Goal: Task Accomplishment & Management: Complete application form

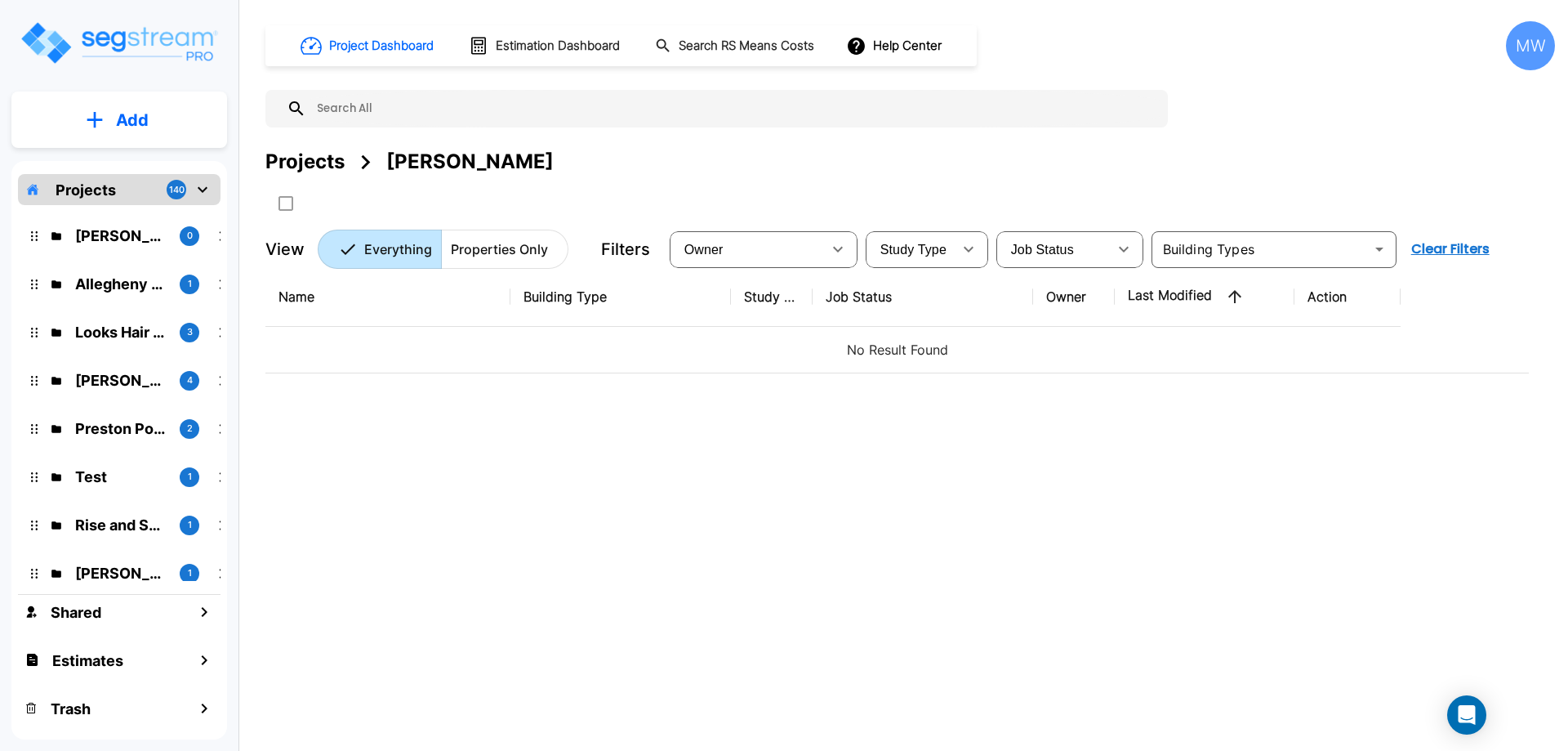
click at [125, 234] on p "[PERSON_NAME]" at bounding box center [120, 235] width 92 height 22
click at [125, 113] on p "Add" at bounding box center [133, 120] width 33 height 25
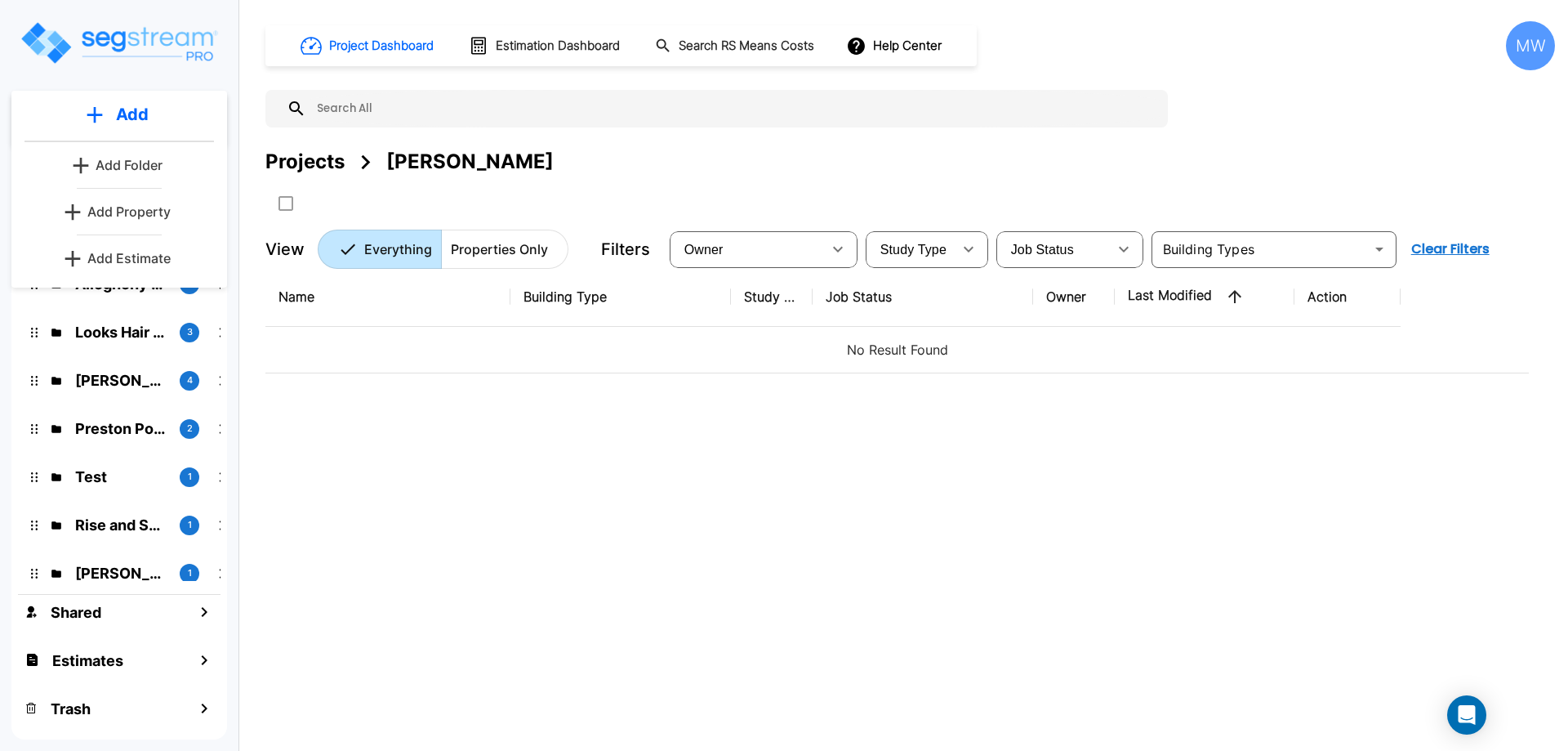
click at [139, 205] on p "Add Property" at bounding box center [129, 212] width 83 height 20
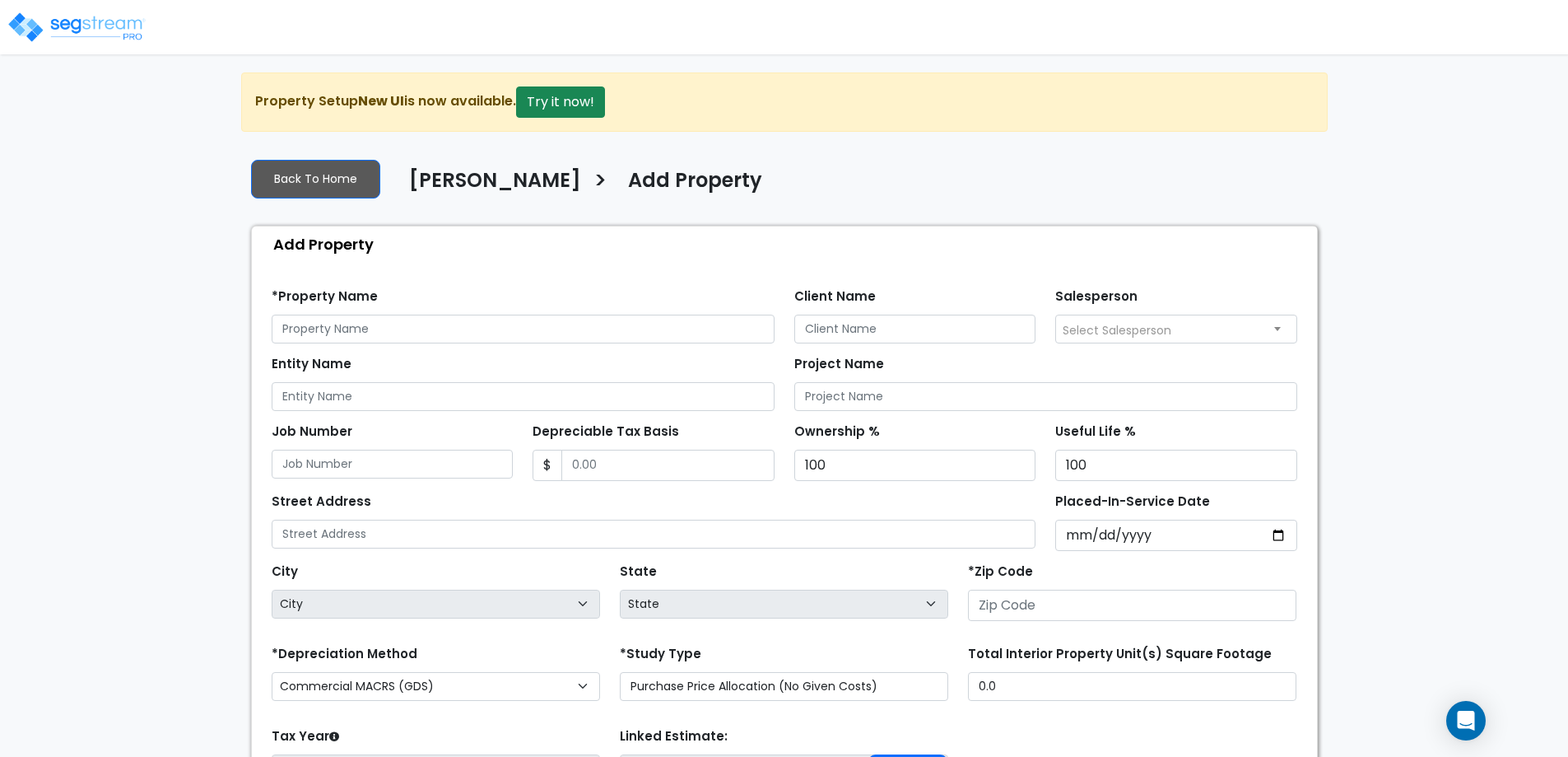
click at [1384, 190] on div "We are Building your Property. So please grab a coffee and let us do the heavy …" at bounding box center [784, 496] width 1568 height 848
click at [1405, 202] on div "We are Building your Property. So please grab a coffee and let us do the heavy …" at bounding box center [784, 496] width 1568 height 848
click at [343, 339] on input "text" at bounding box center [523, 329] width 503 height 29
type input "1091 Lynmoor Drive"
click at [964, 324] on input "Client Name" at bounding box center [915, 329] width 242 height 29
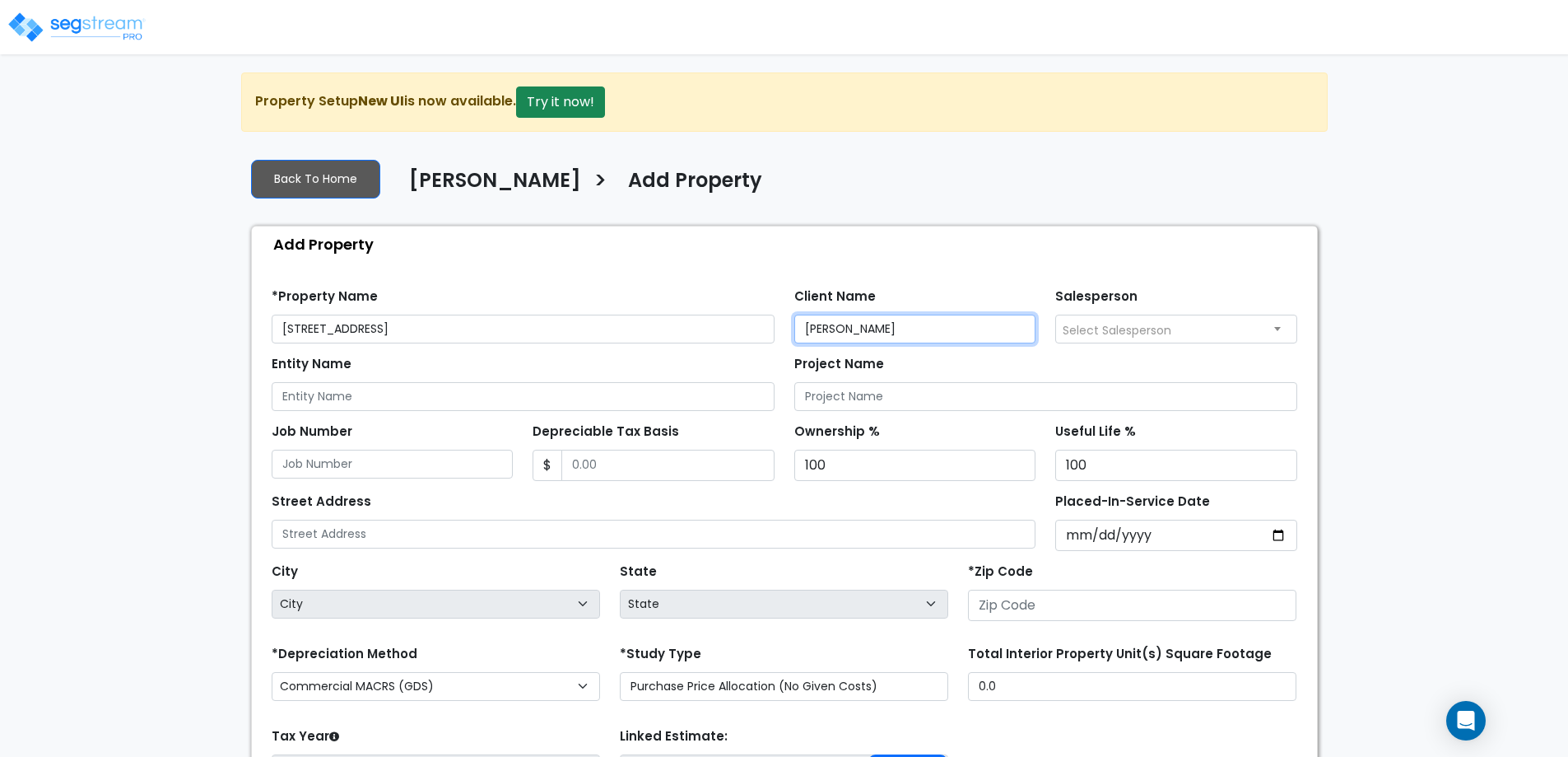
type input "[PERSON_NAME]"
click at [668, 384] on input "Entity Name" at bounding box center [523, 396] width 503 height 29
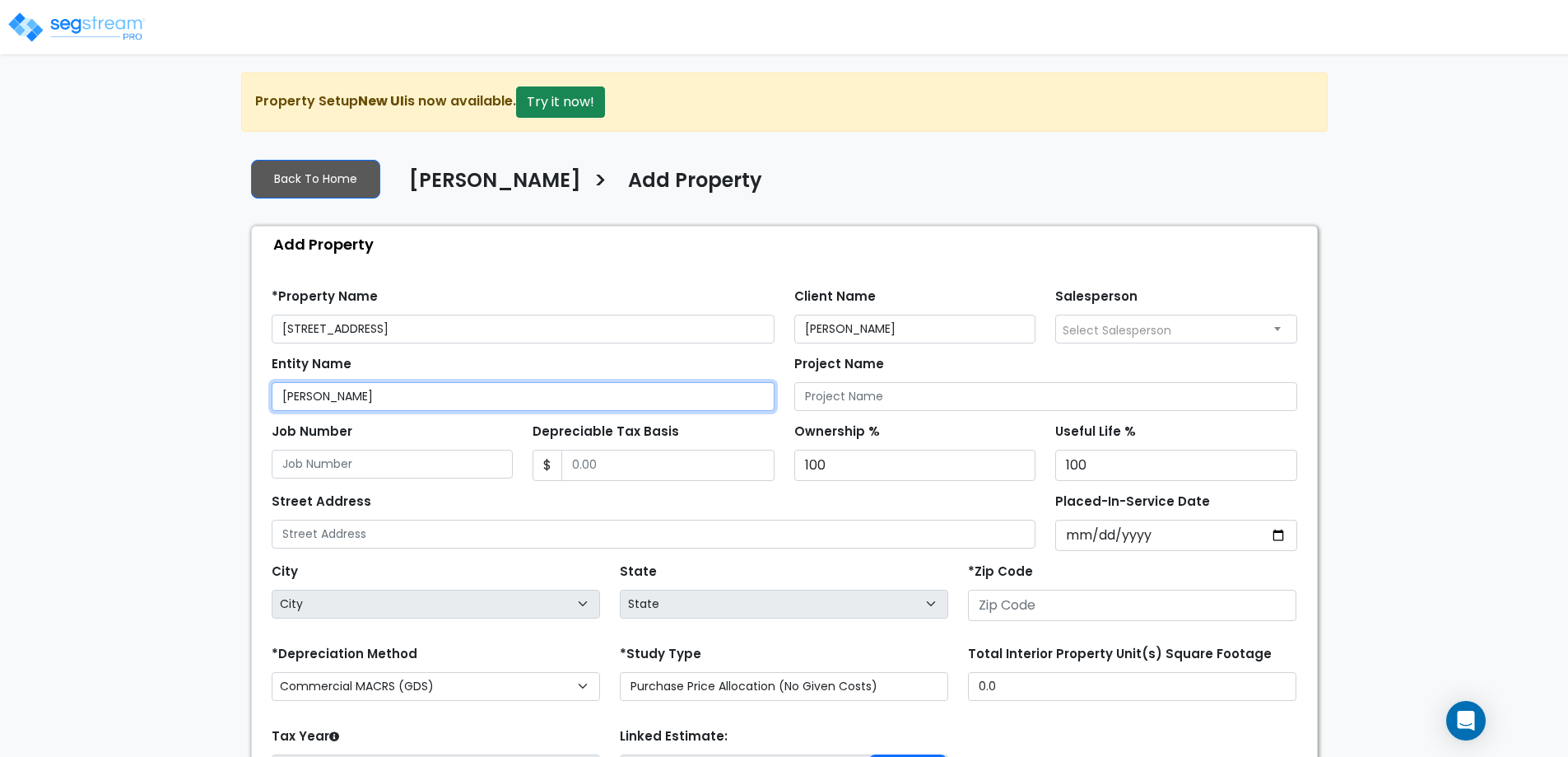
type input "[PERSON_NAME]"
click at [686, 349] on div "Entity Name Arkadiy Yakubov Project Name" at bounding box center [784, 377] width 1045 height 67
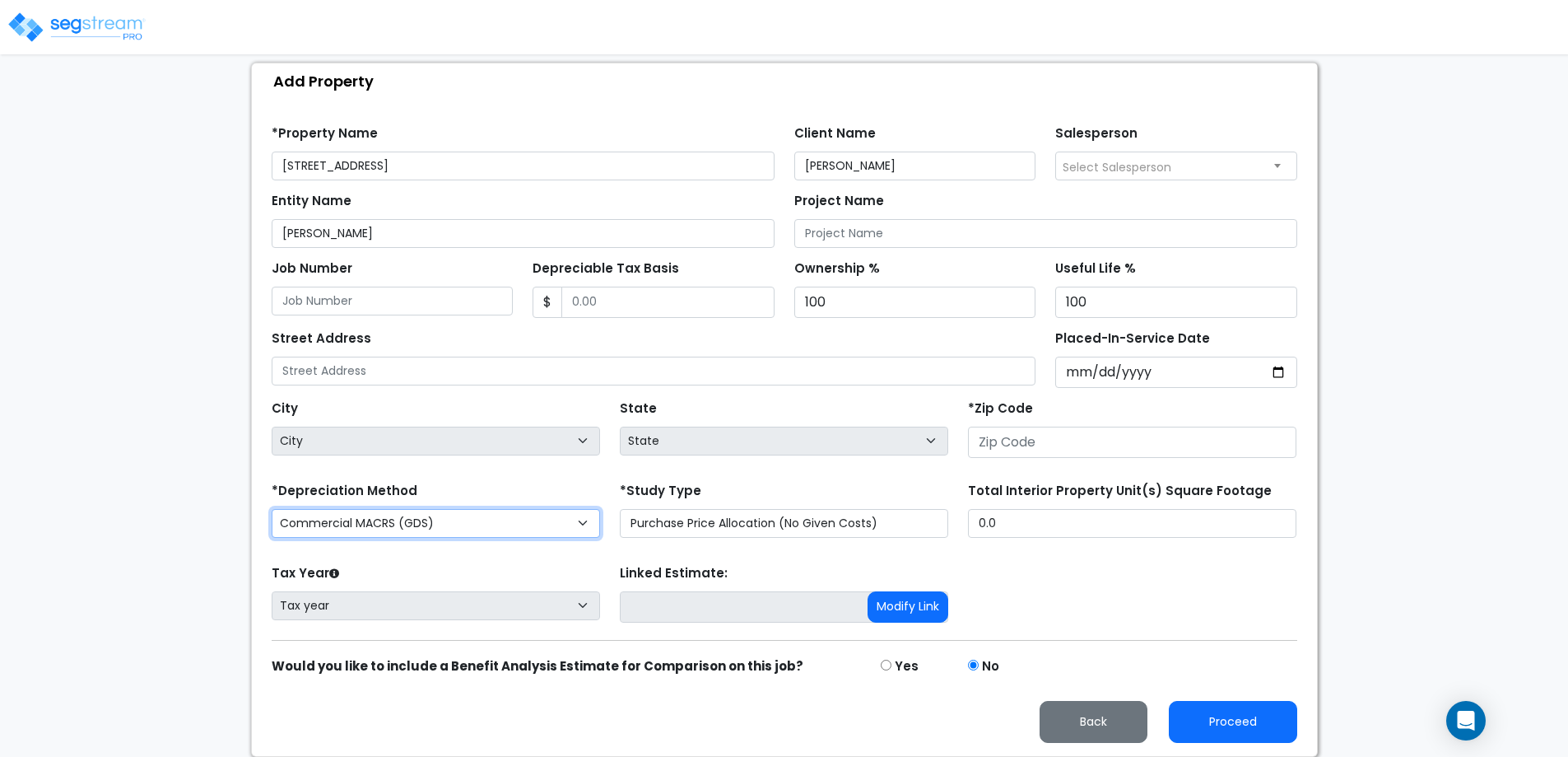
drag, startPoint x: 435, startPoint y: 521, endPoint x: 427, endPoint y: 525, distance: 8.9
click at [435, 521] on select "Commercial MACRS (GDS) Residential Rental MACRS (GDS) Commercial MACRS (ADS) Co…" at bounding box center [436, 523] width 328 height 29
select select "CRM(_11"
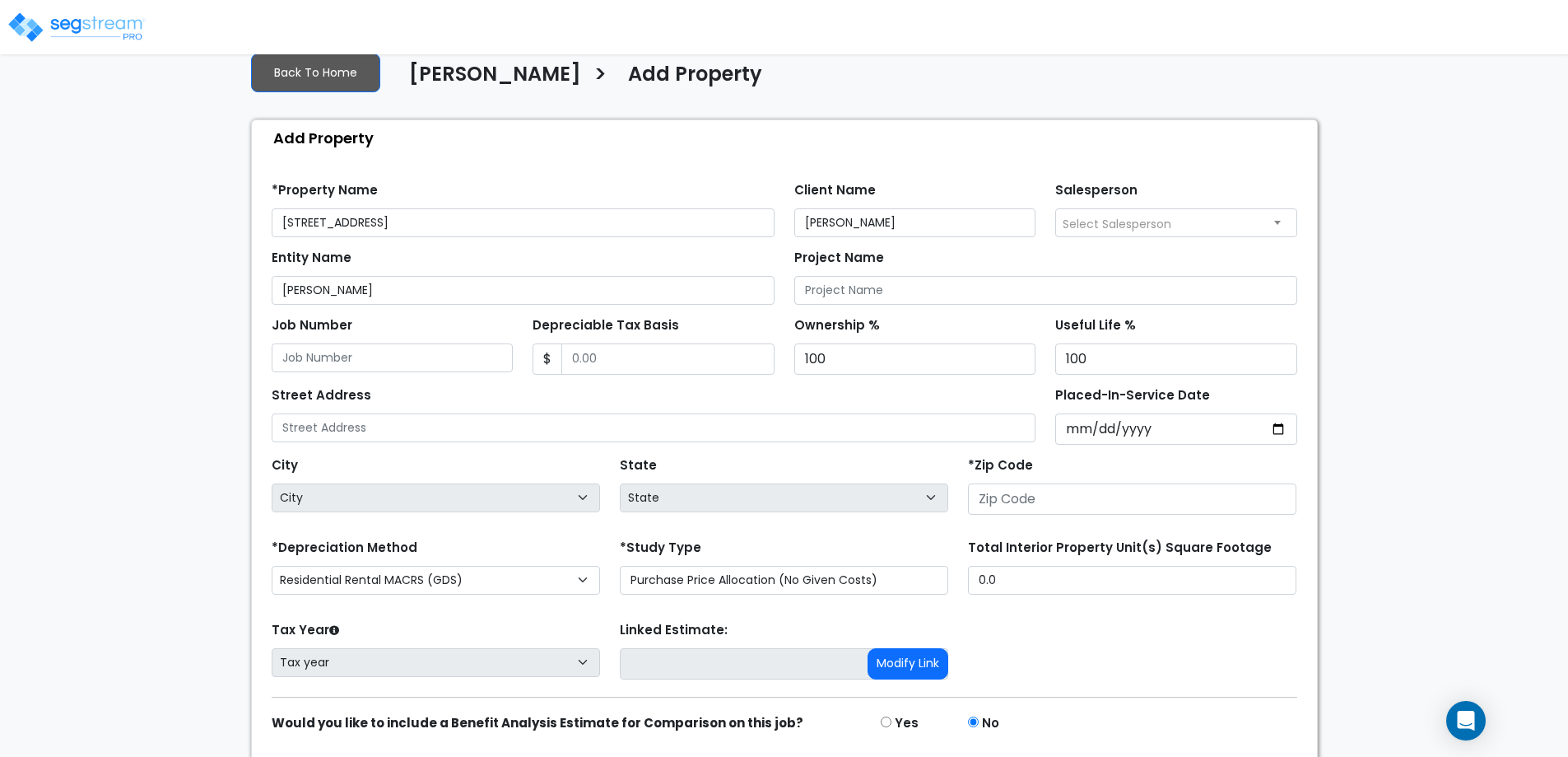
scroll to position [81, 0]
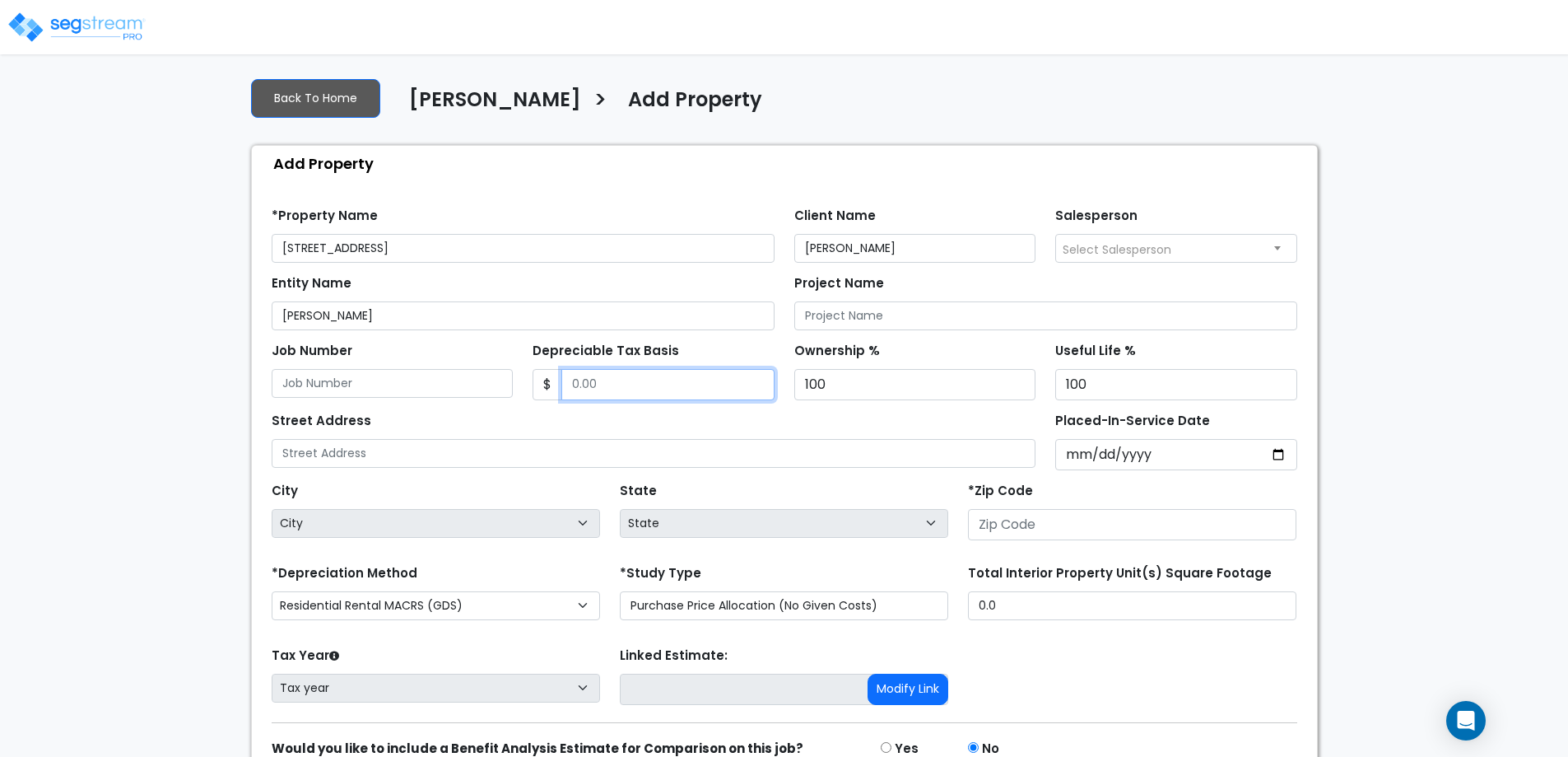
click at [599, 379] on input "Depreciable Tax Basis" at bounding box center [668, 385] width 213 height 32
type input "184,246"
click at [687, 424] on div "Street Address" at bounding box center [654, 438] width 765 height 59
click at [1283, 455] on input "Placed-In-Service Date" at bounding box center [1176, 455] width 242 height 32
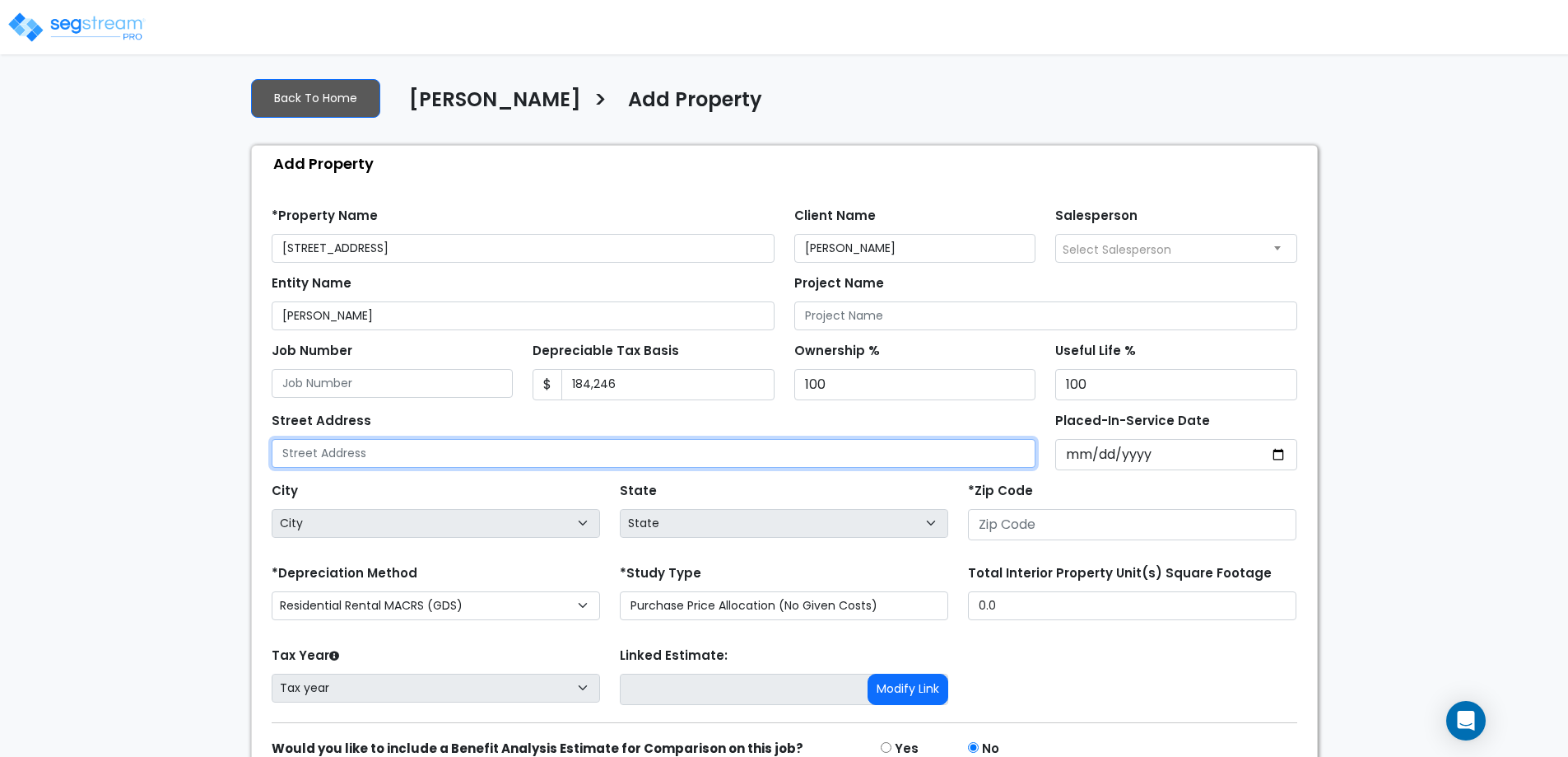
click at [829, 462] on input "text" at bounding box center [654, 453] width 765 height 29
type input "[STREET_ADDRESS]"
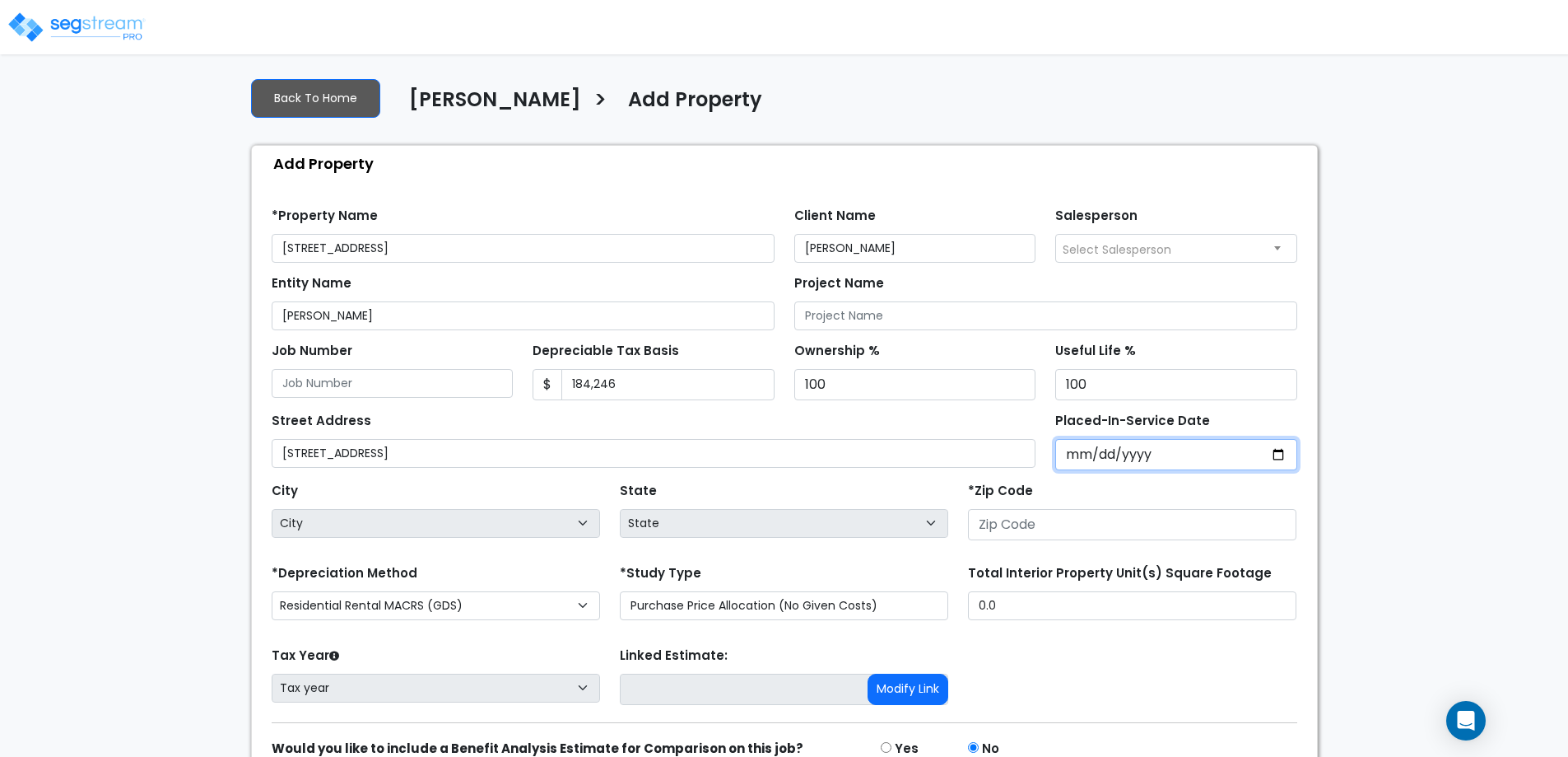
click at [1287, 459] on input "Placed-In-Service Date" at bounding box center [1176, 455] width 242 height 32
click at [1280, 448] on input "Placed-In-Service Date" at bounding box center [1176, 455] width 242 height 32
click at [1089, 453] on input "Placed-In-Service Date" at bounding box center [1176, 455] width 242 height 32
type input "0201-08-01"
select select "201"
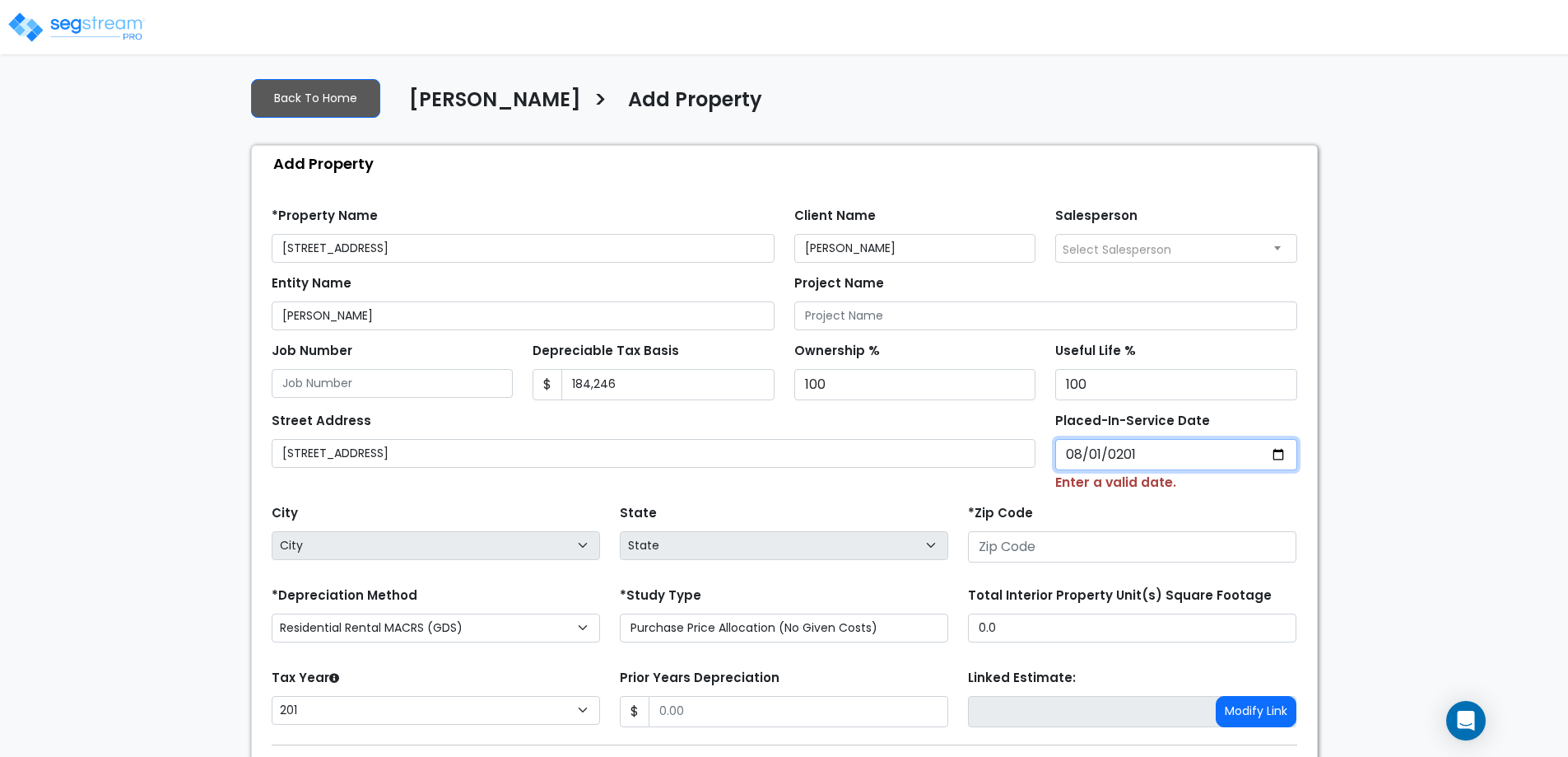
type input "2014-08-01"
select select "2014"
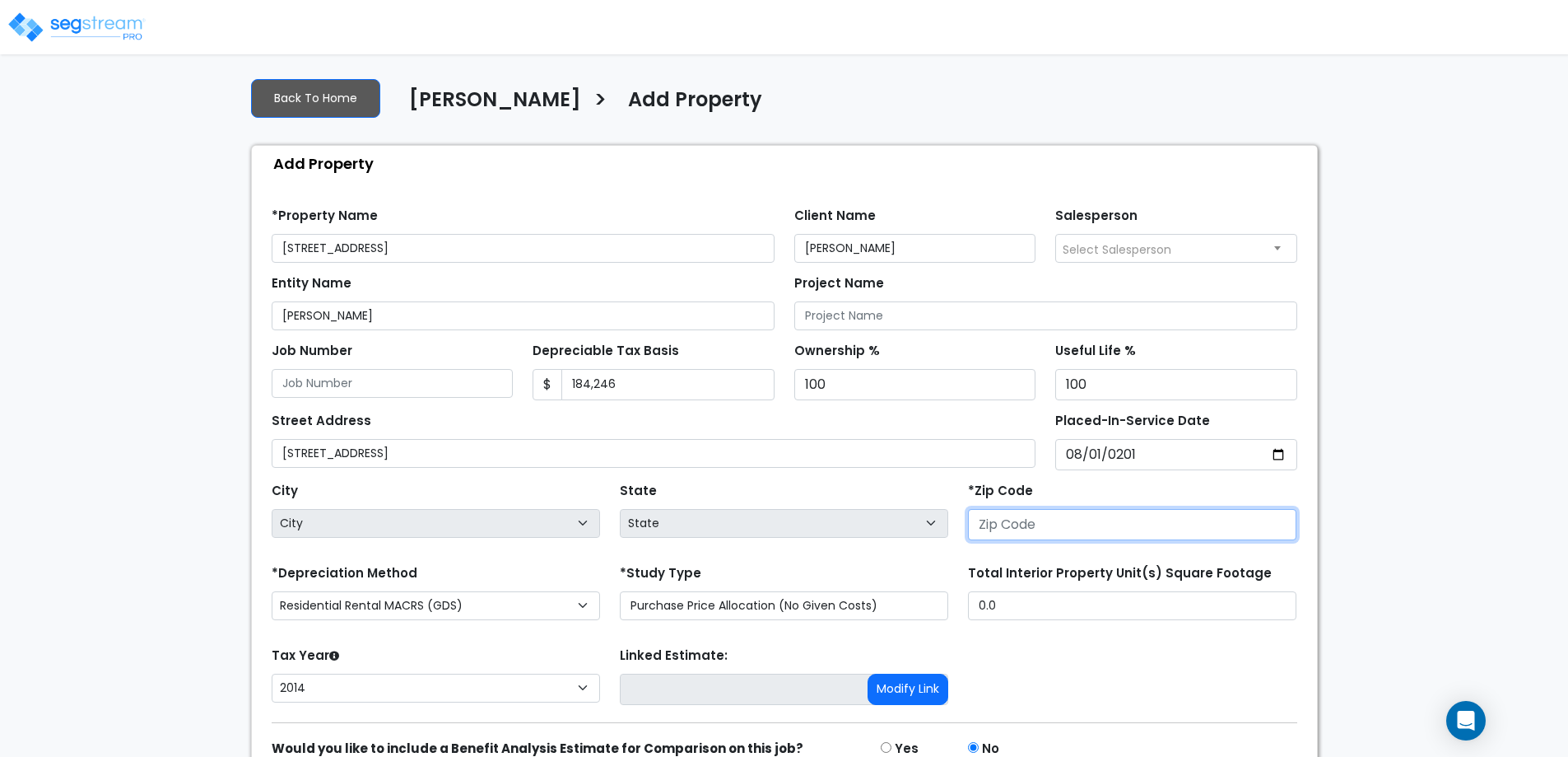
click at [1058, 518] on input "number" at bounding box center [1132, 525] width 328 height 32
type input "303"
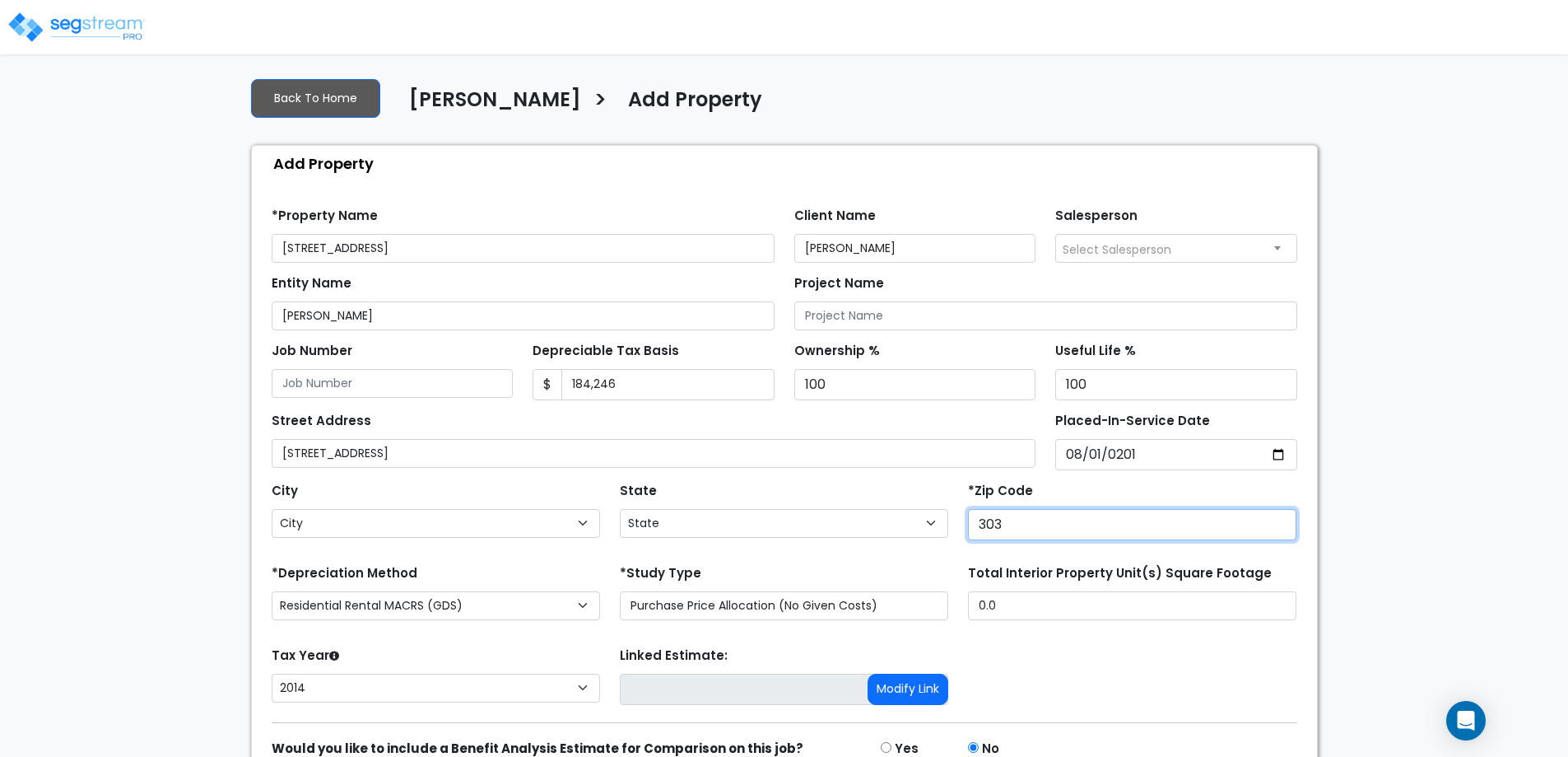
select select "GA"
type input "30319"
click at [953, 475] on div "City City Abbeville Acworth Adairsville Adel Adrian Ailey Alamo Alapaha Albany …" at bounding box center [784, 507] width 1045 height 74
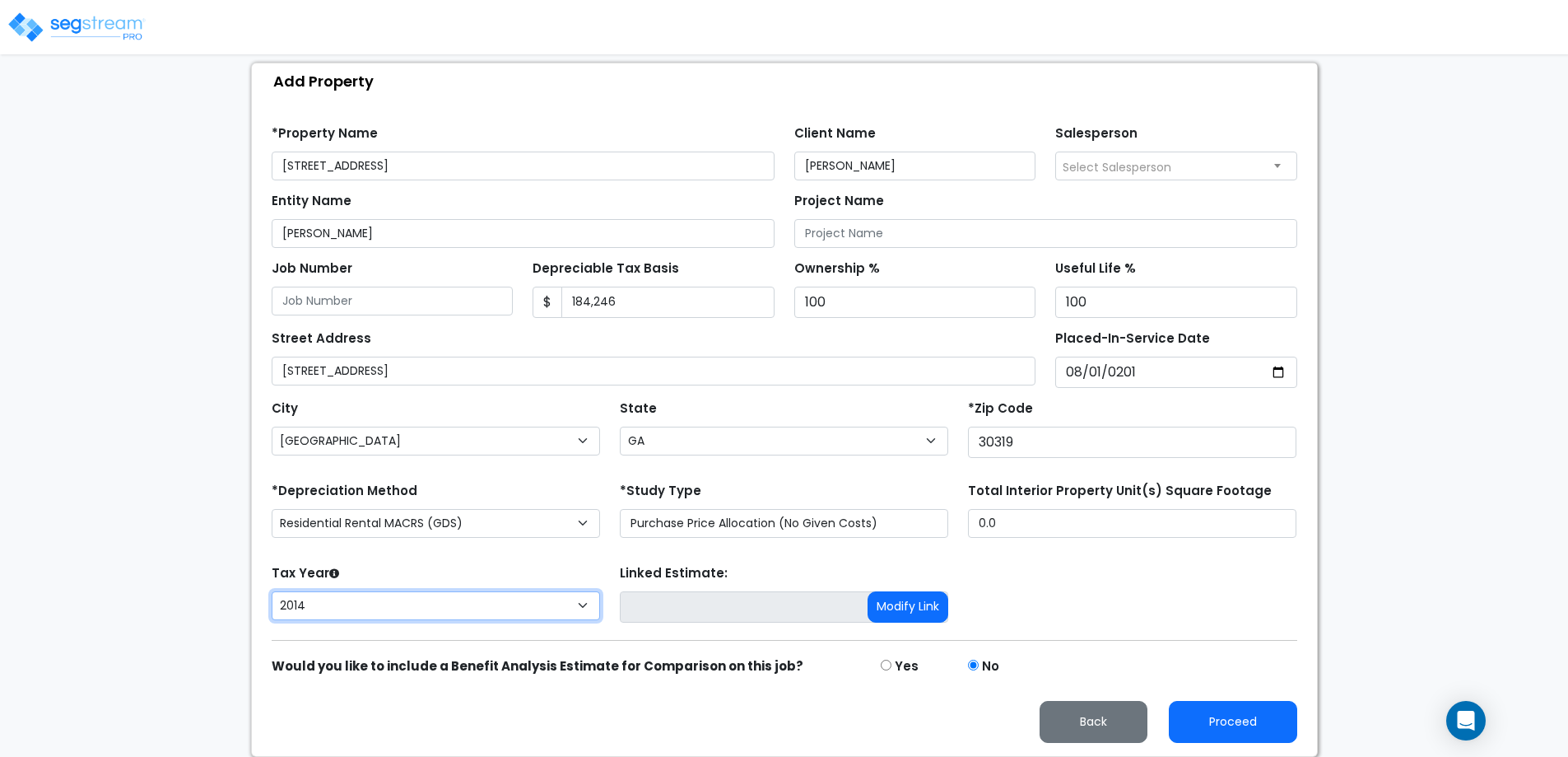
click at [438, 612] on select "2026 2025 2024 2023 2022 2021 2020 2019 2018 2017 2016 2015 2014" at bounding box center [436, 606] width 328 height 29
select select "2025"
click at [272, 591] on select "2026 2025 2024 2023 2022 2021 2020 2019 2018 2017 2016 2015 2014" at bounding box center [436, 606] width 328 height 29
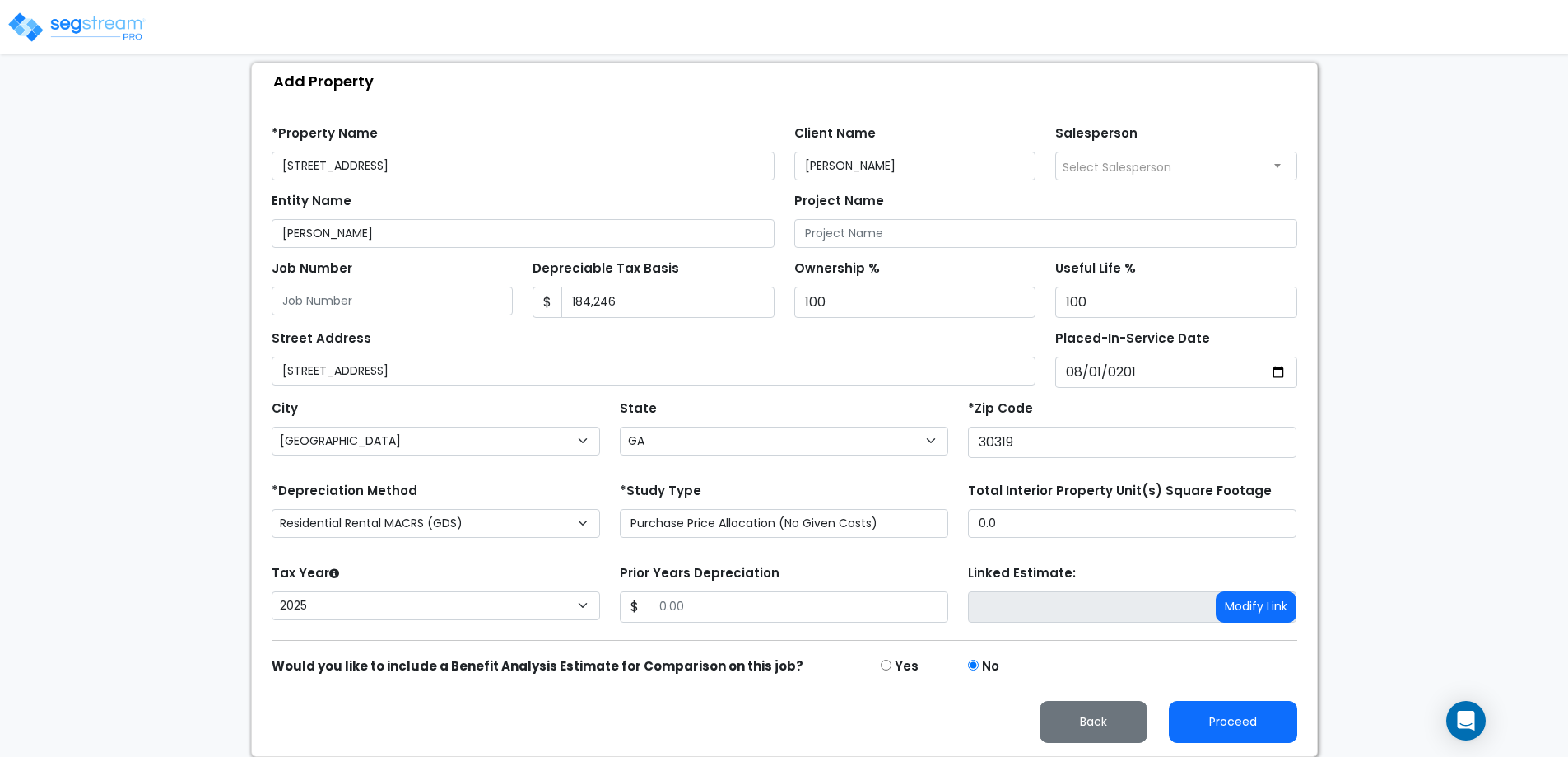
click at [532, 574] on div "Tax Year Please Enter The Placed In Service Date First. 2026 2025 2024 2023 202…" at bounding box center [436, 593] width 348 height 66
click at [731, 620] on input "Prior Years Depreciation" at bounding box center [798, 607] width 299 height 32
type input "0"
click at [621, 555] on form "*Property Name 1091 Lynmoor Drive Client Name Arkadiy Yakubov Salesperson Selec…" at bounding box center [785, 428] width 1026 height 630
click at [1255, 713] on button "Proceed" at bounding box center [1233, 722] width 128 height 42
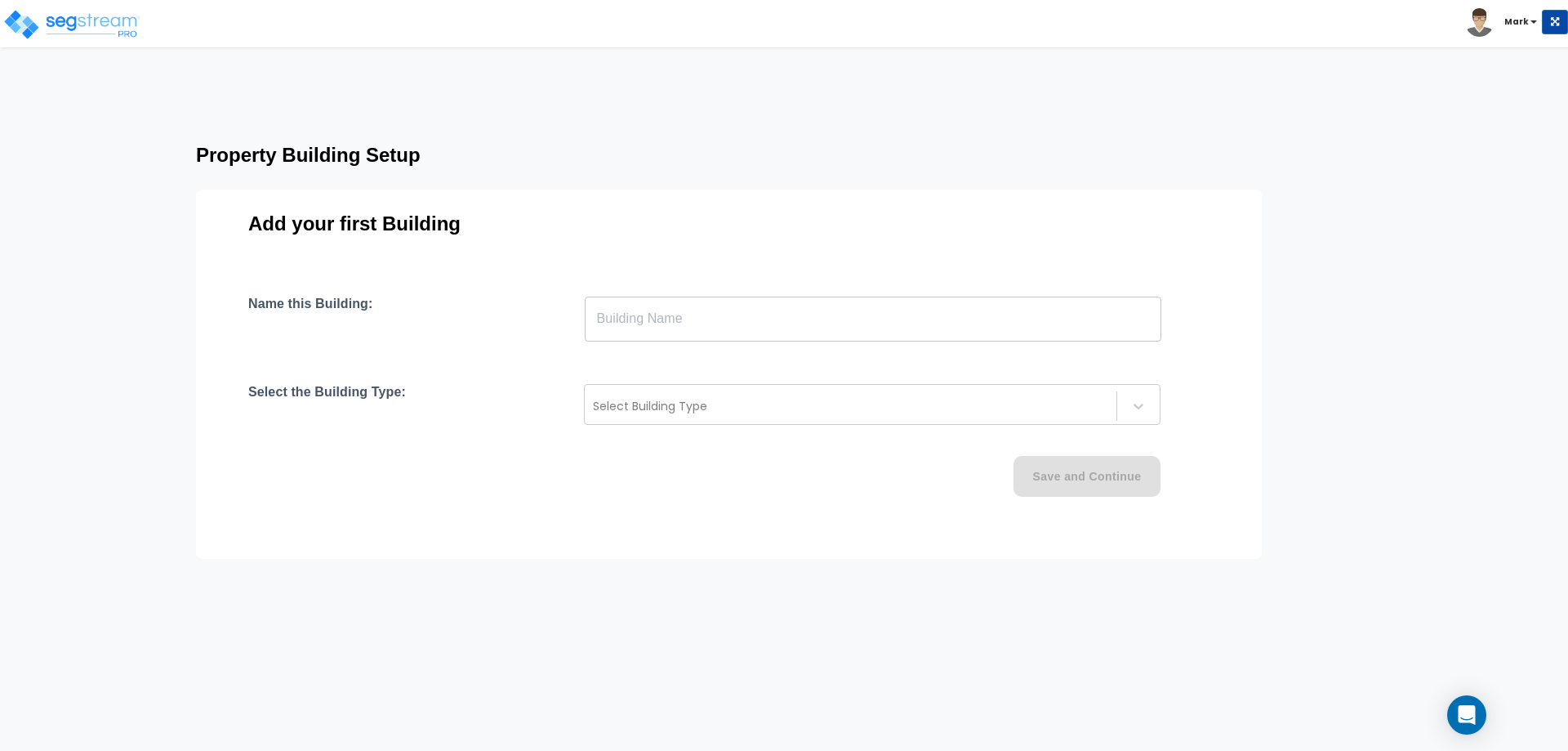
click at [699, 324] on input "text" at bounding box center [873, 318] width 577 height 45
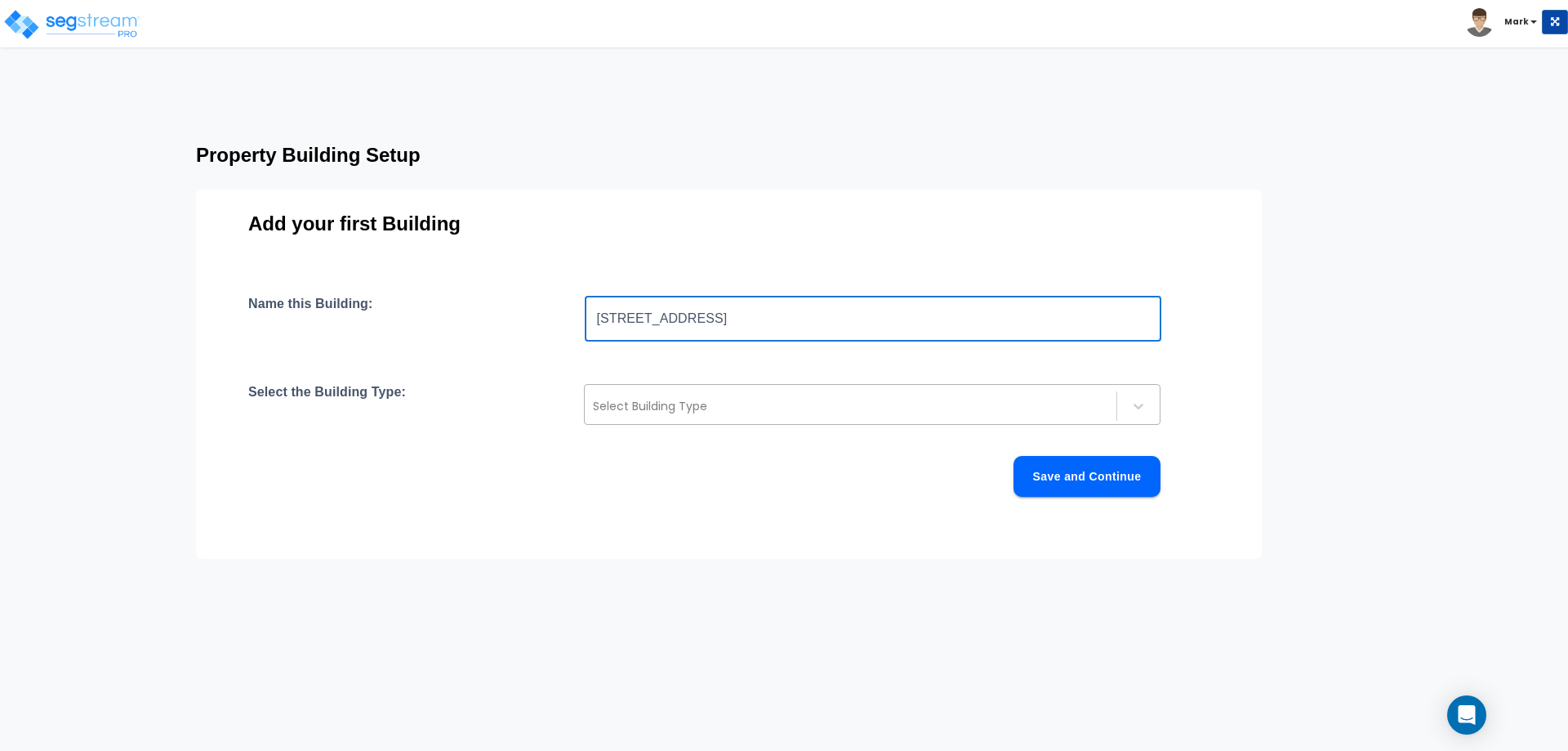
type input "1091 Lynmoor Dr"
click at [701, 407] on div at bounding box center [850, 406] width 516 height 20
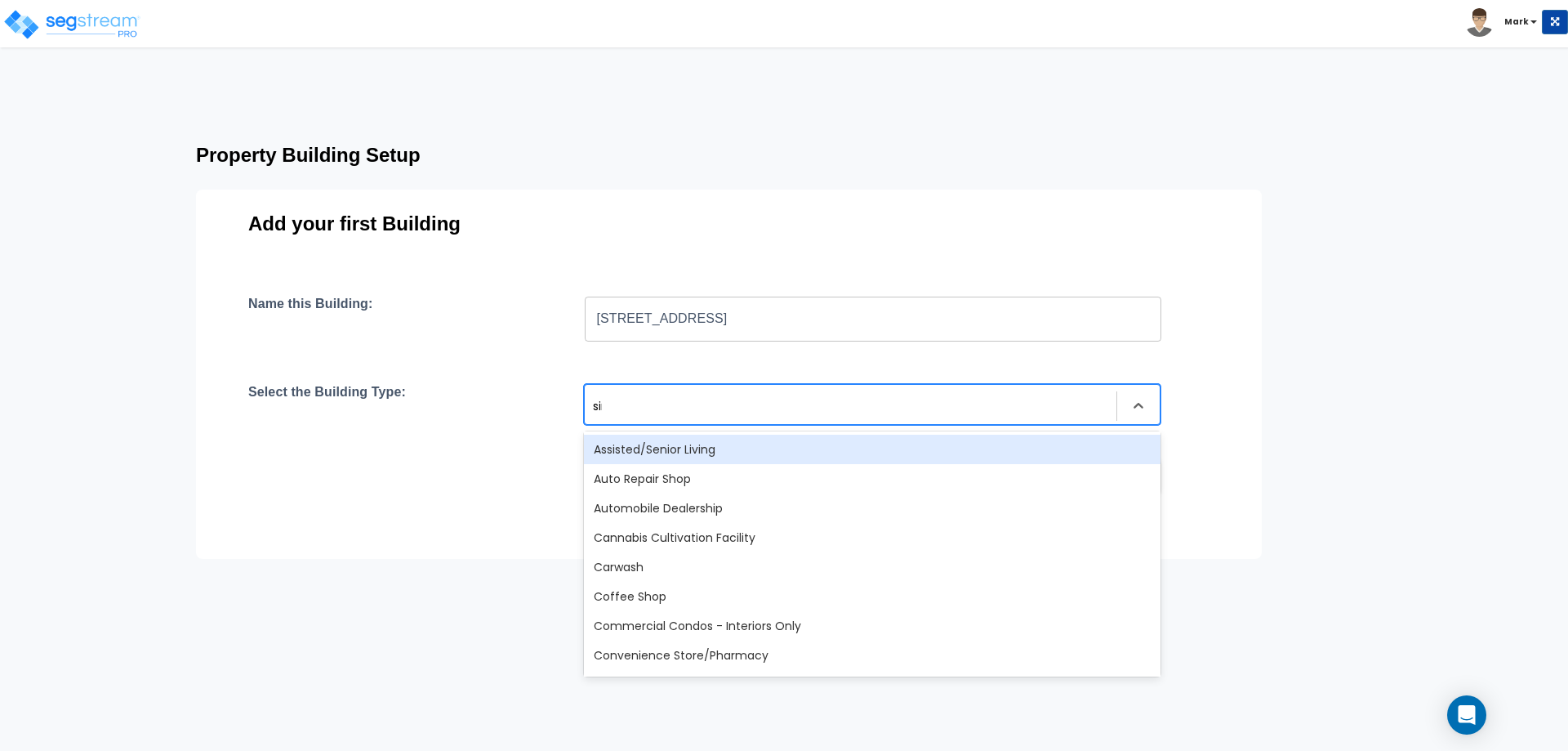
type input "sing"
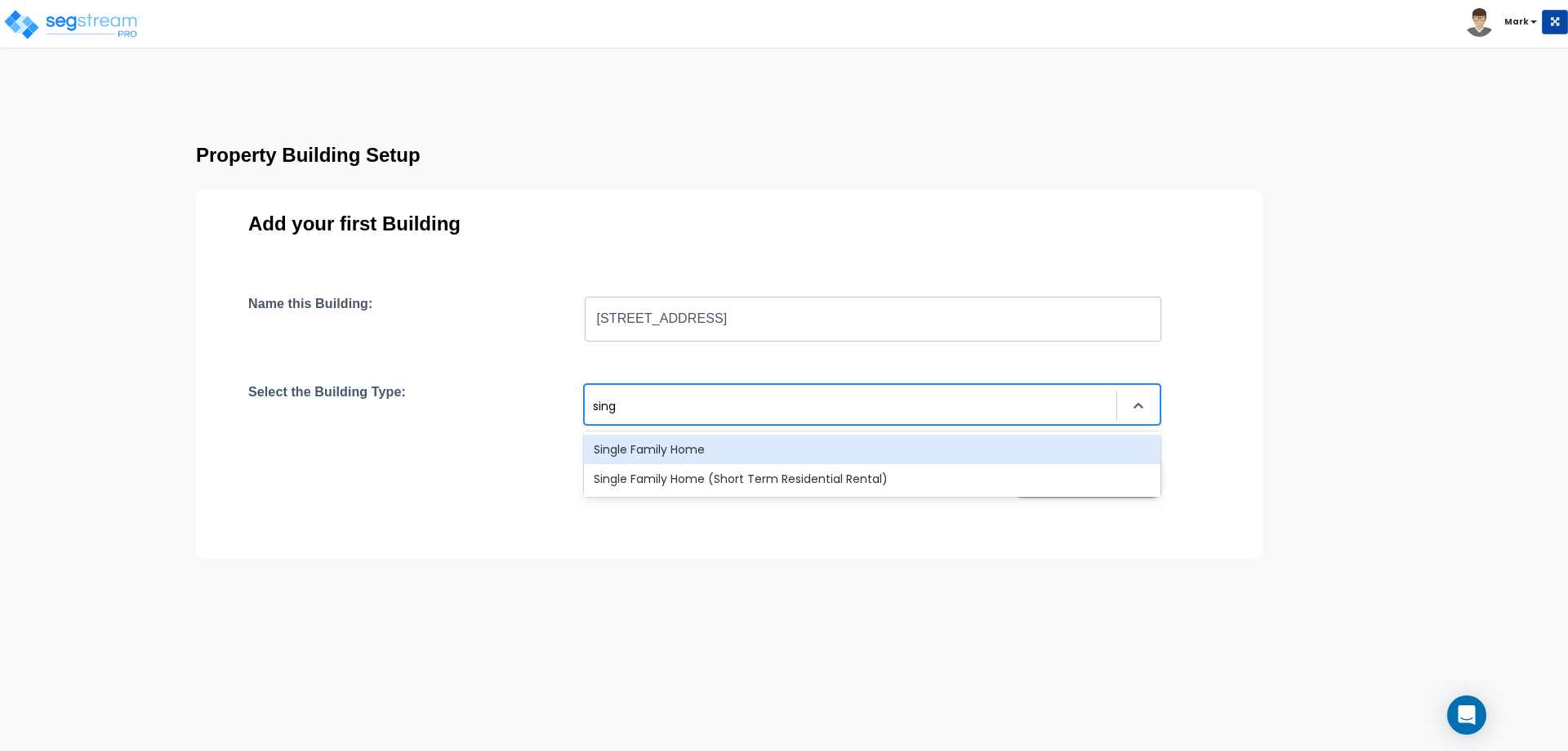
click at [678, 441] on div "Single Family Home" at bounding box center [872, 450] width 577 height 30
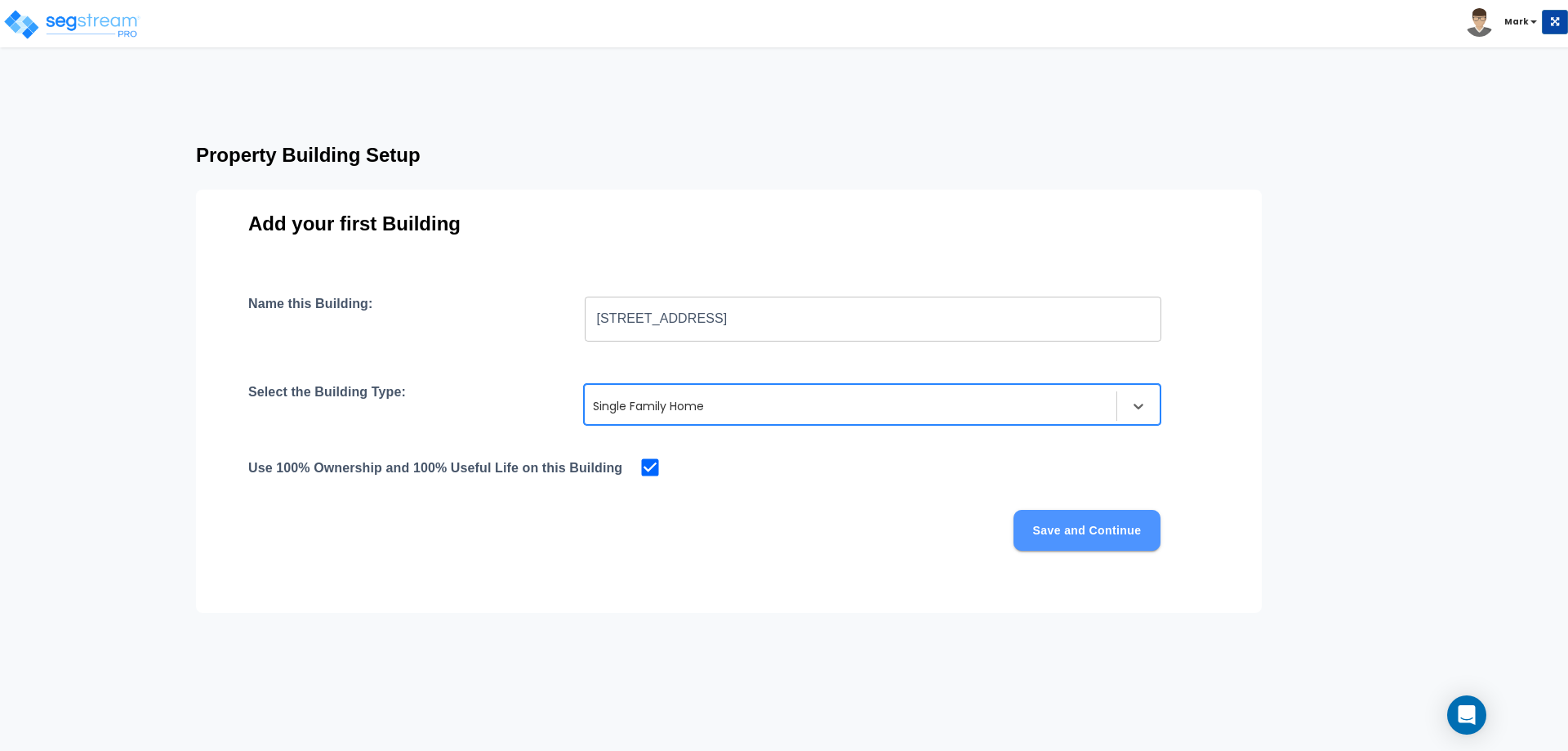
click at [1060, 529] on button "Save and Continue" at bounding box center [1087, 531] width 147 height 41
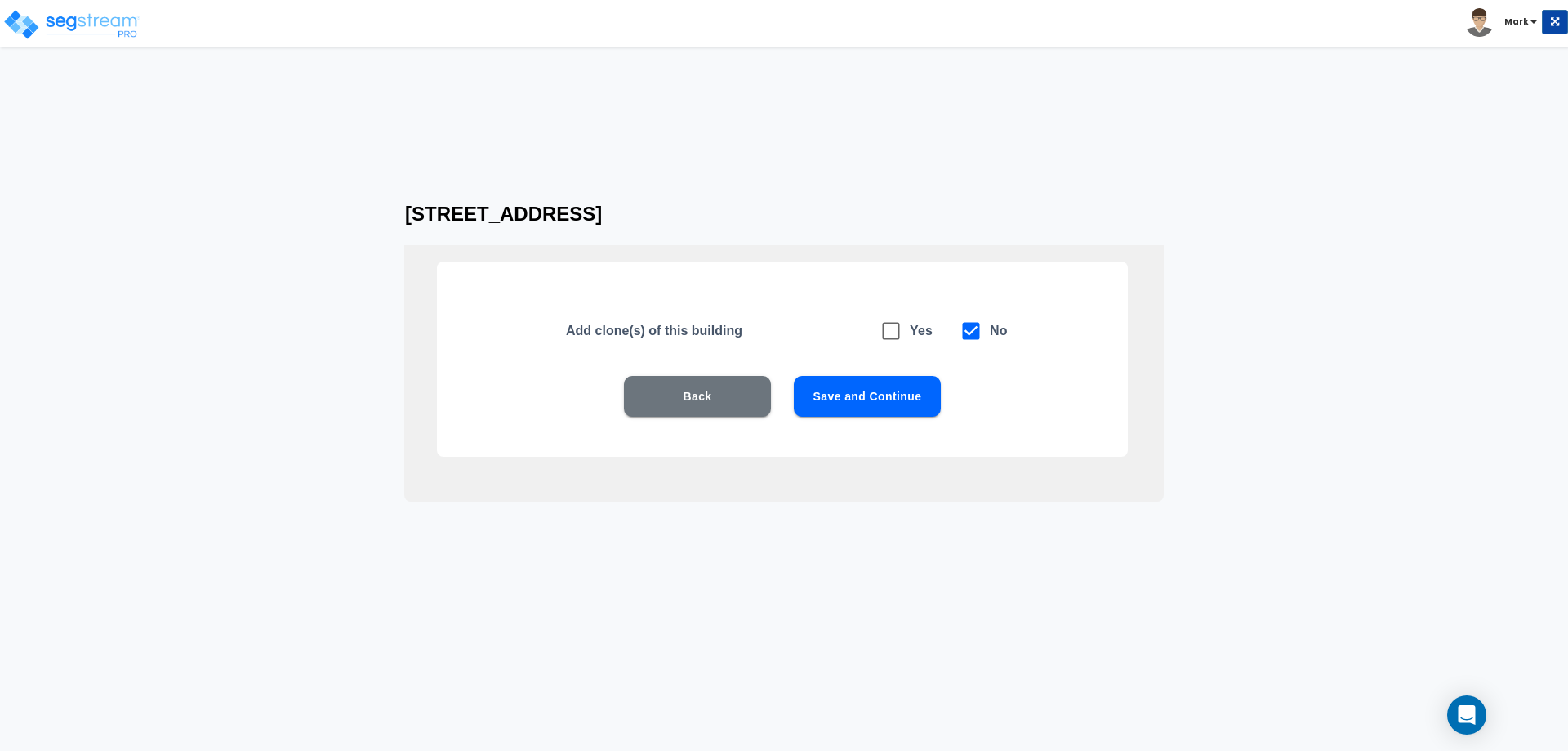
click at [847, 392] on button "Save and Continue" at bounding box center [867, 396] width 147 height 41
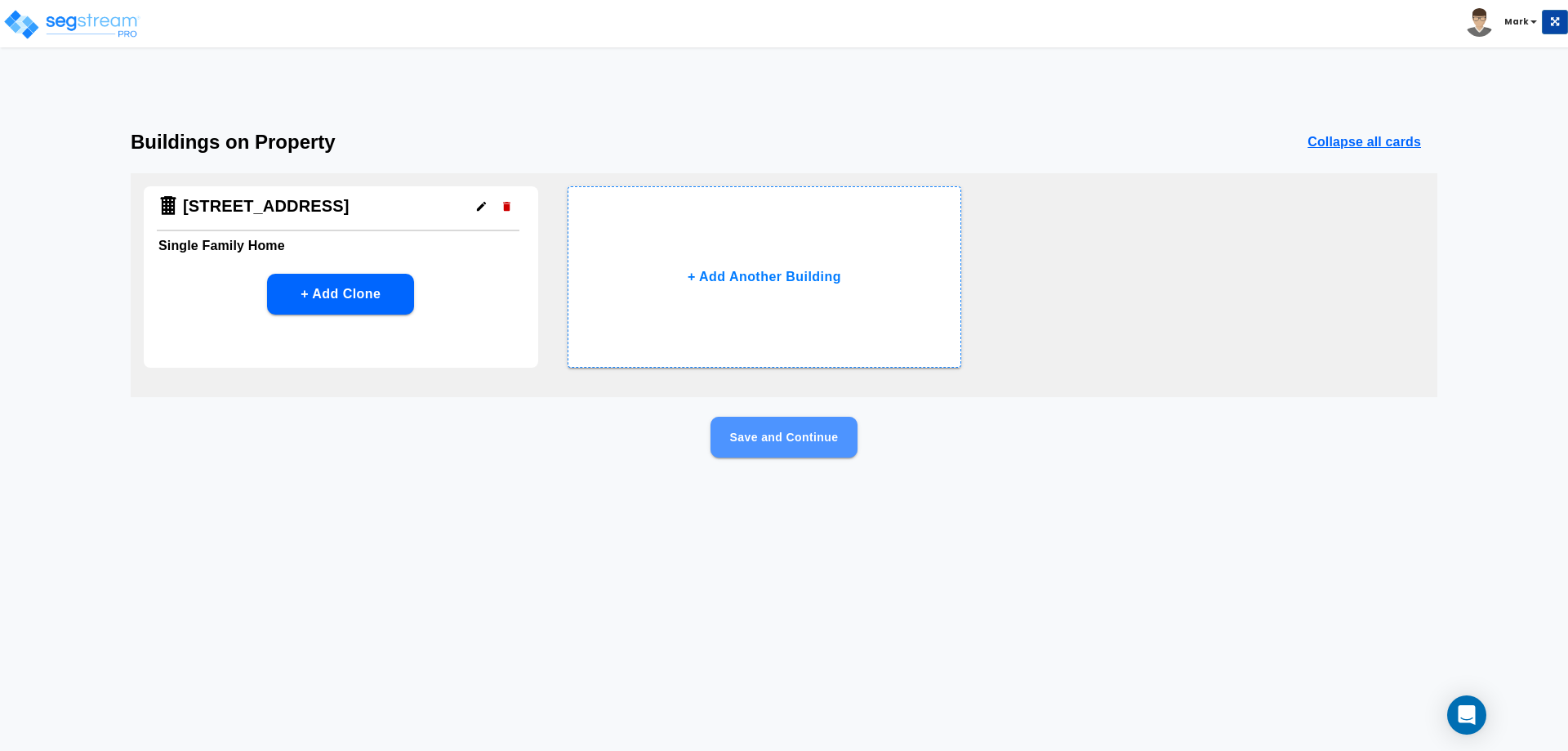
click at [812, 437] on button "Save and Continue" at bounding box center [784, 437] width 147 height 41
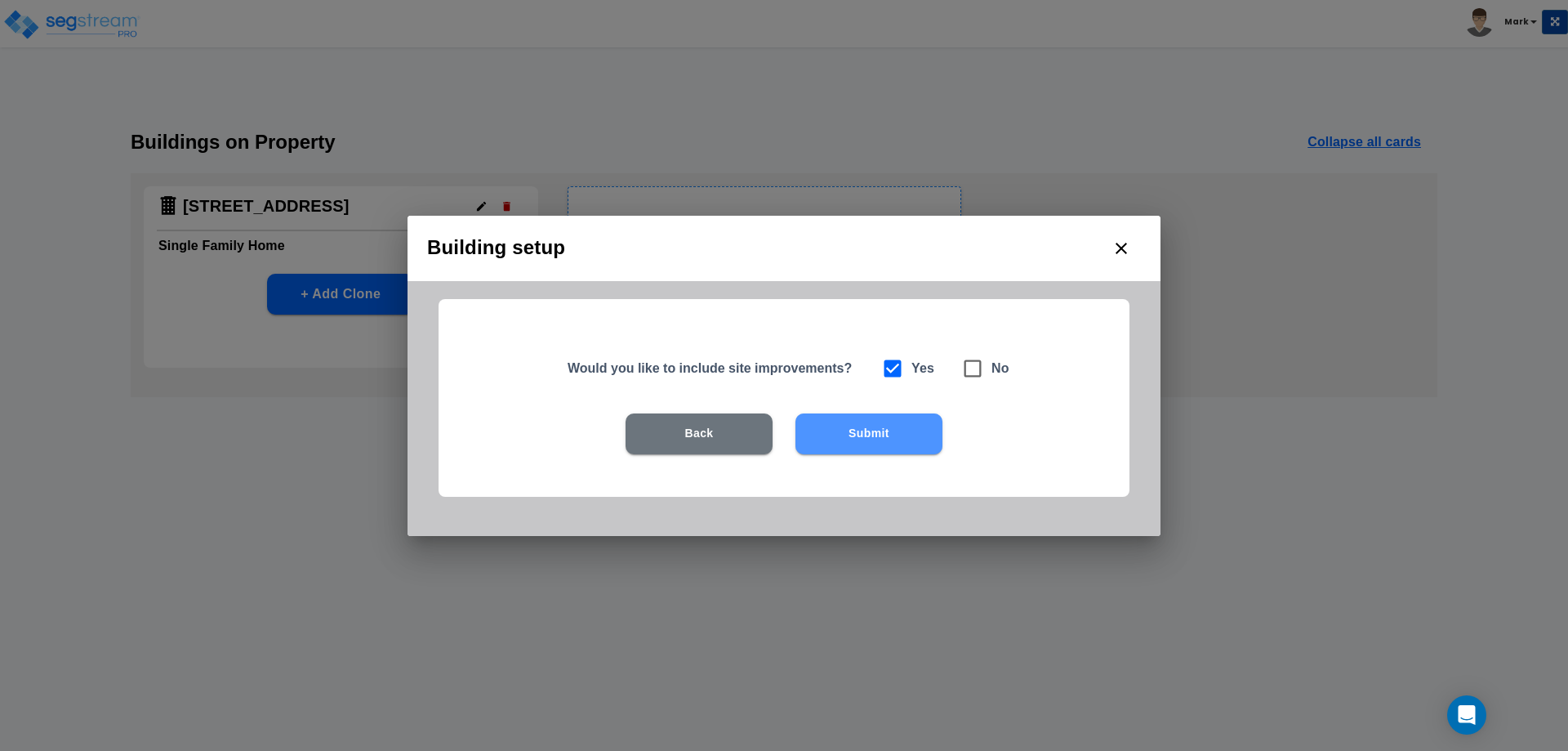
click at [812, 437] on button "Submit" at bounding box center [869, 434] width 147 height 41
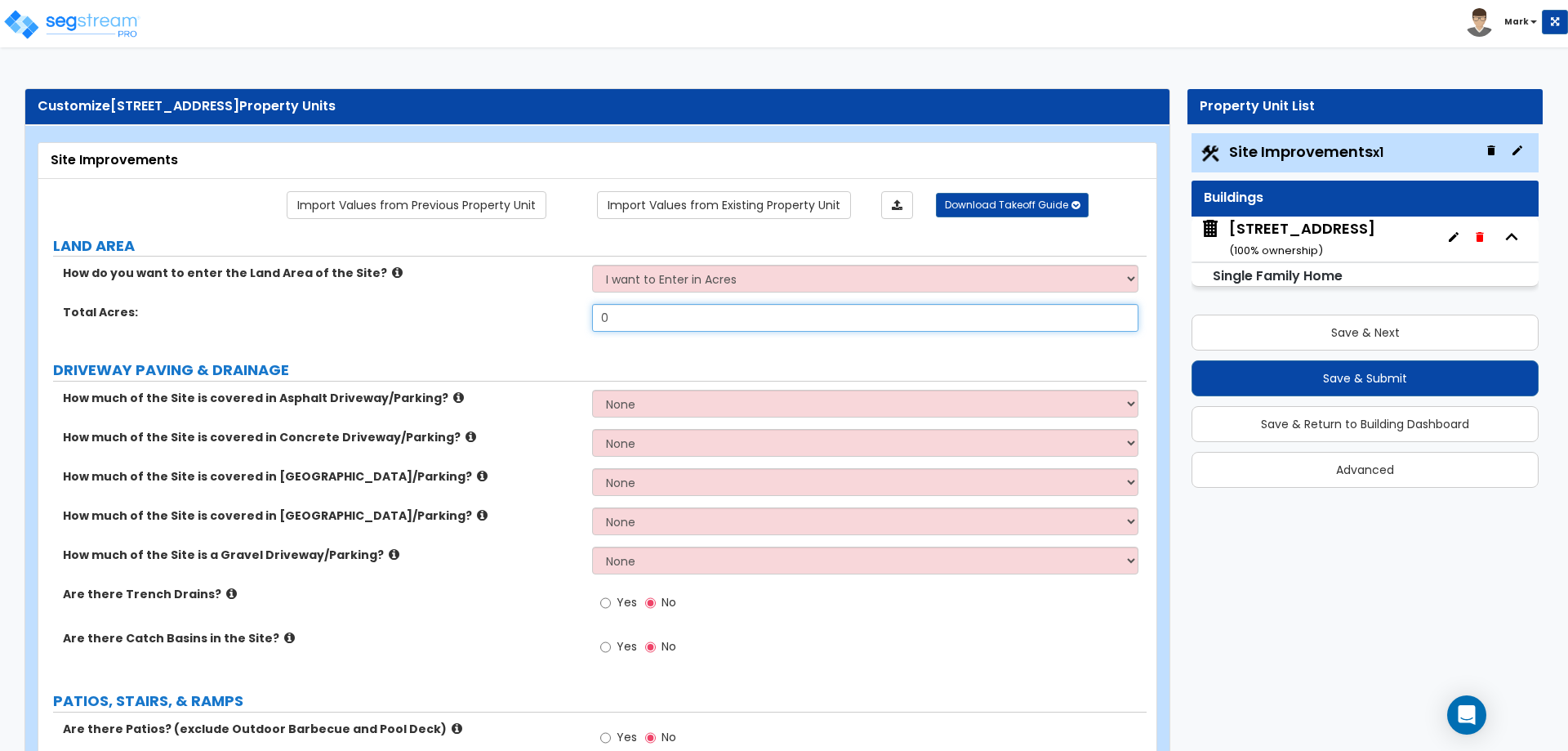
click at [640, 320] on input "0" at bounding box center [864, 318] width 545 height 28
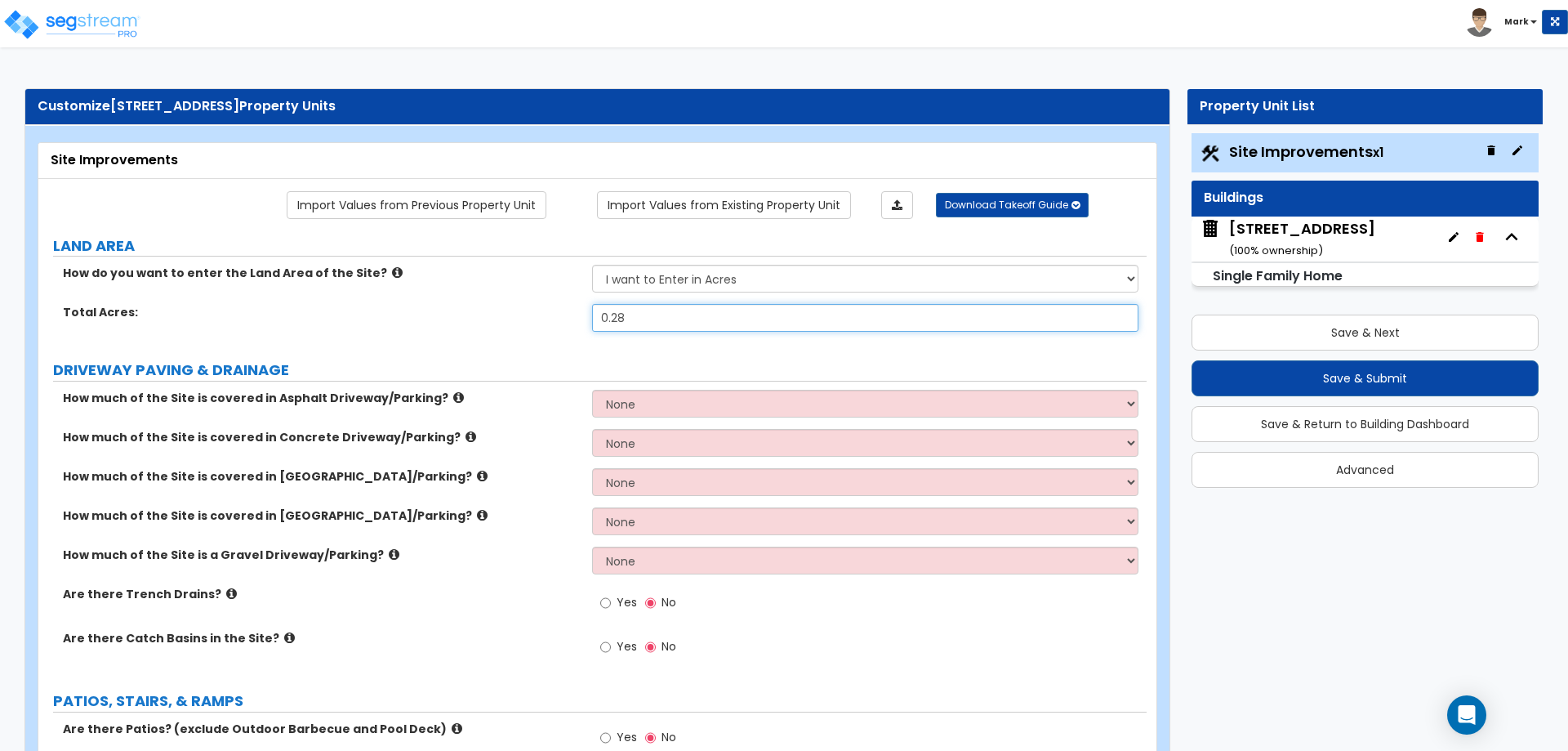
type input "0.28"
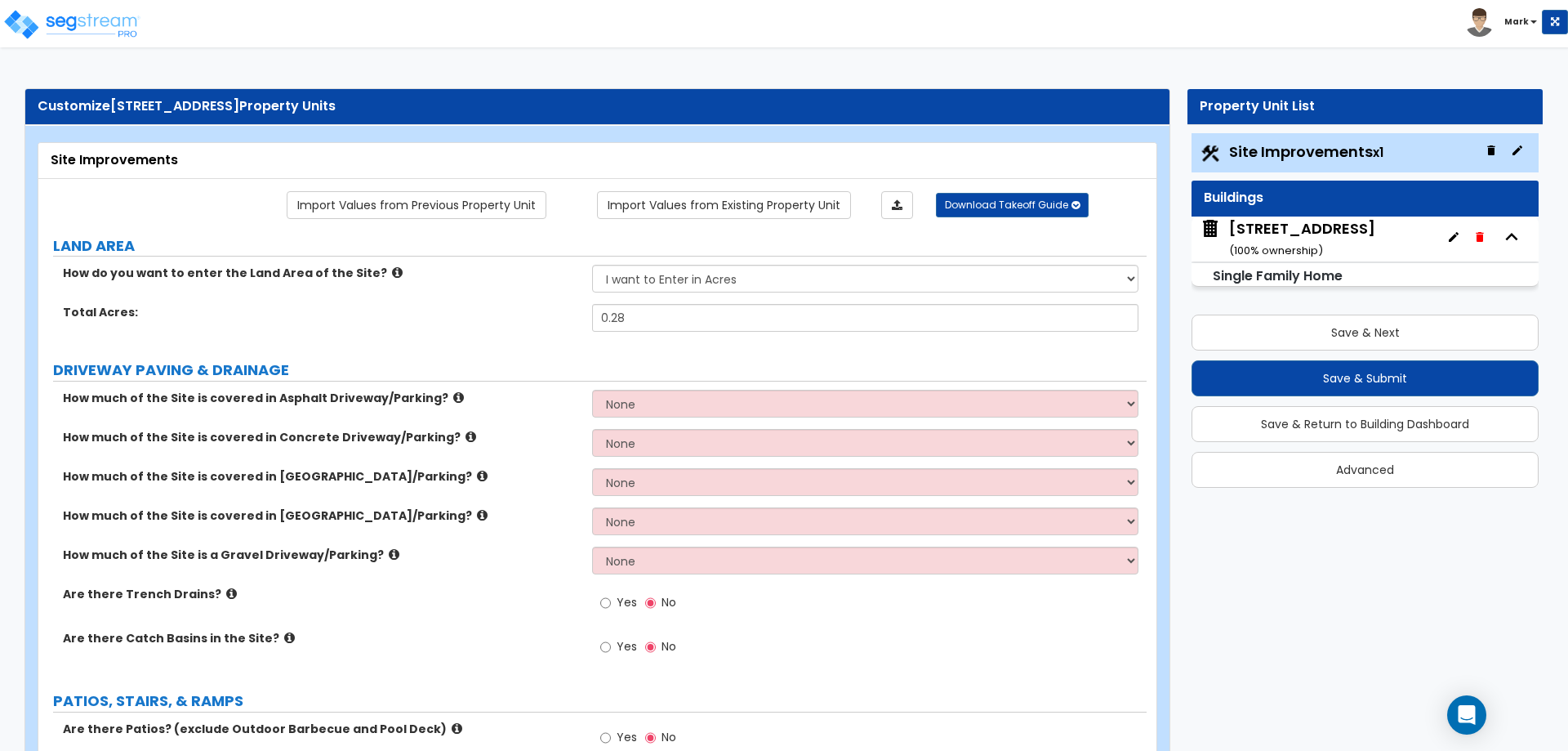
click at [620, 441] on select "None I want to Enter an Approximate Percentage I want to Enter the Square Foota…" at bounding box center [864, 443] width 545 height 28
select select "2"
click at [592, 429] on select "None I want to Enter an Approximate Percentage I want to Enter the Square Foota…" at bounding box center [864, 443] width 545 height 28
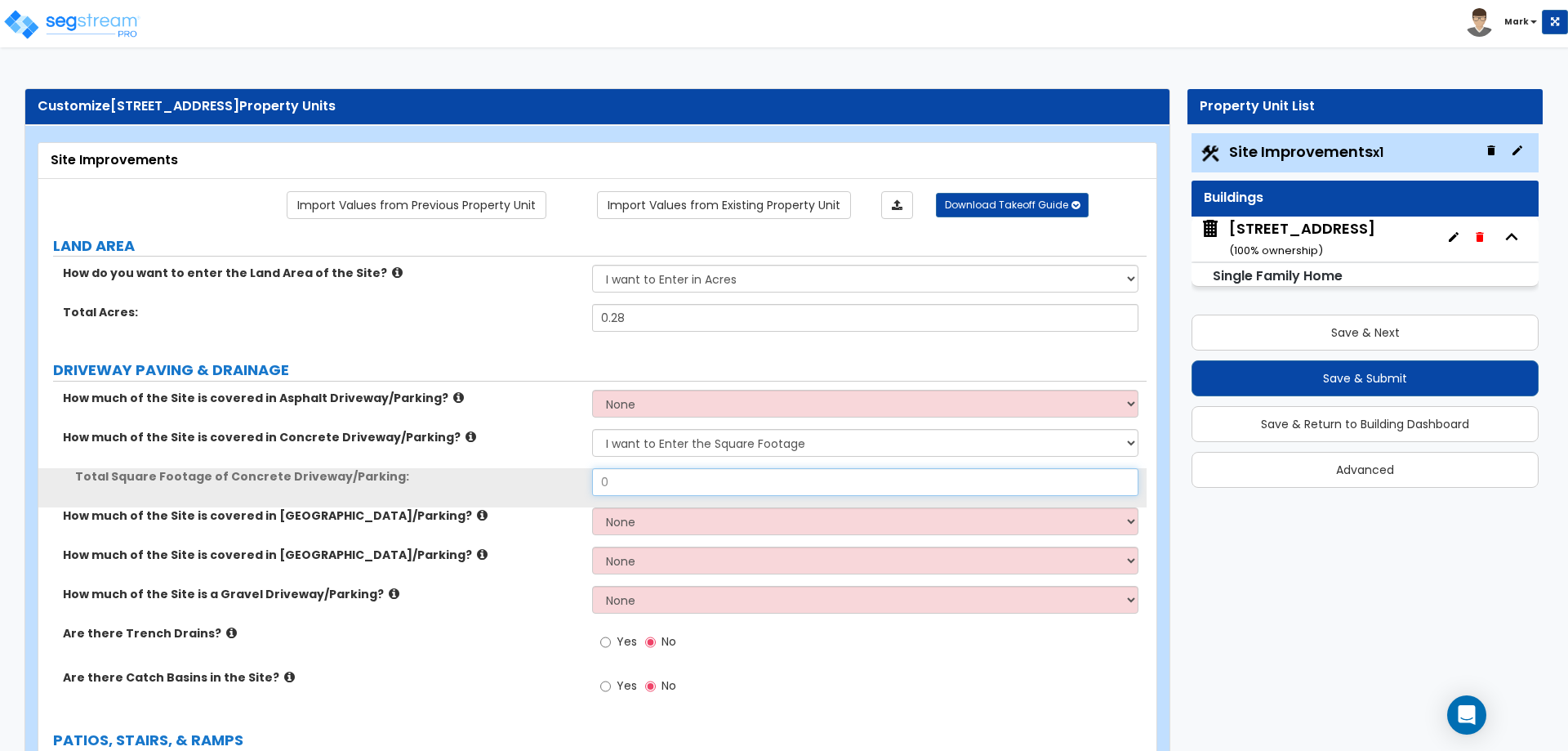
click at [649, 479] on input "0" at bounding box center [864, 482] width 545 height 28
type input "1,400"
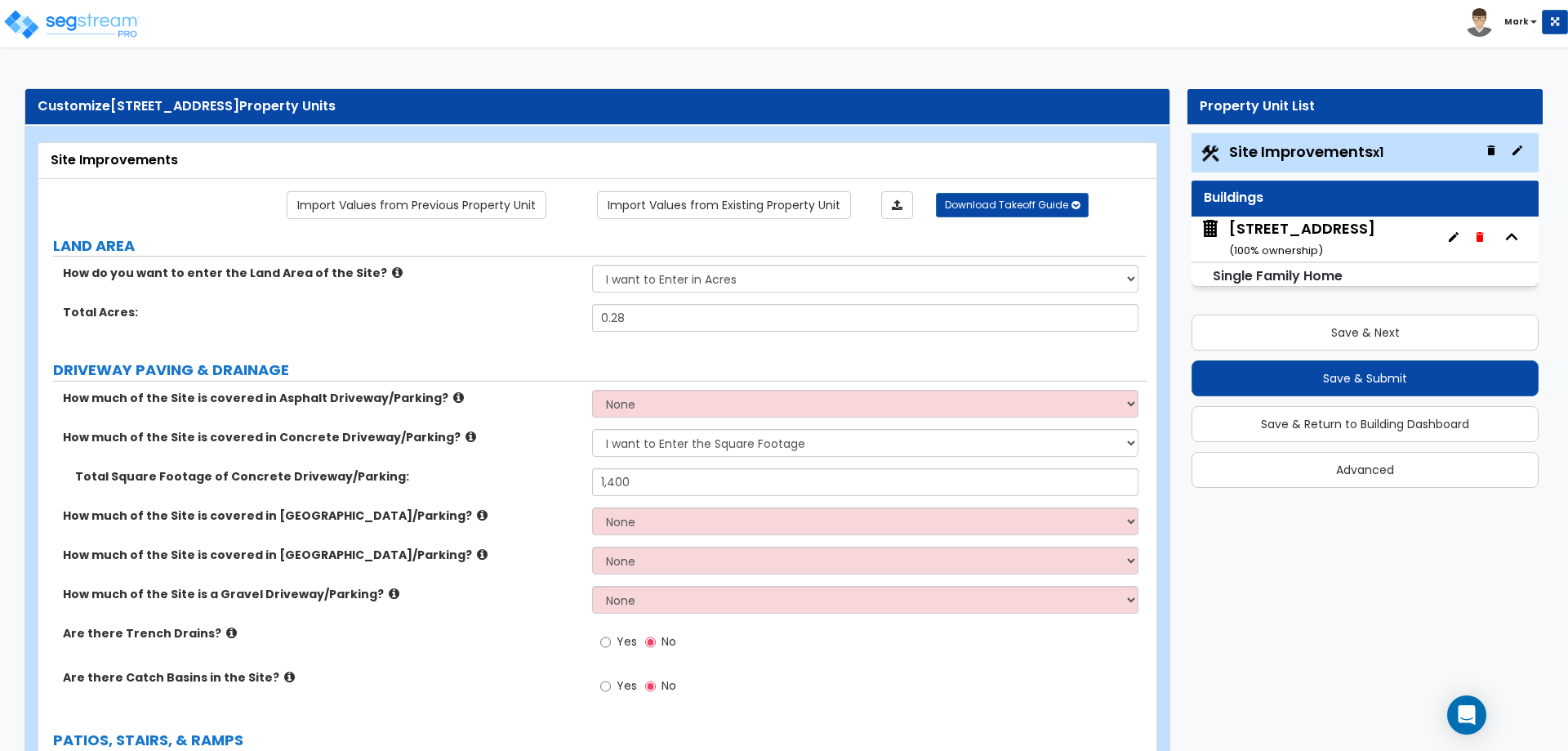
click at [451, 544] on div "How much of the Site is covered in Brick Driveway/Parking? None I want to Enter…" at bounding box center [593, 527] width 1109 height 40
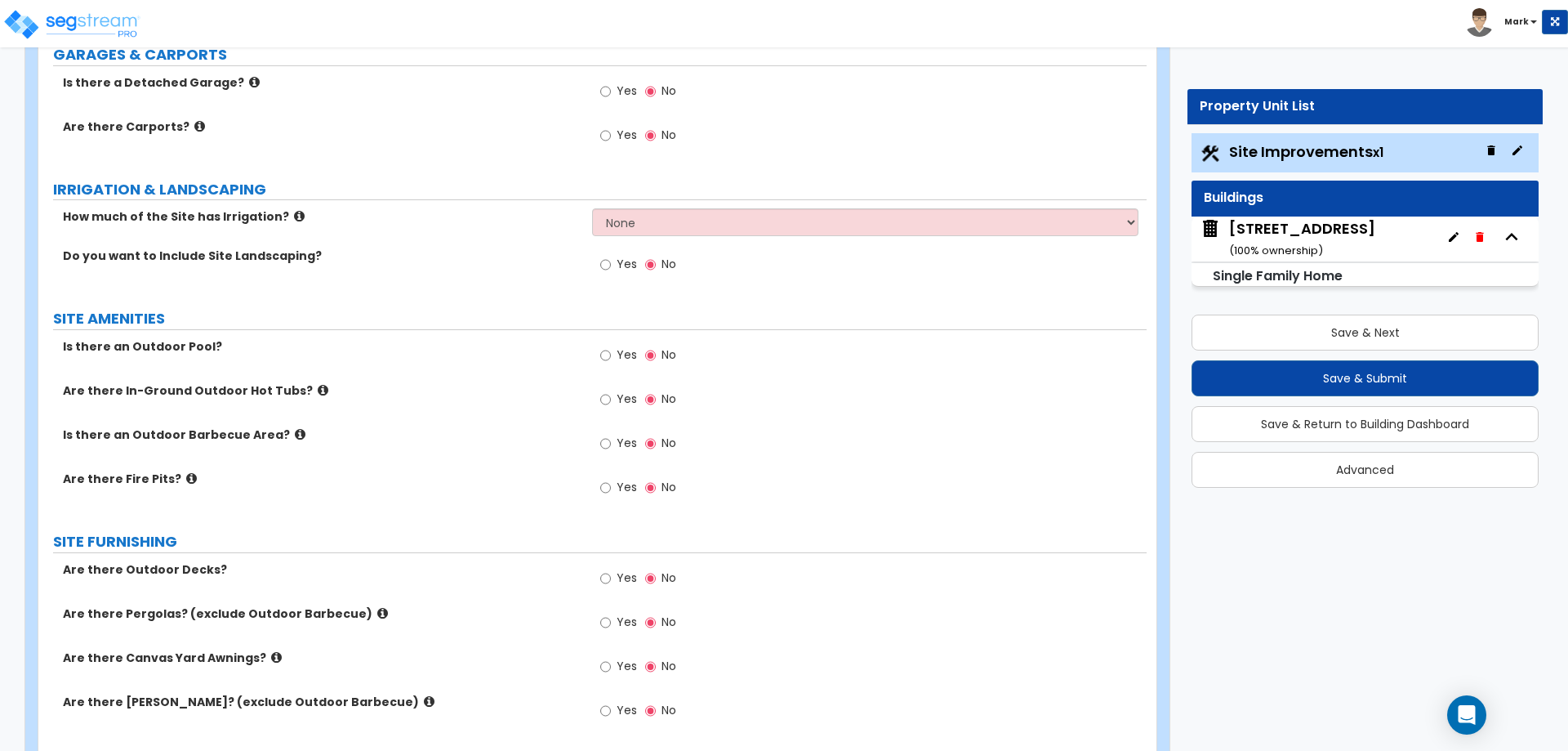
scroll to position [1062, 0]
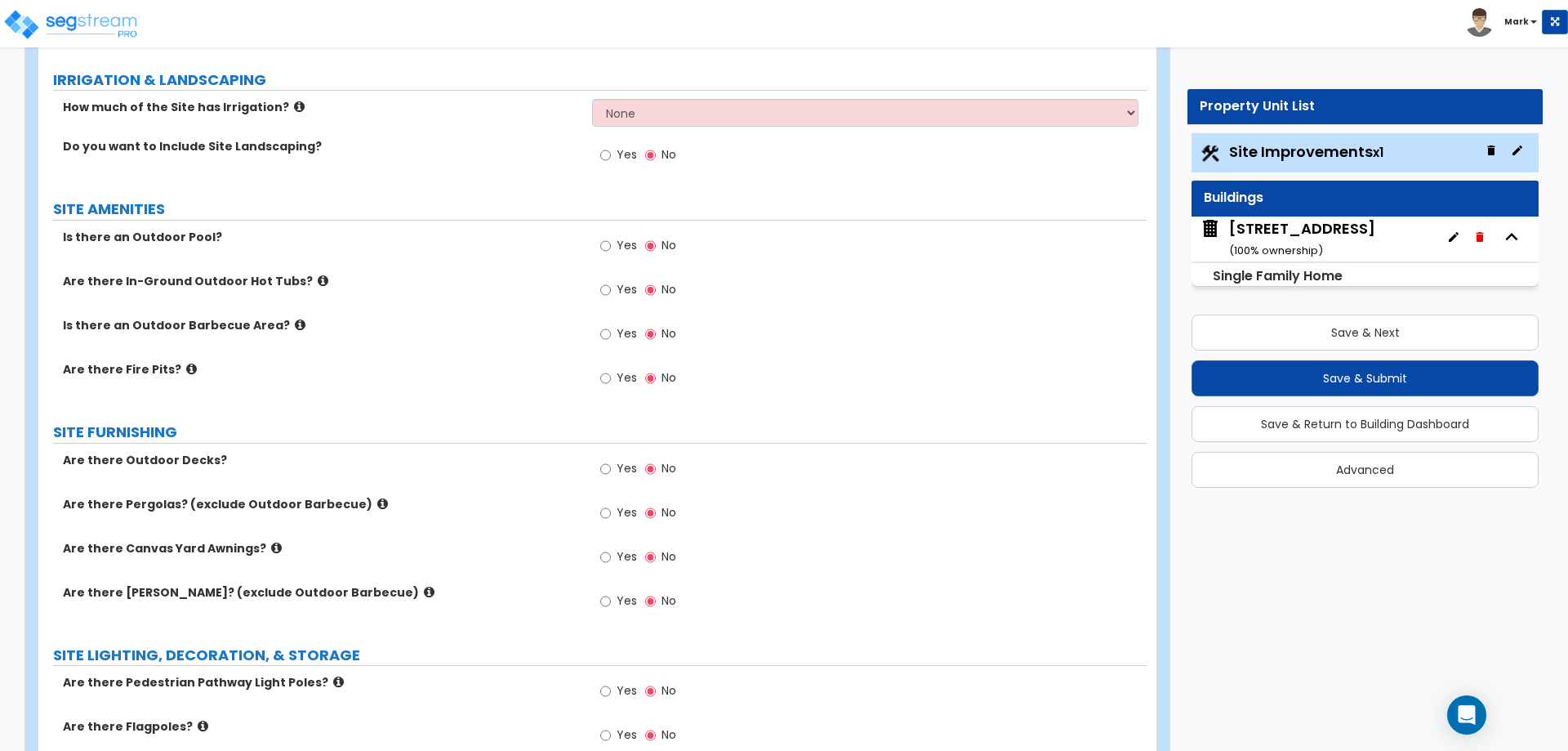
click at [294, 328] on icon at bounding box center [299, 324] width 11 height 12
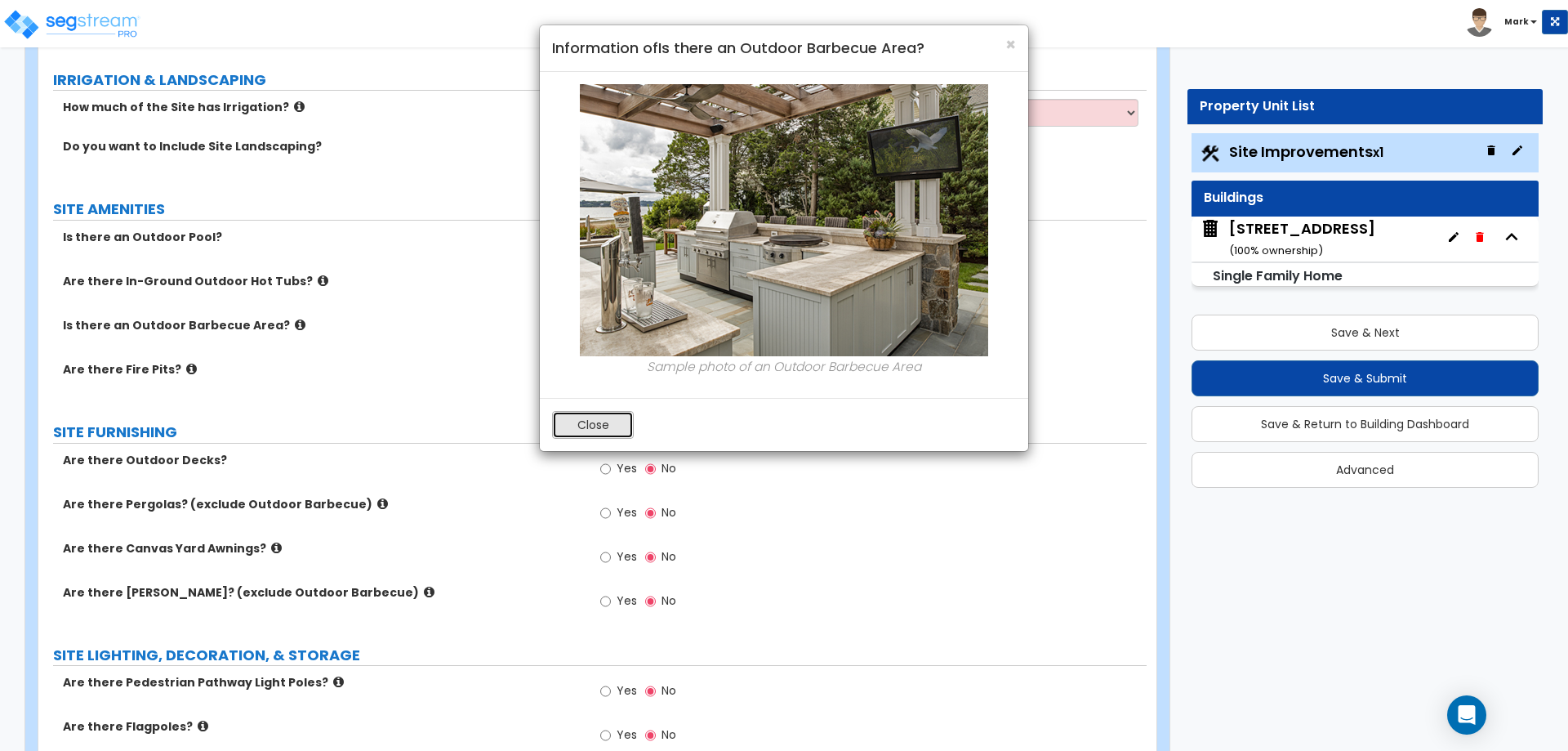
click at [586, 422] on button "Close" at bounding box center [592, 425] width 82 height 28
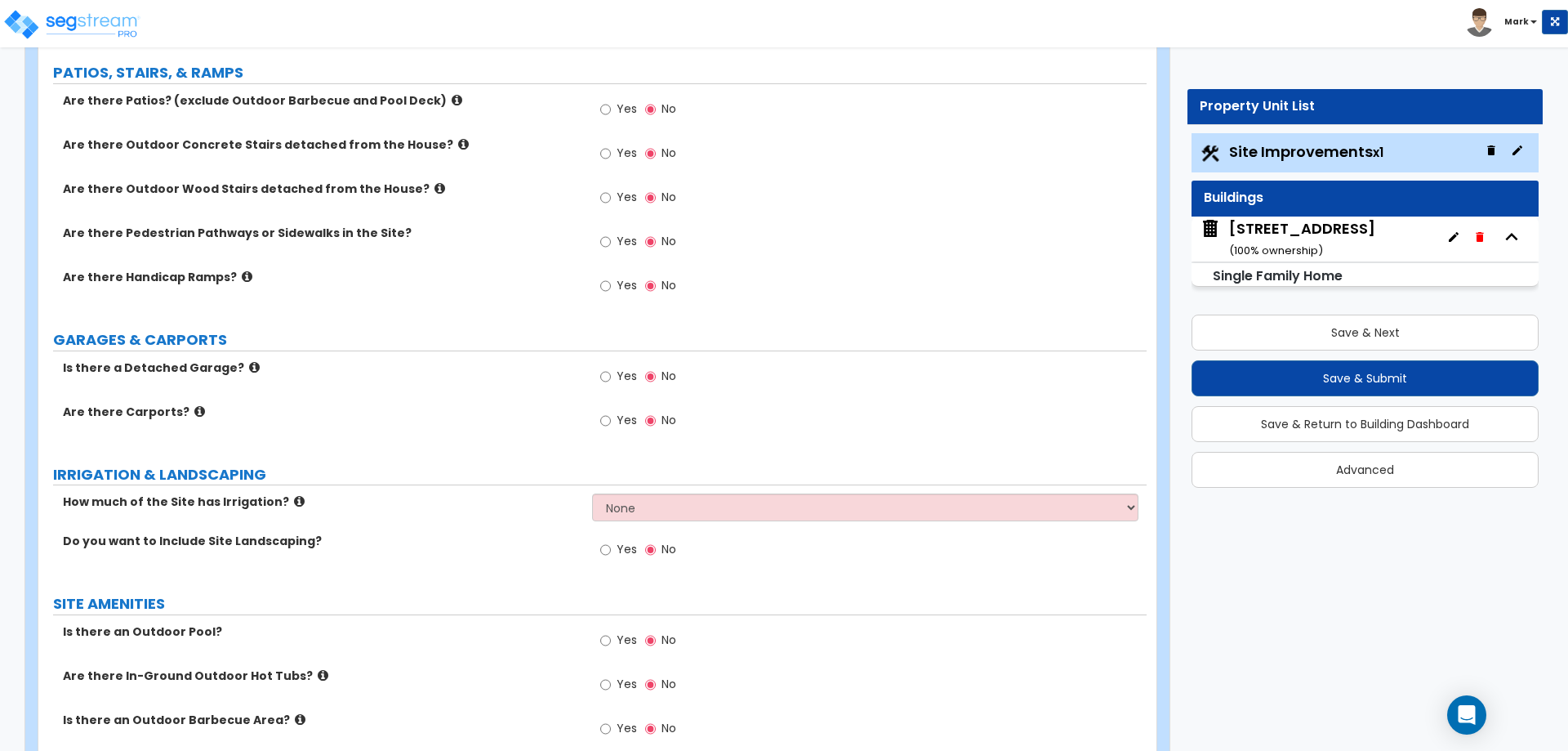
scroll to position [572, 0]
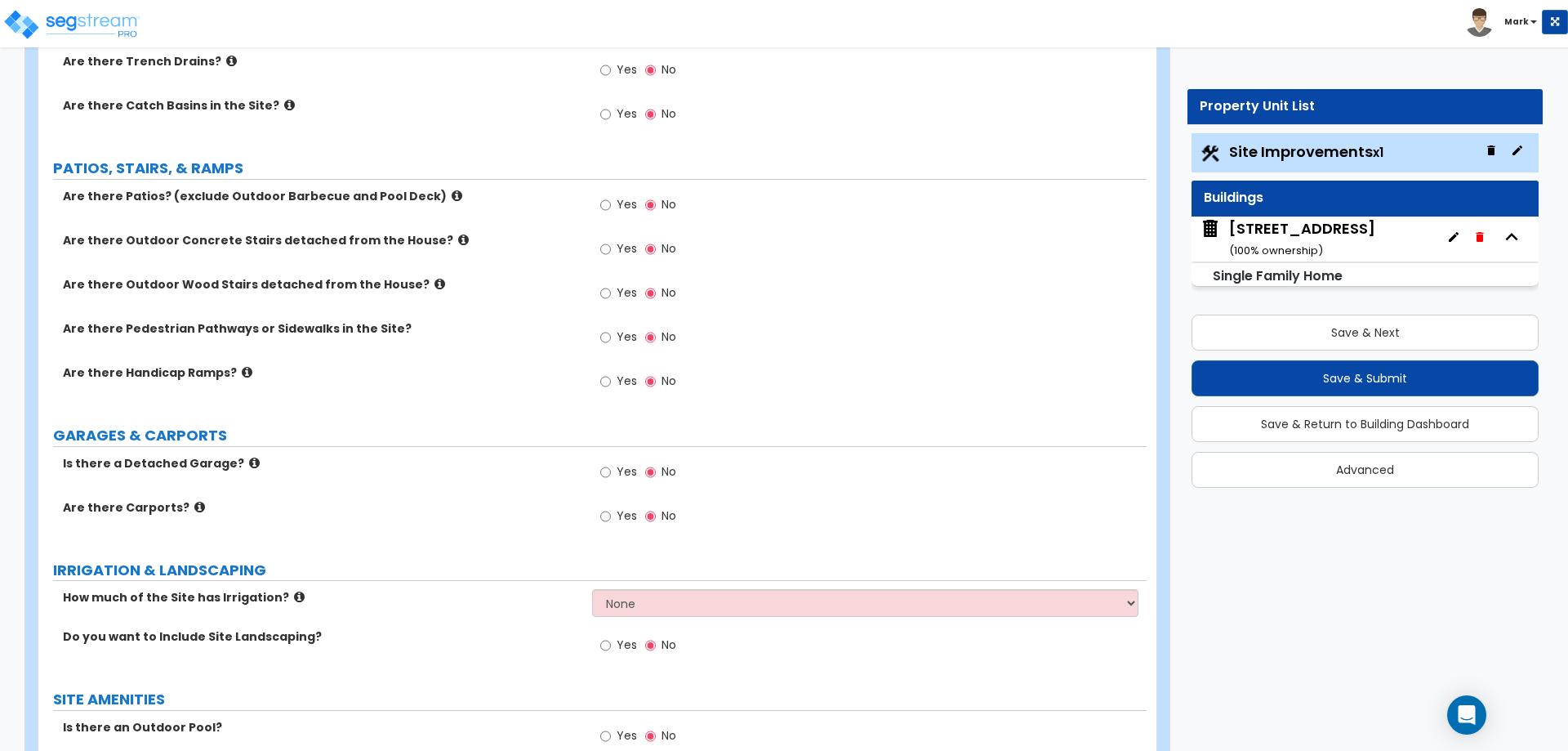
click at [616, 196] on label "Yes" at bounding box center [619, 207] width 37 height 28
click at [611, 196] on input "Yes" at bounding box center [605, 205] width 11 height 18
radio input "true"
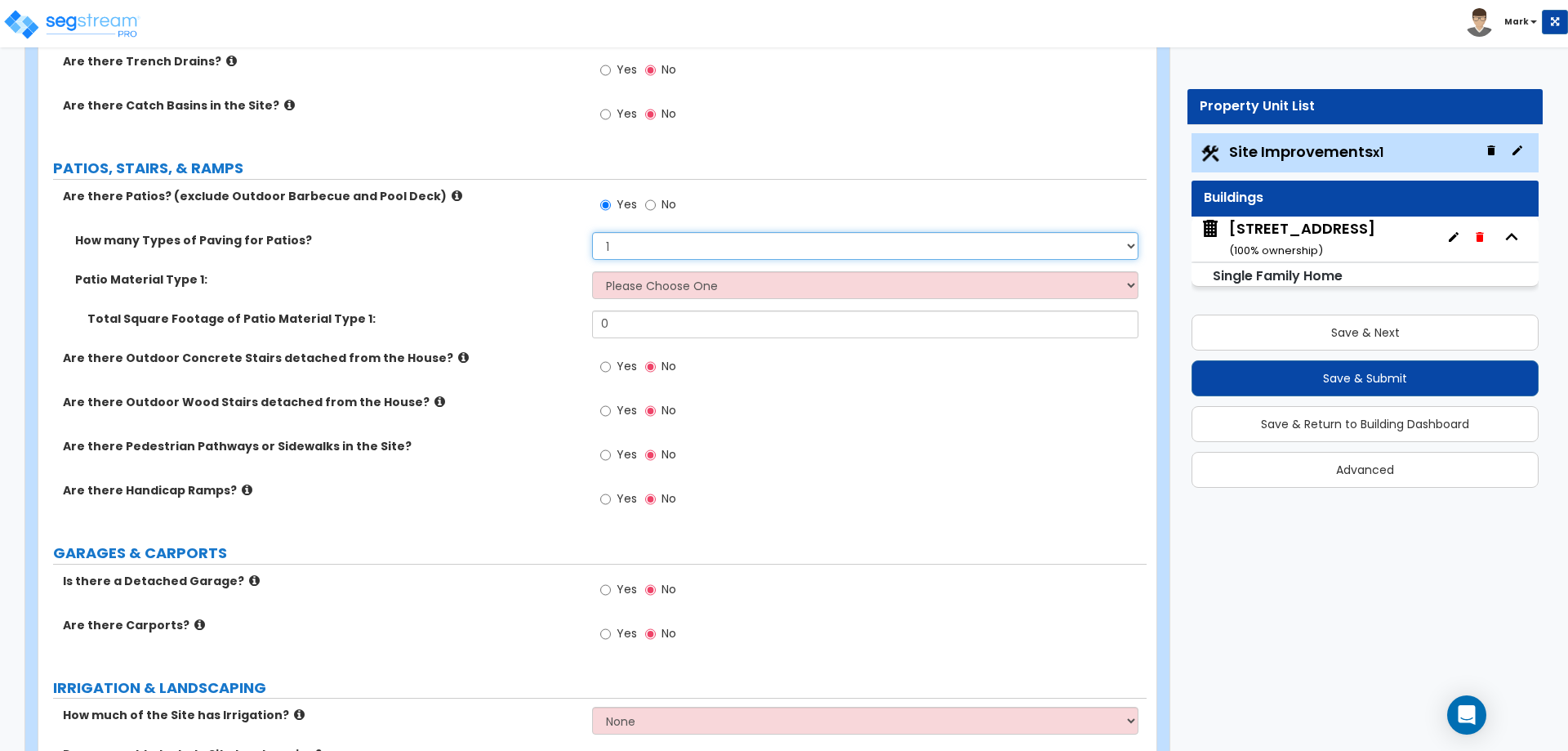
click at [647, 248] on select "1 2 3 4" at bounding box center [864, 246] width 545 height 28
click at [636, 287] on select "Please Choose One Bare Concrete Stamped Concrete Brick Pavers Stone Pavers Tile…" at bounding box center [864, 286] width 545 height 28
select select "1"
click at [592, 272] on select "Please Choose One Bare Concrete Stamped Concrete Brick Pavers Stone Pavers Tile…" at bounding box center [864, 286] width 545 height 28
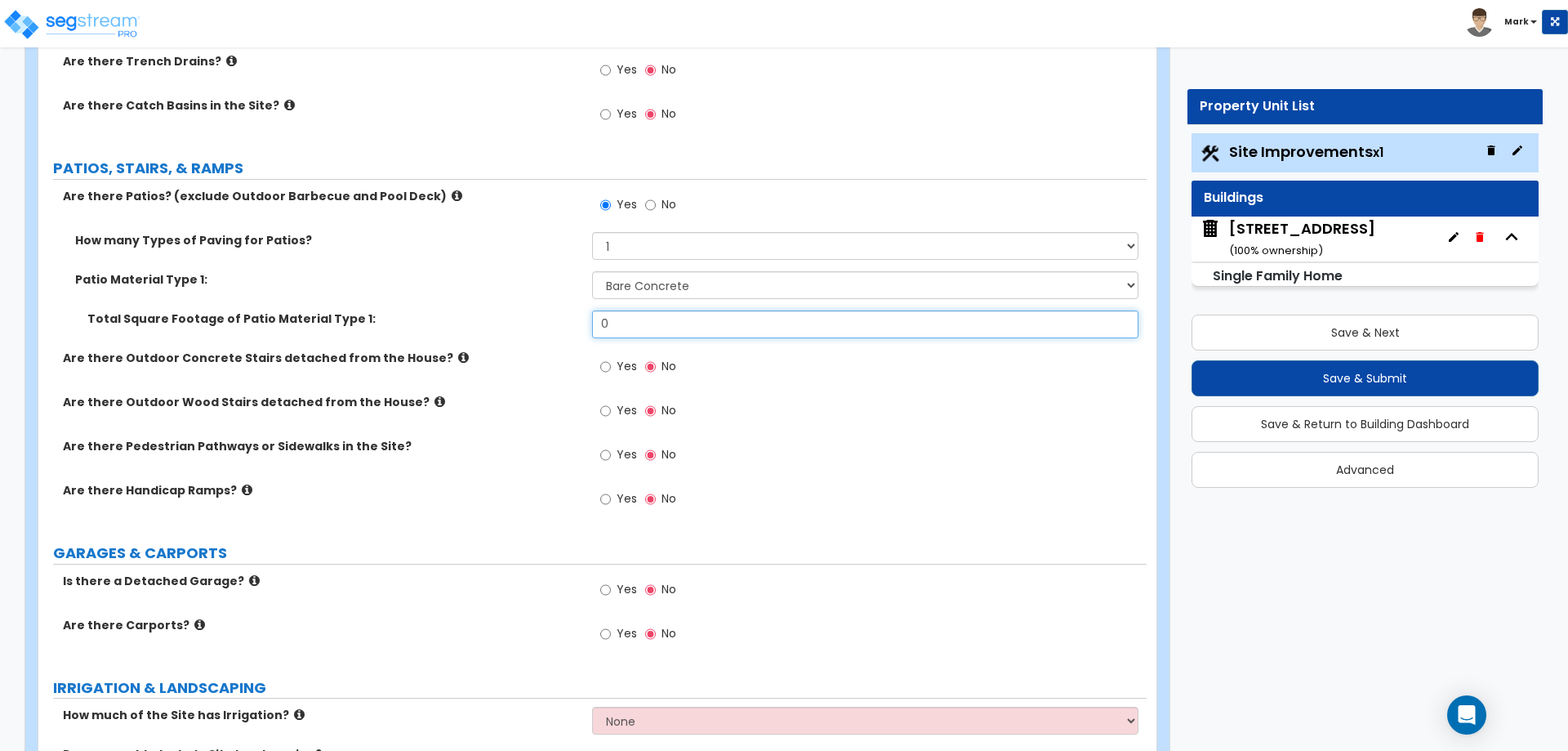
click at [697, 322] on input "0" at bounding box center [864, 324] width 545 height 28
type input "300"
click at [487, 366] on div "Are there Outdoor Concrete Stairs detached from the House? Yes No" at bounding box center [593, 371] width 1109 height 44
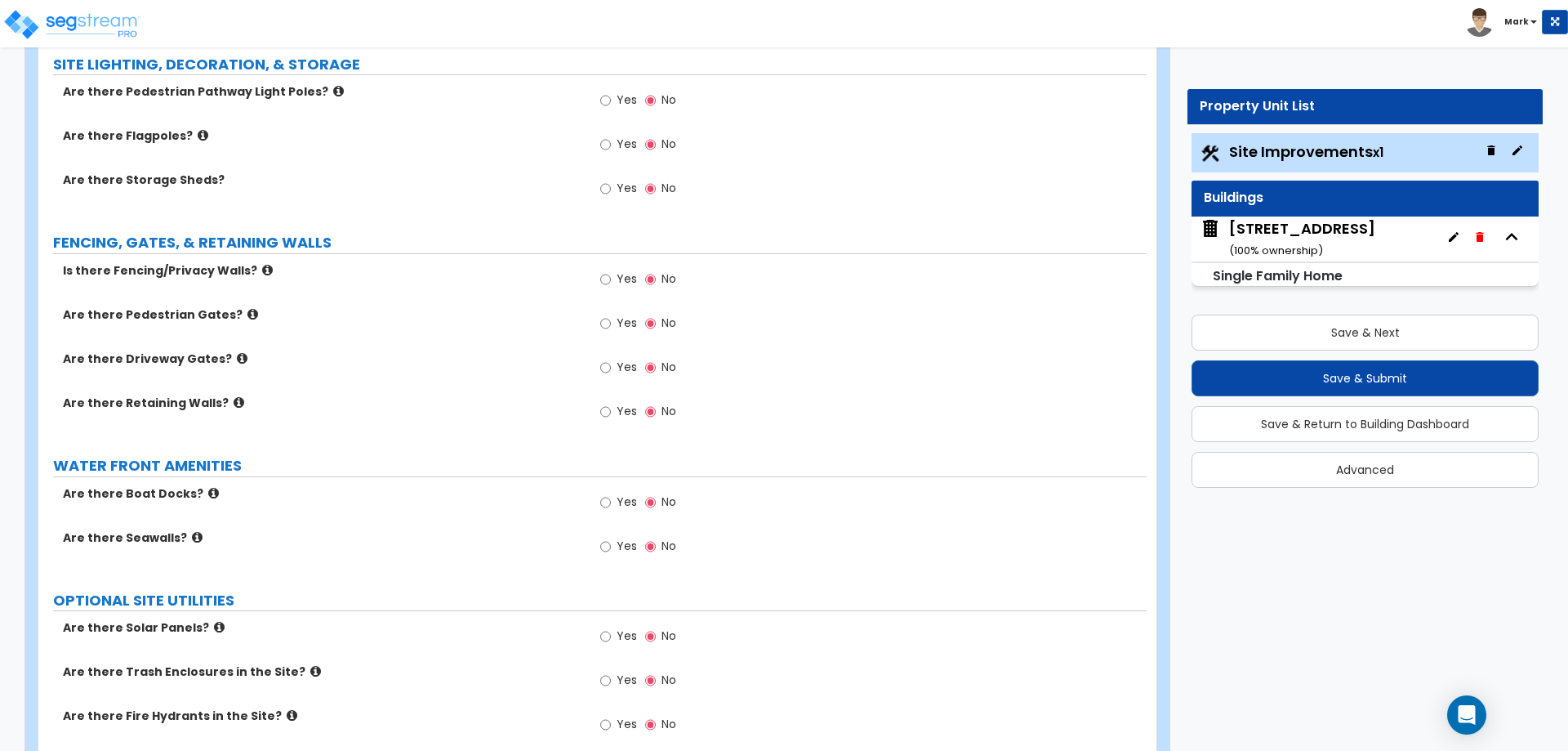
scroll to position [1797, 0]
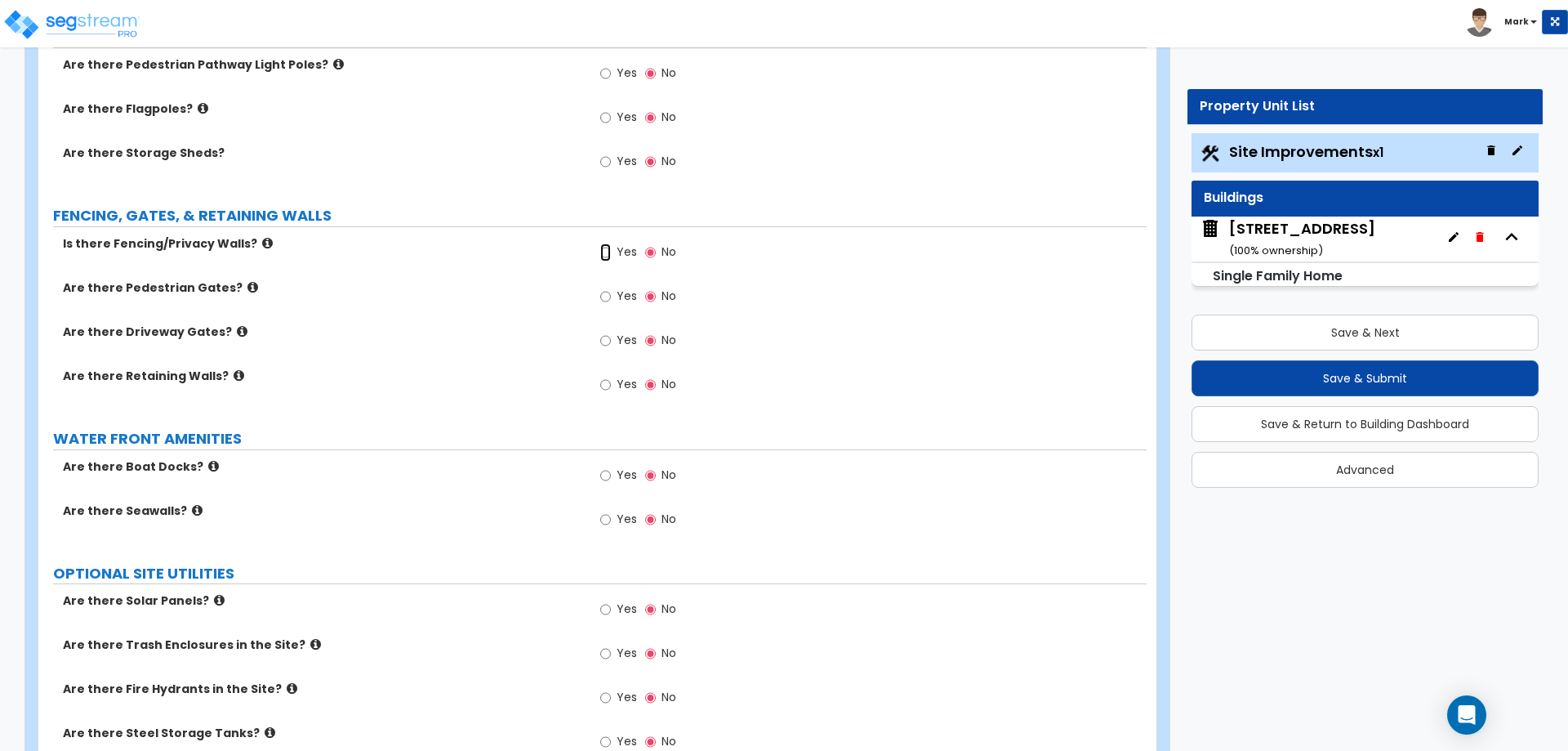
click at [610, 253] on input "Yes" at bounding box center [605, 253] width 11 height 18
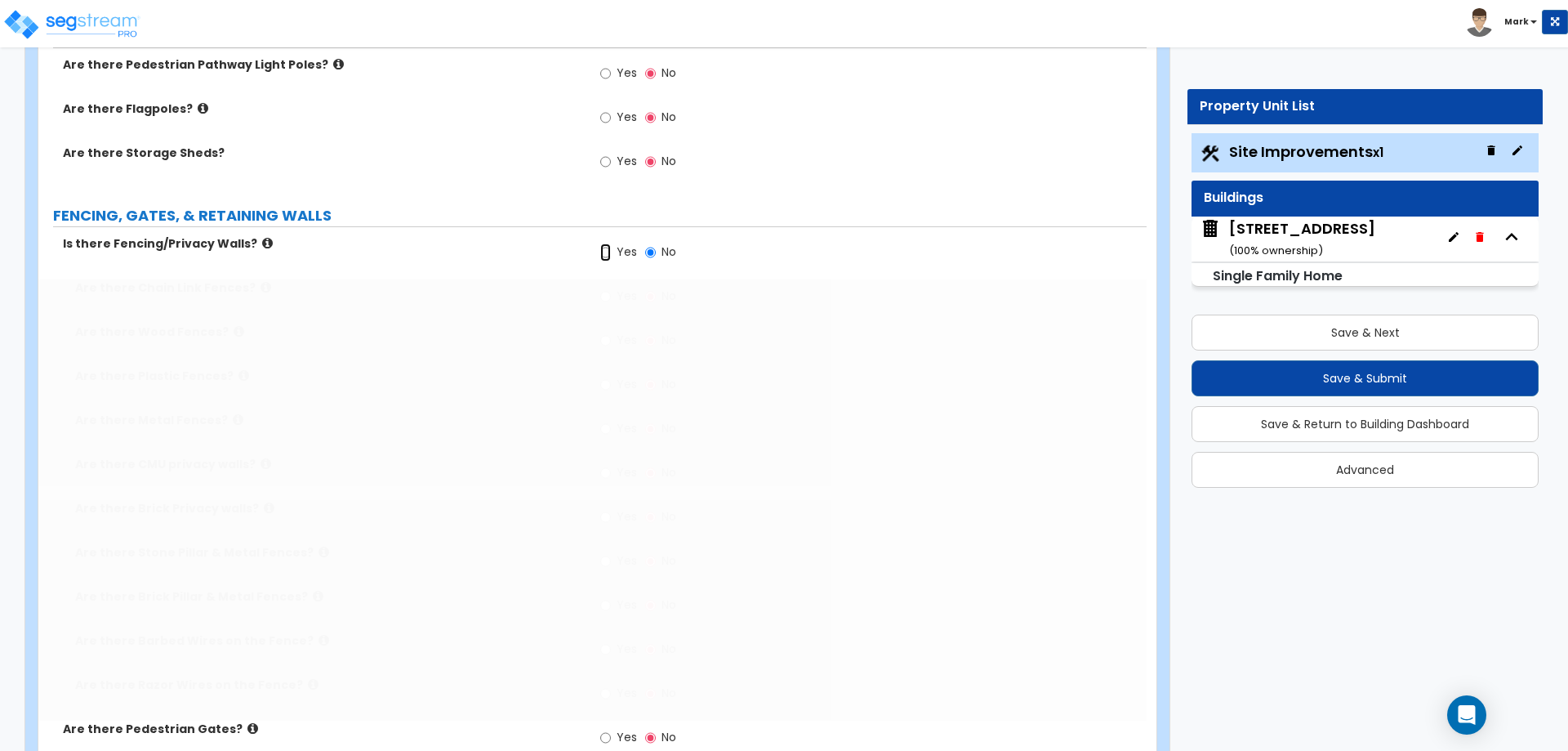
radio input "true"
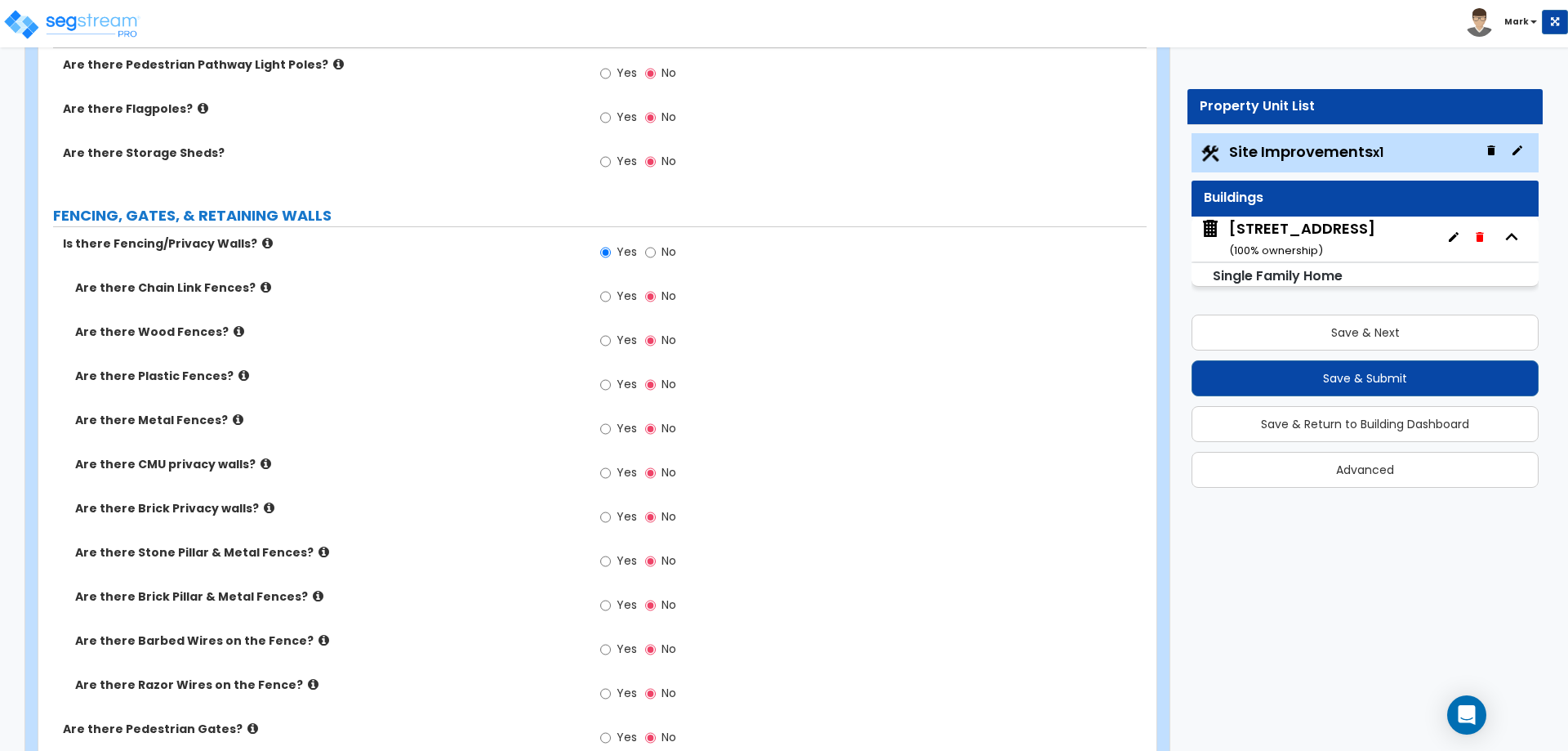
click at [618, 296] on span "Yes" at bounding box center [627, 296] width 21 height 17
click at [611, 296] on input "Yes" at bounding box center [605, 297] width 11 height 18
radio input "true"
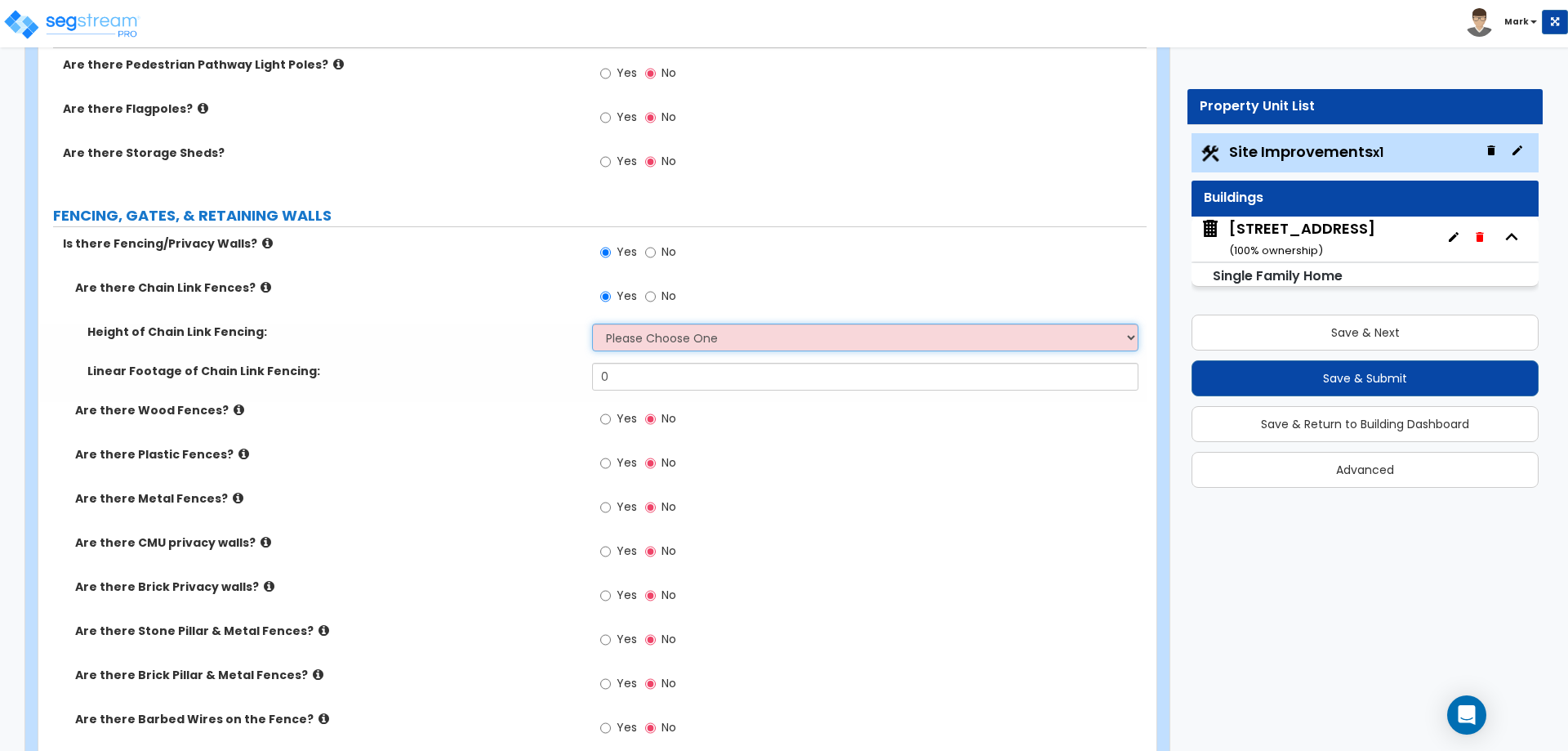
click at [643, 334] on select "Please Choose One 3 feet 4 feet 5 feet 6 feet 10 feet 12 feet" at bounding box center [864, 338] width 545 height 28
select select "2"
click at [592, 324] on select "Please Choose One 3 feet 4 feet 5 feet 6 feet 10 feet 12 feet" at bounding box center [864, 338] width 545 height 28
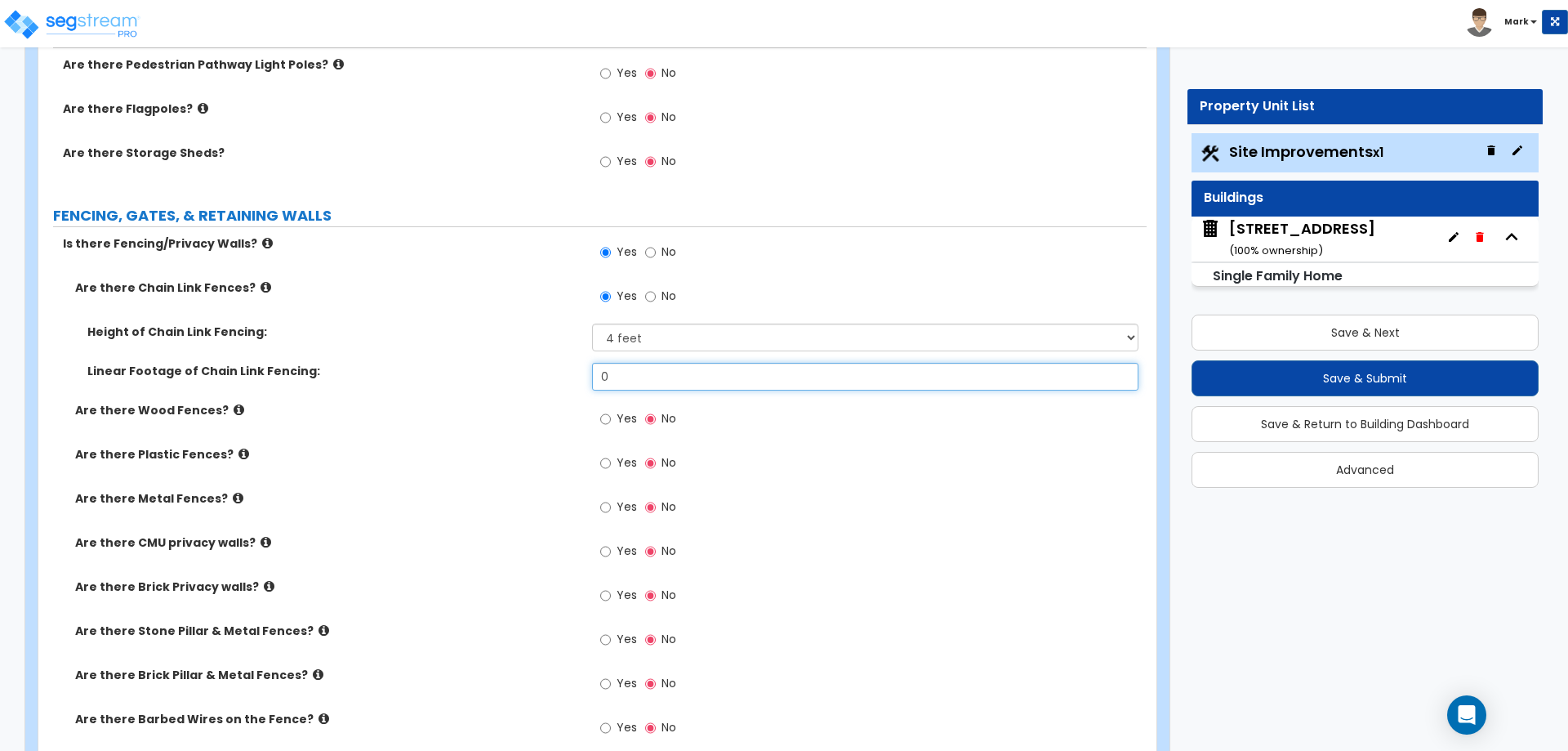
click at [765, 372] on input "0" at bounding box center [864, 377] width 545 height 28
type input "175"
click at [482, 394] on div "Linear Footage of Chain Link Fencing: 175" at bounding box center [593, 383] width 1109 height 40
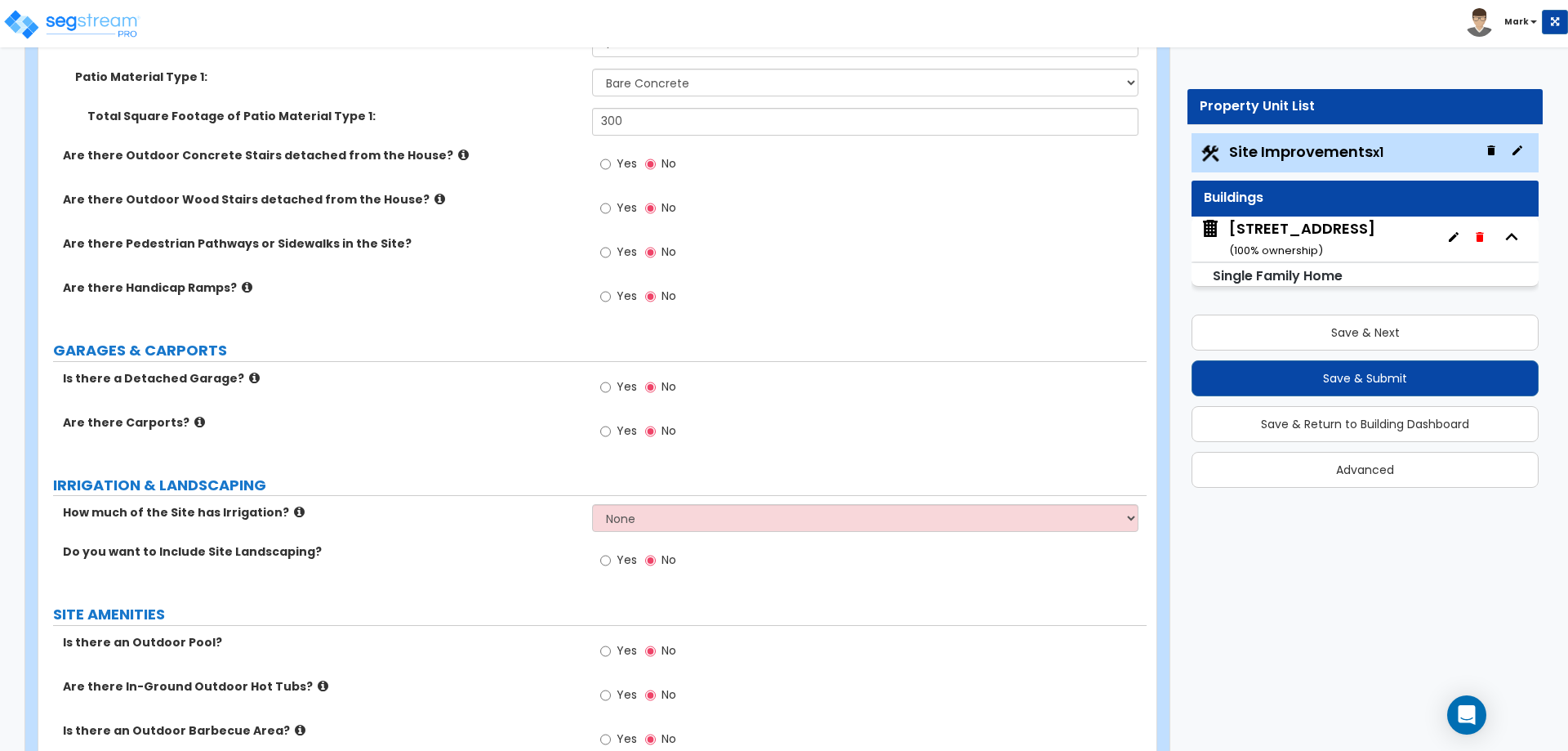
scroll to position [582, 0]
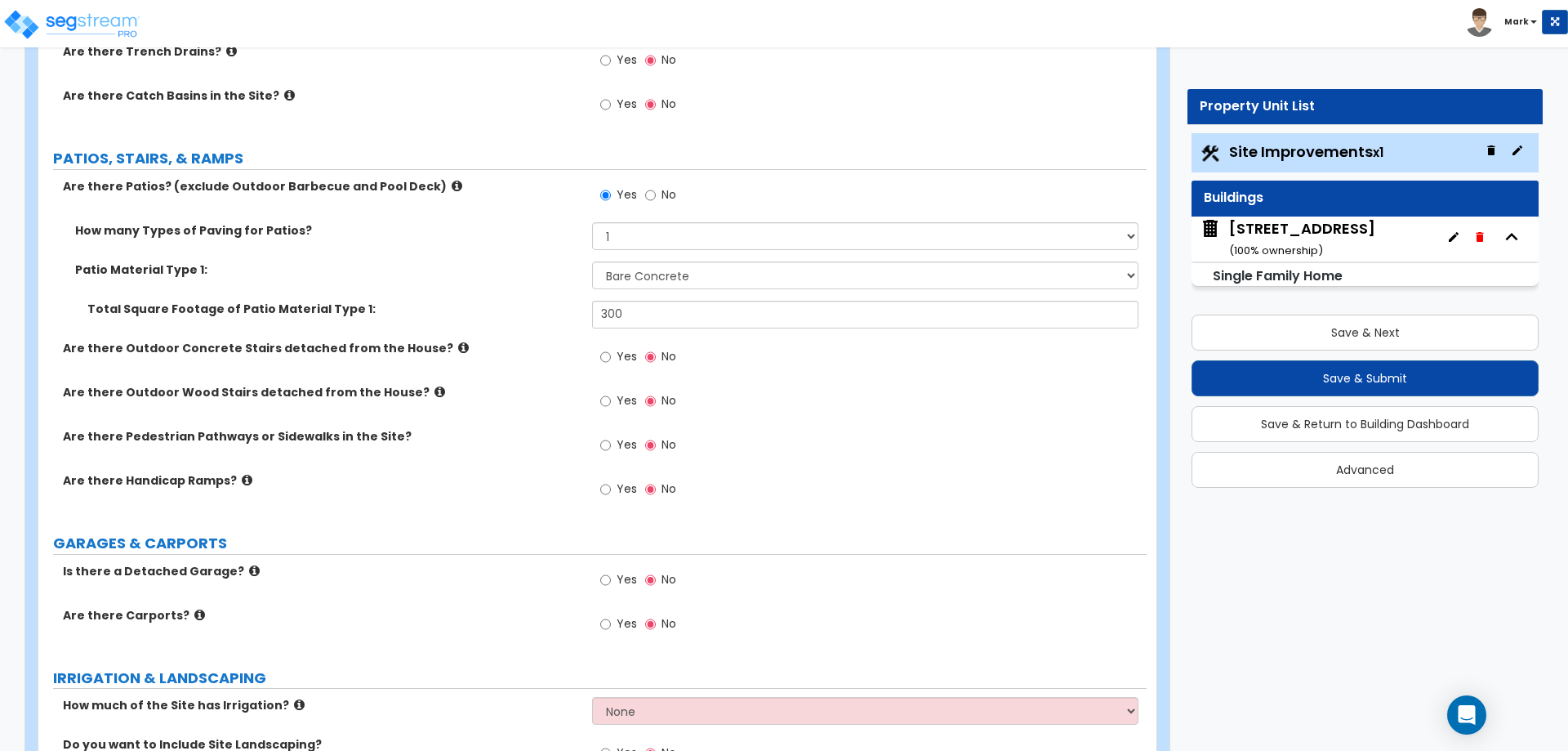
click at [619, 443] on span "Yes" at bounding box center [627, 445] width 21 height 17
click at [611, 443] on input "Yes" at bounding box center [605, 446] width 11 height 18
radio input "true"
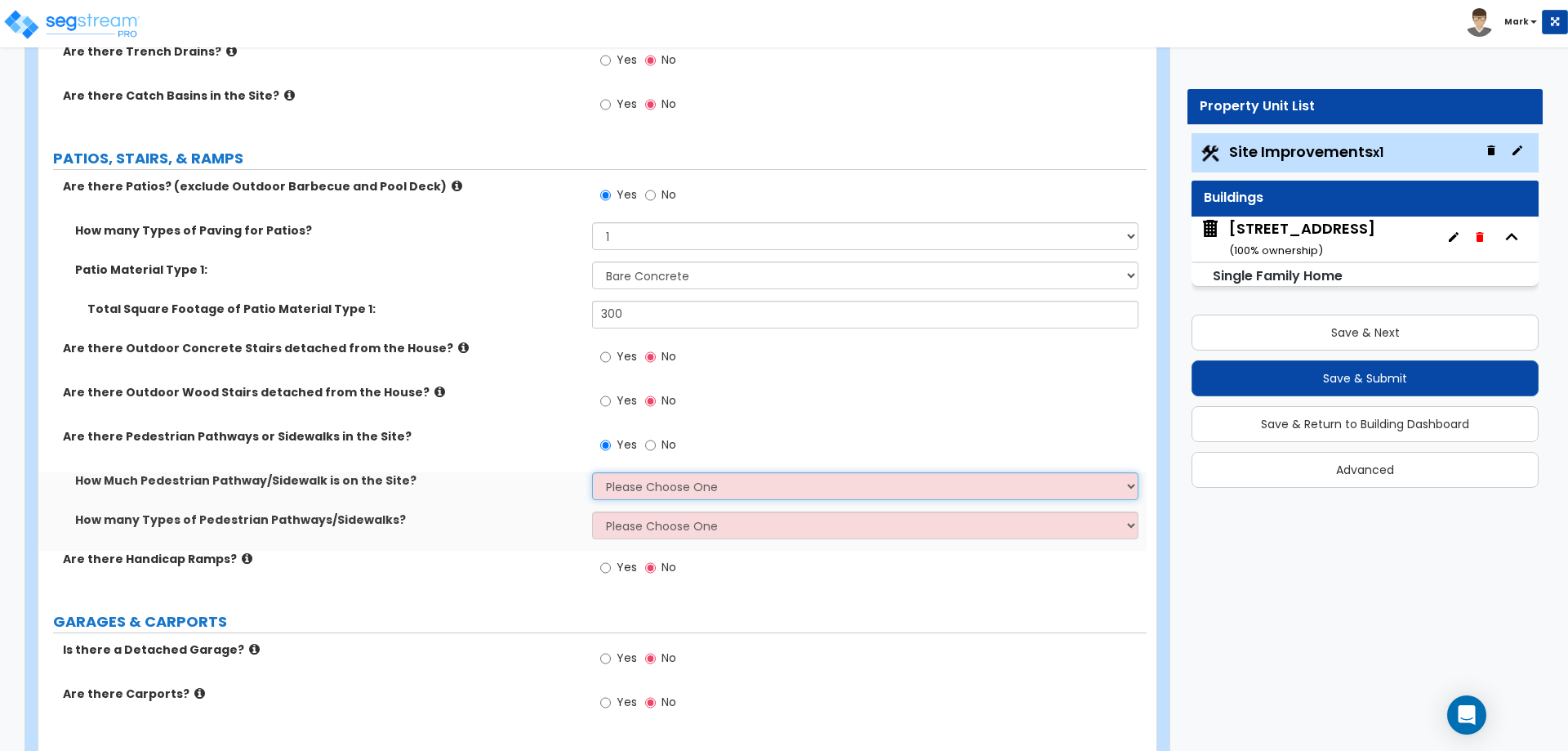
click at [656, 489] on select "Please Choose One I Don't Know, Please Estimate For Me Enter Linear Footage" at bounding box center [864, 486] width 545 height 28
select select "2"
click at [592, 472] on select "Please Choose One I Don't Know, Please Estimate For Me Enter Linear Footage" at bounding box center [864, 486] width 545 height 28
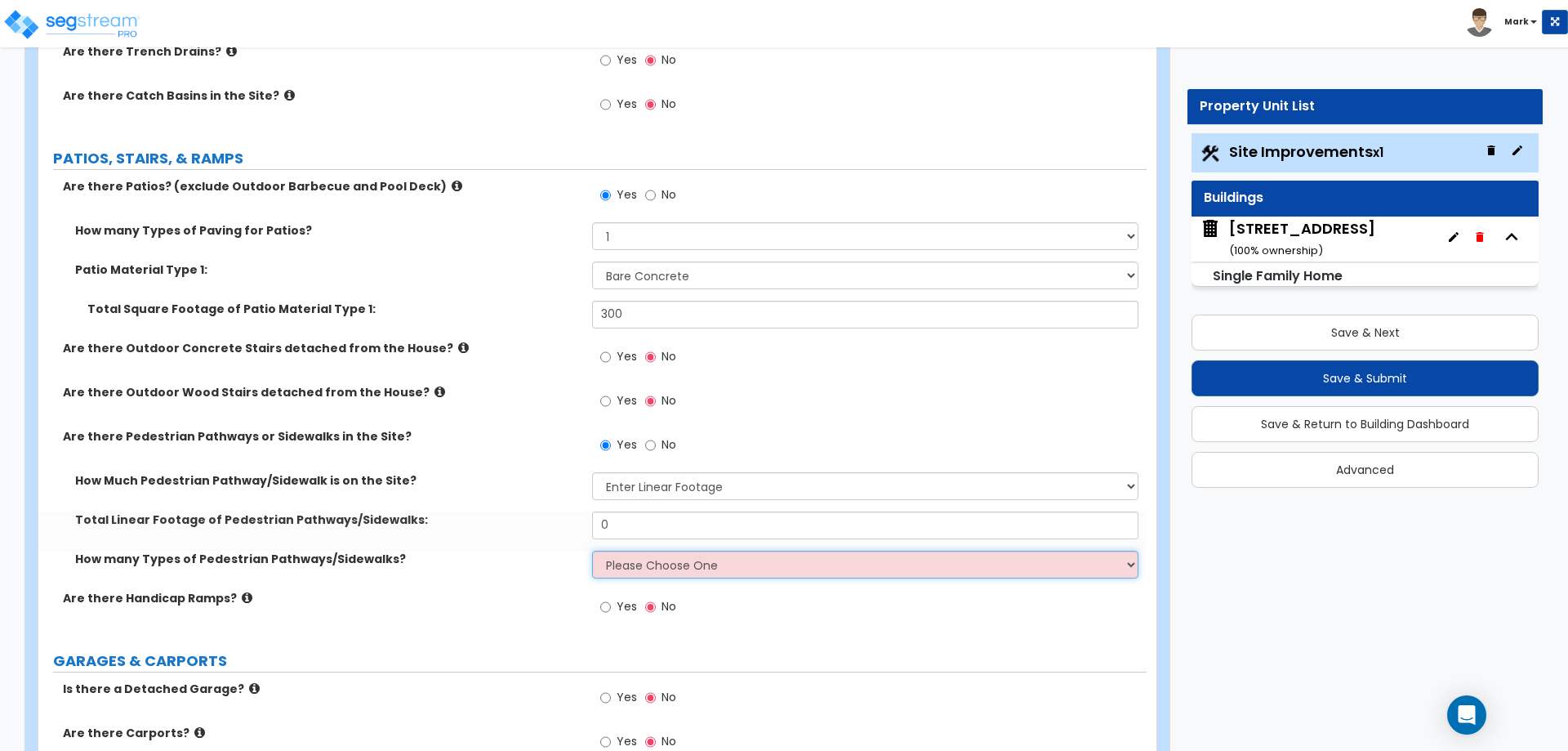
click at [654, 561] on select "Please Choose One 1 2 3" at bounding box center [864, 564] width 545 height 28
select select "1"
click at [592, 550] on select "Please Choose One 1 2 3" at bounding box center [864, 564] width 545 height 28
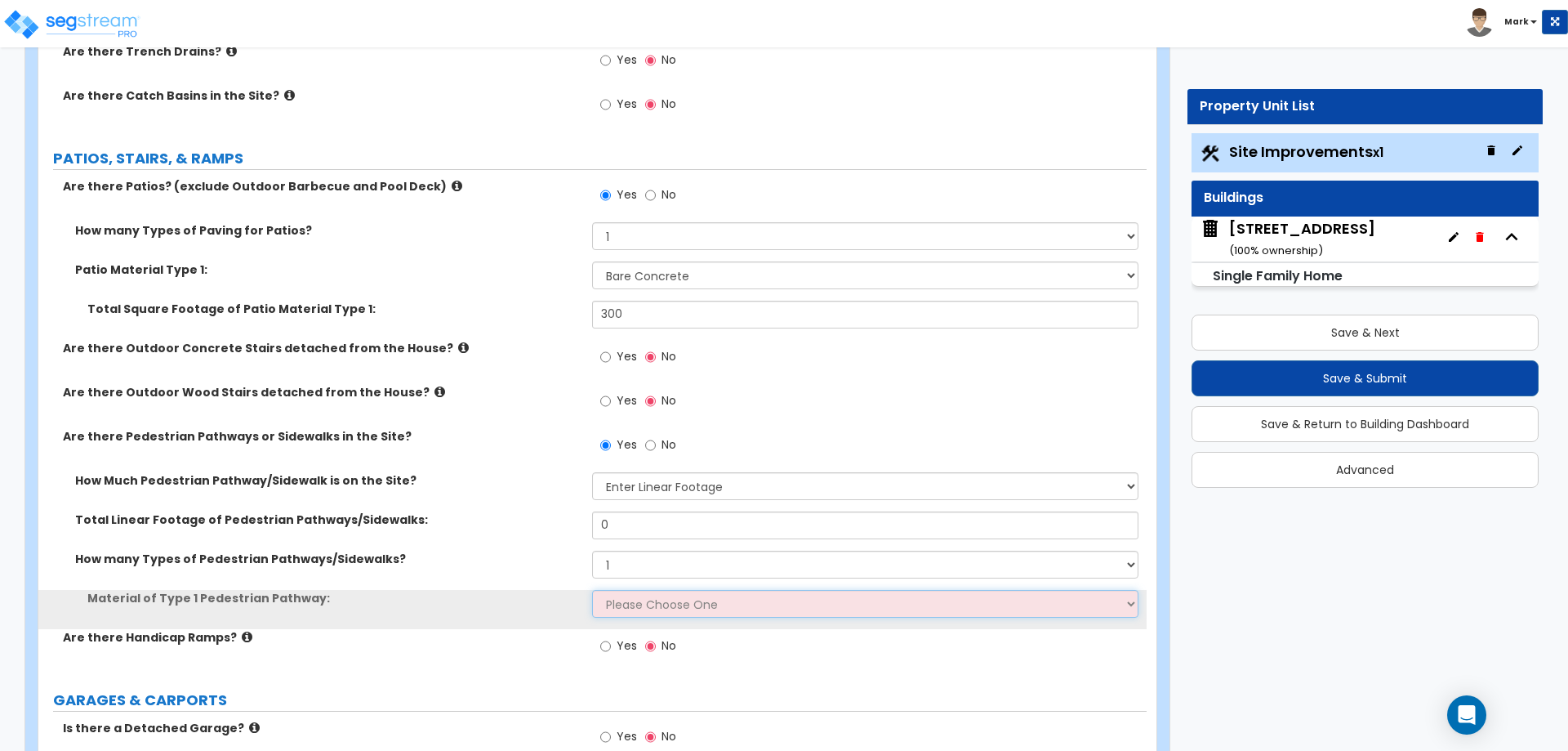
click at [643, 607] on select "Please Choose One Bare Concrete Stamped Concrete Brick Pavers Stone Pavers Wood…" at bounding box center [864, 604] width 545 height 28
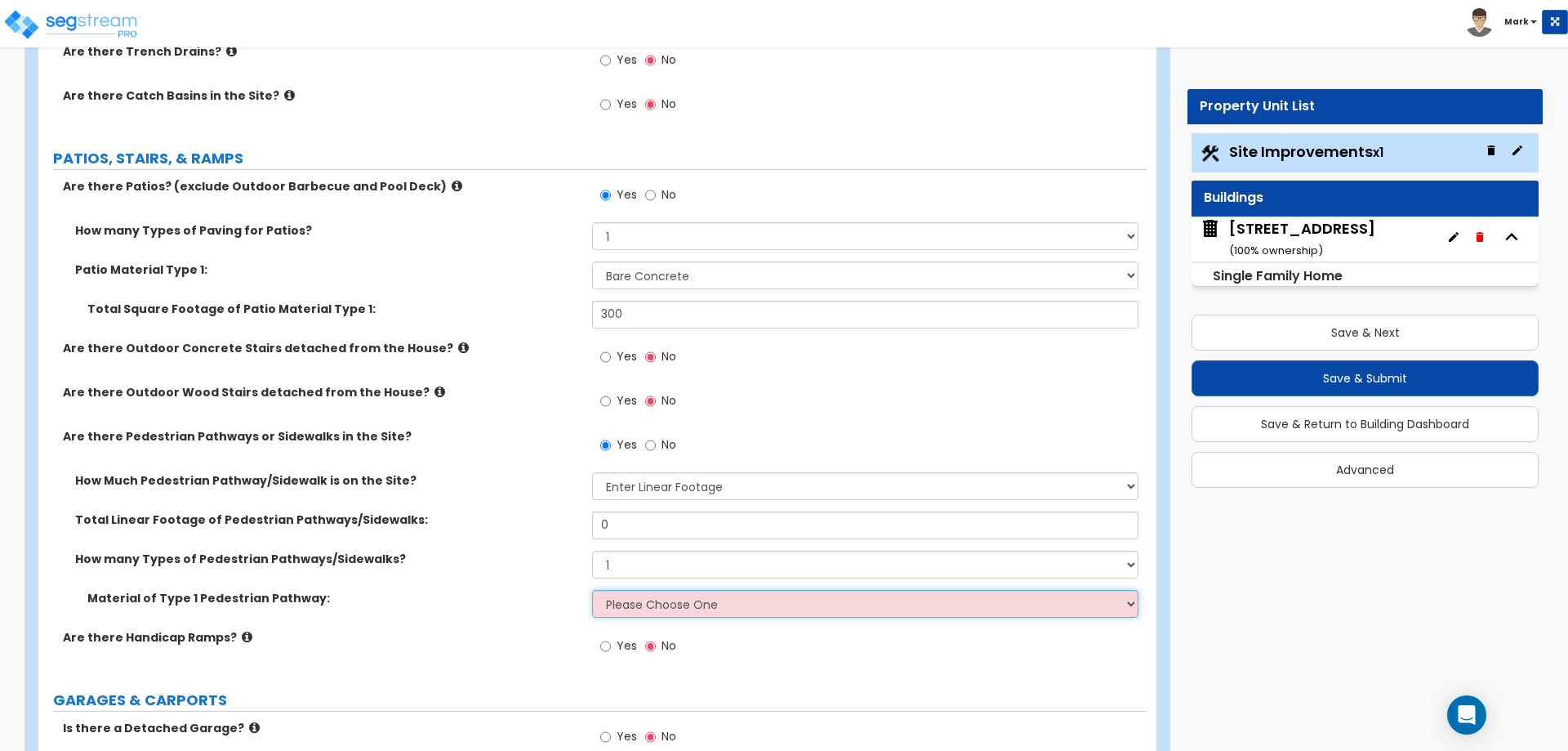
select select "1"
click at [592, 590] on select "Please Choose One Bare Concrete Stamped Concrete Brick Pavers Stone Pavers Wood…" at bounding box center [864, 604] width 545 height 28
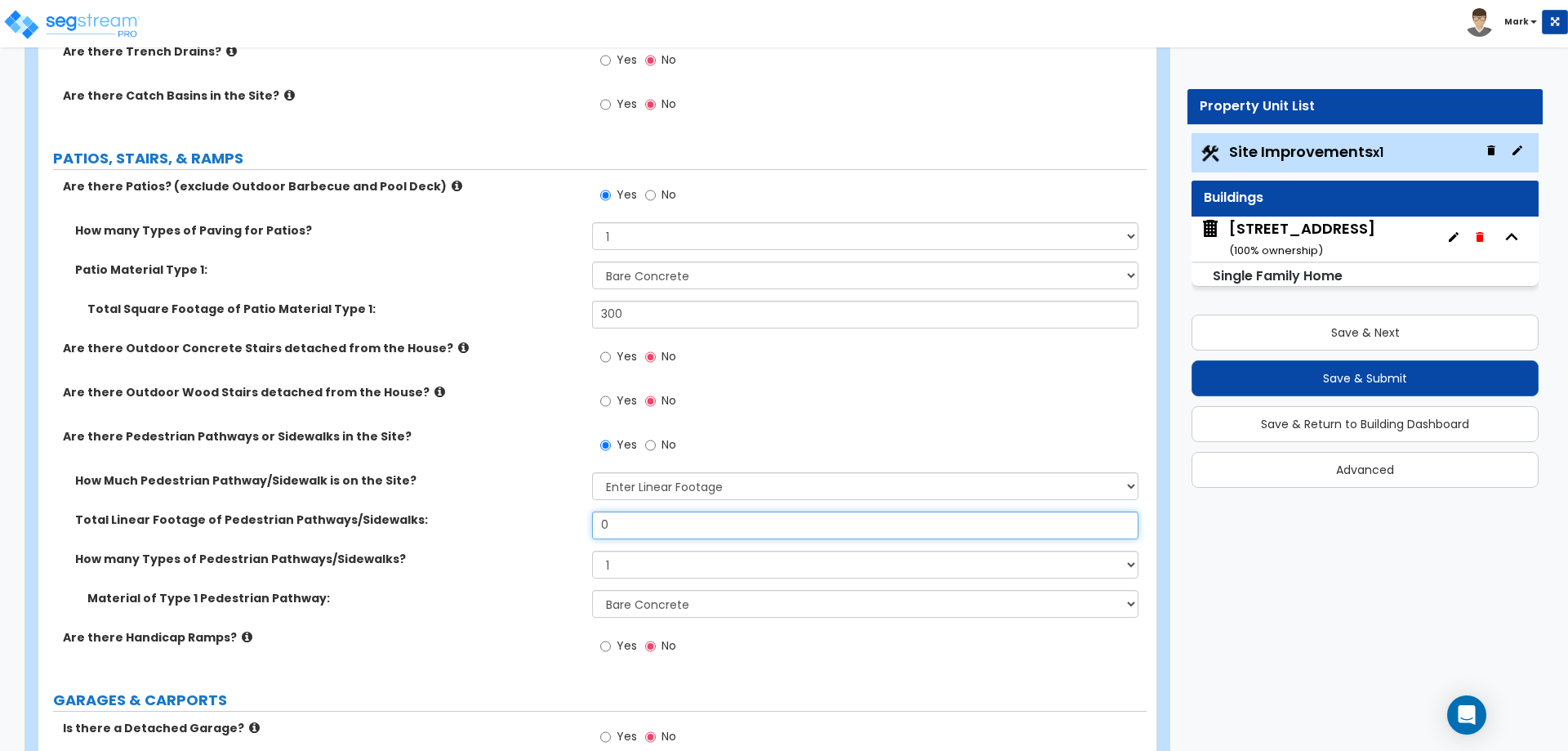
click at [667, 529] on input "0" at bounding box center [864, 526] width 545 height 28
type input "50"
click at [466, 503] on div "How Much Pedestrian Pathway/Sidewalk is on the Site? Please Choose One I Don't …" at bounding box center [593, 492] width 1109 height 40
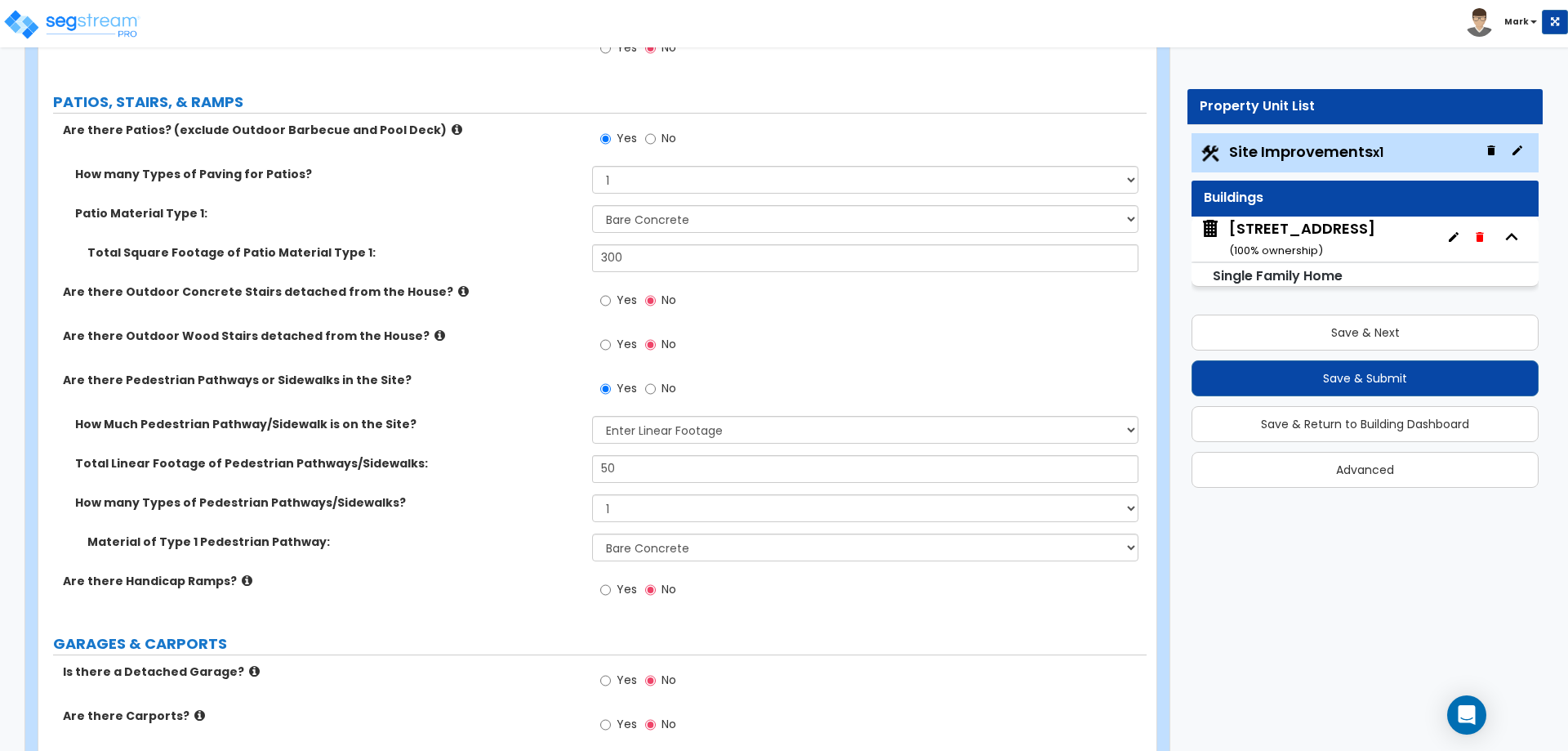
scroll to position [664, 0]
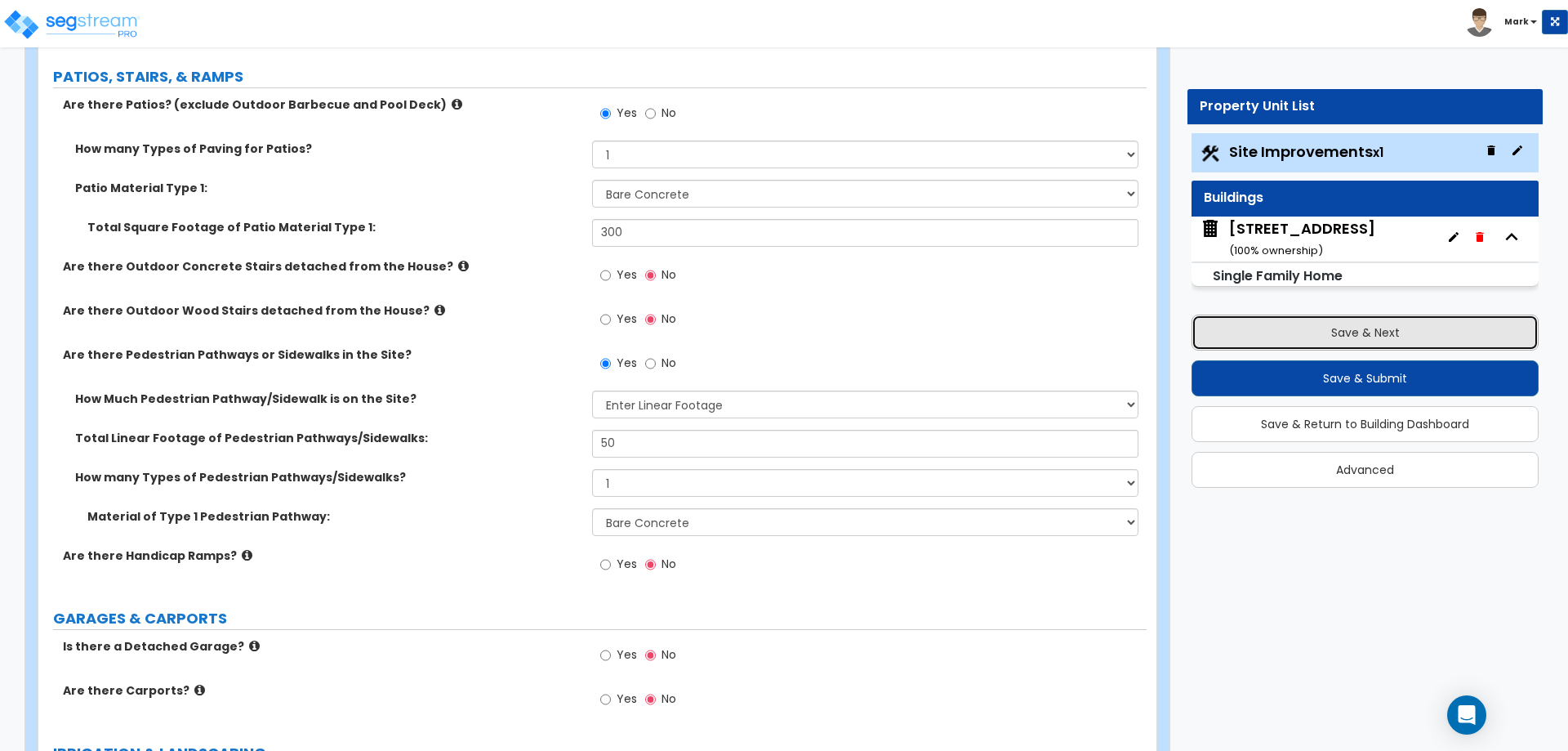
click at [1309, 337] on button "Save & Next" at bounding box center [1365, 333] width 347 height 36
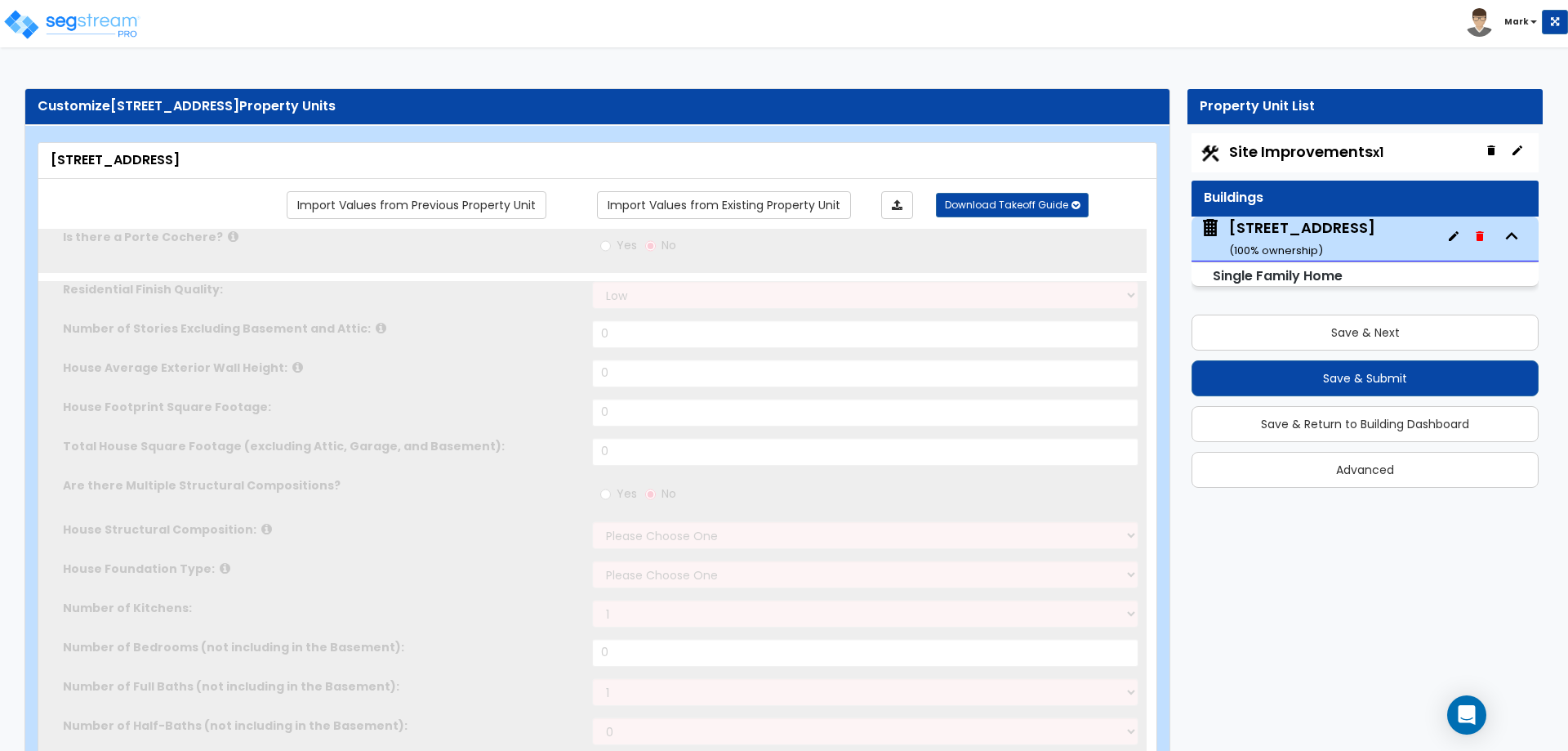
type input "1"
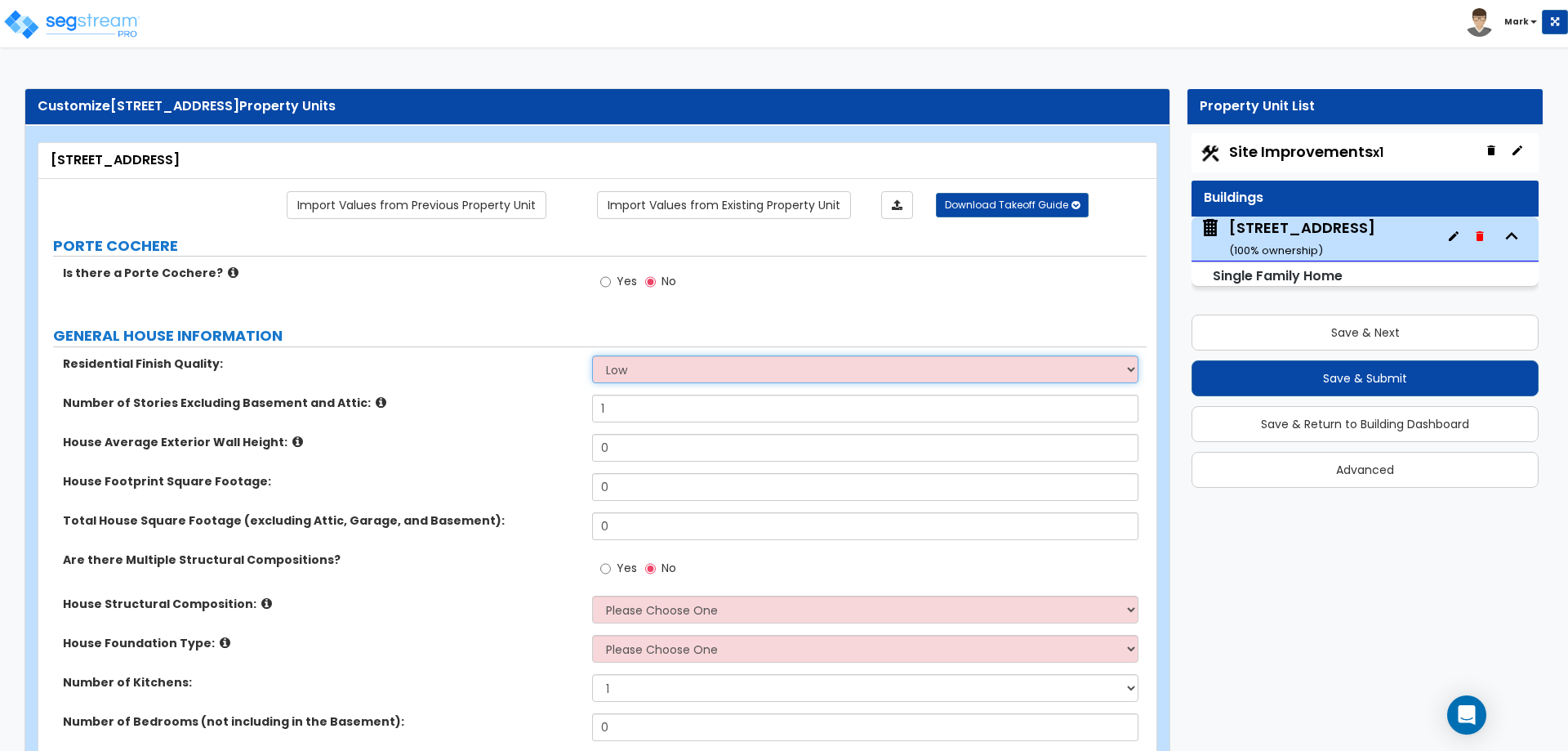
click at [657, 361] on select "Low Average High" at bounding box center [864, 370] width 545 height 28
select select "1"
click at [592, 356] on select "Low Average High" at bounding box center [864, 370] width 545 height 28
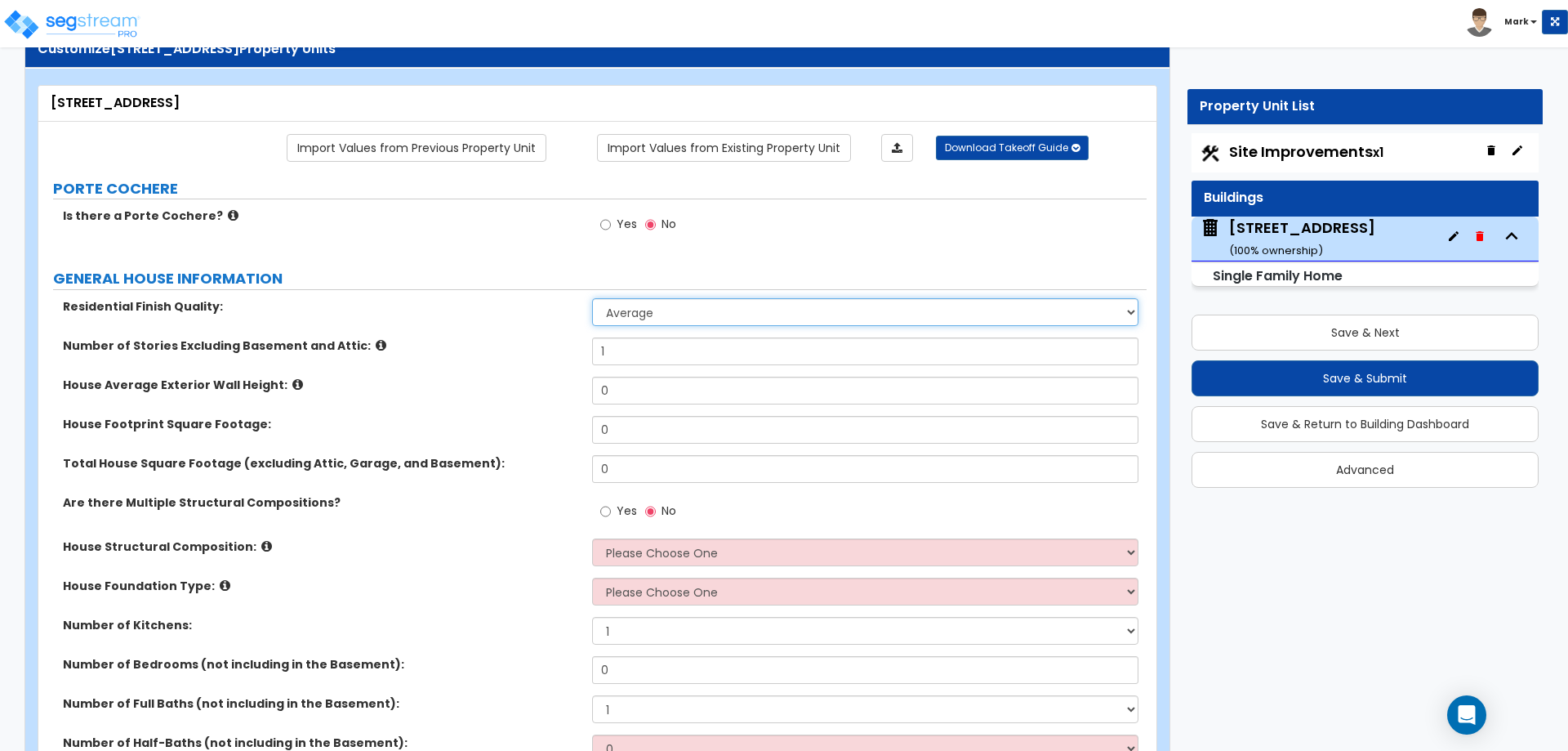
scroll to position [82, 0]
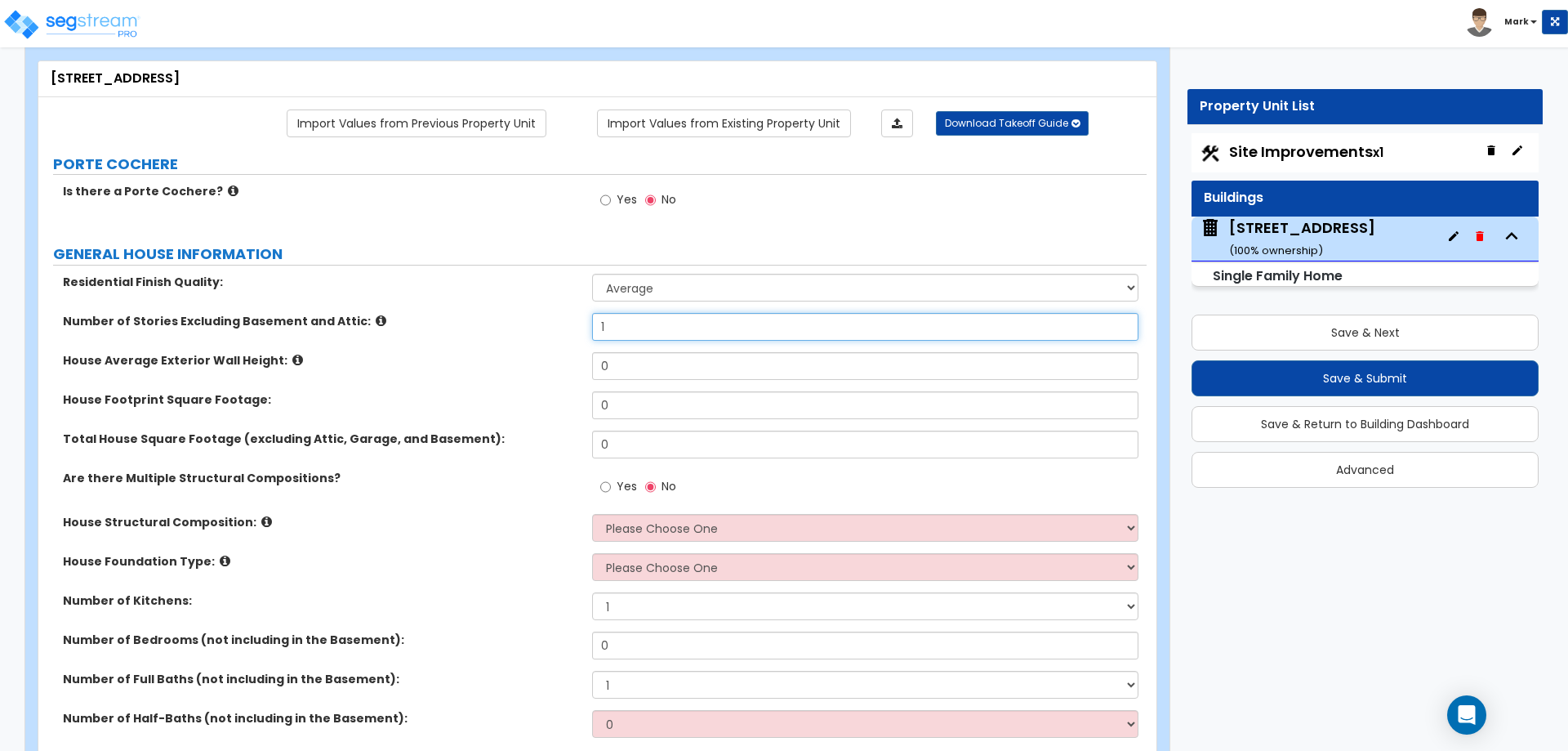
click at [618, 329] on input "1" at bounding box center [864, 327] width 545 height 28
type input "1"
type input "2"
click at [624, 367] on input "0" at bounding box center [864, 366] width 545 height 28
type input "25"
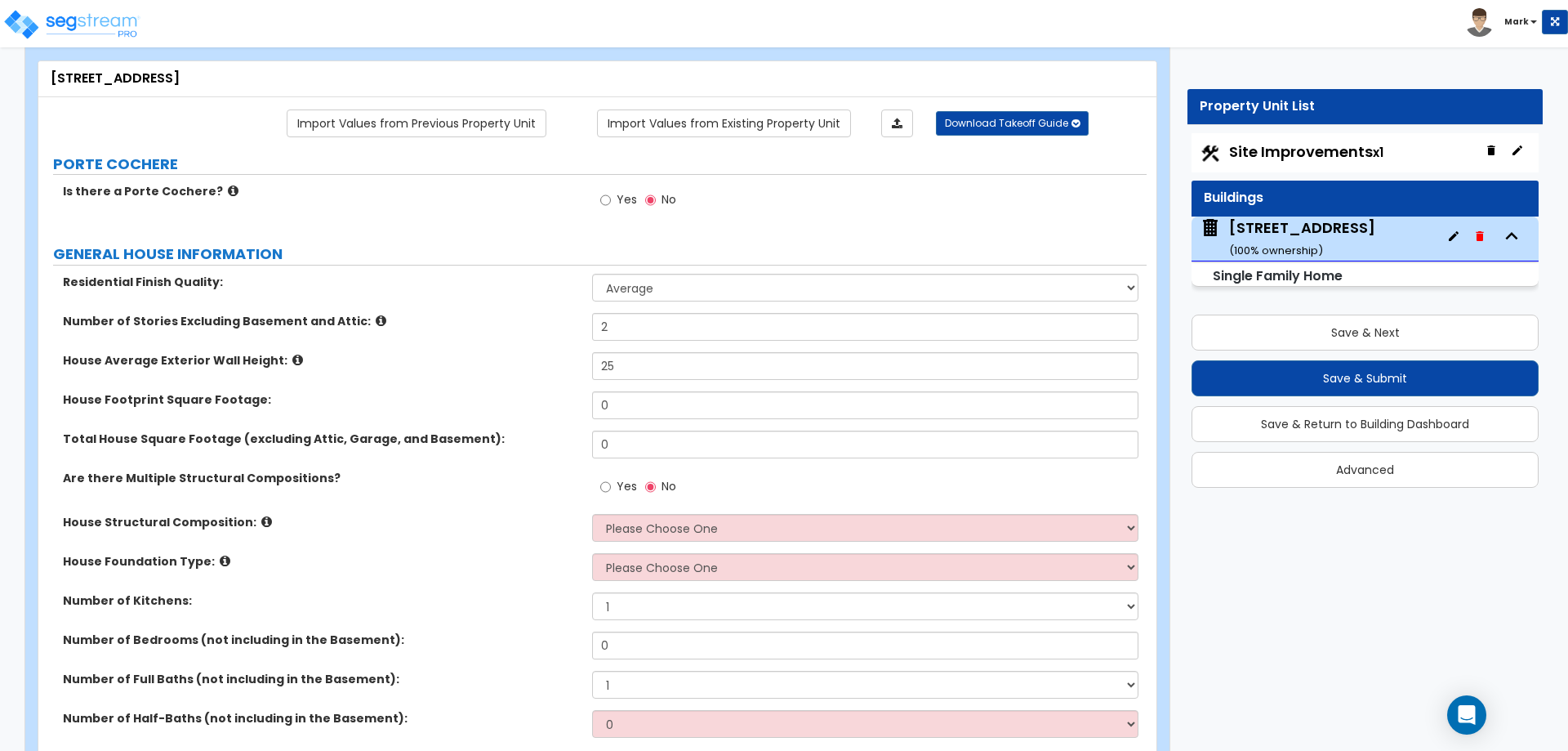
click at [489, 386] on div "House Average Exterior Wall Height: 25" at bounding box center [593, 372] width 1109 height 40
click at [626, 413] on input "0" at bounding box center [864, 405] width 545 height 28
type input "1,931"
click at [626, 442] on input "0" at bounding box center [864, 445] width 545 height 28
type input "1,931"
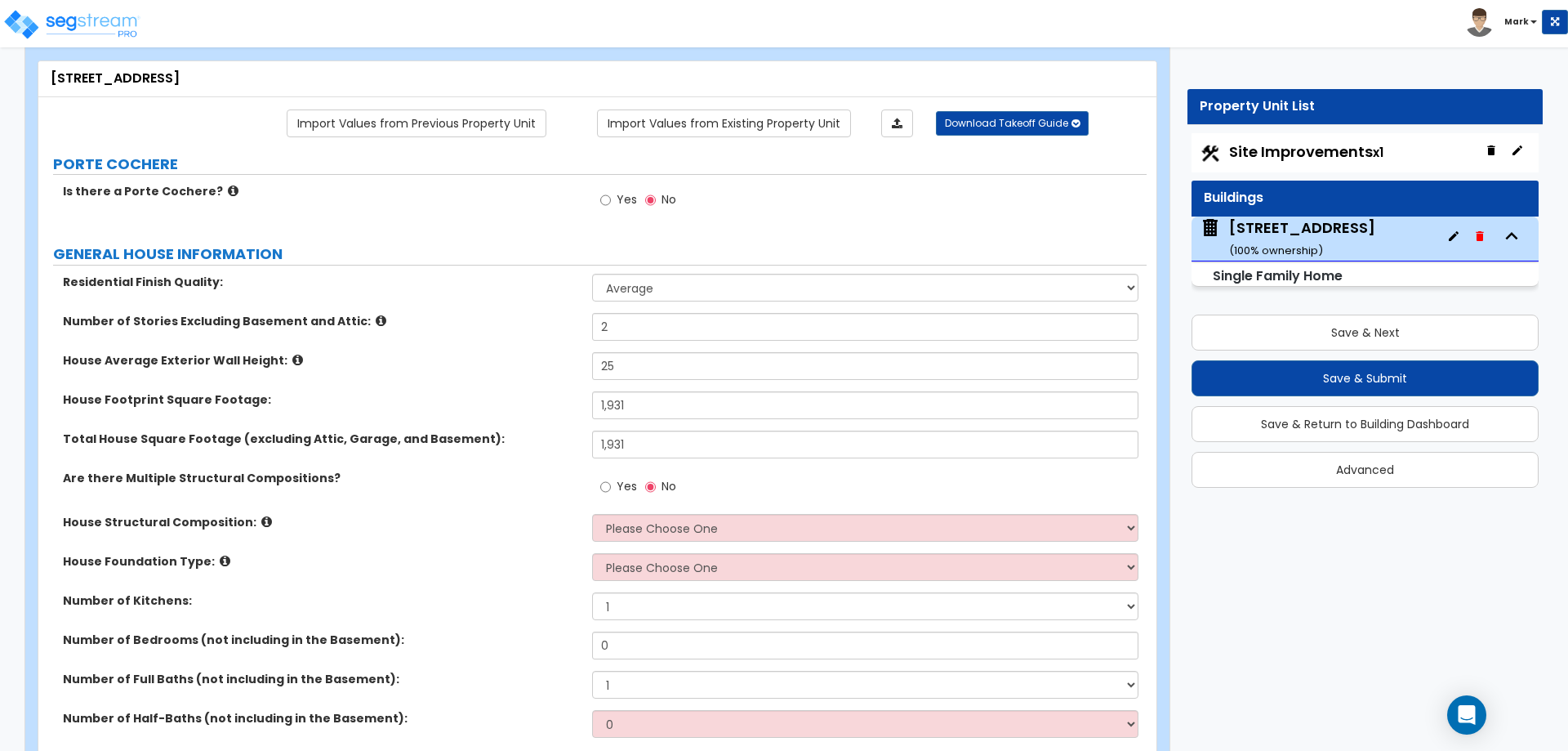
click at [548, 445] on label "Total House Square Footage (excluding Attic, Garage, and Basement):" at bounding box center [321, 439] width 517 height 17
click at [693, 532] on select "Please Choose One Reinforced Concrete Structural Steel Brick Masonry CMU Masonr…" at bounding box center [864, 528] width 545 height 28
select select "7"
click at [592, 514] on select "Please Choose One Reinforced Concrete Structural Steel Brick Masonry CMU Masonr…" at bounding box center [864, 528] width 545 height 28
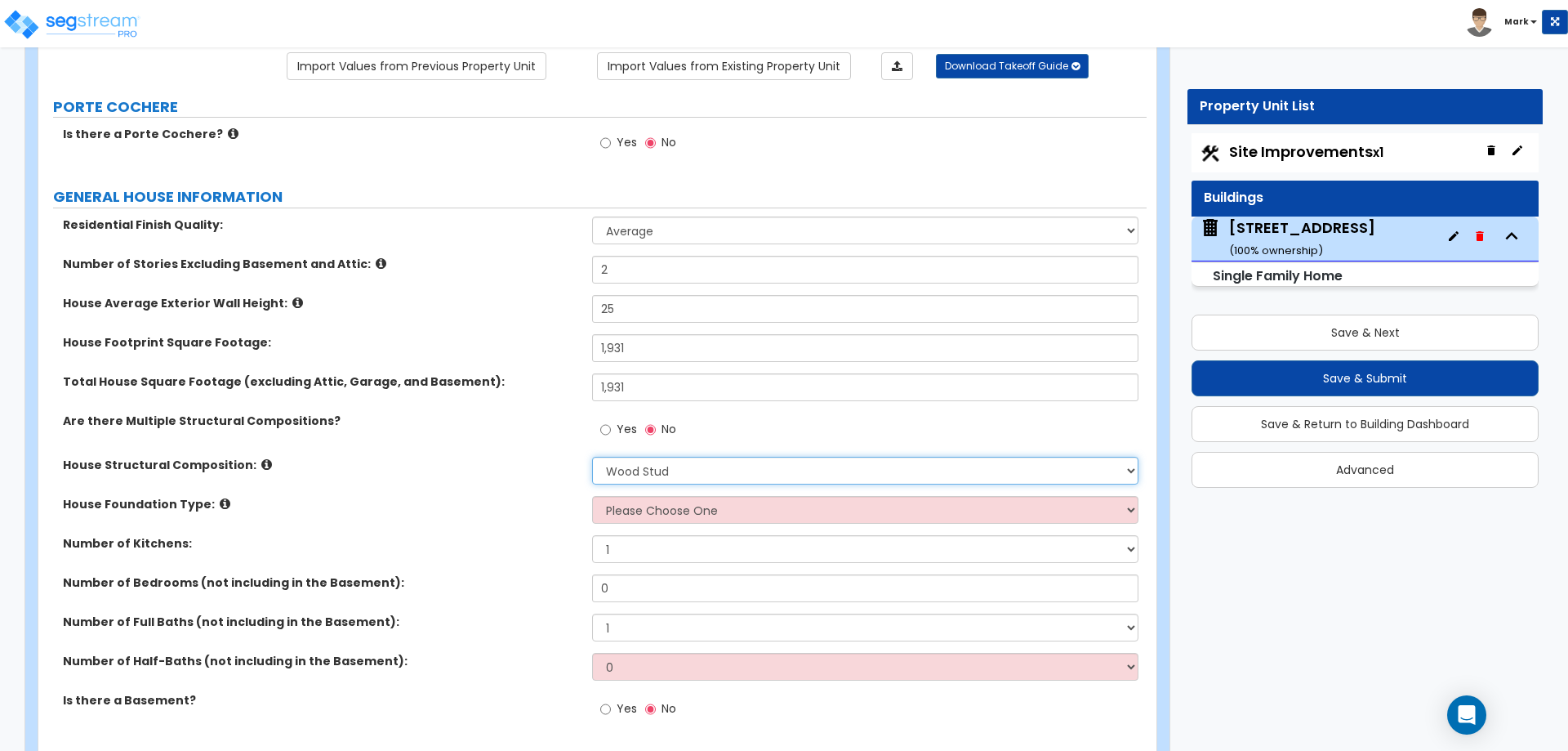
scroll to position [163, 0]
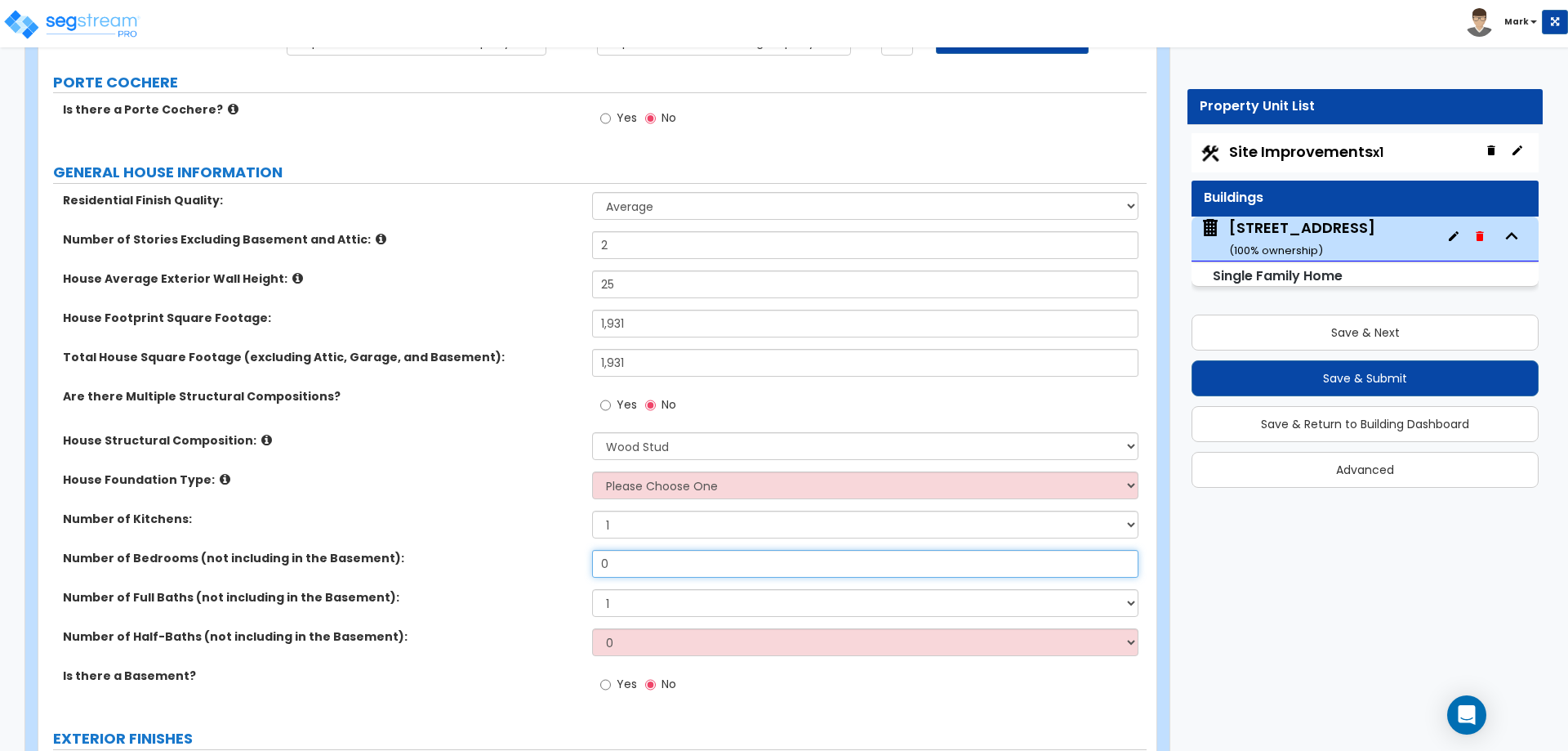
click at [636, 561] on input "0" at bounding box center [864, 564] width 545 height 28
type input "4"
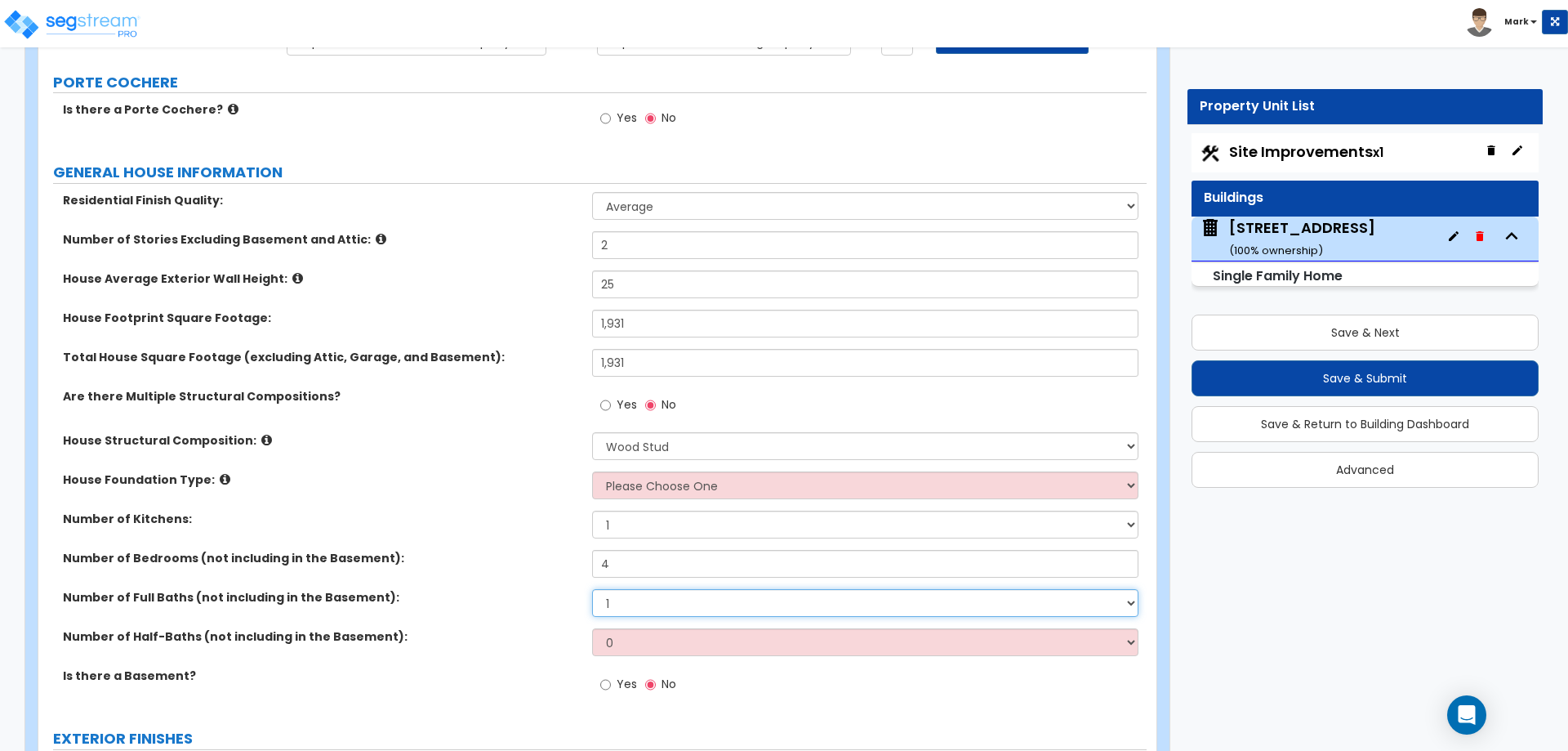
click at [648, 602] on select "1 2 3 4 5 6 7 8 9 10" at bounding box center [864, 603] width 545 height 28
select select "2"
click at [592, 589] on select "1 2 3 4 5 6 7 8 9 10" at bounding box center [864, 603] width 545 height 28
click at [519, 529] on div "Number of Kitchens: 1 2 3" at bounding box center [593, 531] width 1109 height 40
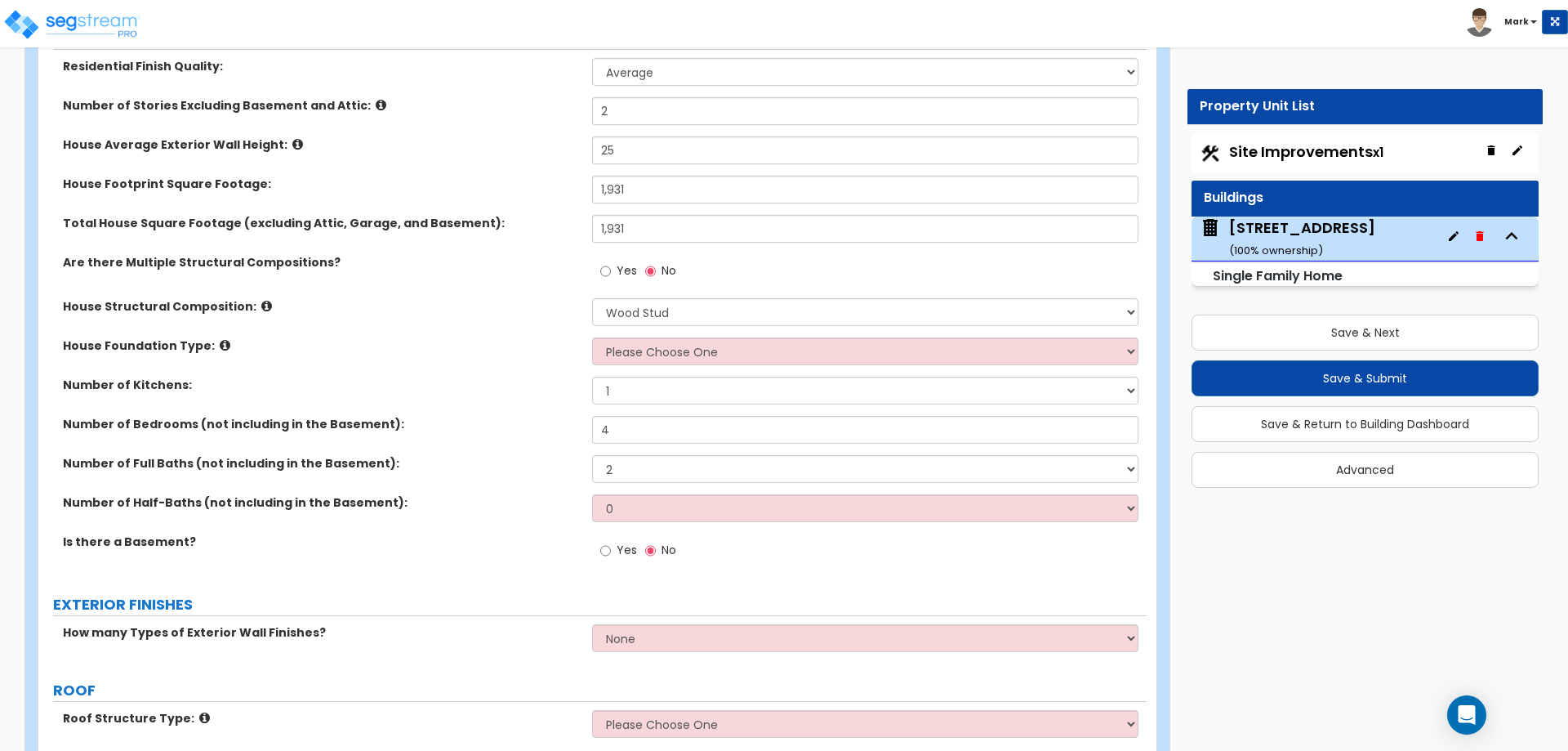
scroll to position [327, 0]
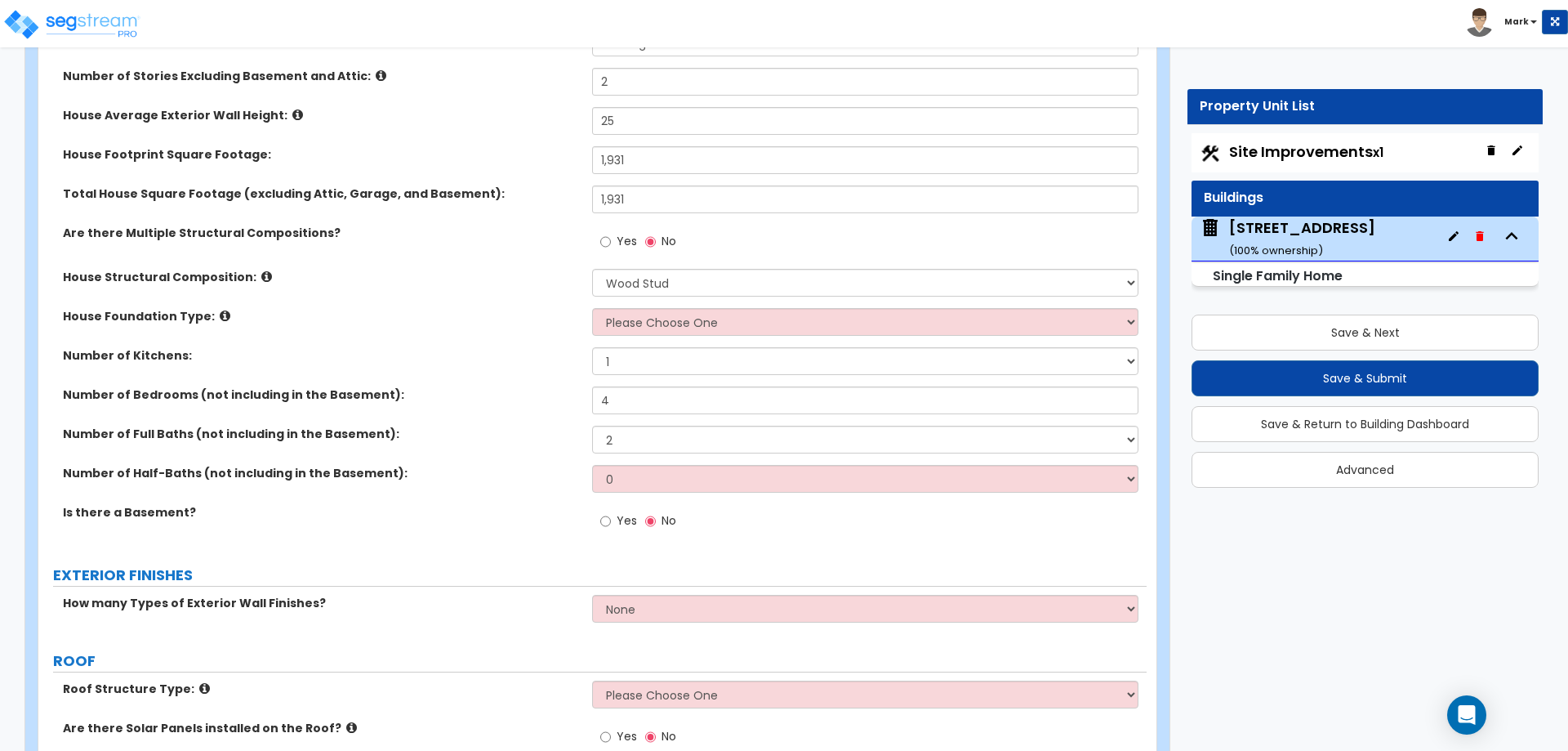
click at [614, 518] on label "Yes" at bounding box center [619, 523] width 37 height 28
click at [611, 518] on input "Yes" at bounding box center [605, 522] width 11 height 18
radio input "true"
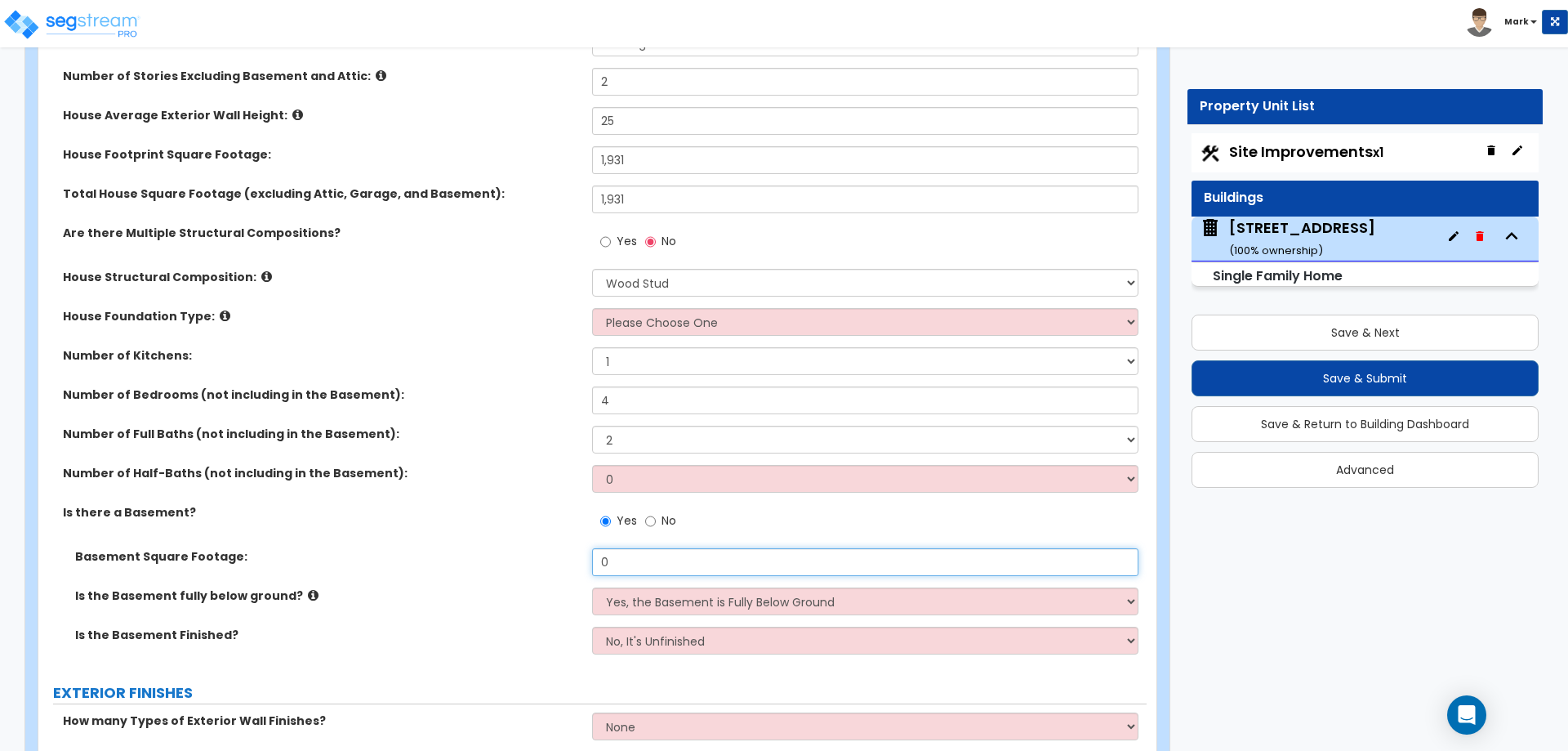
drag, startPoint x: 630, startPoint y: 558, endPoint x: 573, endPoint y: 556, distance: 57.0
click at [575, 556] on div "Basement Square Footage: 0" at bounding box center [593, 568] width 1109 height 40
type input "700"
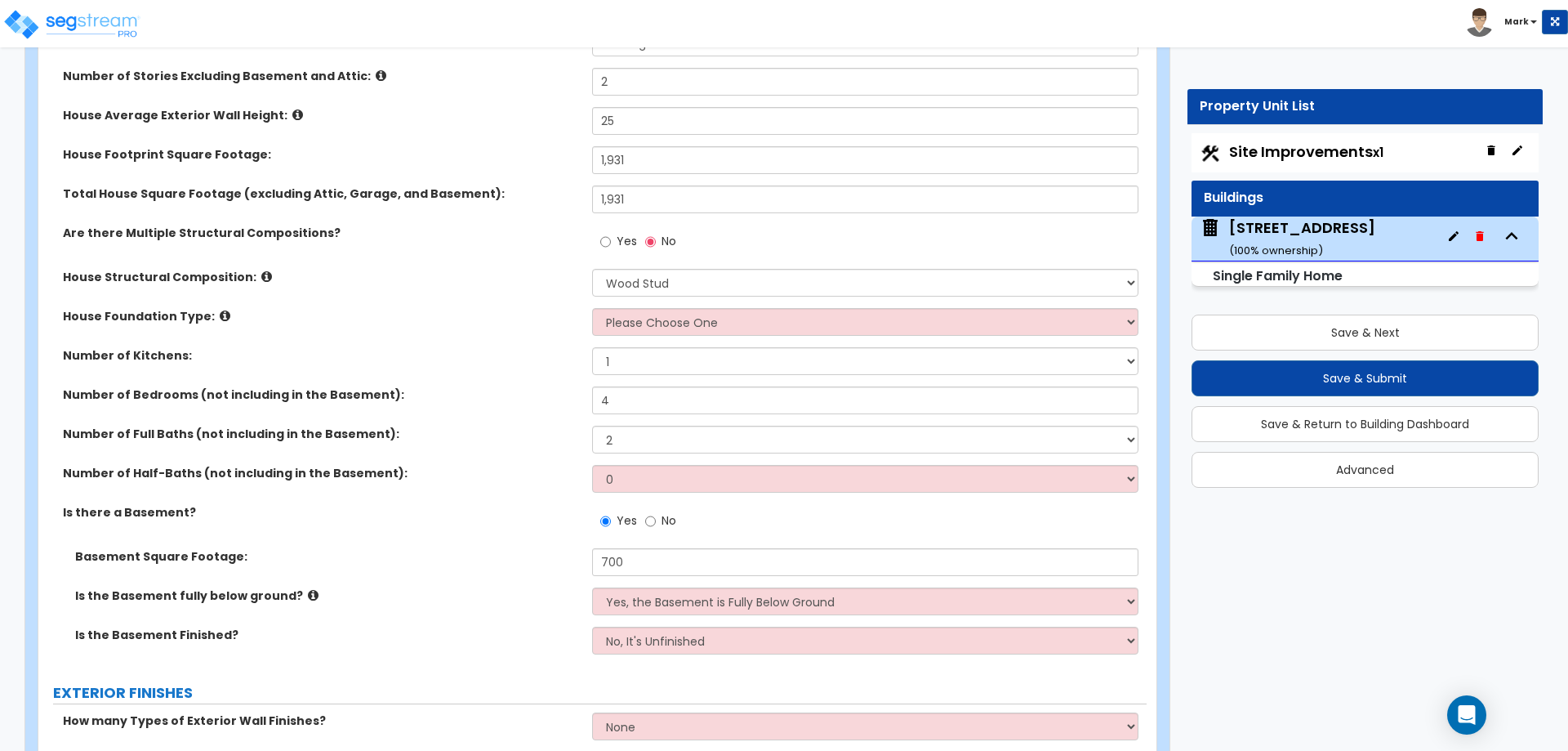
click at [571, 557] on label "Basement Square Footage:" at bounding box center [327, 556] width 505 height 17
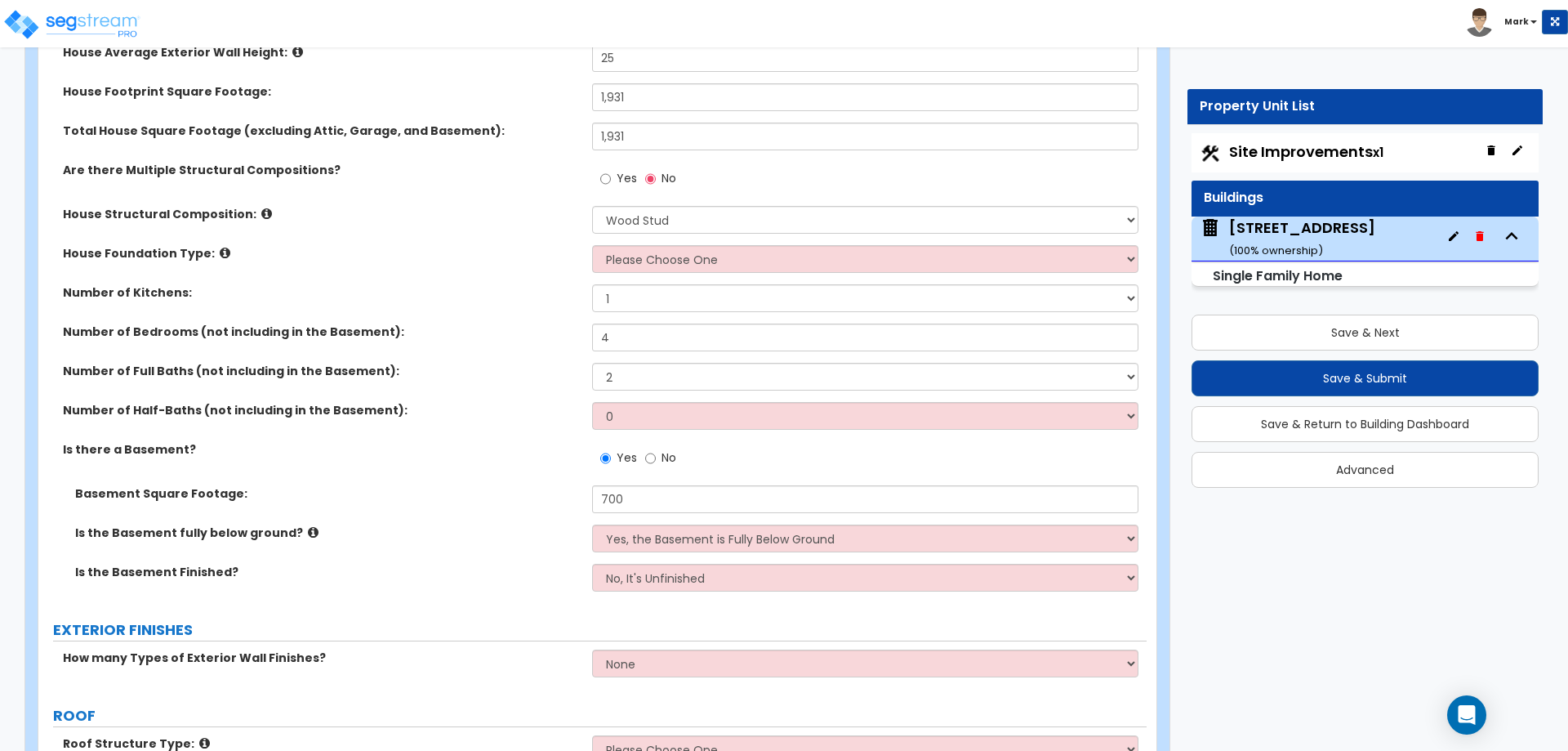
scroll to position [409, 0]
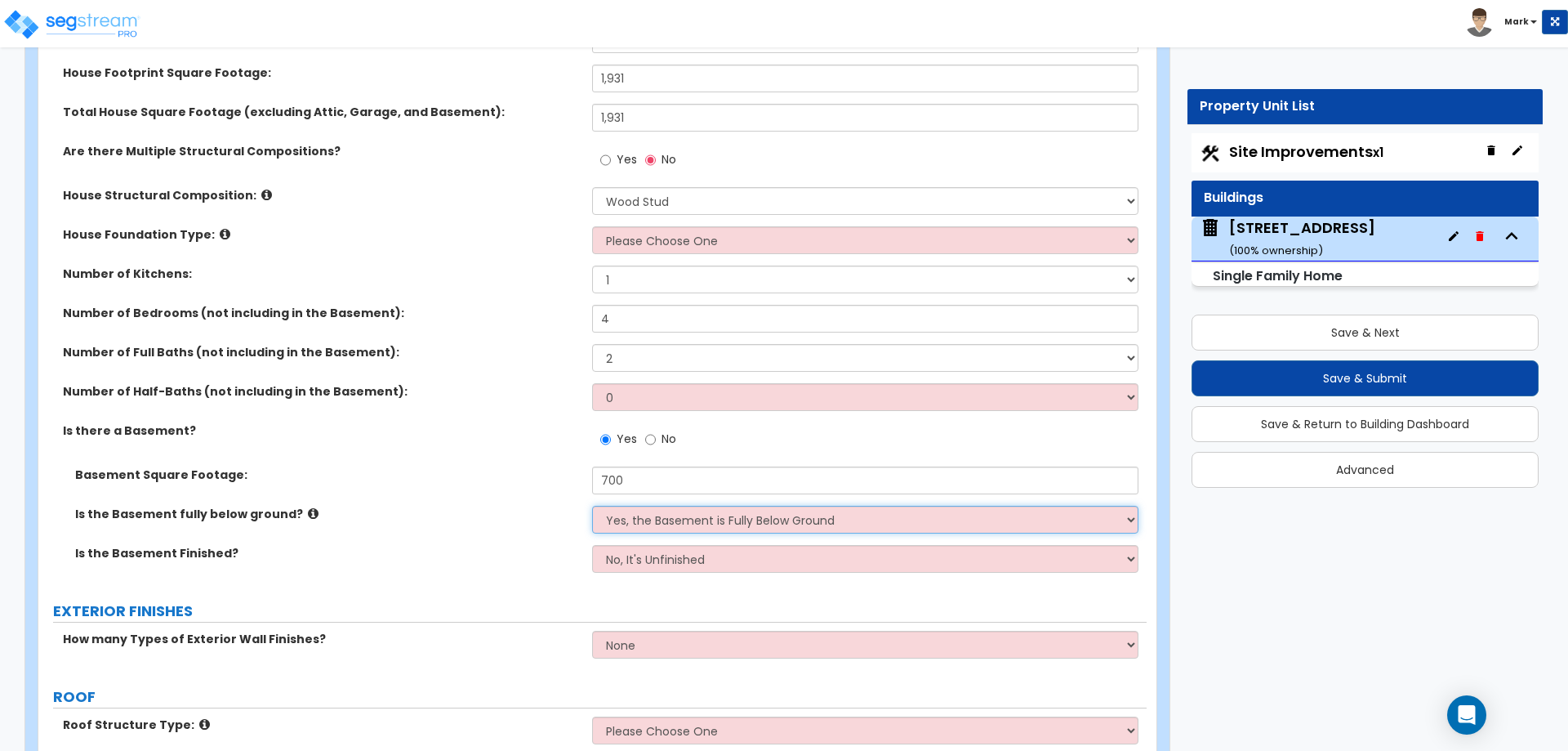
click at [643, 517] on select "Yes, the Basement is Fully Below Ground No, the Basement is Partially Below Gro…" at bounding box center [864, 520] width 545 height 28
select select "1"
click at [592, 506] on select "Yes, the Basement is Fully Below Ground No, the Basement is Partially Below Gro…" at bounding box center [864, 520] width 545 height 28
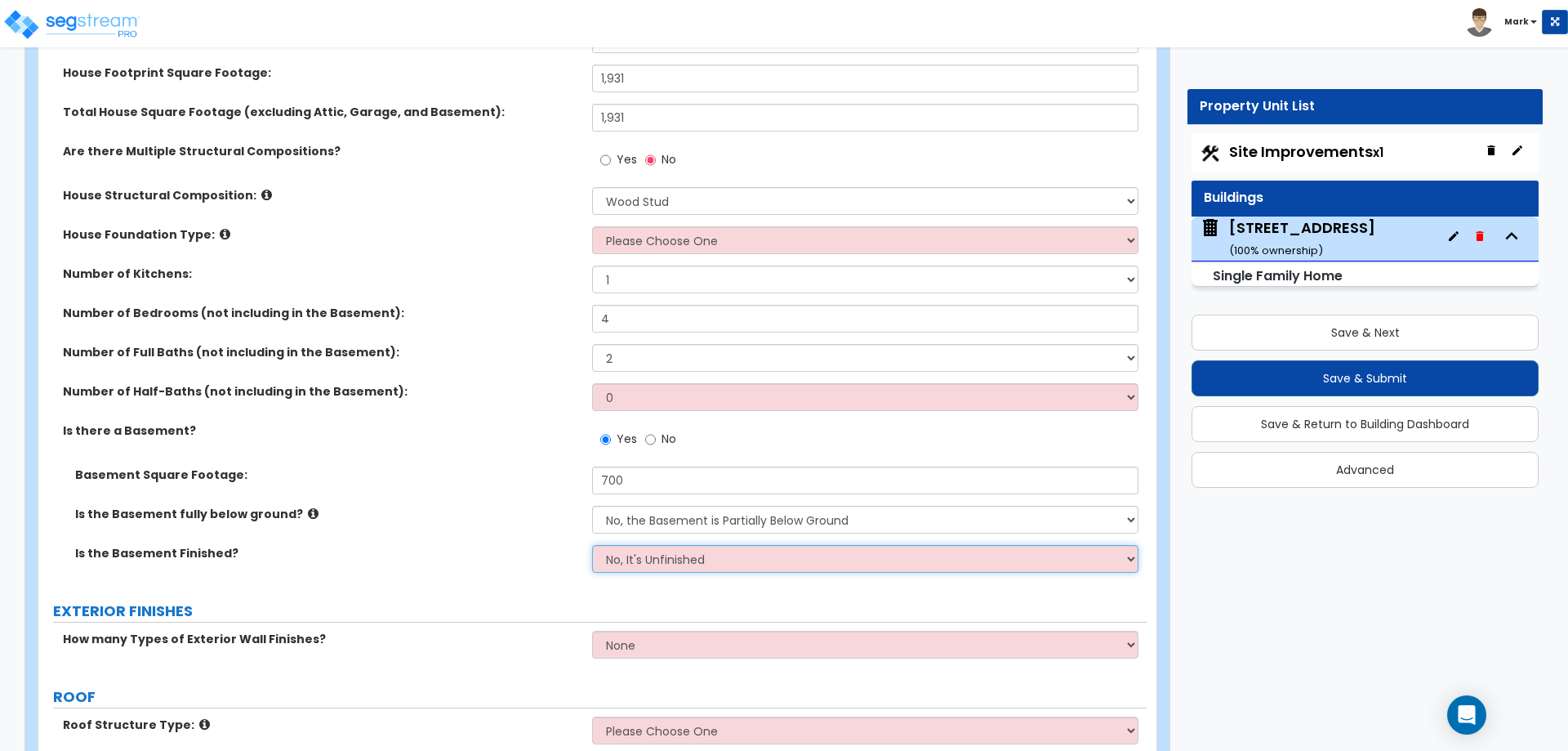
click at [671, 560] on select "No, It's Unfinished Yes, It's Finished" at bounding box center [864, 559] width 545 height 28
select select "1"
click at [592, 545] on select "No, It's Unfinished Yes, It's Finished" at bounding box center [864, 559] width 545 height 28
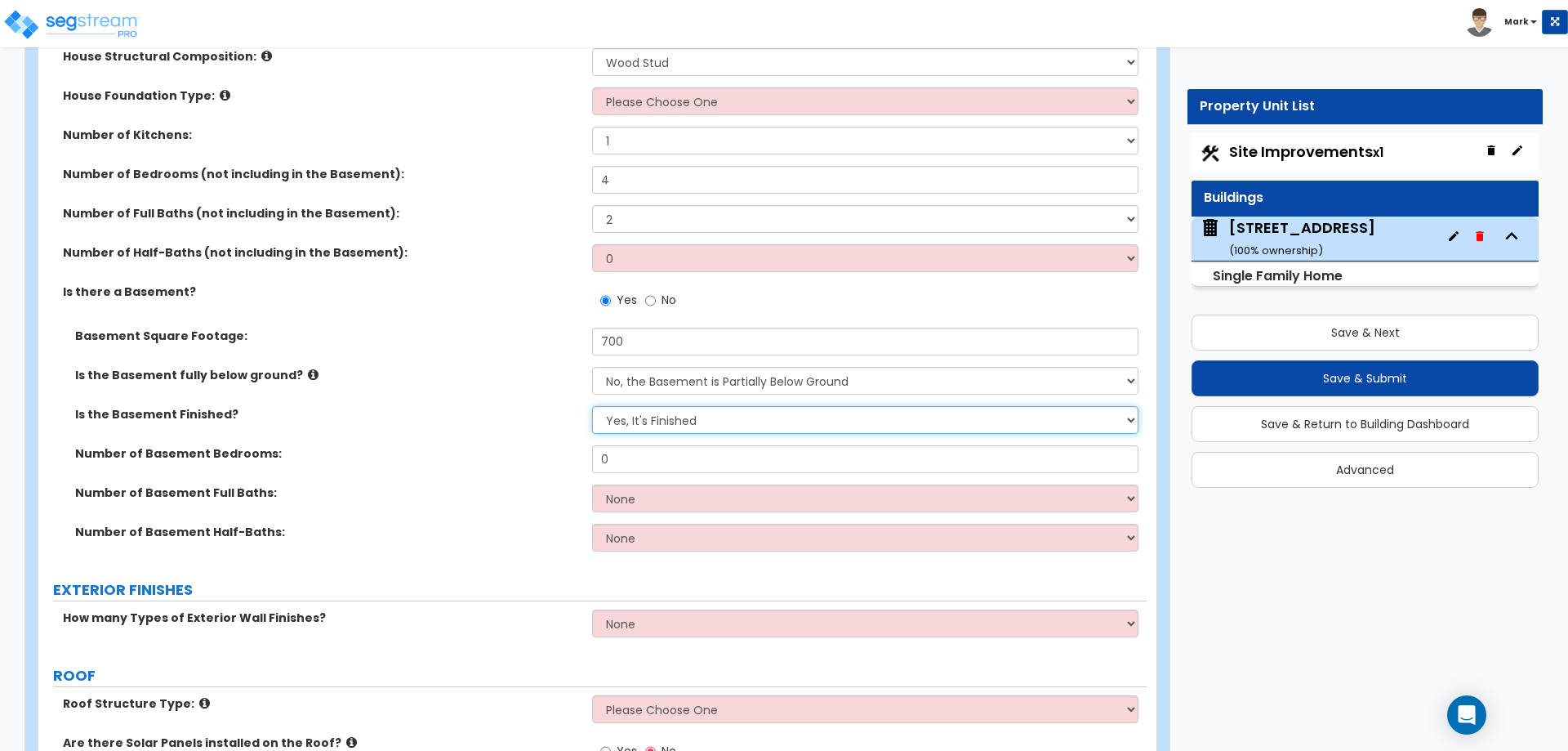
scroll to position [572, 0]
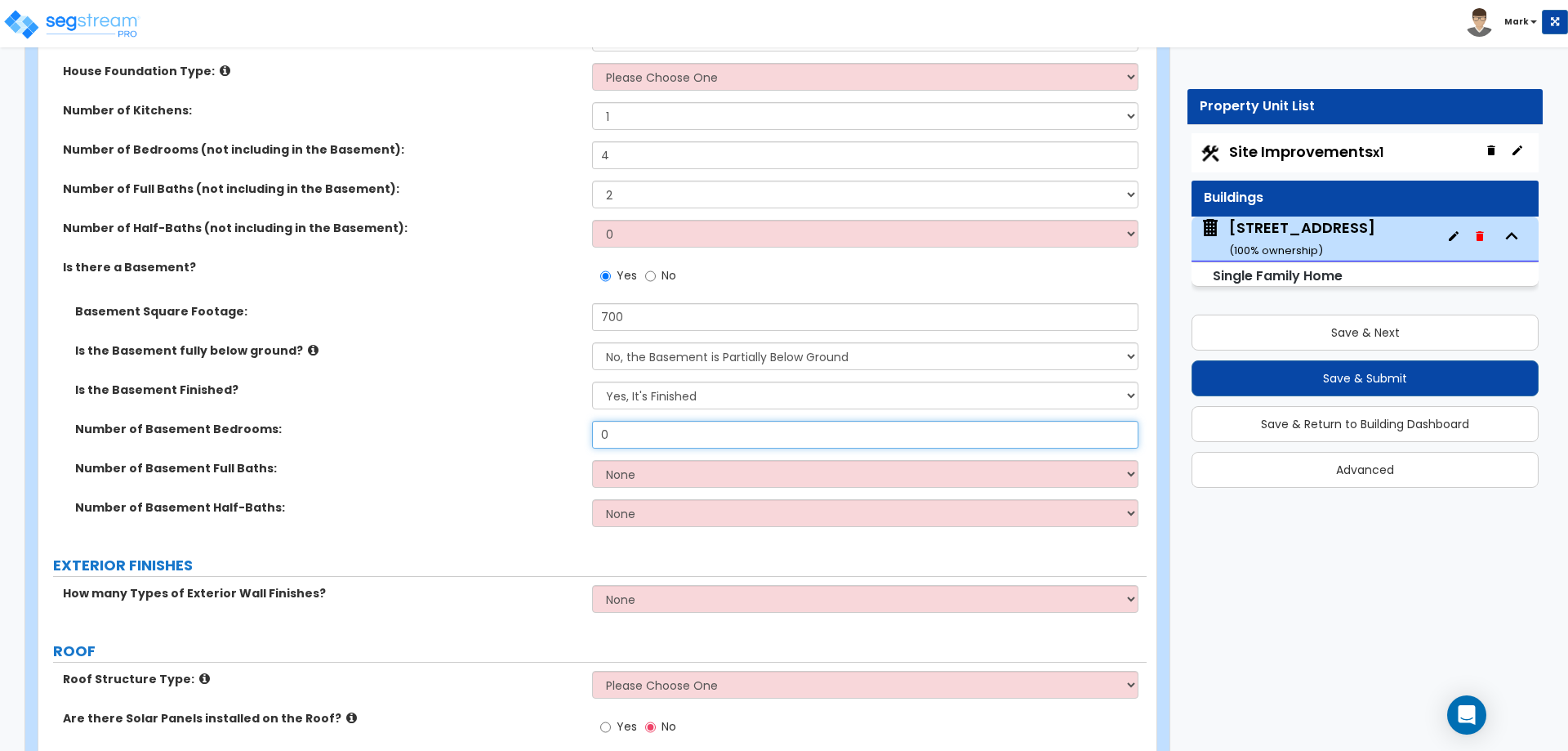
click at [632, 436] on input "0" at bounding box center [864, 435] width 545 height 28
type input "2"
click at [645, 480] on select "None 1 2 3" at bounding box center [864, 474] width 545 height 28
select select "1"
click at [592, 460] on select "None 1 2 3" at bounding box center [864, 474] width 545 height 28
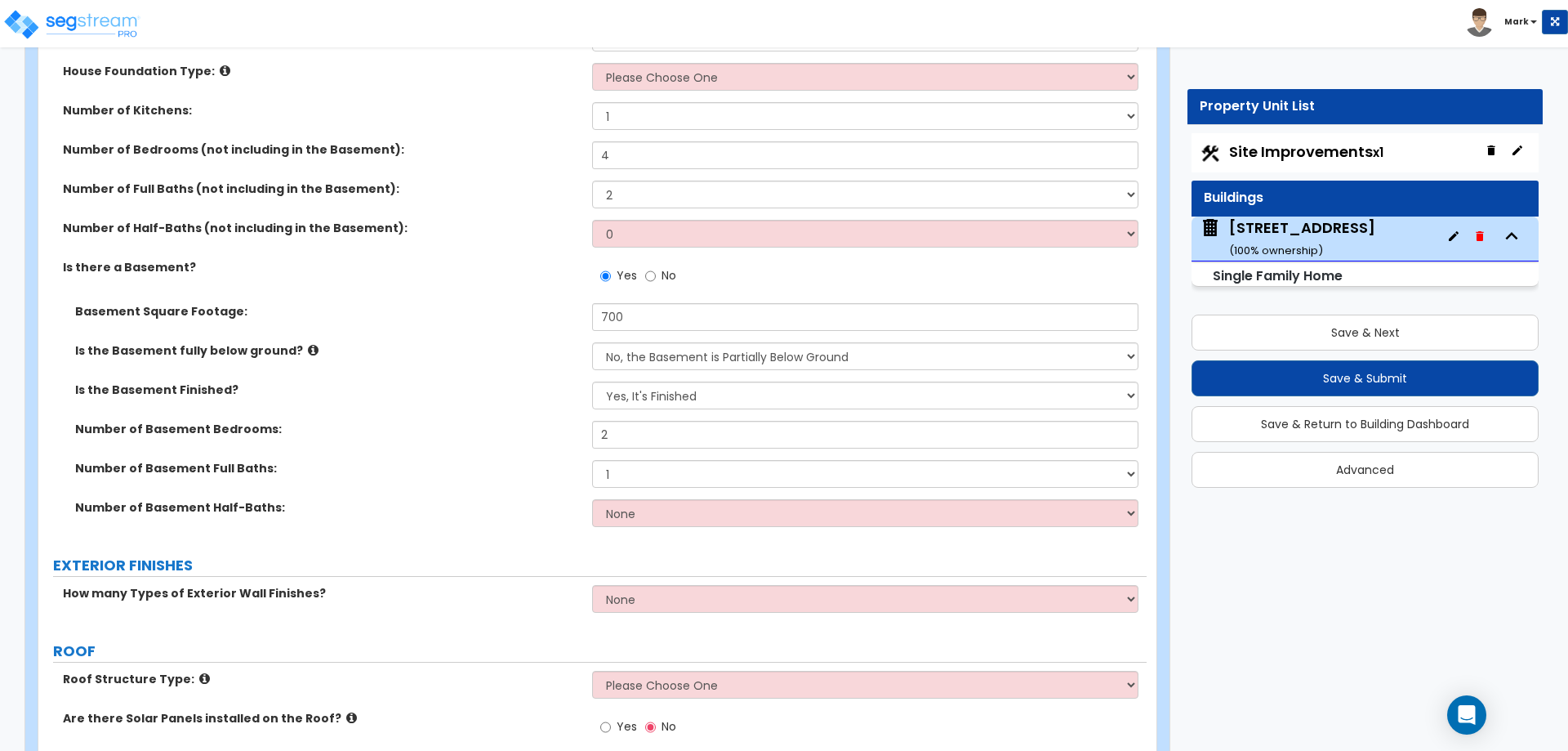
click at [519, 529] on div "Number of Basement Half-Baths: None 1 2 3" at bounding box center [593, 519] width 1109 height 40
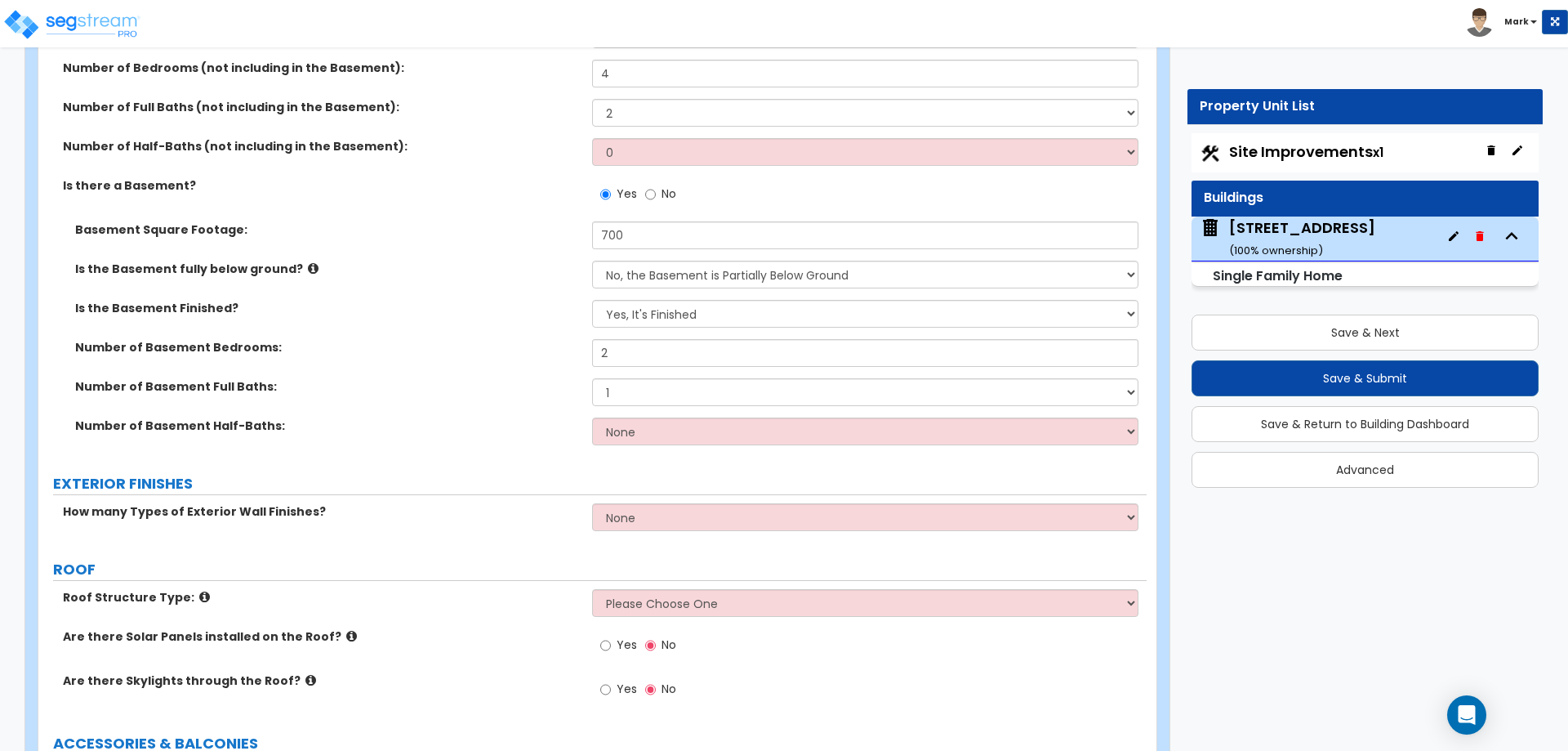
scroll to position [735, 0]
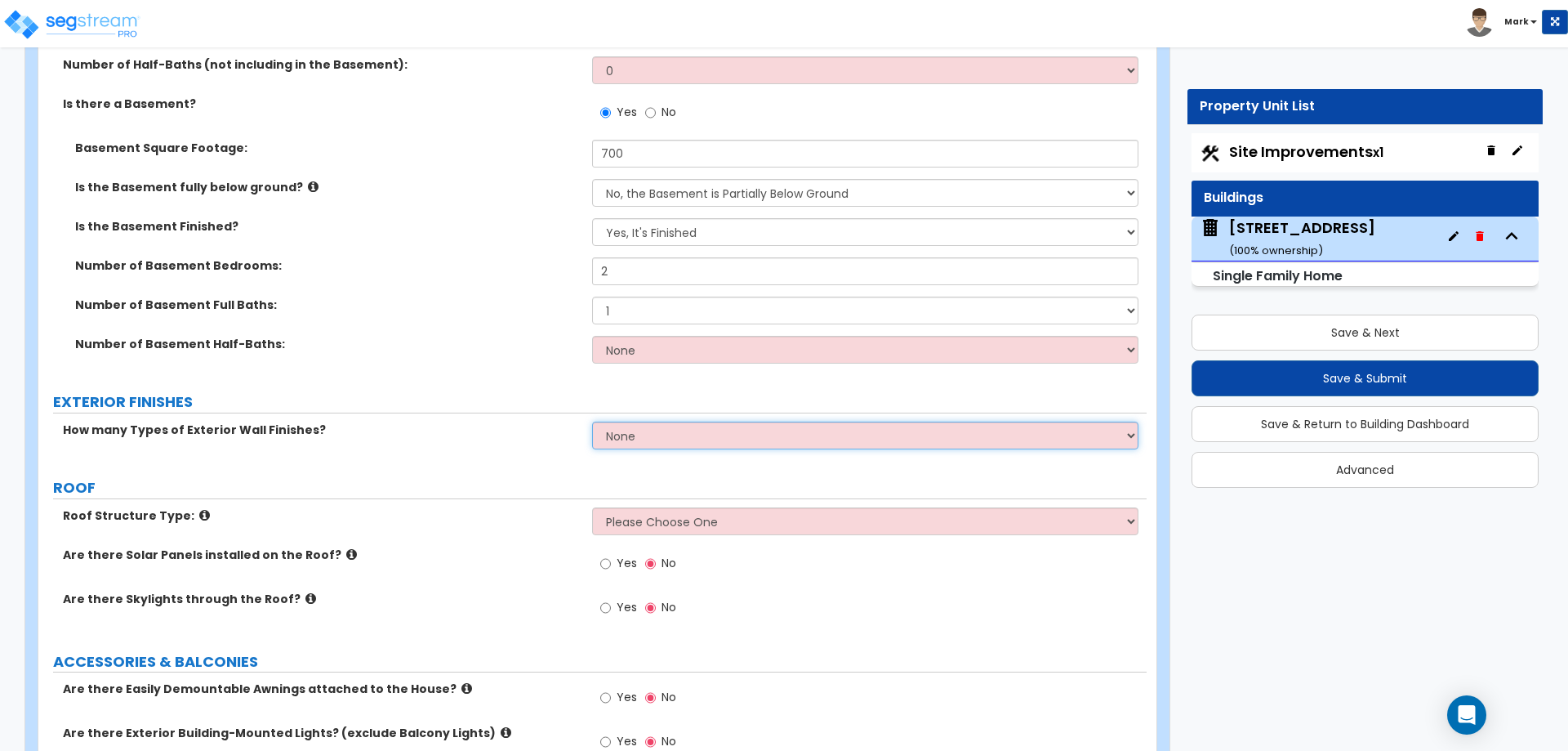
click at [661, 427] on select "None 1 2 3" at bounding box center [864, 436] width 545 height 28
select select "1"
click at [592, 422] on select "None 1 2 3" at bounding box center [864, 436] width 545 height 28
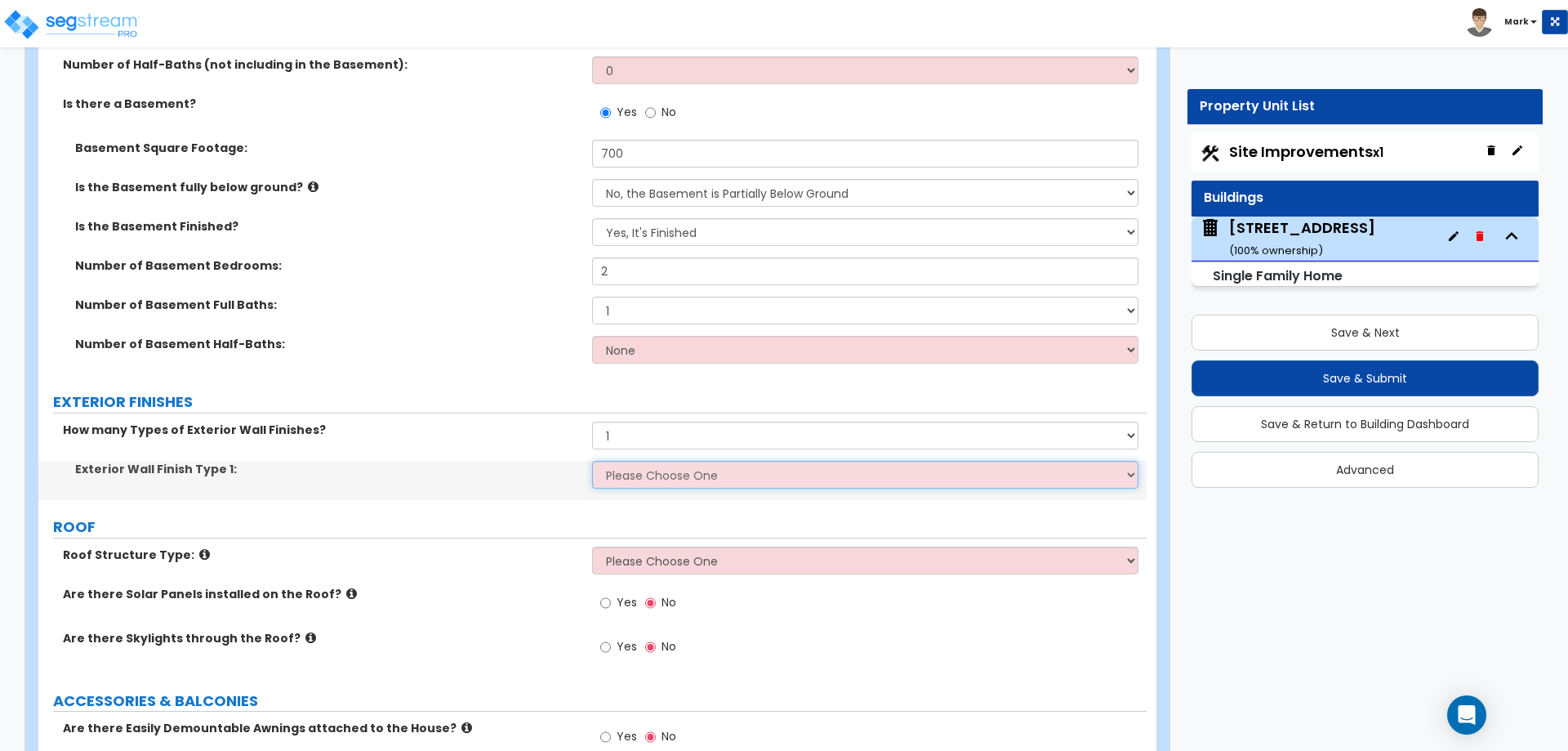
click at [654, 472] on select "Please Choose One No Finish/Shared Wall No Wall Brick Finish Stone Finish Wood …" at bounding box center [864, 475] width 545 height 28
select select "2"
click at [592, 461] on select "Please Choose One No Finish/Shared Wall No Wall Brick Finish Stone Finish Wood …" at bounding box center [864, 475] width 545 height 28
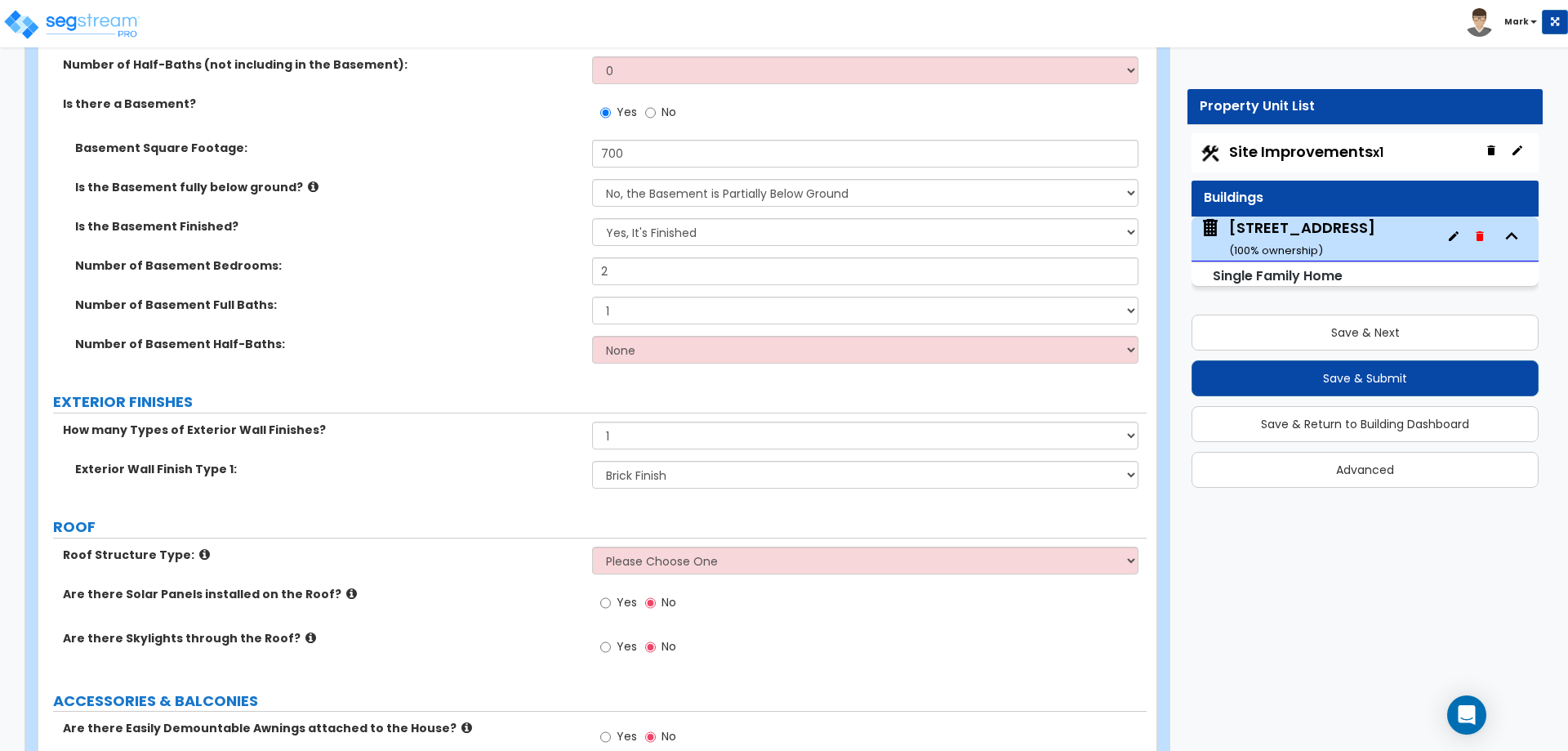
click at [506, 446] on div "How many Types of Exterior Wall Finishes? None 1 2 3" at bounding box center [593, 442] width 1109 height 40
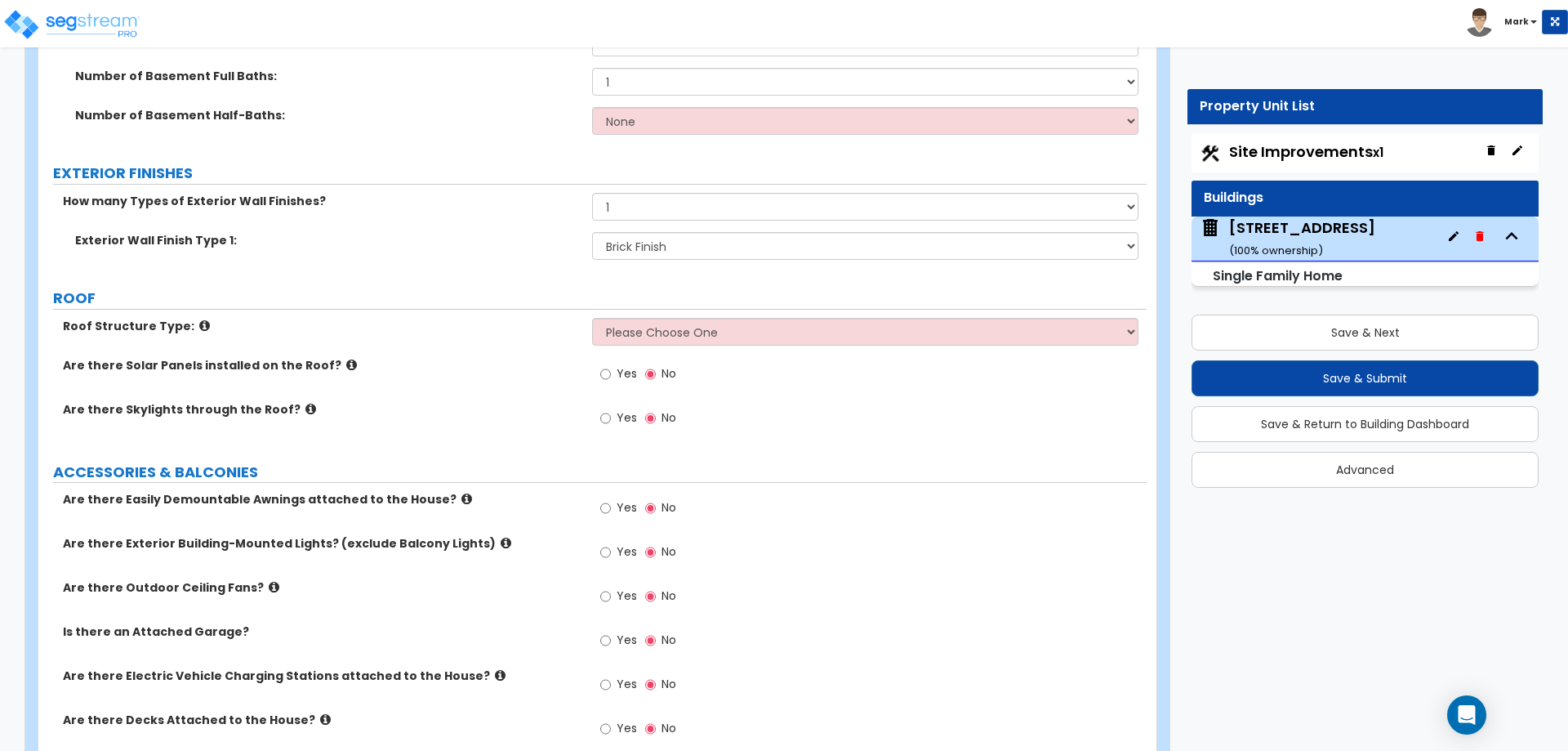
scroll to position [980, 0]
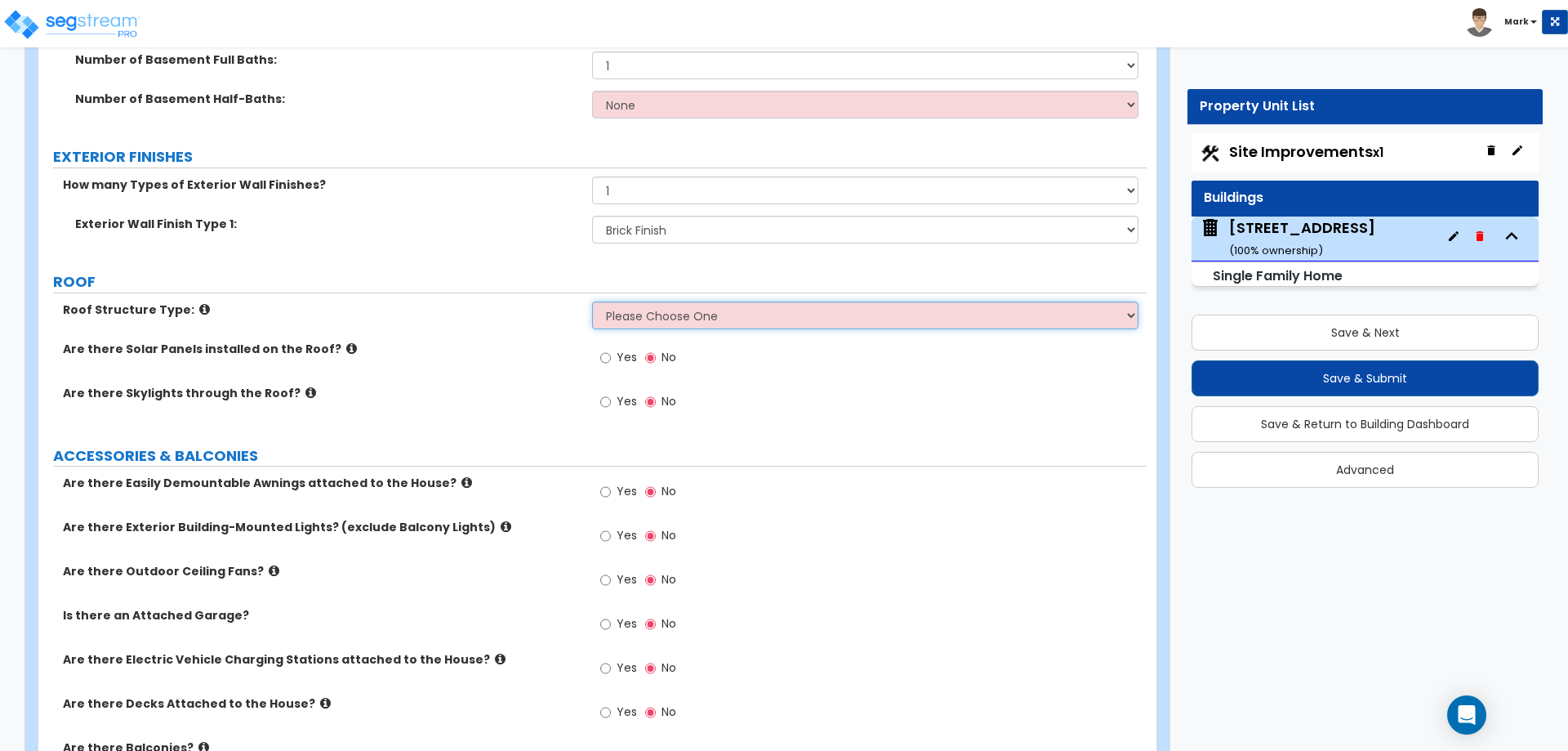
click at [701, 316] on select "Please Choose One Gable Roof Flat Roof Hybrid Gable & Flat Roof" at bounding box center [864, 315] width 545 height 28
select select "1"
click at [592, 301] on select "Please Choose One Gable Roof Flat Roof Hybrid Gable & Flat Roof" at bounding box center [864, 315] width 545 height 28
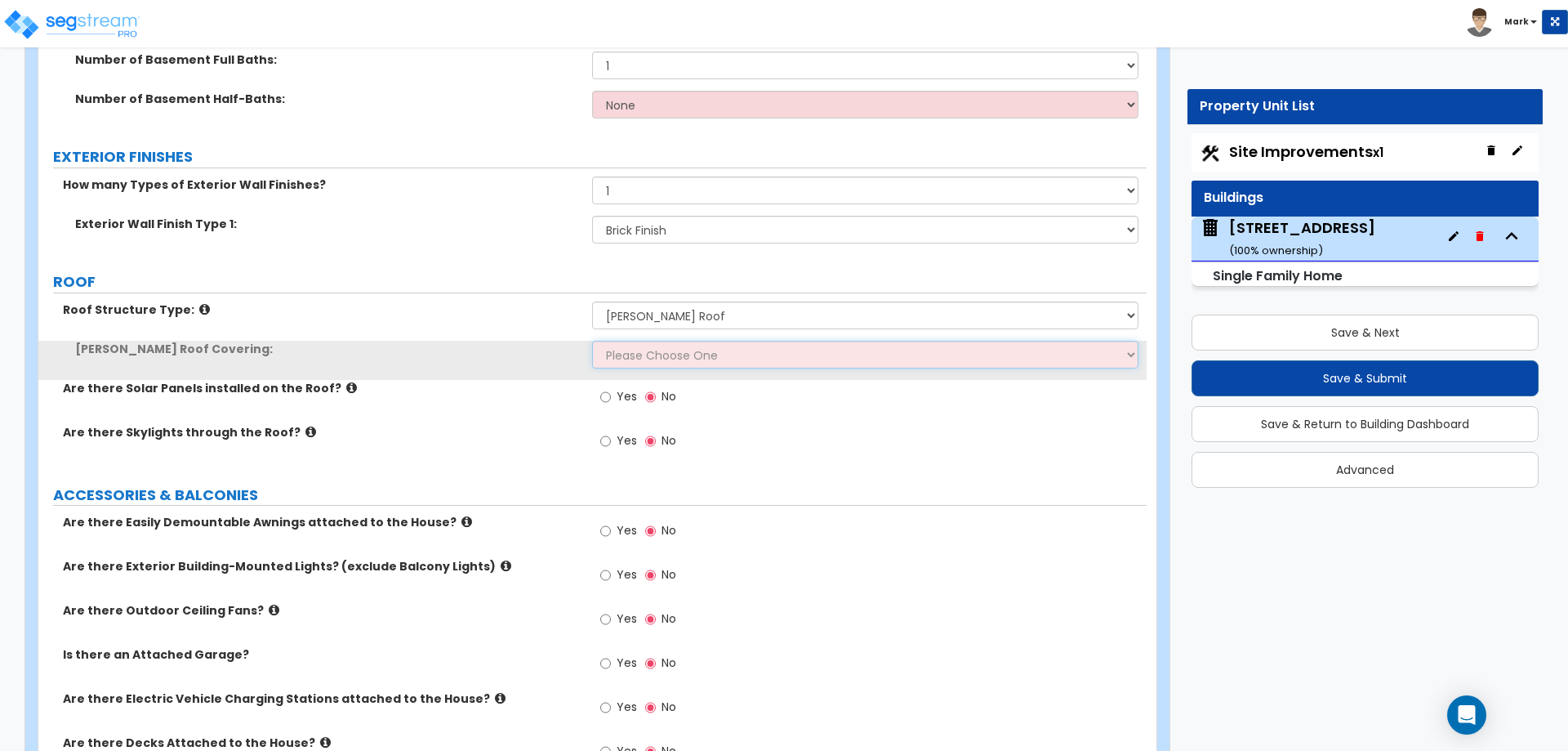
click at [707, 365] on select "Please Choose One Asphalt Shingle Clay Tile Wood Shingle Metal Shingle Standing…" at bounding box center [864, 355] width 545 height 28
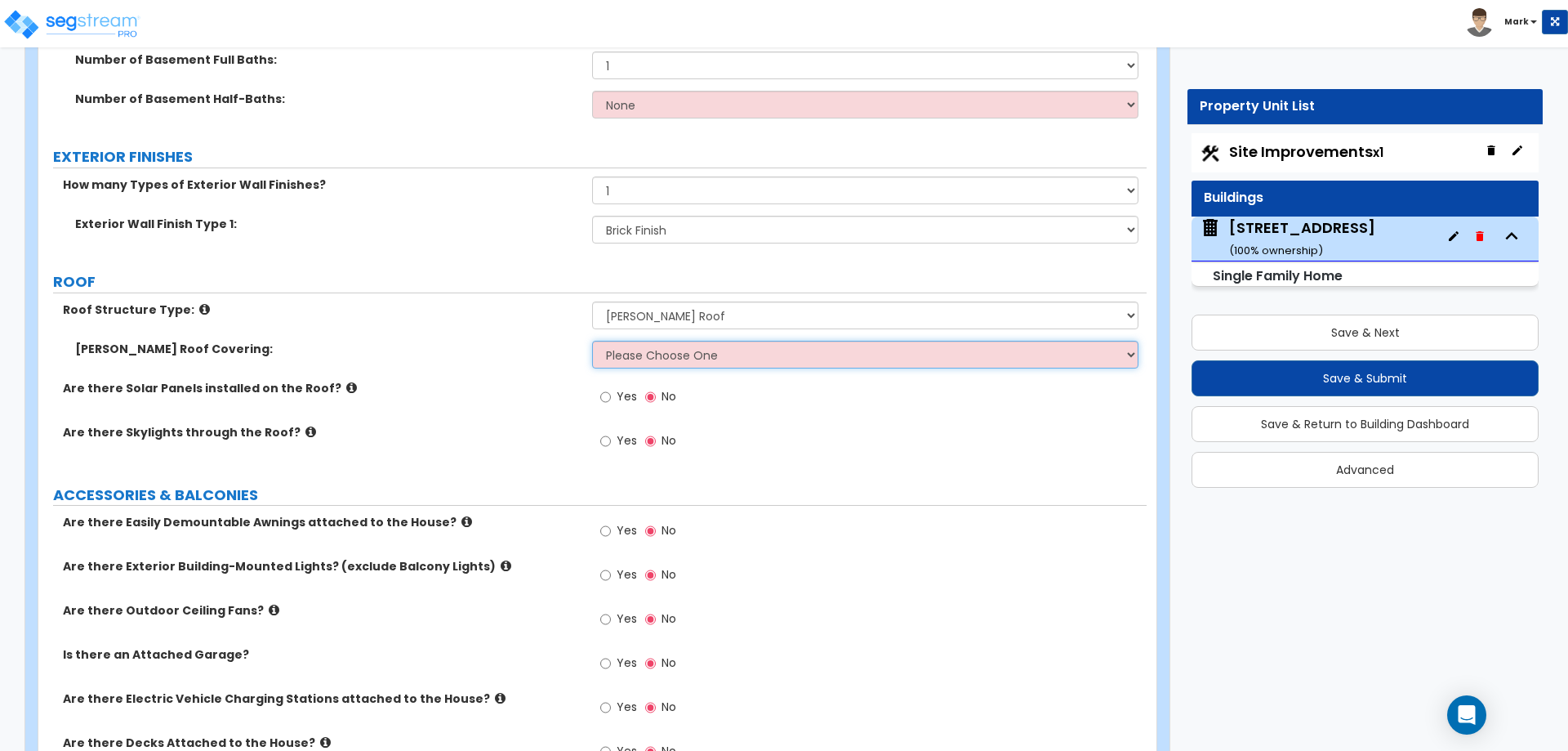
select select "1"
click at [592, 341] on select "Please Choose One Asphalt Shingle Clay Tile Wood Shingle Metal Shingle Standing…" at bounding box center [864, 355] width 545 height 28
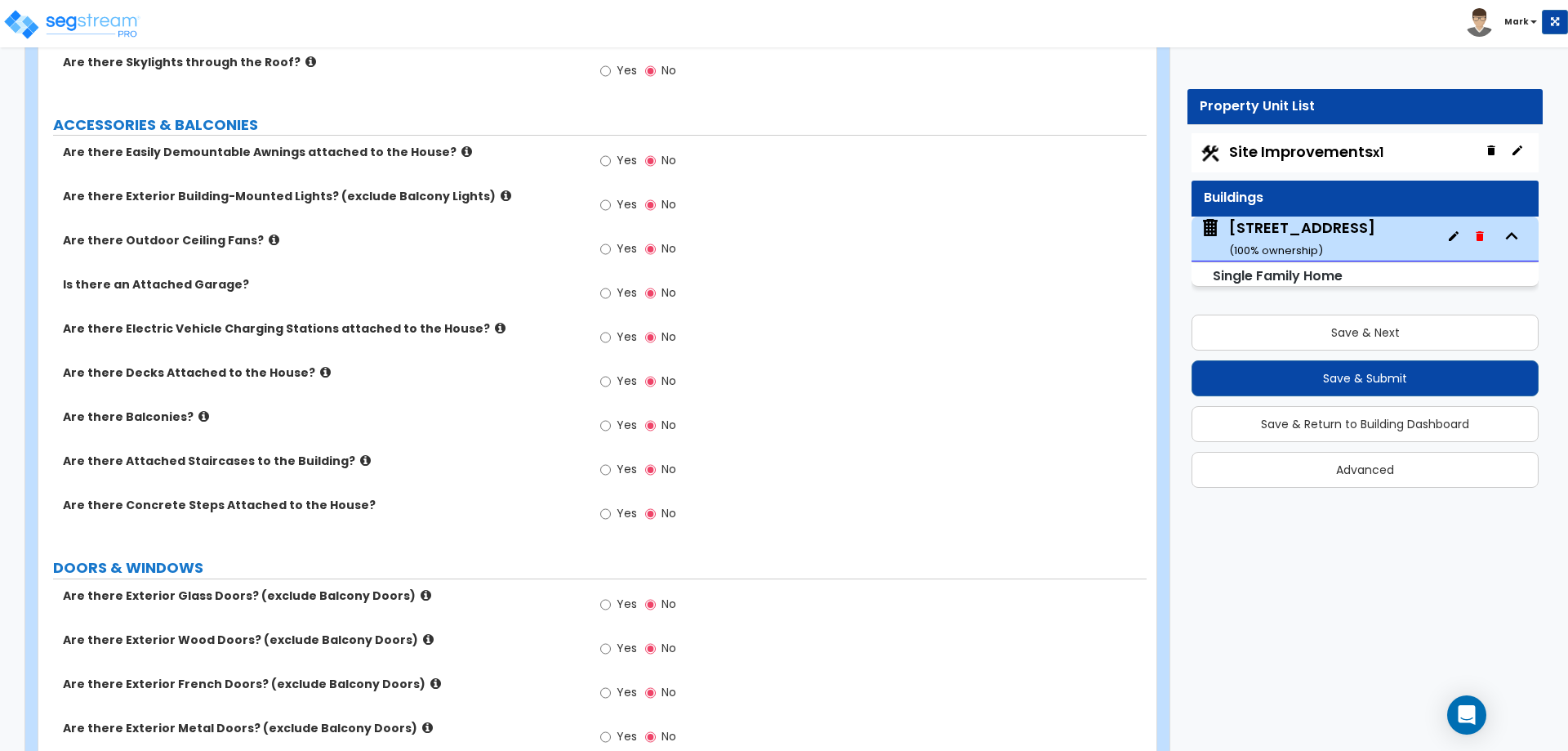
scroll to position [1389, 0]
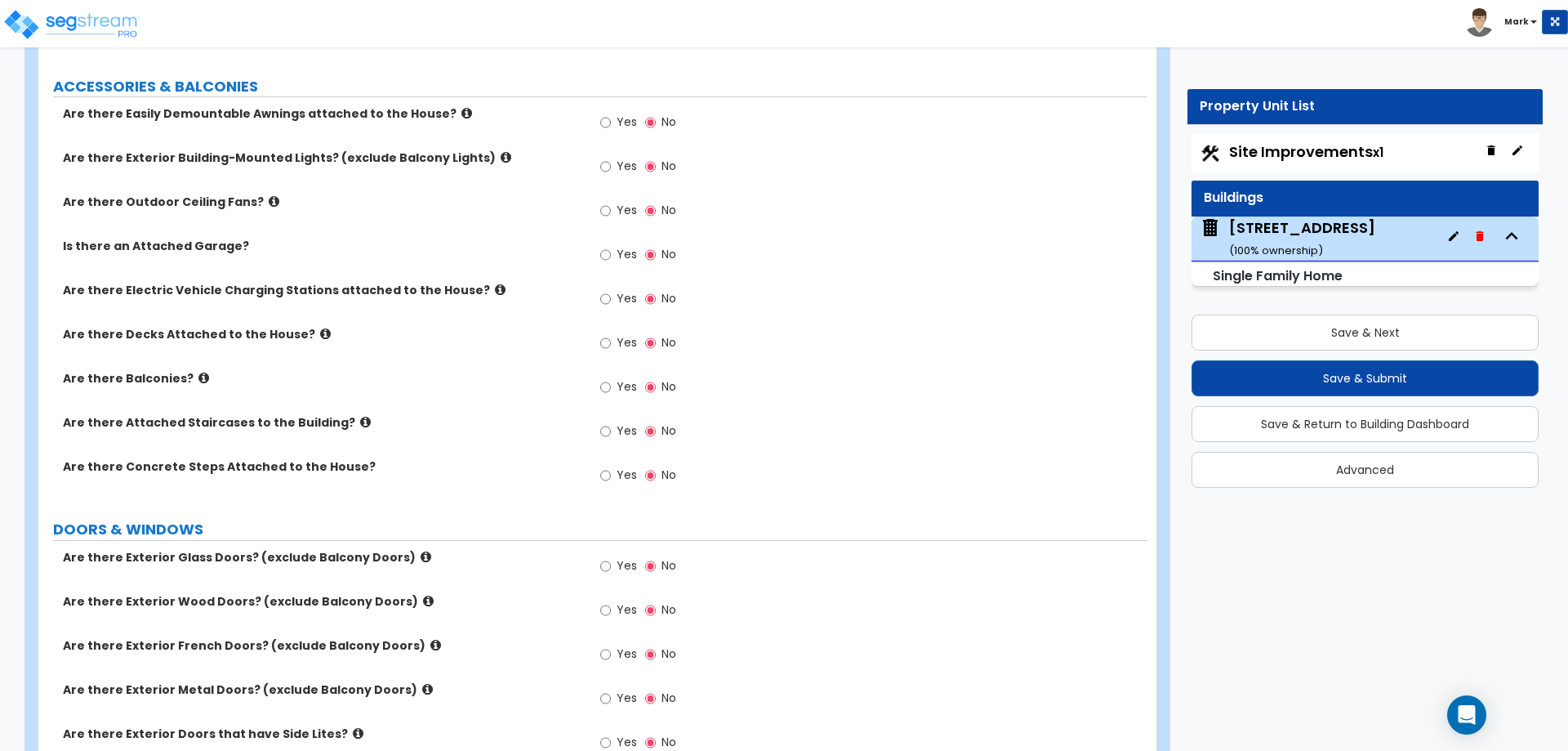
click at [625, 120] on span "Yes" at bounding box center [627, 122] width 21 height 17
click at [611, 120] on input "Yes" at bounding box center [605, 123] width 11 height 18
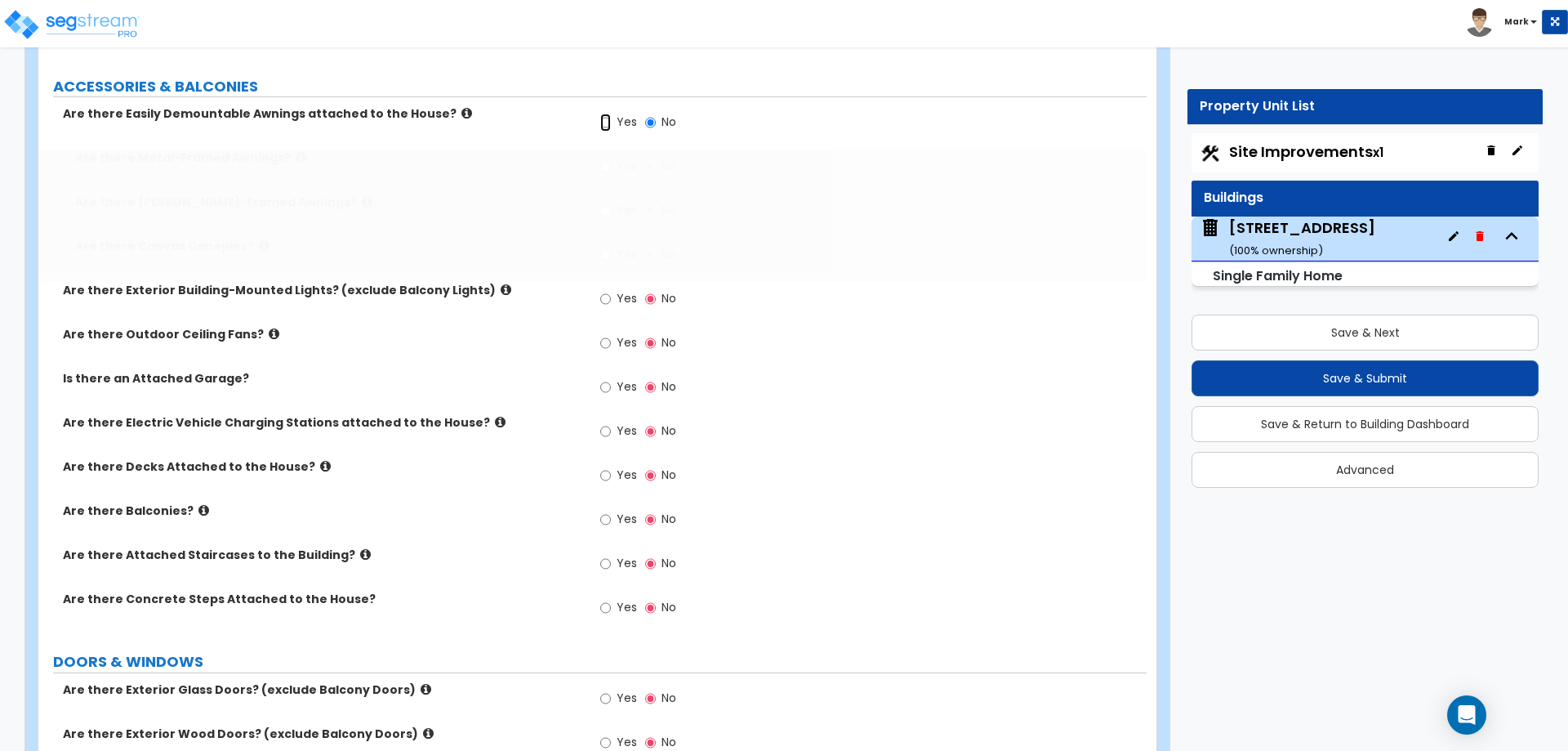
radio input "true"
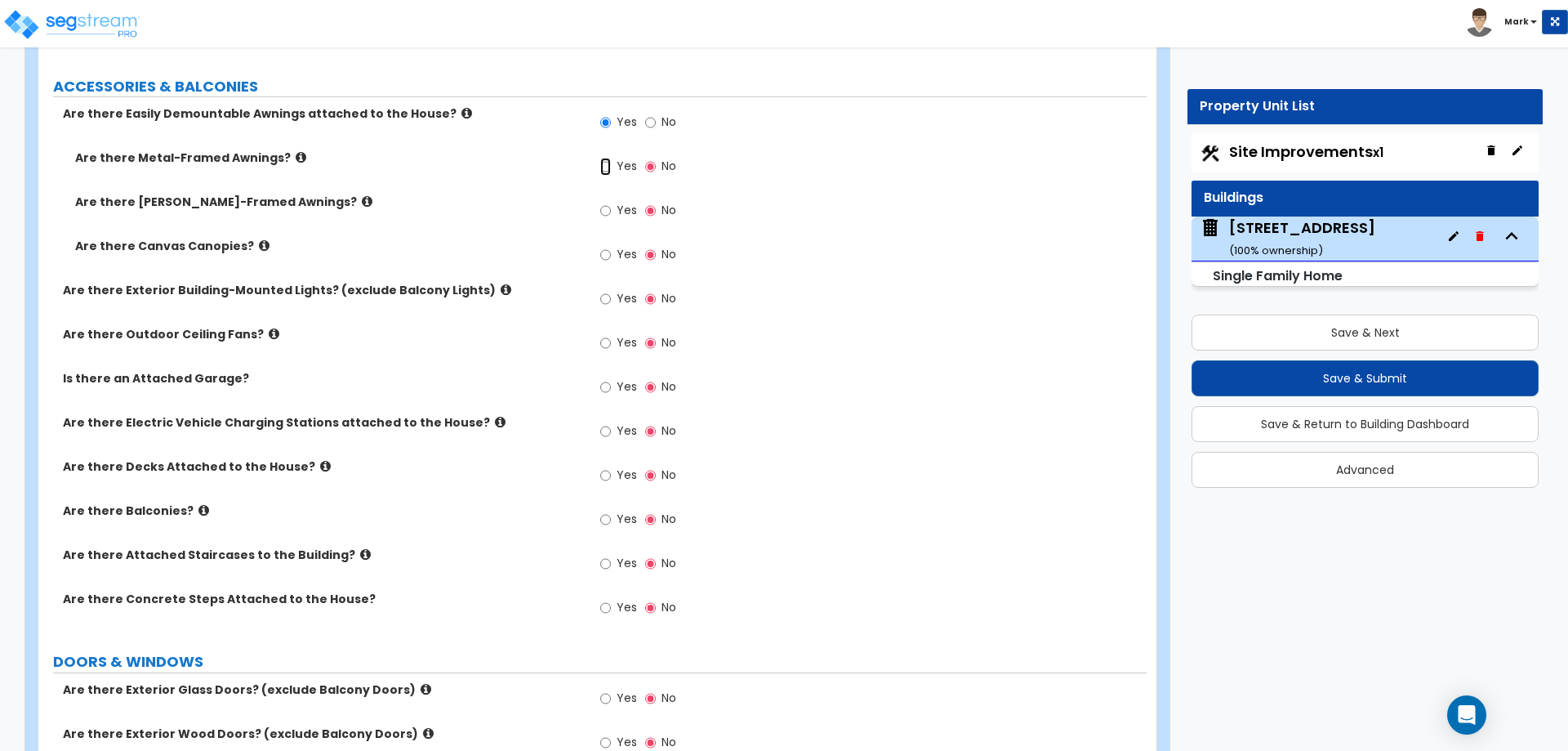
click at [610, 163] on input "Yes" at bounding box center [605, 167] width 11 height 18
radio input "true"
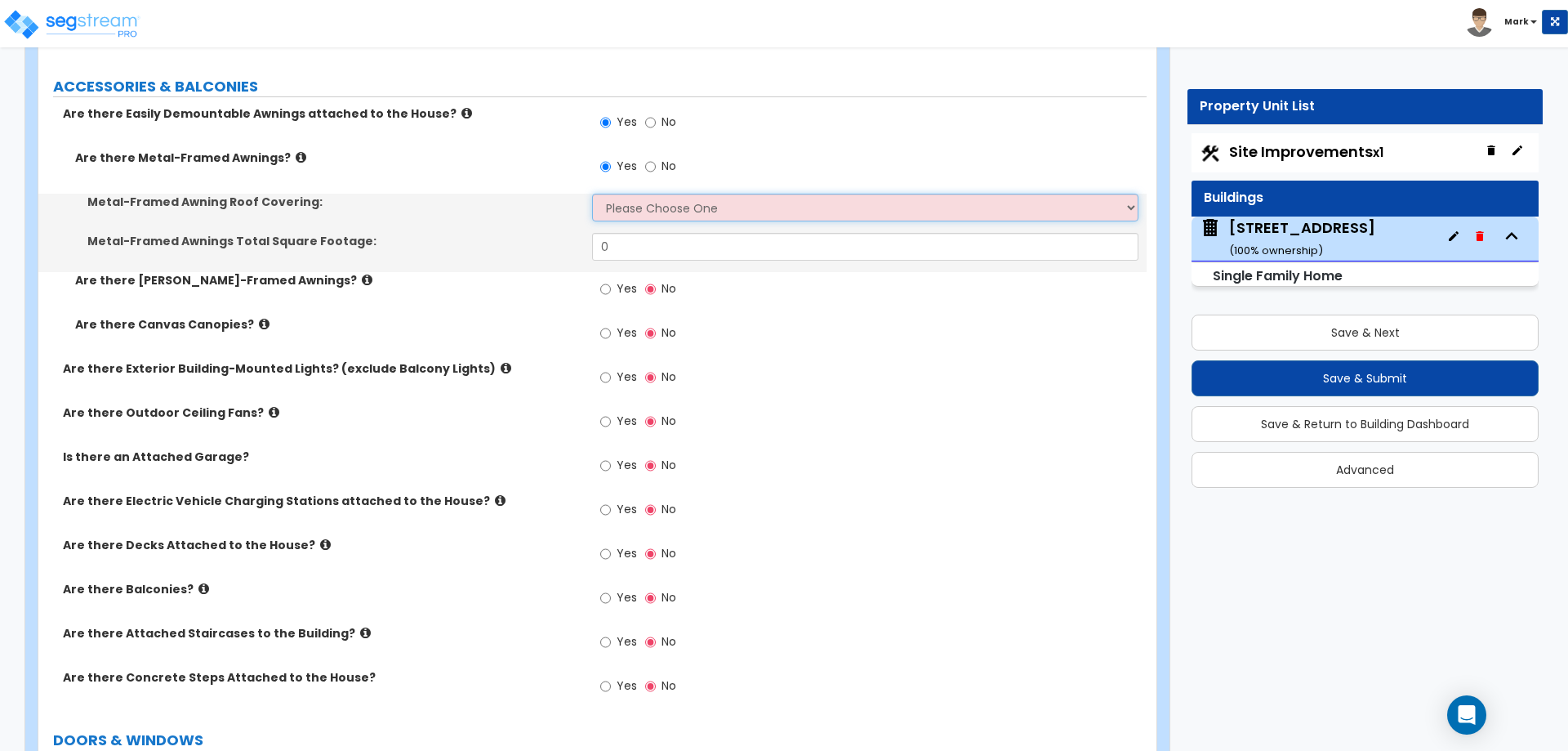
click at [631, 209] on select "Please Choose One Plastic Metal Glass" at bounding box center [864, 208] width 545 height 28
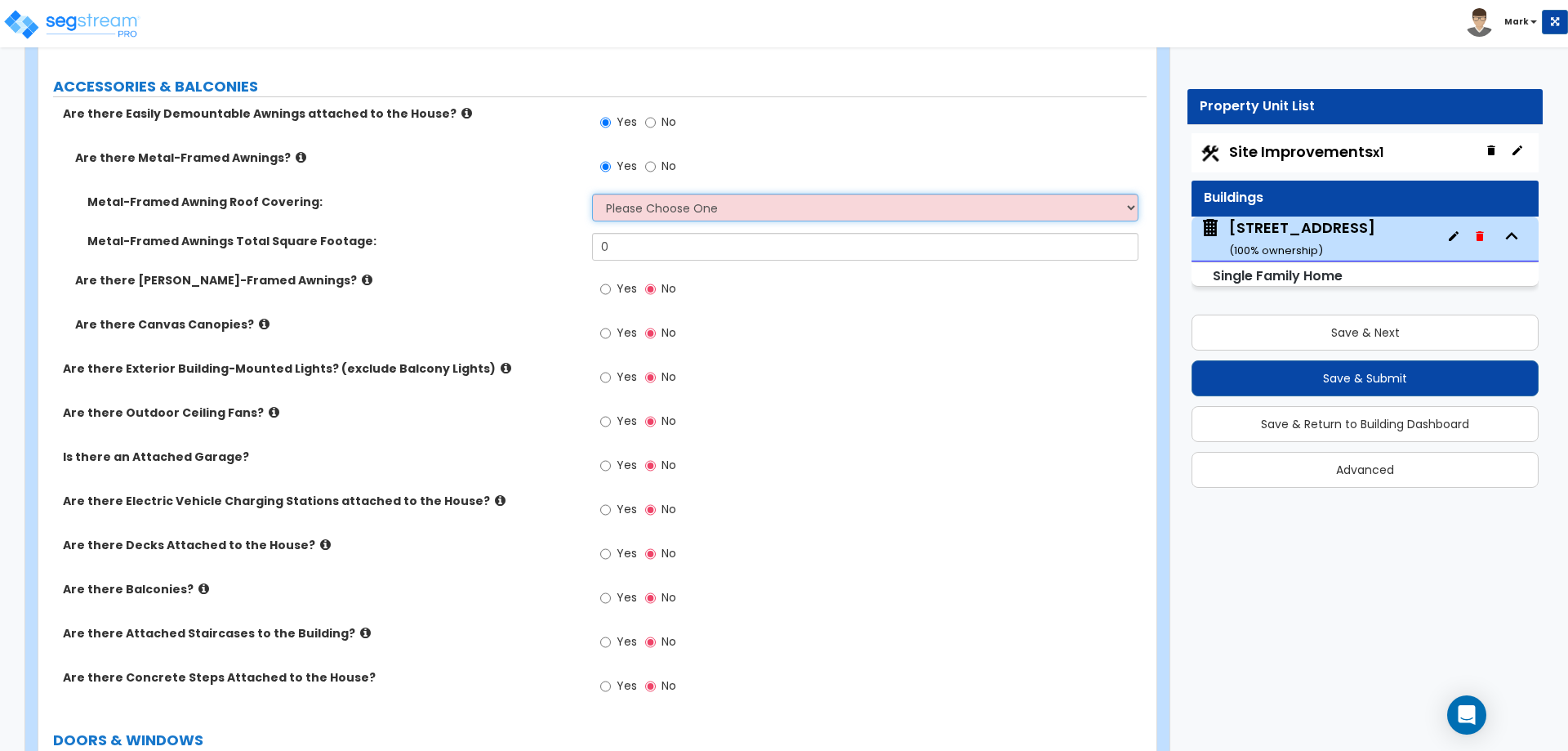
select select "2"
click at [592, 194] on select "Please Choose One Plastic Metal Glass" at bounding box center [864, 208] width 545 height 28
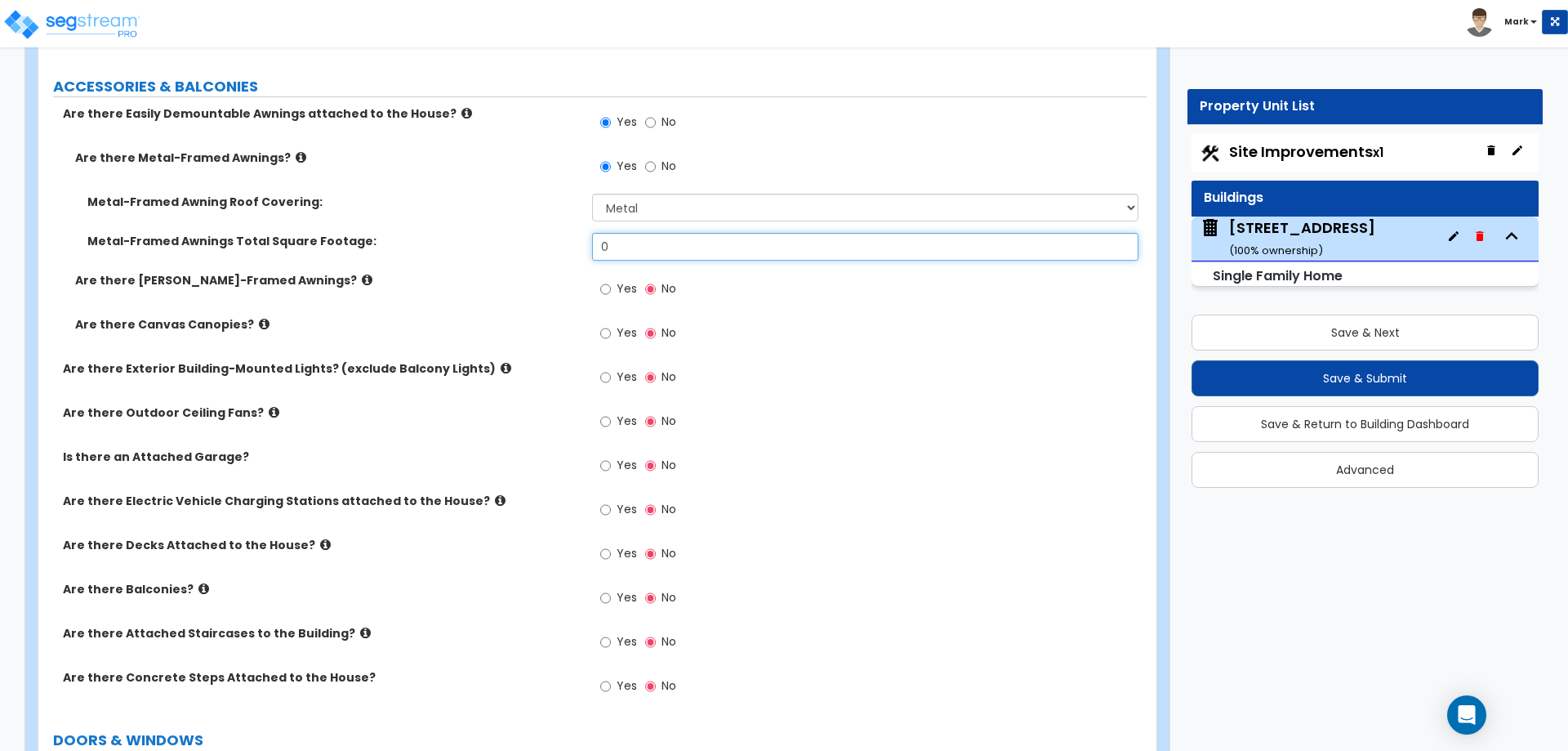
click at [636, 248] on input "0" at bounding box center [864, 247] width 545 height 28
type input "12"
click at [524, 262] on div "Metal-Framed Awnings Total Square Footage: 12" at bounding box center [593, 253] width 1109 height 40
click at [610, 376] on input "Yes" at bounding box center [605, 378] width 11 height 18
radio input "true"
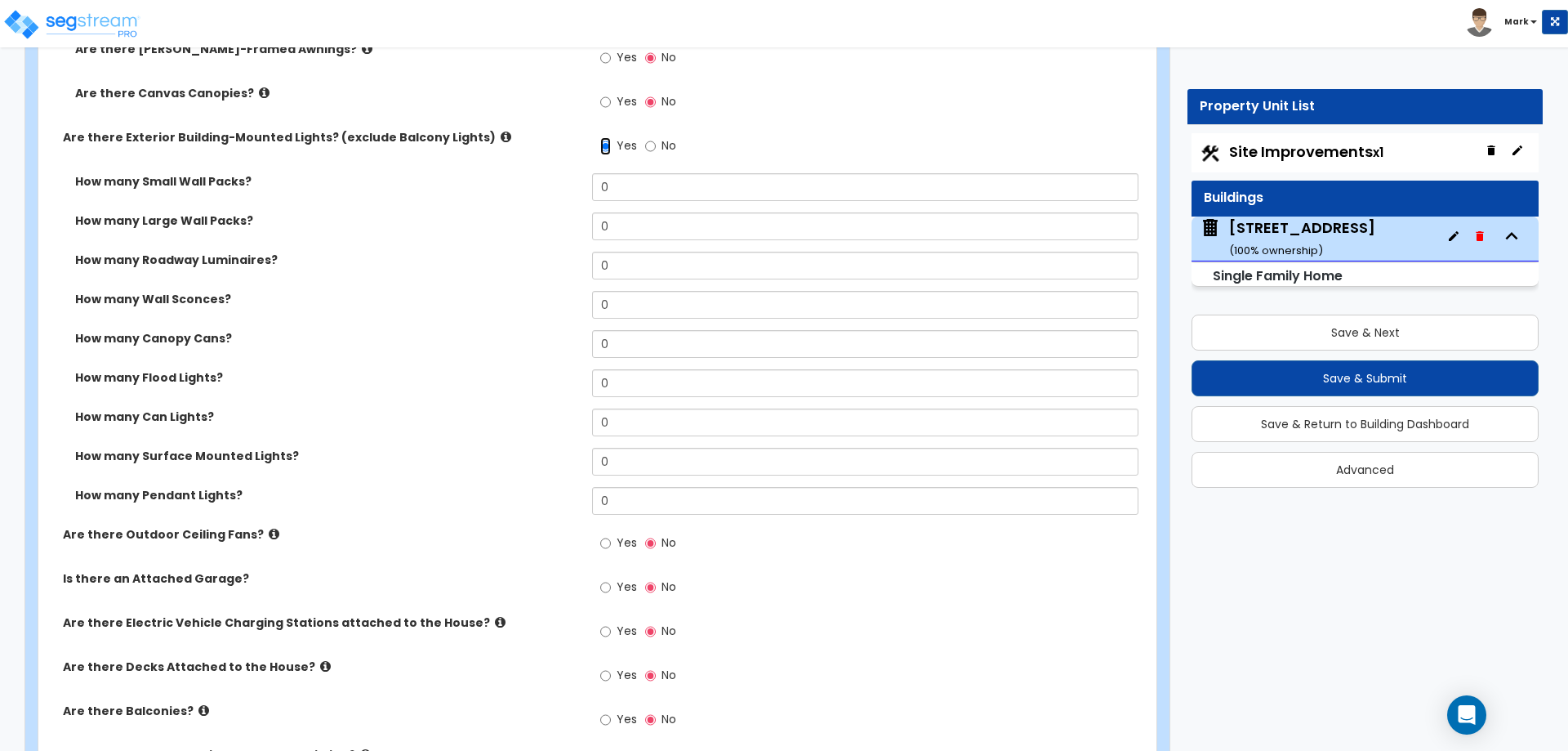
scroll to position [1634, 0]
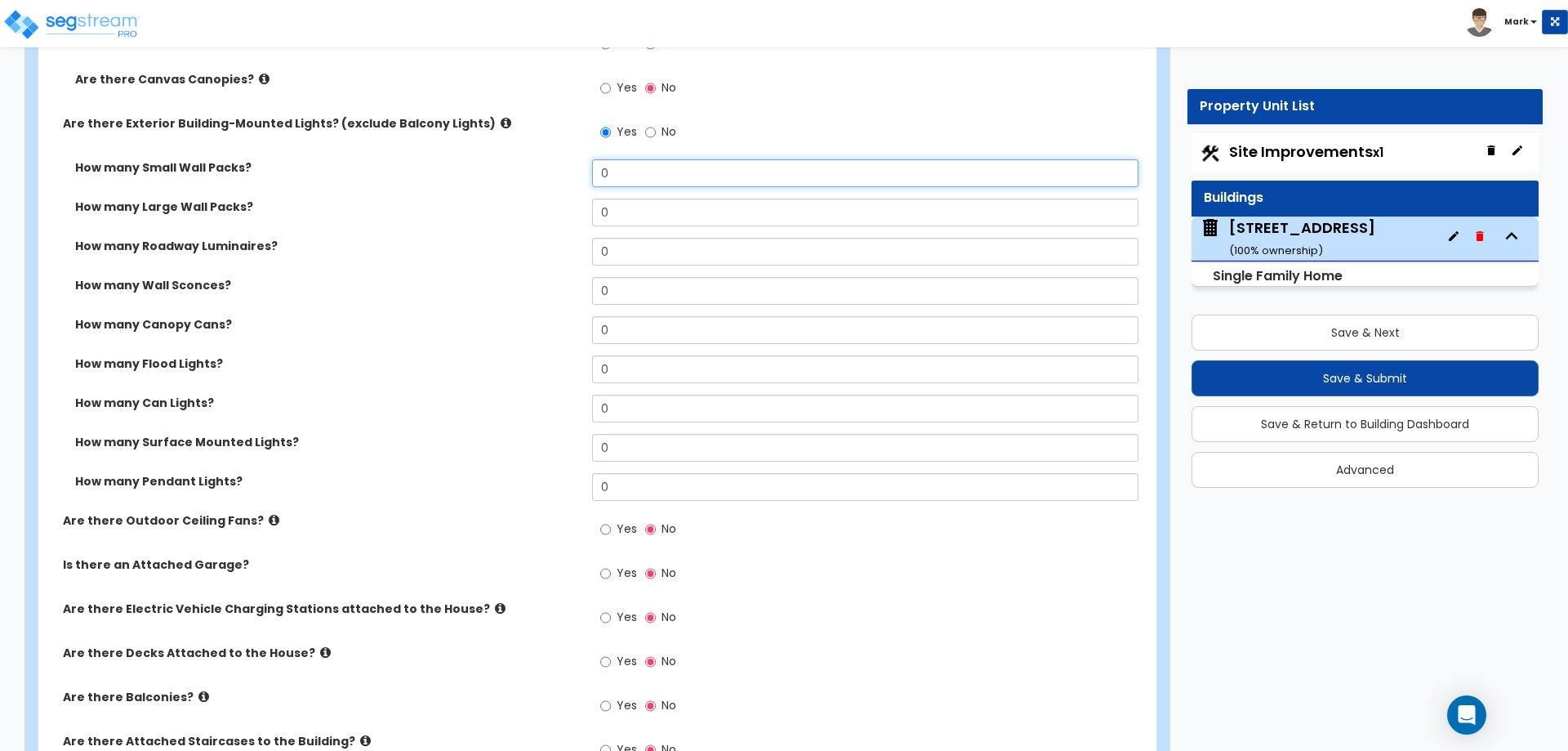
click at [651, 168] on input "0" at bounding box center [864, 173] width 545 height 28
type input "1"
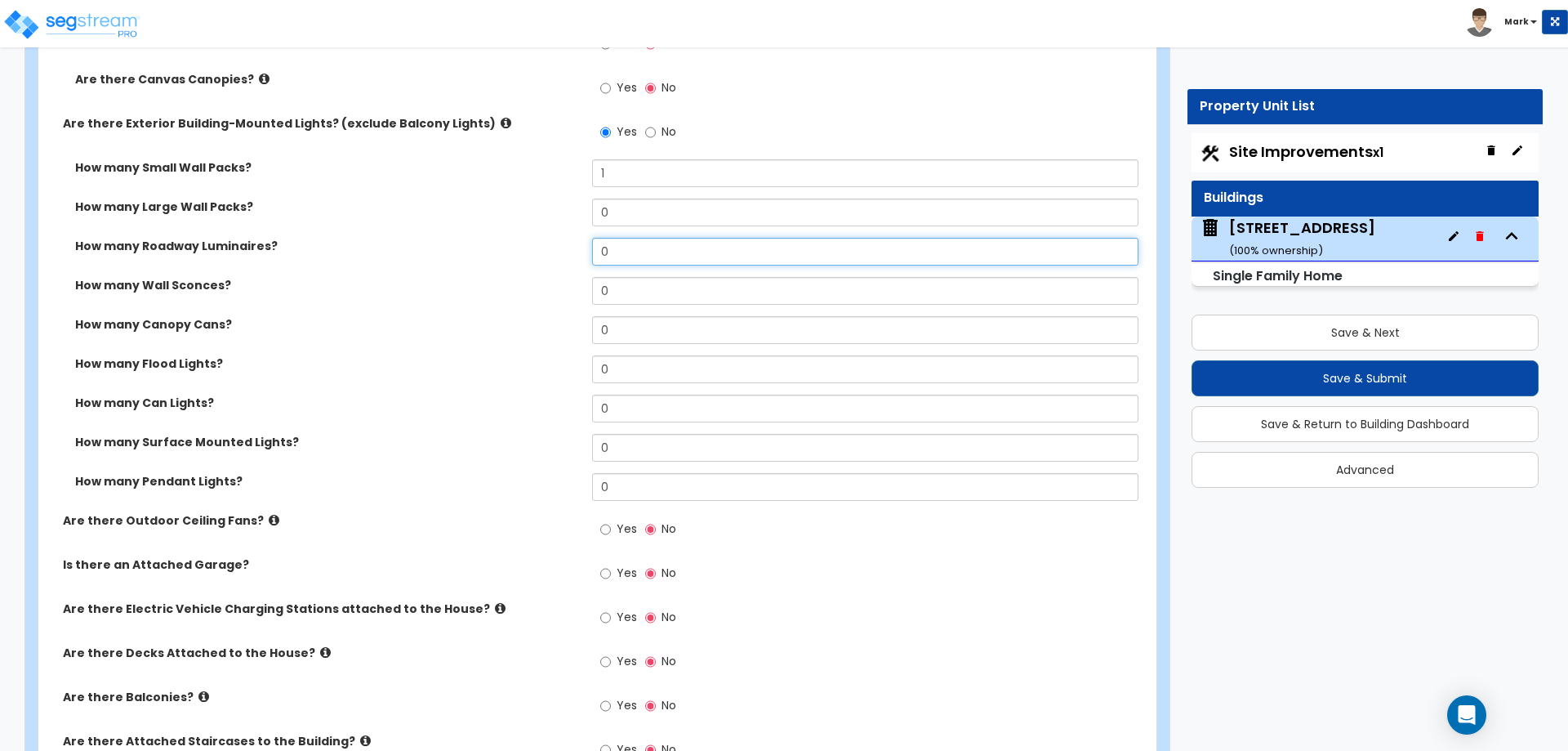
click at [635, 244] on input "0" at bounding box center [864, 252] width 545 height 28
type input "1"
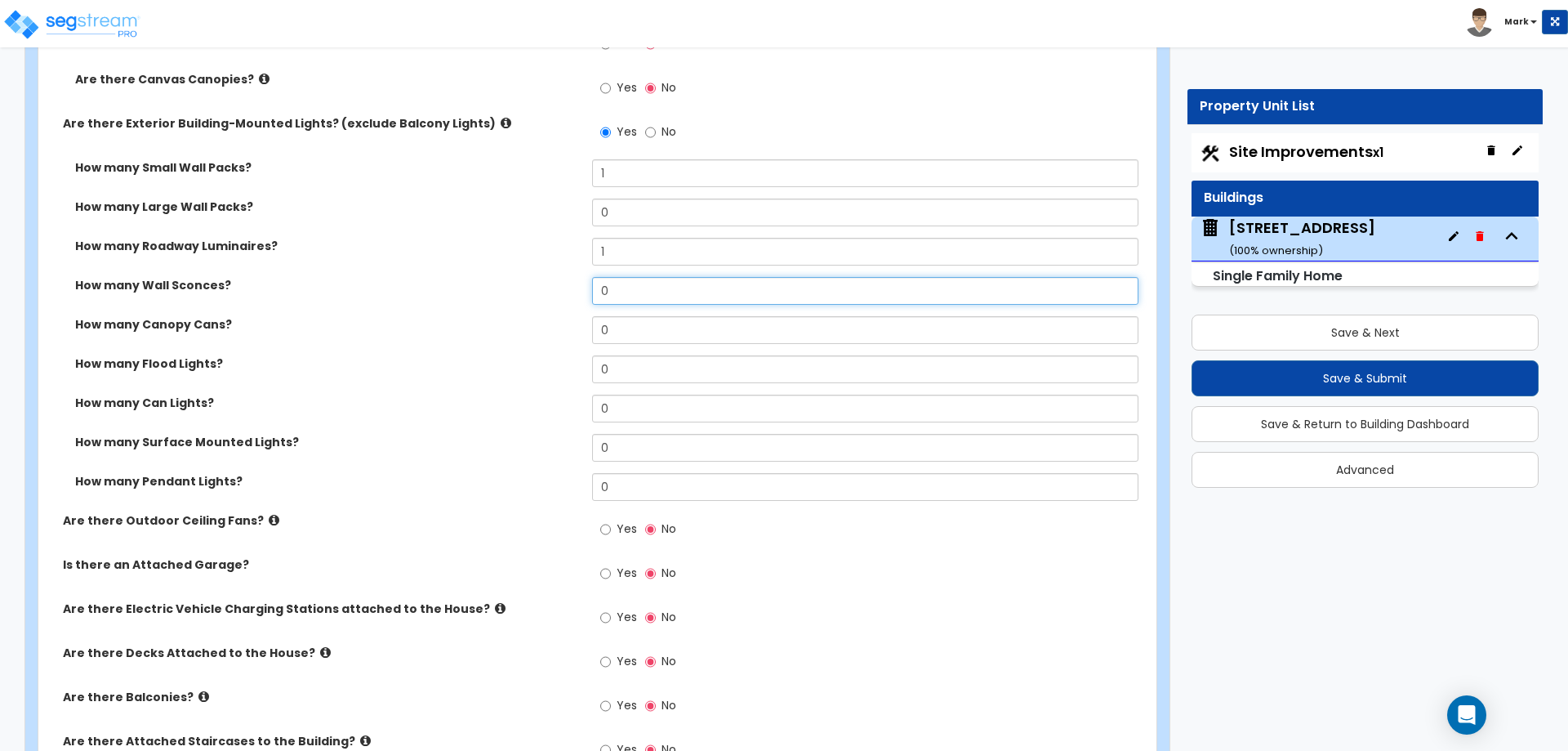
click at [638, 281] on input "0" at bounding box center [864, 291] width 545 height 28
type input "2"
click at [478, 337] on div "How many Canopy Cans? 0" at bounding box center [593, 336] width 1109 height 40
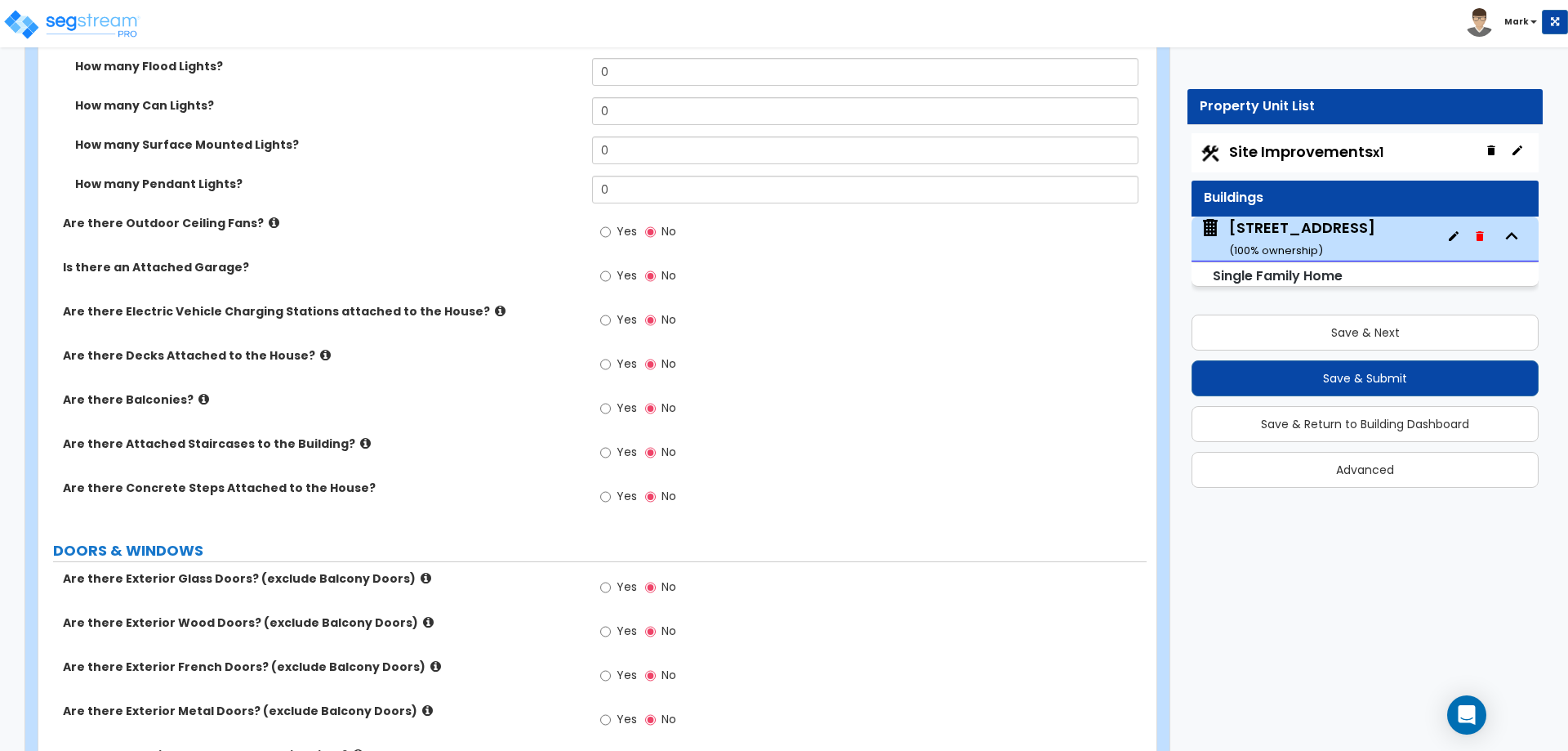
scroll to position [1961, 0]
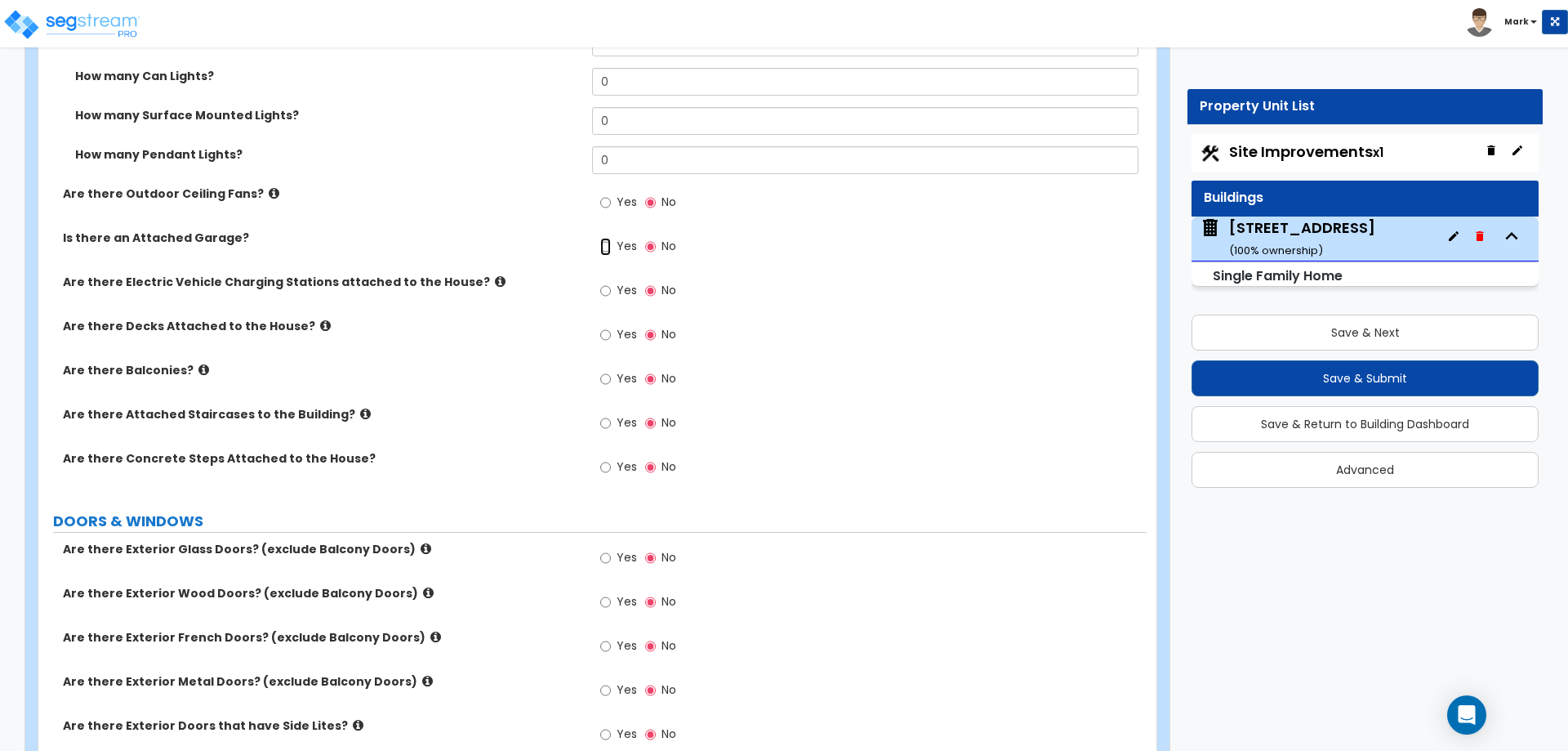
click at [606, 248] on input "Yes" at bounding box center [605, 247] width 11 height 18
radio input "true"
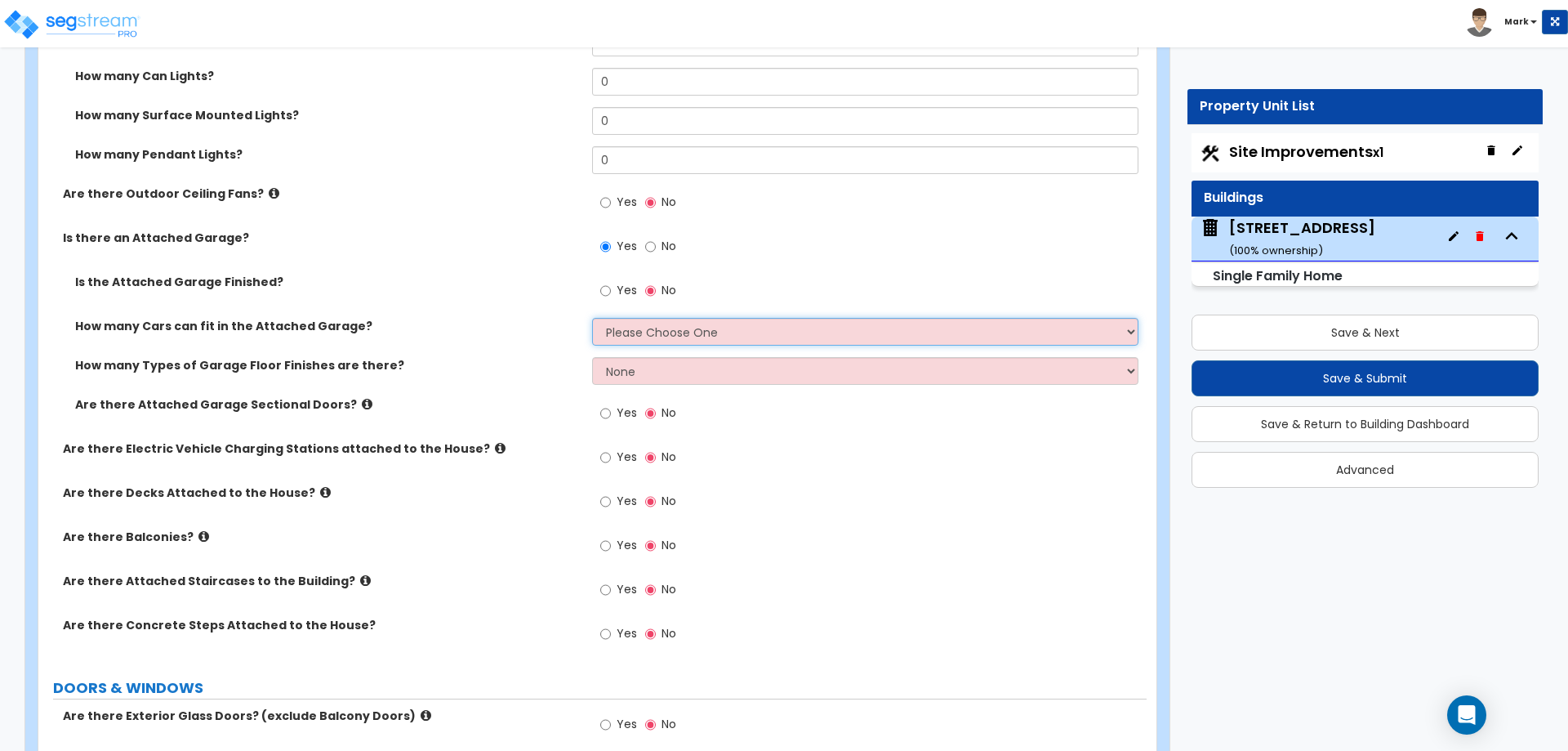
click at [624, 330] on select "Please Choose One 1 2 3 4 5" at bounding box center [864, 332] width 545 height 28
select select "1"
click at [592, 318] on select "Please Choose One 1 2 3 4 5" at bounding box center [864, 332] width 545 height 28
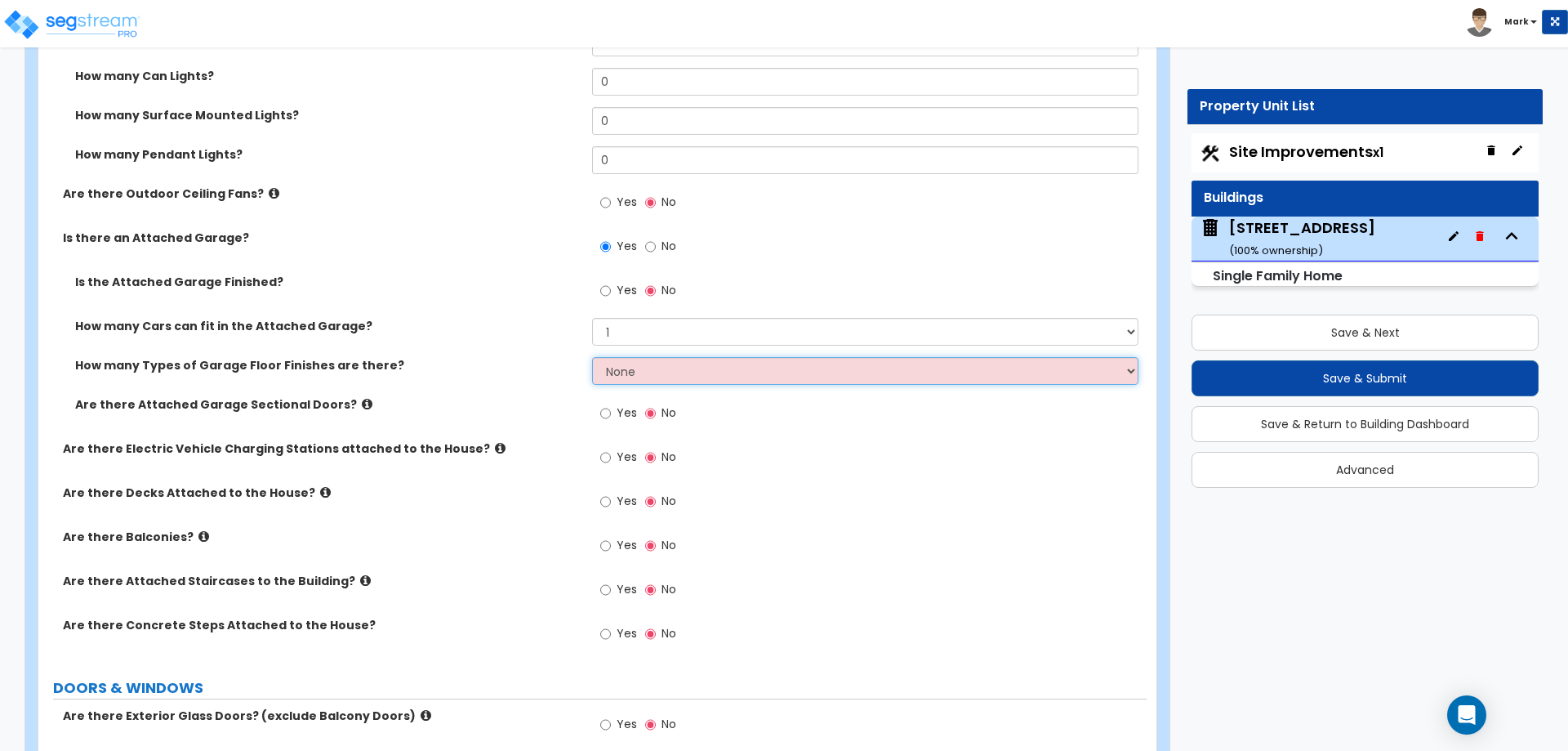
click at [625, 370] on select "None 1 2 3 4" at bounding box center [864, 371] width 545 height 28
select select "1"
click at [592, 357] on select "None 1 2 3 4" at bounding box center [864, 371] width 545 height 28
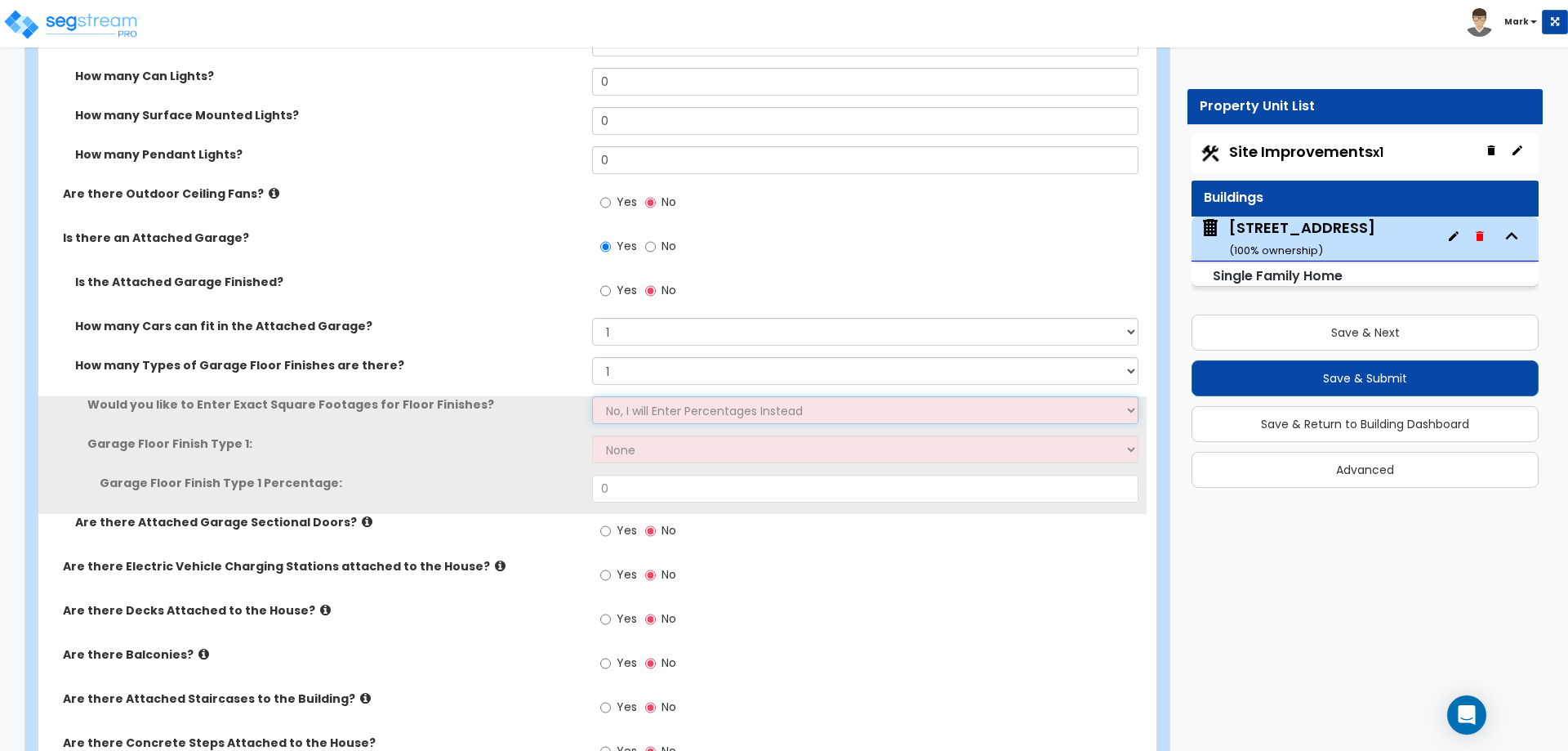
click at [637, 410] on select "No, I will Enter Percentages Instead Yes, I will Enter Exact Square Footages" at bounding box center [864, 410] width 545 height 28
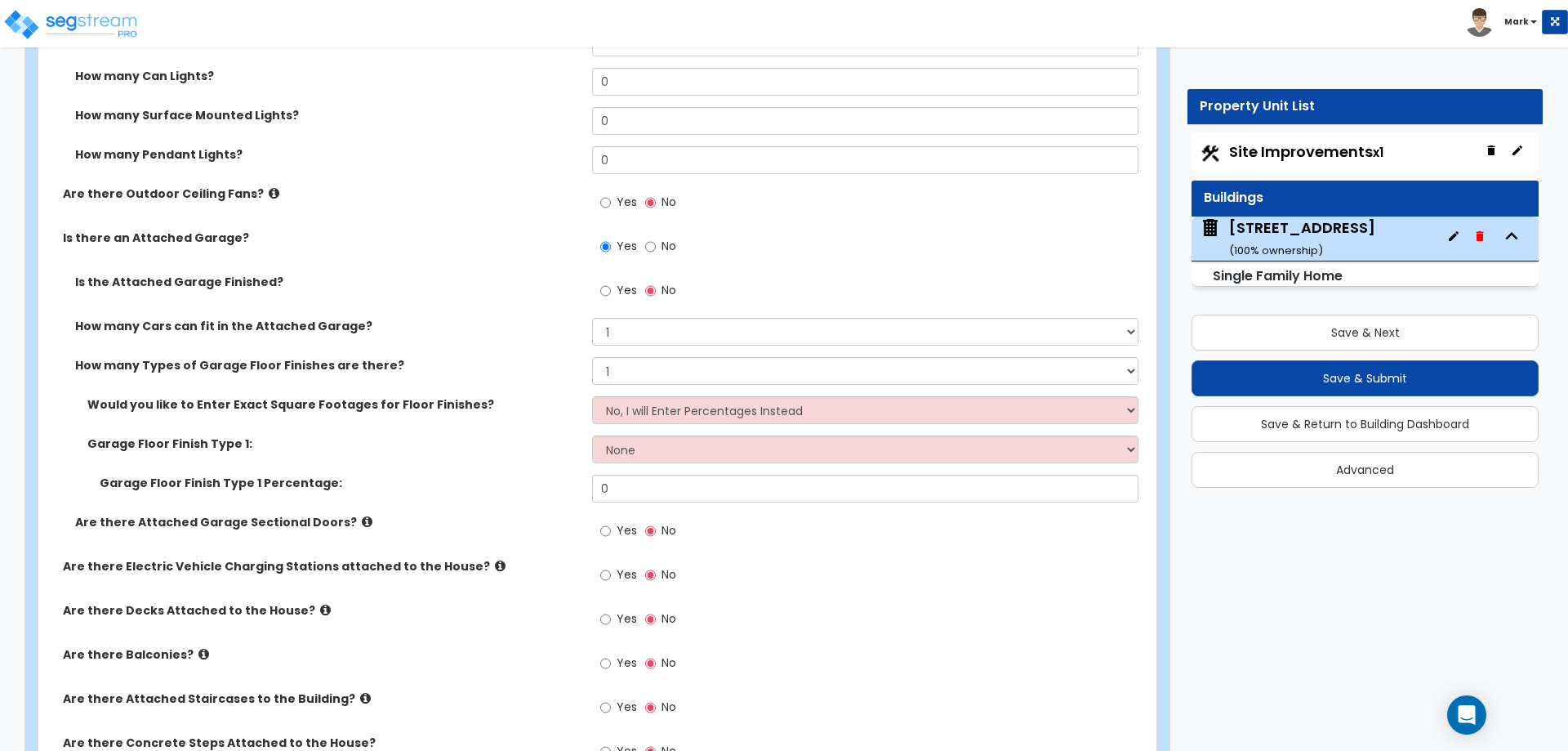
click at [573, 437] on label "Garage Floor Finish Type 1:" at bounding box center [333, 444] width 492 height 17
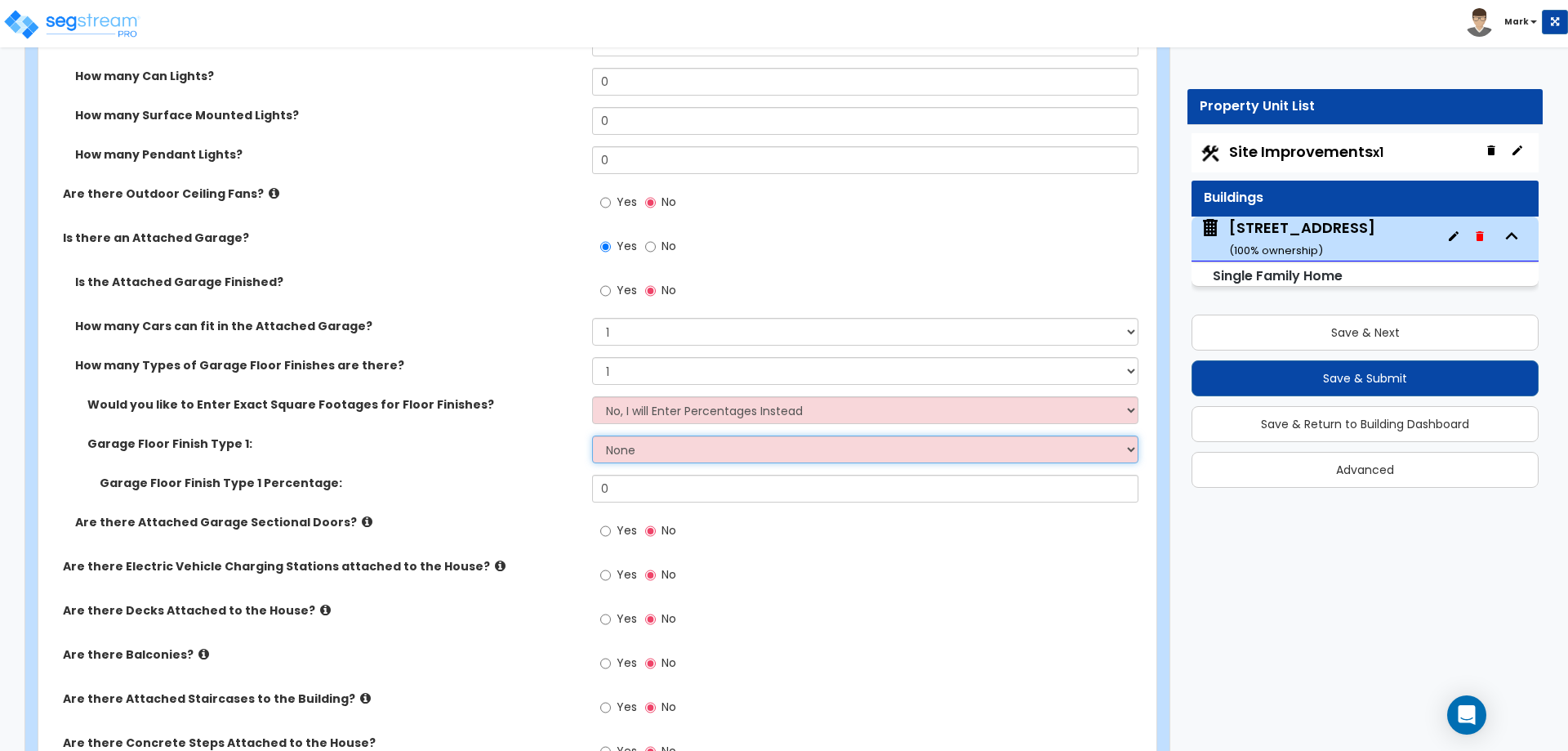
click at [633, 445] on select "None Polished Concrete Flooring Ceramic Tile Flooring Rubber Tile Flooring Epox…" at bounding box center [864, 450] width 545 height 28
select select "1"
click at [592, 436] on select "None Polished Concrete Flooring Ceramic Tile Flooring Rubber Tile Flooring Epox…" at bounding box center [864, 450] width 545 height 28
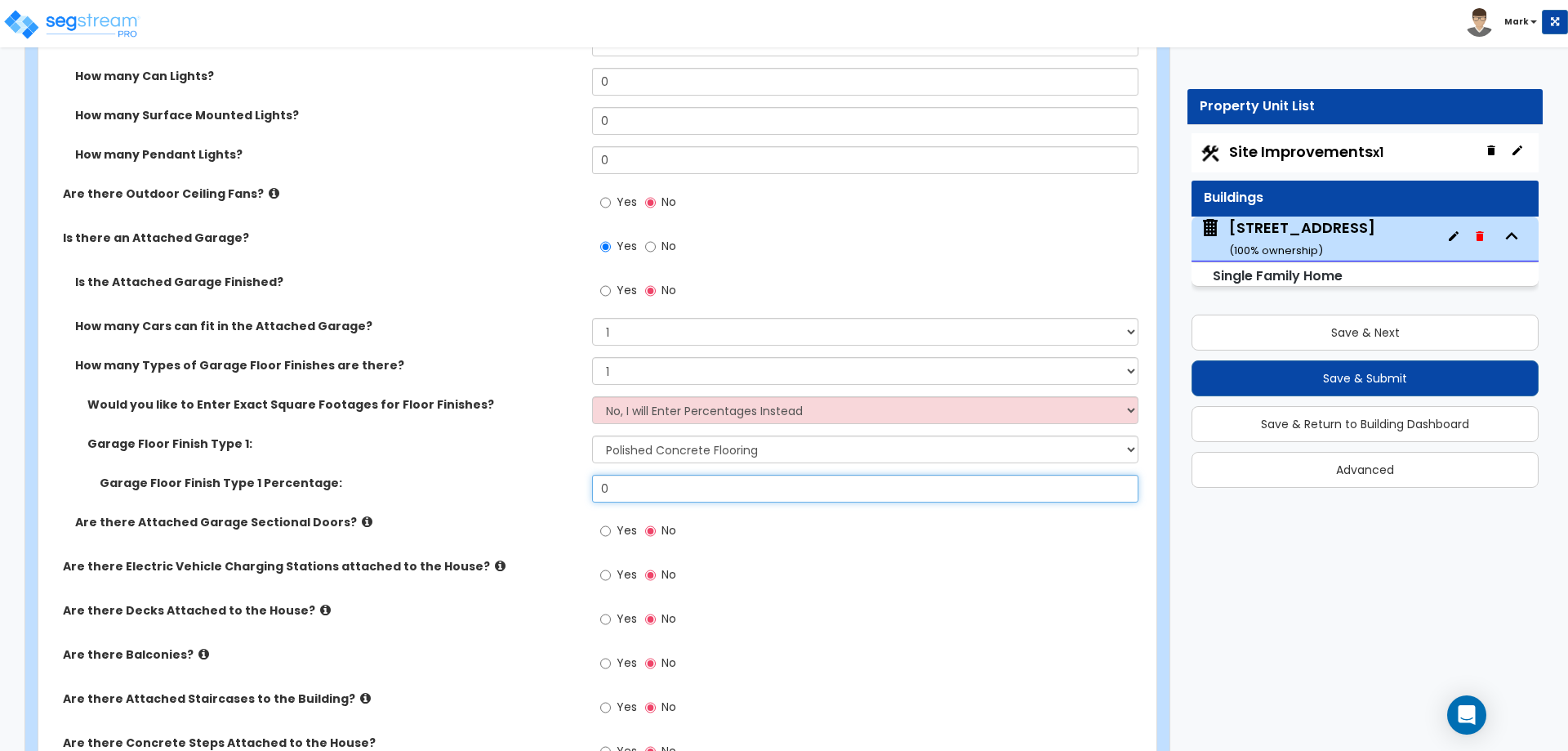
click at [656, 495] on input "0" at bounding box center [864, 489] width 545 height 28
type input "100"
click at [514, 456] on div "Garage Floor Finish Type 1: None Polished Concrete Flooring Ceramic Tile Floori…" at bounding box center [593, 456] width 1109 height 40
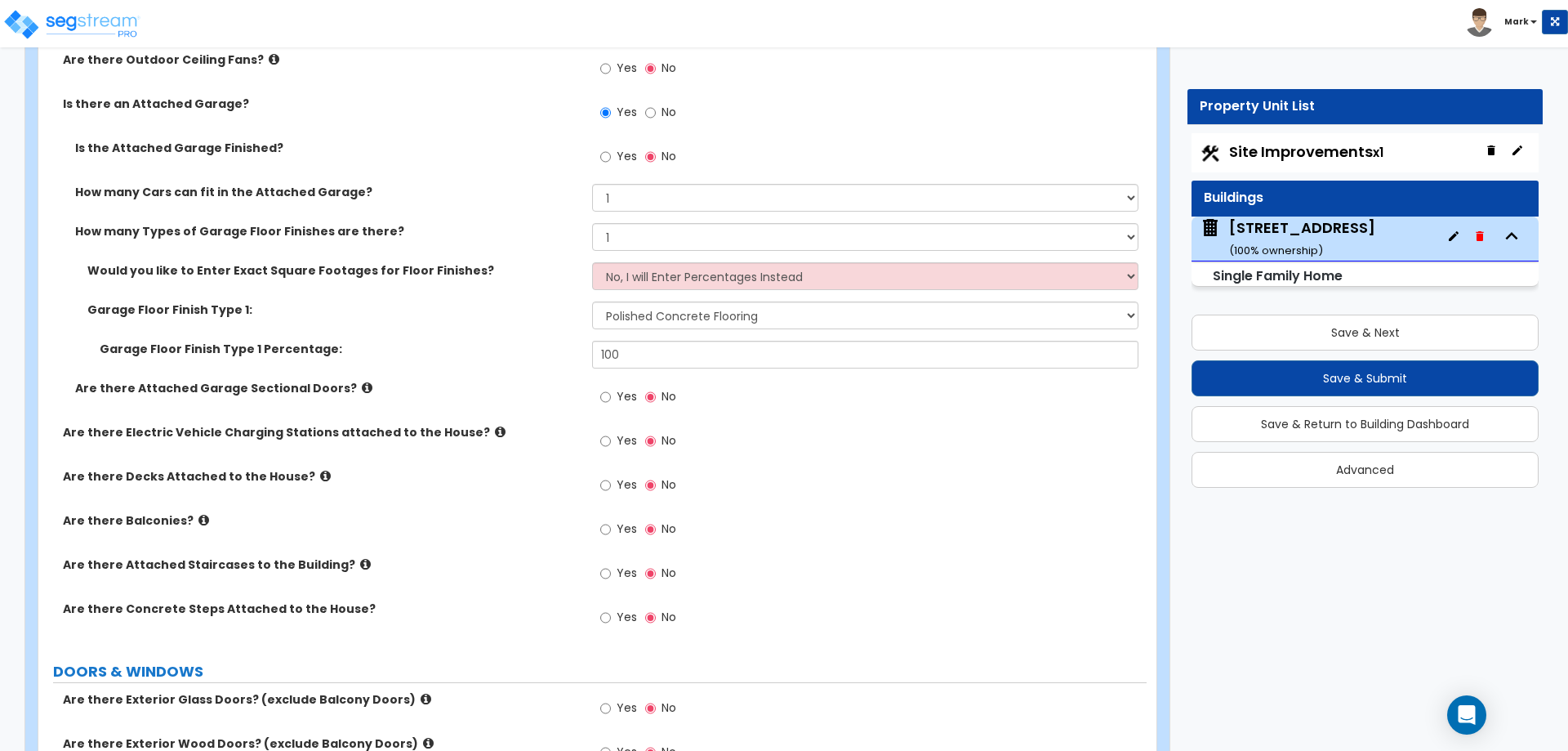
scroll to position [2124, 0]
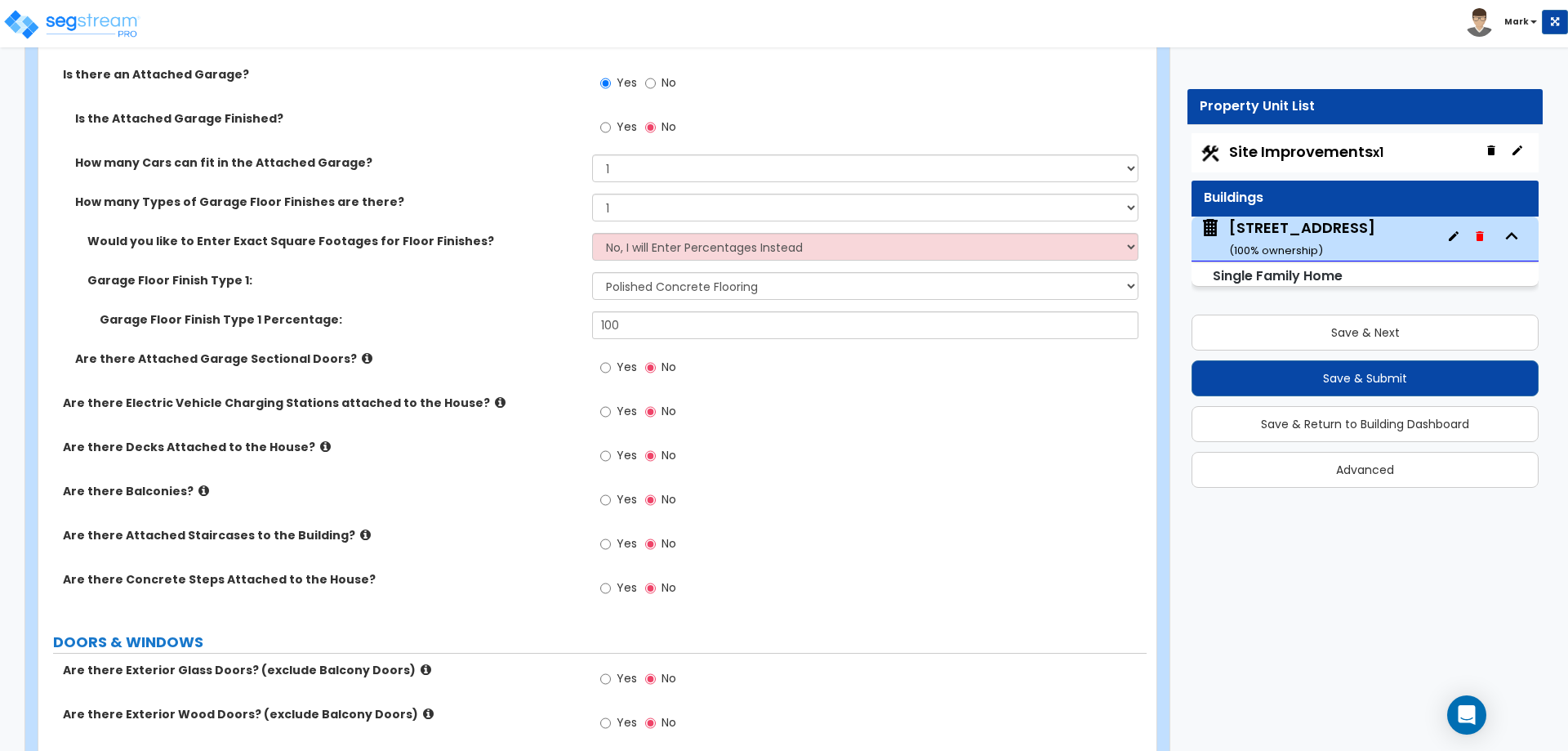
click at [622, 366] on span "Yes" at bounding box center [627, 367] width 21 height 17
click at [611, 366] on input "Yes" at bounding box center [605, 368] width 11 height 18
radio input "true"
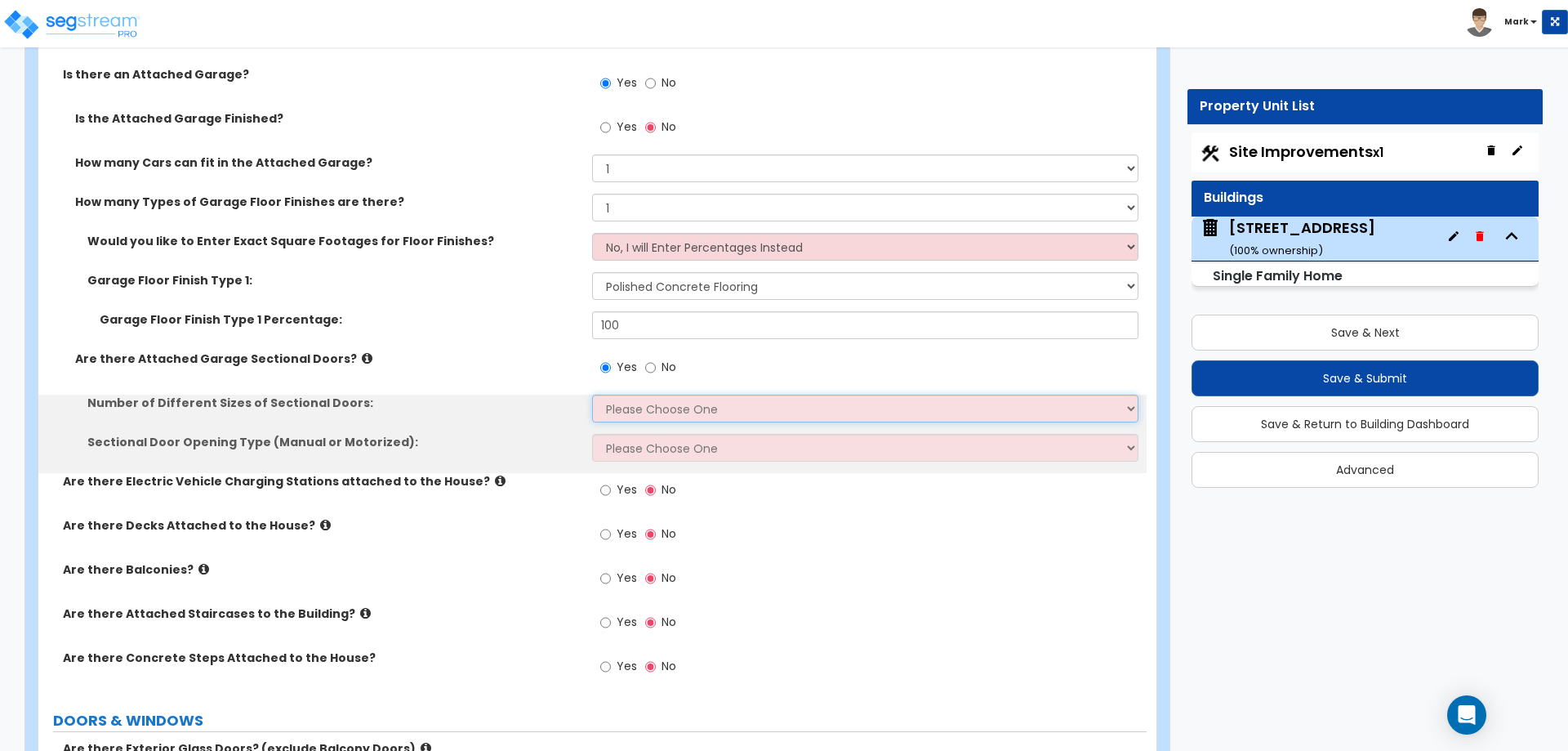
click at [634, 414] on select "Please Choose One 1 2" at bounding box center [864, 409] width 545 height 28
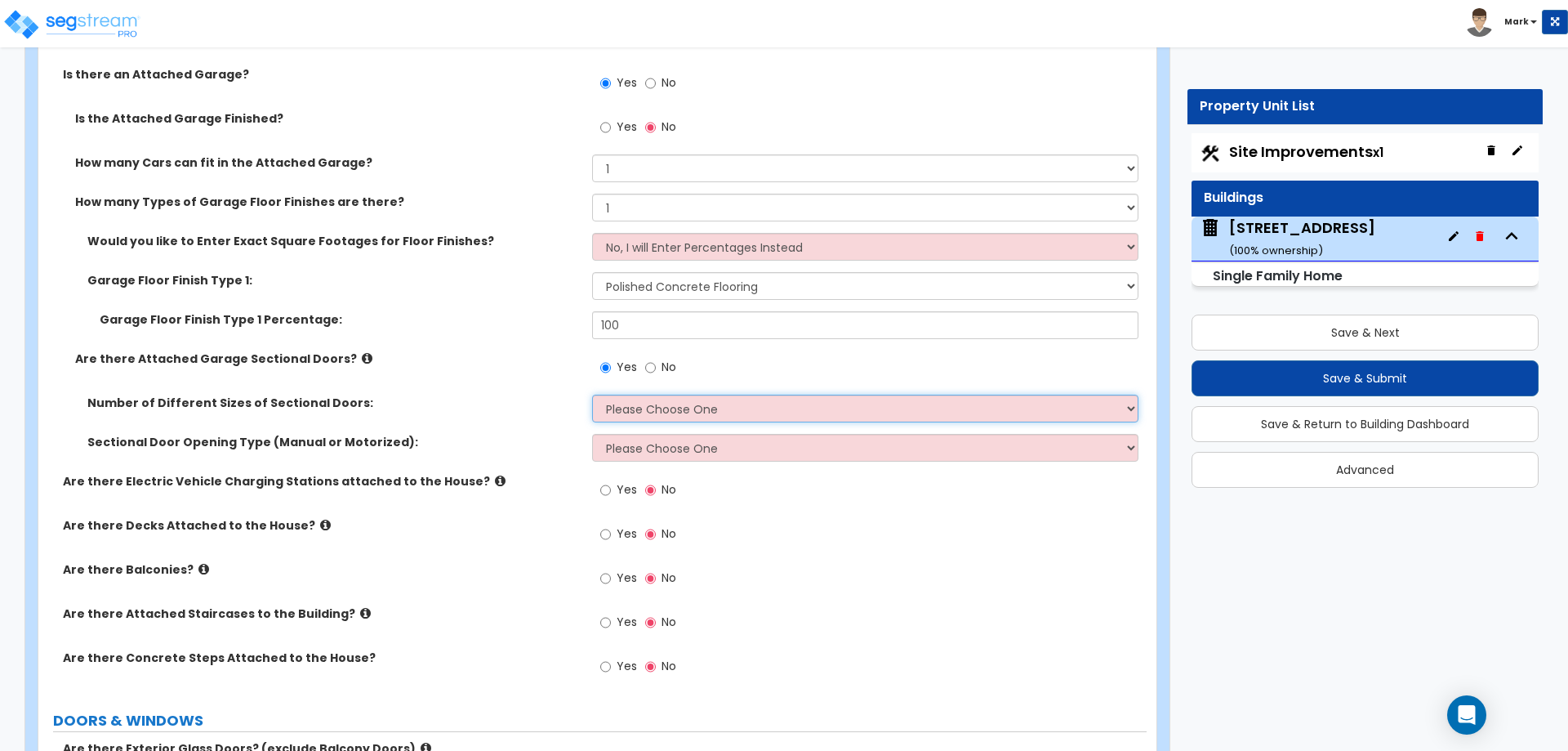
select select "1"
click at [592, 394] on select "Please Choose One 1 2" at bounding box center [864, 409] width 545 height 28
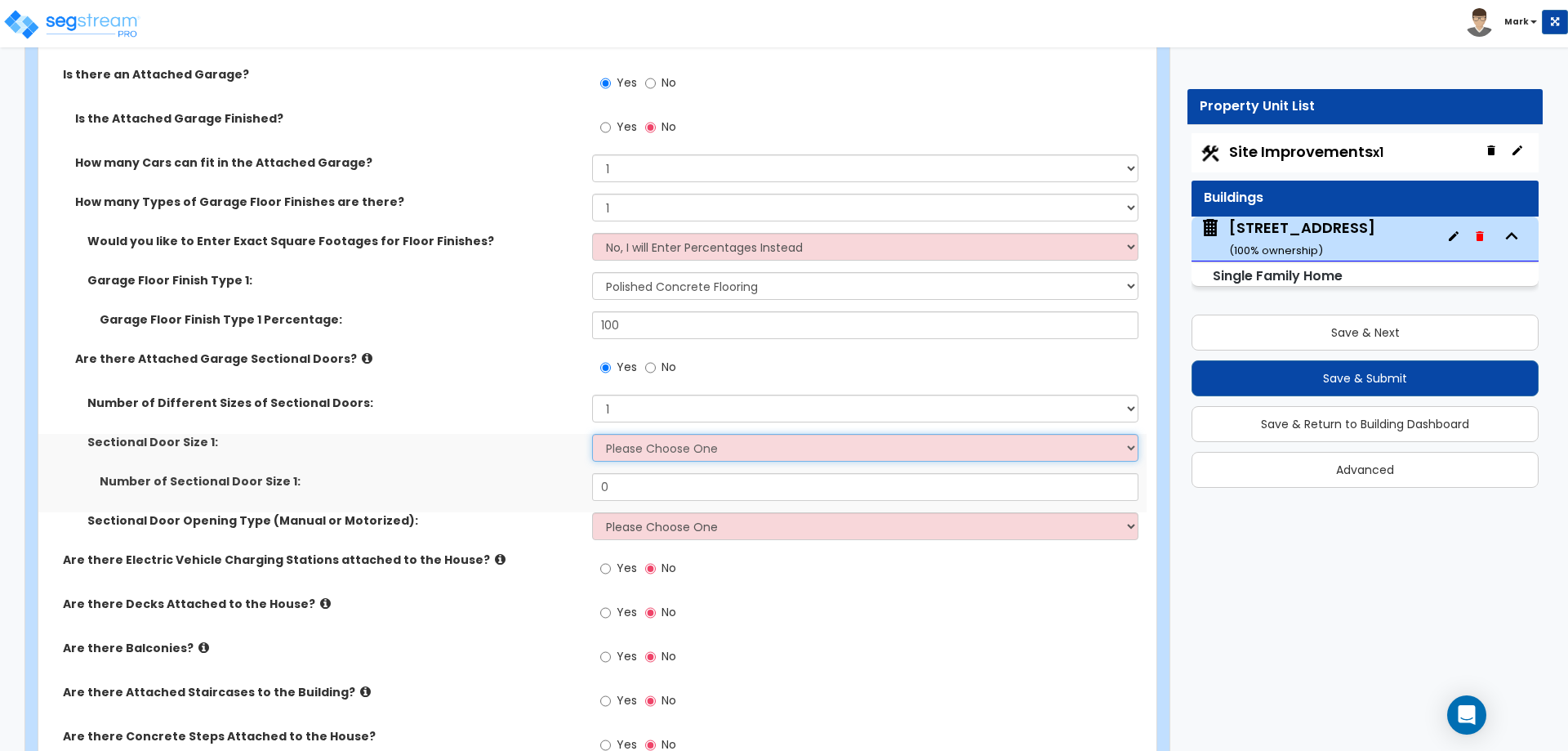
click at [633, 446] on select "Please Choose One 9' x 7' 16' x 7'" at bounding box center [864, 448] width 545 height 28
select select "1"
click at [592, 434] on select "Please Choose One 9' x 7' 16' x 7'" at bounding box center [864, 448] width 545 height 28
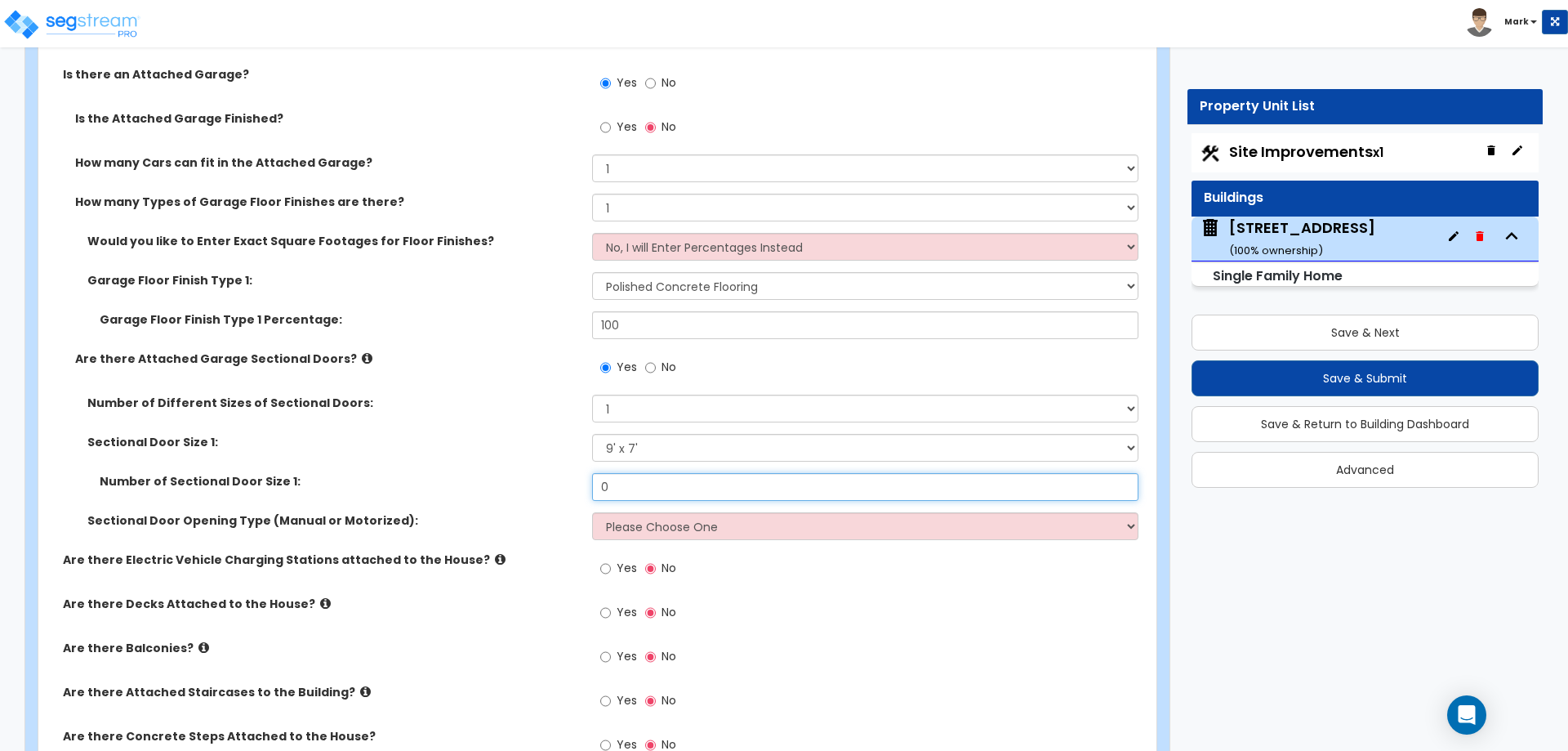
click at [643, 496] on input "0" at bounding box center [864, 487] width 545 height 28
type input "1"
click at [630, 521] on select "Please Choose One All Manual All Motorized Some are Motorized" at bounding box center [864, 527] width 545 height 28
select select "2"
click at [592, 512] on select "Please Choose One All Manual All Motorized Some are Motorized" at bounding box center [864, 527] width 545 height 28
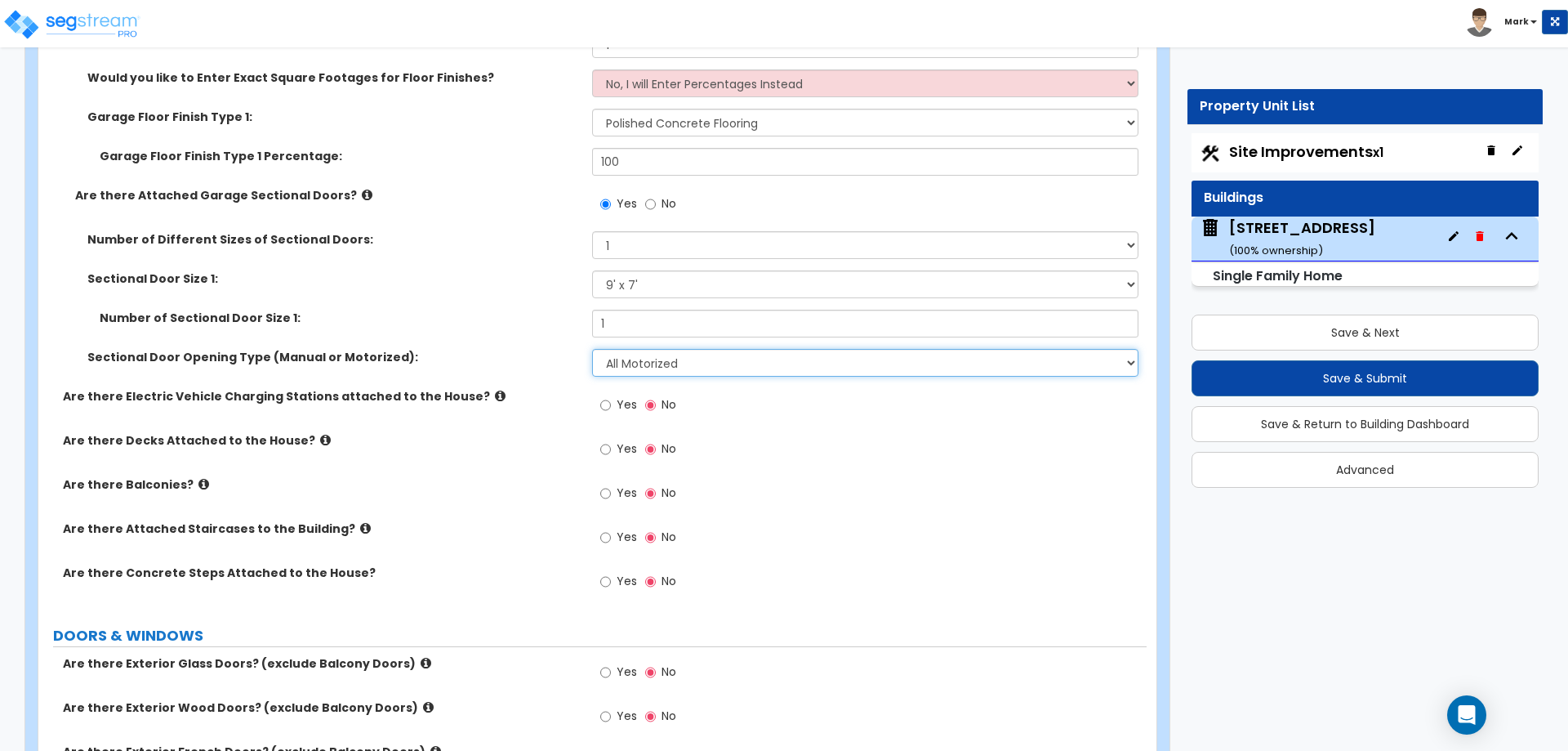
scroll to position [2369, 0]
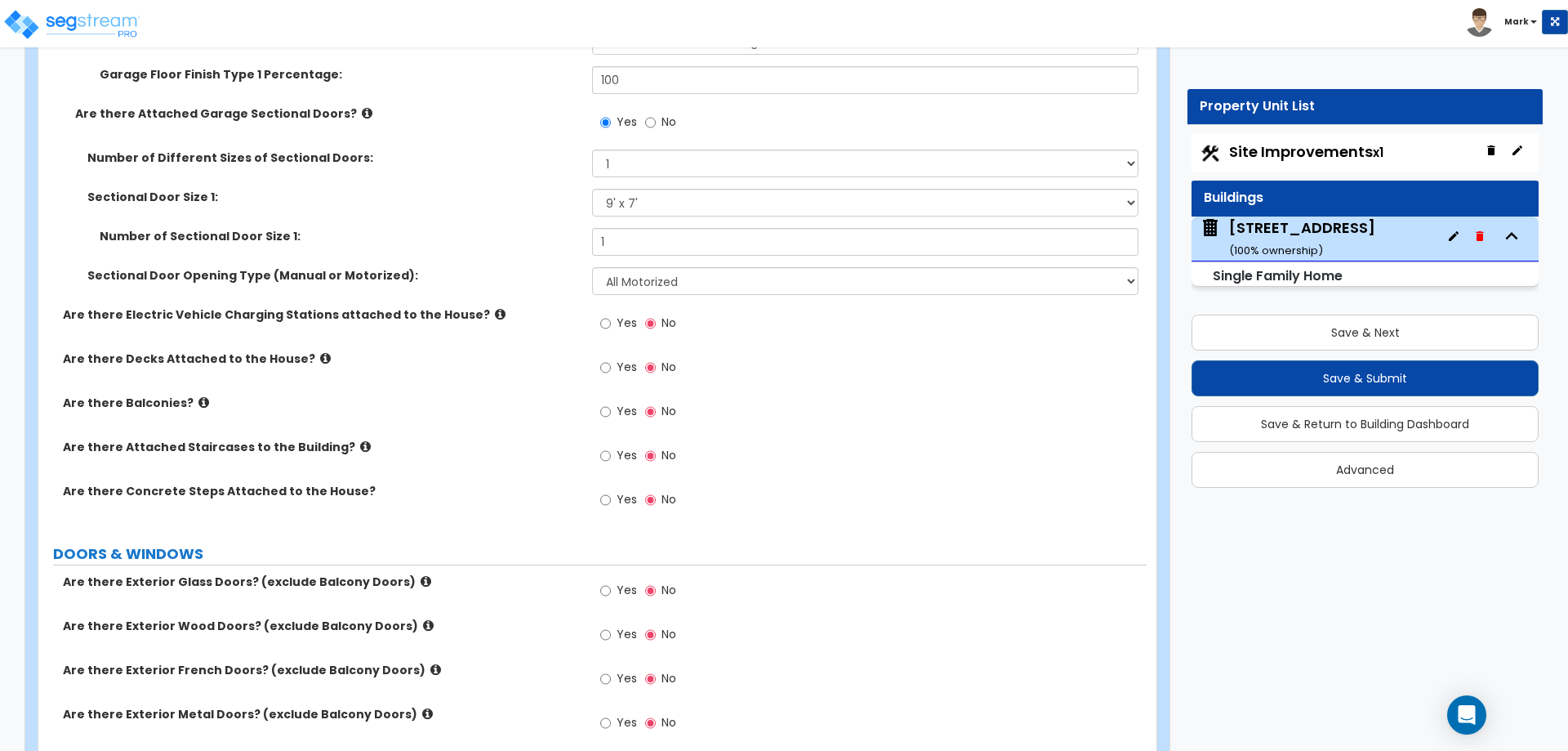
click at [615, 449] on label "Yes" at bounding box center [619, 458] width 37 height 28
click at [611, 449] on input "Yes" at bounding box center [605, 456] width 11 height 18
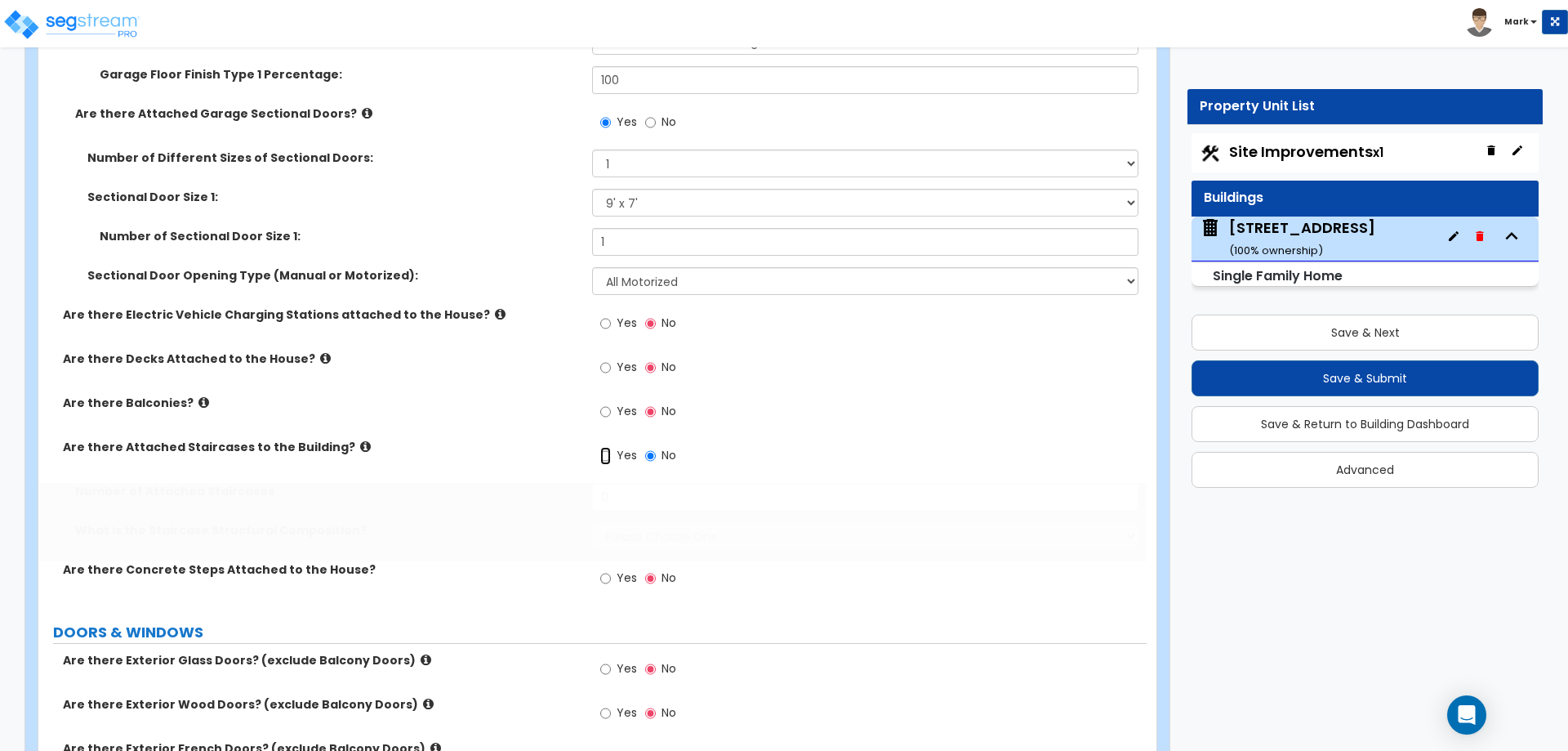
radio input "true"
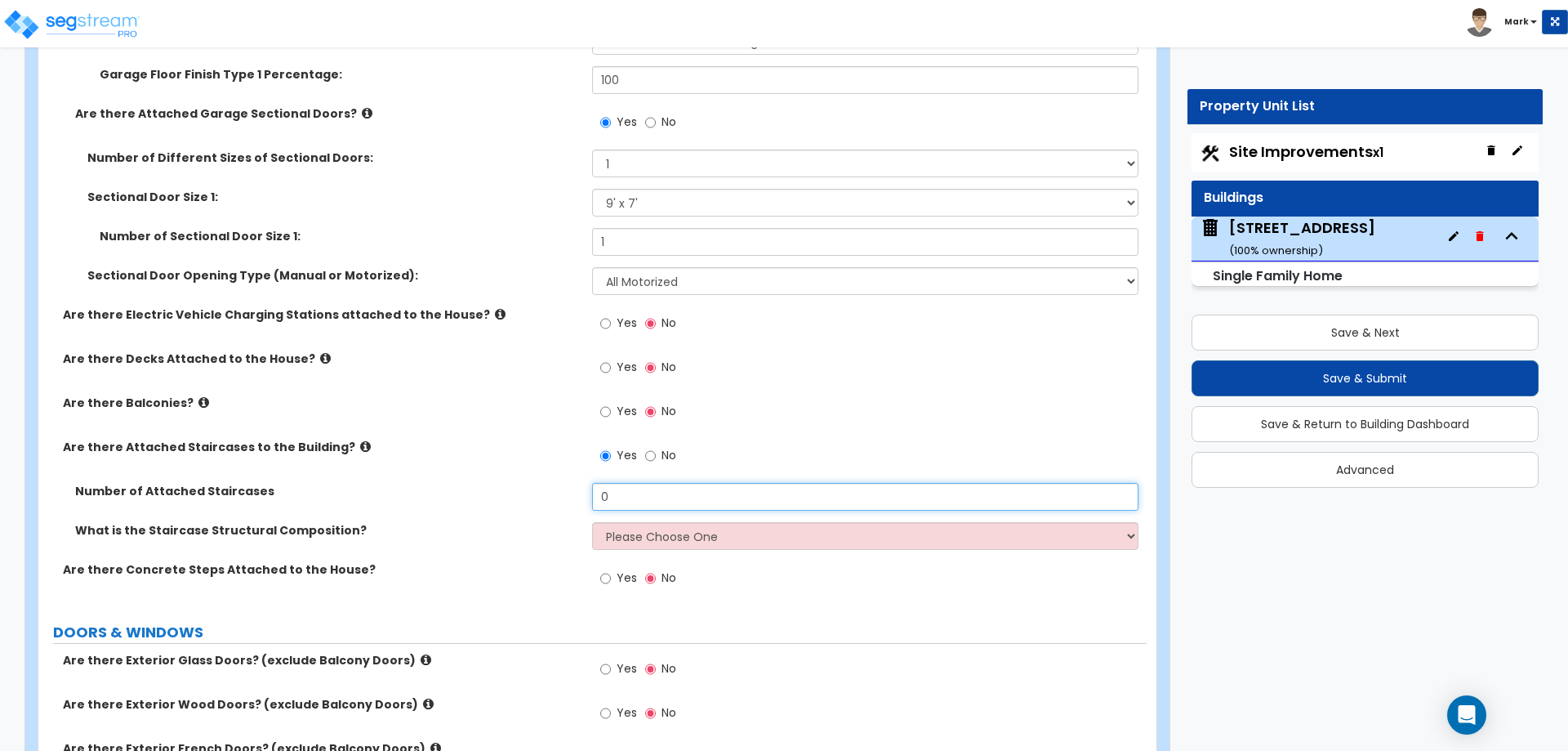
click at [633, 495] on input "0" at bounding box center [864, 497] width 545 height 28
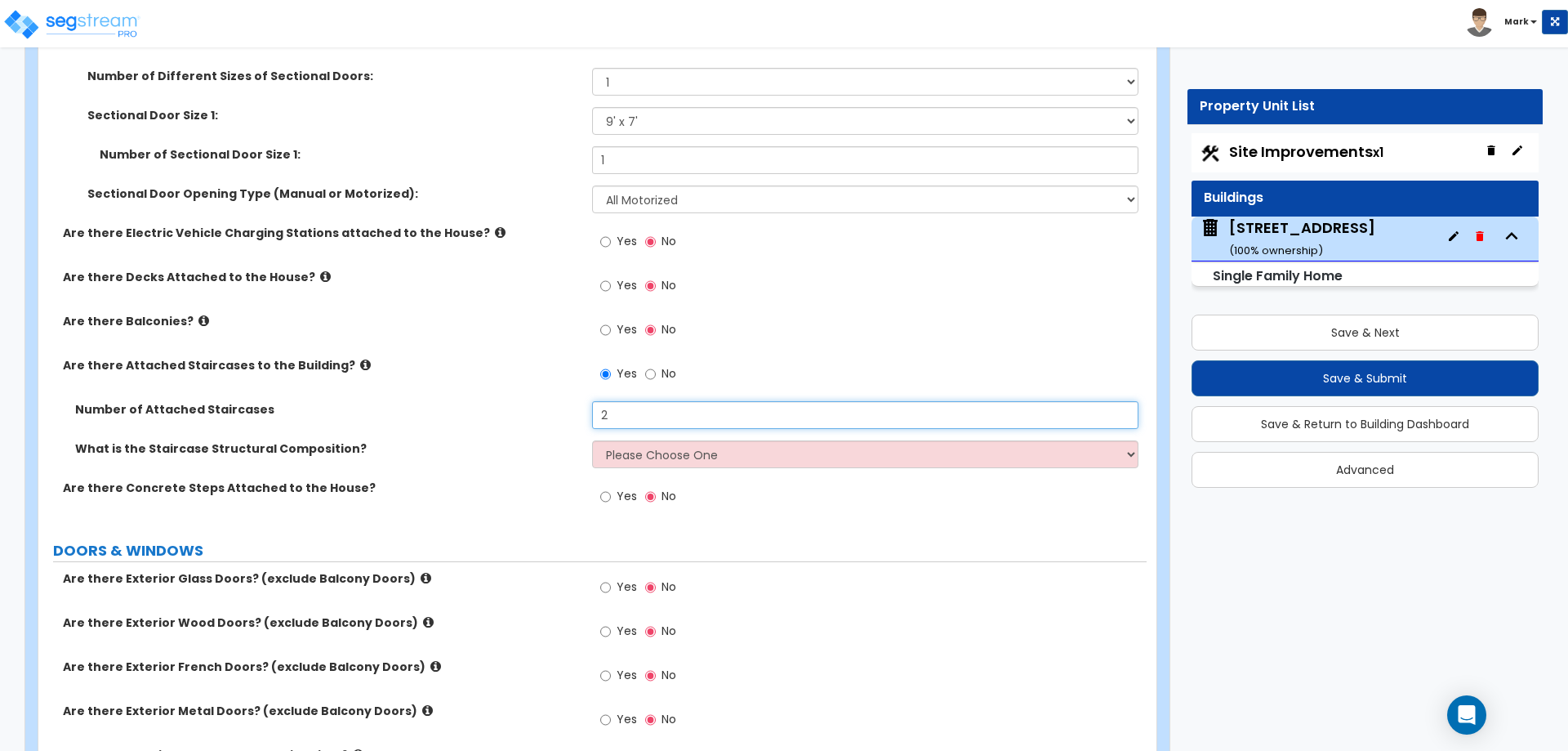
type input "2"
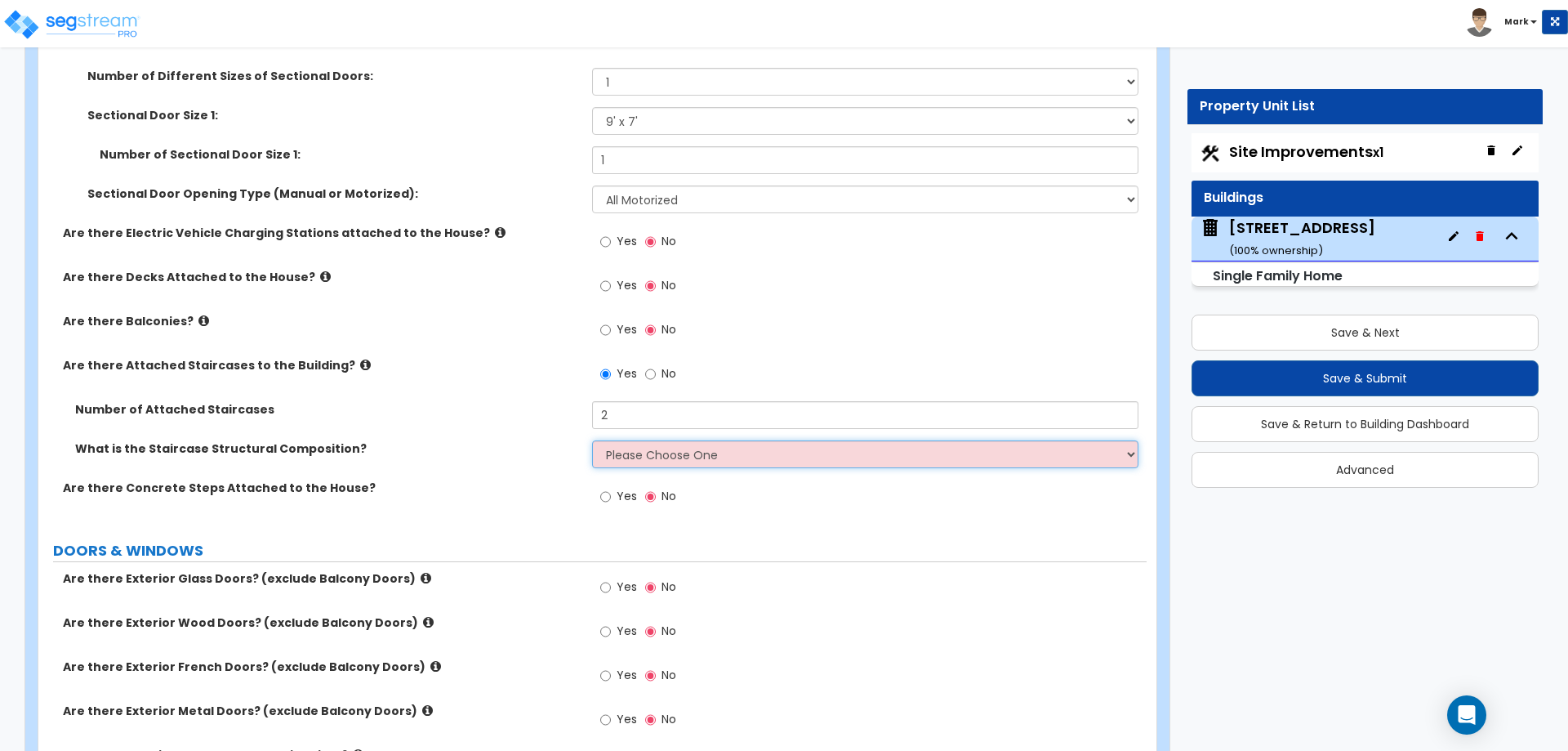
click at [659, 465] on select "Please Choose One Reinforced Concrete Structural Steel Wood" at bounding box center [864, 455] width 545 height 28
select select "4"
click at [592, 441] on select "Please Choose One Reinforced Concrete Structural Steel Wood" at bounding box center [864, 455] width 545 height 28
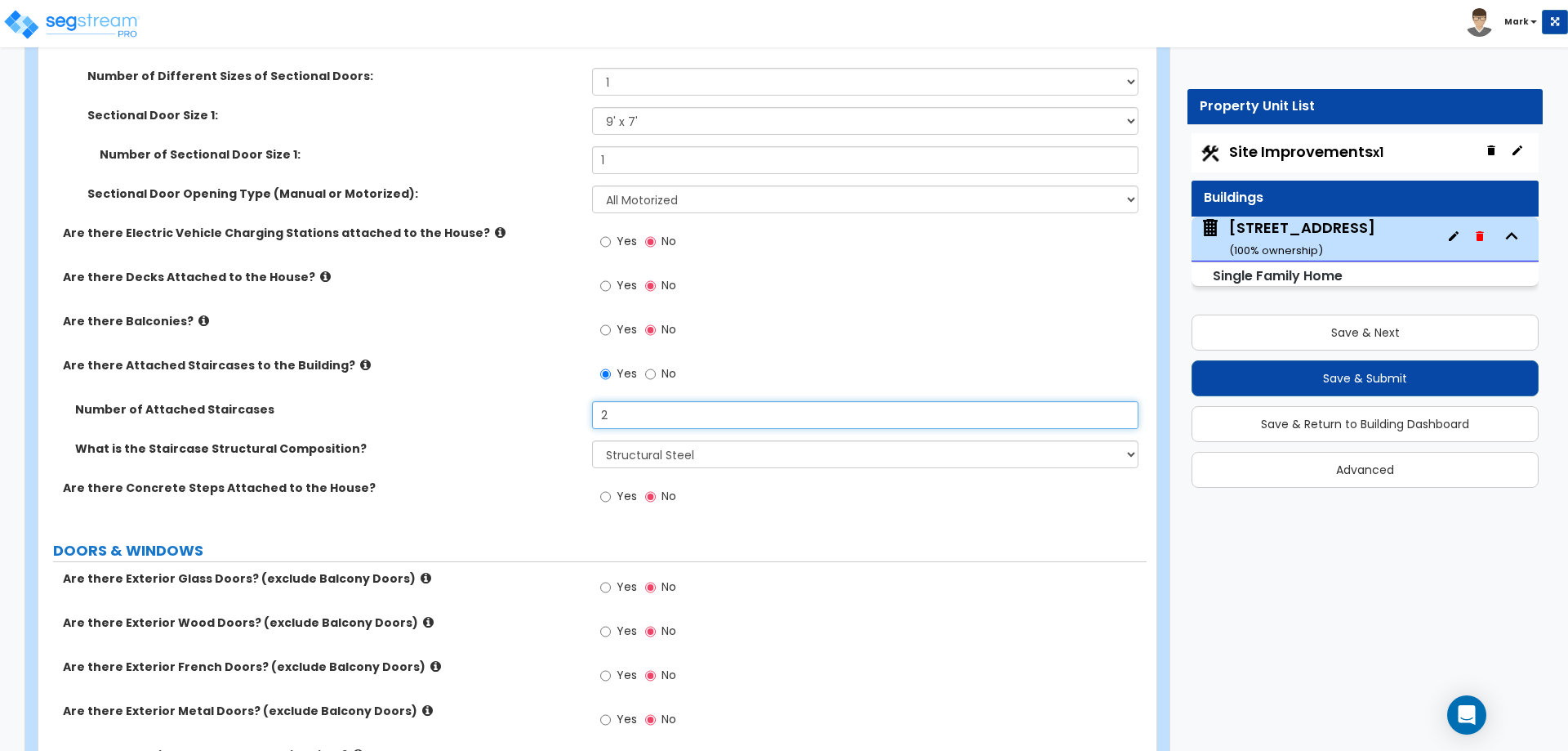
click at [624, 418] on input "2" at bounding box center [864, 415] width 545 height 28
type input "1"
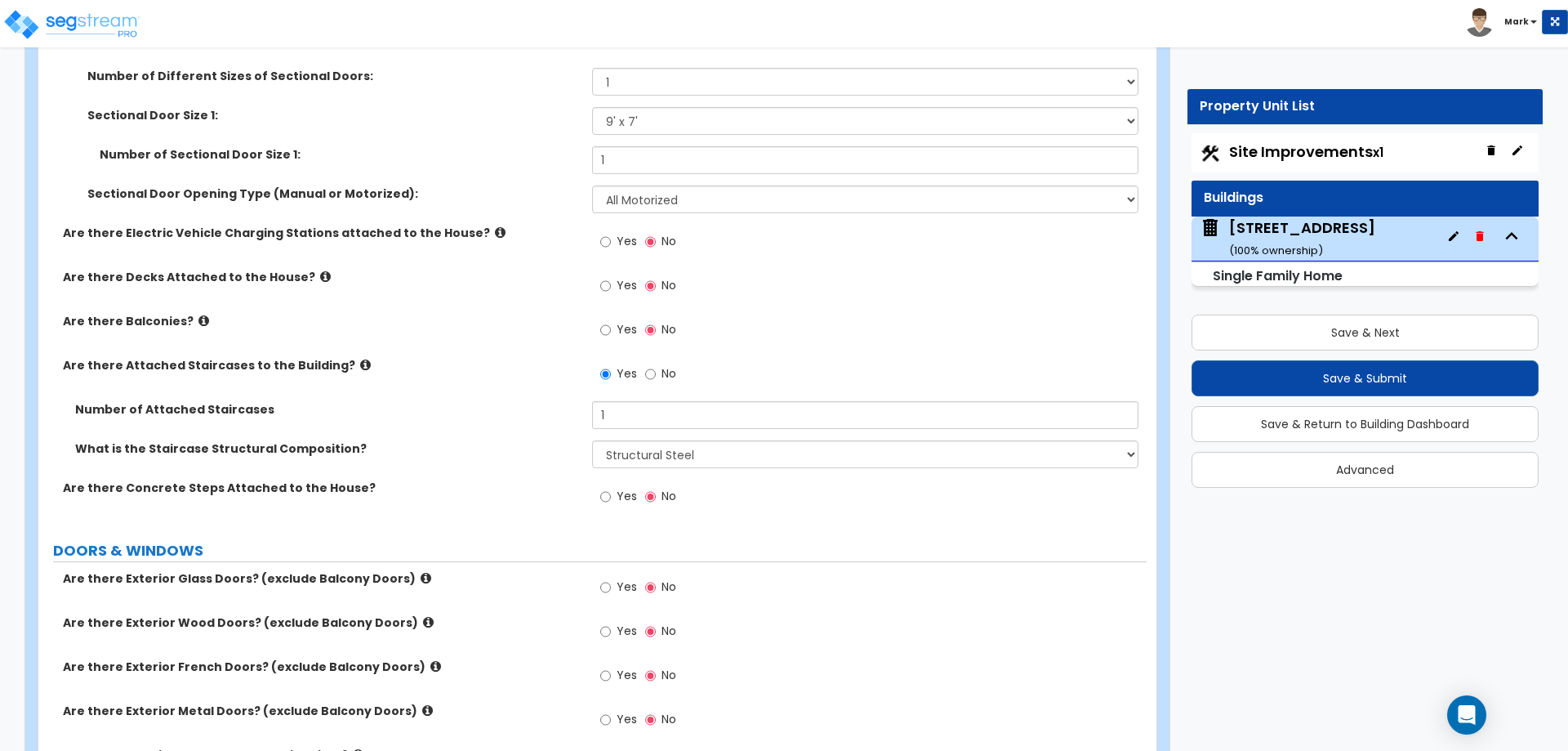
drag, startPoint x: 634, startPoint y: 484, endPoint x: 631, endPoint y: 503, distance: 19.2
click at [634, 489] on div "Yes No" at bounding box center [638, 498] width 92 height 38
click at [629, 500] on span "Yes" at bounding box center [627, 496] width 21 height 17
click at [611, 500] on input "Yes" at bounding box center [605, 497] width 11 height 18
radio input "true"
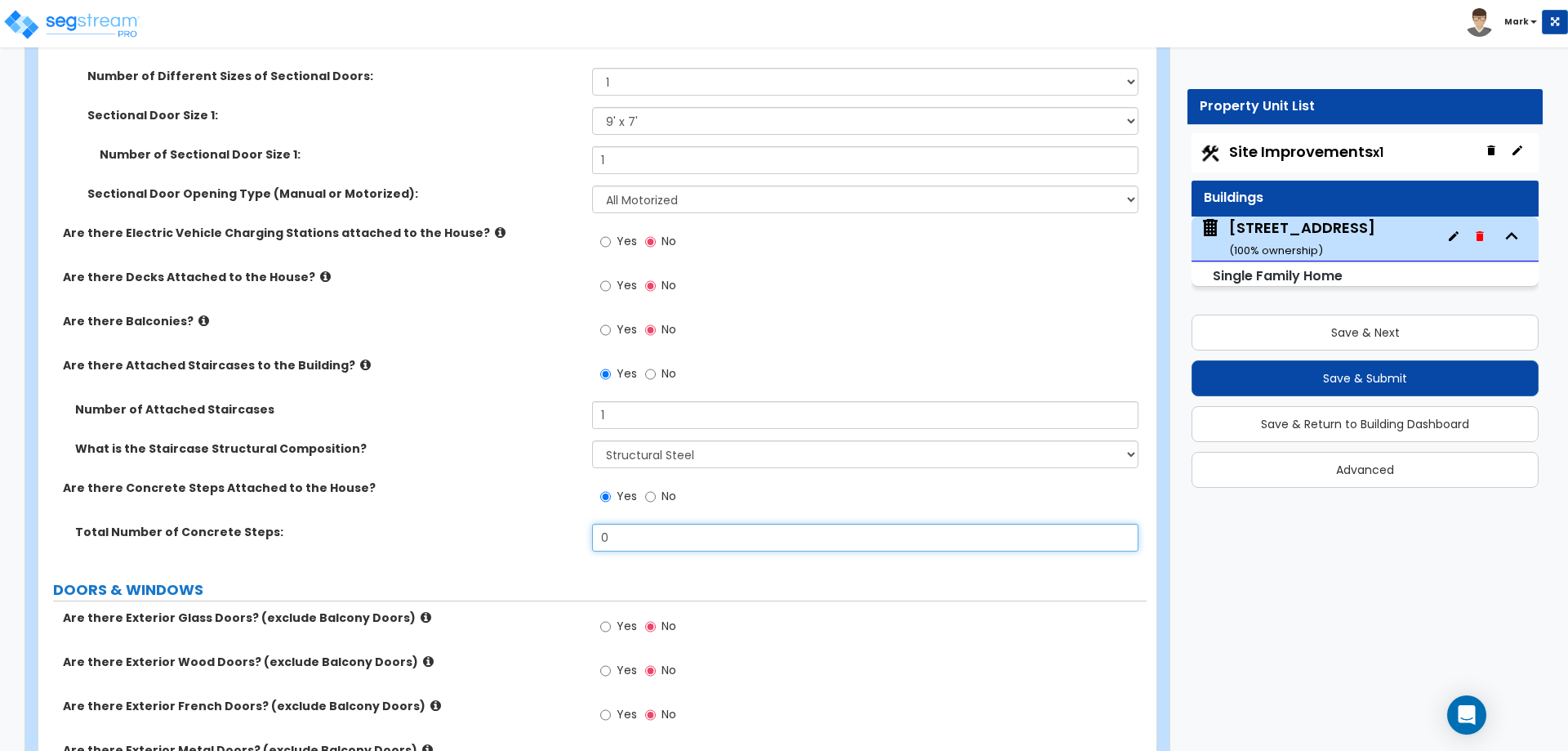
click at [641, 531] on input "0" at bounding box center [864, 538] width 545 height 28
type input "4"
click at [553, 494] on label "Are there Concrete Steps Attached to the House?" at bounding box center [321, 488] width 517 height 17
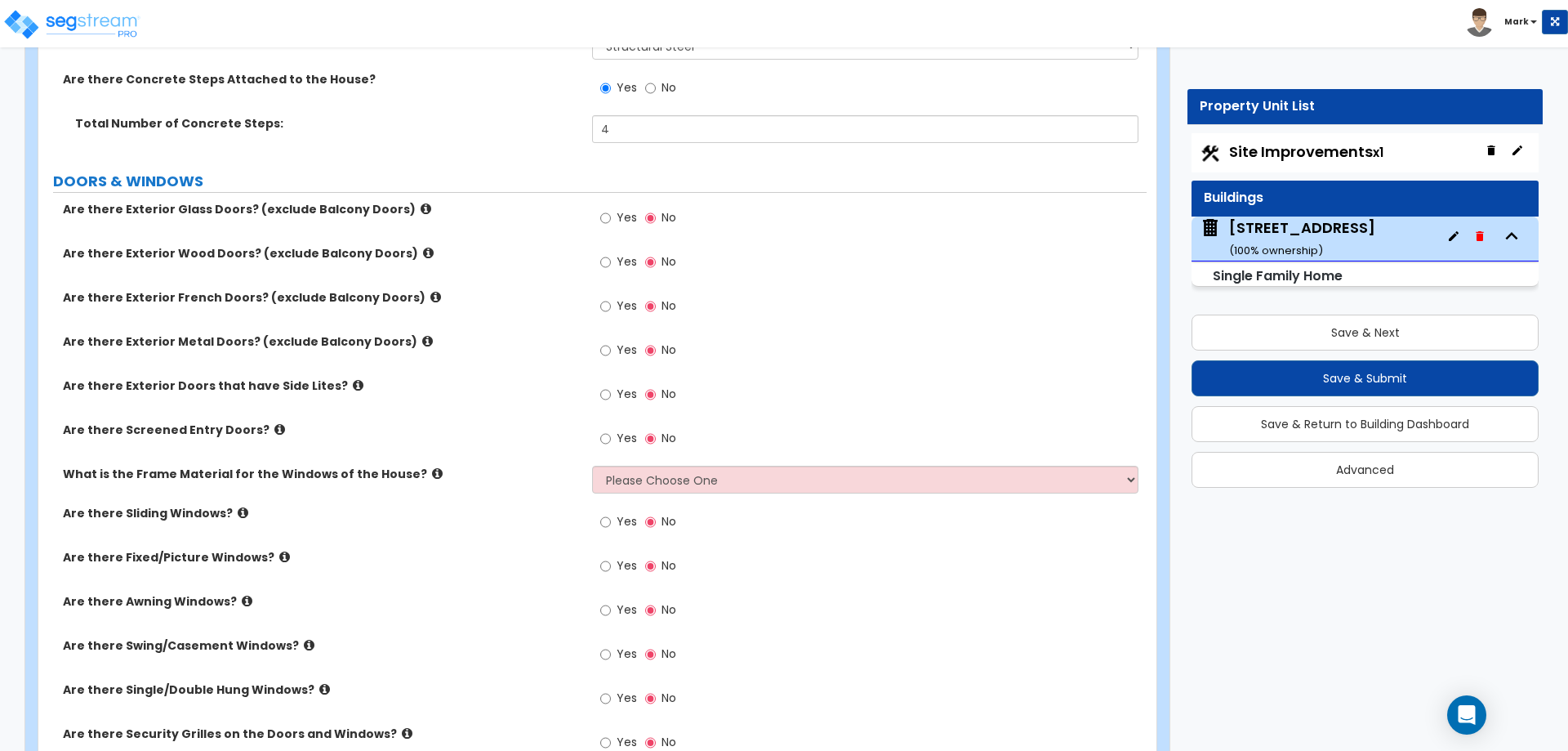
scroll to position [2941, 0]
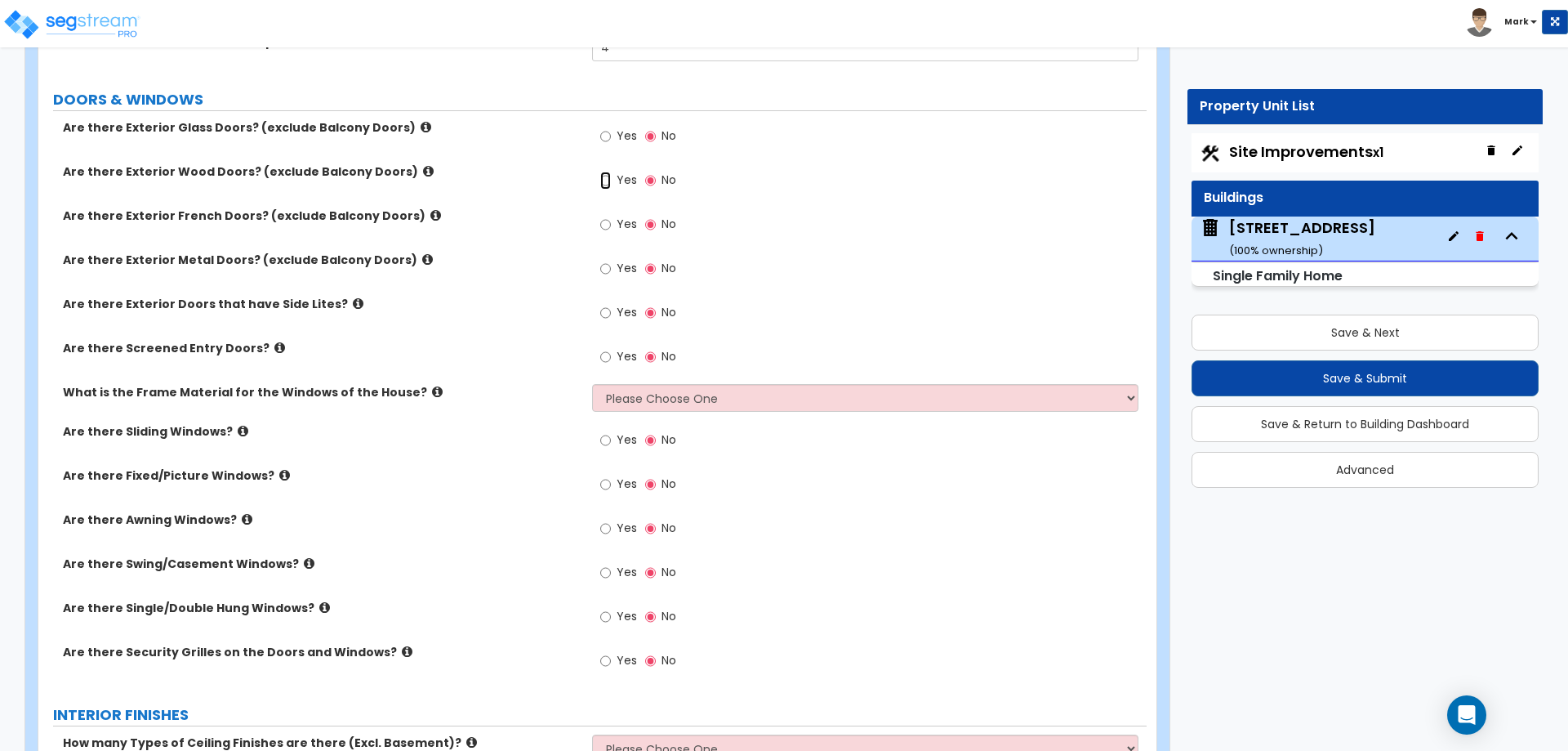
click at [611, 182] on input "Yes" at bounding box center [605, 181] width 11 height 18
radio input "true"
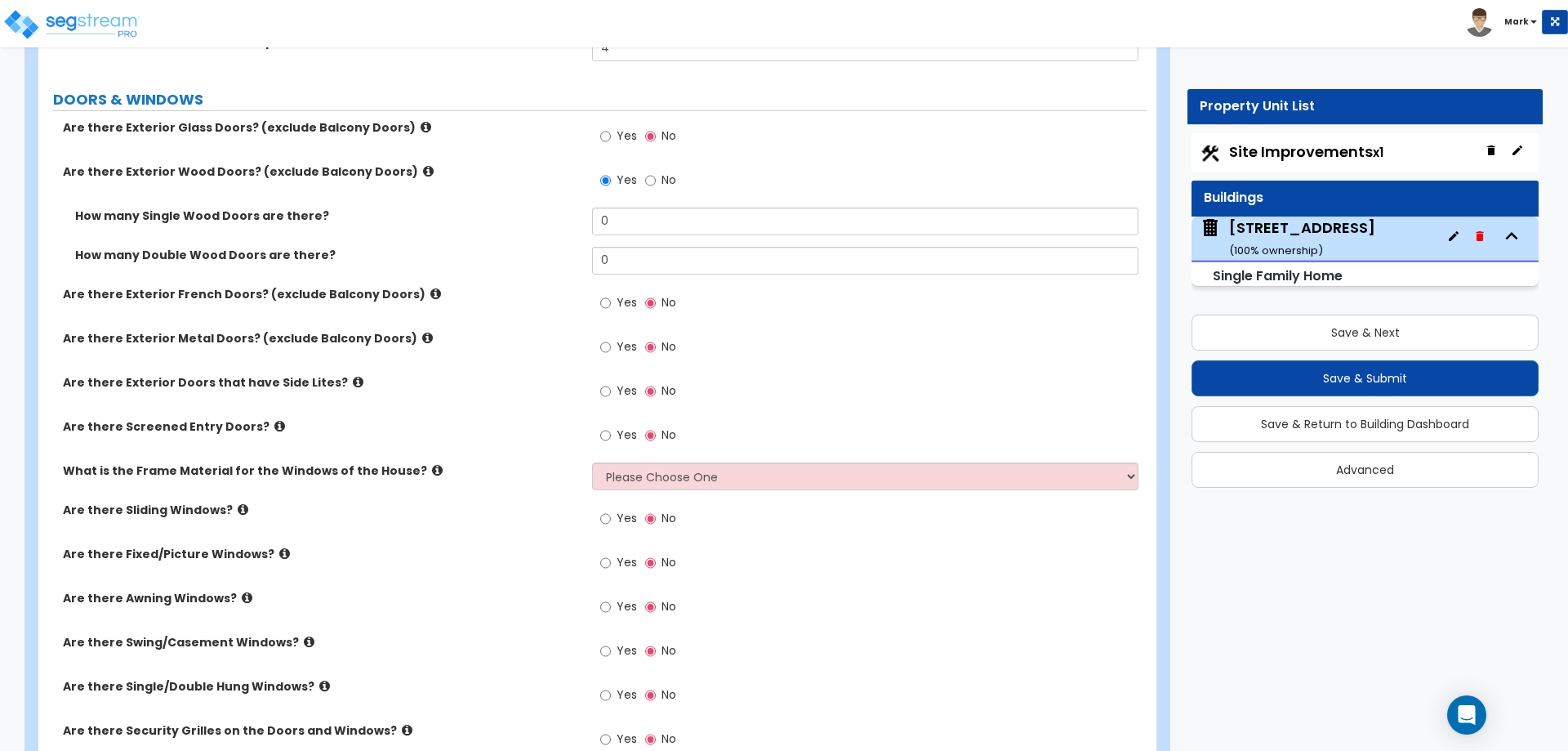
click at [617, 134] on span "Yes" at bounding box center [627, 135] width 21 height 17
click at [611, 134] on input "Yes" at bounding box center [605, 136] width 11 height 18
radio input "true"
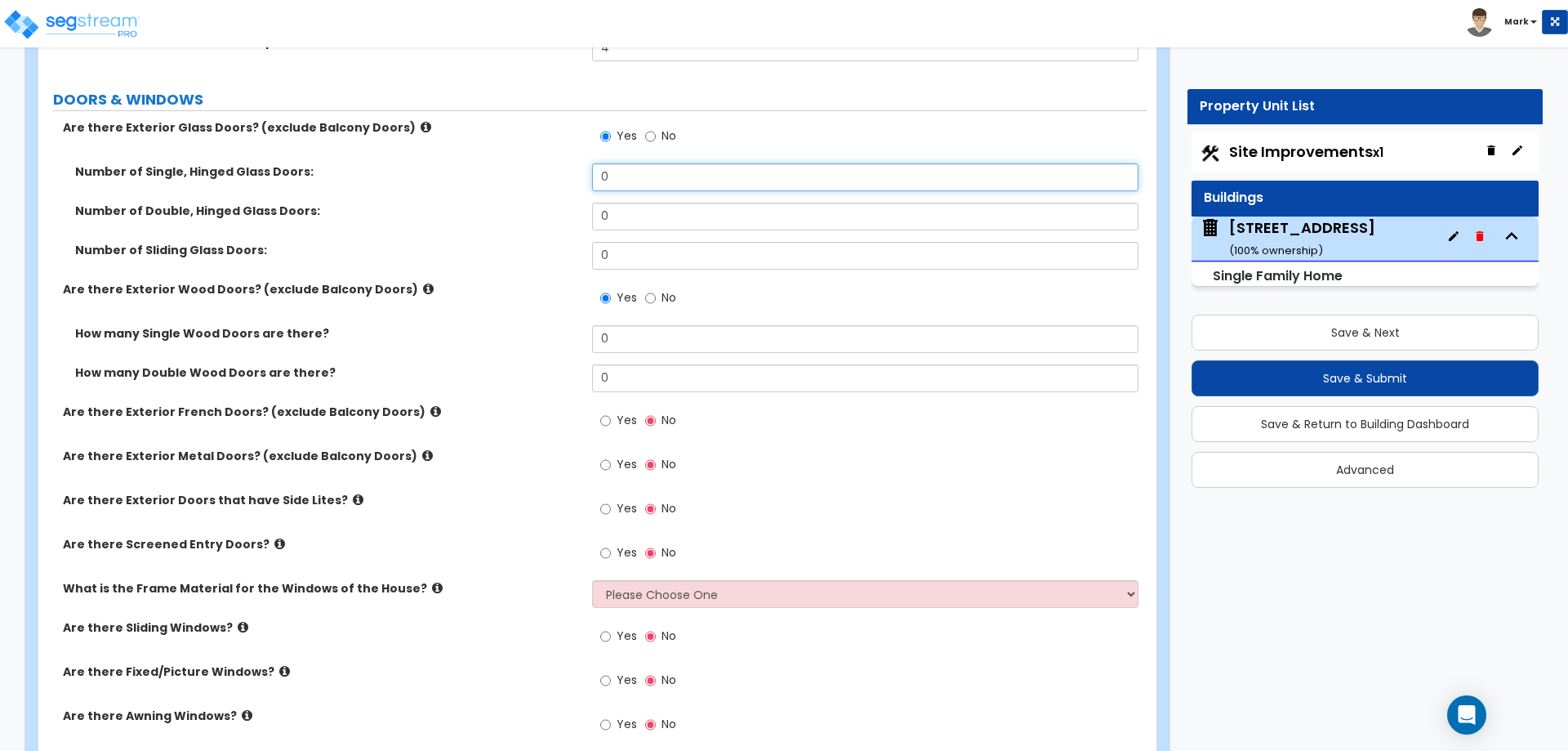
click at [633, 172] on input "0" at bounding box center [864, 177] width 545 height 28
type input "1"
click at [549, 201] on div "Number of Single, Hinged Glass Doors: 1" at bounding box center [593, 183] width 1109 height 40
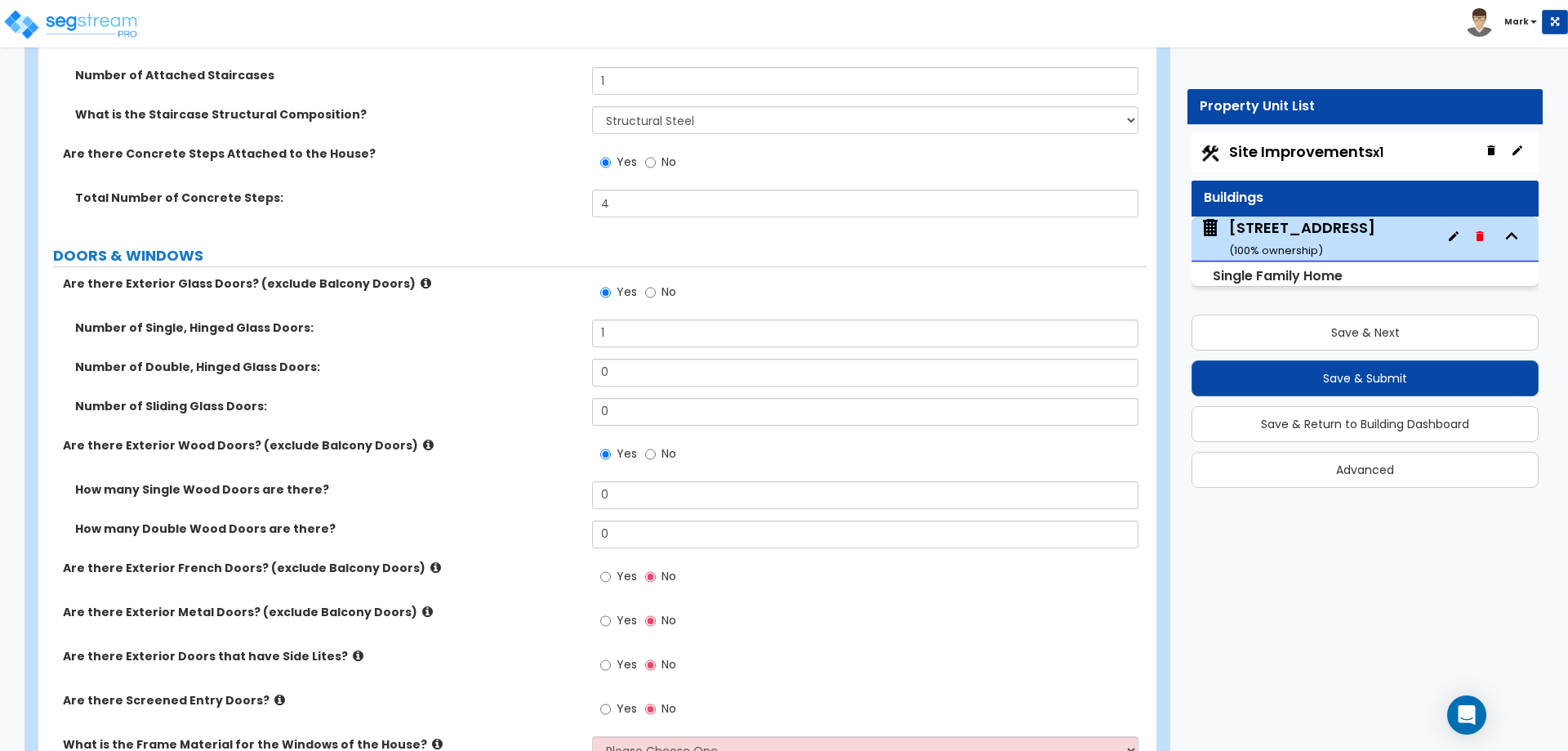
scroll to position [2778, 0]
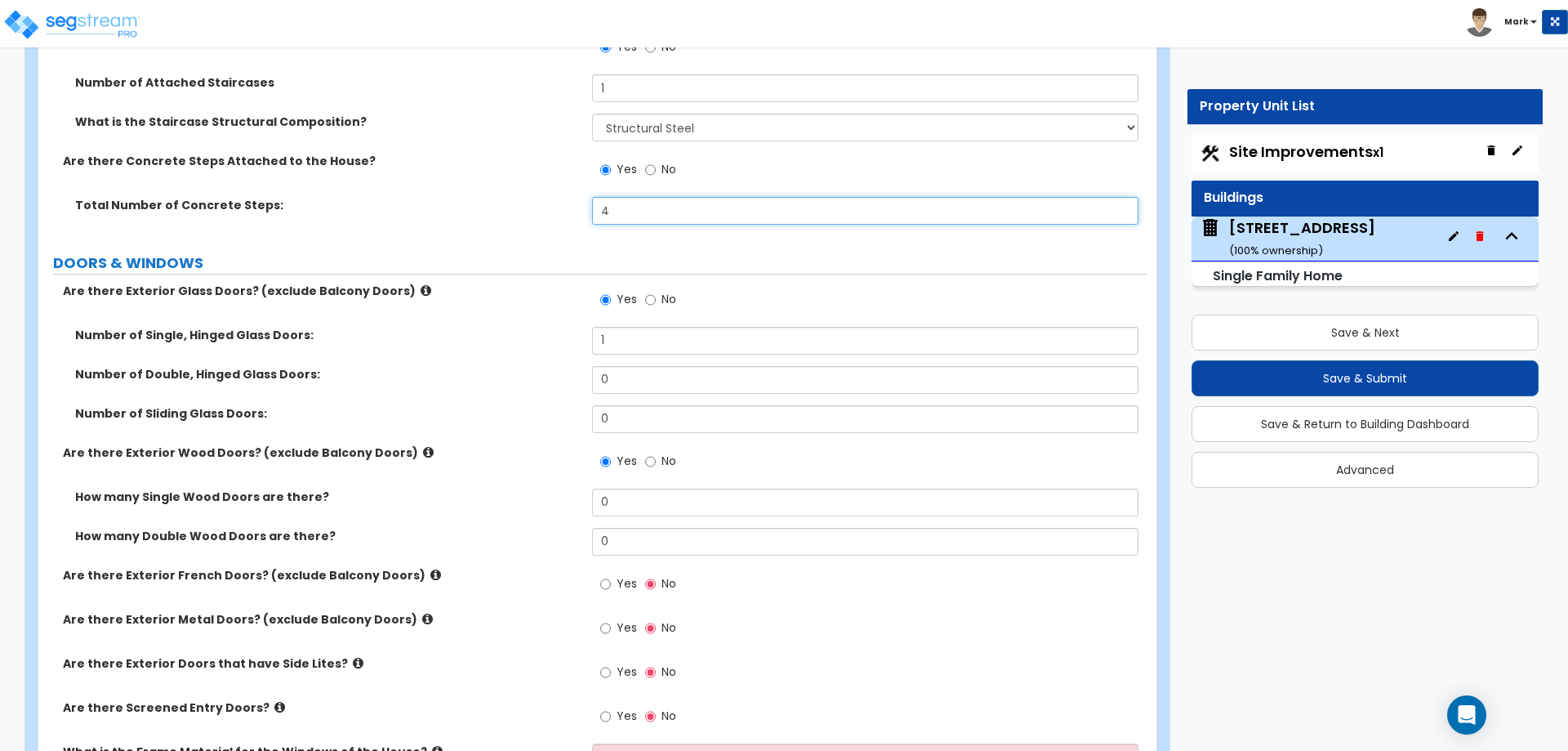
click at [641, 209] on input "4" at bounding box center [864, 211] width 545 height 28
type input "7"
click at [491, 322] on div "Are there Exterior Glass Doors? (exclude Balcony Doors) Yes No" at bounding box center [593, 305] width 1109 height 44
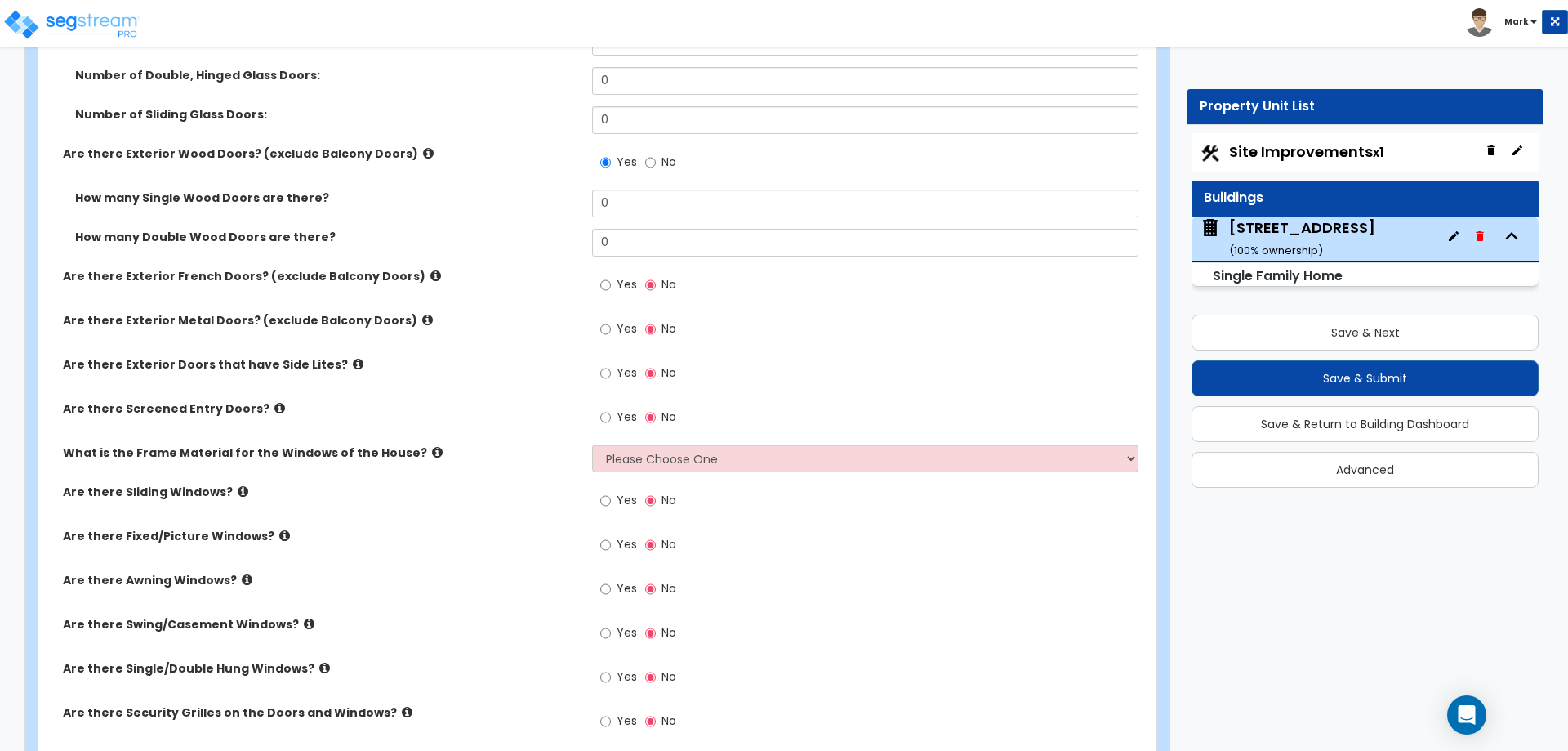
scroll to position [3105, 0]
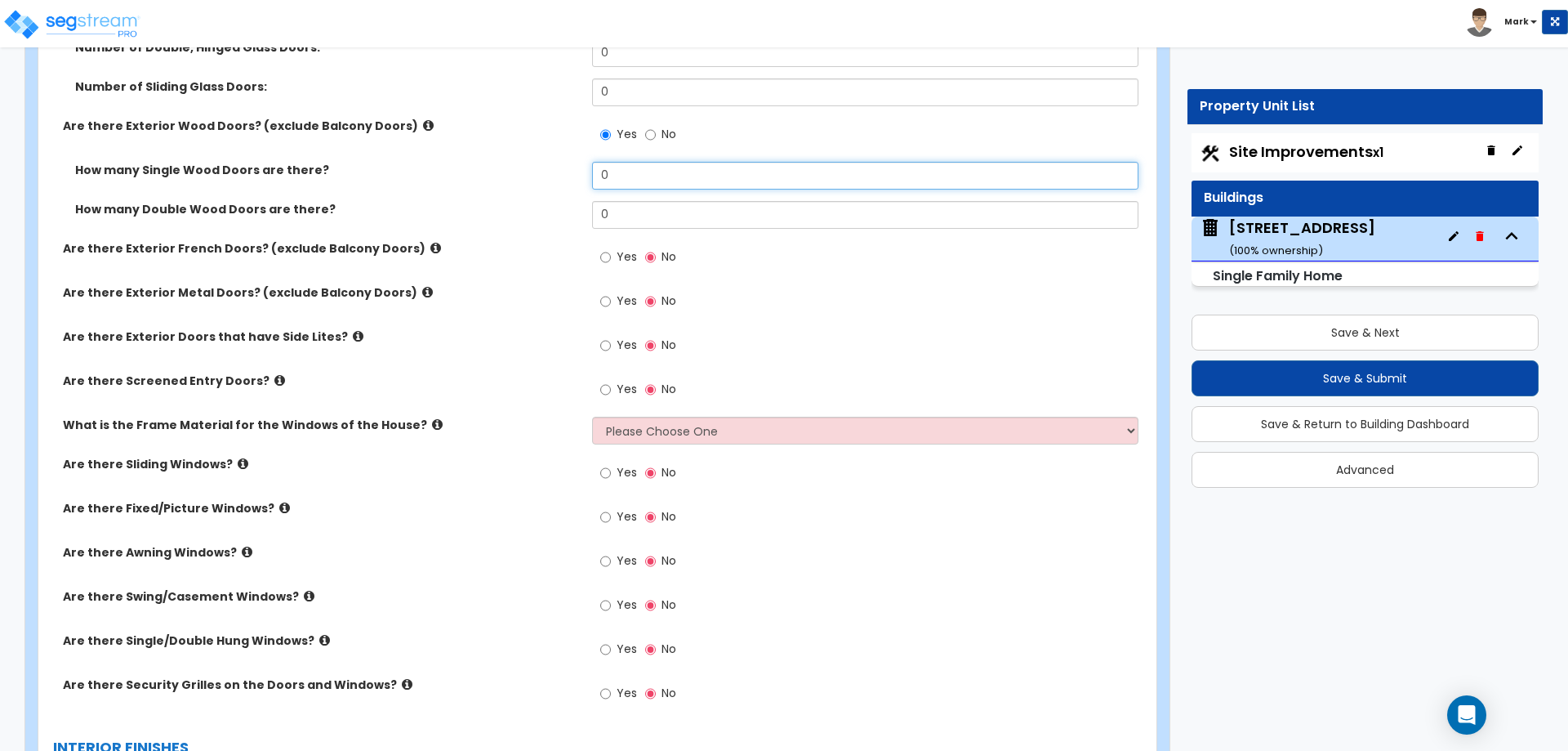
click at [633, 175] on input "0" at bounding box center [864, 176] width 545 height 28
type input "2"
click at [535, 196] on div "How many Single Wood Doors are there? 2" at bounding box center [593, 182] width 1109 height 40
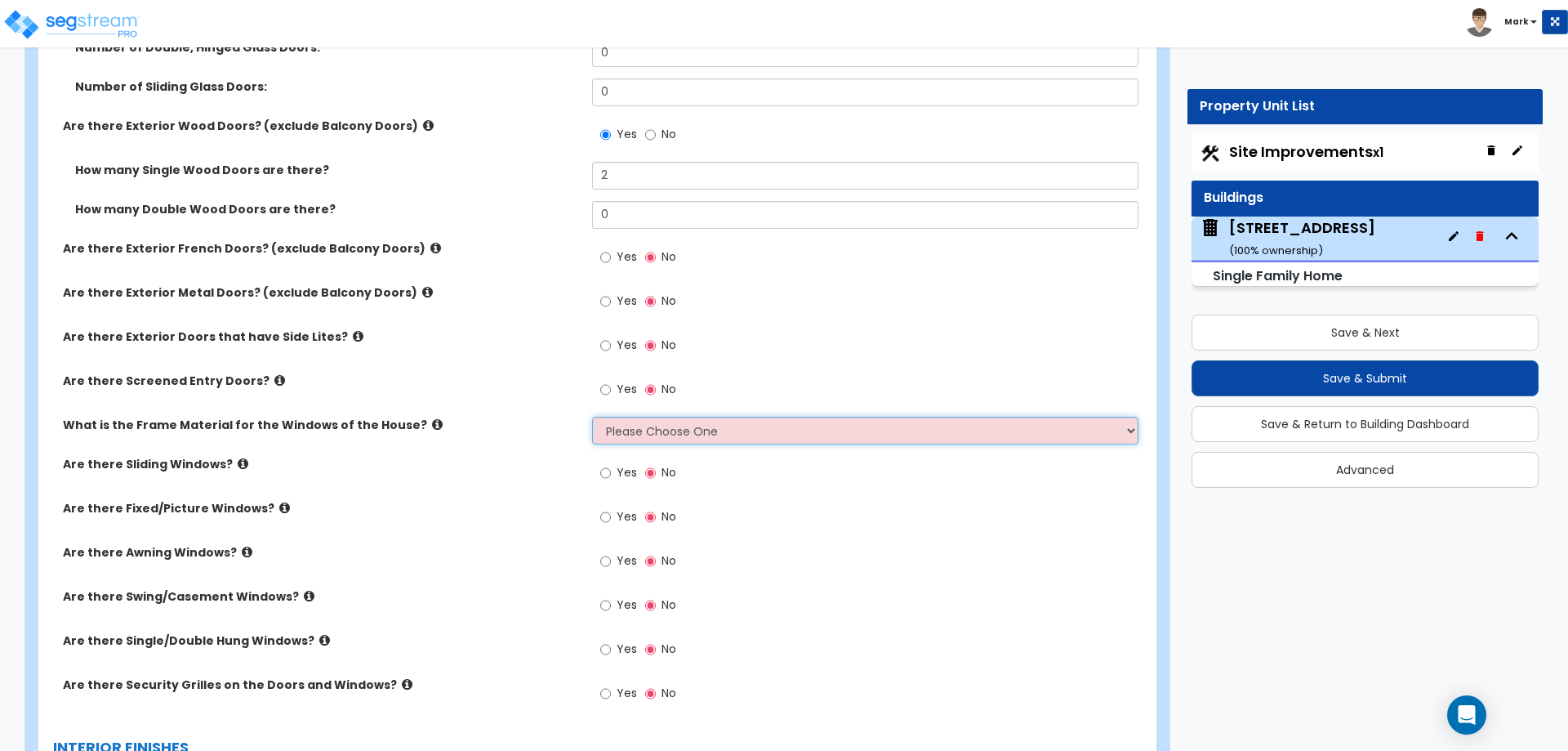
click at [617, 433] on select "Please Choose One Vinyl Aluminum Wood" at bounding box center [864, 431] width 545 height 28
select select "2"
click at [592, 417] on select "Please Choose One Vinyl Aluminum Wood" at bounding box center [864, 431] width 545 height 28
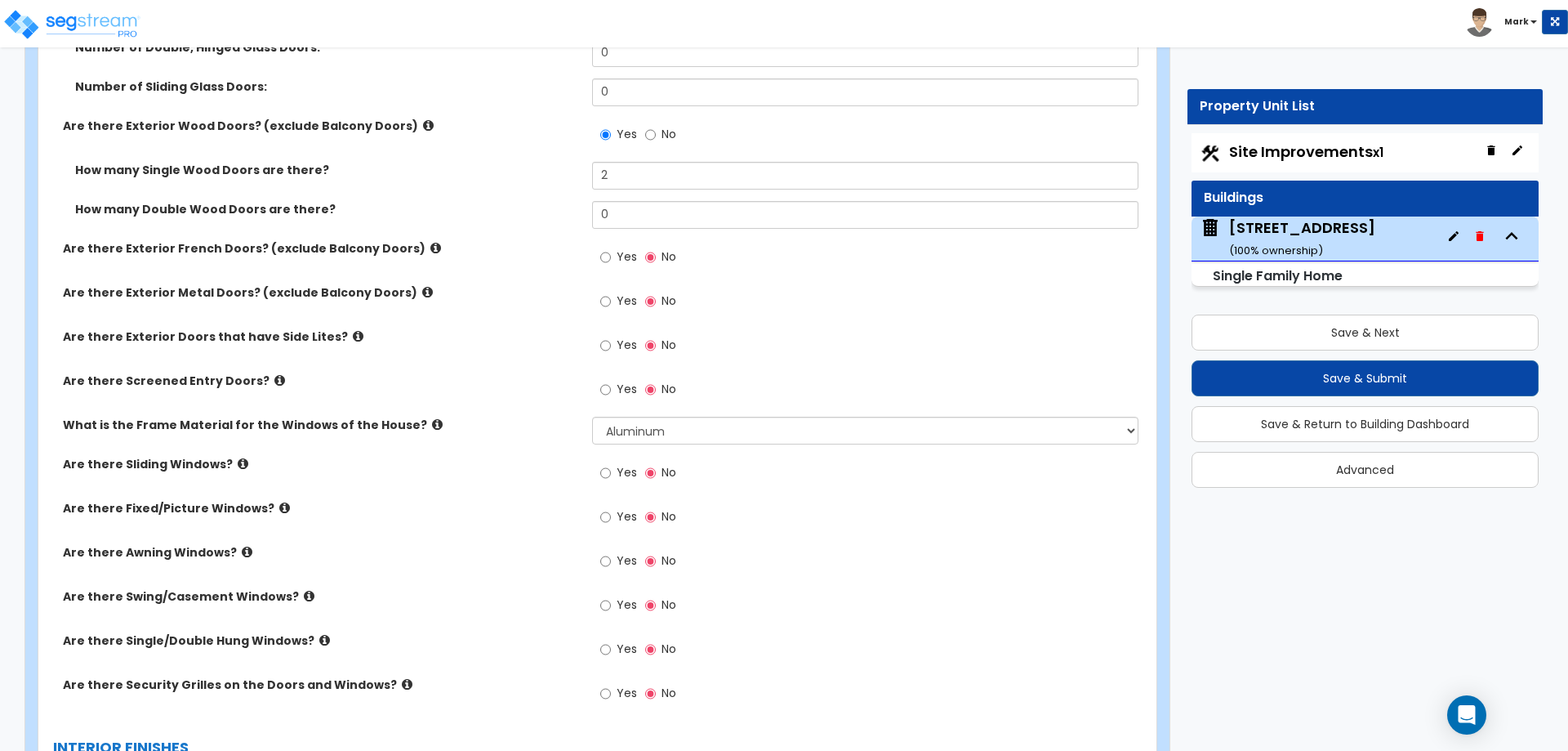
click at [304, 595] on icon at bounding box center [308, 596] width 11 height 12
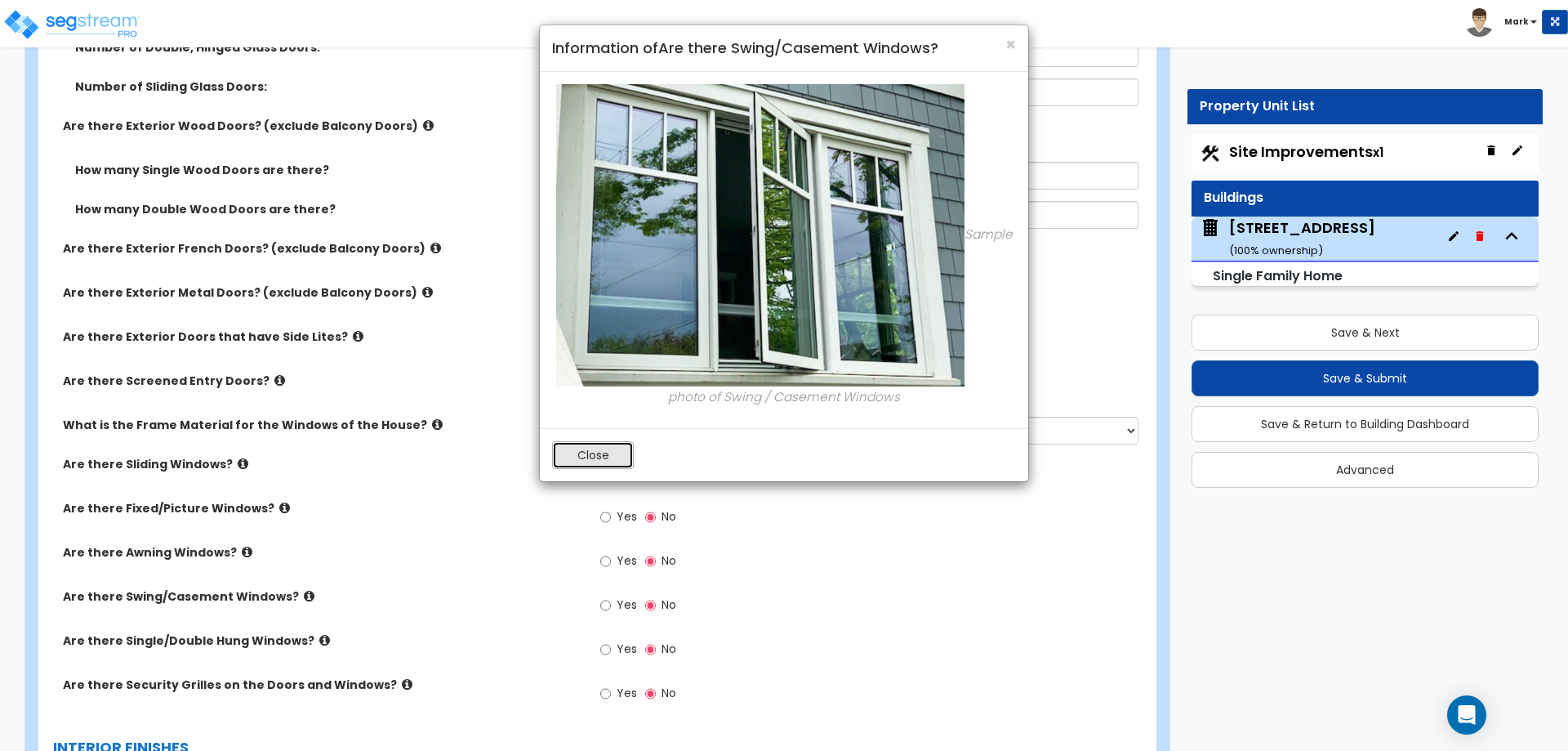
click at [603, 466] on button "Close" at bounding box center [592, 456] width 82 height 28
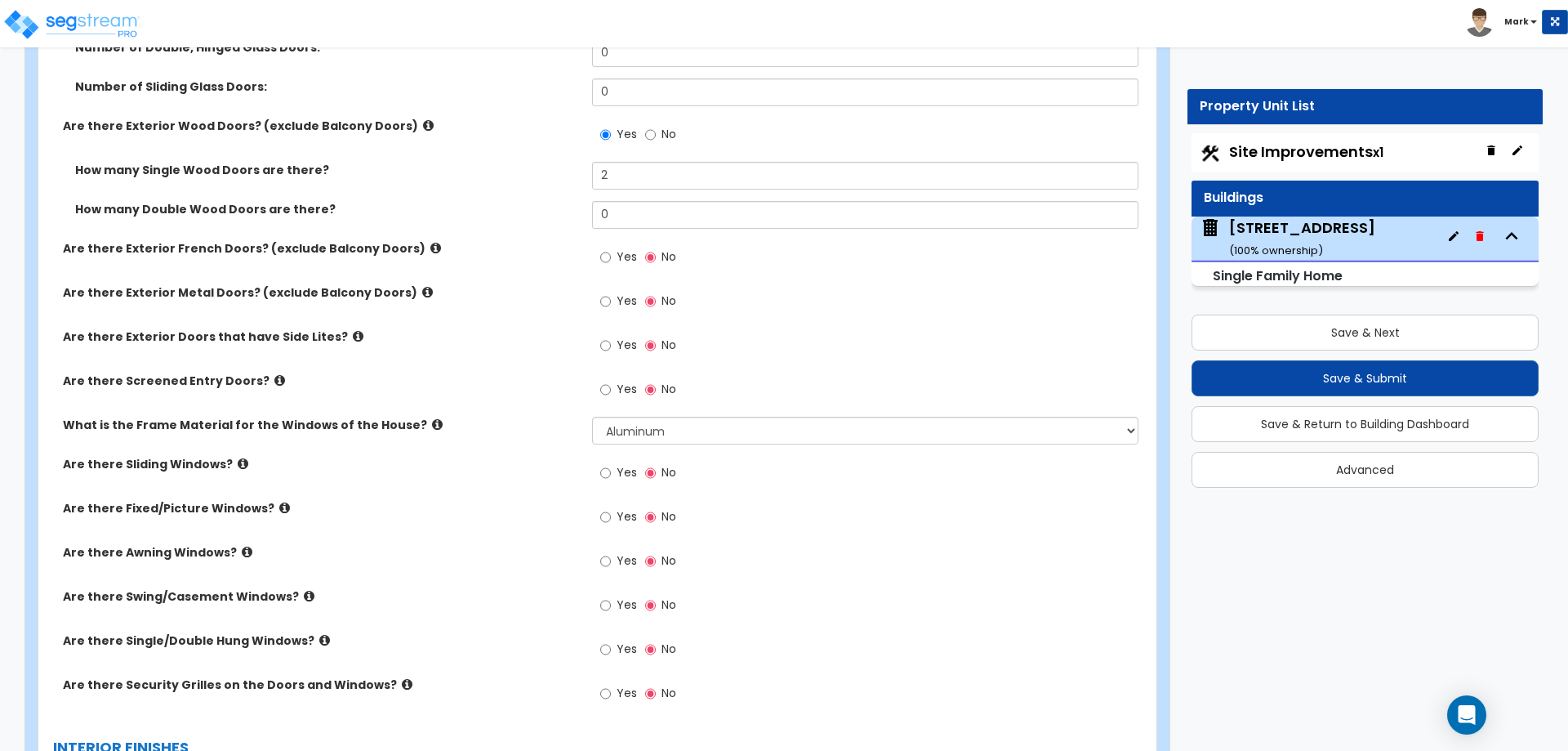
click at [319, 635] on icon at bounding box center [324, 640] width 11 height 12
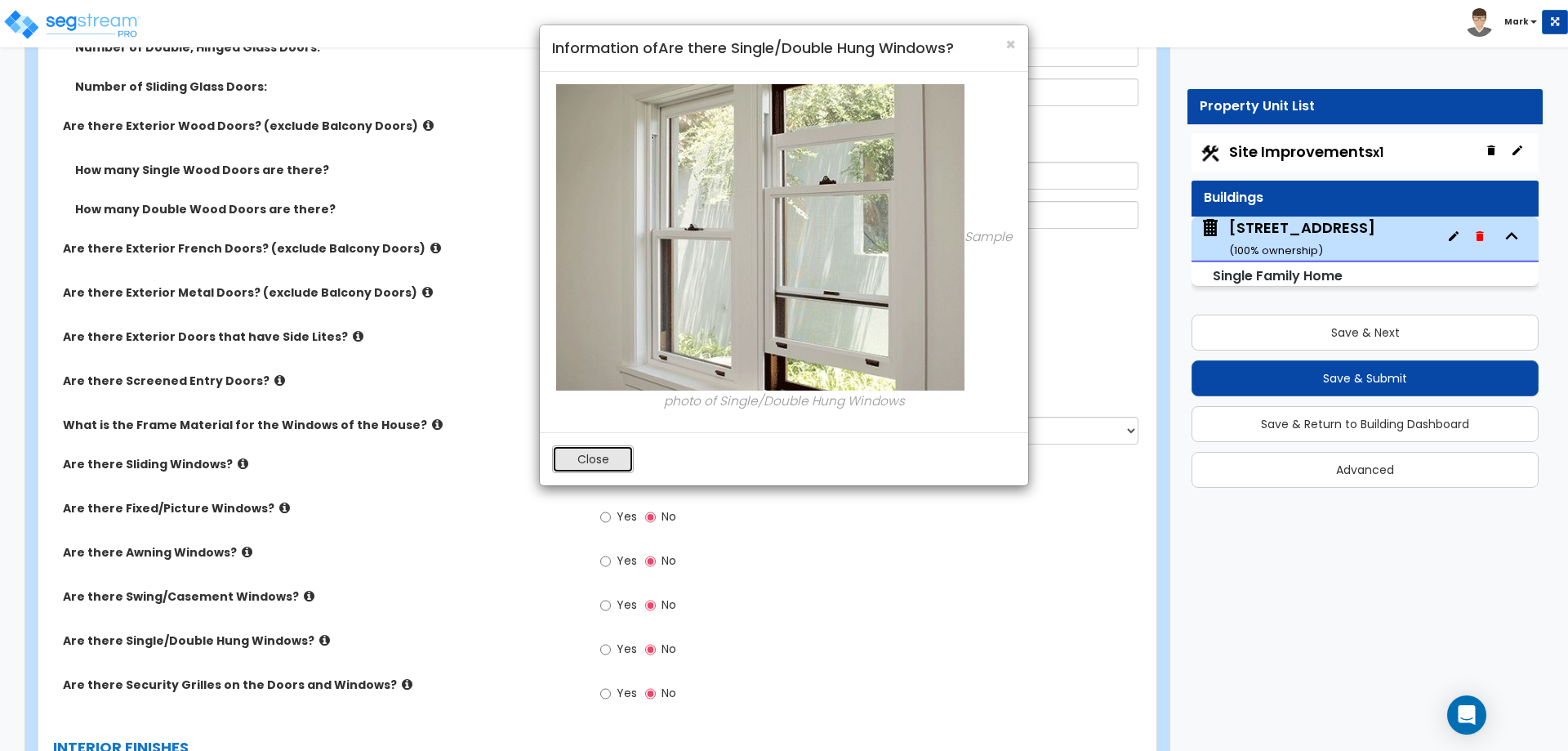
click at [591, 458] on button "Close" at bounding box center [592, 460] width 82 height 28
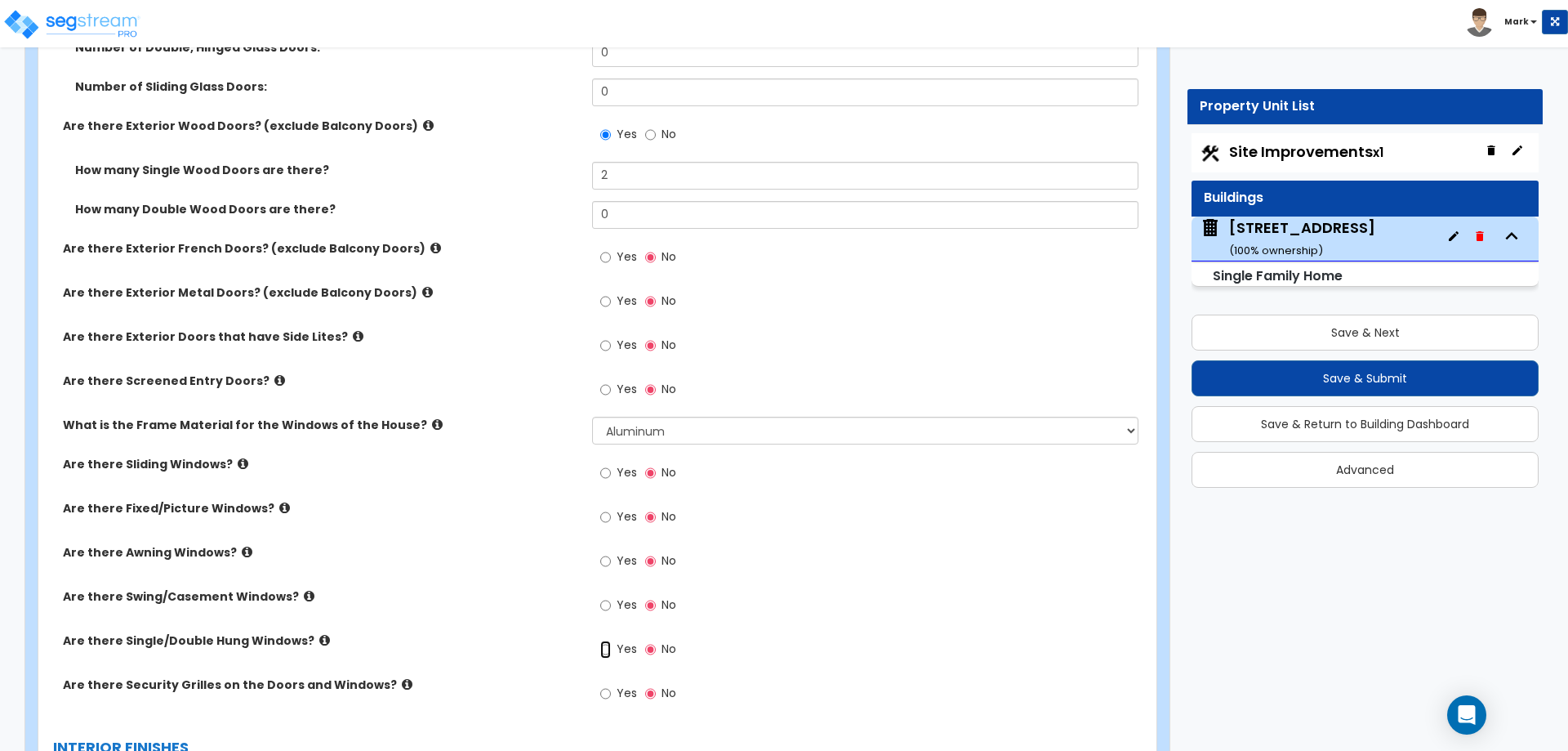
click at [603, 648] on input "Yes" at bounding box center [605, 649] width 11 height 18
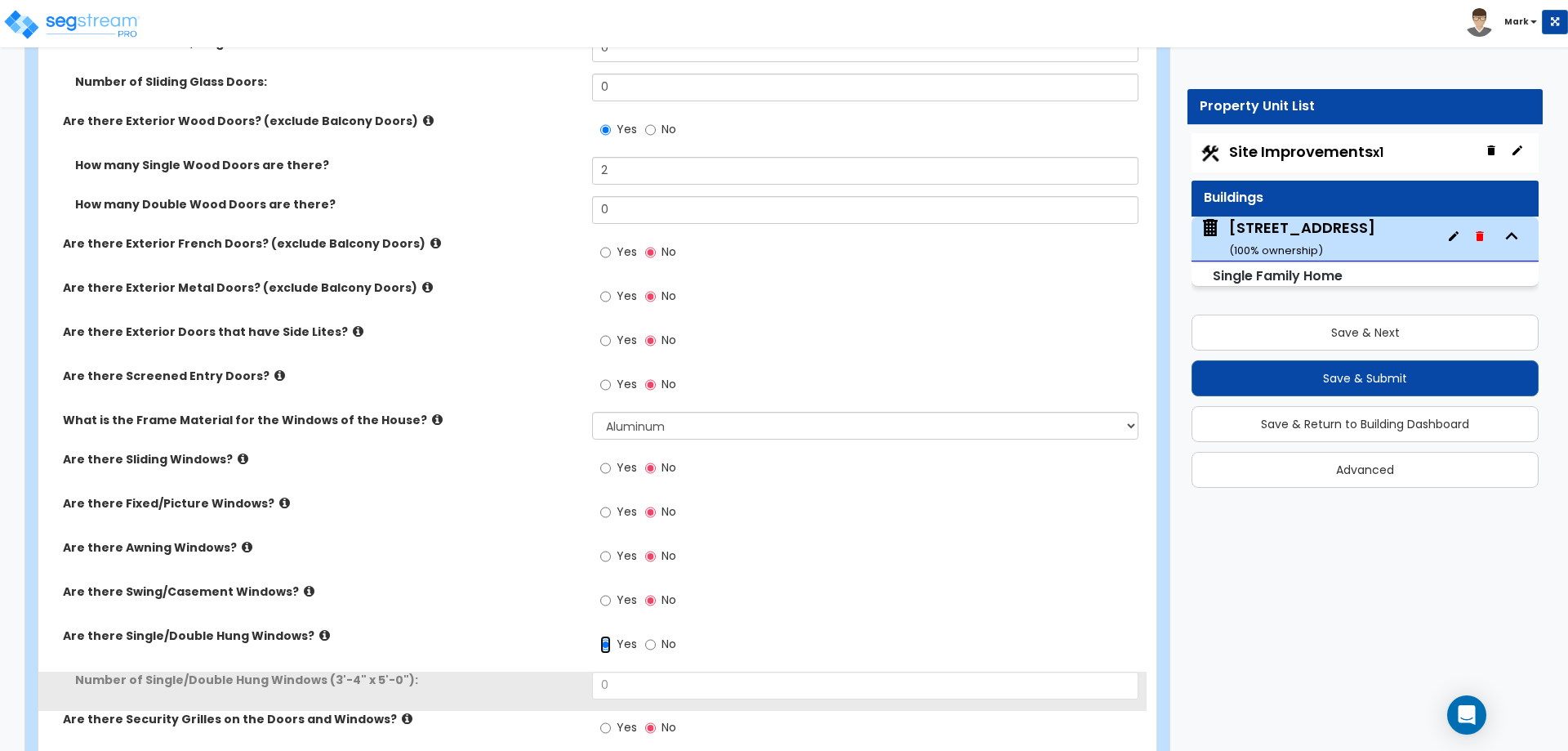
scroll to position [3186, 0]
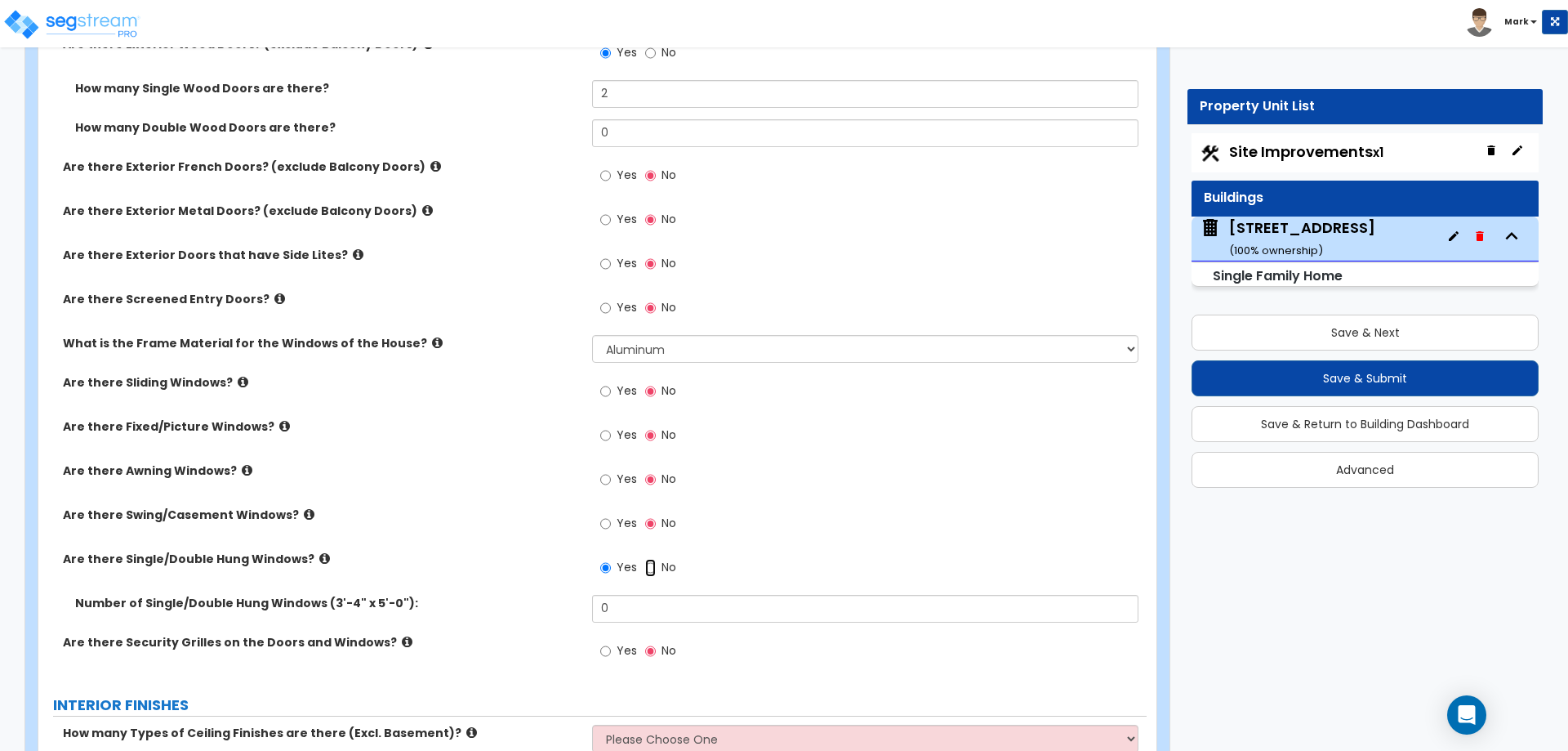
click at [650, 564] on input "No" at bounding box center [650, 568] width 11 height 18
radio input "false"
radio input "true"
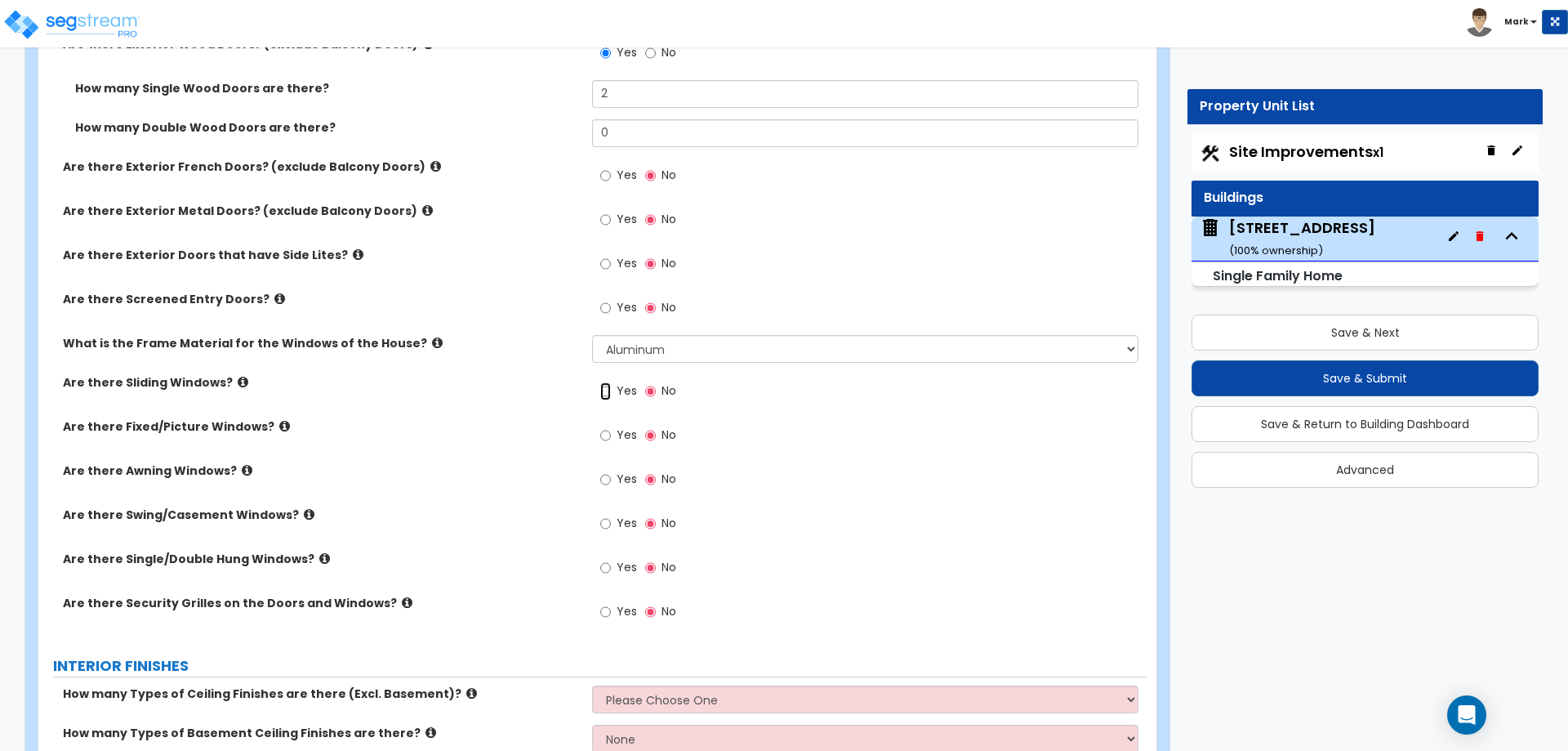
click at [610, 390] on input "Yes" at bounding box center [605, 391] width 11 height 18
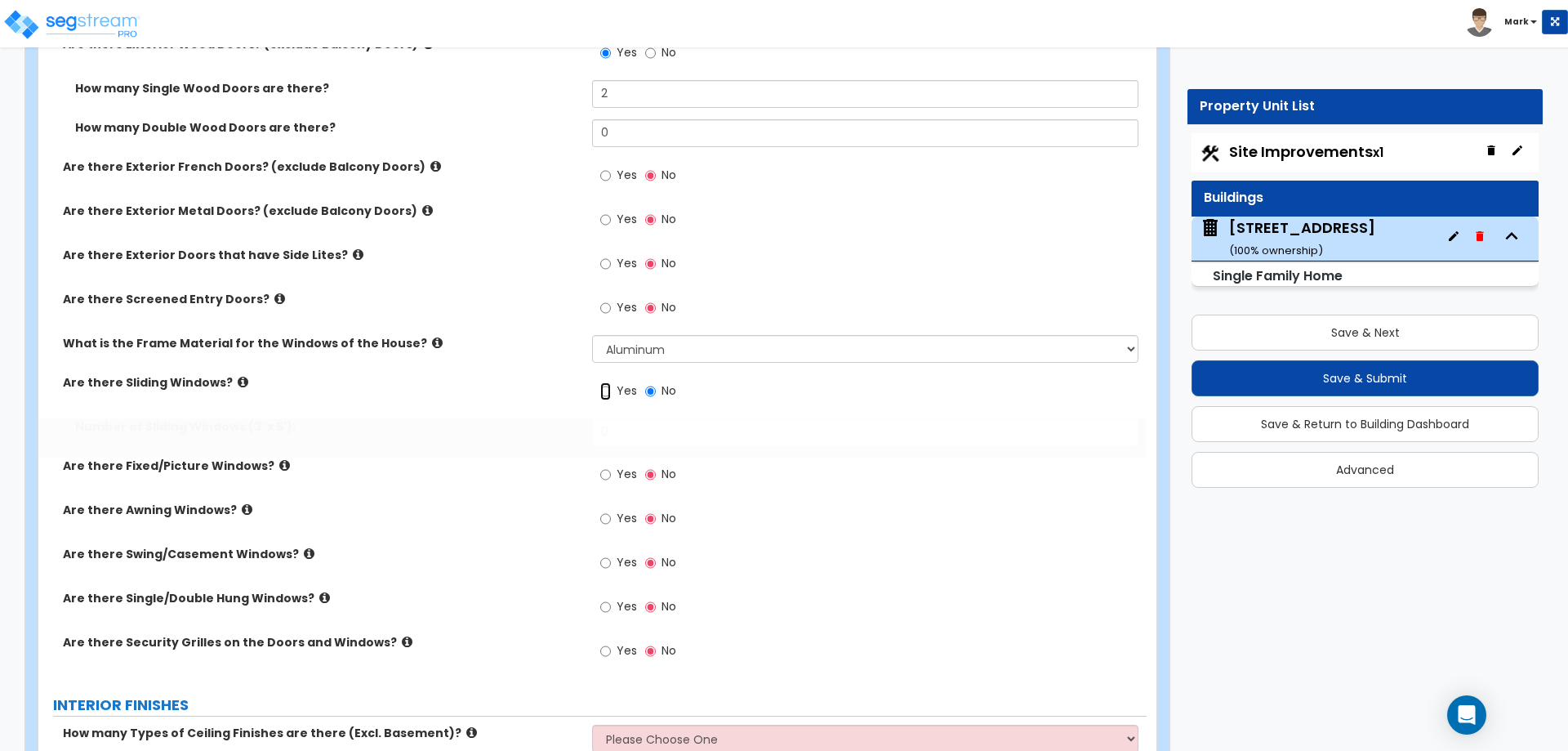
radio input "true"
click at [619, 471] on span "Yes" at bounding box center [627, 474] width 21 height 17
click at [611, 471] on input "Yes" at bounding box center [605, 475] width 11 height 18
radio input "true"
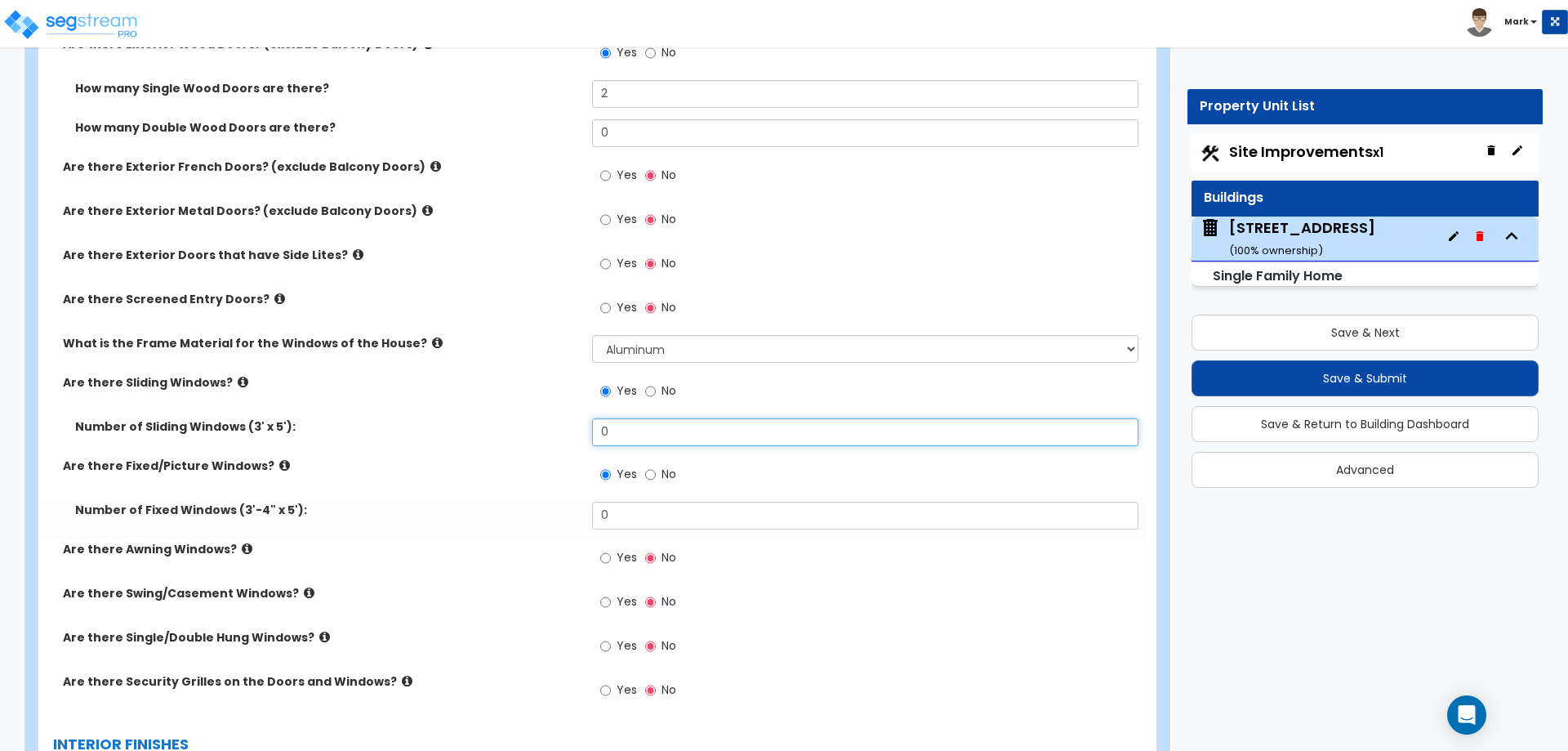
click at [620, 427] on input "0" at bounding box center [864, 432] width 545 height 28
type input "2"
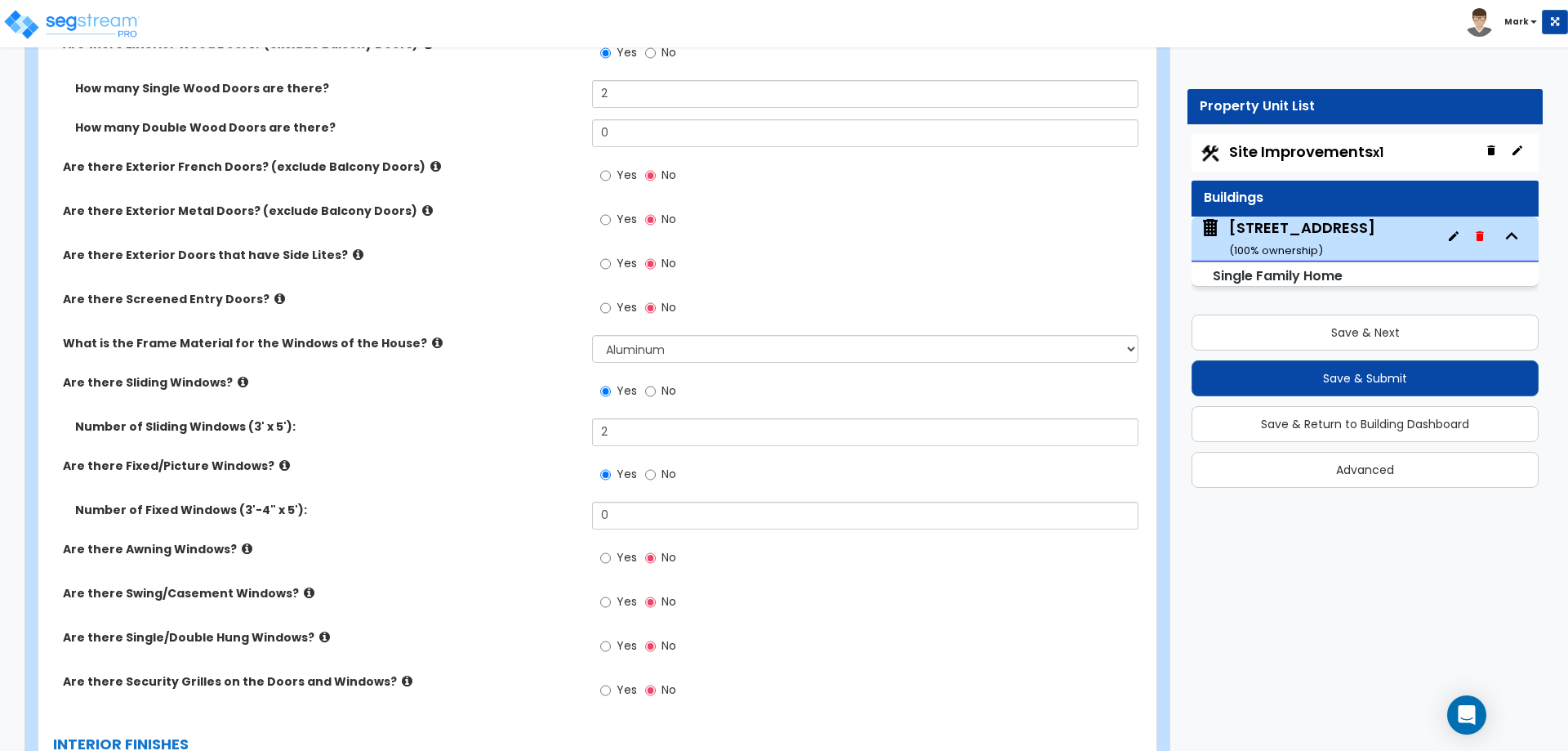
click at [536, 484] on div "Are there Fixed/Picture Windows? Yes No" at bounding box center [593, 479] width 1109 height 44
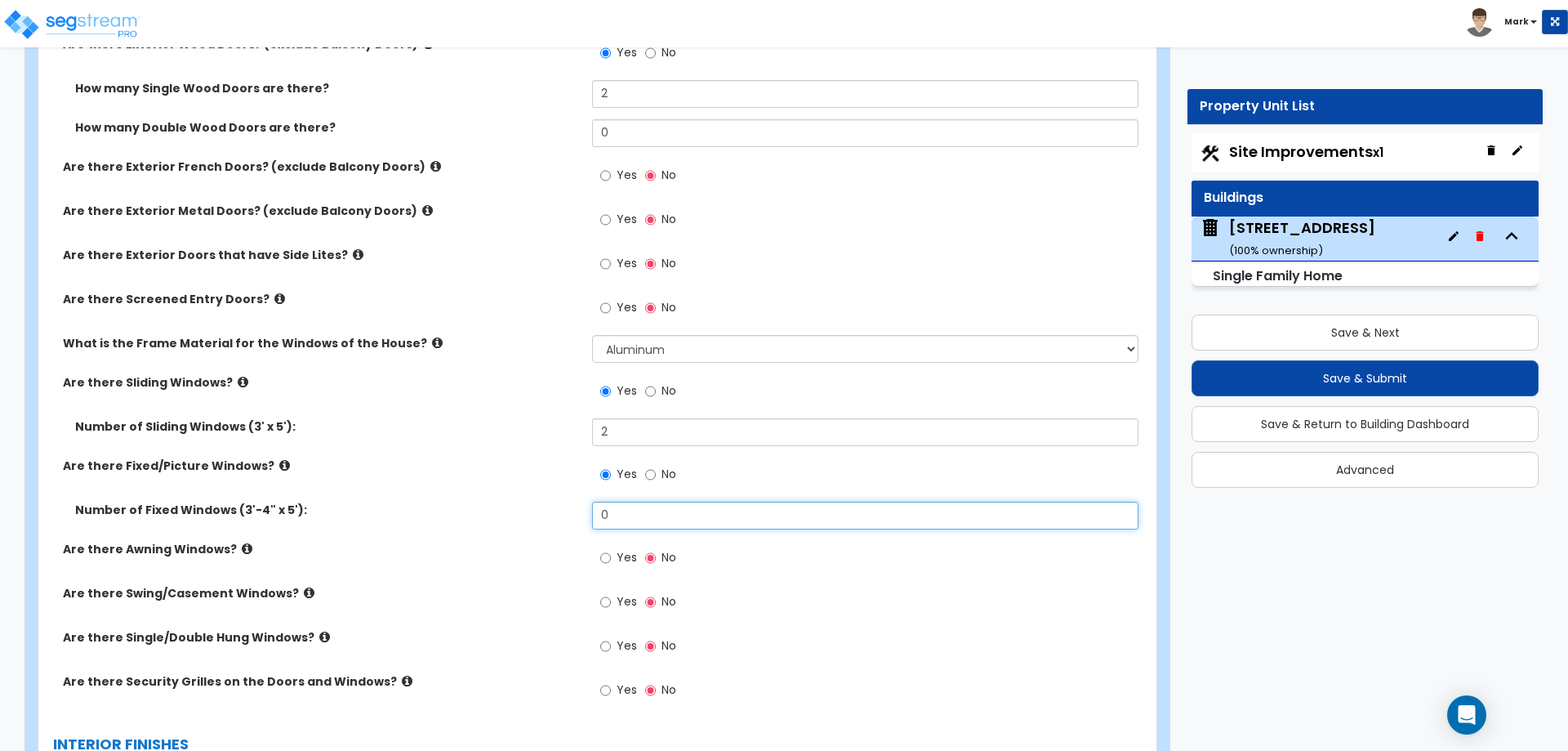
click at [708, 525] on input "0" at bounding box center [864, 516] width 545 height 28
type input "5"
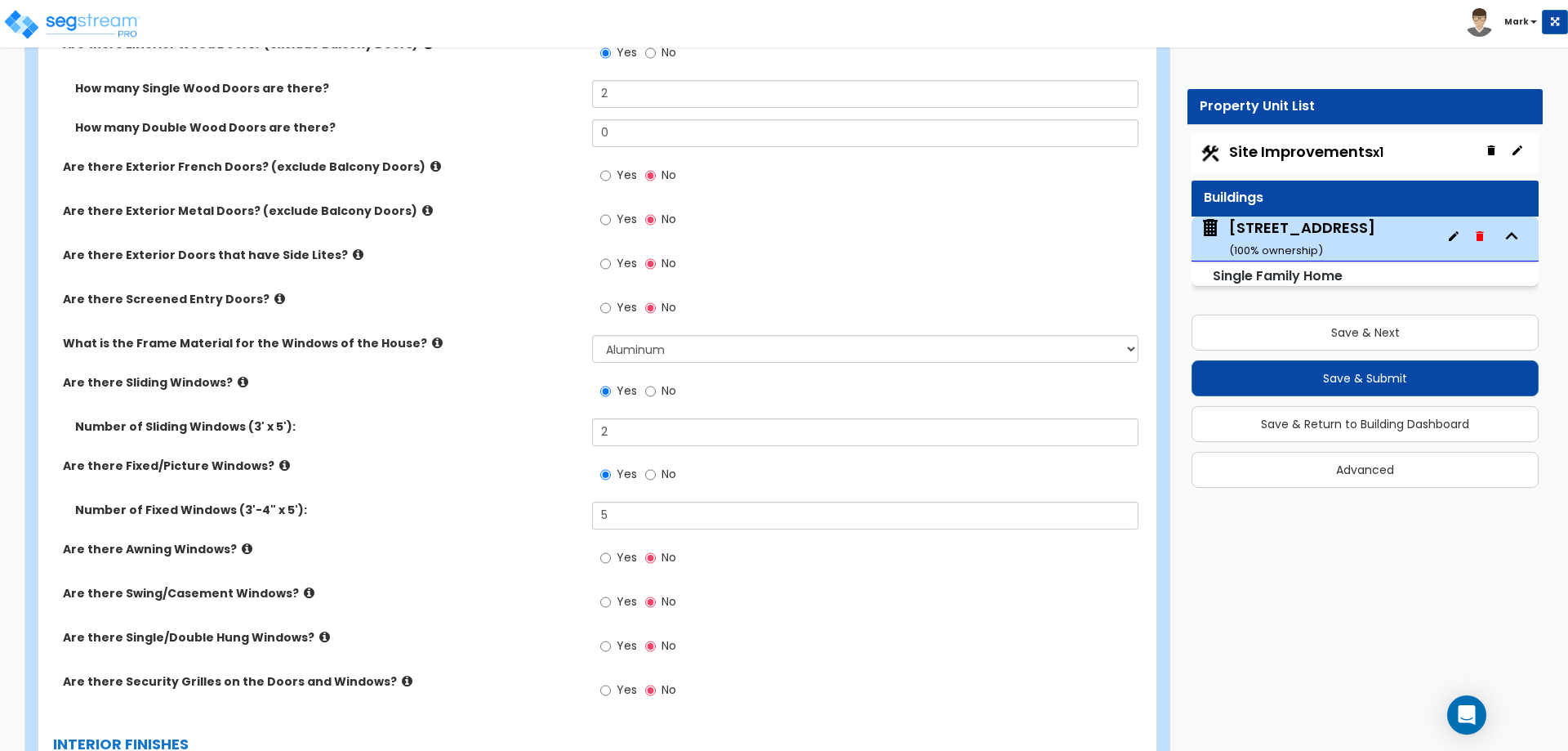
click at [518, 506] on label "Number of Fixed Windows (3'-4" x 5'):" at bounding box center [327, 510] width 505 height 17
click at [242, 543] on icon at bounding box center [247, 548] width 11 height 12
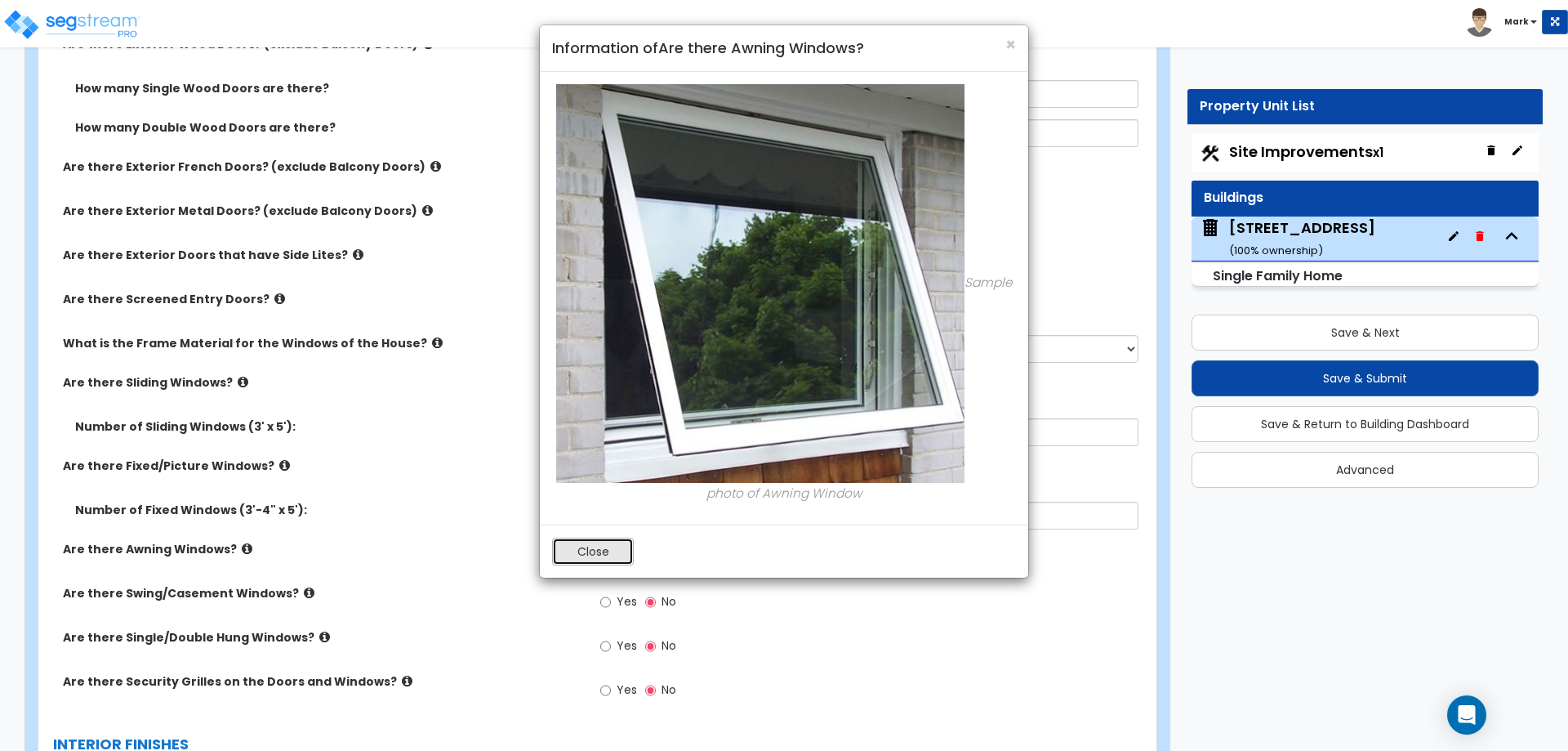
click at [575, 559] on button "Close" at bounding box center [592, 551] width 82 height 28
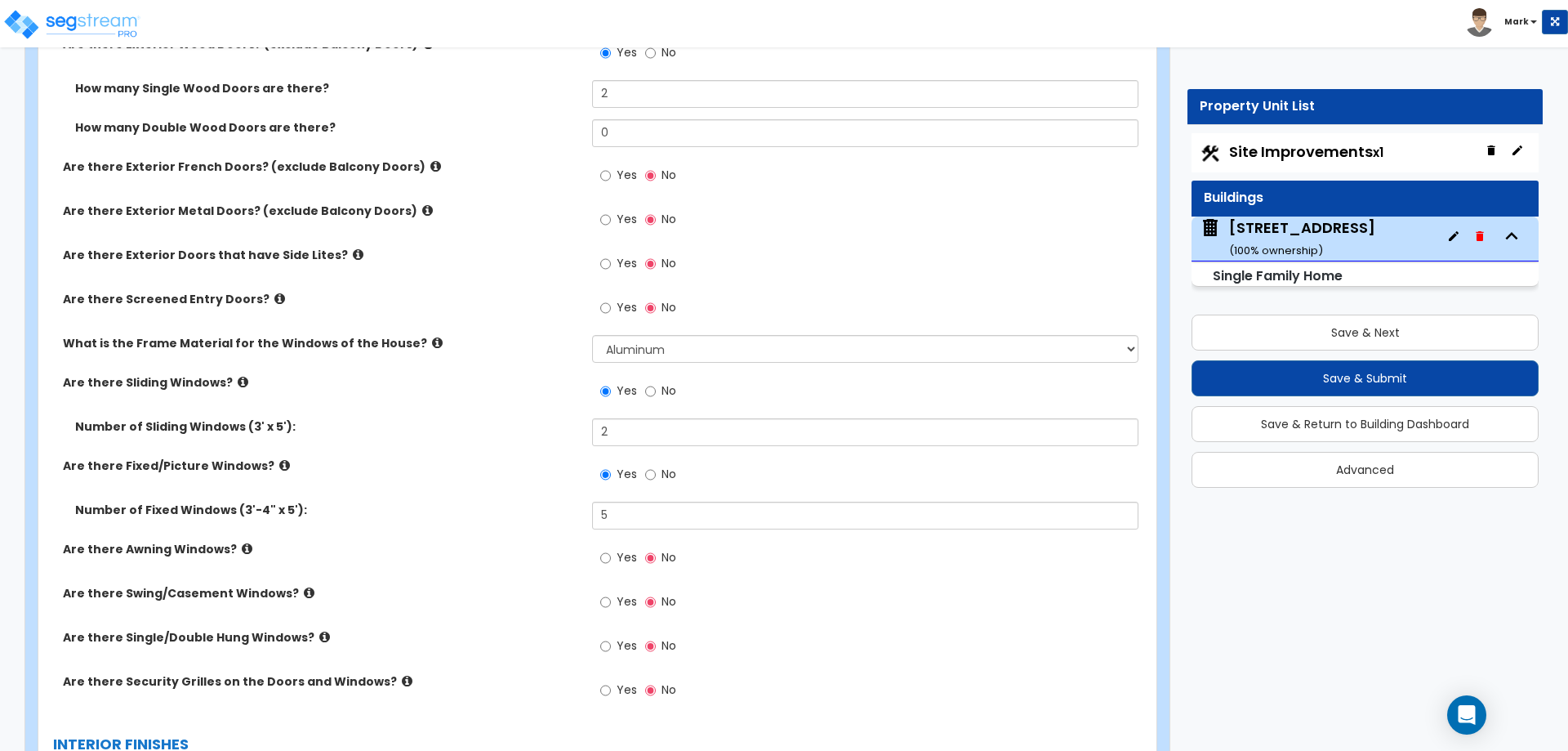
click at [293, 585] on label "Are there Swing/Casement Windows?" at bounding box center [321, 593] width 517 height 17
click at [304, 594] on icon at bounding box center [308, 593] width 11 height 12
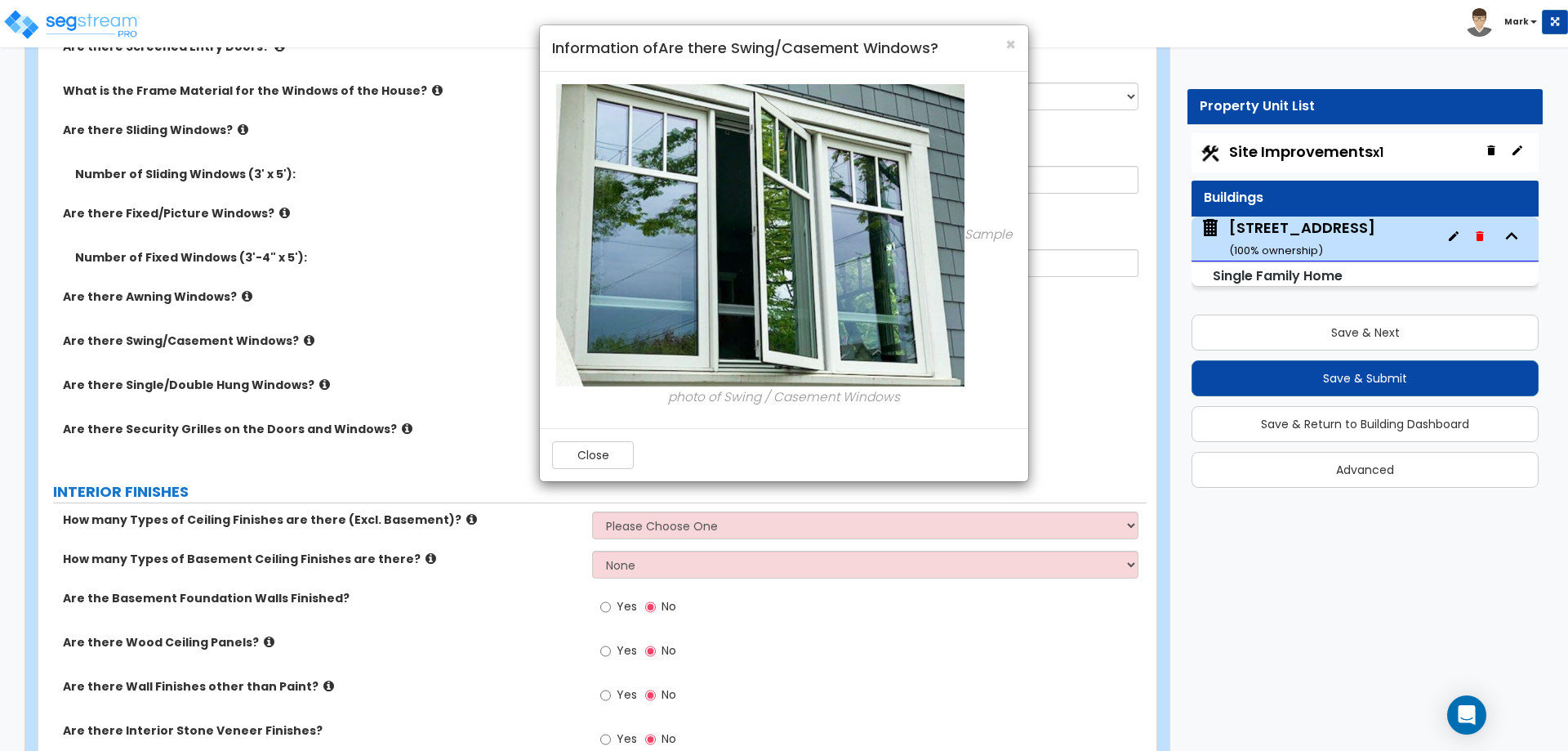
scroll to position [3268, 0]
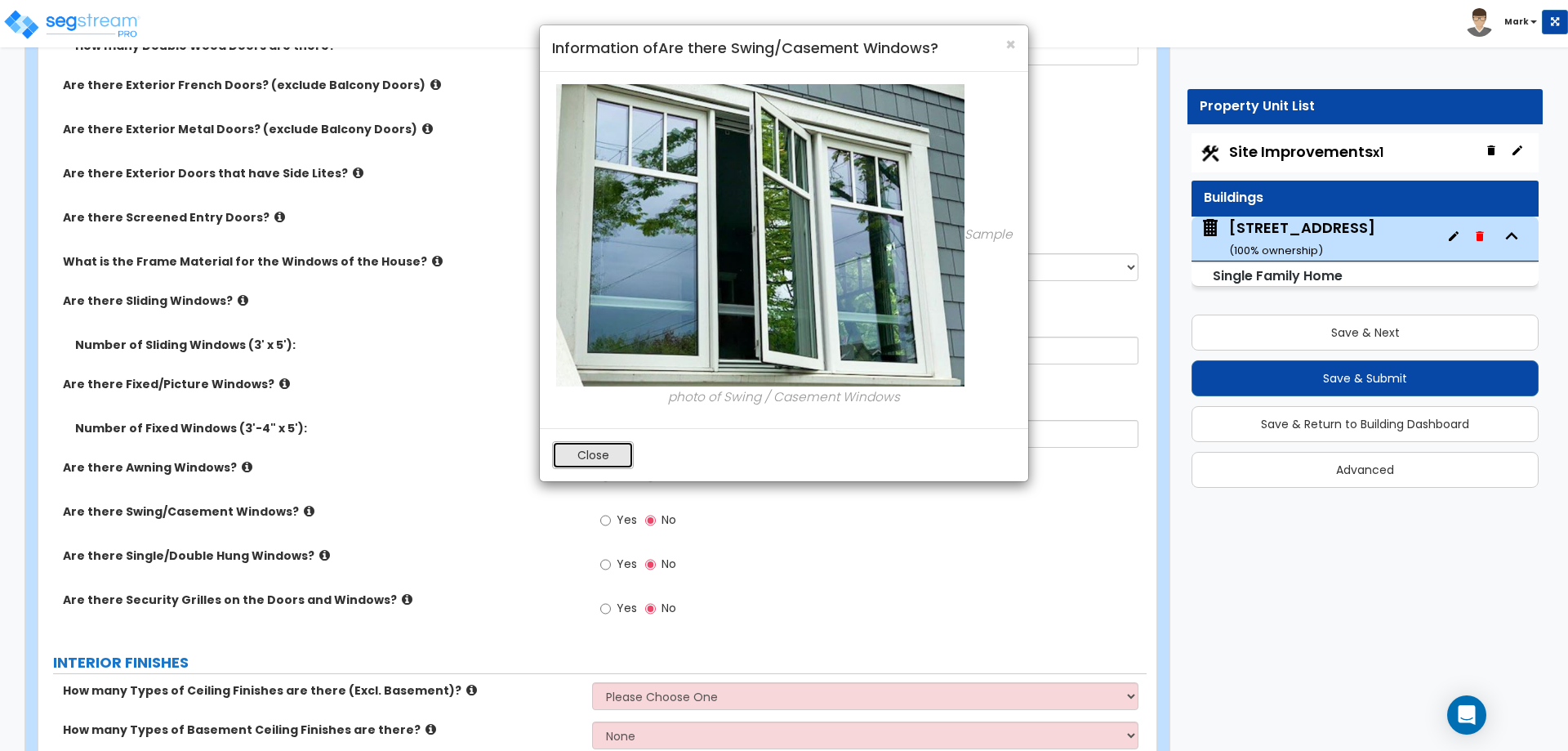
click at [585, 455] on button "Close" at bounding box center [592, 456] width 82 height 28
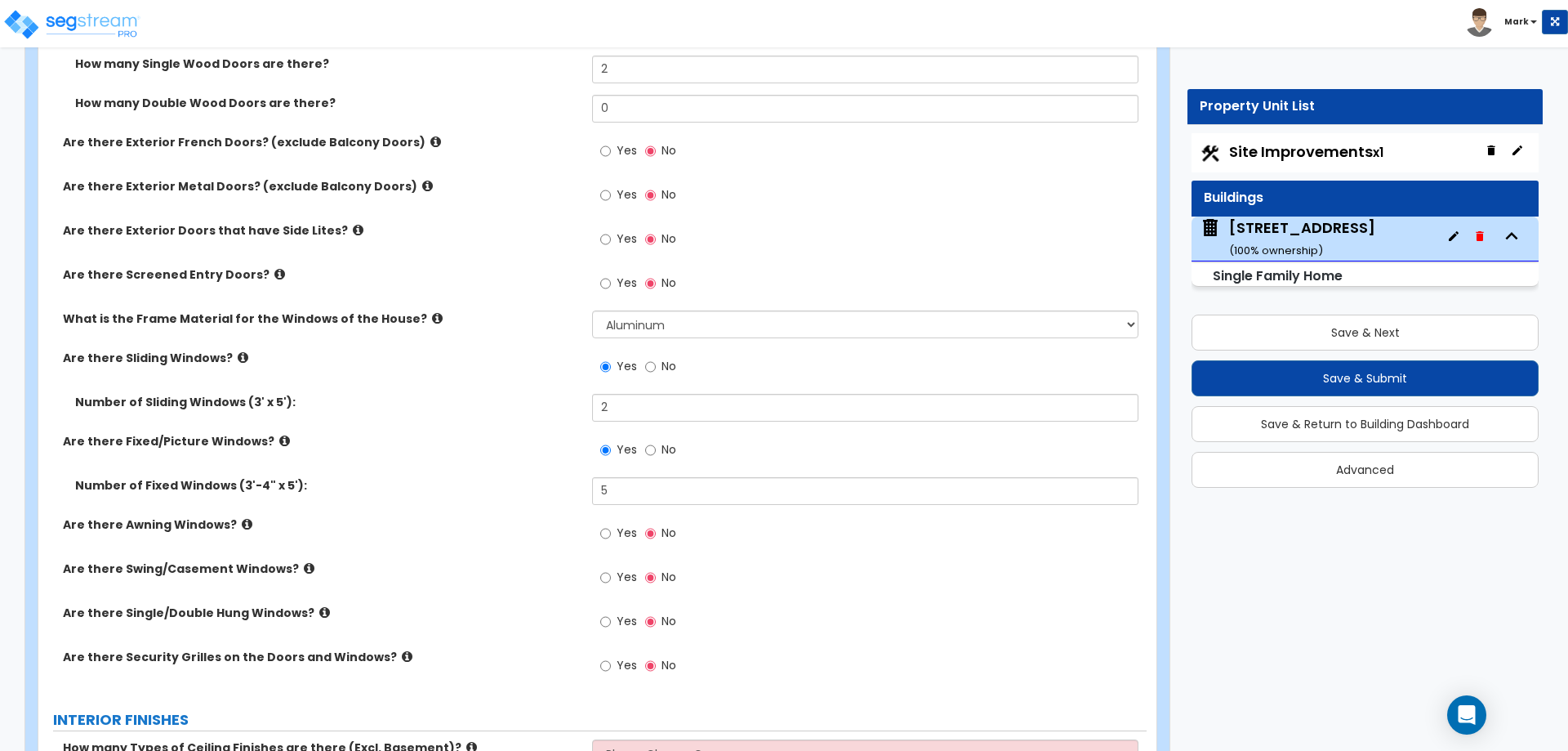
scroll to position [3186, 0]
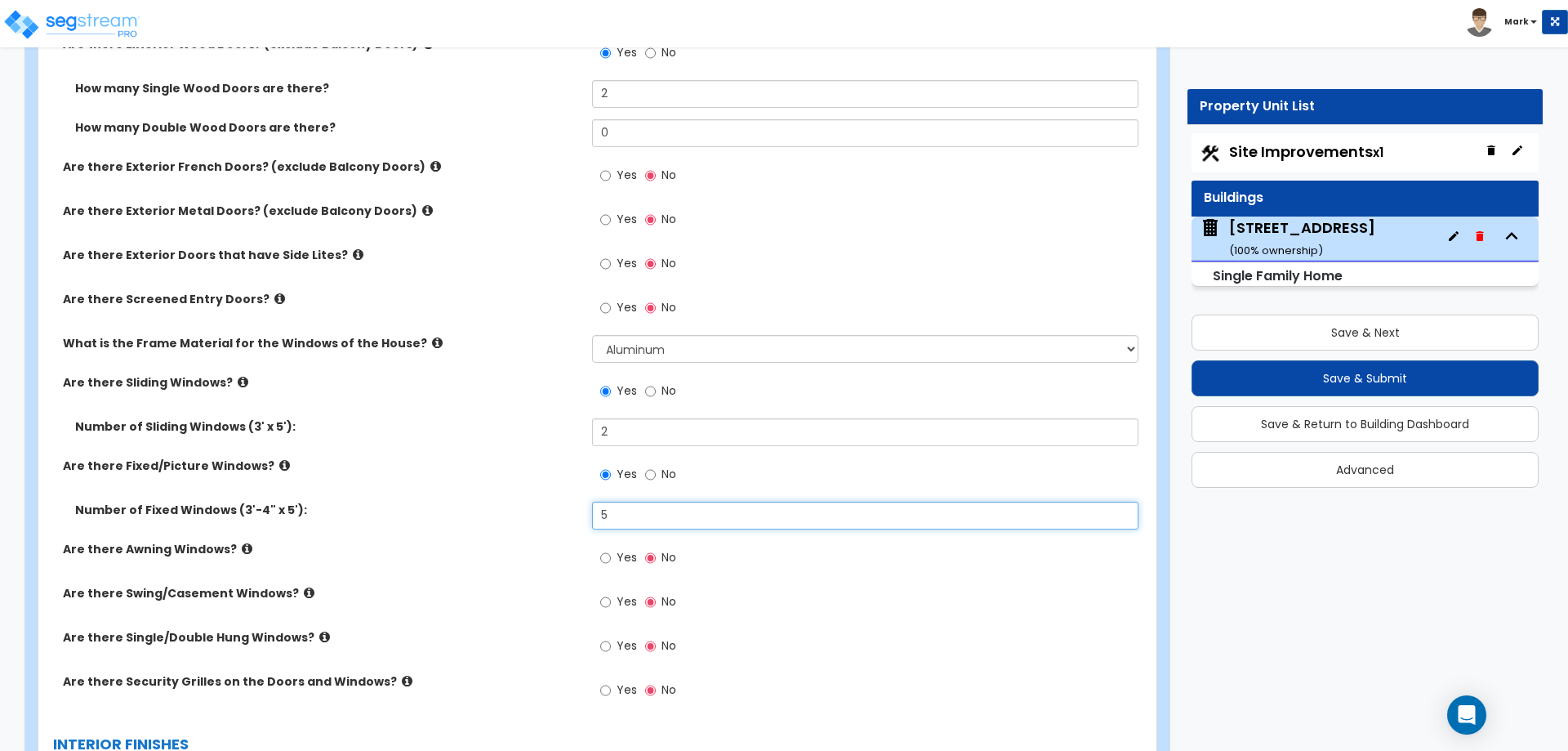
click at [630, 523] on input "5" at bounding box center [864, 516] width 545 height 28
type input "7"
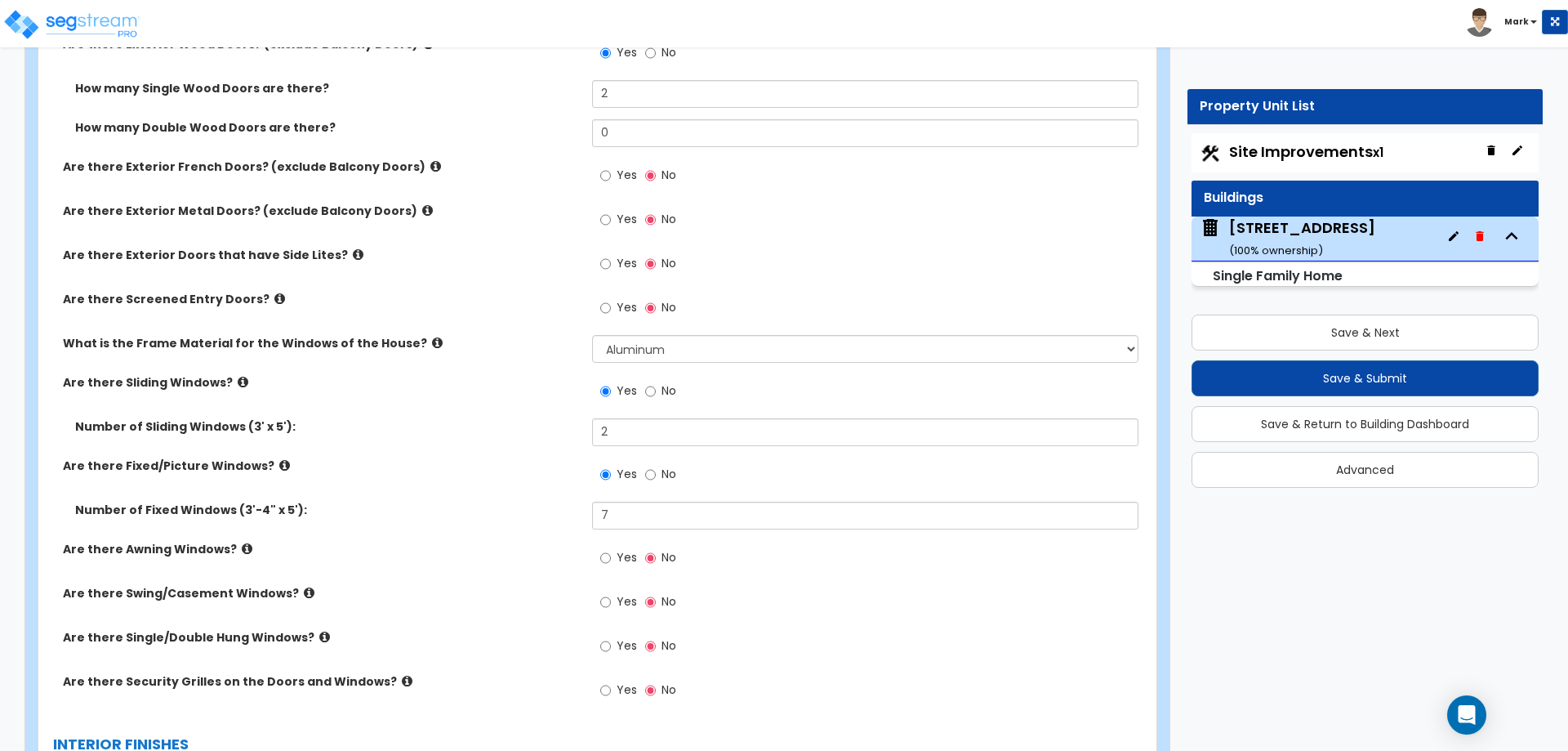
click at [528, 550] on label "Are there Awning Windows?" at bounding box center [321, 549] width 517 height 17
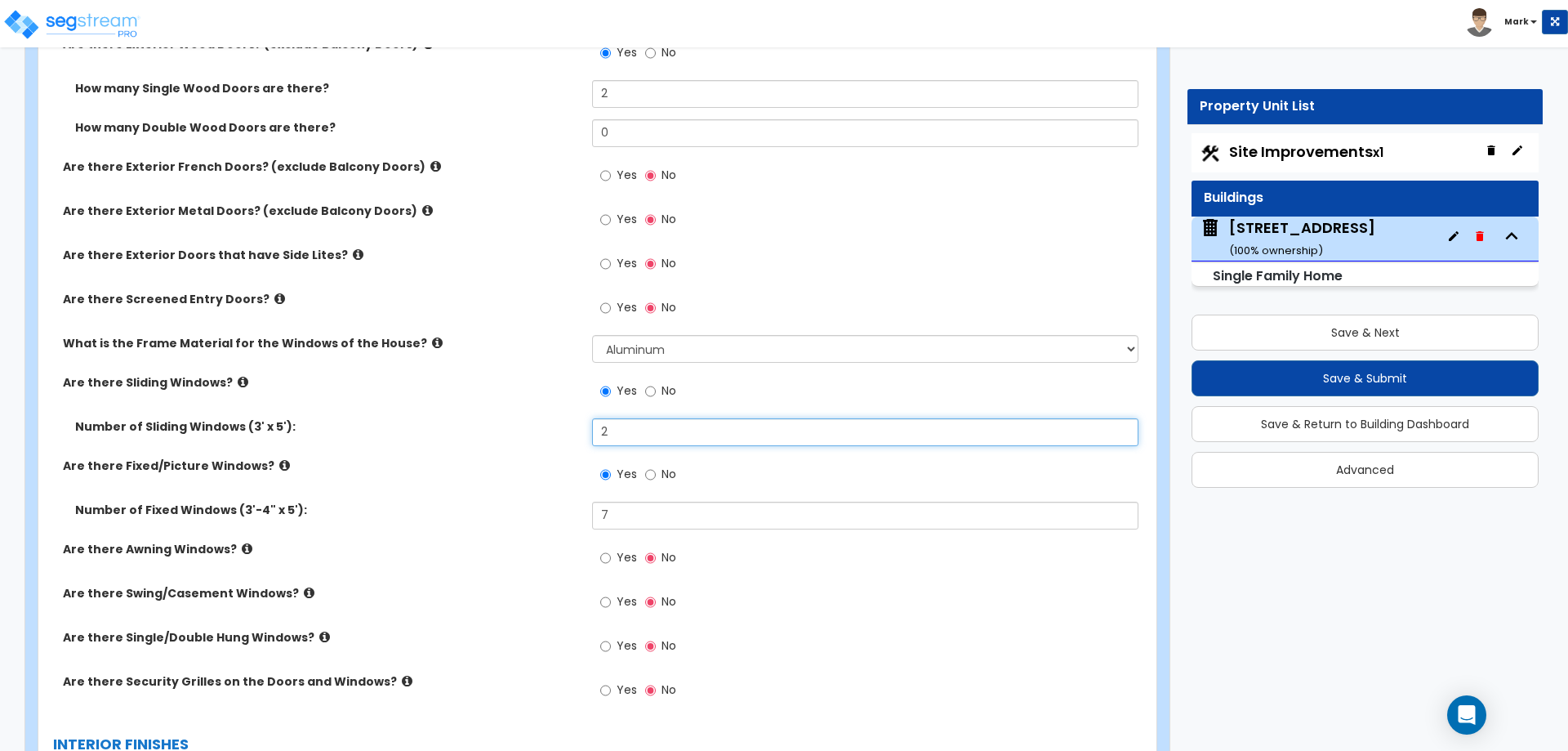
click at [626, 430] on input "2" at bounding box center [864, 432] width 545 height 28
type input "4"
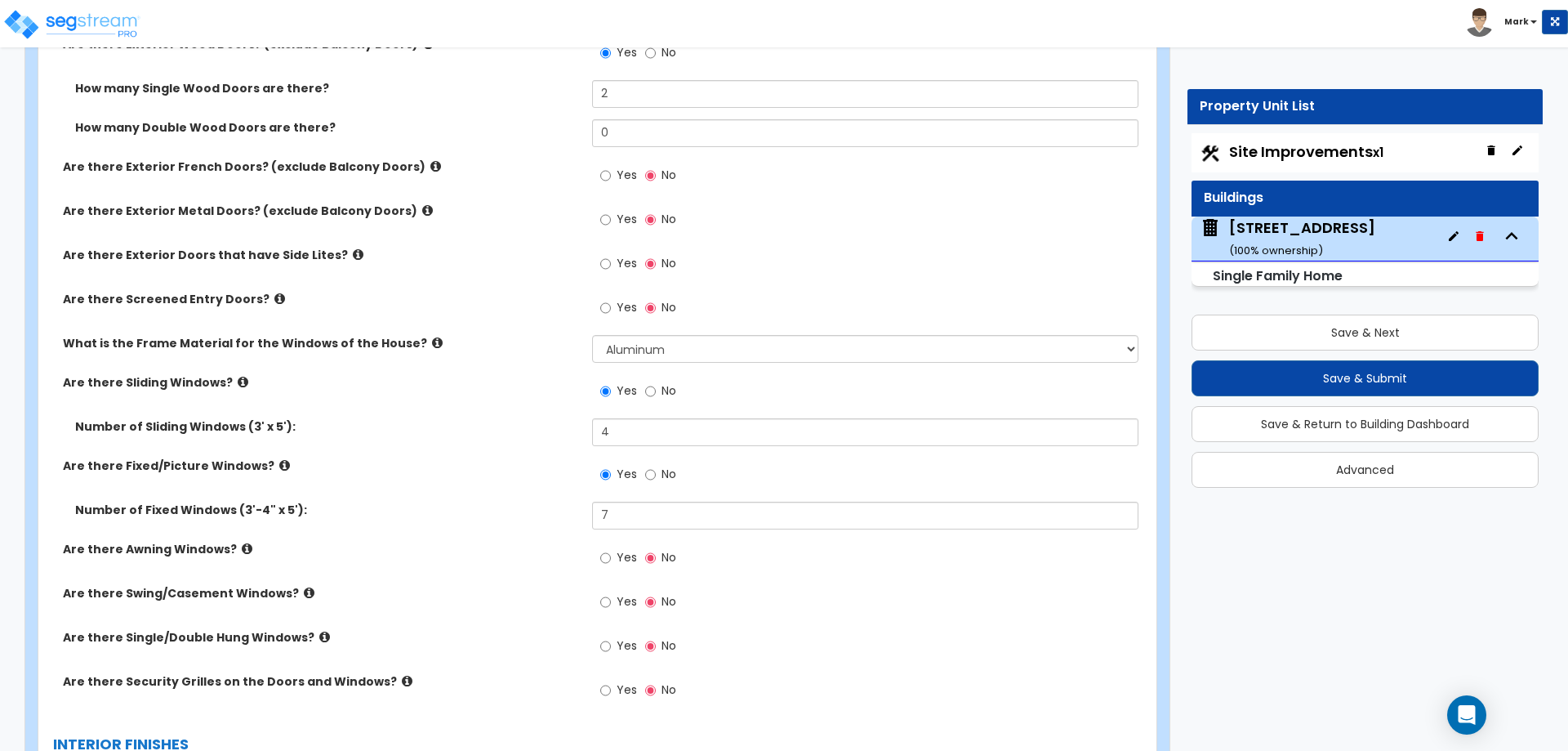
click at [557, 510] on label "Number of Fixed Windows (3'-4" x 5'):" at bounding box center [327, 510] width 505 height 17
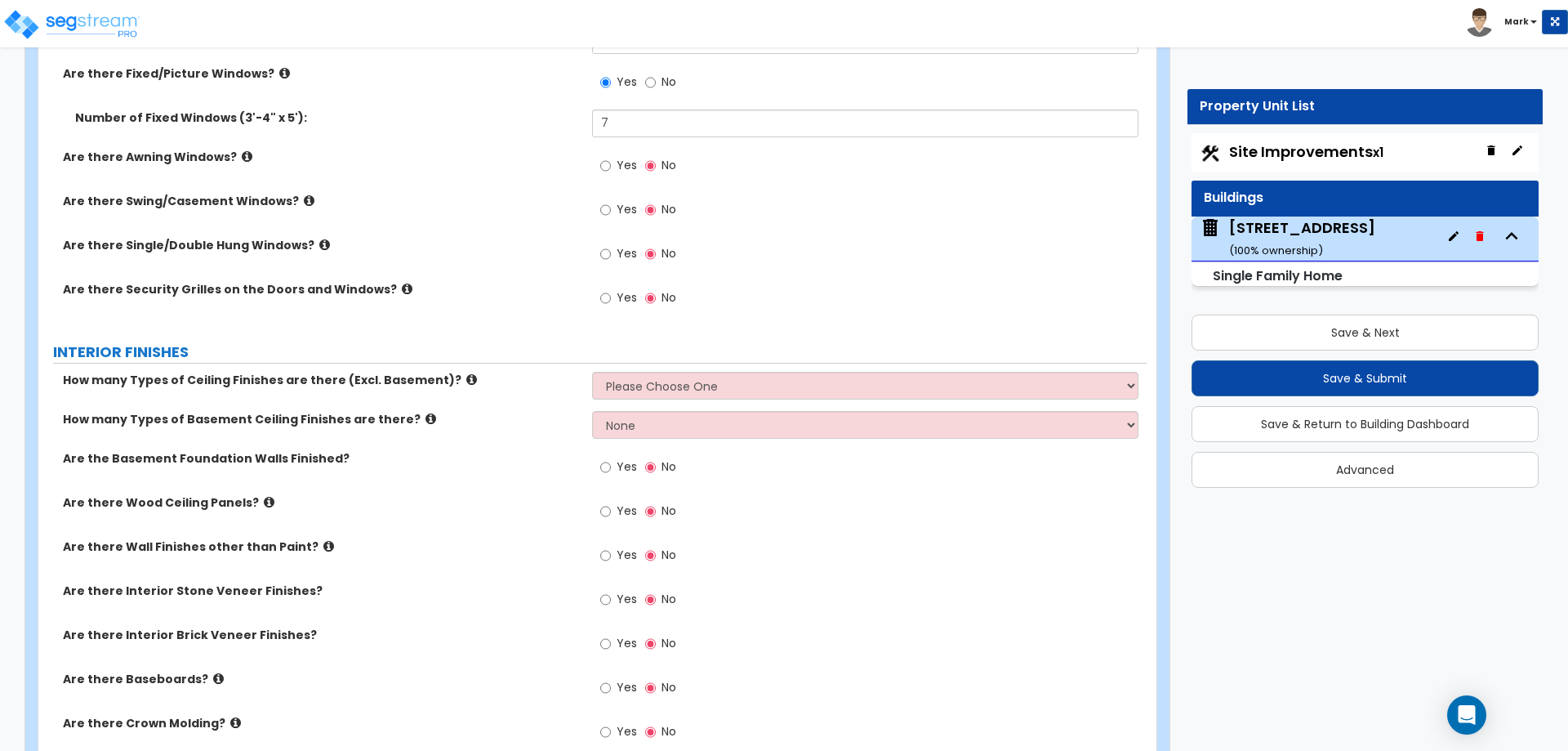
scroll to position [3677, 0]
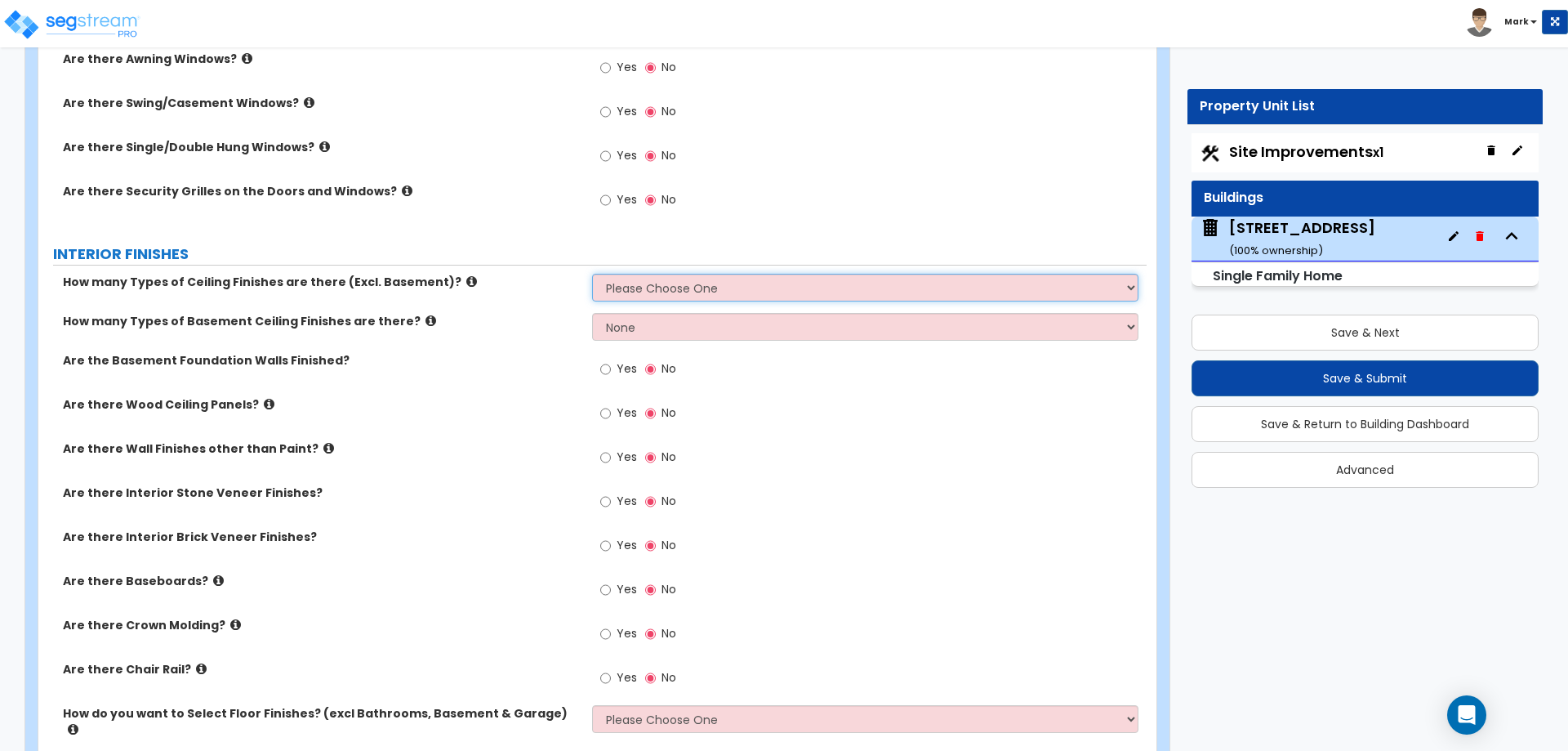
click at [632, 289] on select "Please Choose One 1 2 3" at bounding box center [864, 288] width 545 height 28
select select "1"
click at [592, 274] on select "Please Choose One 1 2 3" at bounding box center [864, 288] width 545 height 28
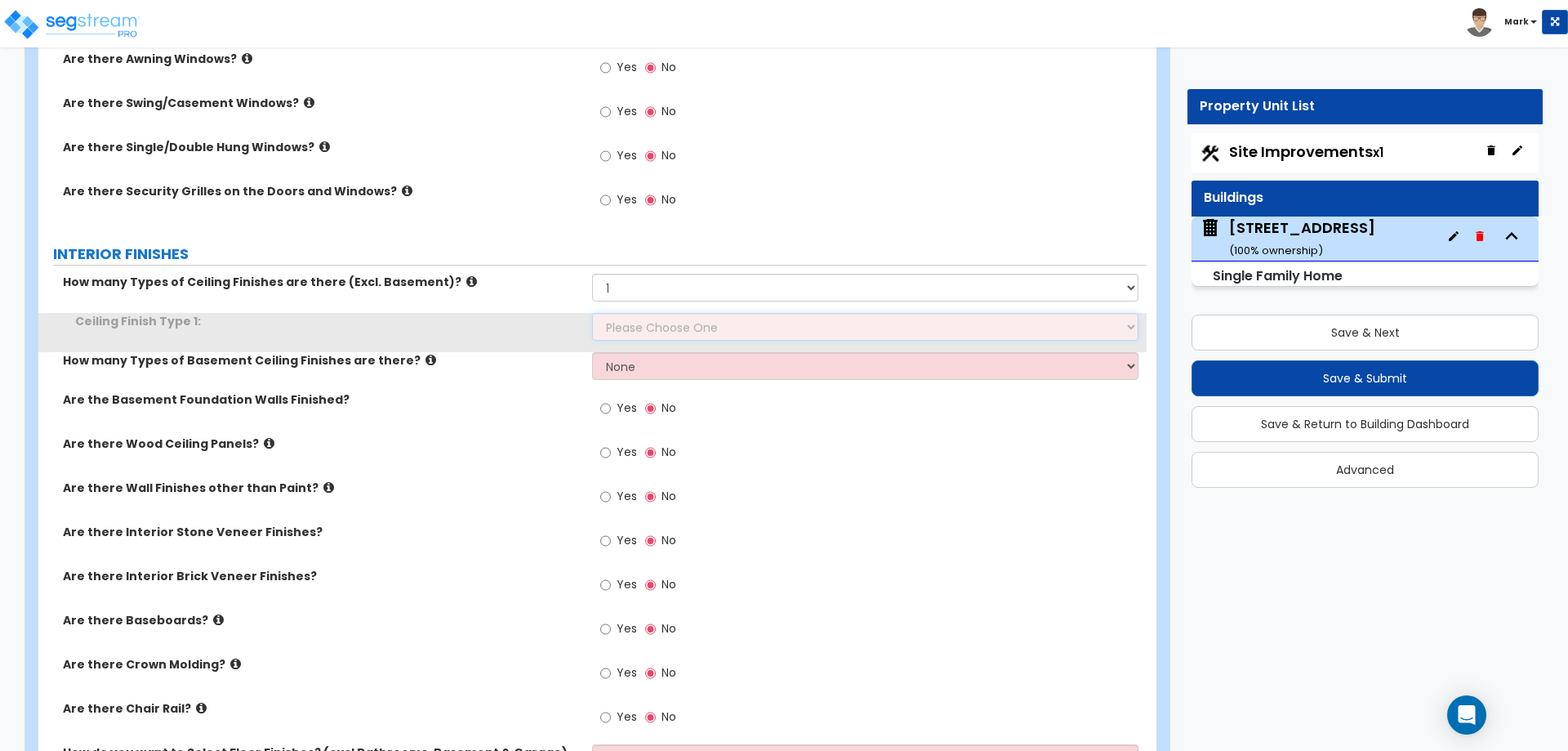
click at [634, 324] on select "Please Choose One Drop Ceiling Drywall Ceiling Open Ceiling" at bounding box center [864, 327] width 545 height 28
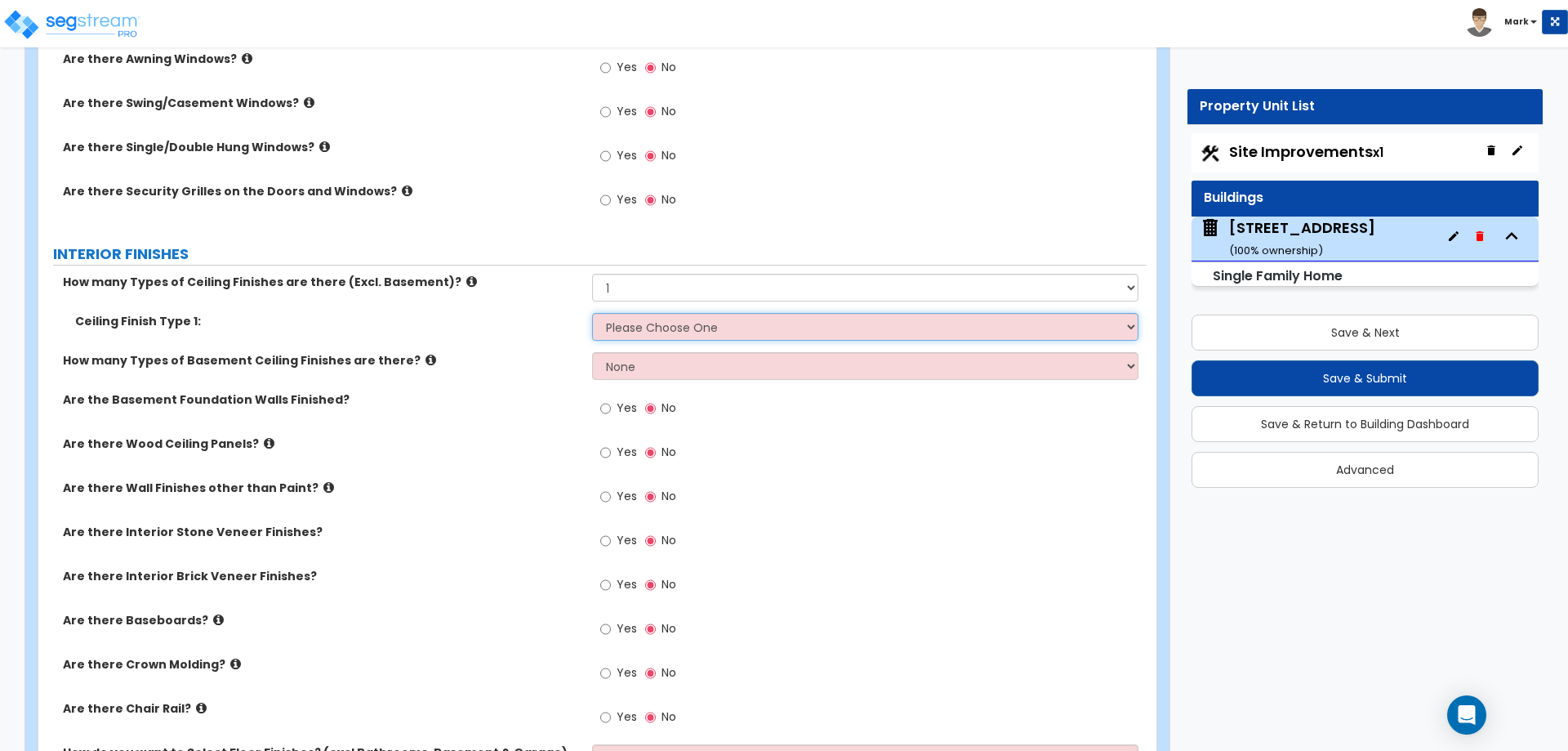
select select "2"
click at [592, 313] on select "Please Choose One Drop Ceiling Drywall Ceiling Open Ceiling" at bounding box center [864, 327] width 545 height 28
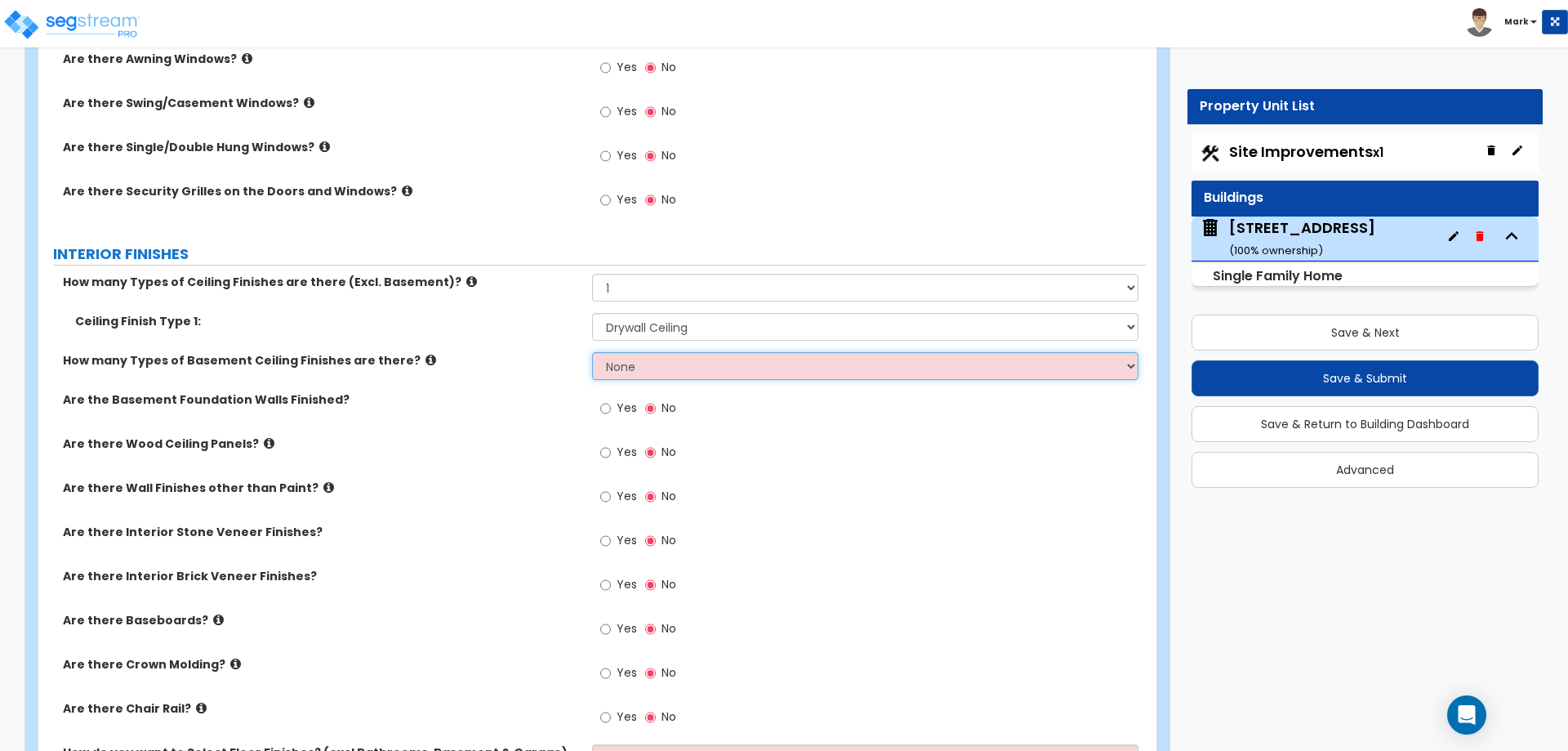
click at [633, 370] on select "None 1 2" at bounding box center [864, 366] width 545 height 28
select select "1"
click at [592, 352] on select "None 1 2" at bounding box center [864, 366] width 545 height 28
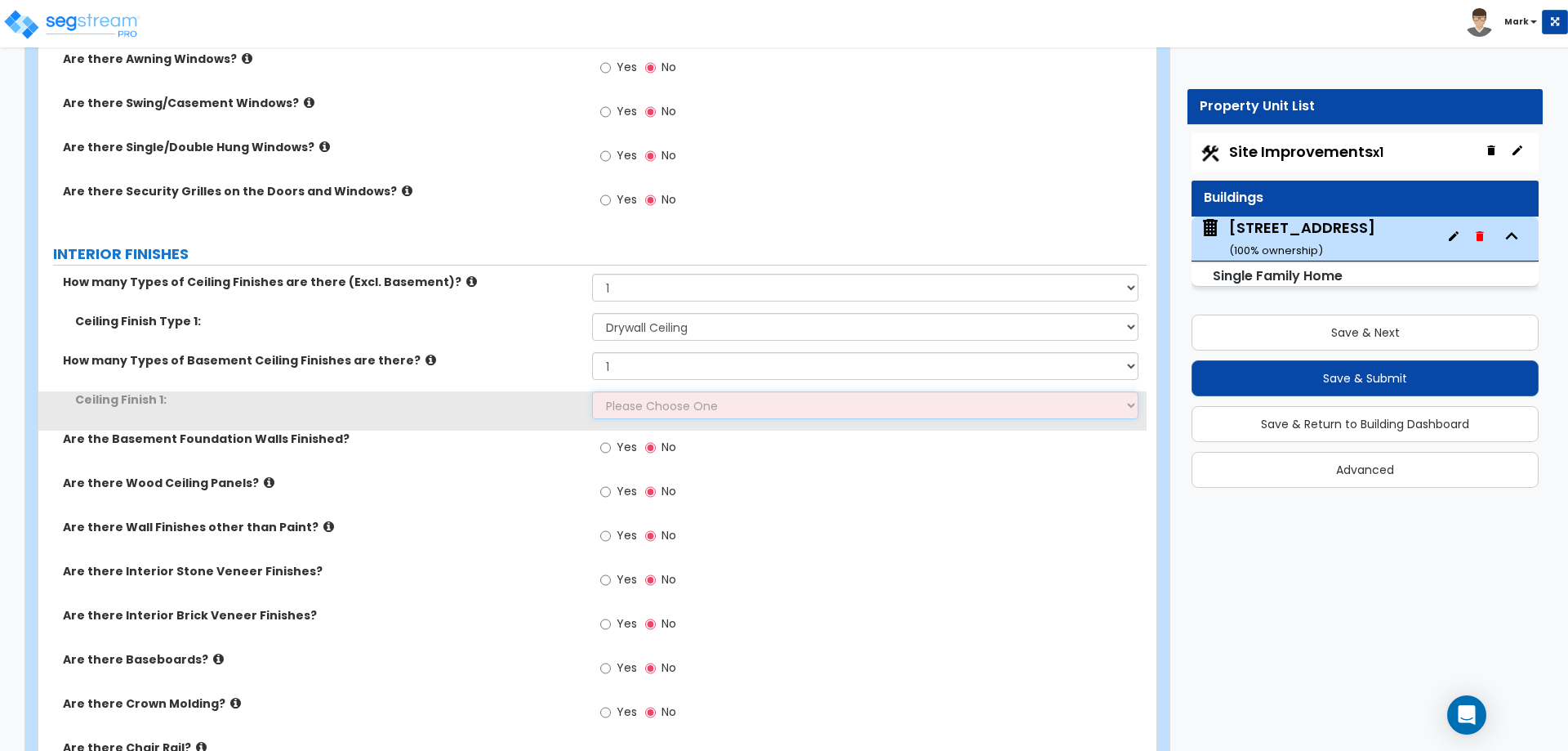
click at [634, 394] on select "Please Choose One Drop Ceiling Open Ceiling Drywall Ceiling" at bounding box center [864, 405] width 545 height 28
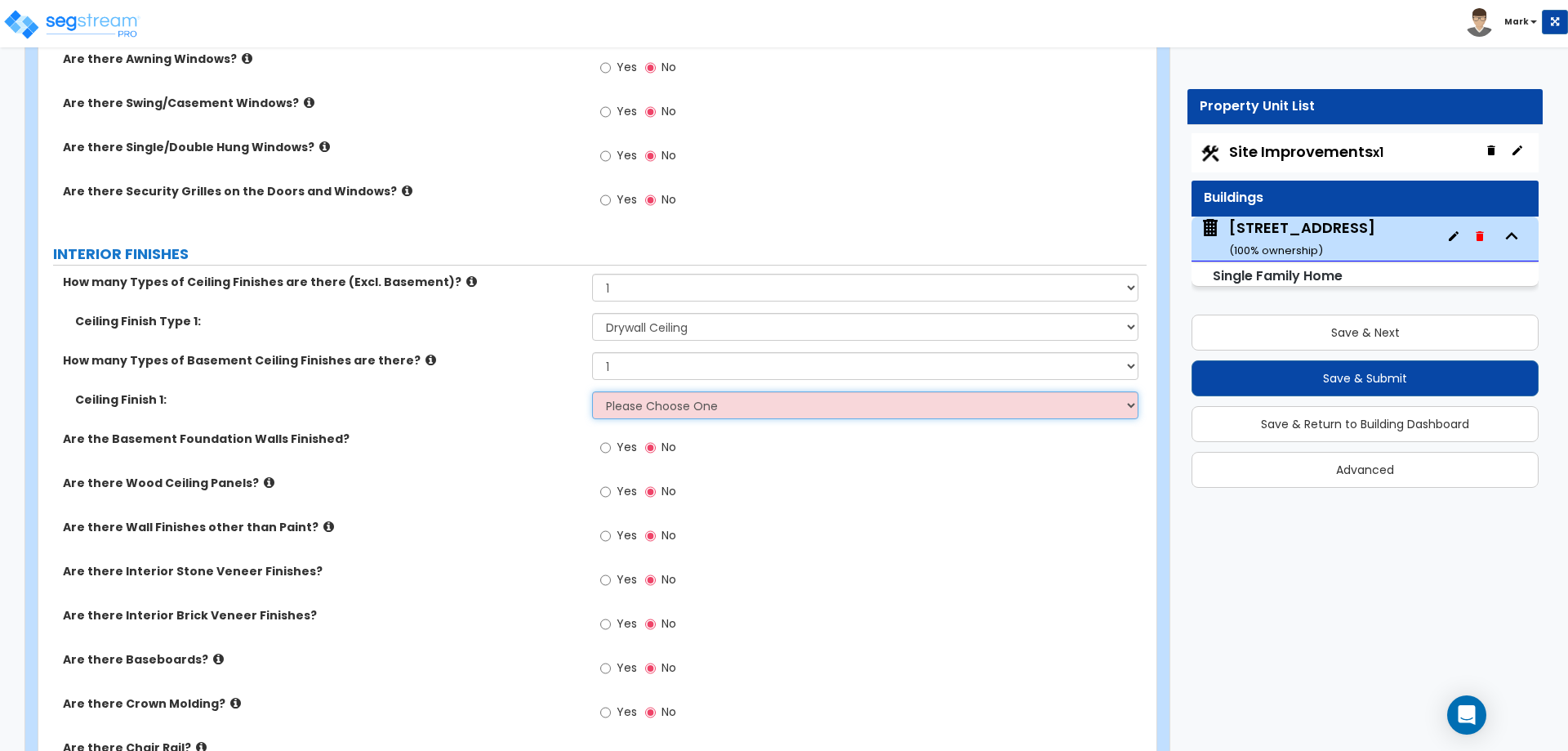
select select "3"
click at [592, 391] on select "Please Choose One Drop Ceiling Open Ceiling Drywall Ceiling" at bounding box center [864, 405] width 545 height 28
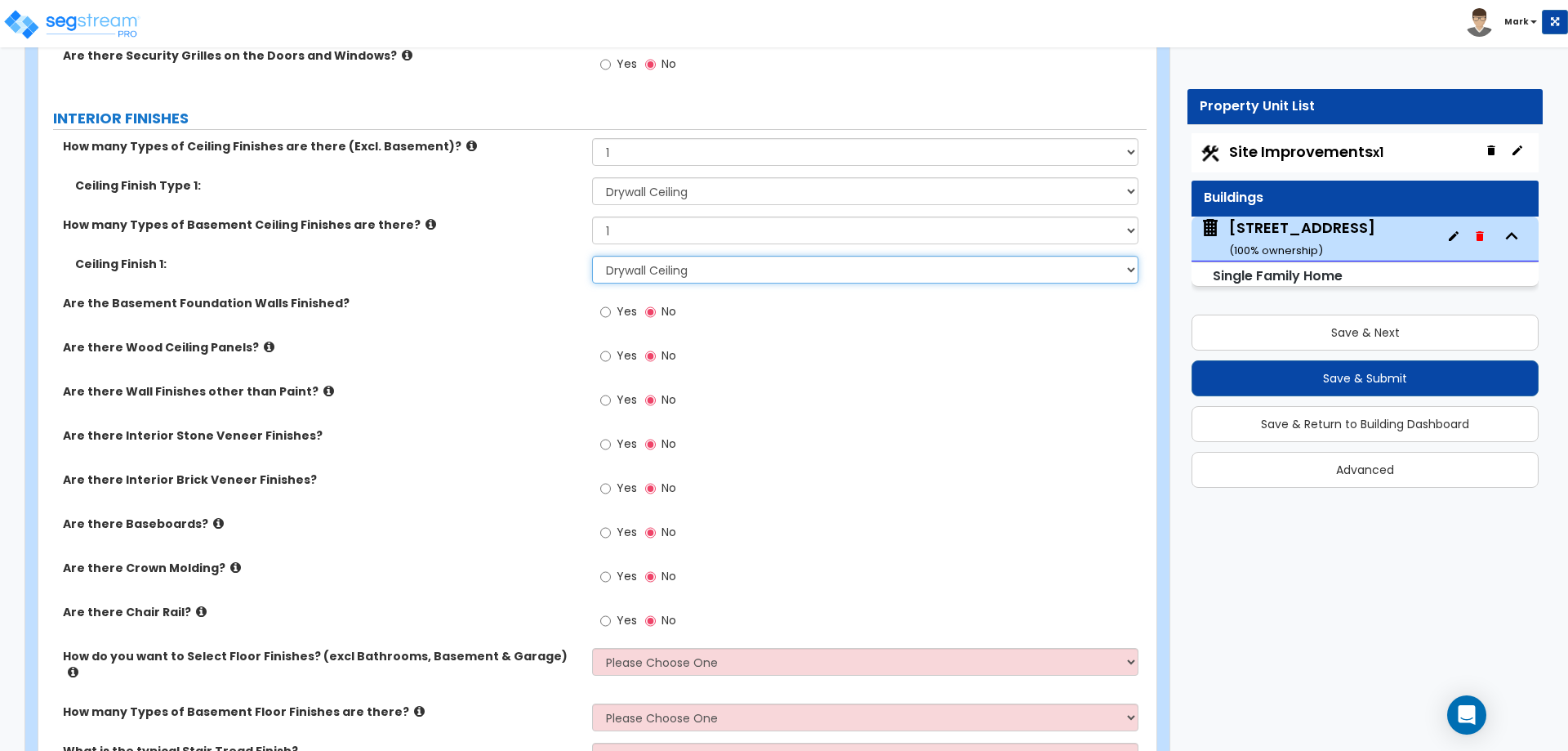
scroll to position [3840, 0]
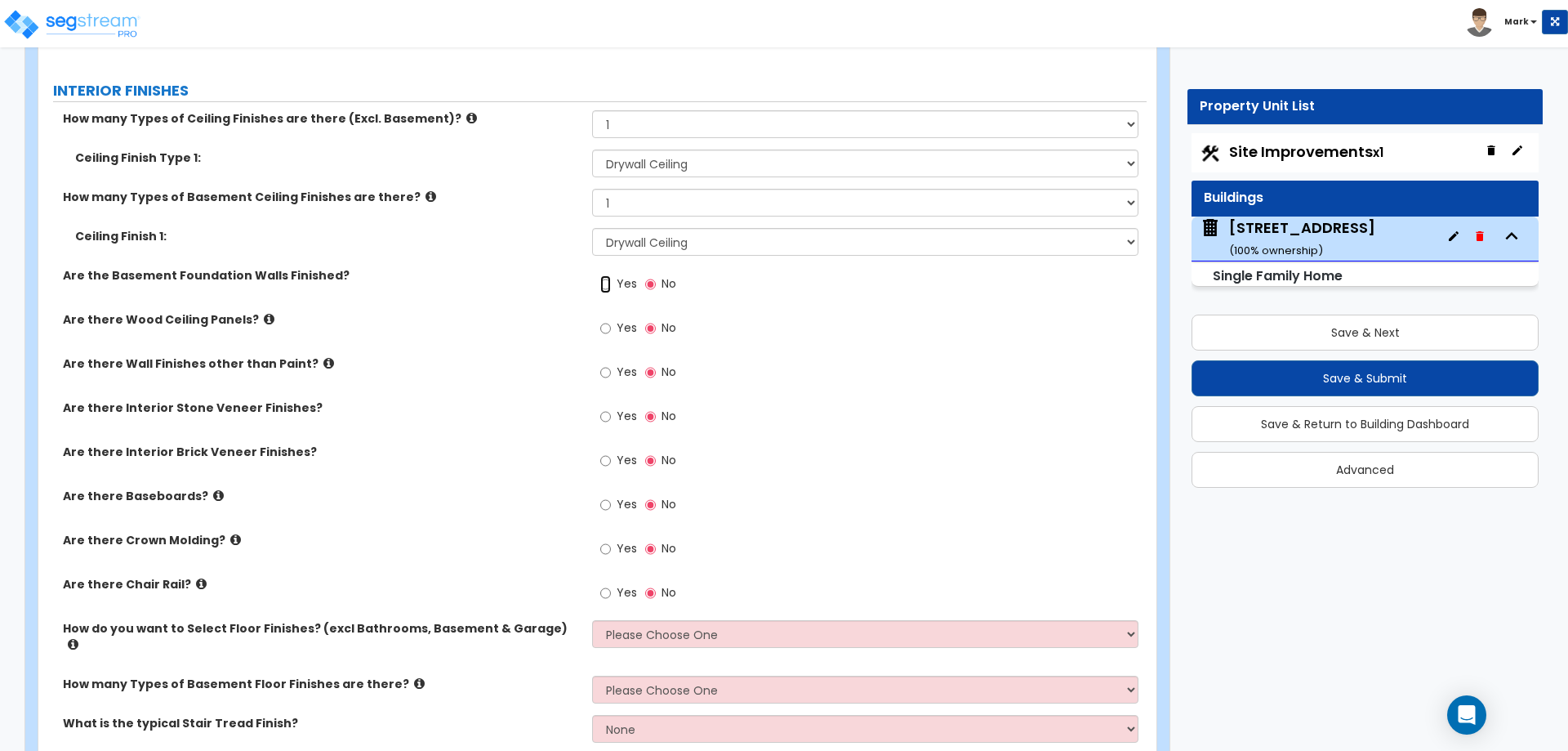
click at [604, 286] on input "Yes" at bounding box center [605, 285] width 11 height 18
radio input "true"
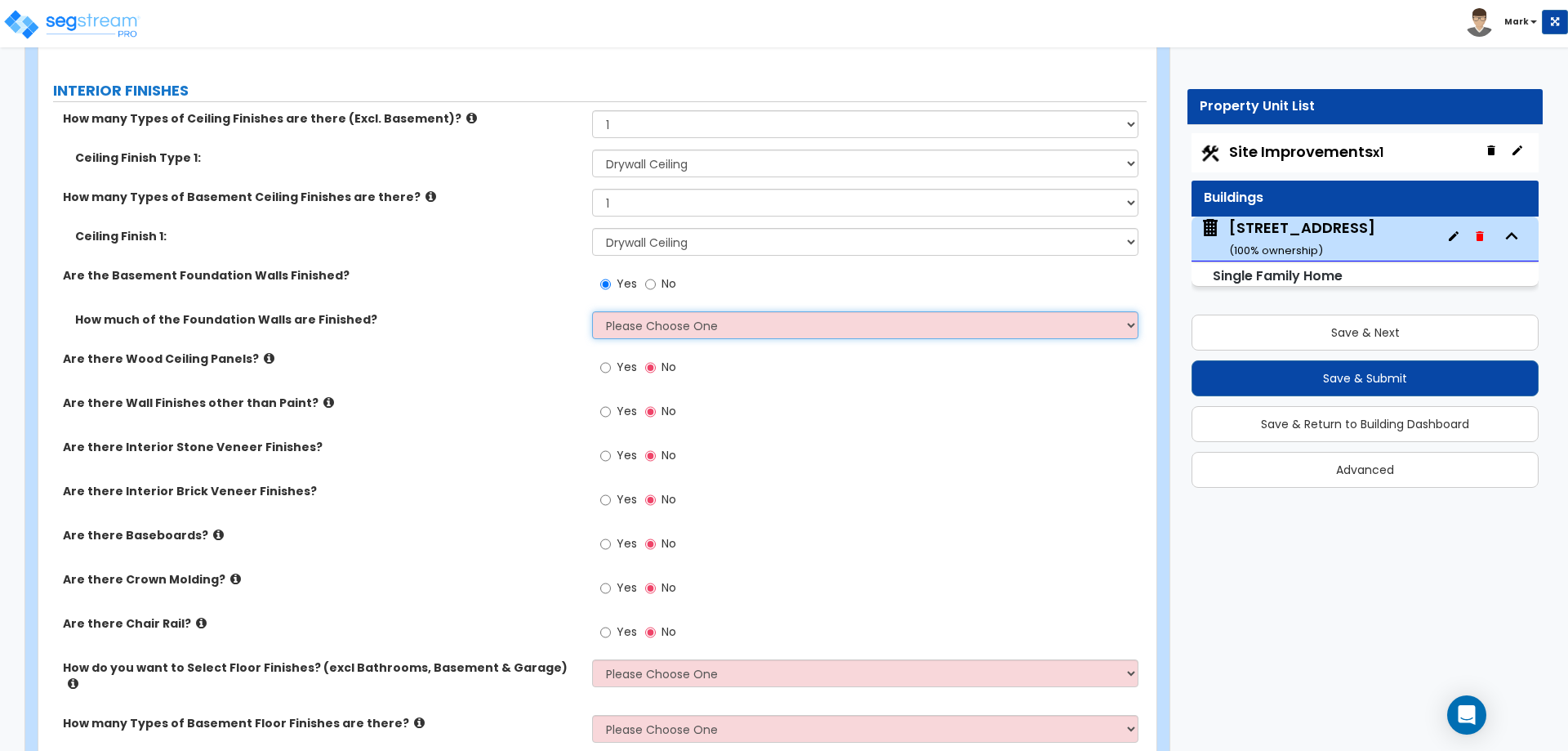
click at [628, 332] on select "Please Choose One Enter Percentage Enter Square Footage" at bounding box center [864, 325] width 545 height 28
click at [592, 311] on select "Please Choose One Enter Percentage Enter Square Footage" at bounding box center [864, 325] width 545 height 28
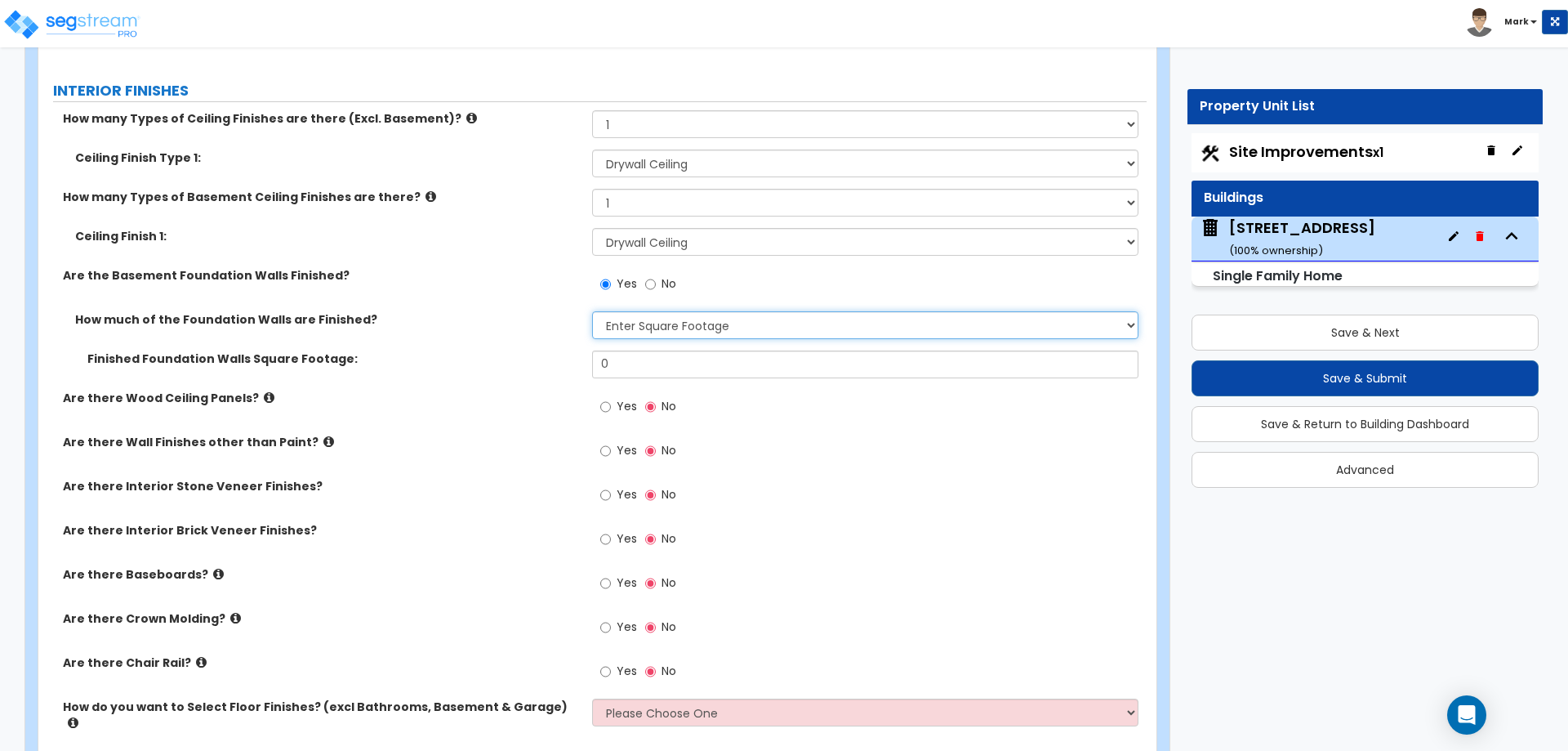
click at [658, 325] on select "Please Choose One Enter Percentage Enter Square Footage" at bounding box center [864, 325] width 545 height 28
select select "1"
click at [592, 311] on select "Please Choose One Enter Percentage Enter Square Footage" at bounding box center [864, 325] width 545 height 28
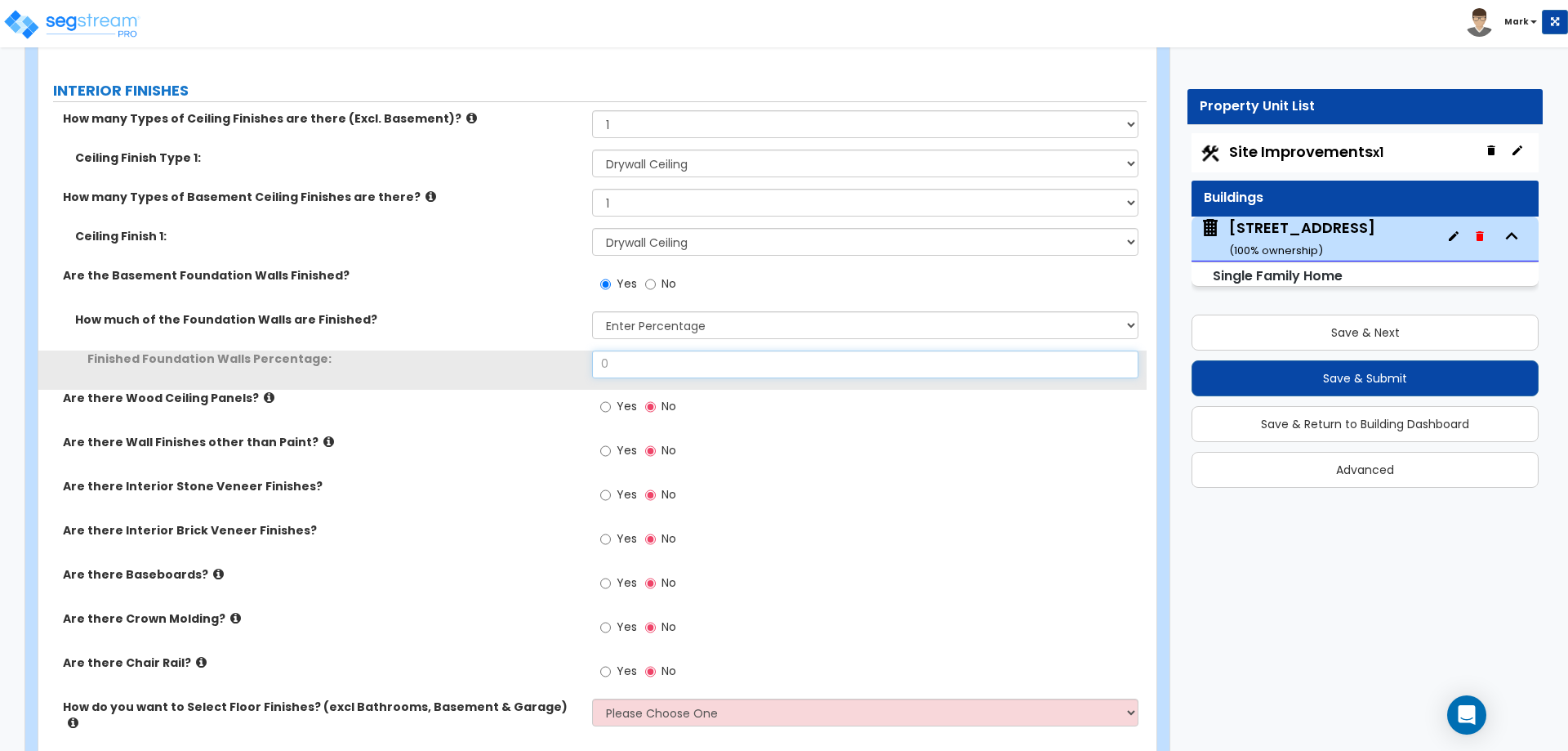
click at [647, 361] on input "0" at bounding box center [864, 365] width 545 height 28
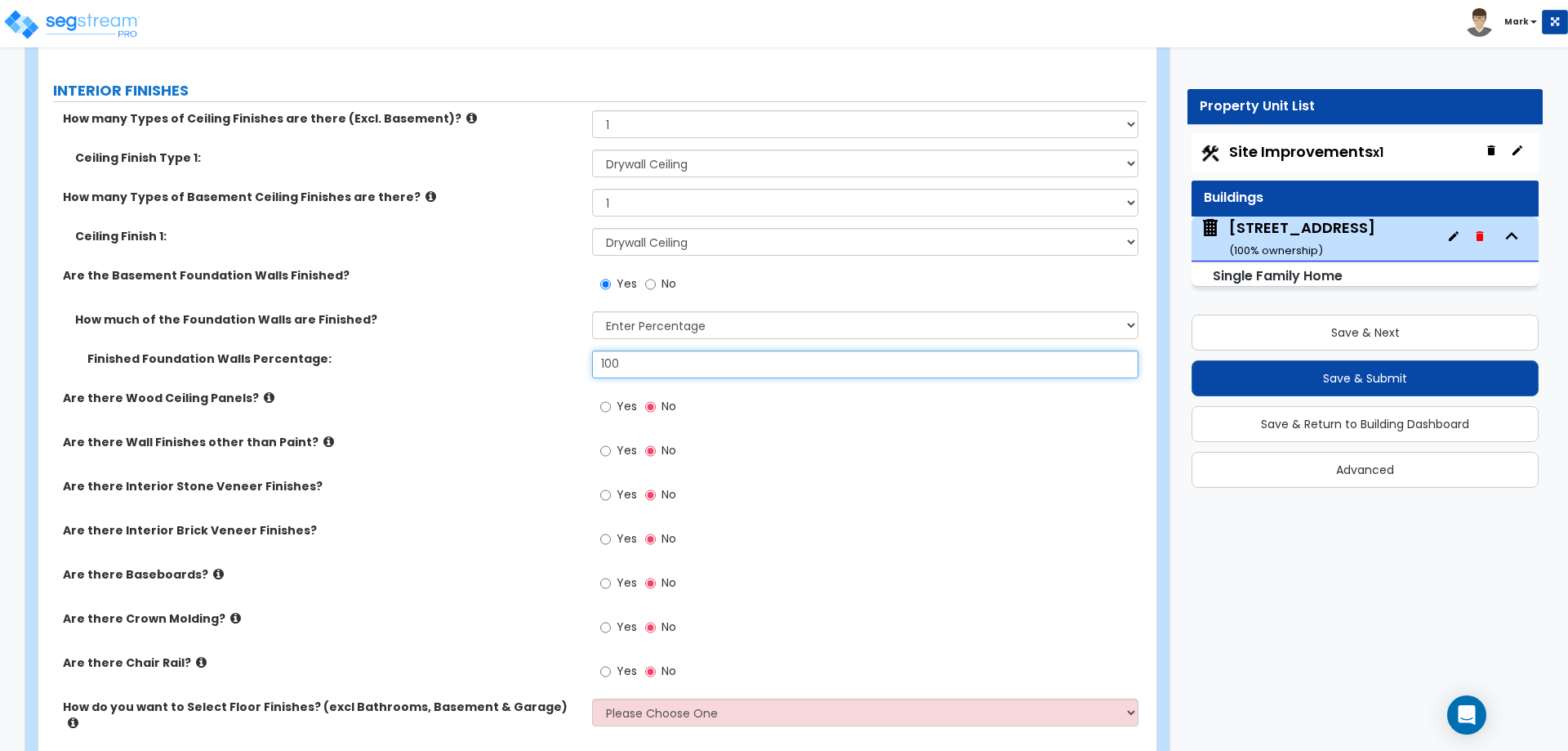
type input "100"
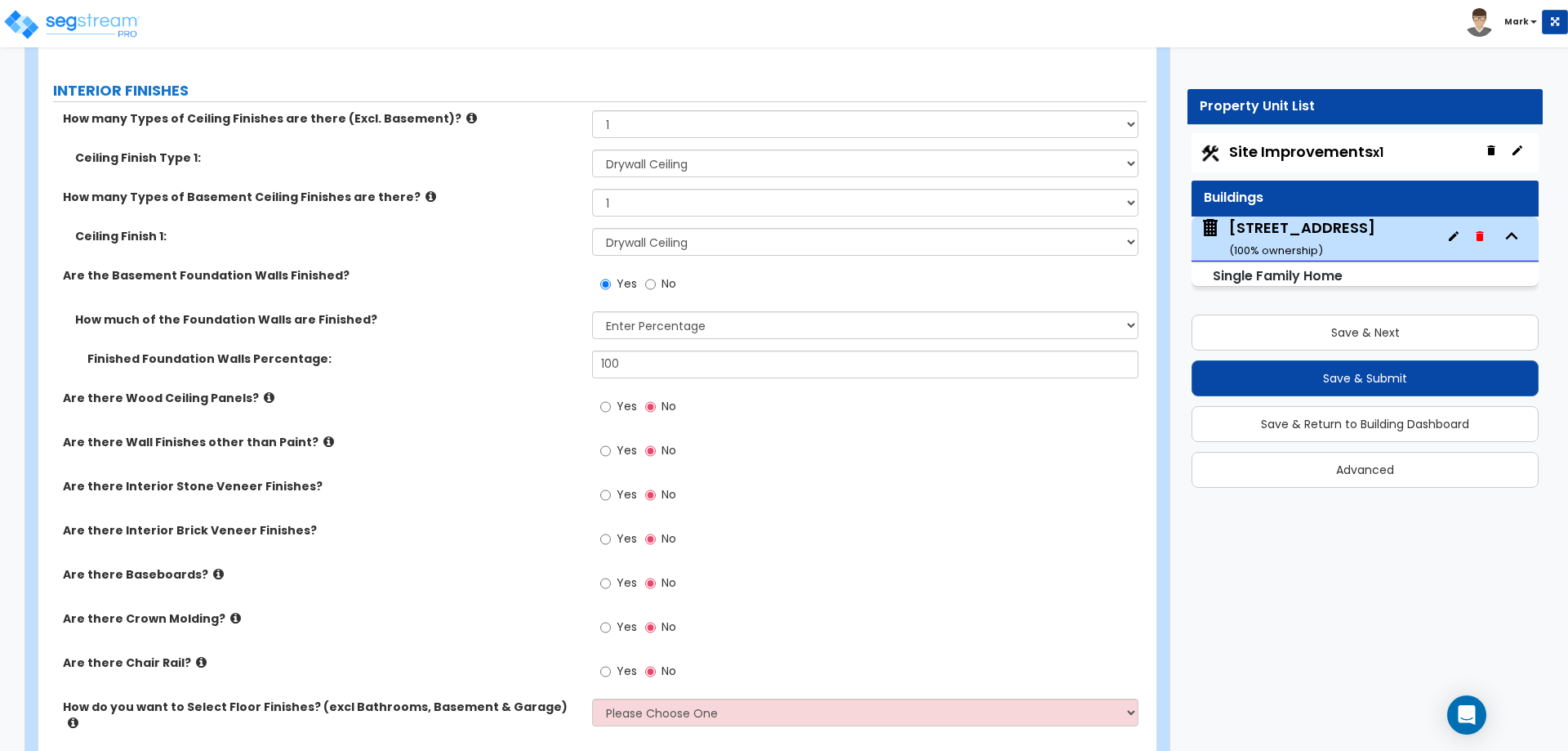
click at [528, 365] on label "Finished Foundation Walls Percentage:" at bounding box center [333, 359] width 492 height 17
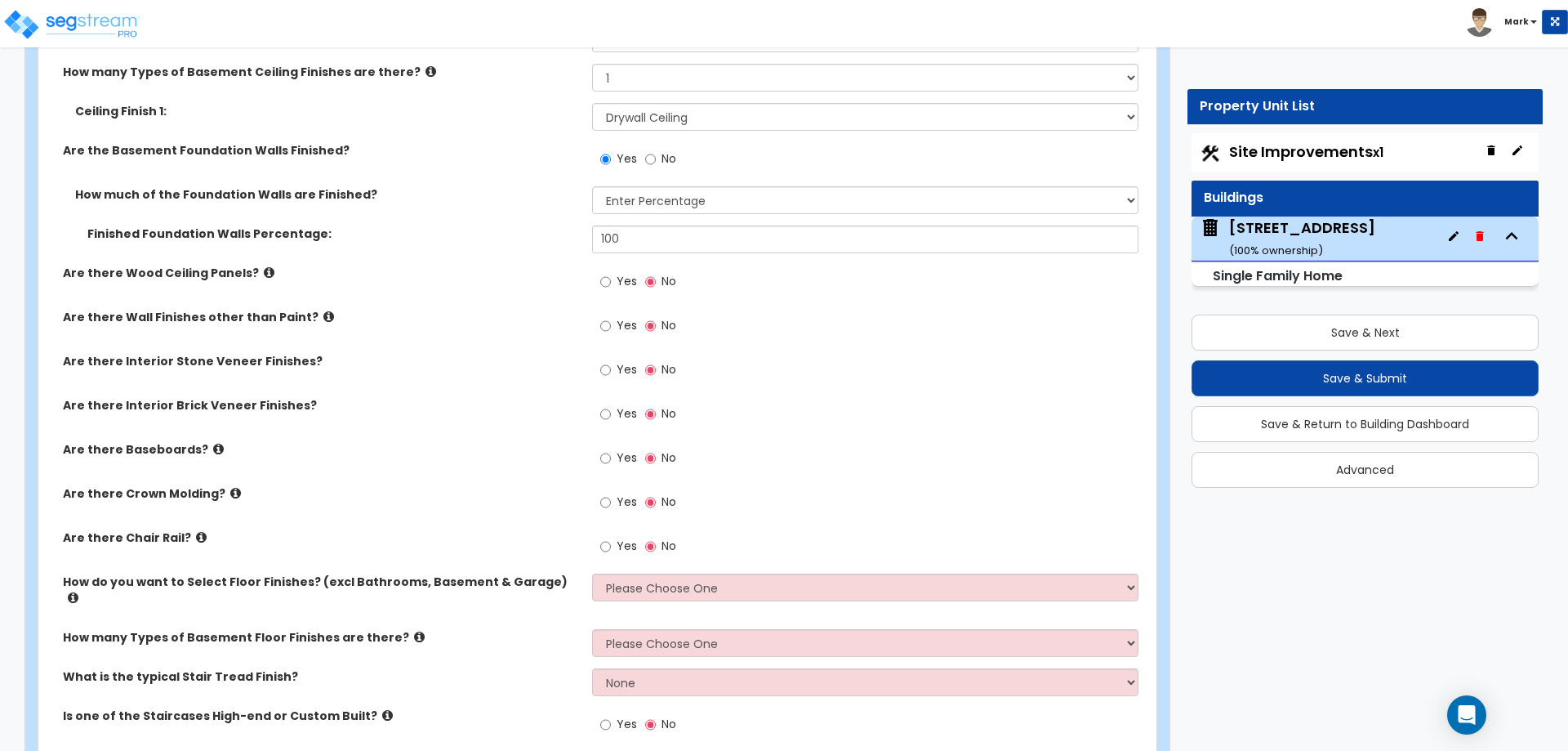
scroll to position [4003, 0]
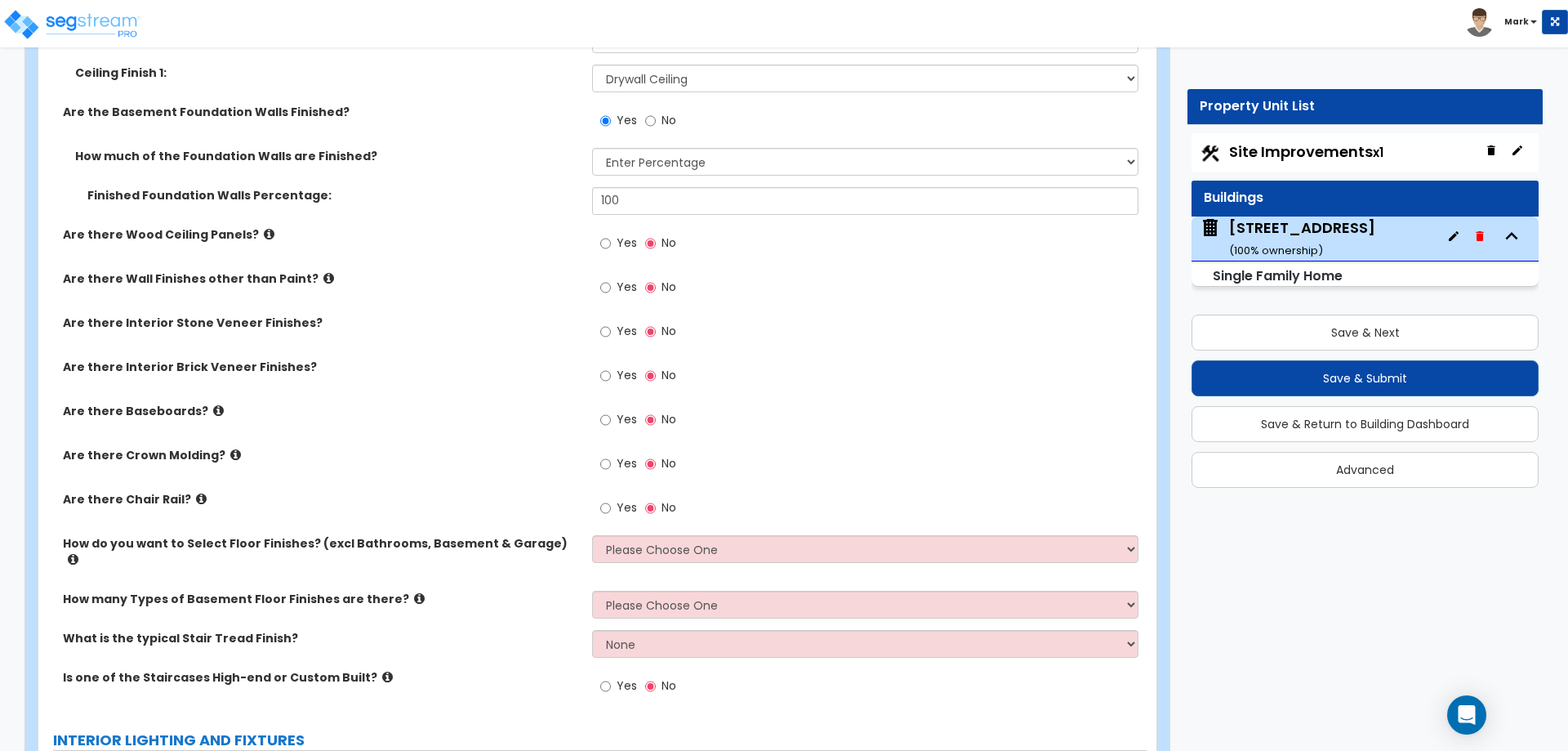
click at [612, 289] on label "Yes" at bounding box center [619, 290] width 37 height 28
click at [611, 289] on input "Yes" at bounding box center [605, 288] width 11 height 18
radio input "true"
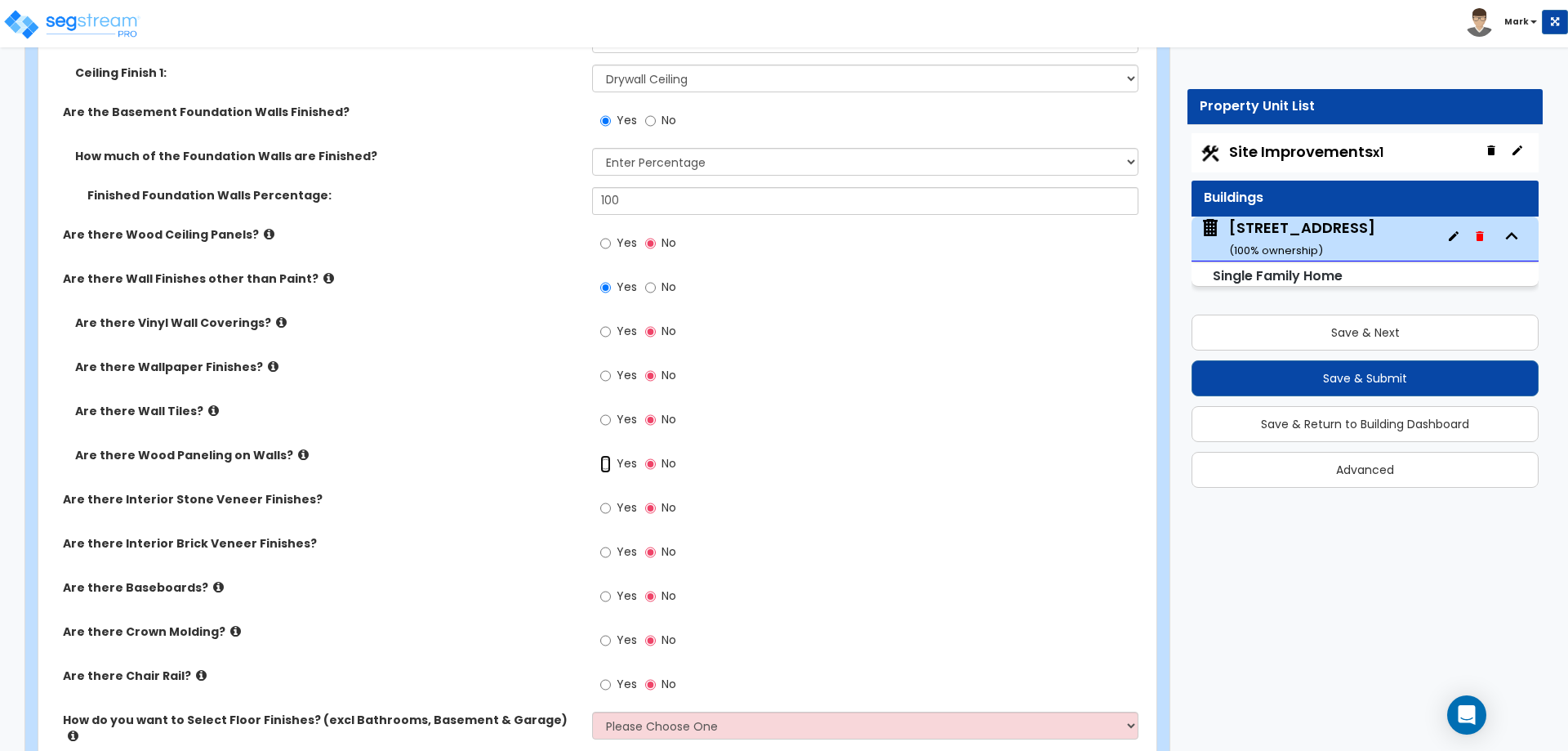
click at [605, 462] on input "Yes" at bounding box center [605, 464] width 11 height 18
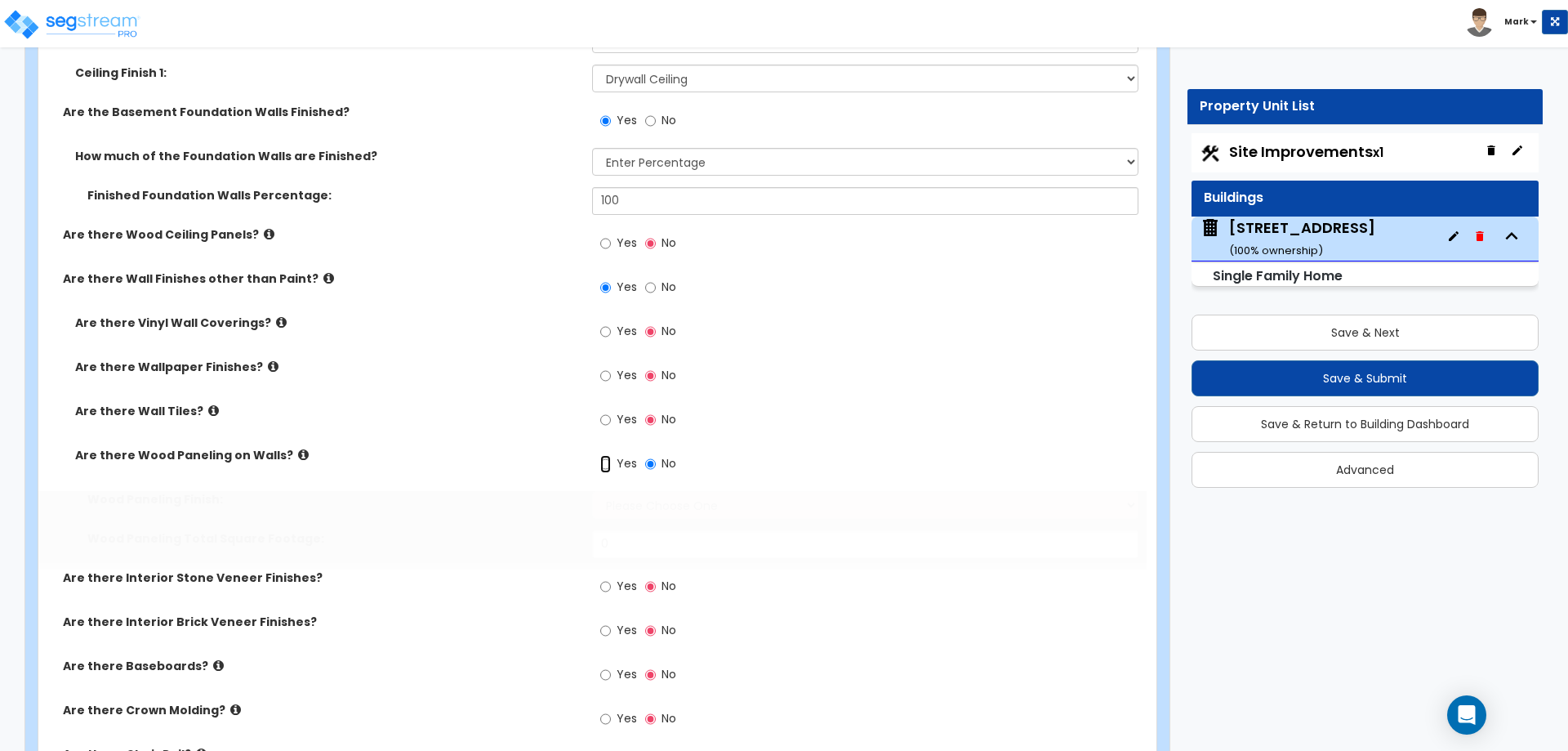
radio input "true"
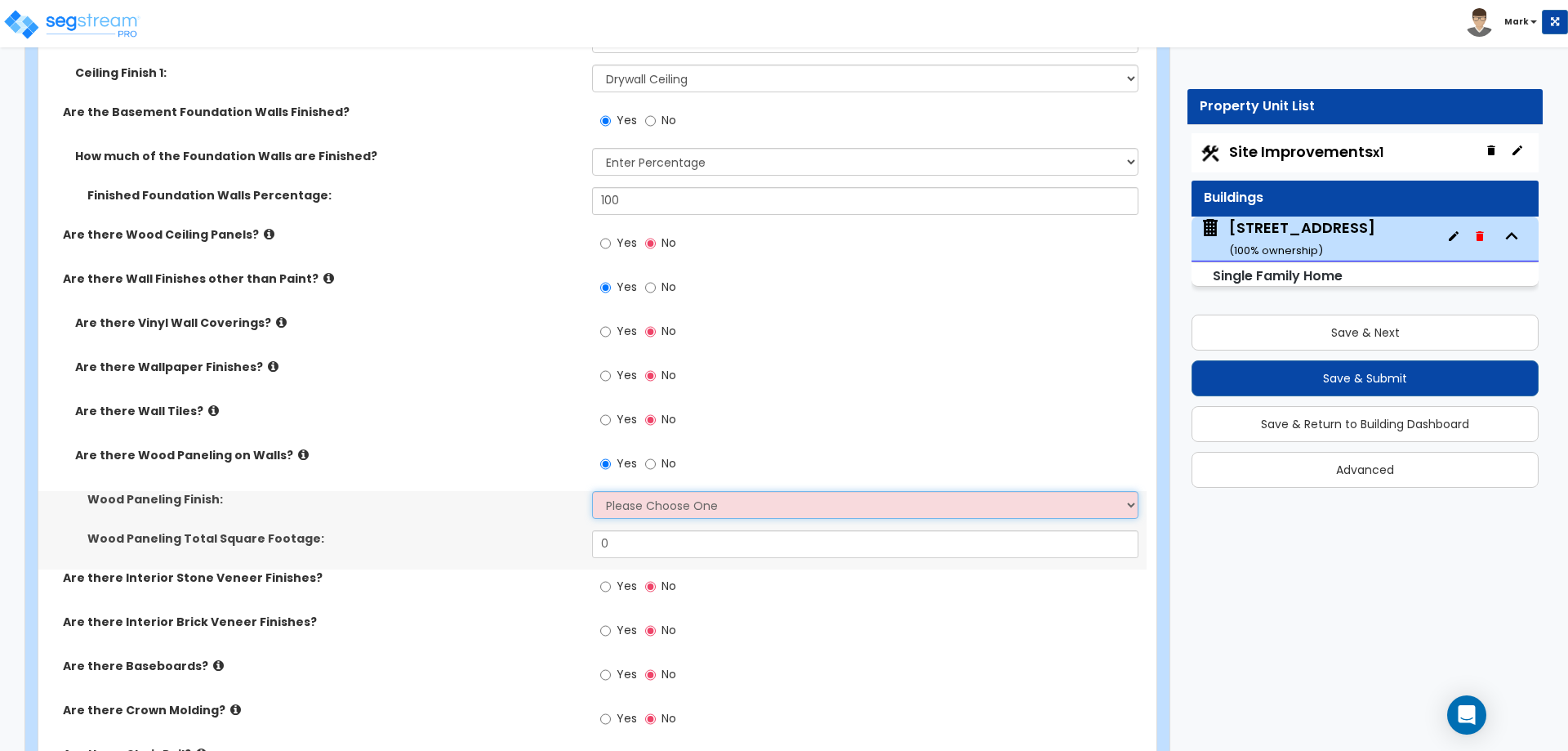
click at [641, 503] on select "Please Choose One Birch Mahogany Oak or Cherry Rosewood Teak I Don't Know, Plea…" at bounding box center [864, 505] width 545 height 28
select select "6"
click at [592, 491] on select "Please Choose One Birch Mahogany Oak or Cherry Rosewood Teak I Don't Know, Plea…" at bounding box center [864, 505] width 545 height 28
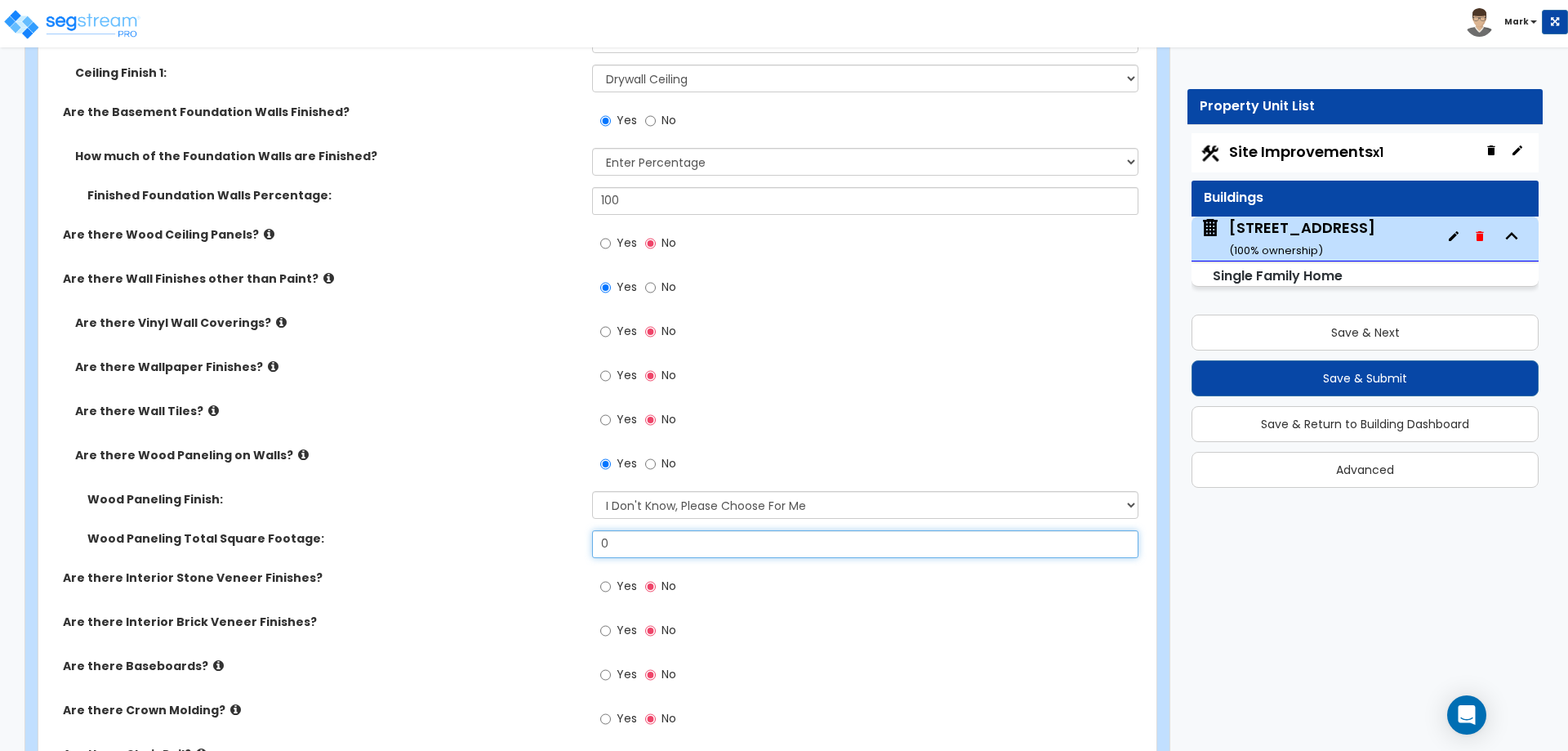
click at [630, 543] on input "0" at bounding box center [864, 545] width 545 height 28
type input "1,000"
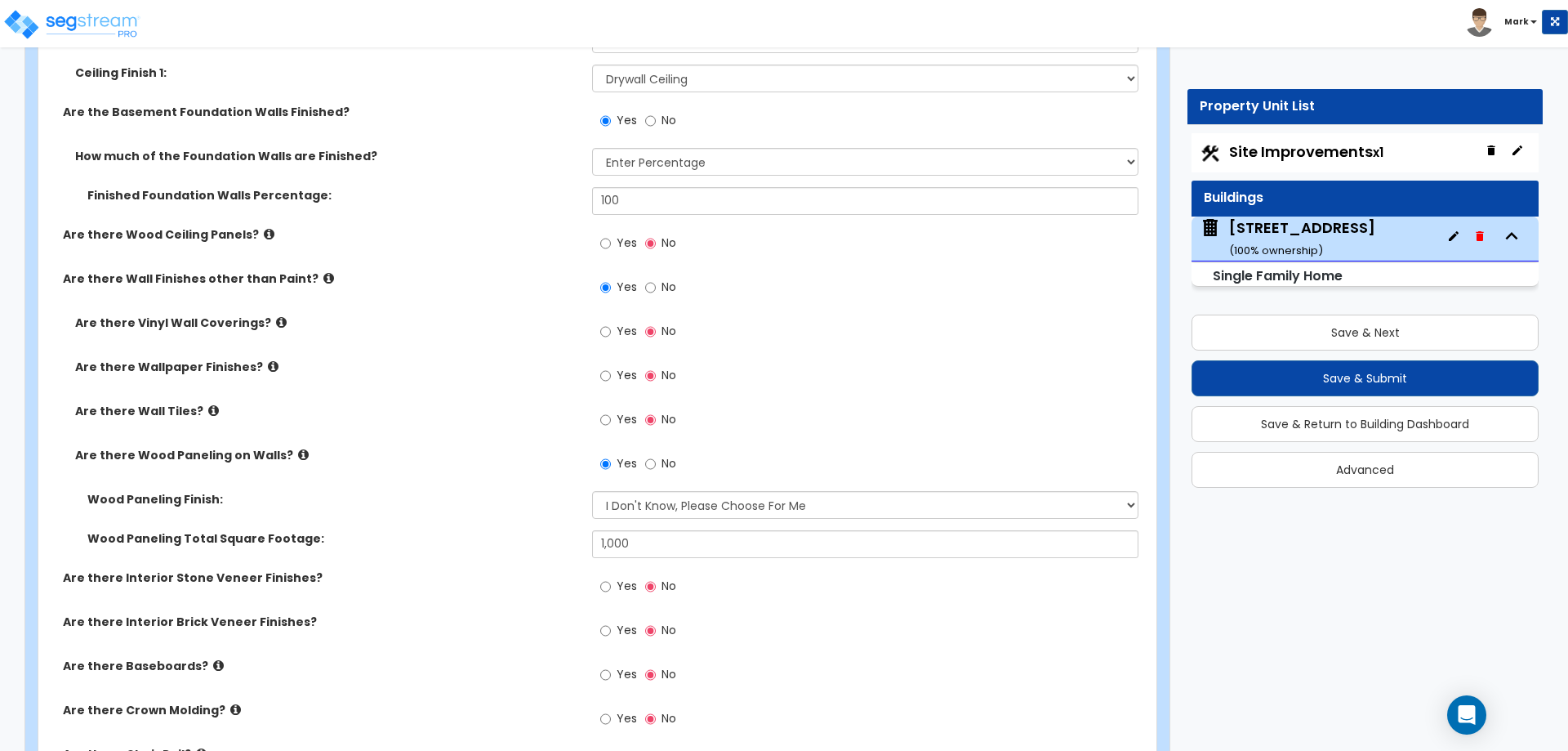
click at [490, 552] on div "Wood Paneling Total Square Footage: 1,000" at bounding box center [593, 550] width 1109 height 40
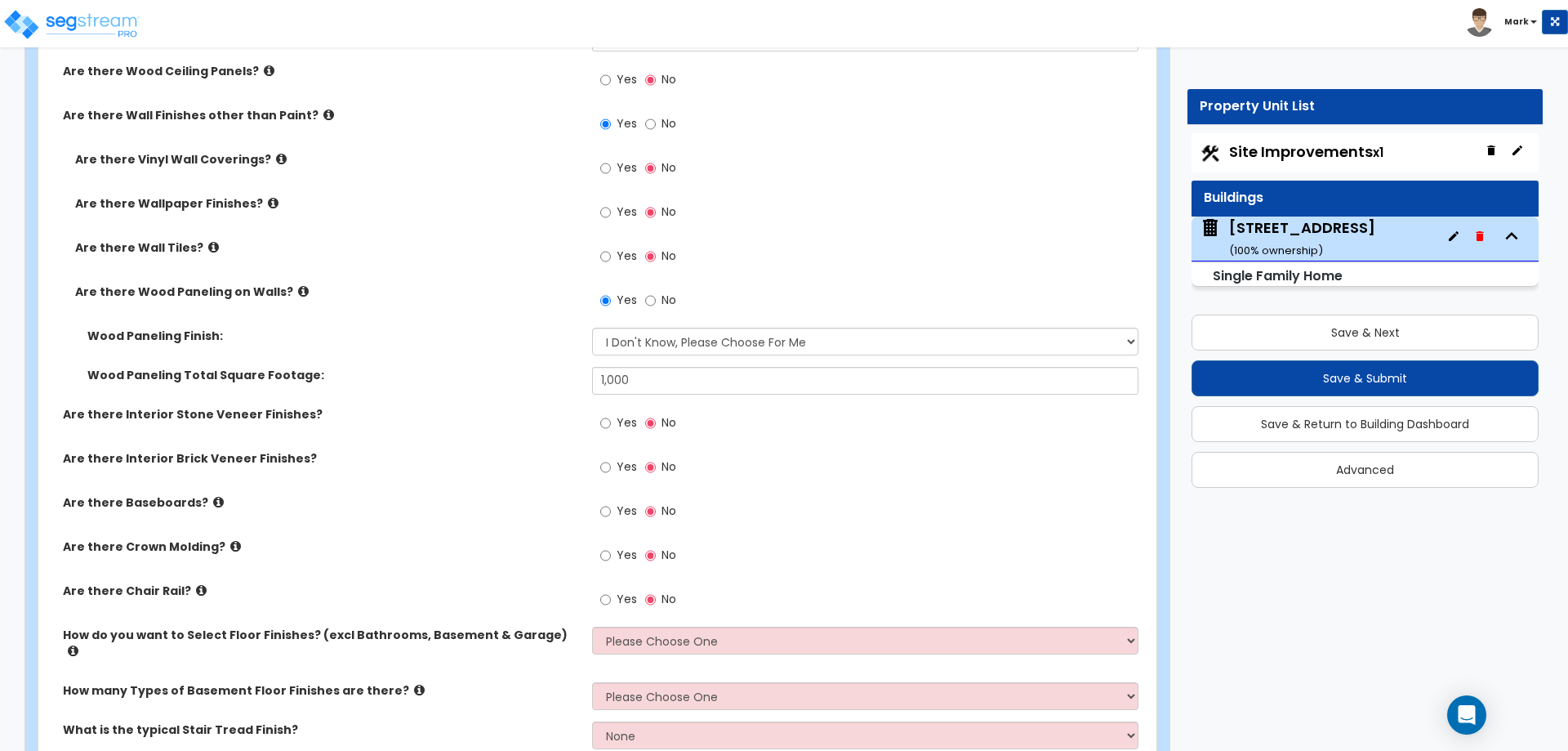
scroll to position [4249, 0]
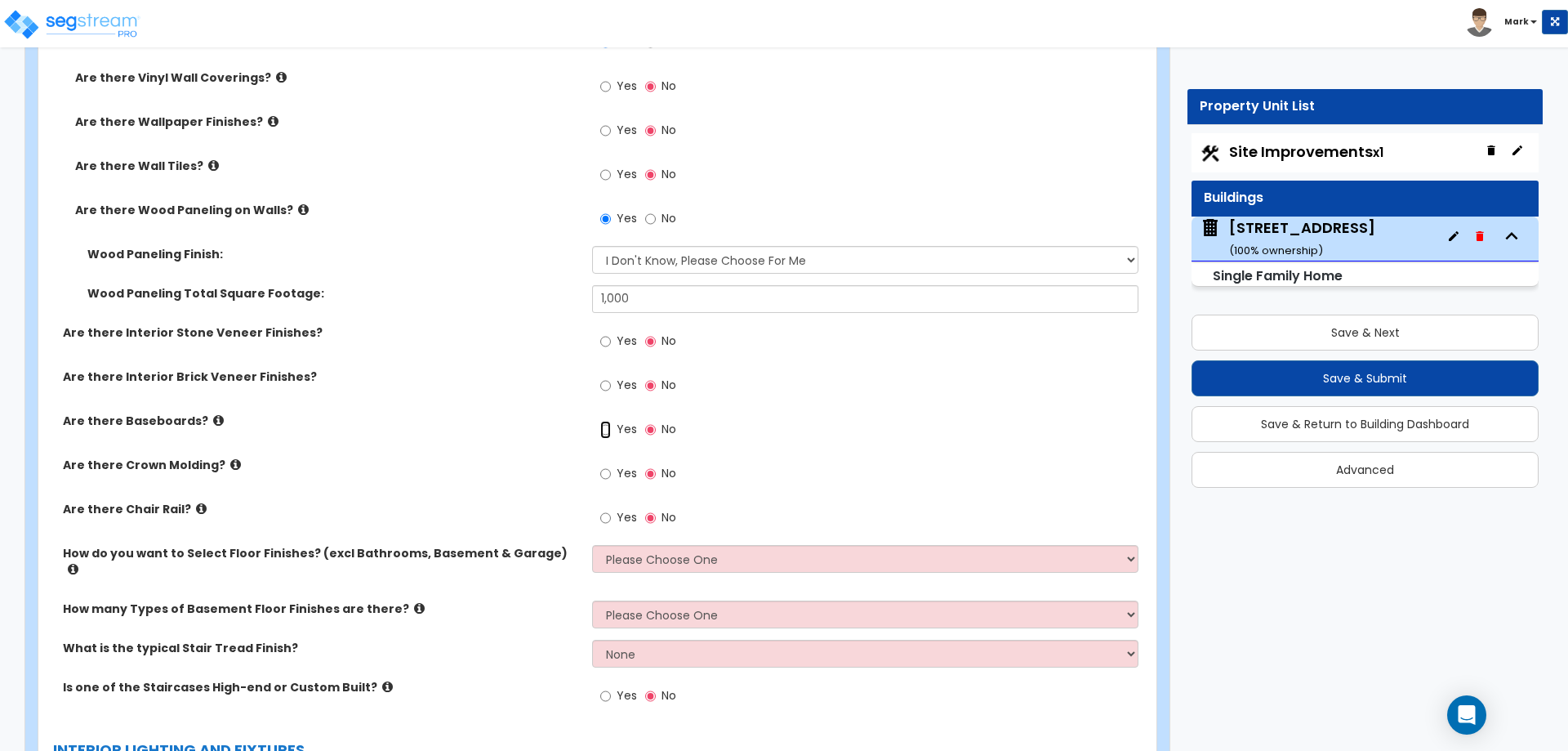
click at [608, 431] on input "Yes" at bounding box center [605, 430] width 11 height 18
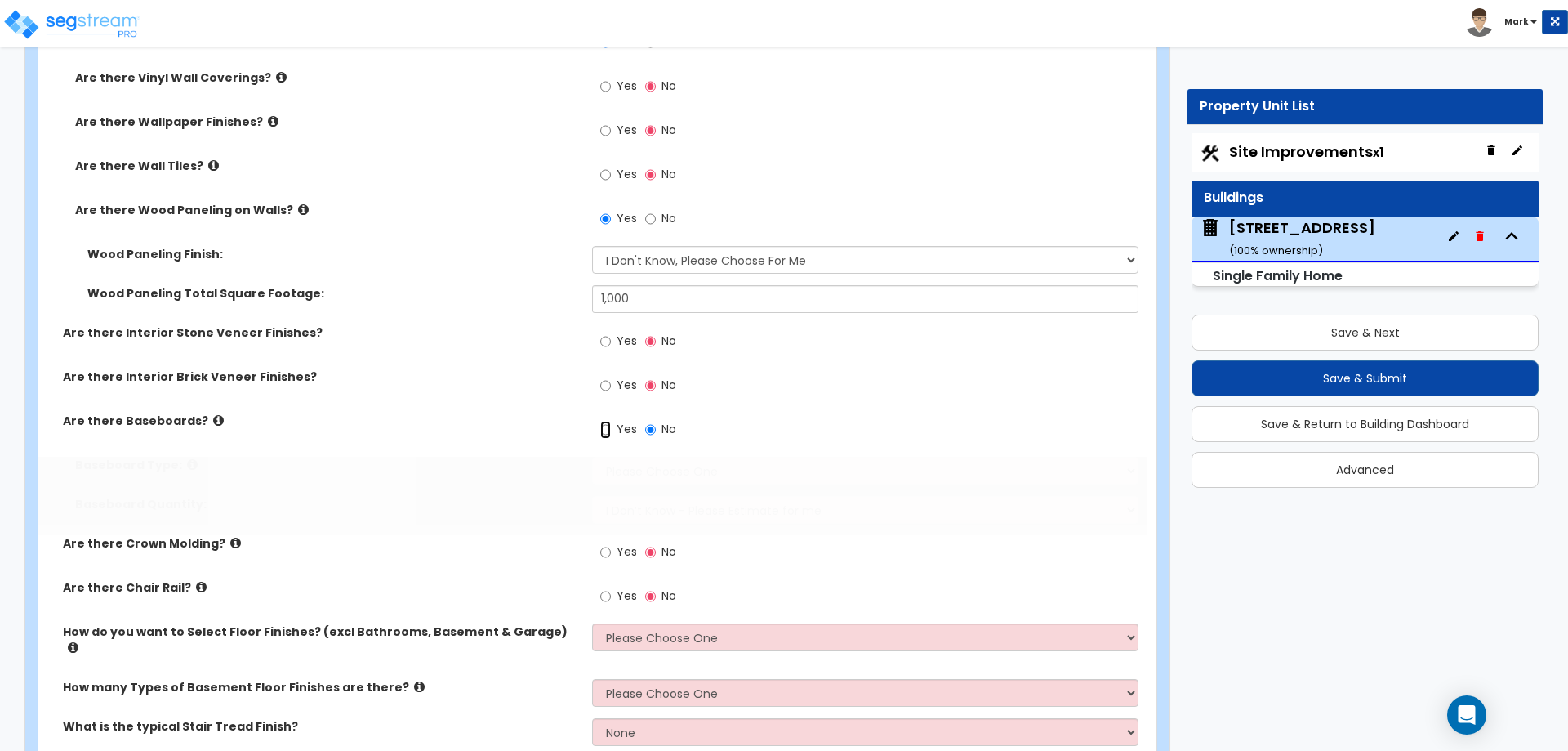
radio input "true"
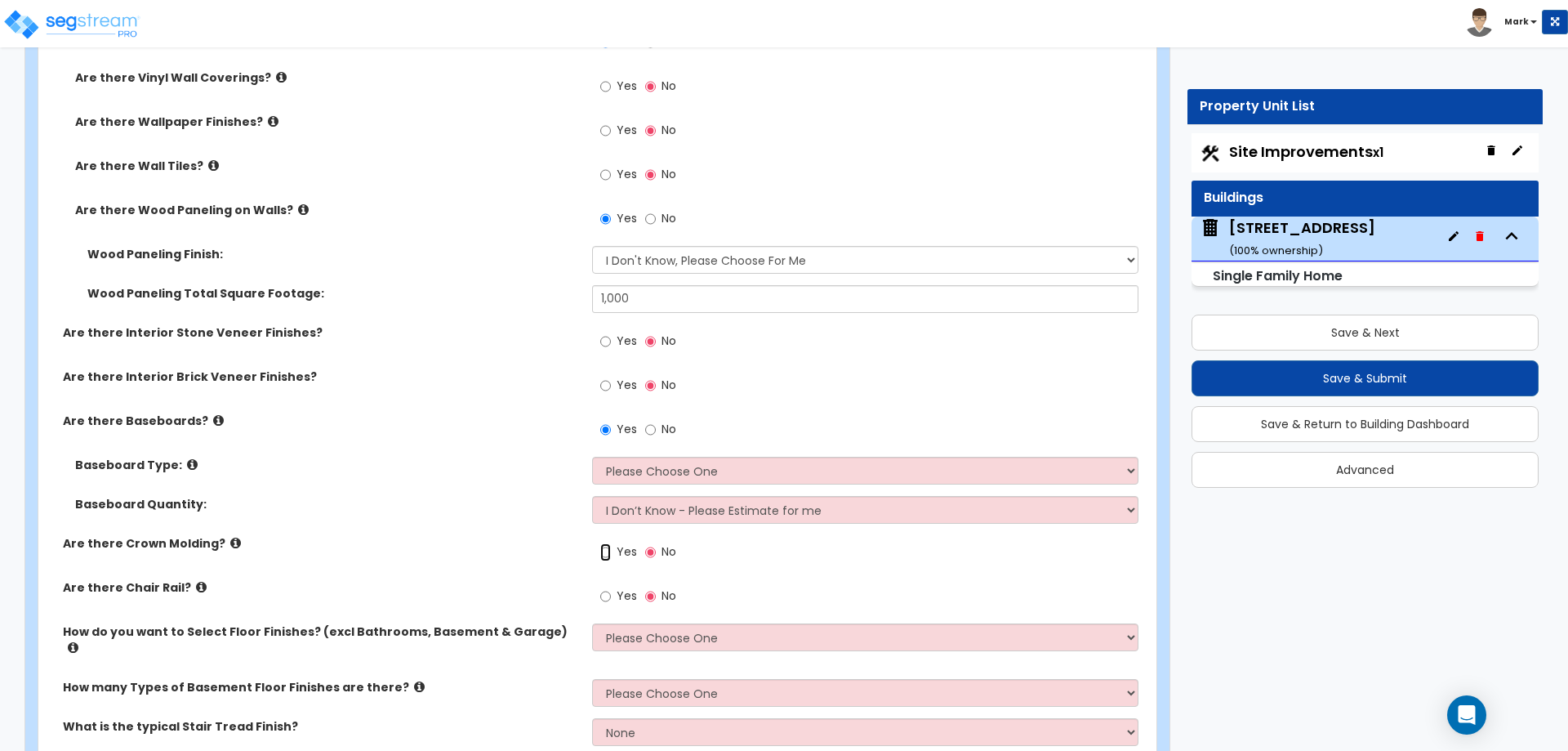
drag, startPoint x: 608, startPoint y: 552, endPoint x: 608, endPoint y: 543, distance: 9.0
click at [609, 552] on input "Yes" at bounding box center [605, 552] width 11 height 18
radio input "true"
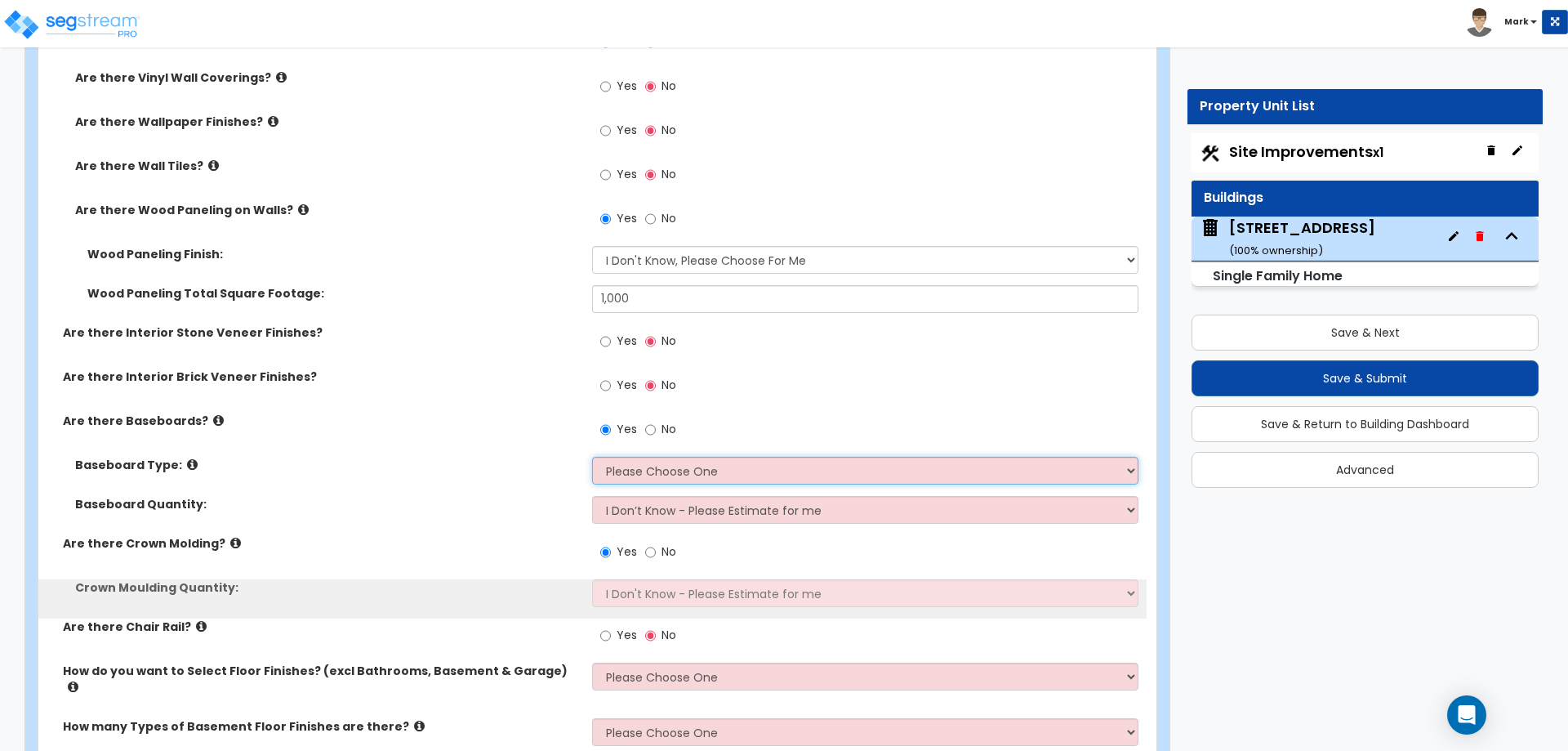
click at [647, 465] on select "Please Choose One Wood Vinyl Carpet Tile" at bounding box center [864, 470] width 545 height 28
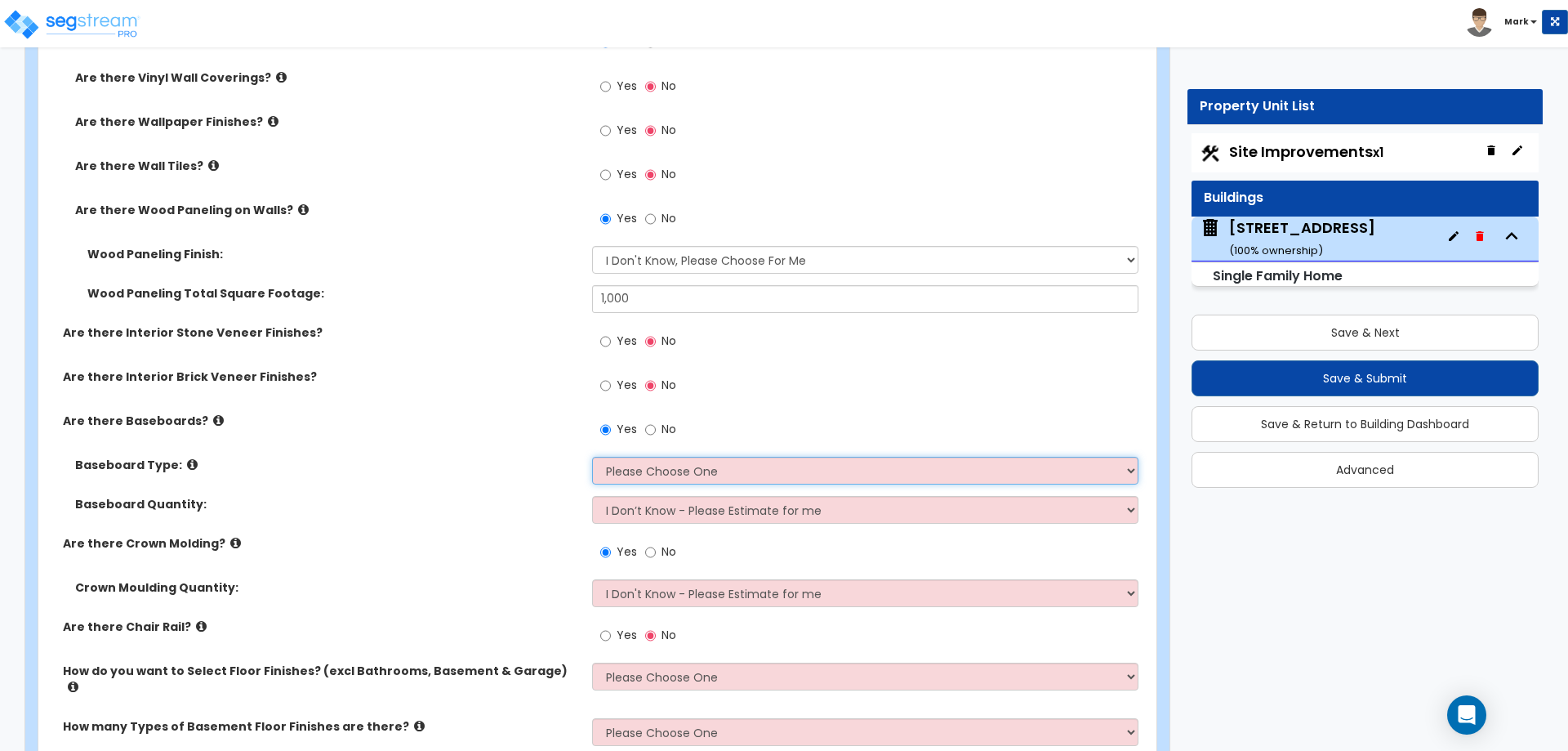
select select "1"
click at [592, 456] on select "Please Choose One Wood Vinyl Carpet Tile" at bounding box center [864, 470] width 545 height 28
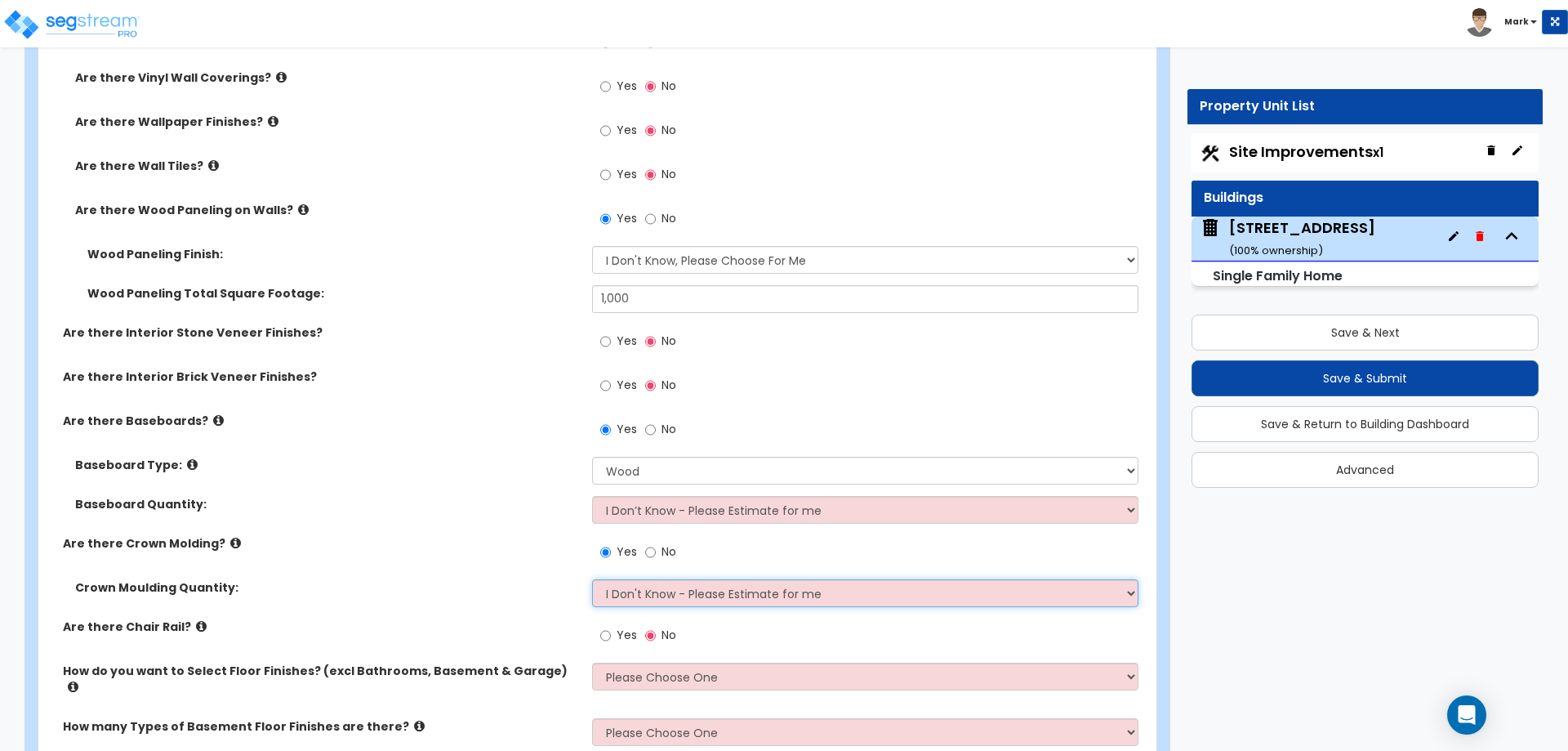
click at [649, 596] on select "I Don't Know - Please Estimate for me I want to Enter the Linear Footage" at bounding box center [864, 593] width 545 height 28
click at [592, 579] on select "I Don't Know - Please Estimate for me I want to Enter the Linear Footage" at bounding box center [864, 593] width 545 height 28
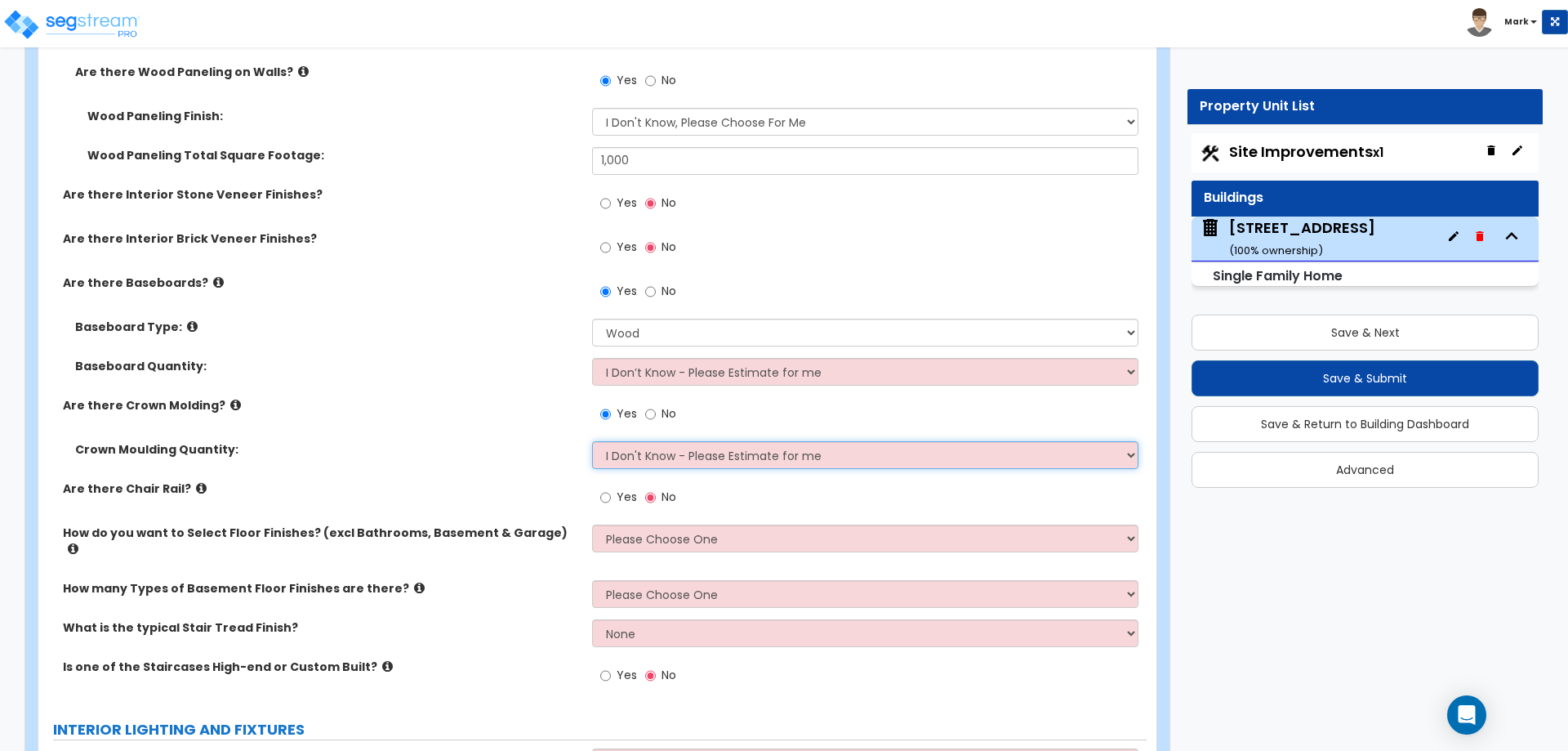
scroll to position [4413, 0]
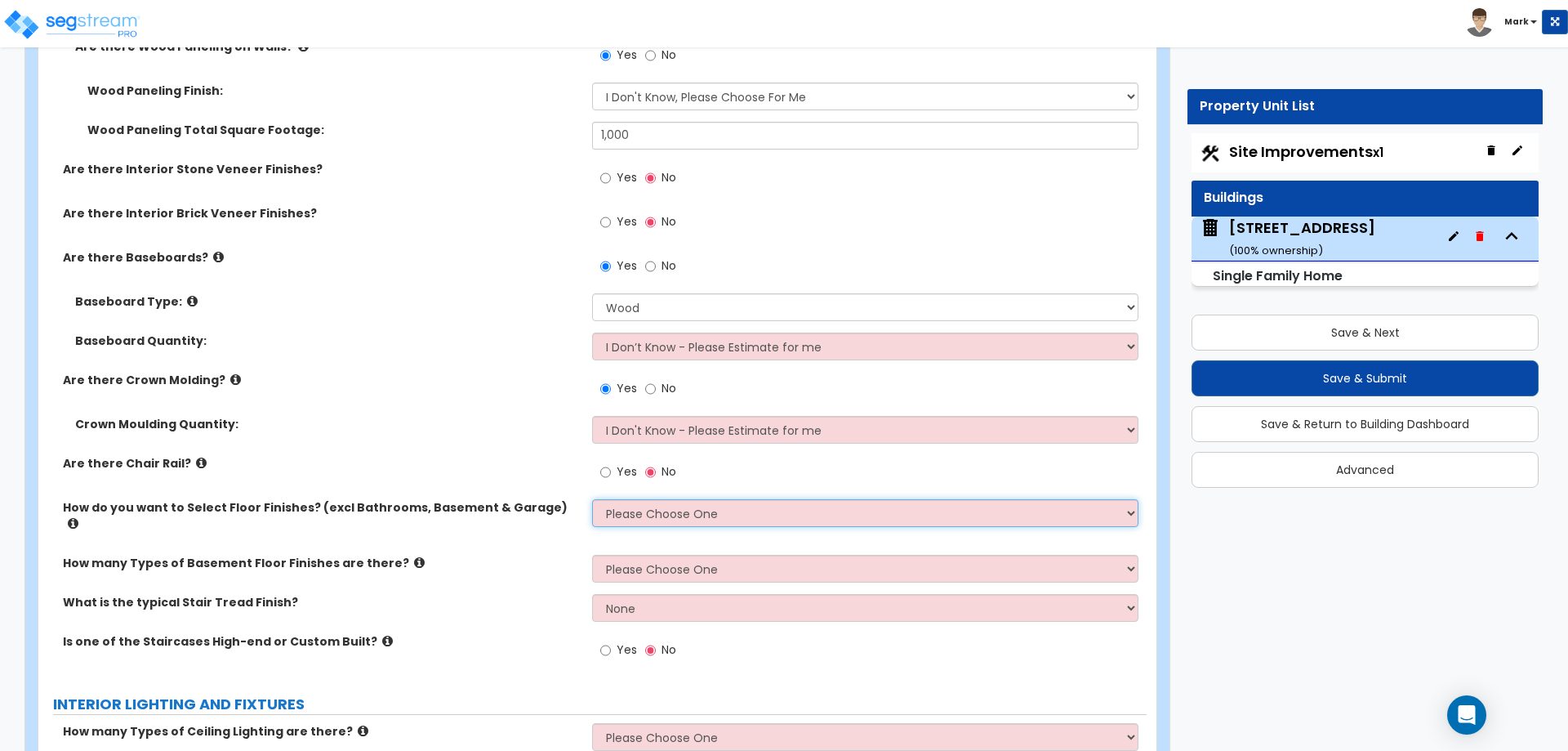
click at [612, 509] on select "Please Choose One I want to Select Floor Finishes for the Areas of the House I …" at bounding box center [864, 513] width 545 height 28
select select "2"
click at [592, 499] on select "Please Choose One I want to Select Floor Finishes for the Areas of the House I …" at bounding box center [864, 513] width 545 height 28
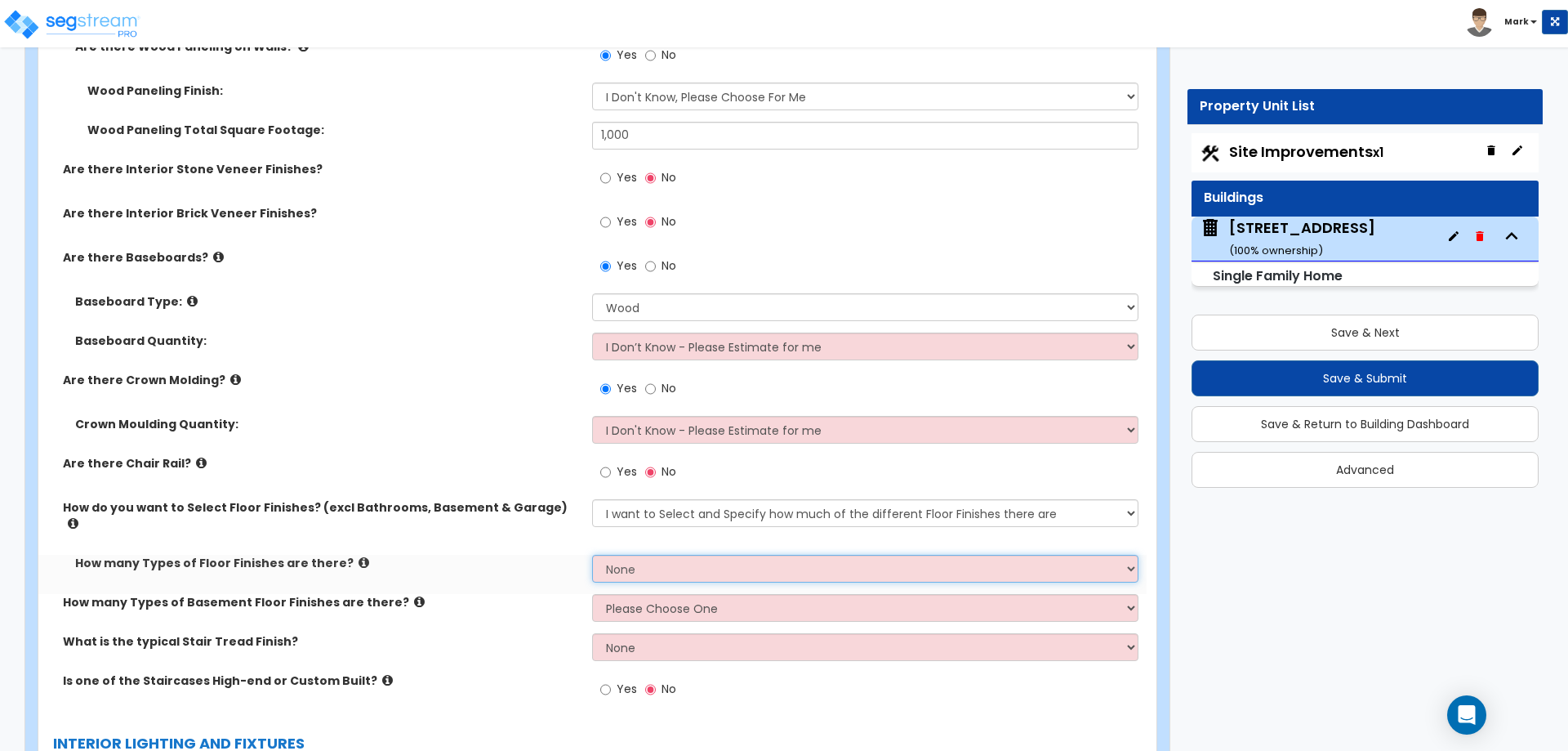
click at [631, 555] on select "None 1 2 3 4" at bounding box center [864, 569] width 545 height 28
select select "1"
click at [592, 555] on select "None 1 2 3 4" at bounding box center [864, 569] width 545 height 28
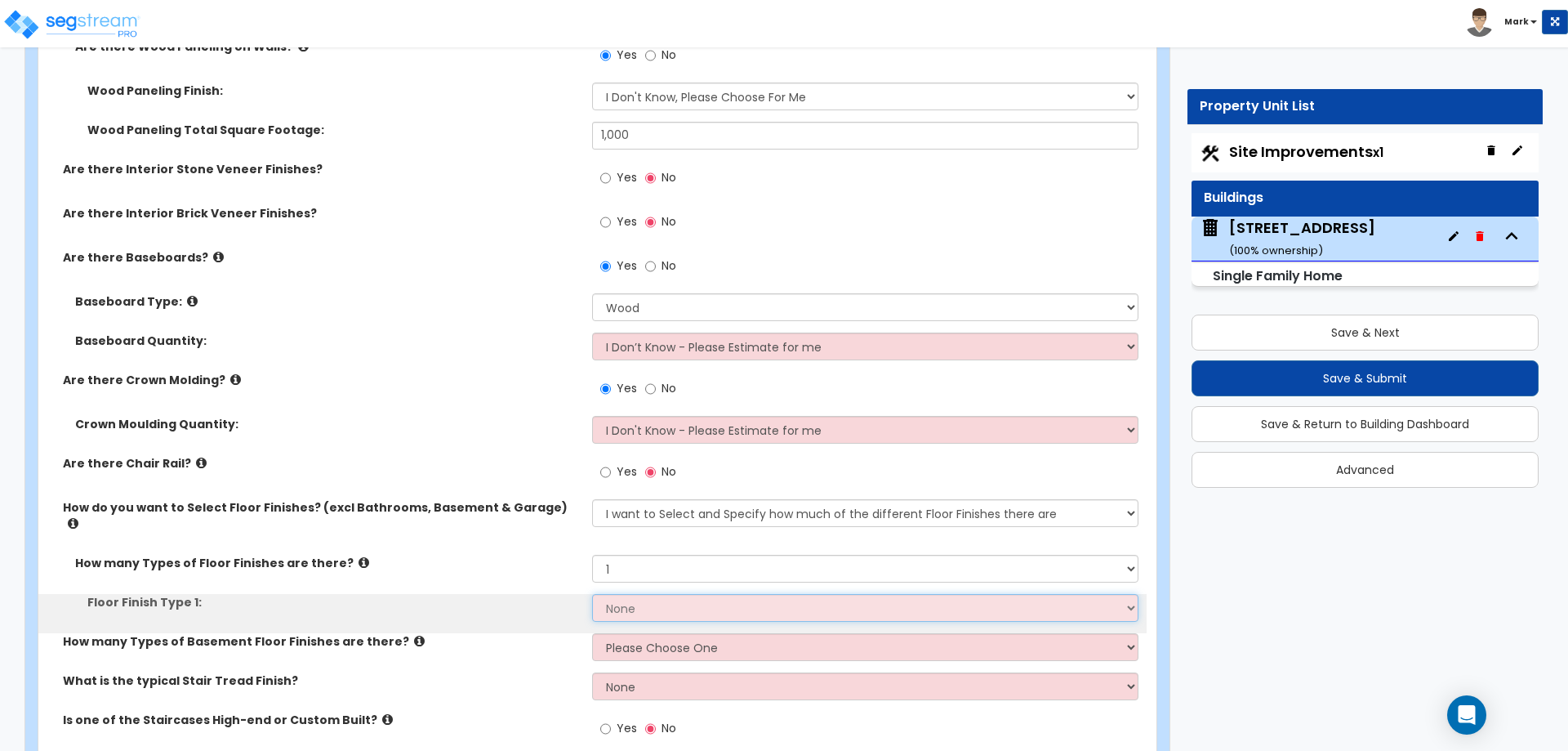
click at [634, 594] on select "None Tile Flooring Hardwood Flooring Resilient Laminate Flooring VCT Flooring S…" at bounding box center [864, 608] width 545 height 28
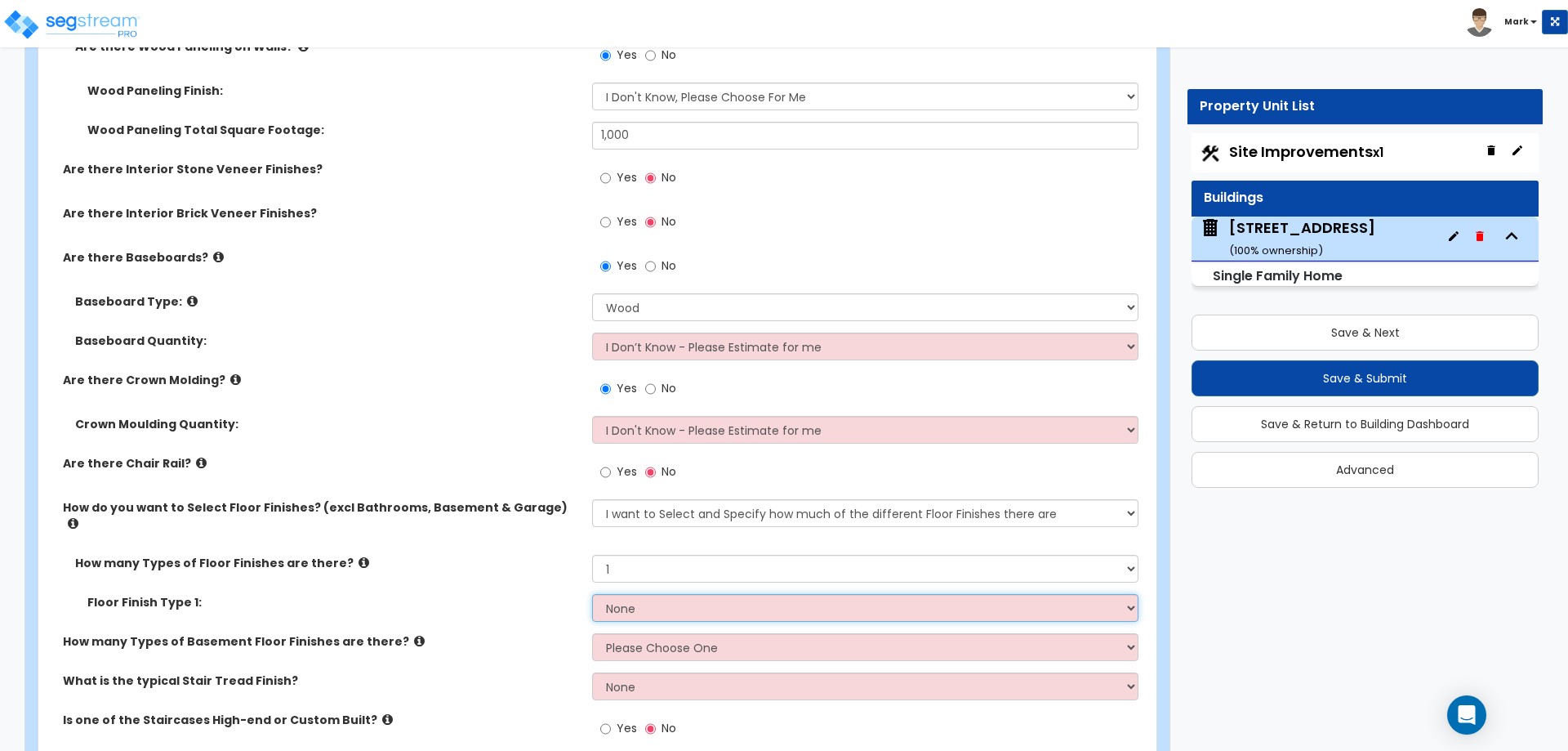
select select "2"
click at [592, 594] on select "None Tile Flooring Hardwood Flooring Resilient Laminate Flooring VCT Flooring S…" at bounding box center [864, 608] width 545 height 28
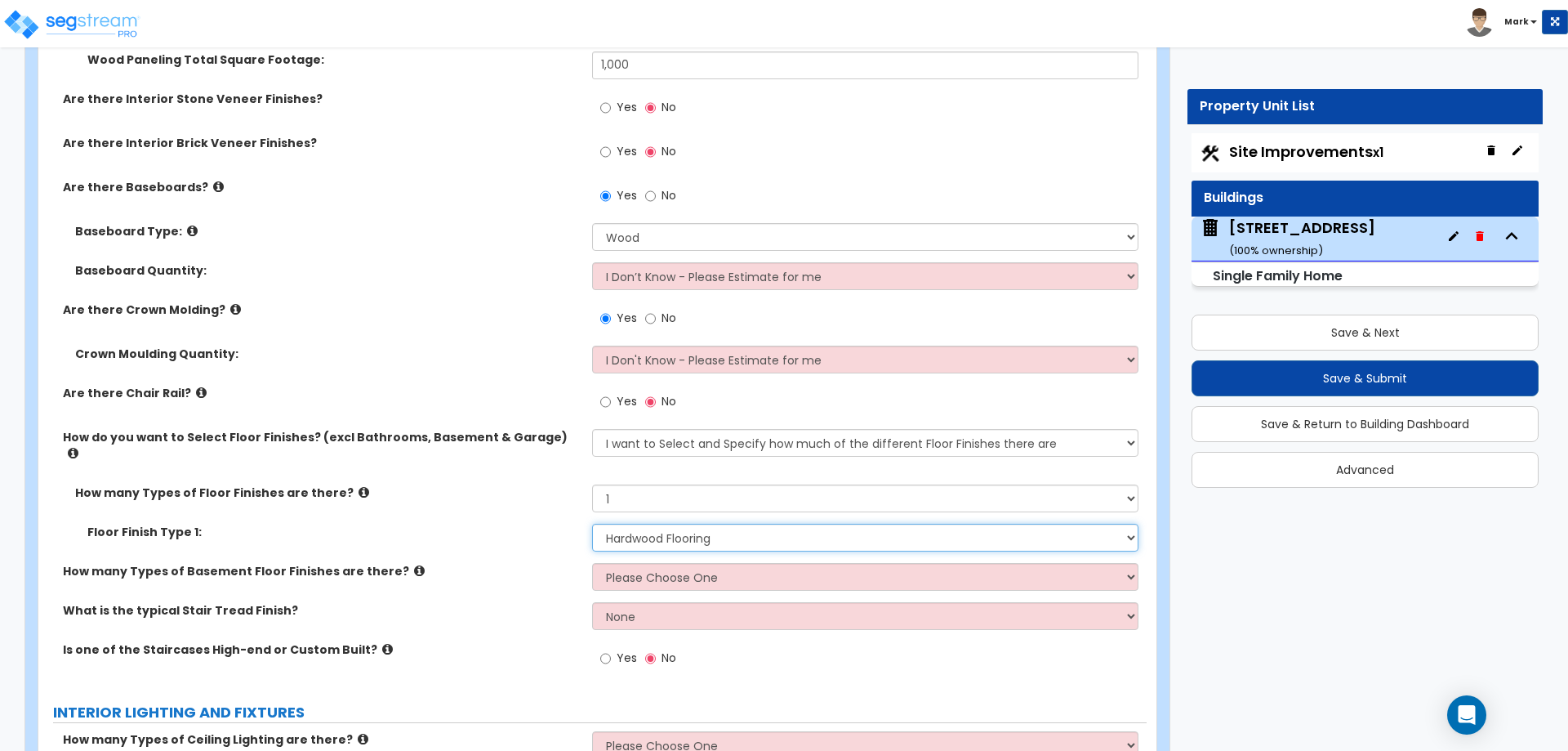
scroll to position [4576, 0]
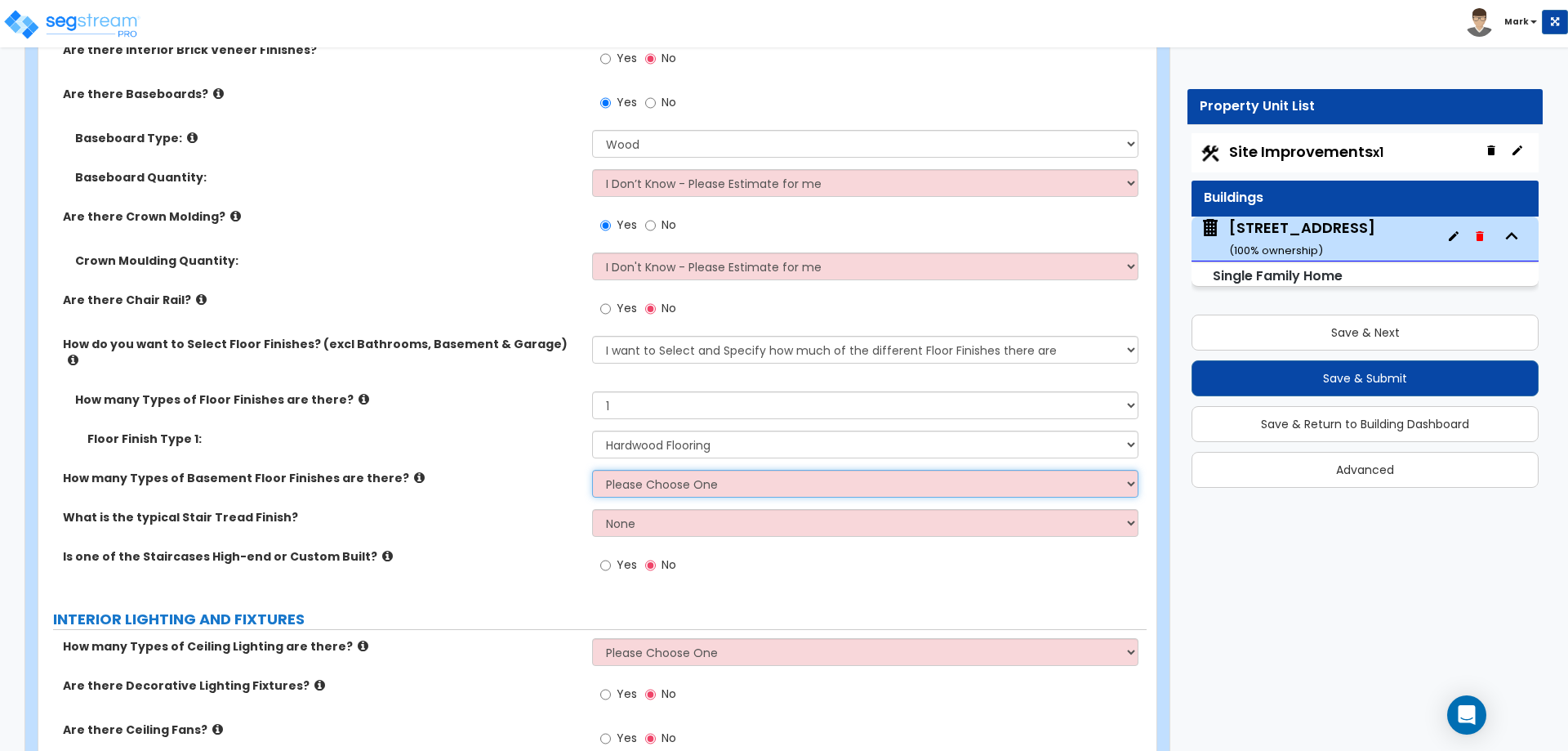
click at [643, 470] on select "Please Choose One 1 2 3" at bounding box center [864, 484] width 545 height 28
select select "1"
click at [592, 470] on select "Please Choose One 1 2 3" at bounding box center [864, 484] width 545 height 28
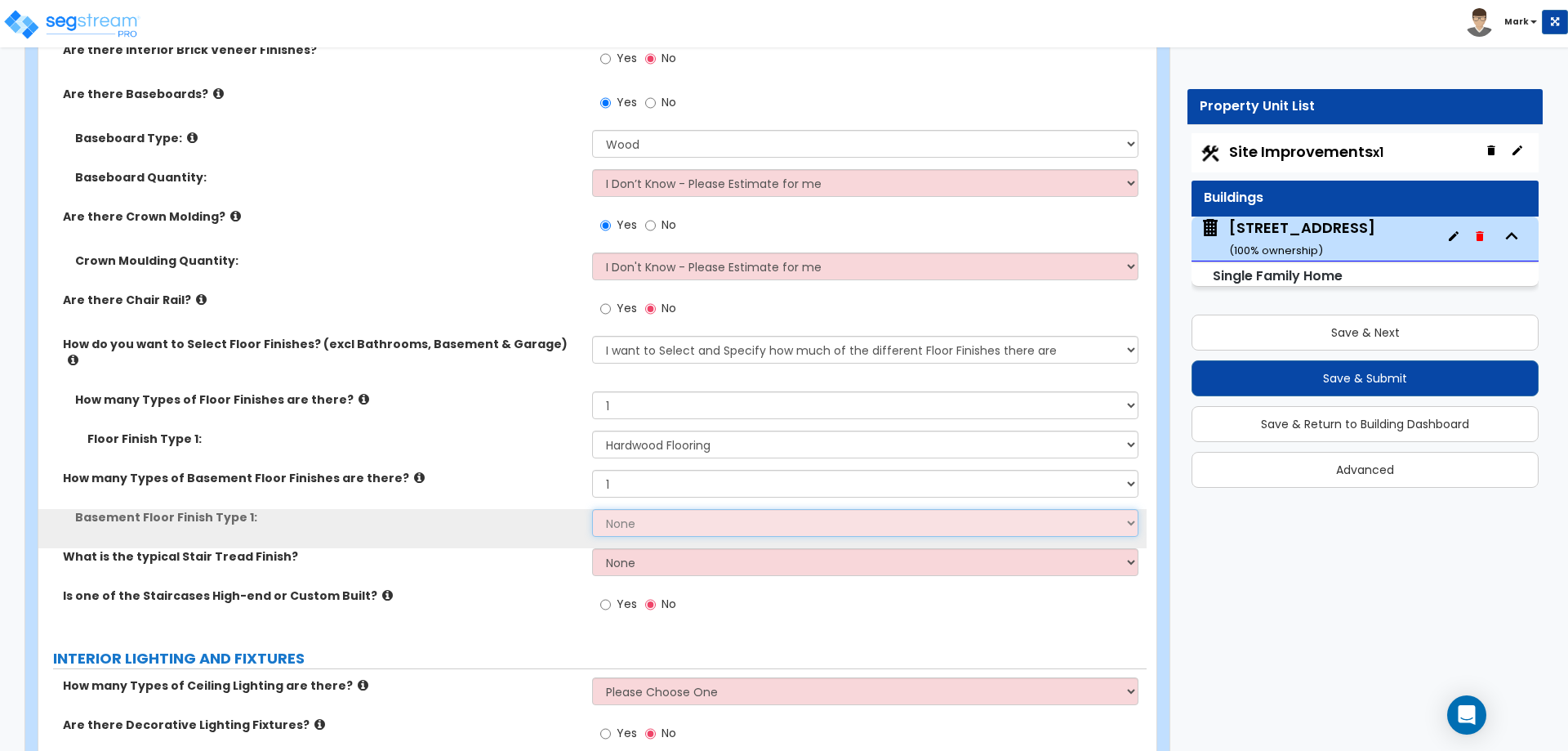
click at [629, 509] on select "None Tile Flooring Hardwood Flooring Resilient Laminate Flooring VCT Flooring S…" at bounding box center [864, 523] width 545 height 28
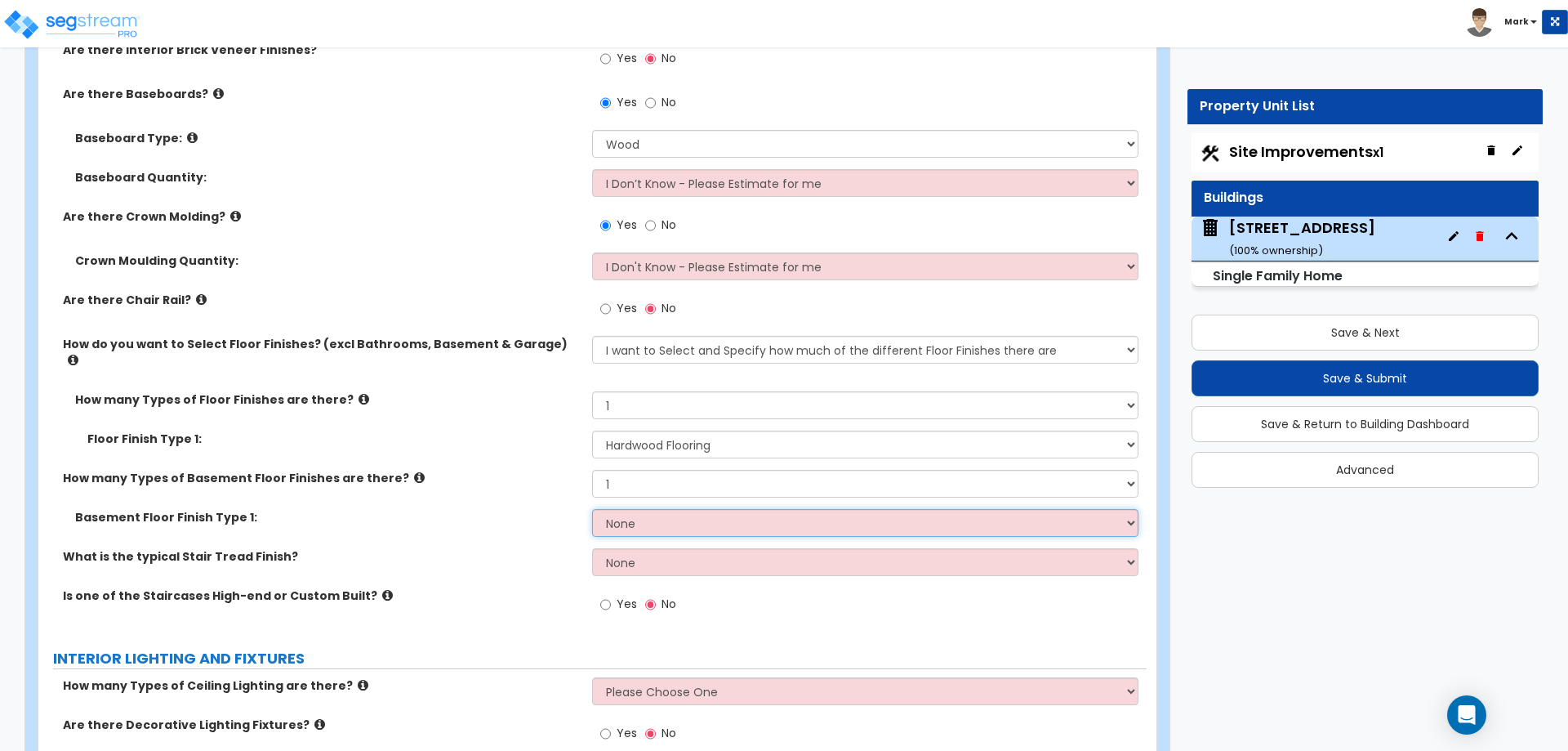
select select "2"
click at [592, 509] on select "None Tile Flooring Hardwood Flooring Resilient Laminate Flooring VCT Flooring S…" at bounding box center [864, 523] width 545 height 28
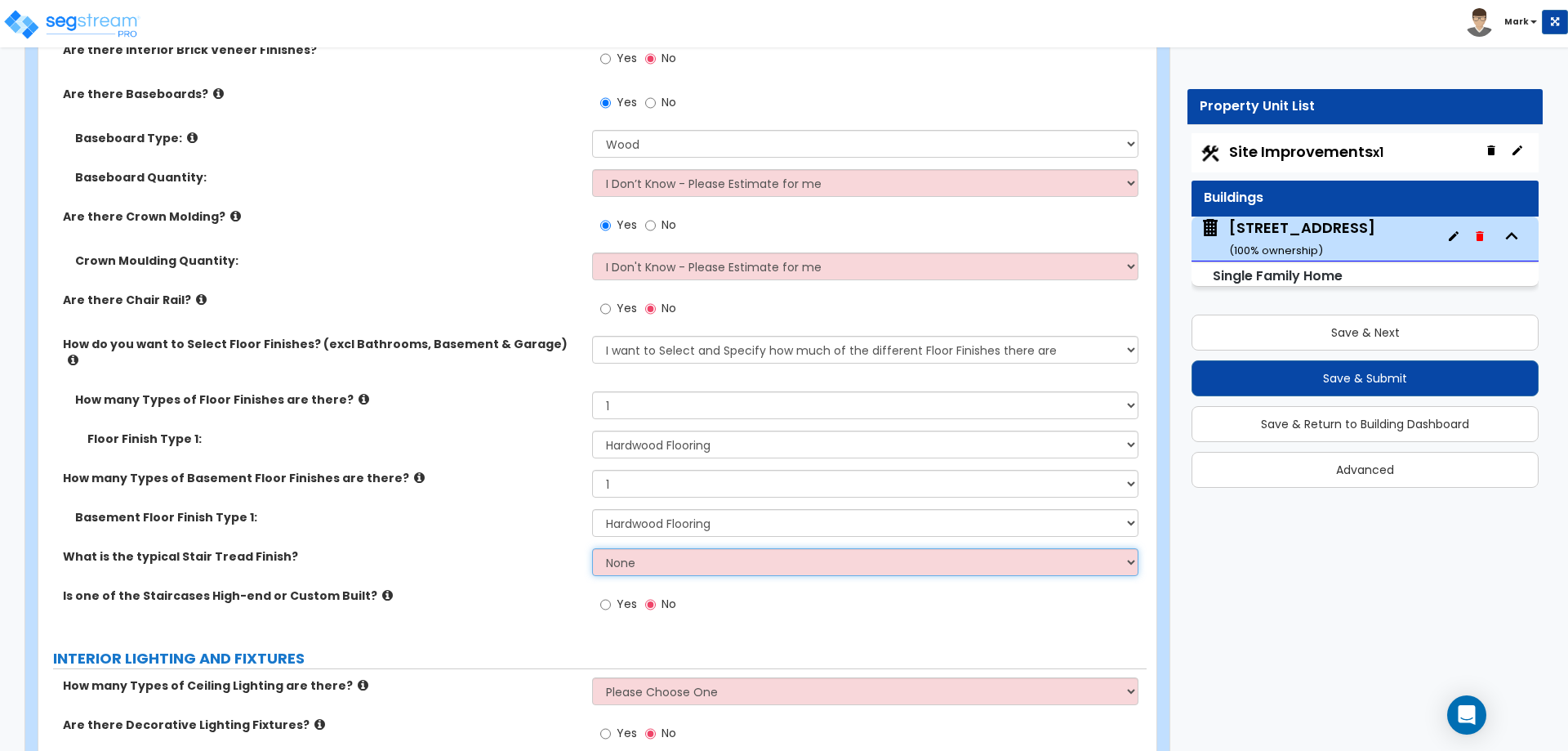
click at [638, 548] on select "None Tile Wood Laminate VCT Sheet Carpet Sheet Vinyl Carpet Tile" at bounding box center [864, 562] width 545 height 28
select select "2"
click at [592, 548] on select "None Tile Wood Laminate VCT Sheet Carpet Sheet Vinyl Carpet Tile" at bounding box center [864, 562] width 545 height 28
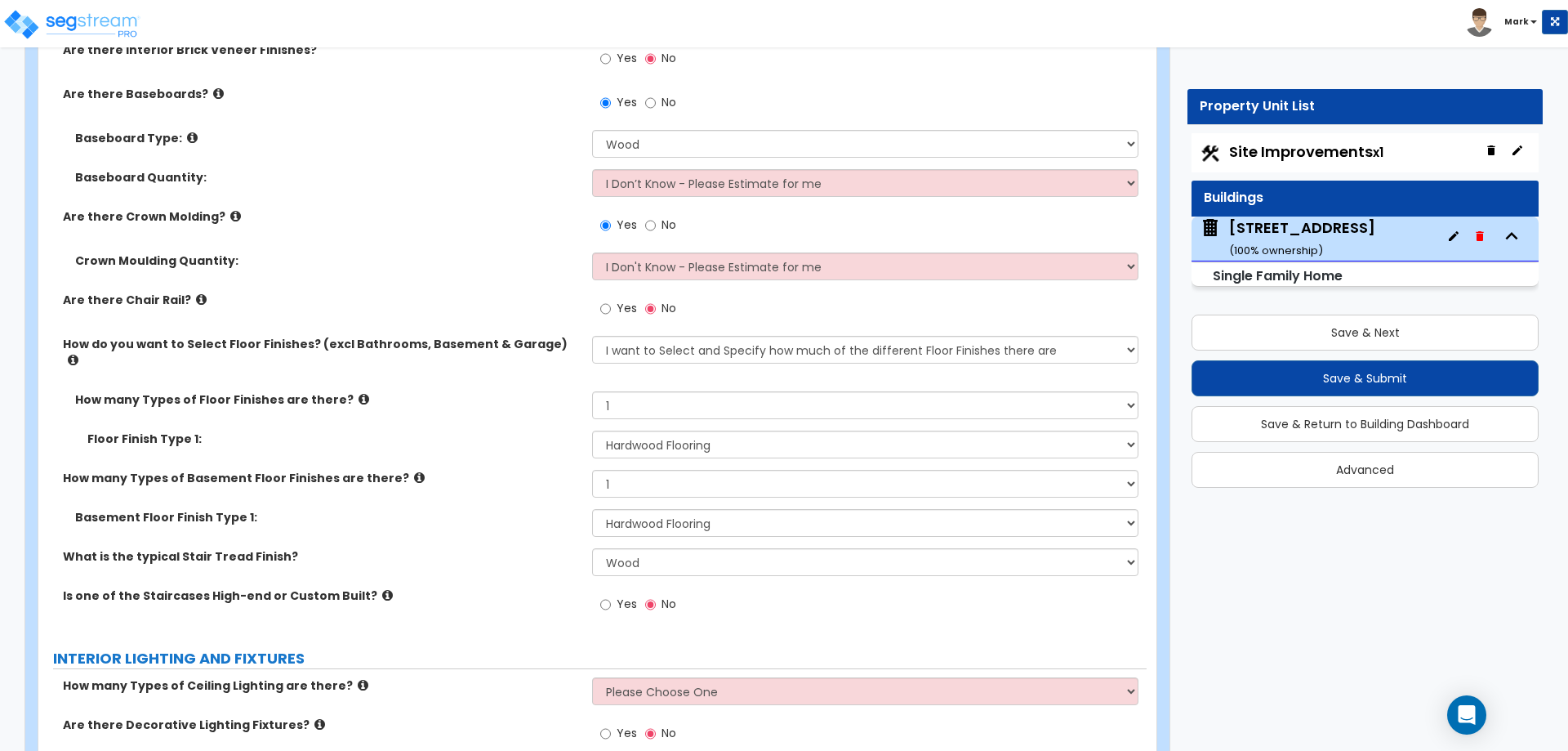
click at [382, 589] on icon at bounding box center [387, 595] width 11 height 12
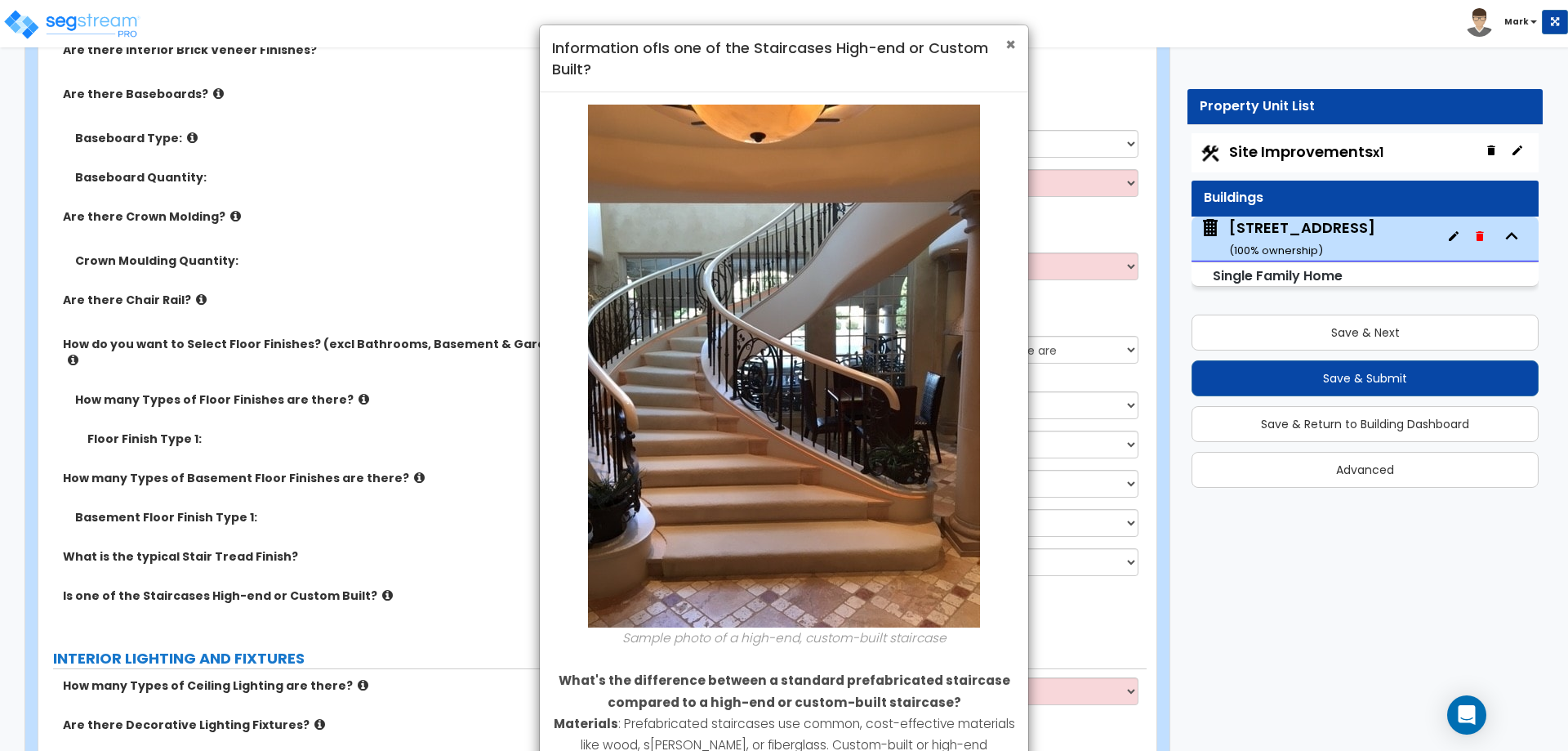
click at [1009, 40] on span "×" at bounding box center [1010, 45] width 11 height 24
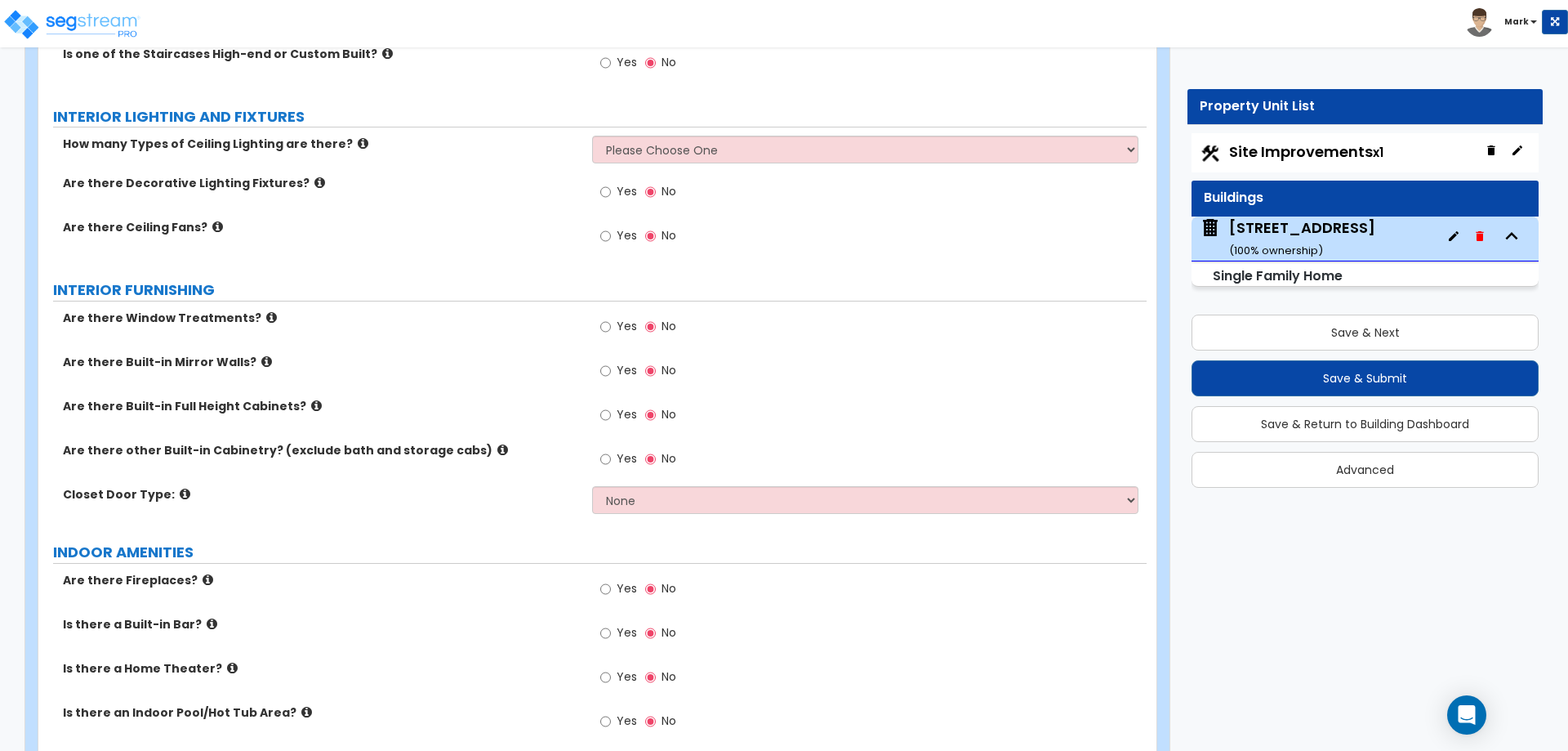
scroll to position [5148, 0]
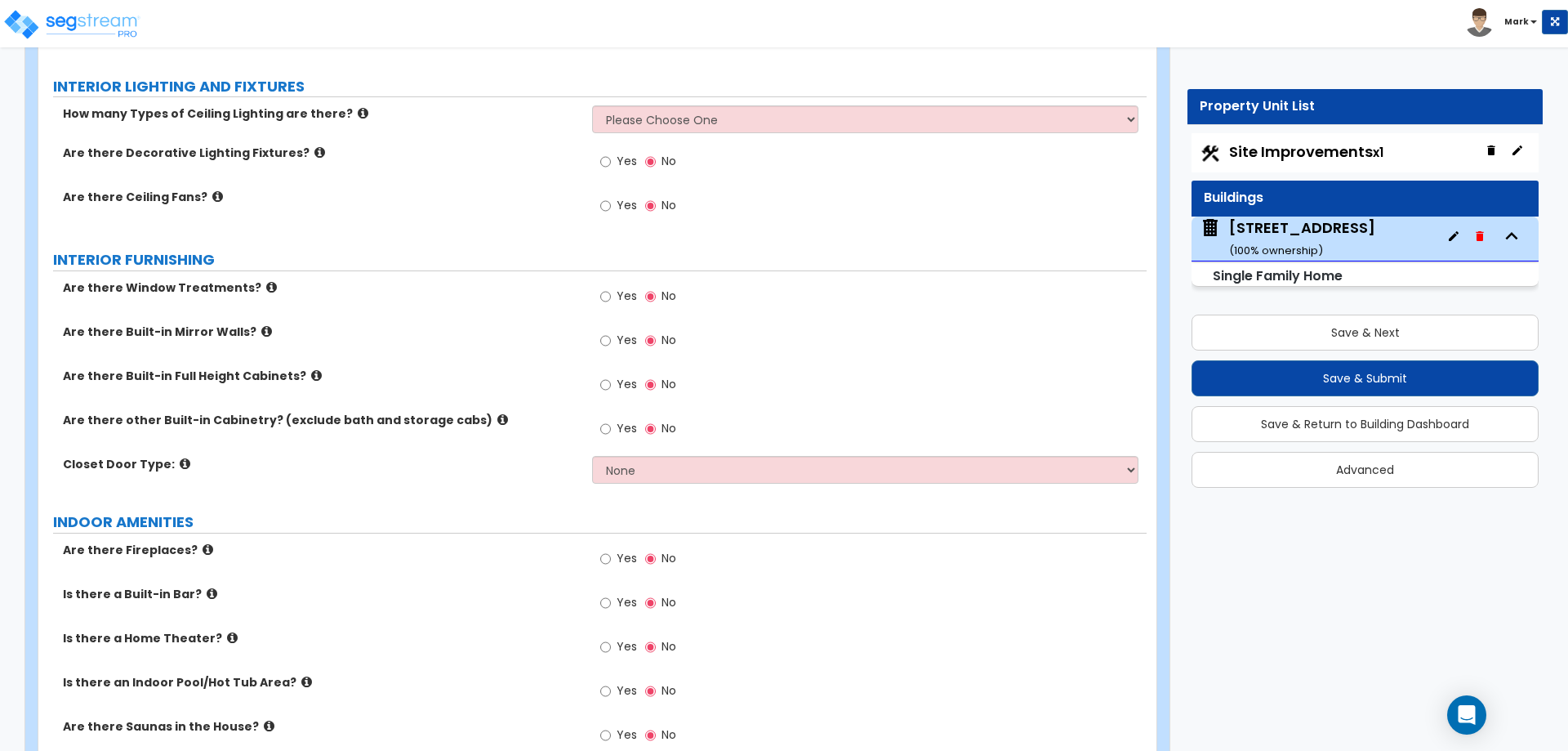
click at [619, 153] on span "Yes" at bounding box center [627, 161] width 21 height 17
click at [611, 153] on input "Yes" at bounding box center [605, 162] width 11 height 18
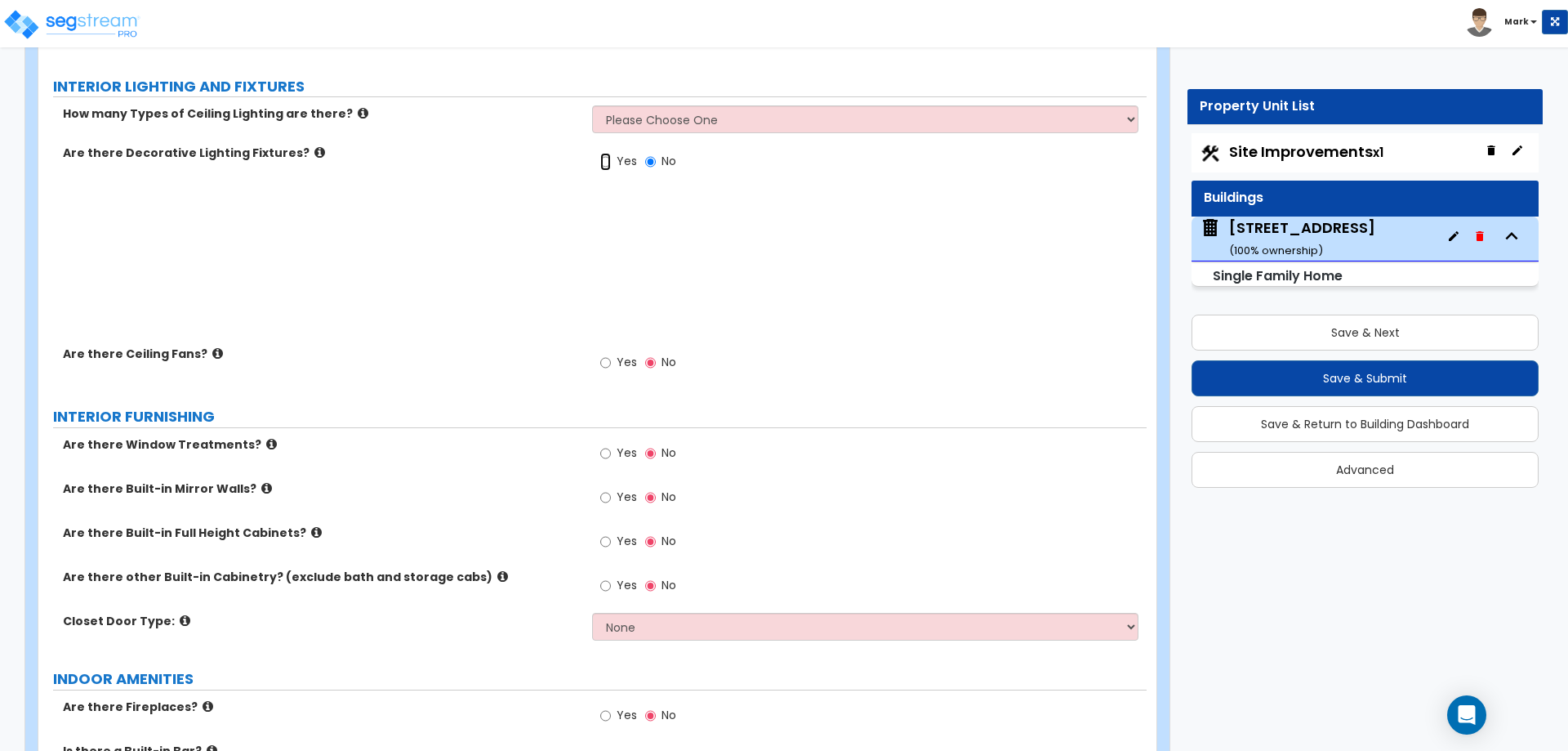
radio input "true"
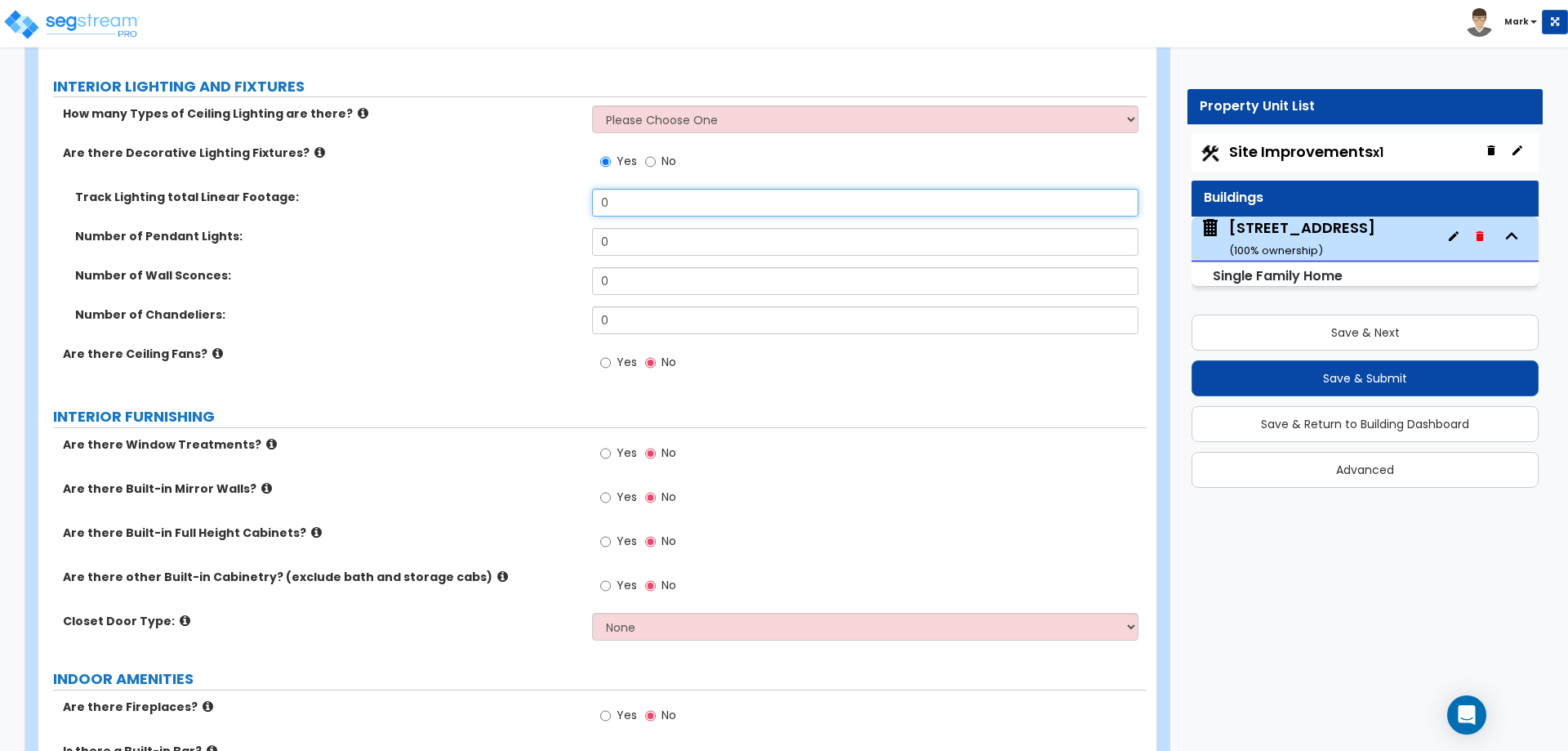
click at [630, 189] on input "0" at bounding box center [864, 203] width 545 height 28
type input "6"
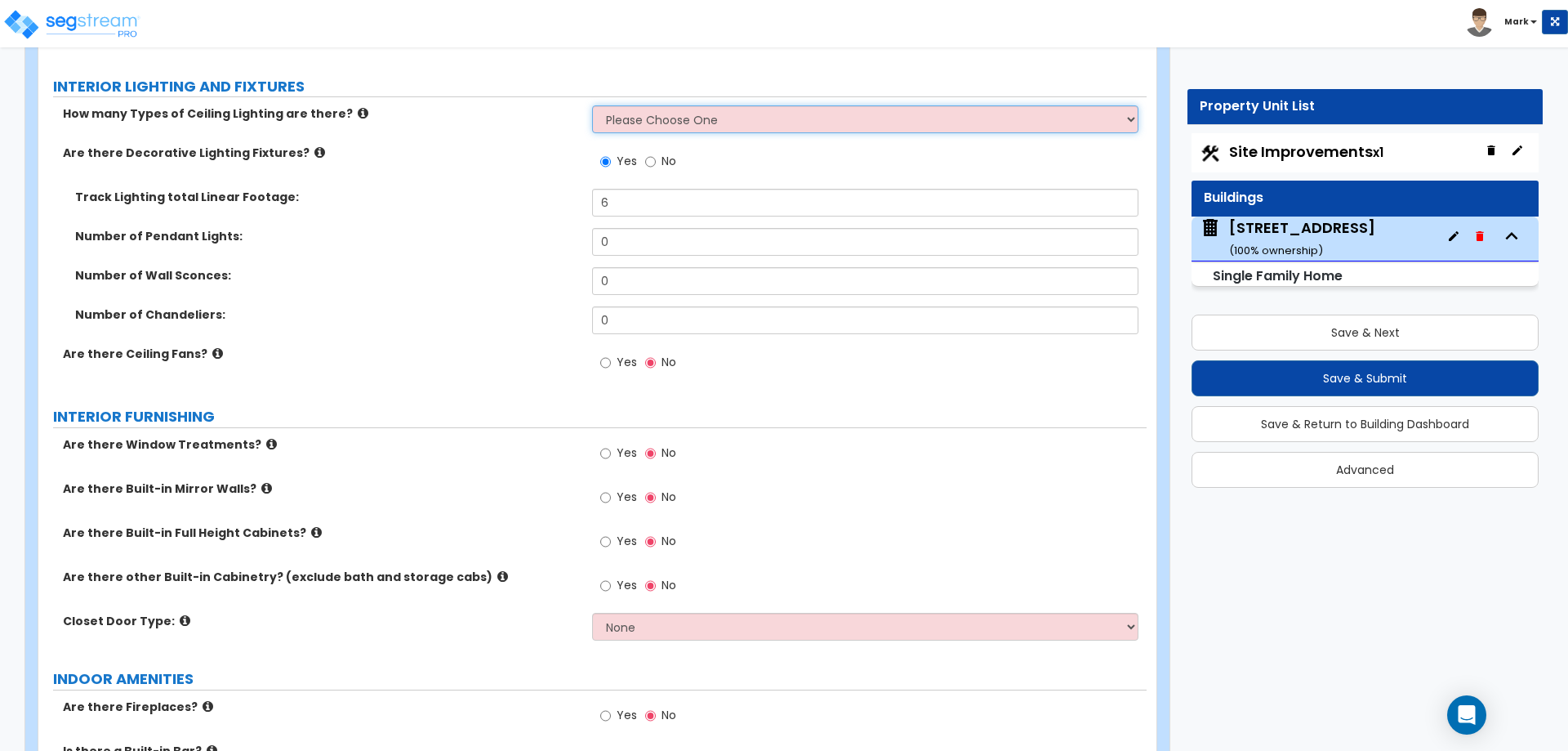
click at [655, 106] on select "Please Choose One 1 2 3" at bounding box center [864, 120] width 545 height 28
select select "1"
click at [592, 106] on select "Please Choose One 1 2 3" at bounding box center [864, 120] width 545 height 28
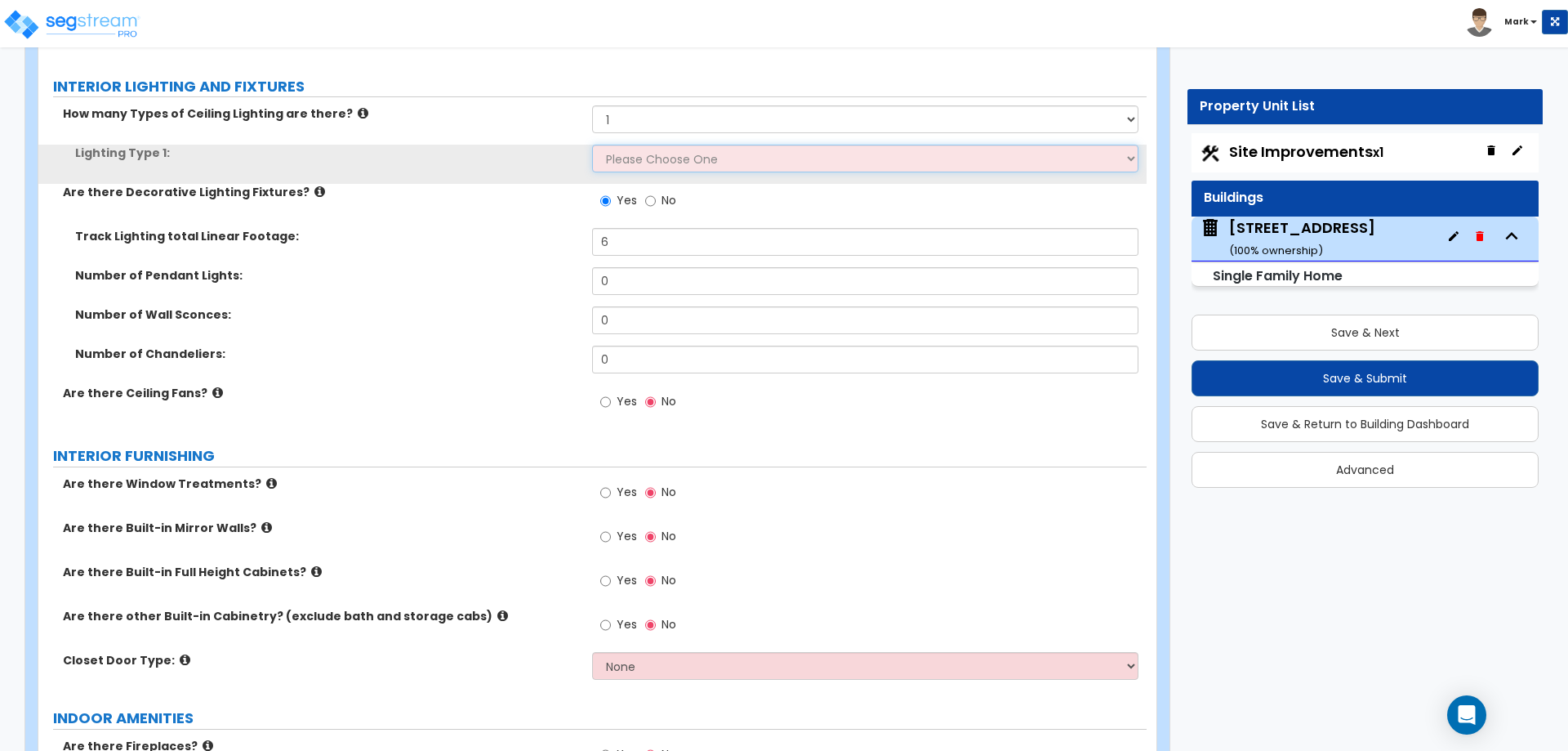
click at [651, 144] on select "Please Choose One LED Surface-Mounted LED Recessed Fluorescent Surface-Mounted …" at bounding box center [864, 158] width 545 height 28
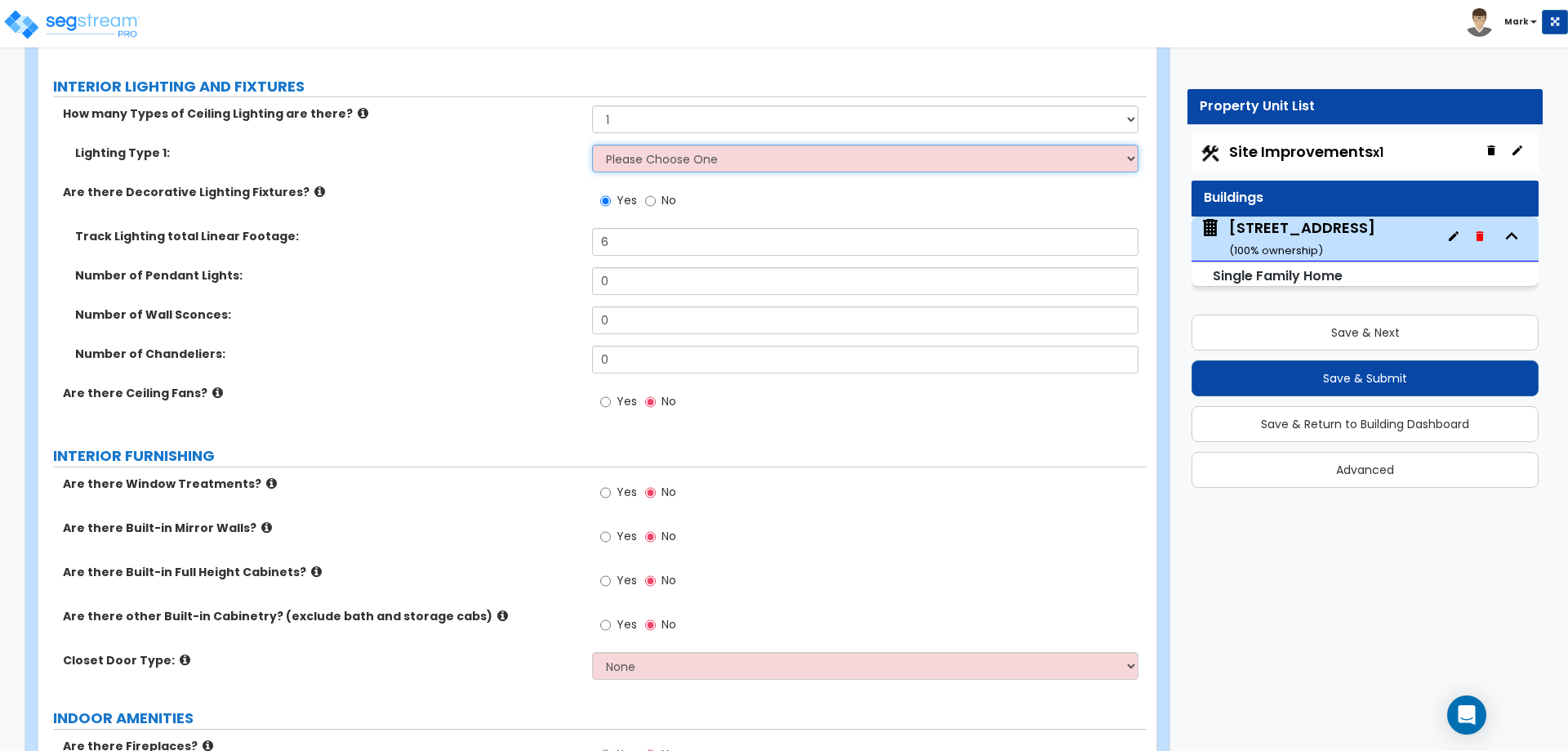
select select "1"
click at [592, 144] on select "Please Choose One LED Surface-Mounted LED Recessed Fluorescent Surface-Mounted …" at bounding box center [864, 158] width 545 height 28
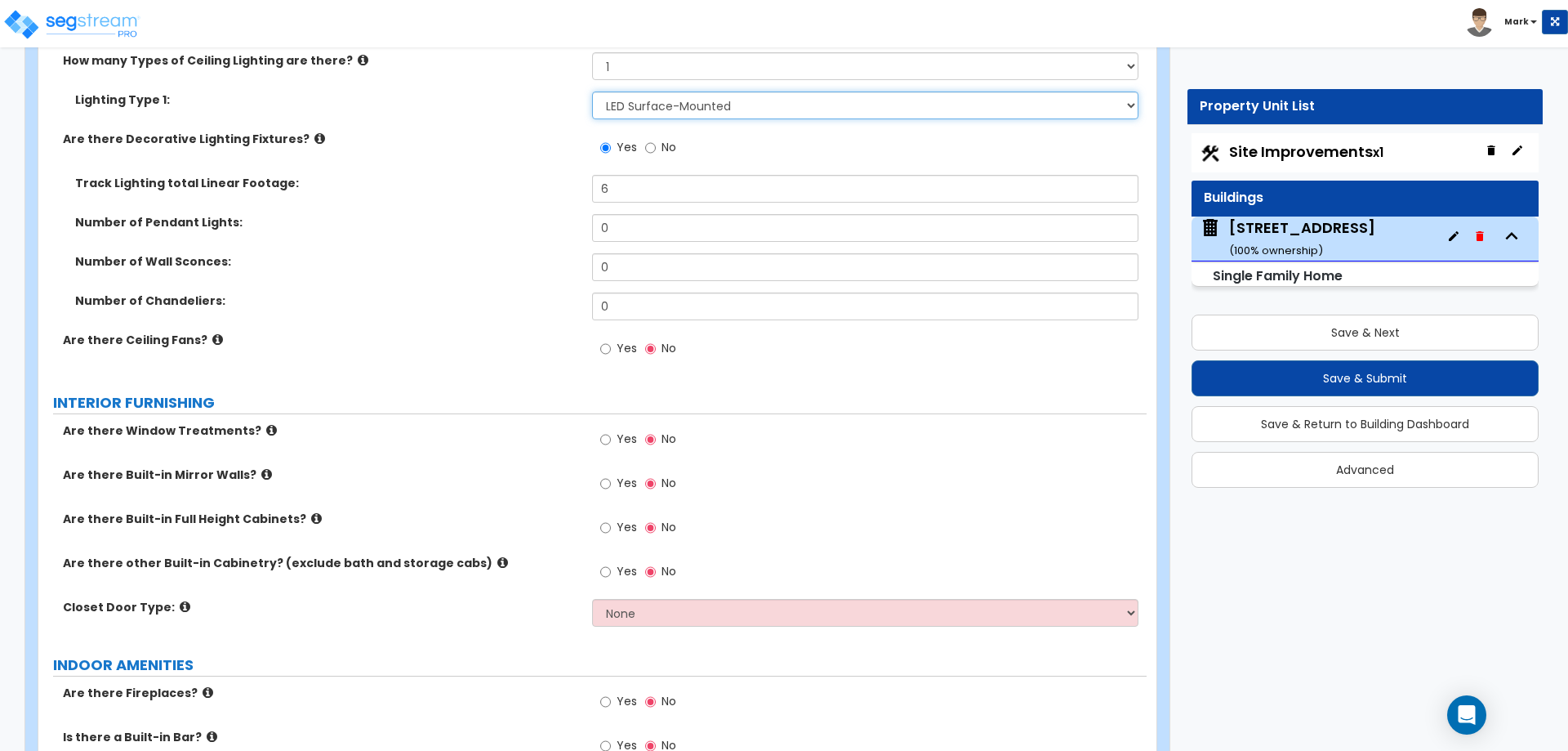
scroll to position [5230, 0]
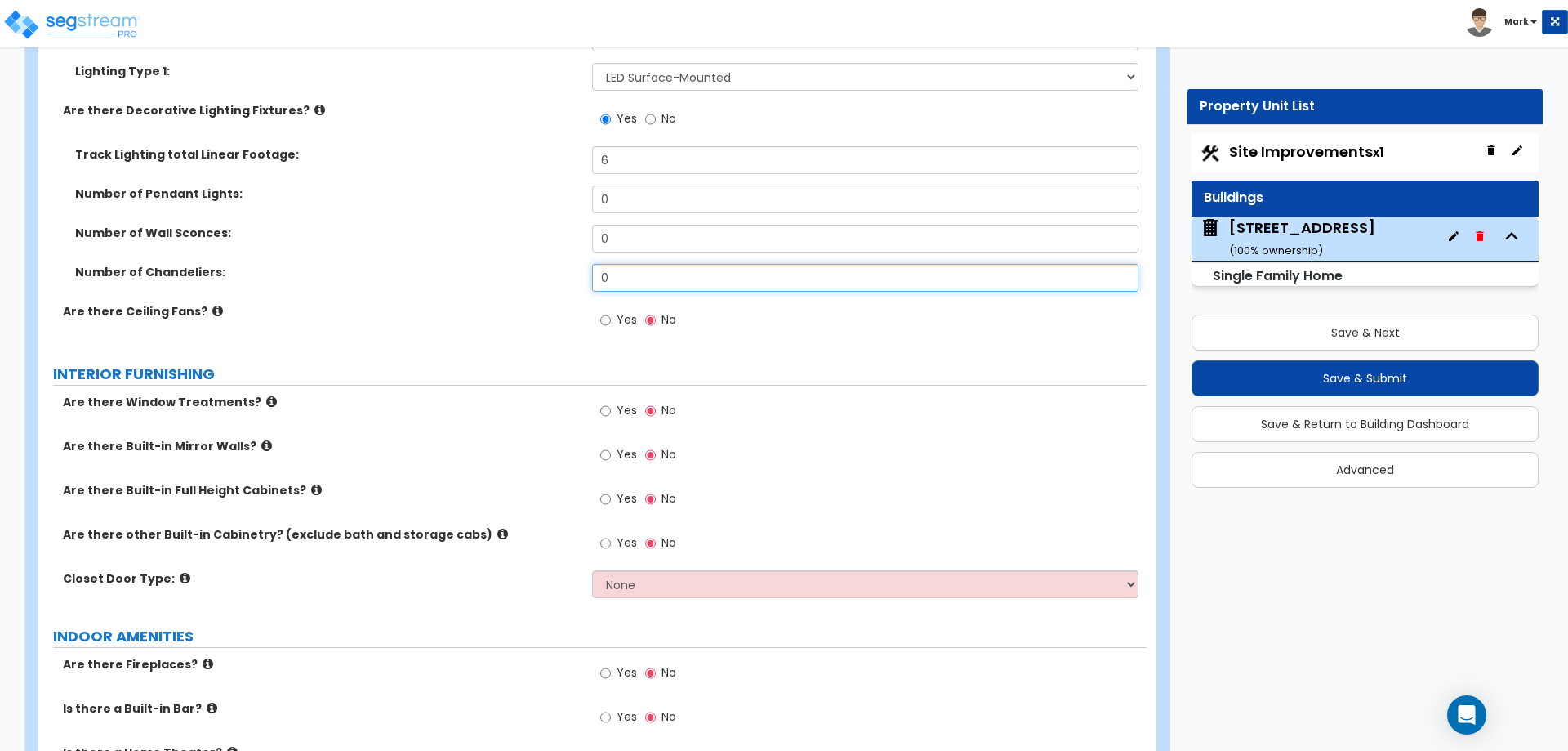
click at [625, 264] on input "0" at bounding box center [864, 278] width 545 height 28
type input "1"
click at [556, 274] on div "Number of Chandeliers: 1" at bounding box center [593, 284] width 1109 height 40
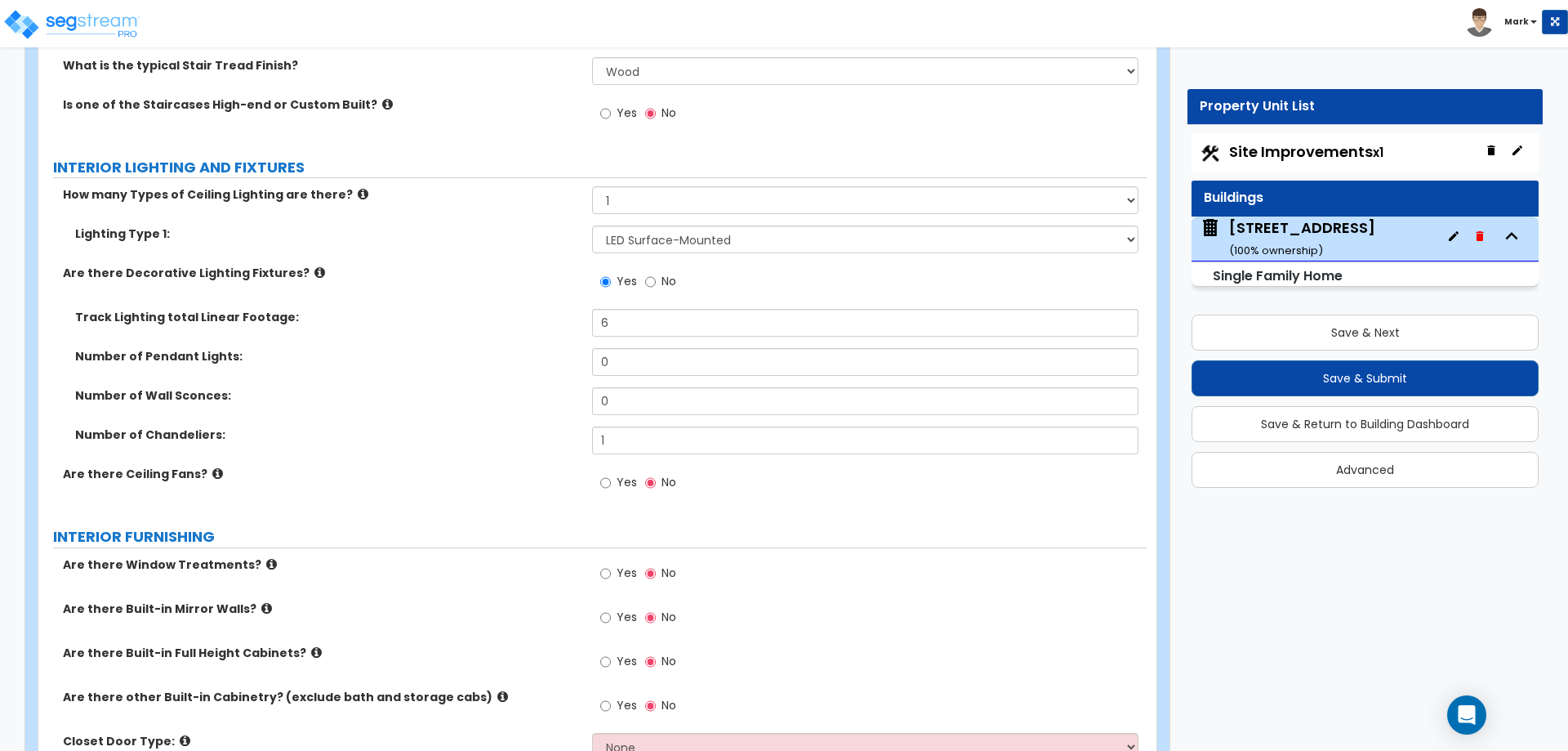
scroll to position [5066, 0]
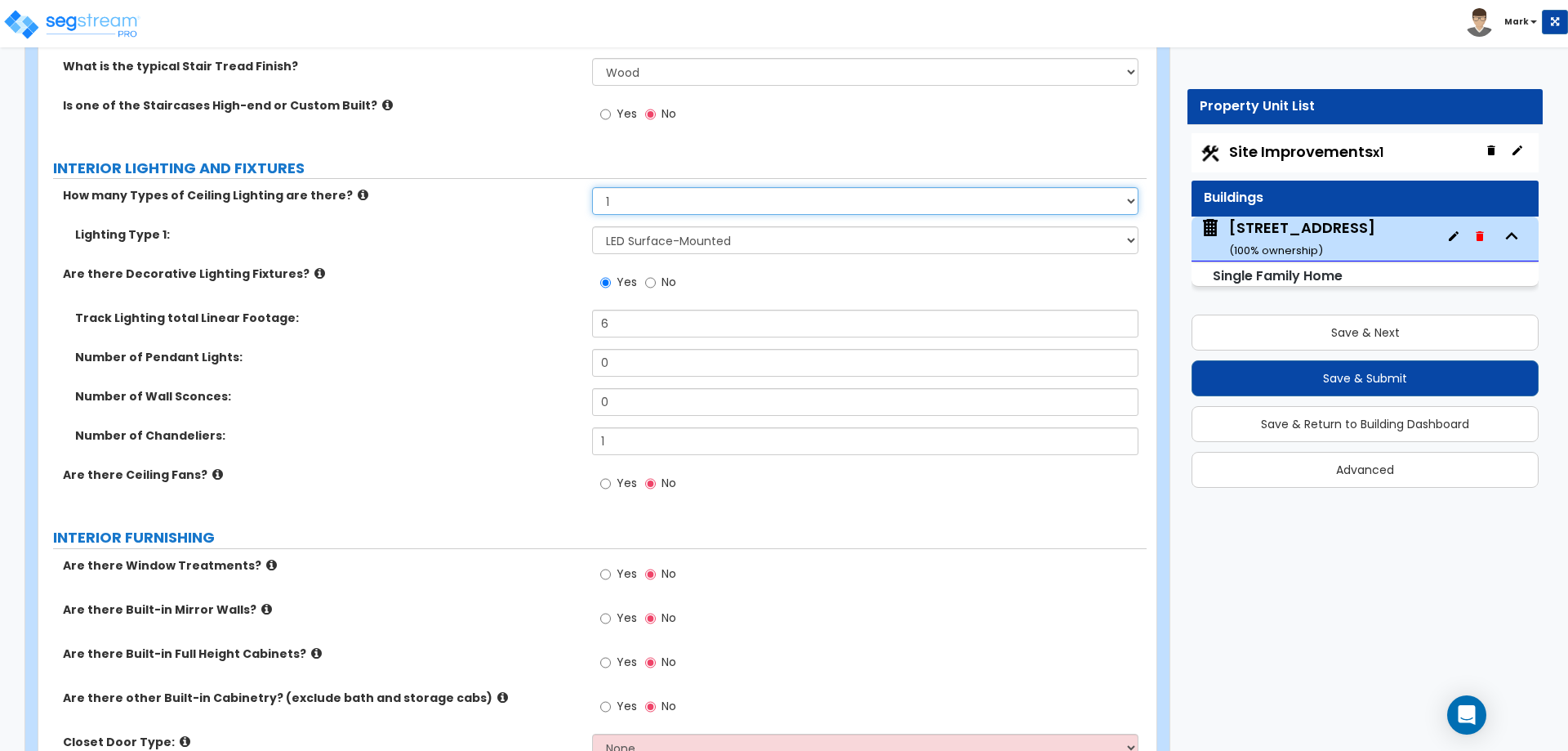
click at [661, 187] on select "Please Choose One 1 2 3" at bounding box center [864, 201] width 545 height 28
select select "2"
click at [592, 187] on select "Please Choose One 1 2 3" at bounding box center [864, 201] width 545 height 28
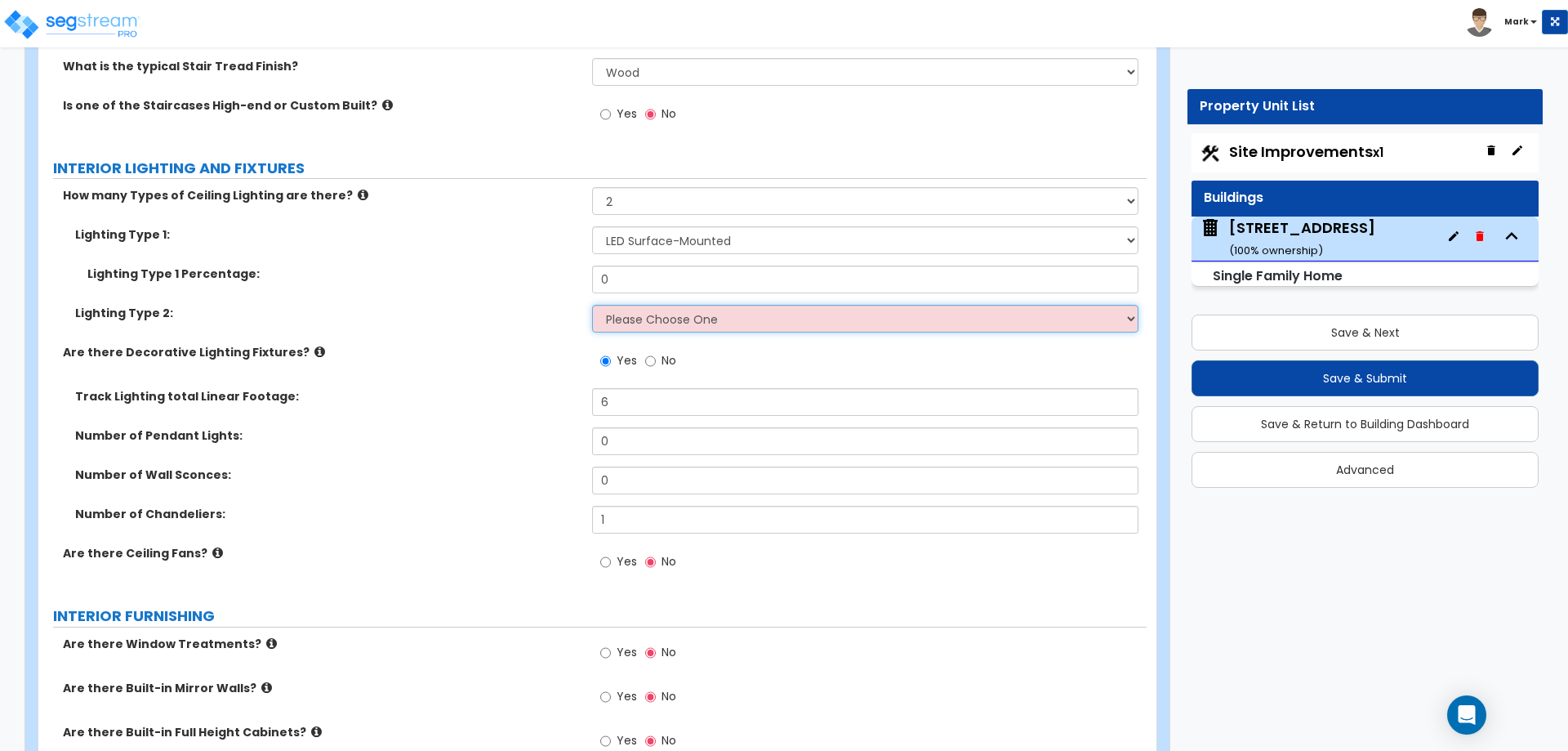
click at [647, 305] on select "Please Choose One LED Surface-Mounted LED Recessed Fluorescent Surface-Mounted …" at bounding box center [864, 319] width 545 height 28
select select "5"
click at [592, 305] on select "Please Choose One LED Surface-Mounted LED Recessed Fluorescent Surface-Mounted …" at bounding box center [864, 319] width 545 height 28
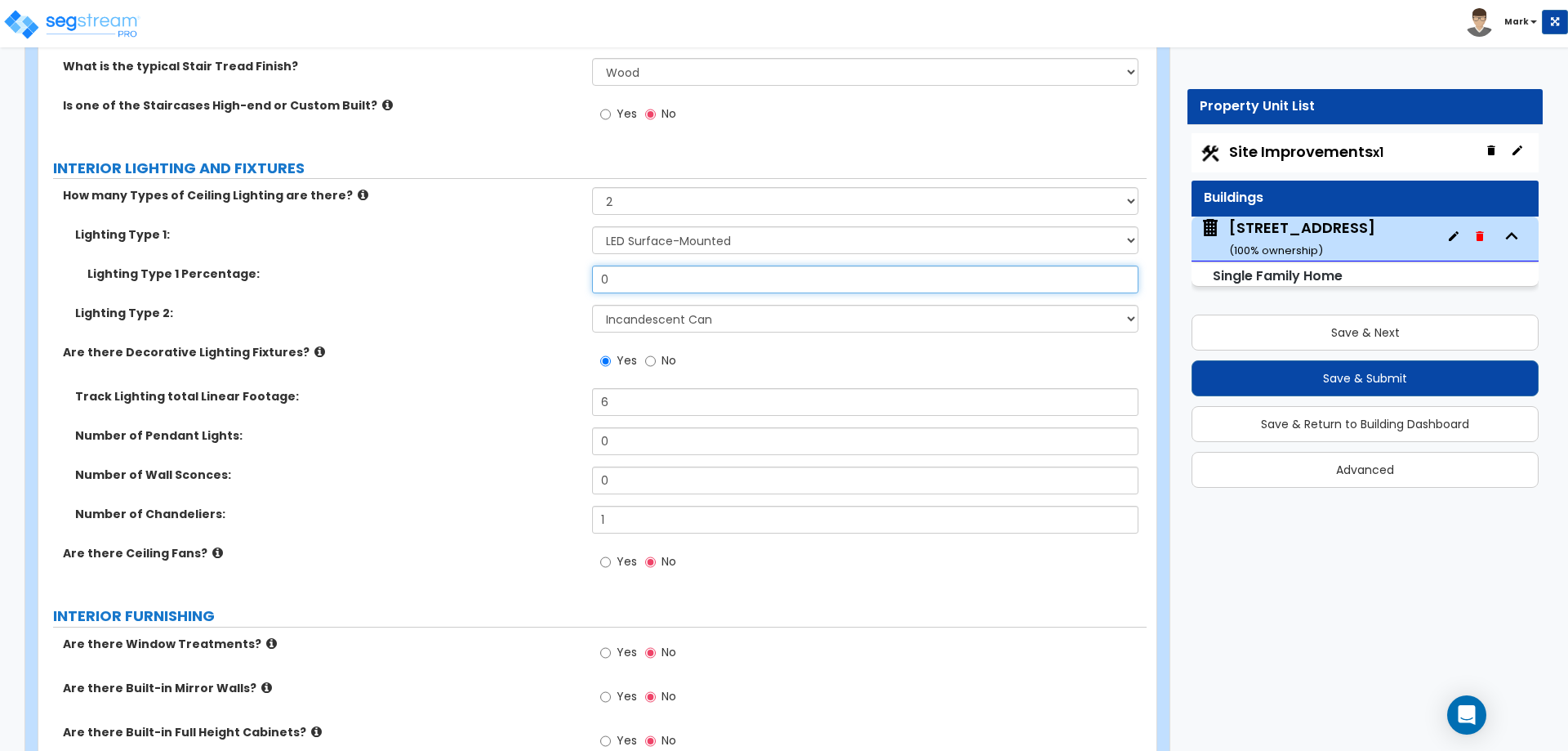
click at [620, 266] on input "0" at bounding box center [864, 280] width 545 height 28
type input "30"
click at [440, 305] on label "Lighting Type 2:" at bounding box center [327, 313] width 505 height 17
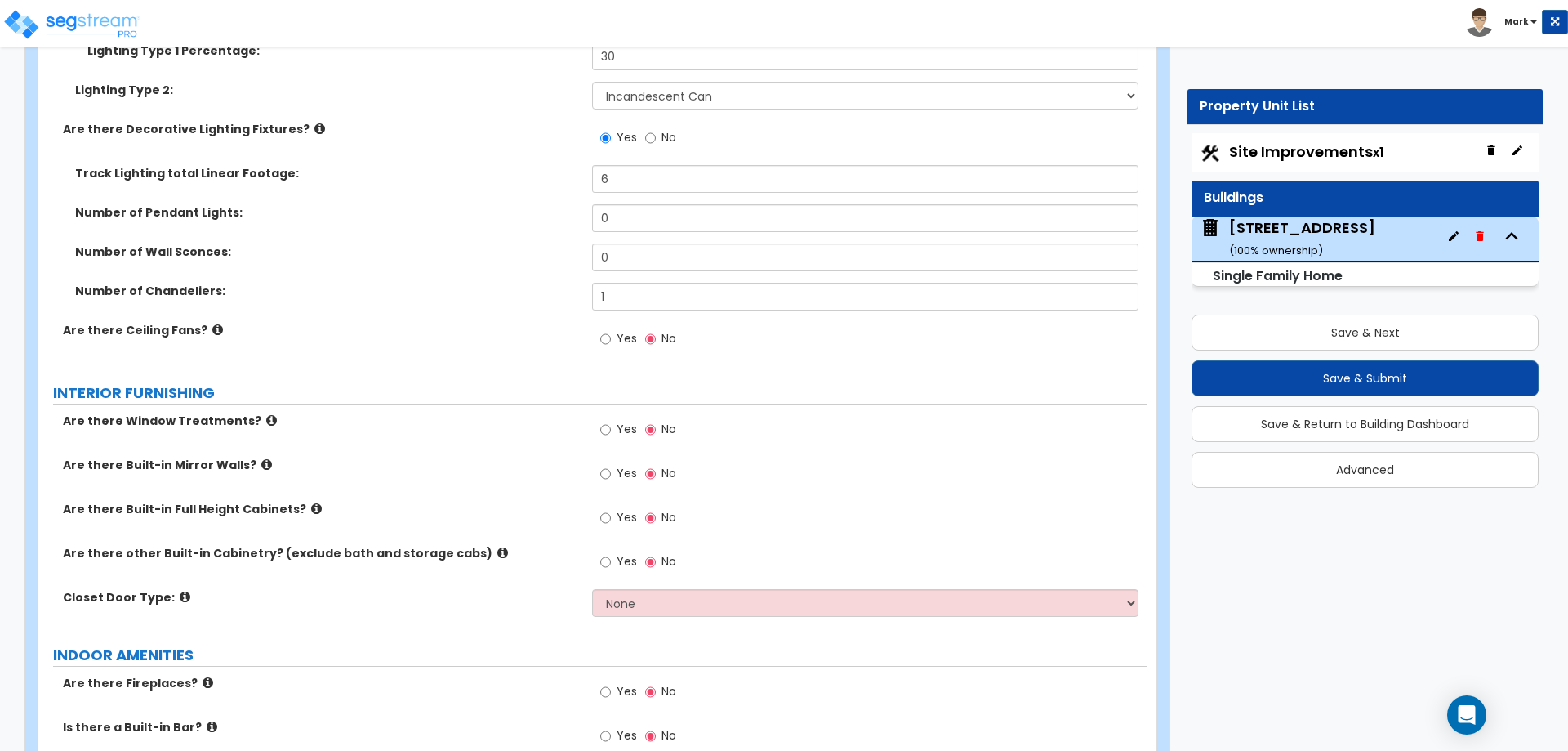
scroll to position [5311, 0]
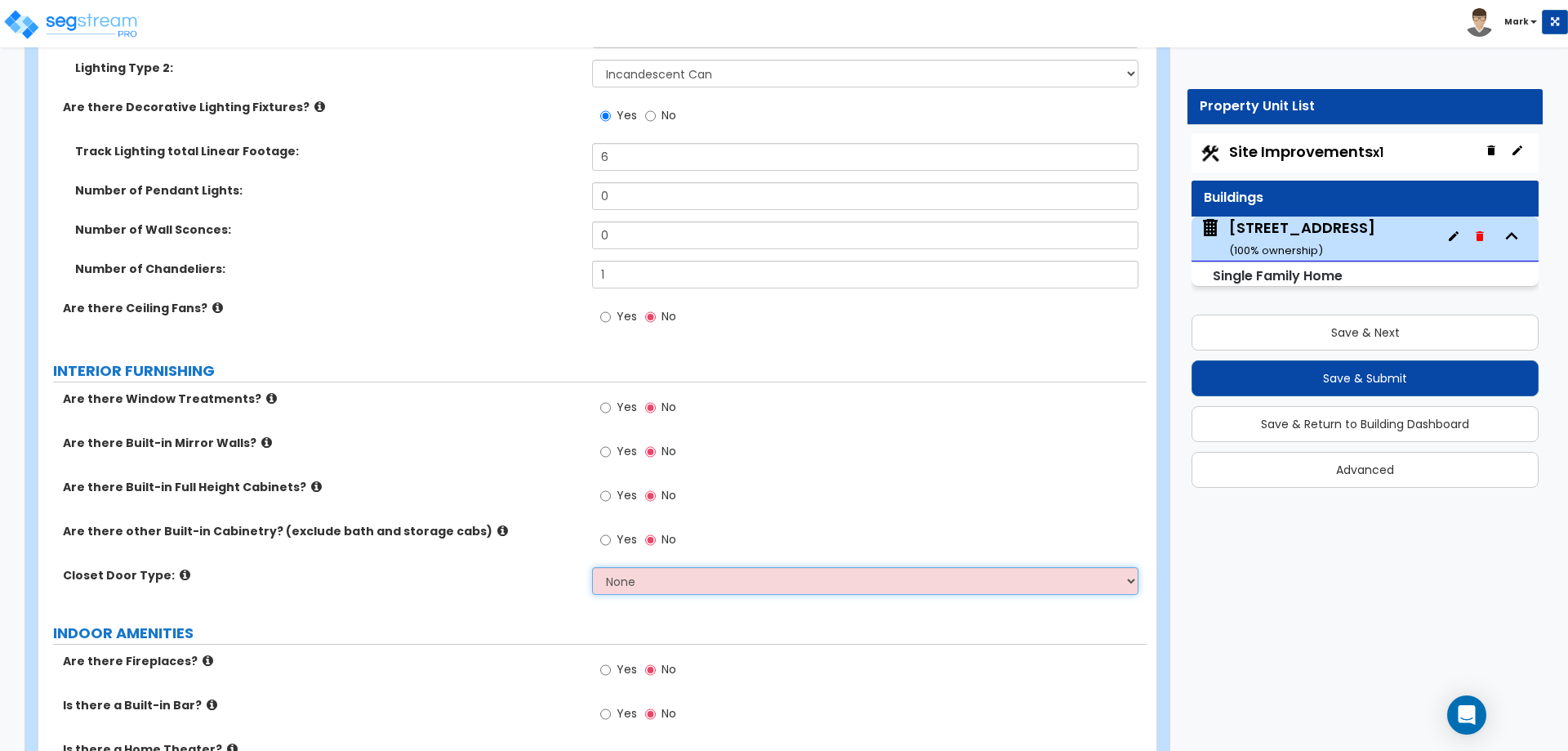
click at [629, 567] on select "None Bi-fold Louvered Doors Bi-fold Panel Doors Sliding Doors Hinged Wood Door" at bounding box center [864, 581] width 545 height 28
select select "2"
click at [592, 567] on select "None Bi-fold Louvered Doors Bi-fold Panel Doors Sliding Doors Hinged Wood Door" at bounding box center [864, 581] width 545 height 28
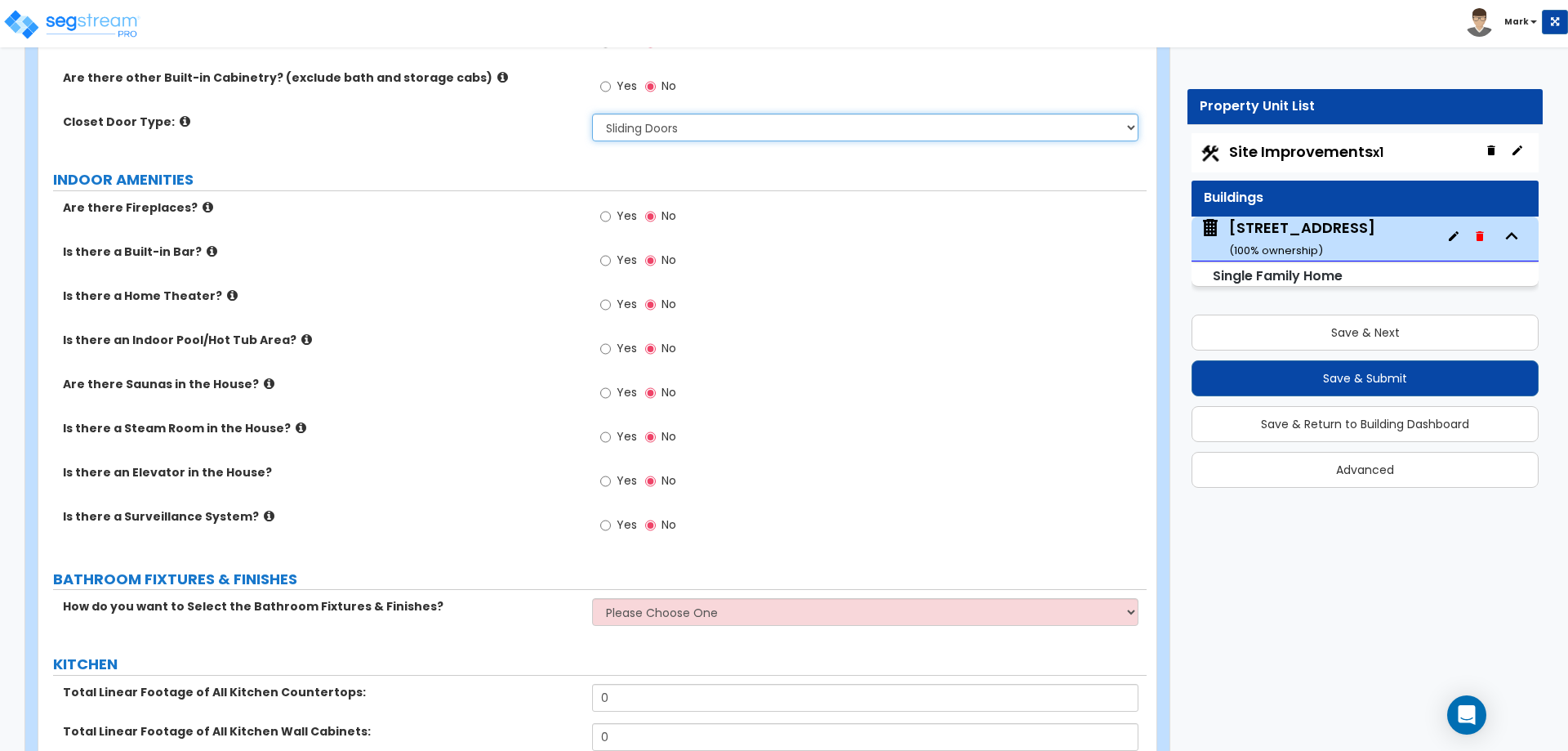
scroll to position [5802, 0]
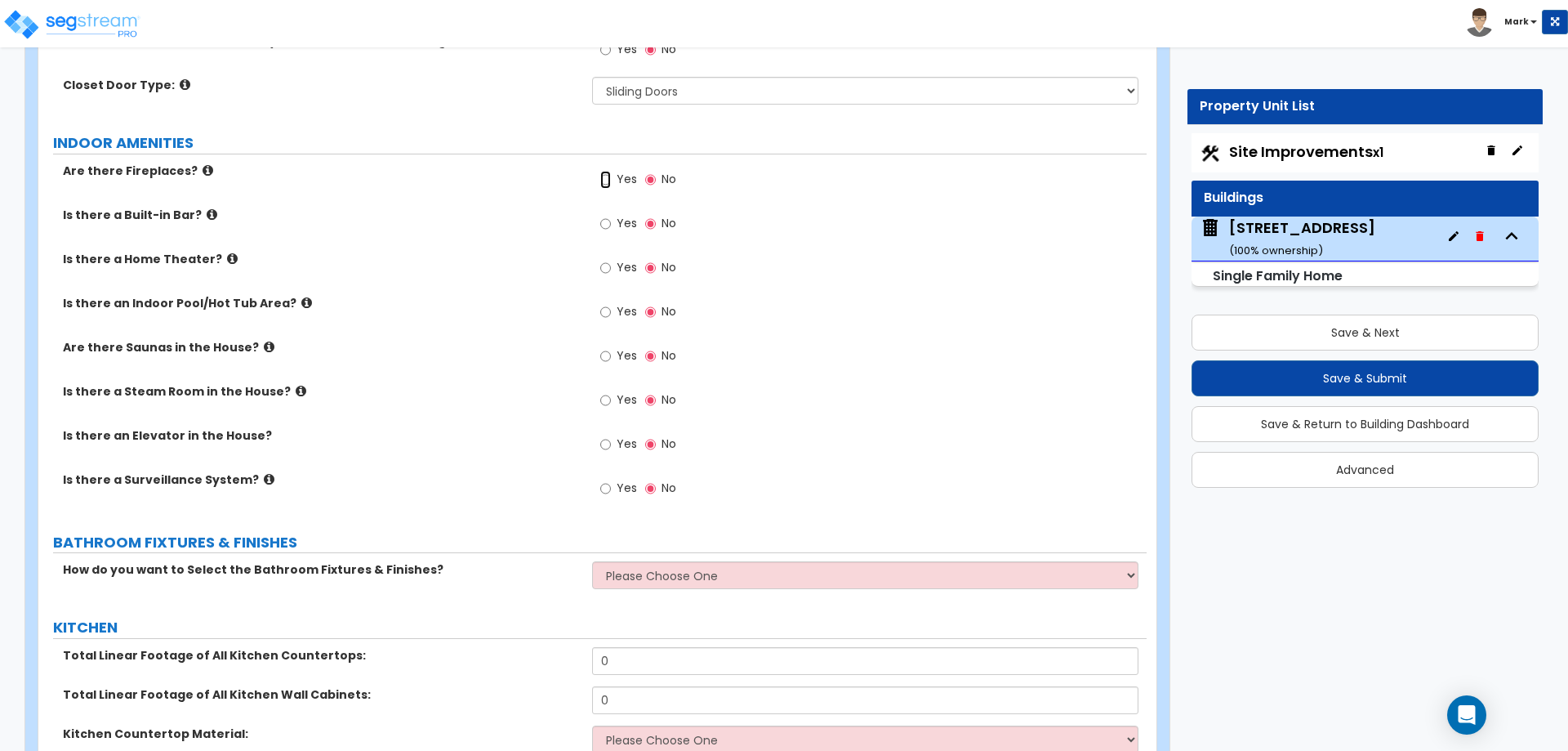
click at [611, 171] on input "Yes" at bounding box center [605, 180] width 11 height 18
radio input "true"
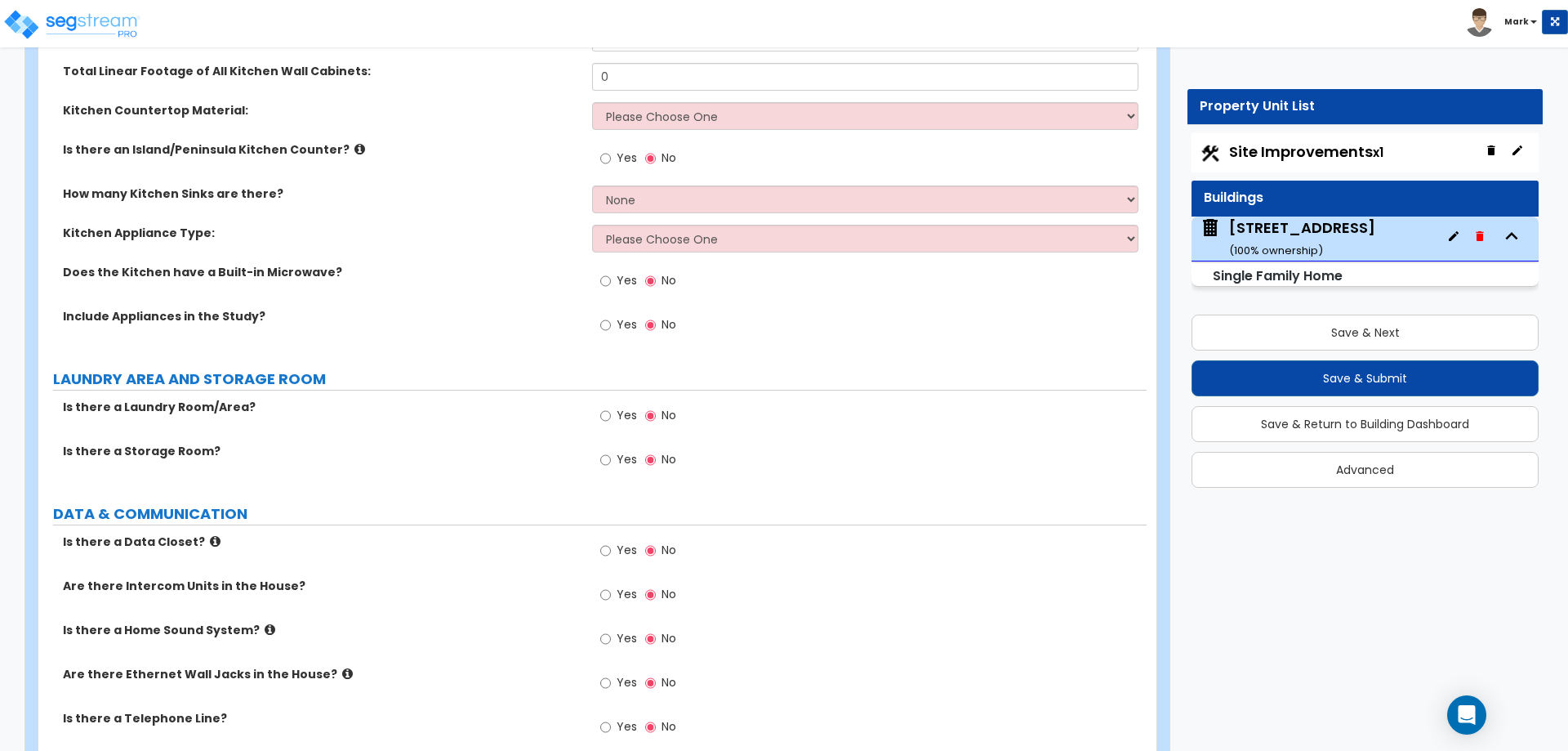
scroll to position [6861, 0]
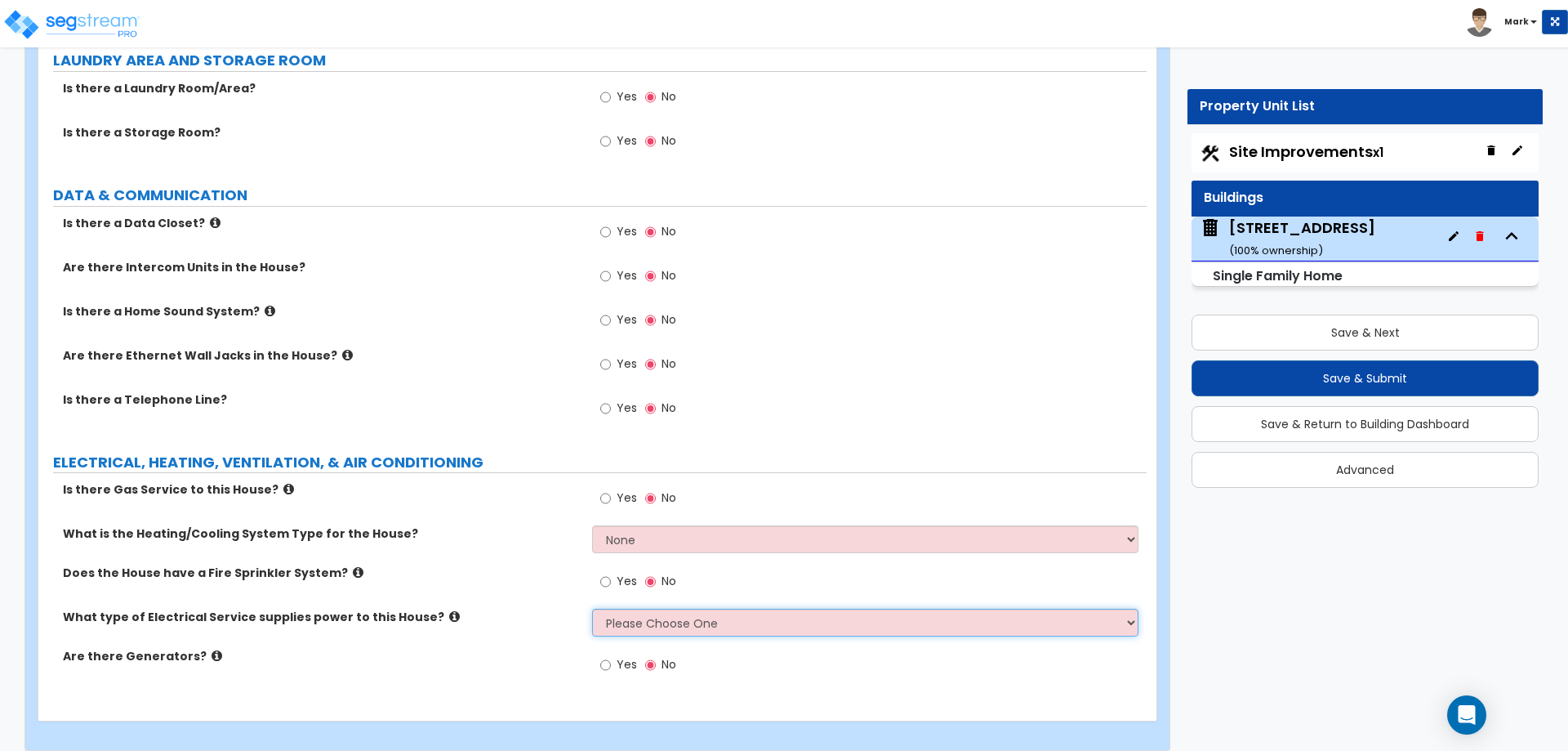
click at [622, 609] on select "Please Choose One Overhead Underground" at bounding box center [864, 623] width 545 height 28
select select "1"
click at [592, 609] on select "Please Choose One Overhead Underground" at bounding box center [864, 623] width 545 height 28
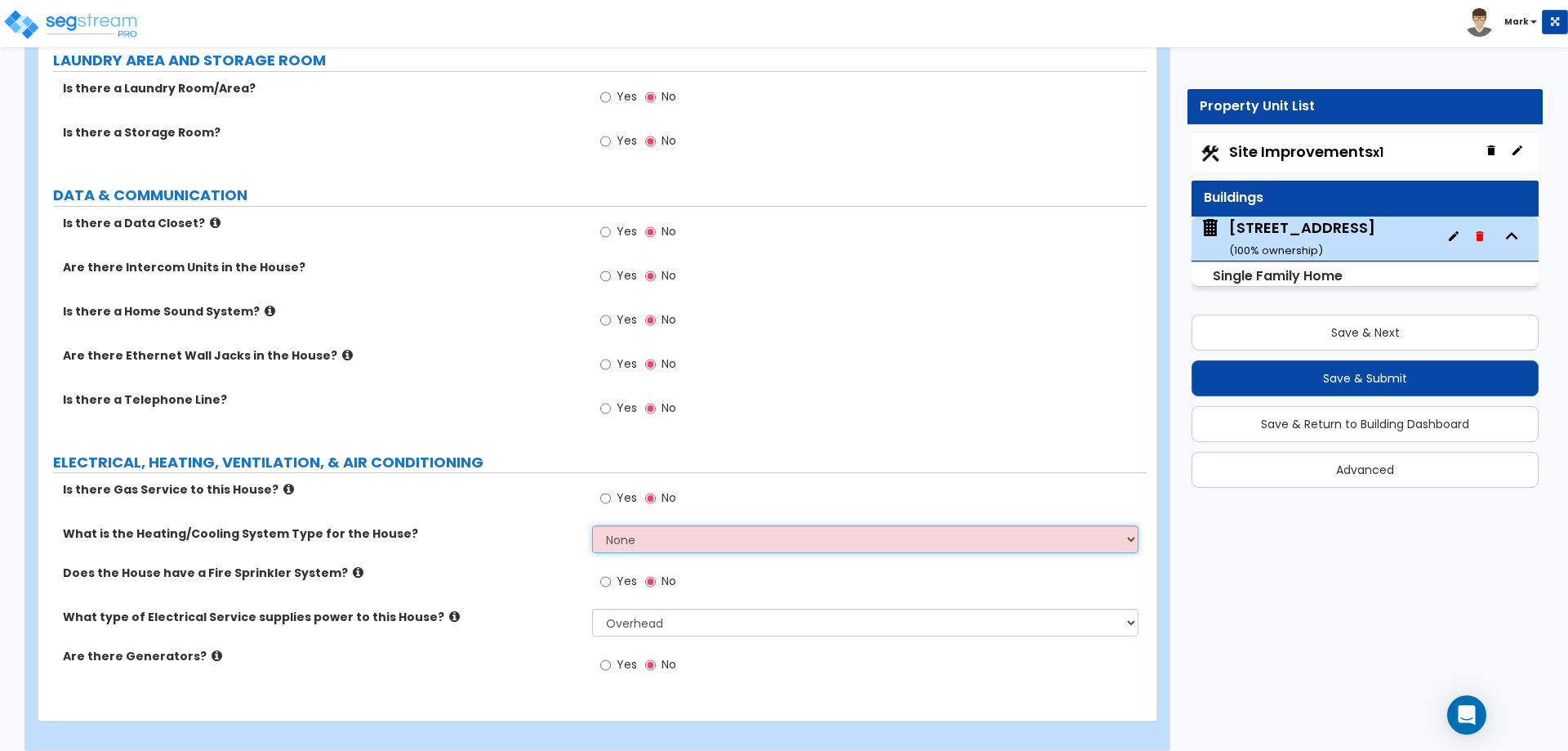
click at [619, 526] on select "None Heat Only Centralized Heating & Cooling Thru Wall Air Conditioners Mini Sp…" at bounding box center [864, 540] width 545 height 28
select select "2"
click at [592, 526] on select "None Heat Only Centralized Heating & Cooling Thru Wall Air Conditioners Mini Sp…" at bounding box center [864, 540] width 545 height 28
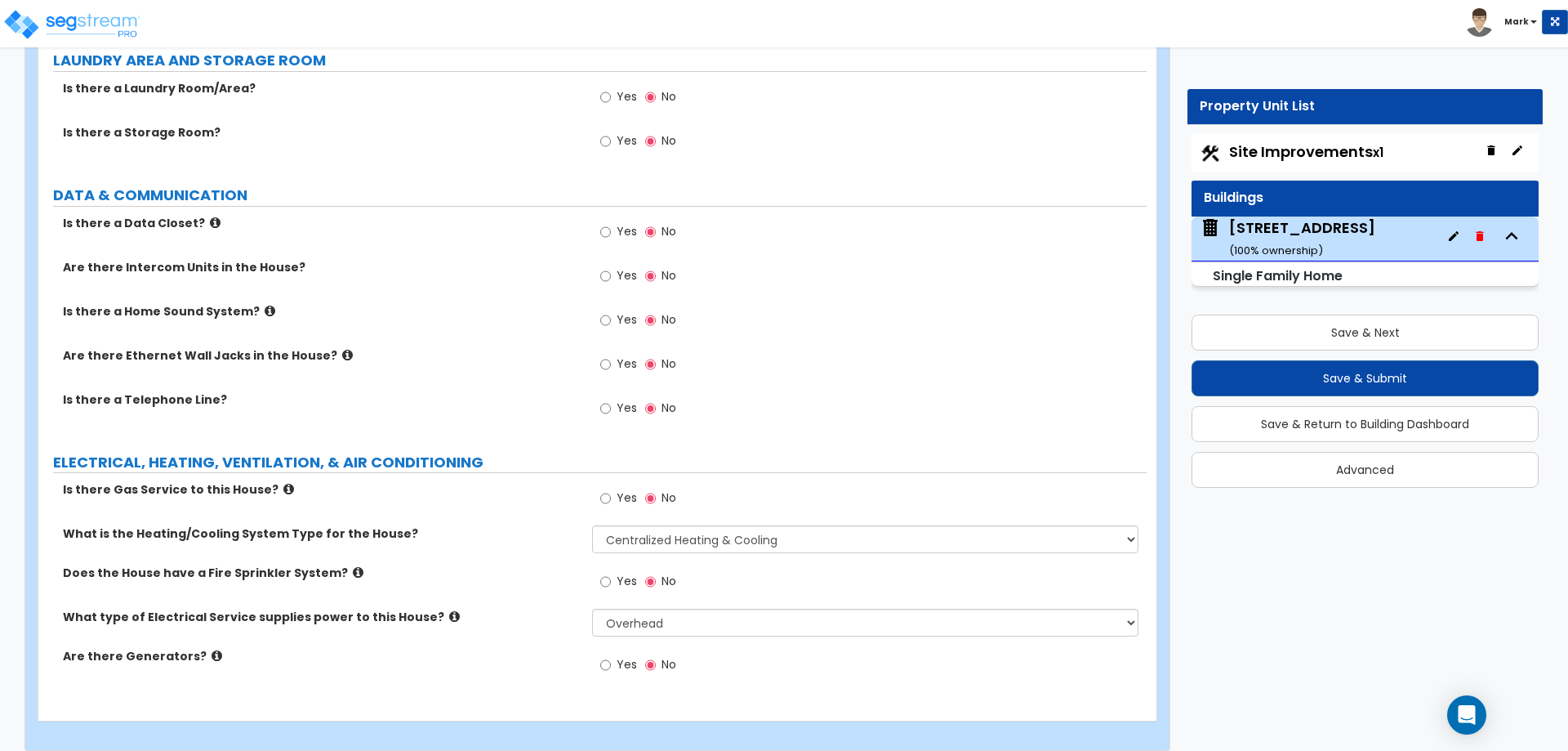
click at [623, 489] on span "Yes" at bounding box center [627, 498] width 21 height 17
click at [611, 489] on input "Yes" at bounding box center [605, 498] width 11 height 18
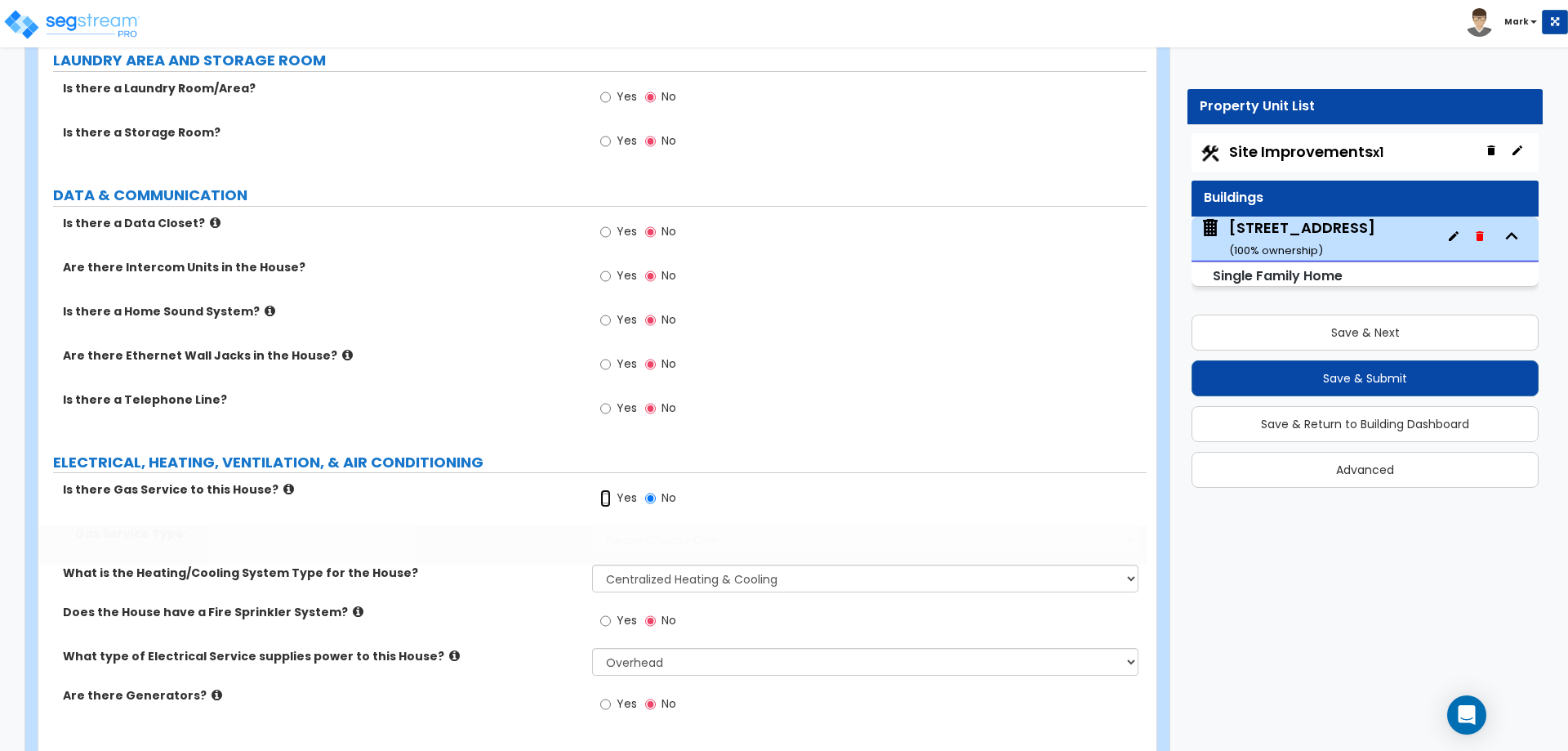
radio input "true"
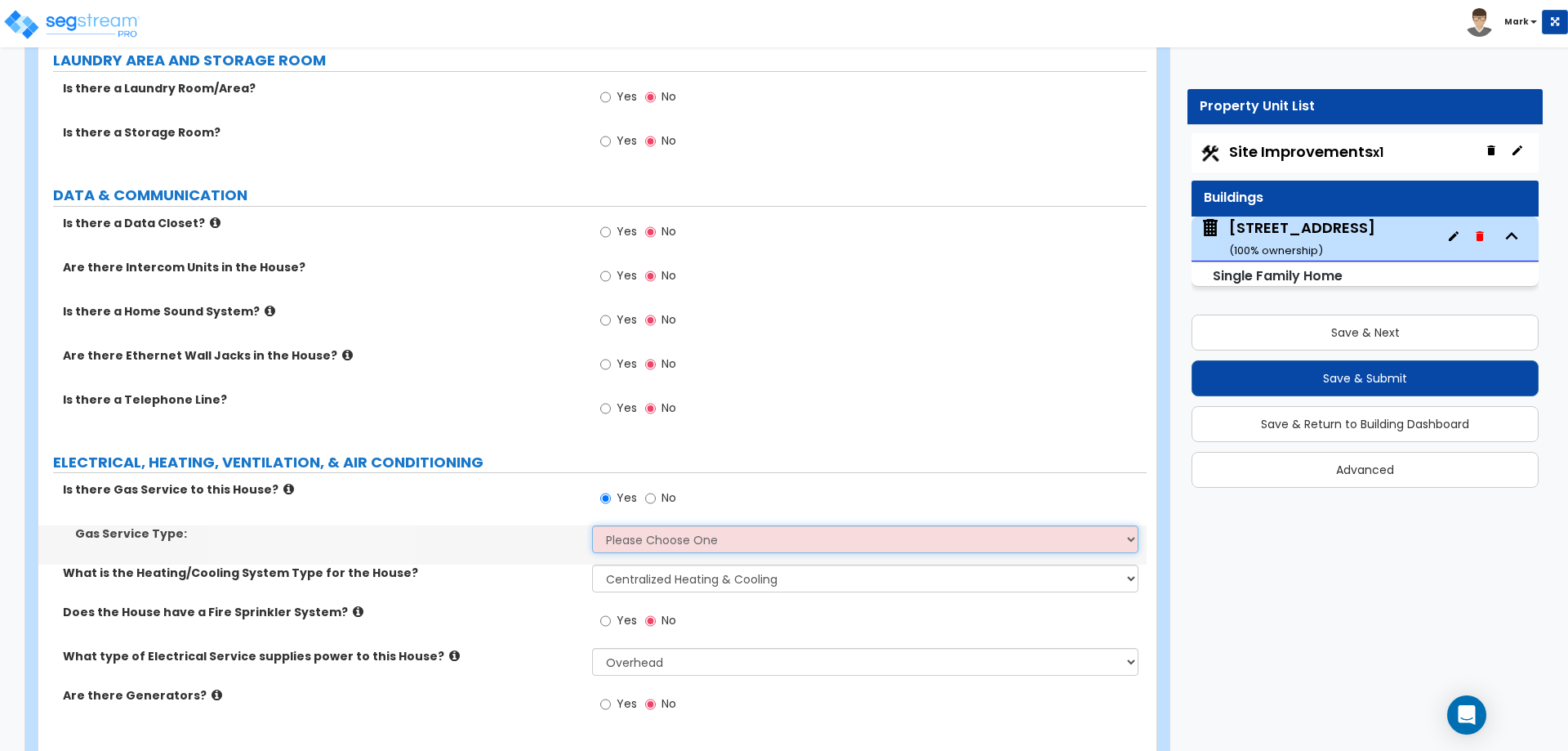
click at [656, 536] on select "Please Choose One Natural Gas Service Propane Tank On-site" at bounding box center [864, 540] width 545 height 28
select select "1"
click at [592, 526] on select "Please Choose One Natural Gas Service Propane Tank On-site" at bounding box center [864, 540] width 545 height 28
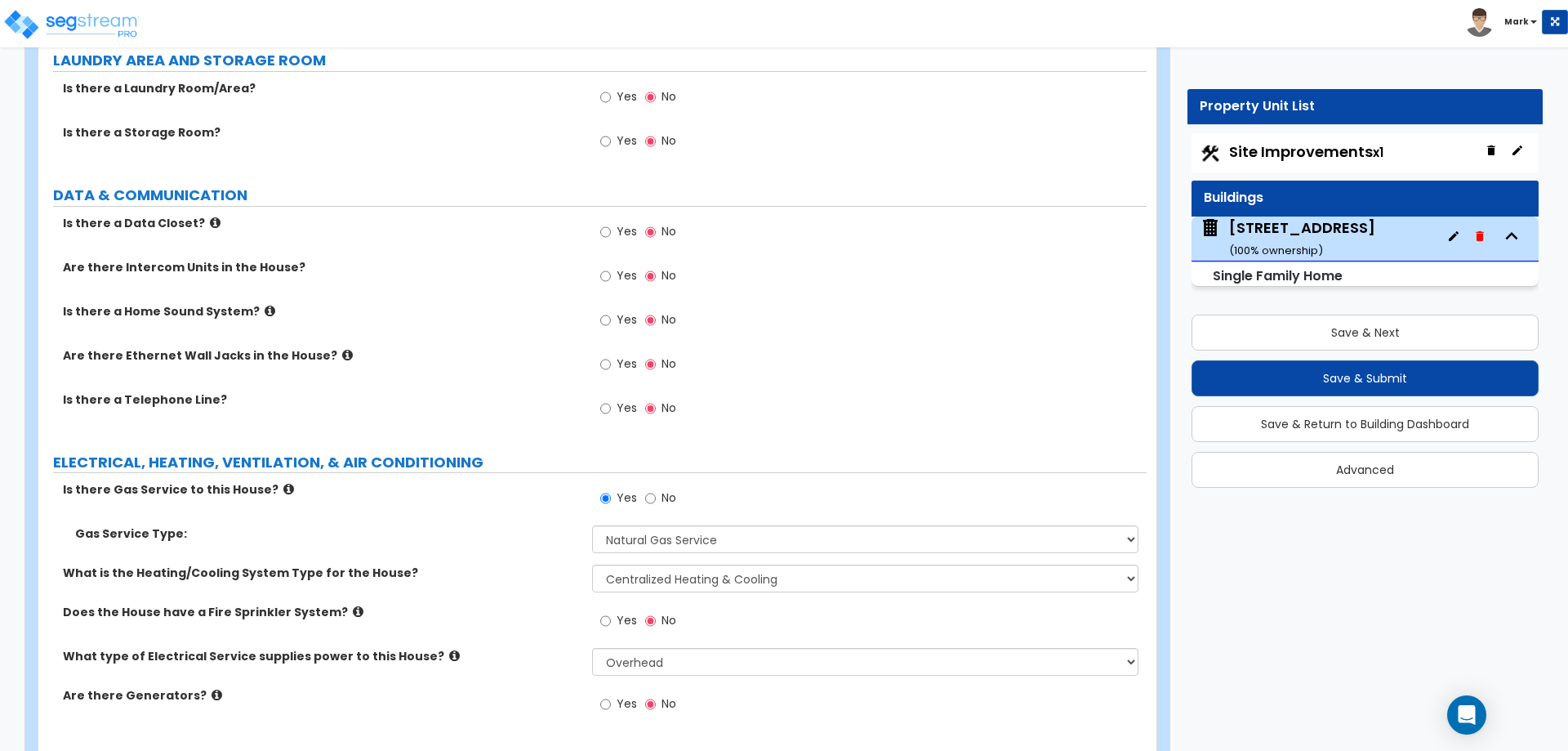
click at [569, 498] on div "Is there Gas Service to this House? Yes No" at bounding box center [593, 503] width 1109 height 44
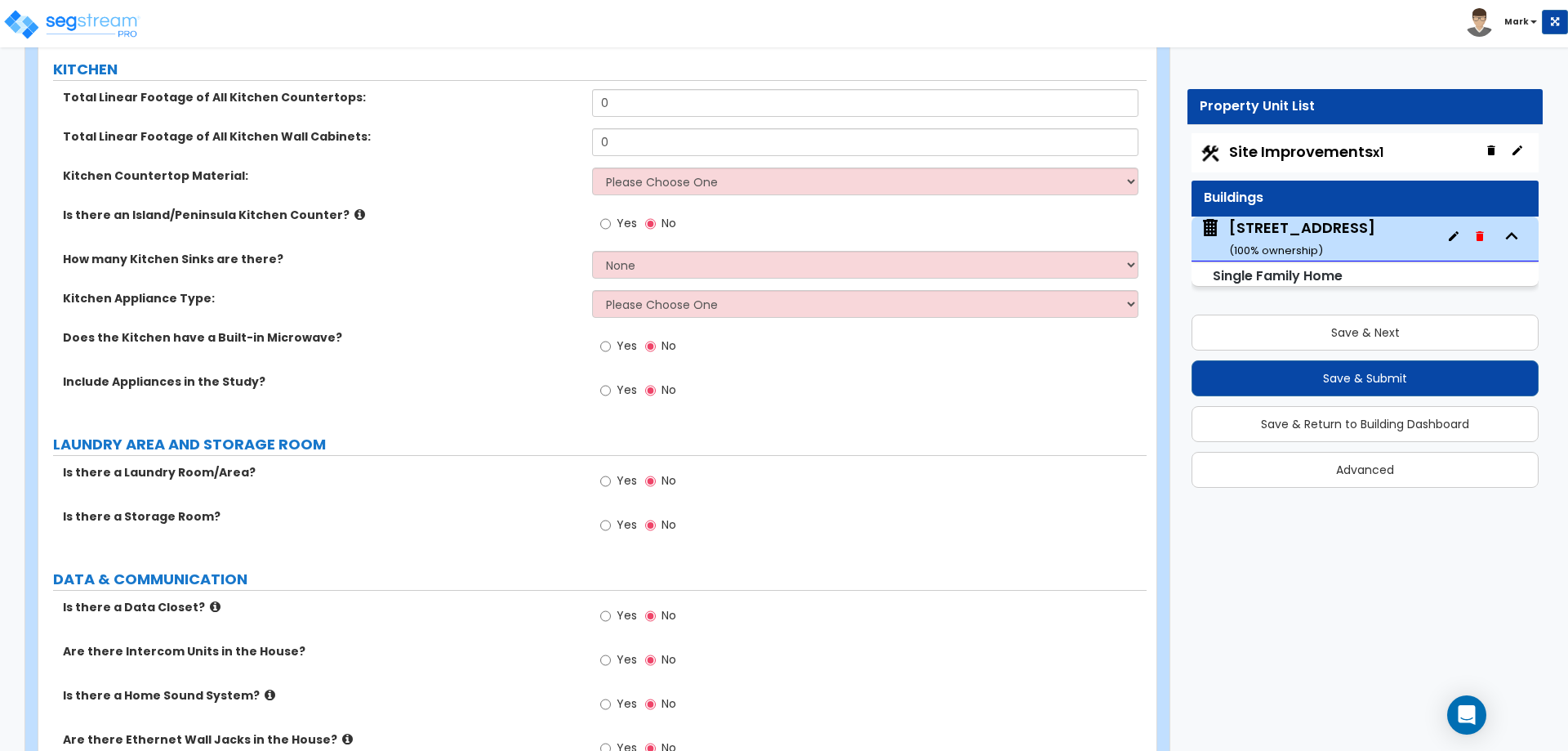
scroll to position [6453, 0]
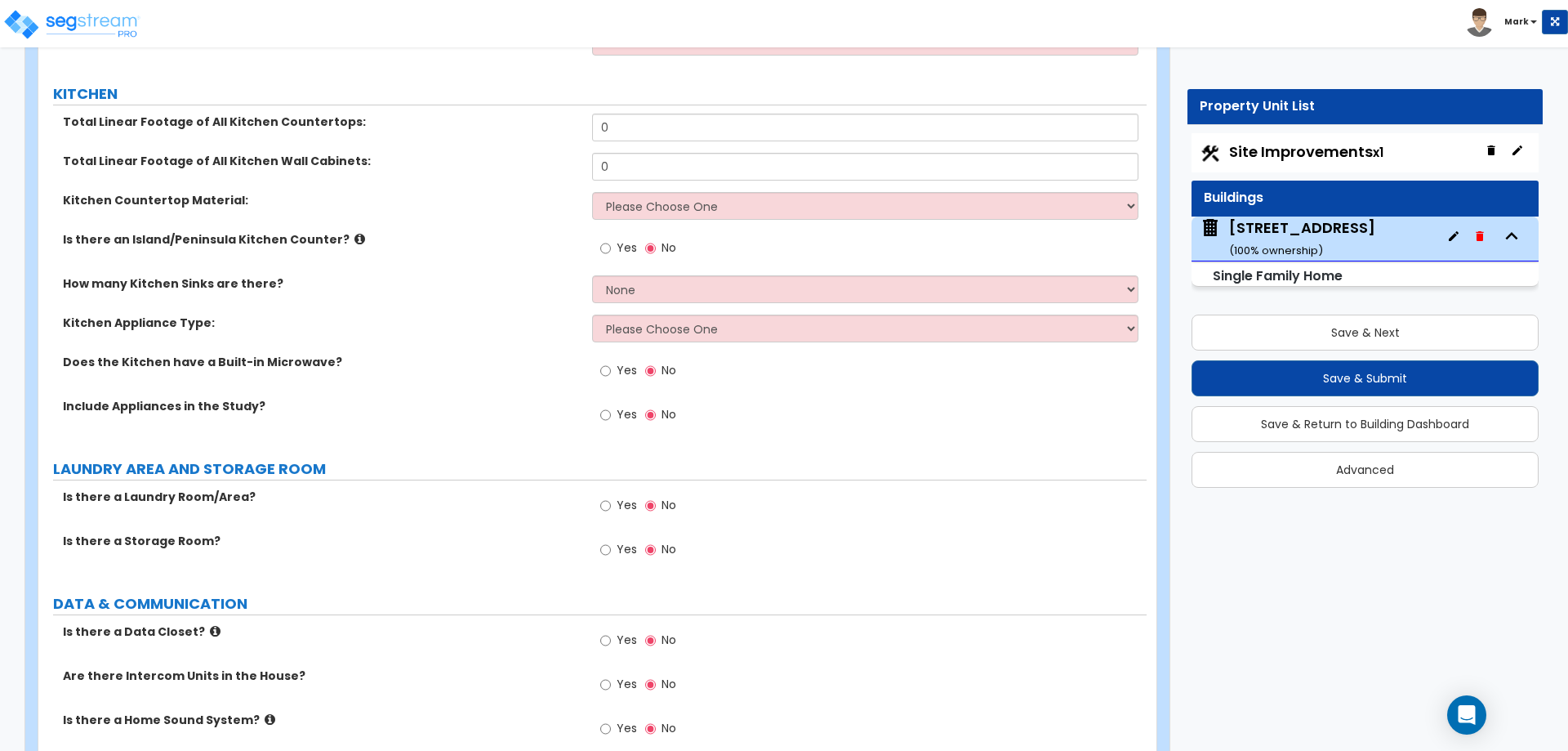
click at [618, 497] on span "Yes" at bounding box center [627, 505] width 21 height 17
click at [611, 497] on input "Yes" at bounding box center [605, 506] width 11 height 18
radio input "true"
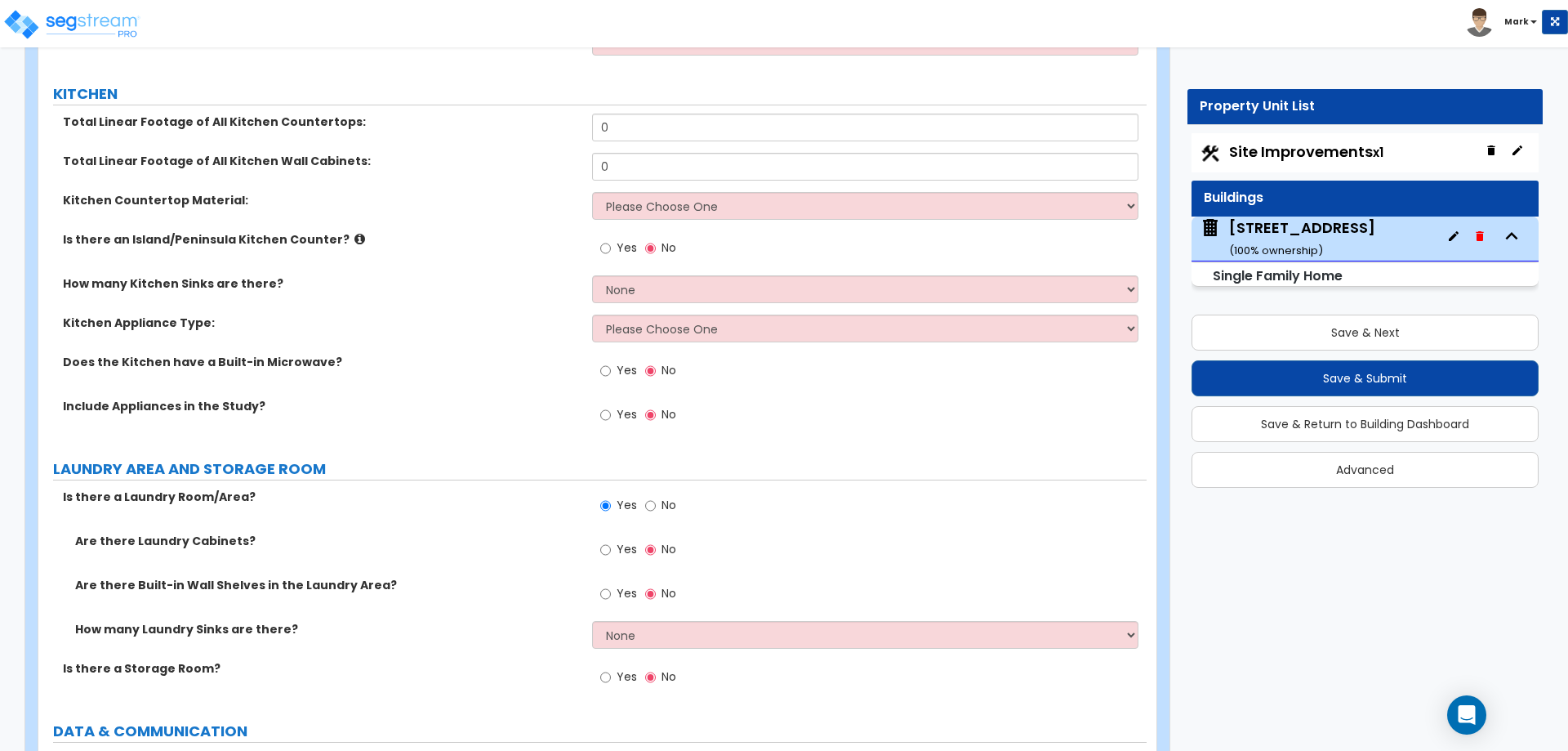
click at [625, 406] on span "Yes" at bounding box center [627, 414] width 21 height 17
click at [611, 406] on input "Yes" at bounding box center [605, 415] width 11 height 18
radio input "true"
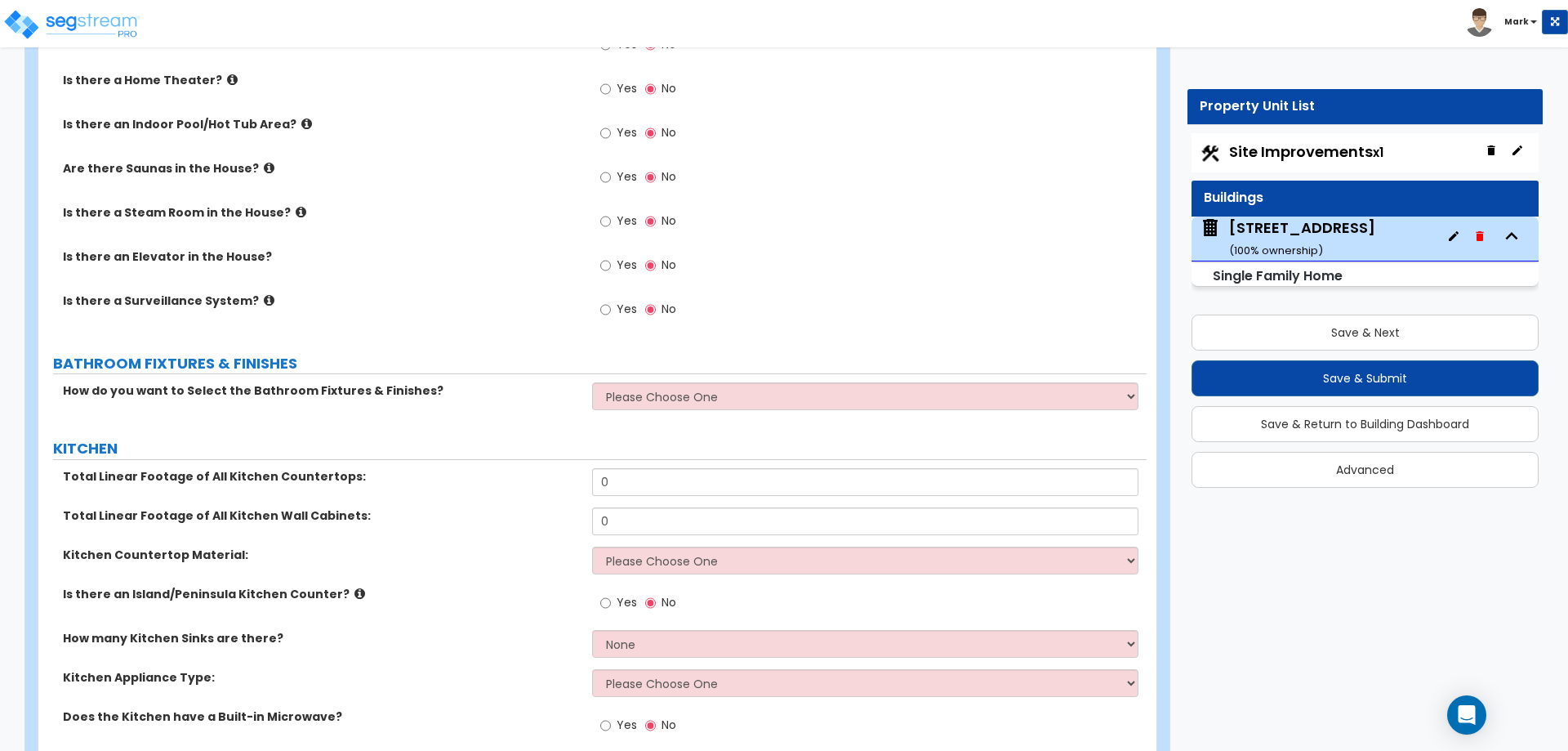
scroll to position [6044, 0]
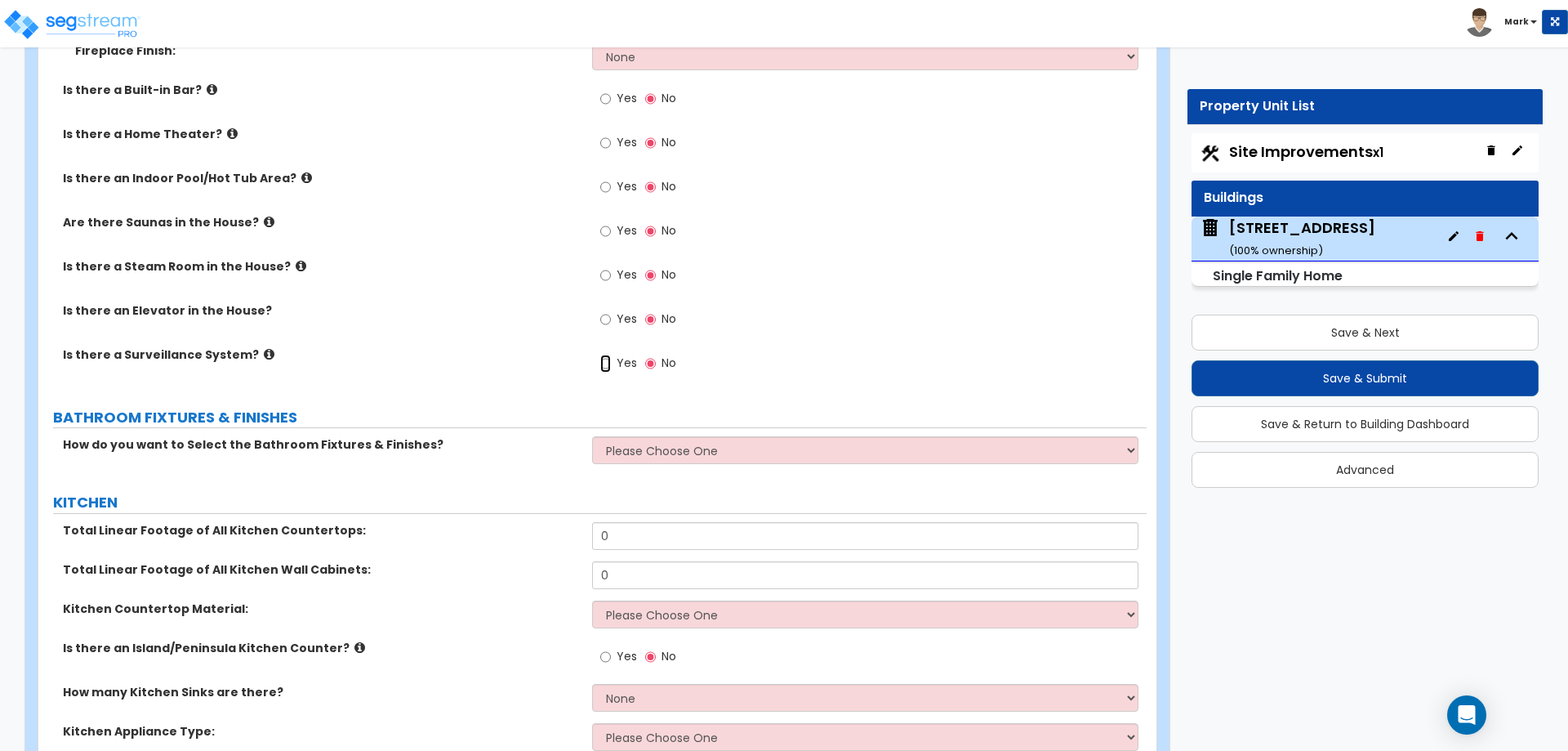
click at [606, 355] on input "Yes" at bounding box center [605, 364] width 11 height 18
radio input "true"
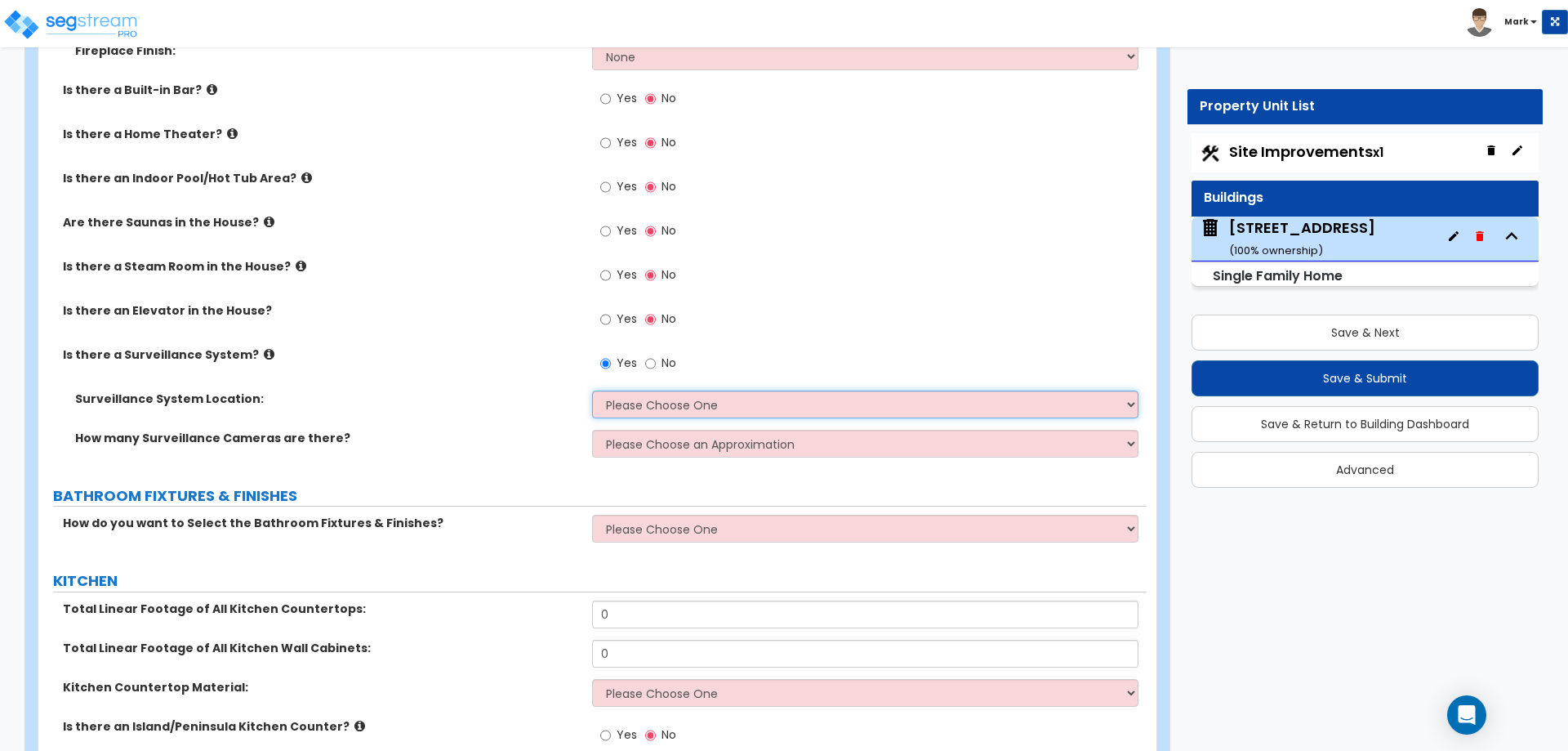
click at [646, 390] on select "Please Choose One Inside the House Outside the House Both Inside & Outside" at bounding box center [864, 404] width 545 height 28
select select "2"
click at [592, 390] on select "Please Choose One Inside the House Outside the House Both Inside & Outside" at bounding box center [864, 404] width 545 height 28
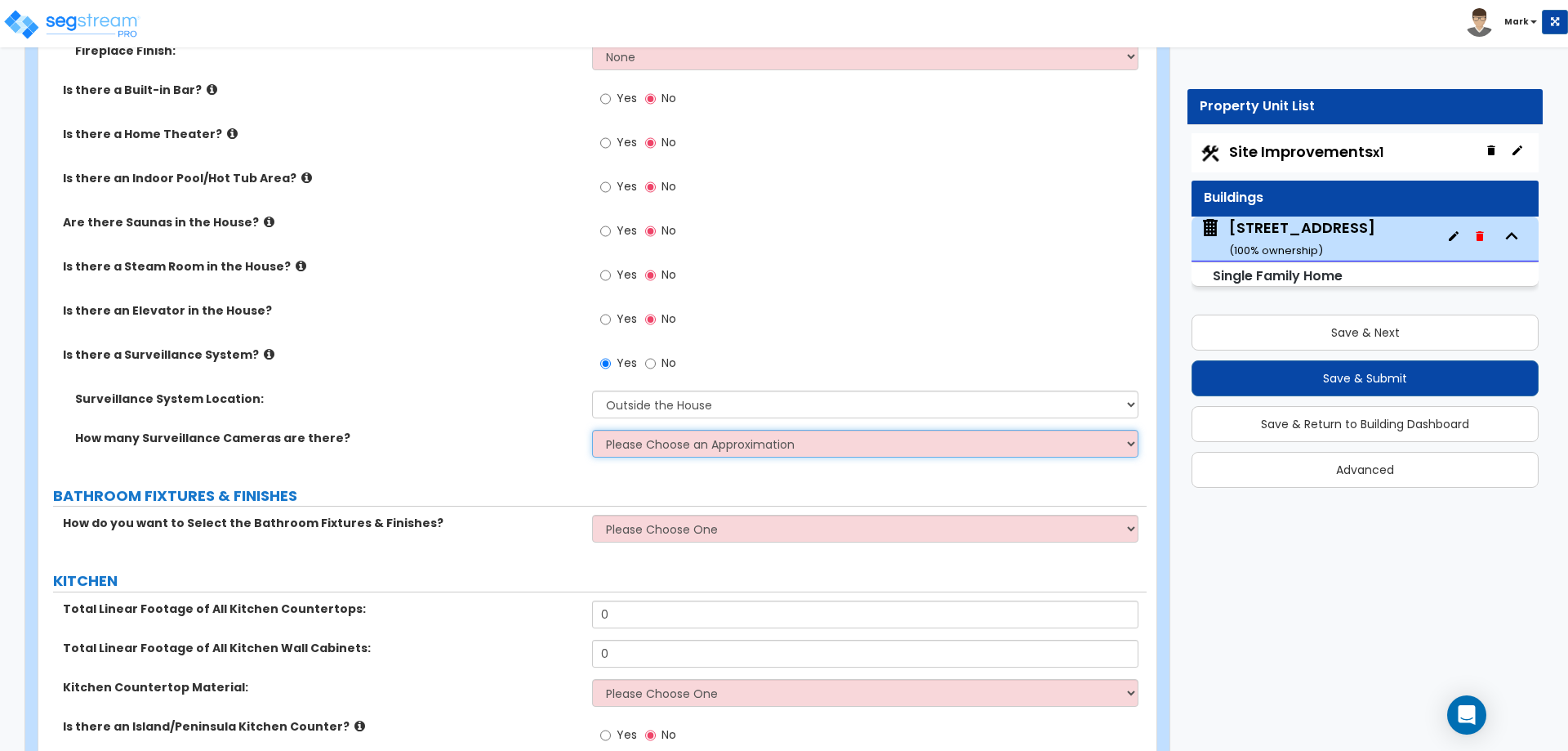
click at [647, 434] on select "Please Choose an Approximation Barely Noticed Any Noticed a Couple Frequently S…" at bounding box center [864, 444] width 545 height 28
select select "2"
click at [592, 430] on select "Please Choose an Approximation Barely Noticed Any Noticed a Couple Frequently S…" at bounding box center [864, 444] width 545 height 28
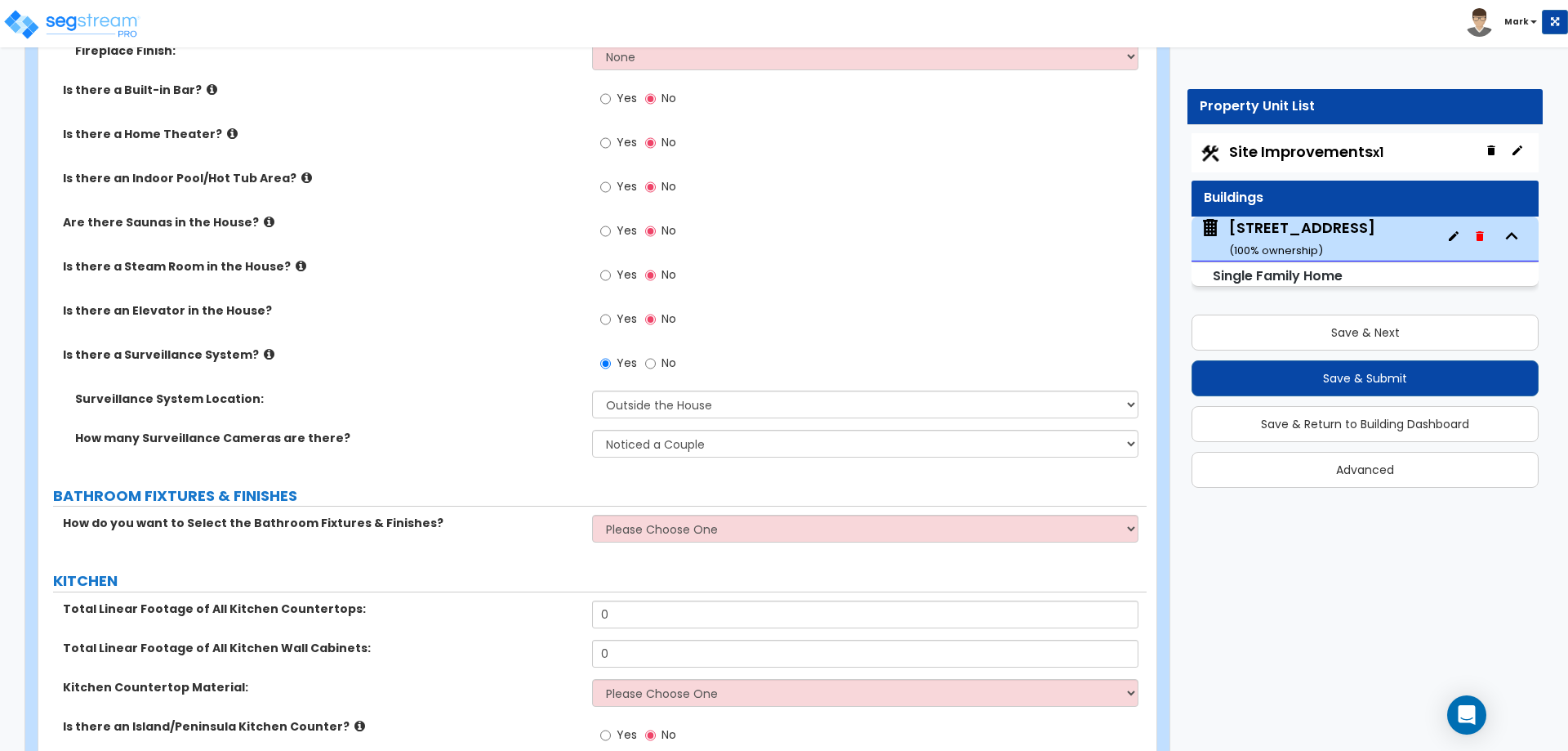
click at [544, 430] on label "How many Surveillance Cameras are there?" at bounding box center [327, 438] width 505 height 17
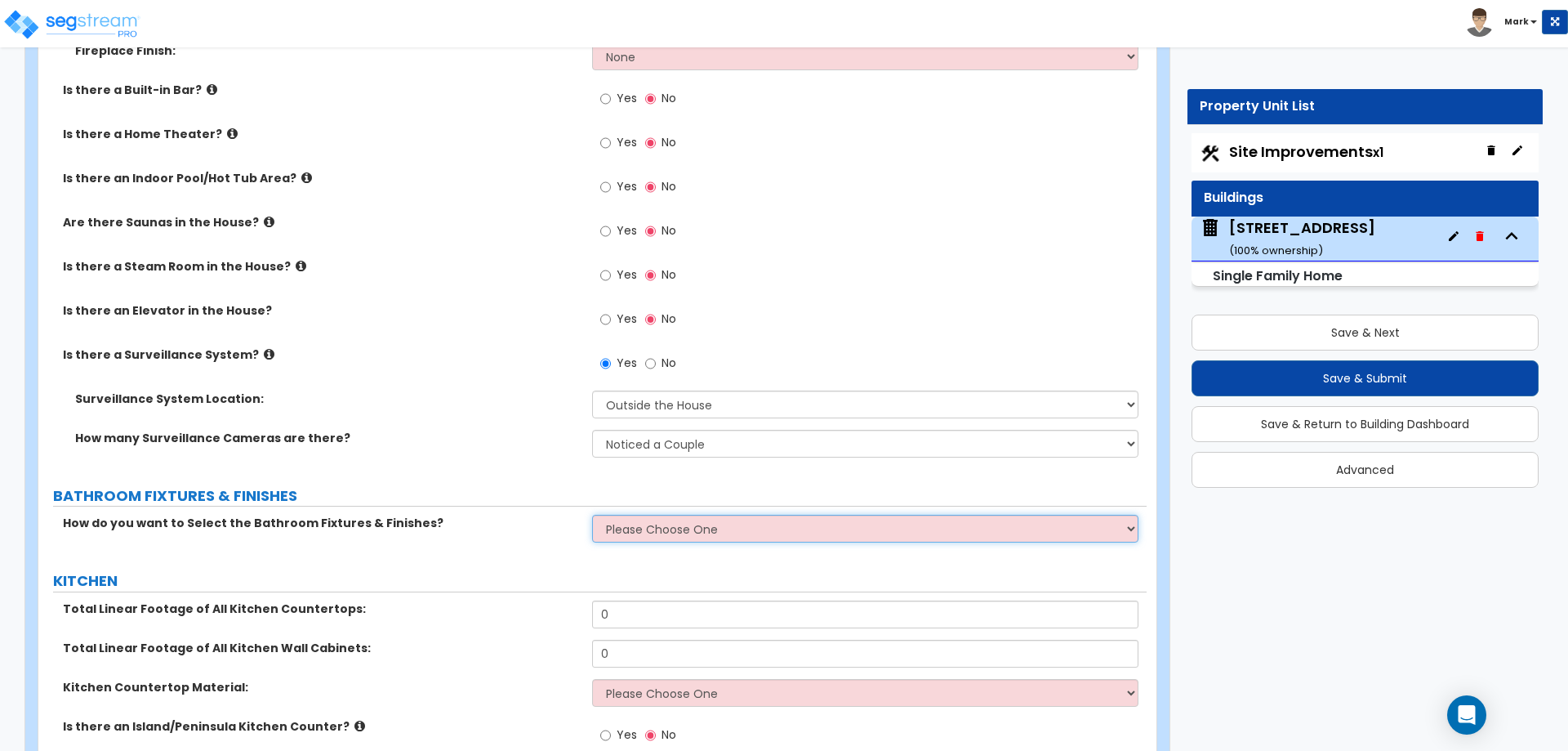
click at [642, 515] on select "Please Choose One I want to Select Fixtures and Finishes only for one Bath and …" at bounding box center [864, 529] width 545 height 28
select select "1"
click at [592, 515] on select "Please Choose One I want to Select Fixtures and Finishes only for one Bath and …" at bounding box center [864, 529] width 545 height 28
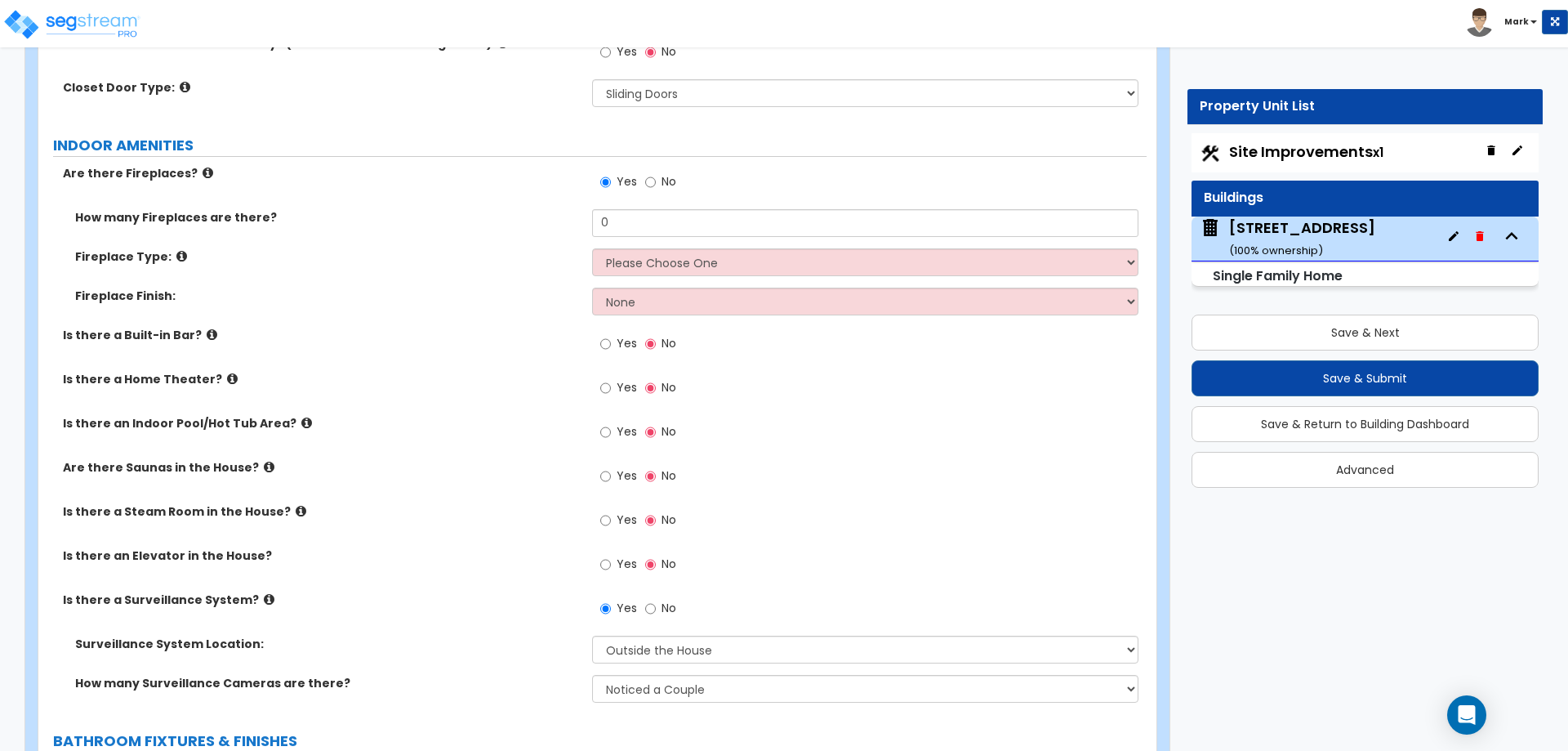
scroll to position [5881, 0]
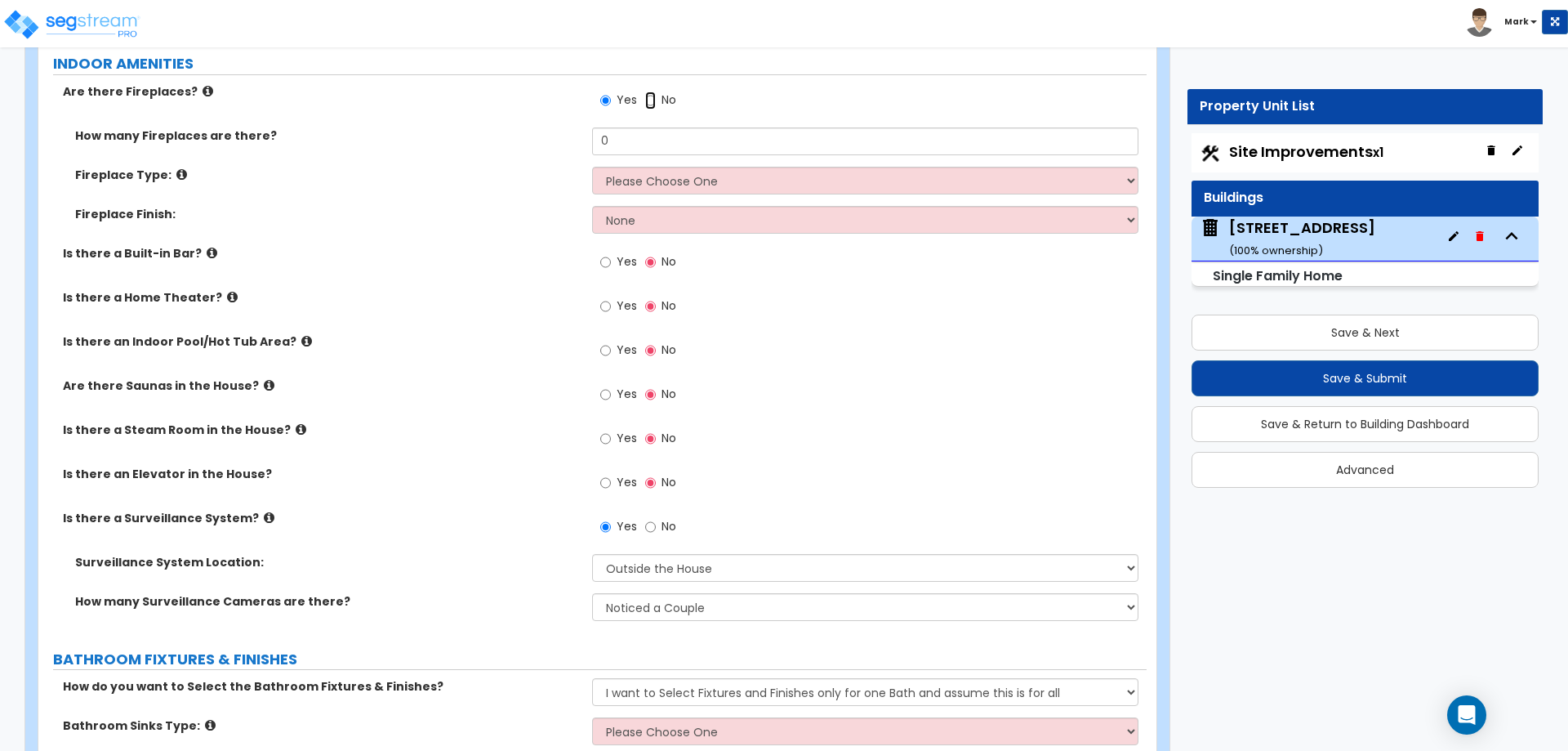
click at [645, 92] on input "No" at bounding box center [650, 101] width 11 height 18
radio input "false"
radio input "true"
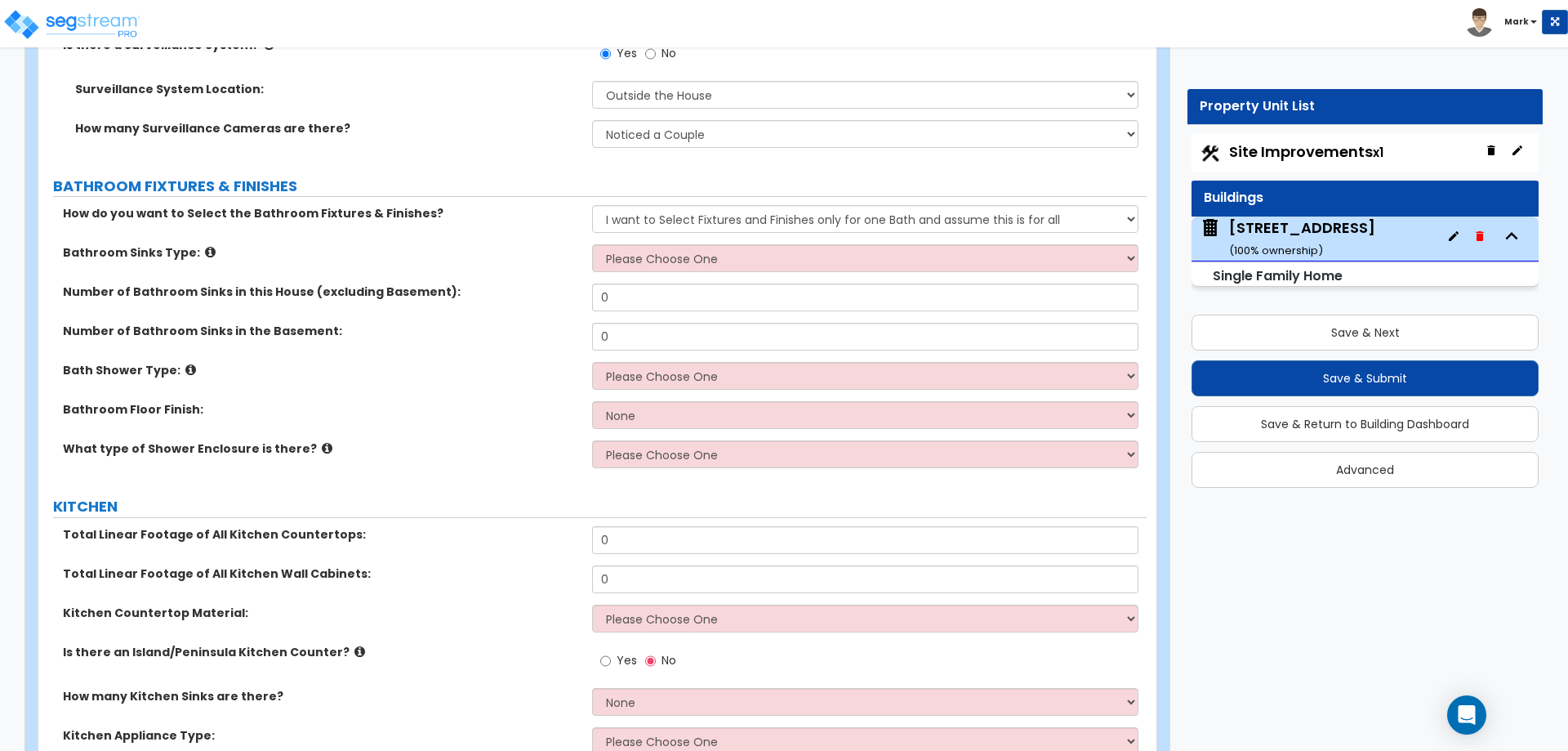
scroll to position [6289, 0]
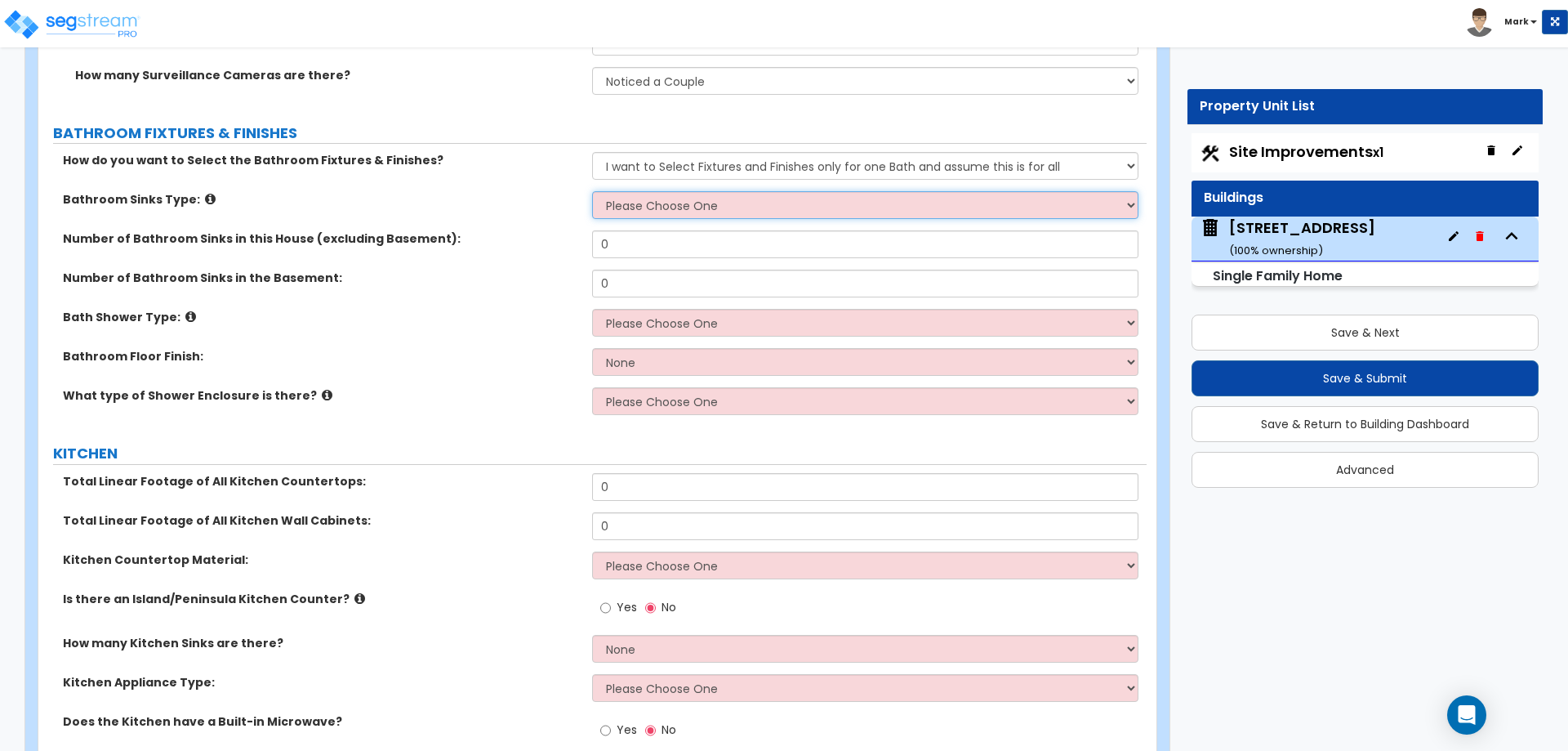
click at [699, 191] on select "Please Choose One Wall-mounted Pedestal-mounted Vanity-mounted" at bounding box center [864, 205] width 545 height 28
select select "2"
click at [592, 191] on select "Please Choose One Wall-mounted Pedestal-mounted Vanity-mounted" at bounding box center [864, 205] width 545 height 28
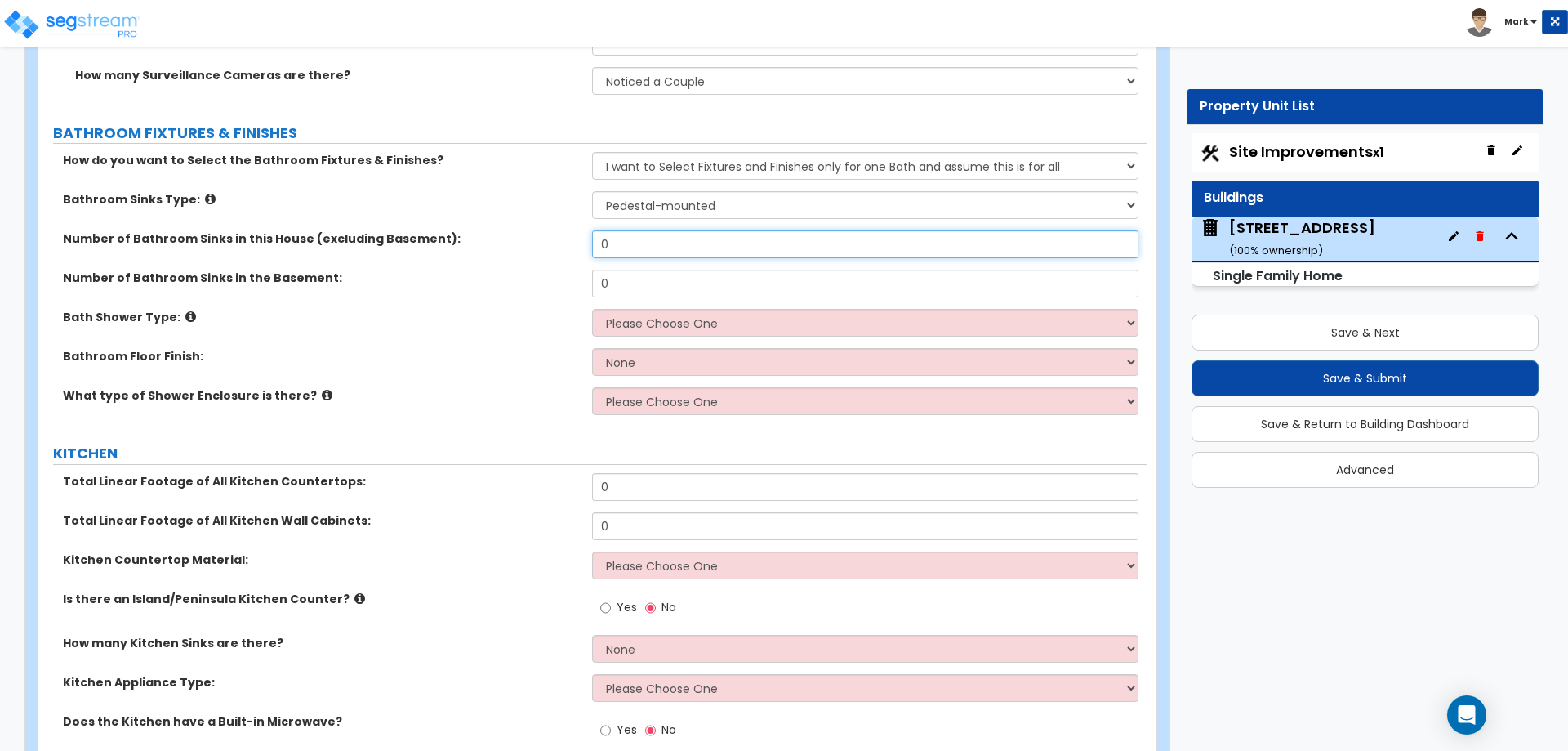
click at [646, 230] on input "0" at bounding box center [864, 244] width 545 height 28
type input "2"
click at [544, 284] on div "Number of Bathroom Sinks in the Basement: 0" at bounding box center [593, 290] width 1109 height 40
click at [644, 309] on select "Please Choose One Standalone Shower Bathtub - Shower Combination" at bounding box center [864, 323] width 545 height 28
select select "2"
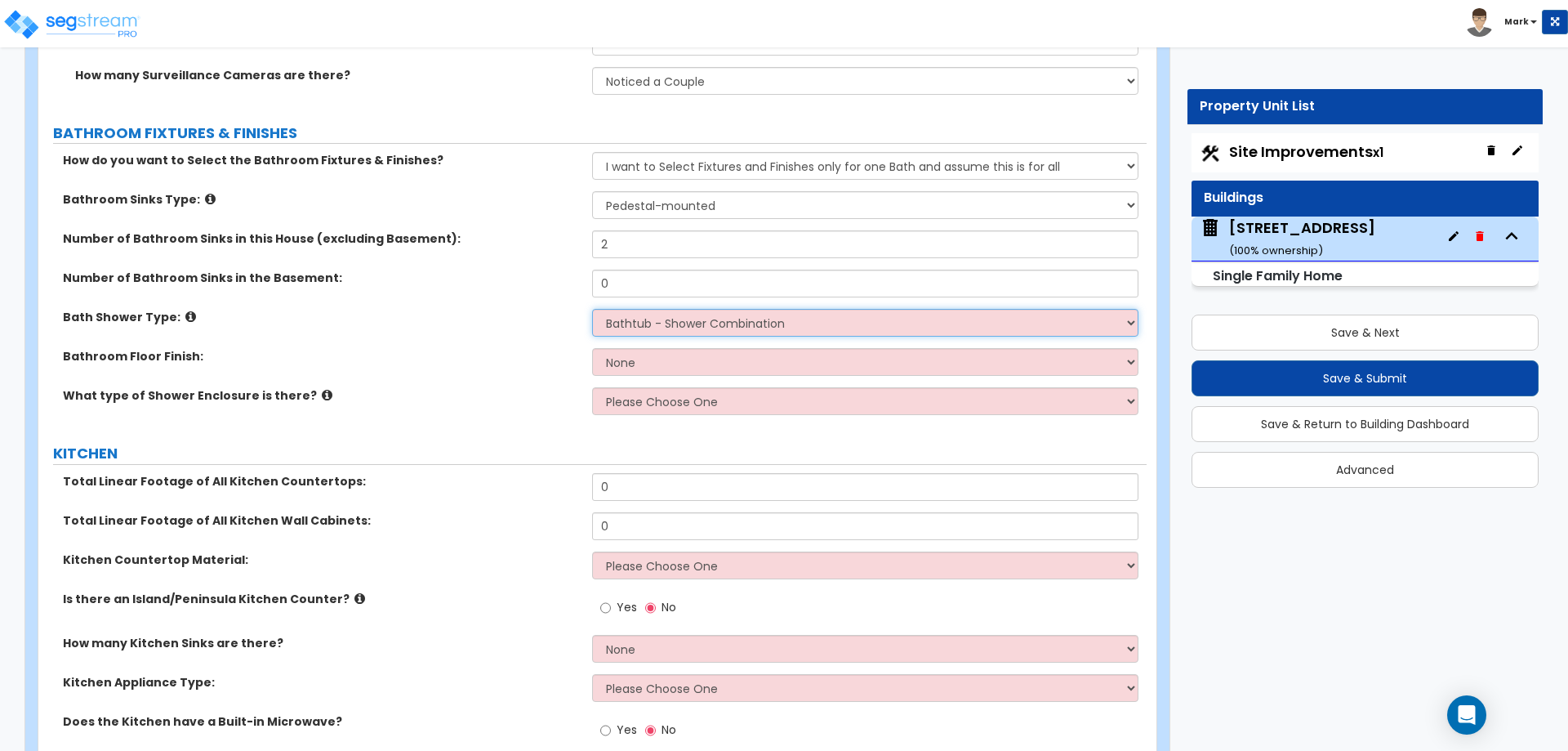
click at [592, 309] on select "Please Choose One Standalone Shower Bathtub - Shower Combination" at bounding box center [864, 323] width 545 height 28
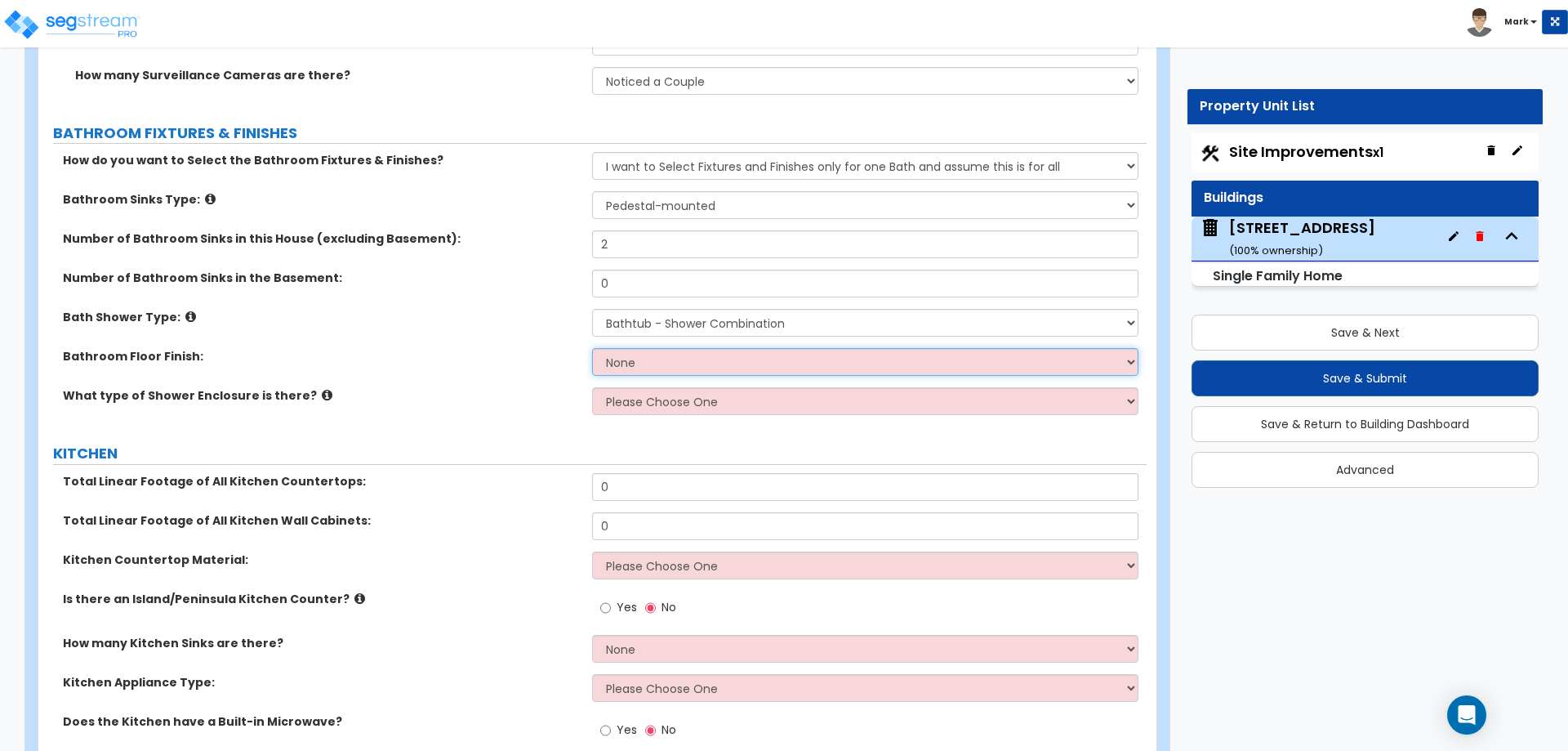
click at [650, 353] on select "None Tile Flooring Hardwood Flooring Resilient Laminate Flooring VCT Flooring S…" at bounding box center [864, 362] width 545 height 28
select select "1"
click at [592, 348] on select "None Tile Flooring Hardwood Flooring Resilient Laminate Flooring VCT Flooring S…" at bounding box center [864, 362] width 545 height 28
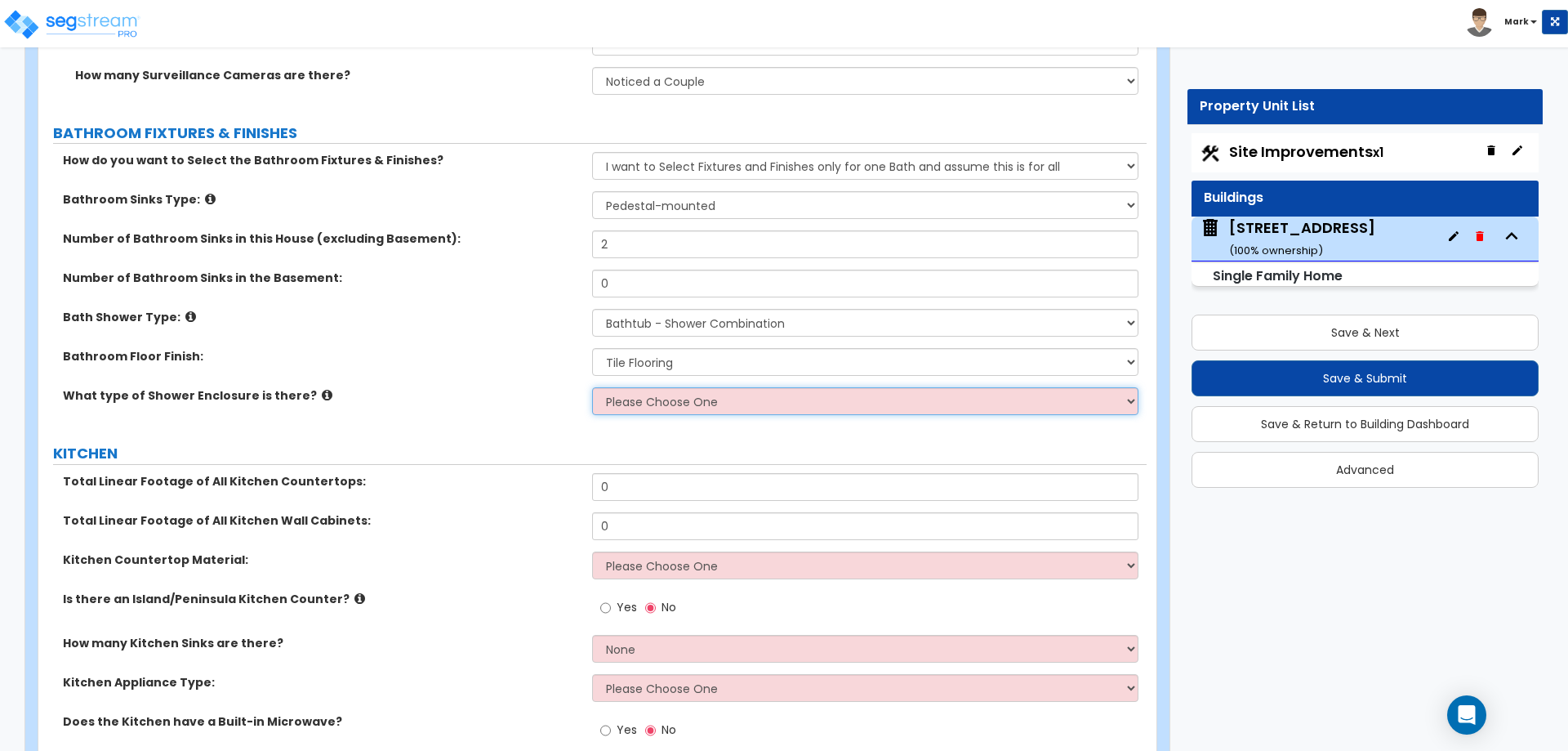
click at [655, 387] on select "Please Choose One Curtain & Rod Glass Sliding Doors Glass Hinged Doors" at bounding box center [864, 401] width 545 height 28
select select "1"
click at [592, 387] on select "Please Choose One Curtain & Rod Glass Sliding Doors Glass Hinged Doors" at bounding box center [864, 401] width 545 height 28
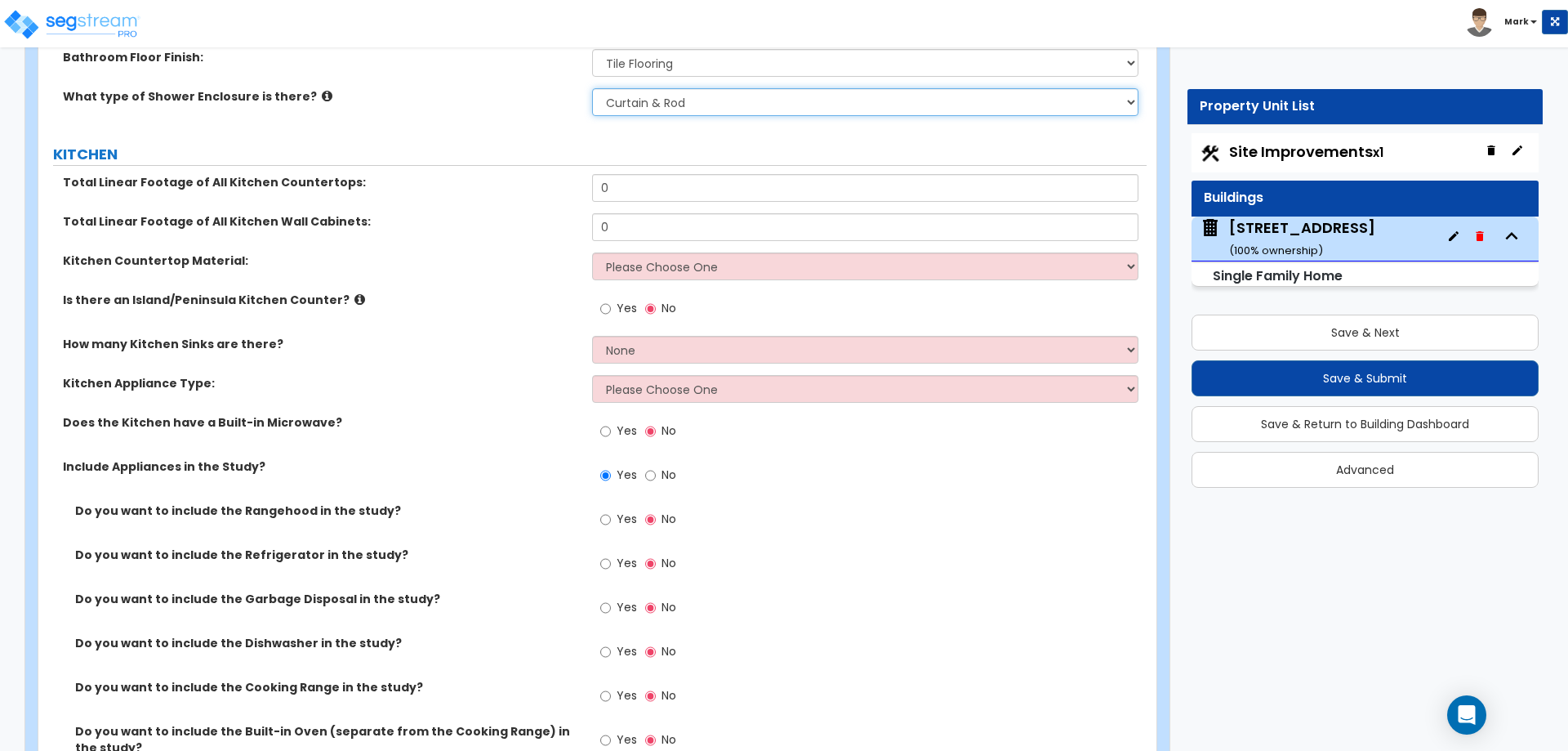
scroll to position [6616, 0]
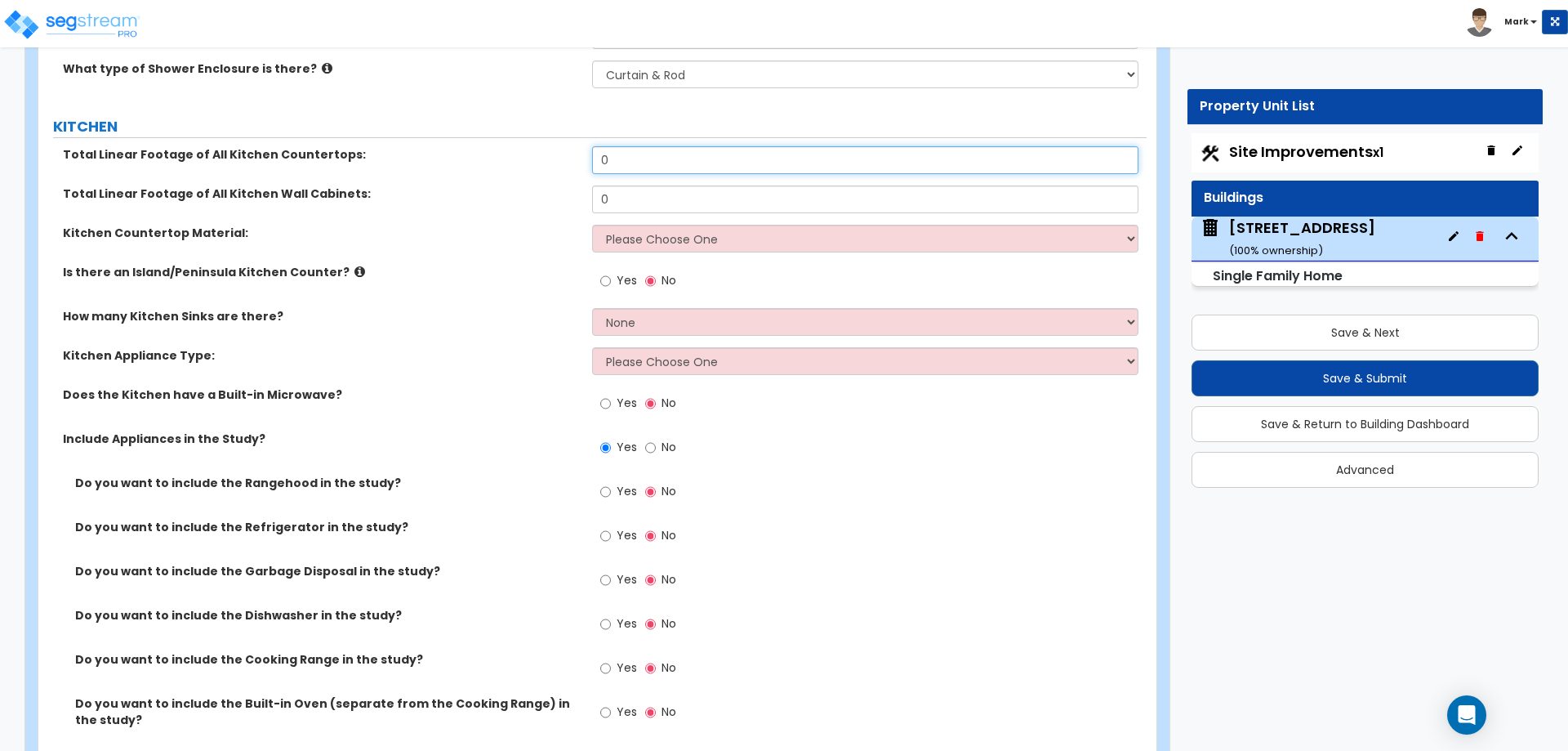
click at [651, 149] on input "0" at bounding box center [864, 160] width 545 height 28
type input "15"
click at [648, 186] on input "0" at bounding box center [864, 200] width 545 height 28
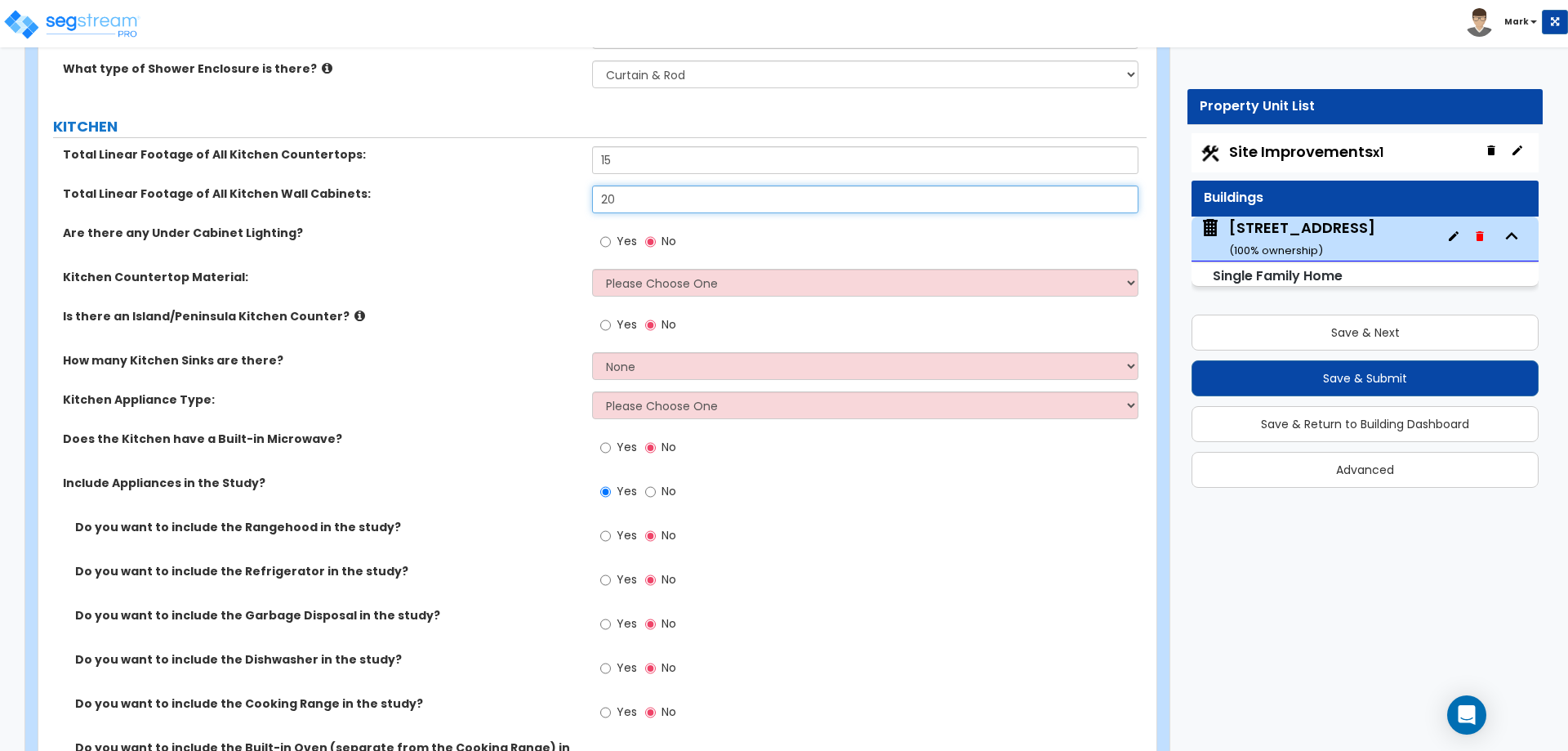
type input "20"
click at [561, 308] on label "Is there an Island/Peninsula Kitchen Counter?" at bounding box center [321, 316] width 517 height 17
click at [649, 249] on div "Yes No" at bounding box center [869, 246] width 553 height 44
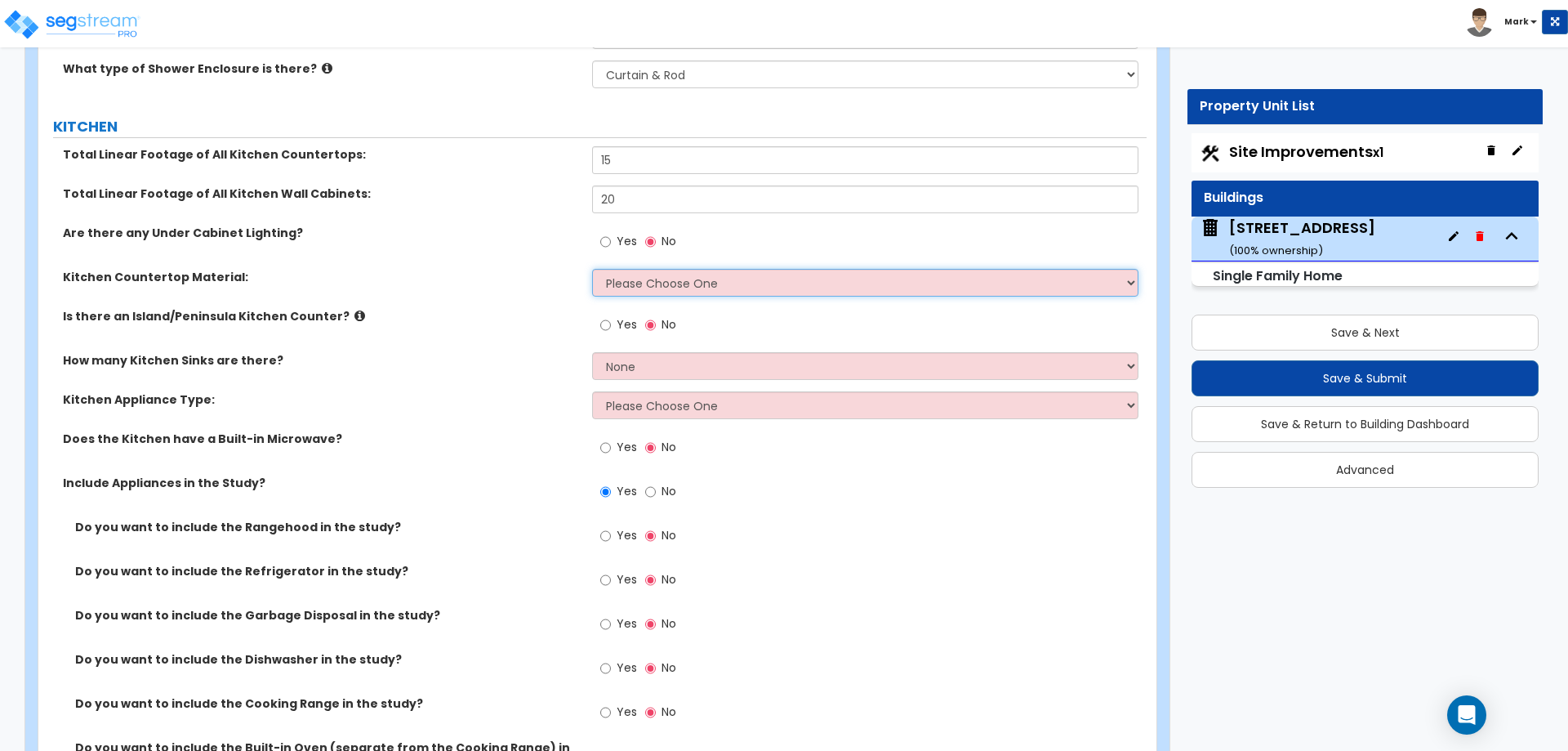
drag, startPoint x: 647, startPoint y: 264, endPoint x: 638, endPoint y: 272, distance: 12.0
click at [647, 269] on select "Please Choose One Plastic Laminate Solid Surface Stone Quartz Marble Tile Wood …" at bounding box center [864, 283] width 545 height 28
select select "4"
click at [592, 269] on select "Please Choose One Plastic Laminate Solid Surface Stone Quartz Marble Tile Wood …" at bounding box center [864, 283] width 545 height 28
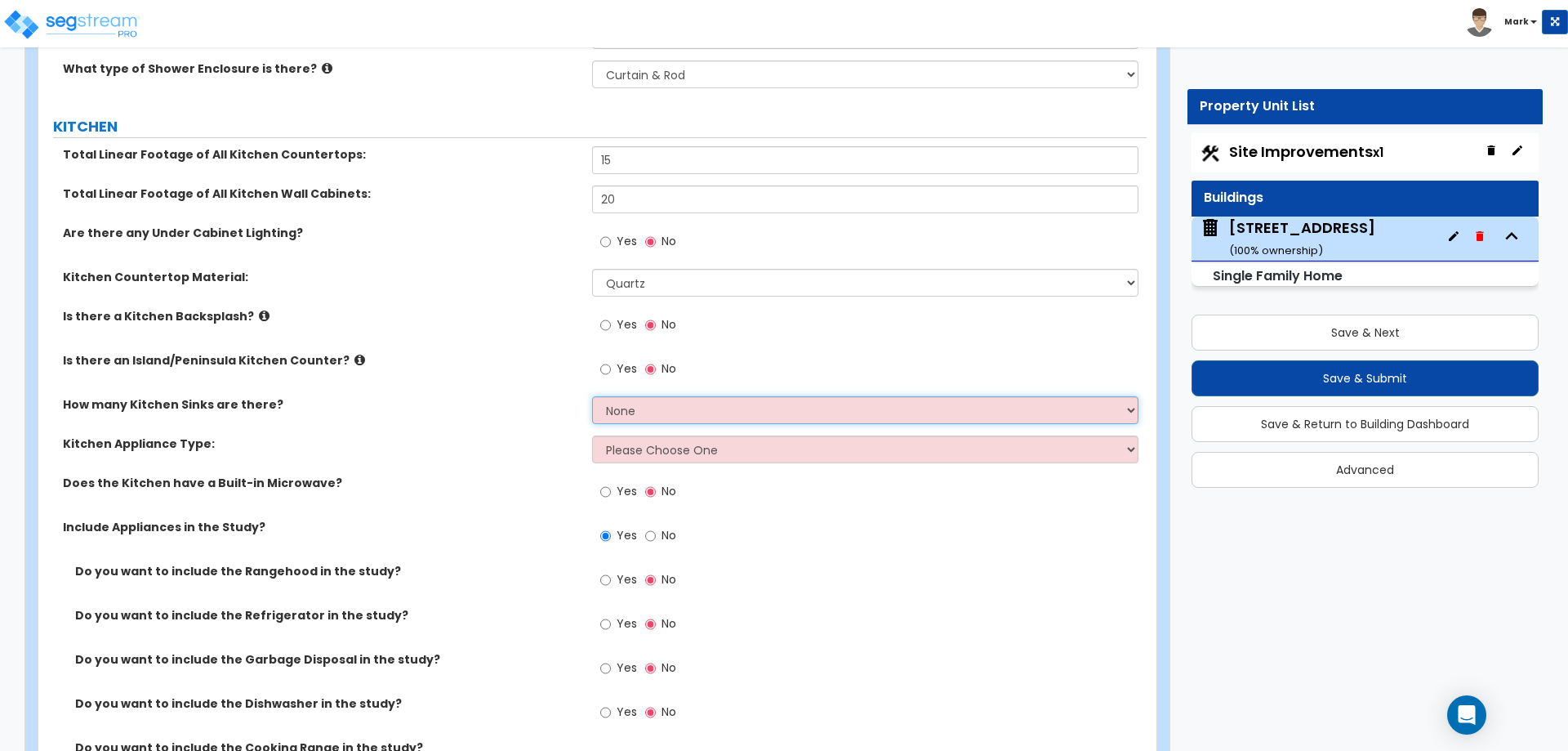
click at [657, 396] on select "None 1 2 3" at bounding box center [864, 410] width 545 height 28
select select "1"
click at [592, 396] on select "None 1 2 3" at bounding box center [864, 410] width 545 height 28
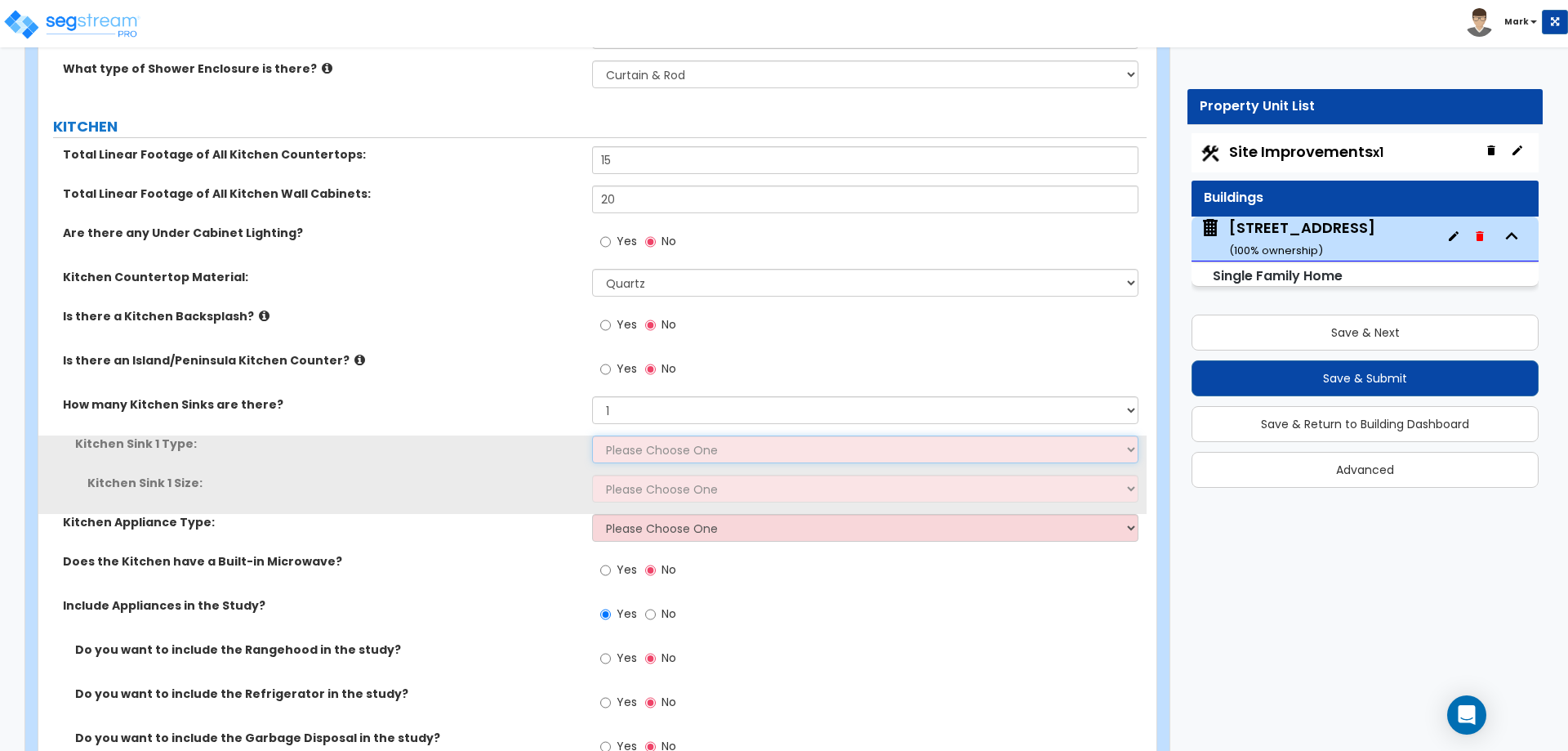
click at [666, 436] on select "Please Choose One Stainless Steel Porcelain Enamel Cast Iron Granite Composite" at bounding box center [864, 450] width 545 height 28
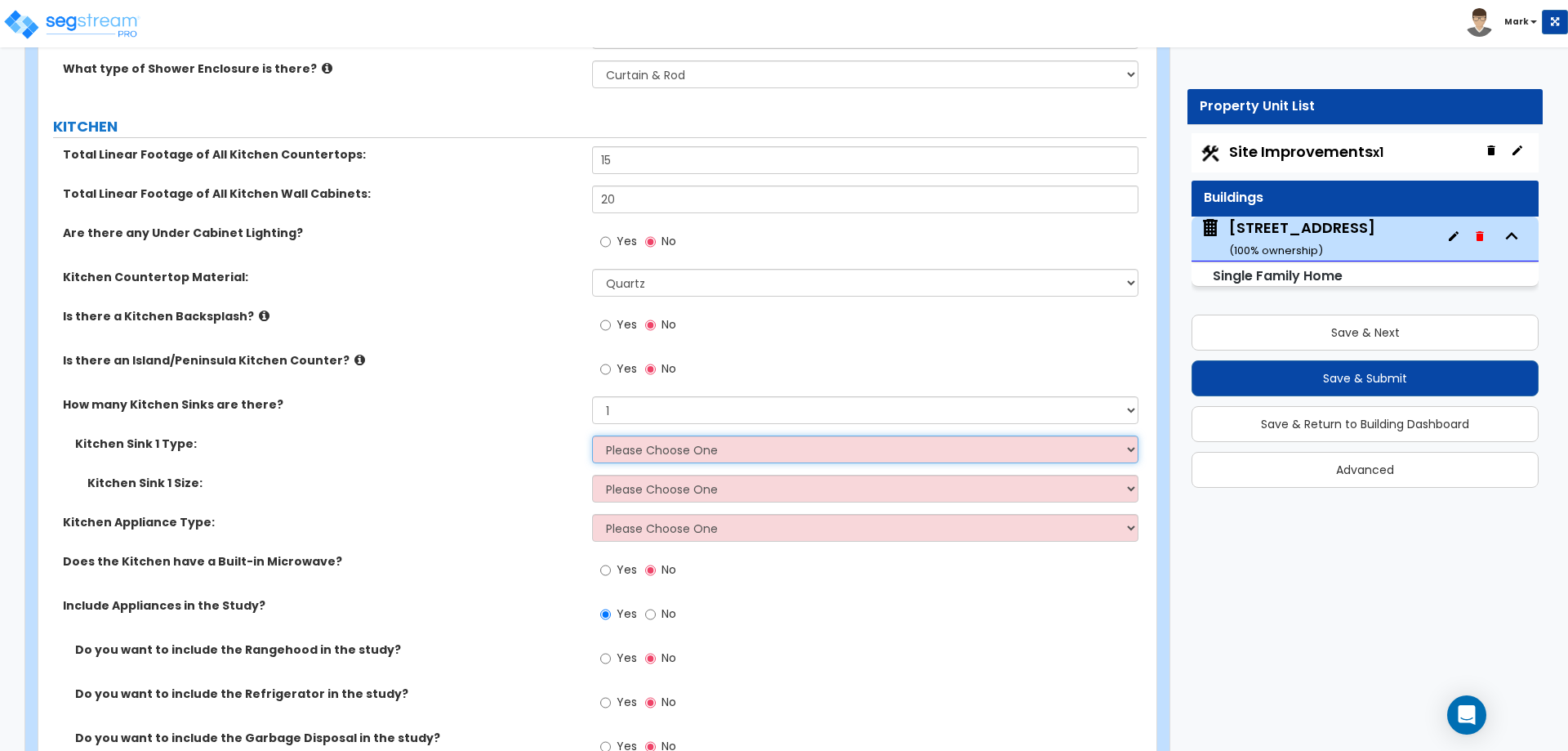
select select "1"
click at [592, 436] on select "Please Choose One Stainless Steel Porcelain Enamel Cast Iron Granite Composite" at bounding box center [864, 450] width 545 height 28
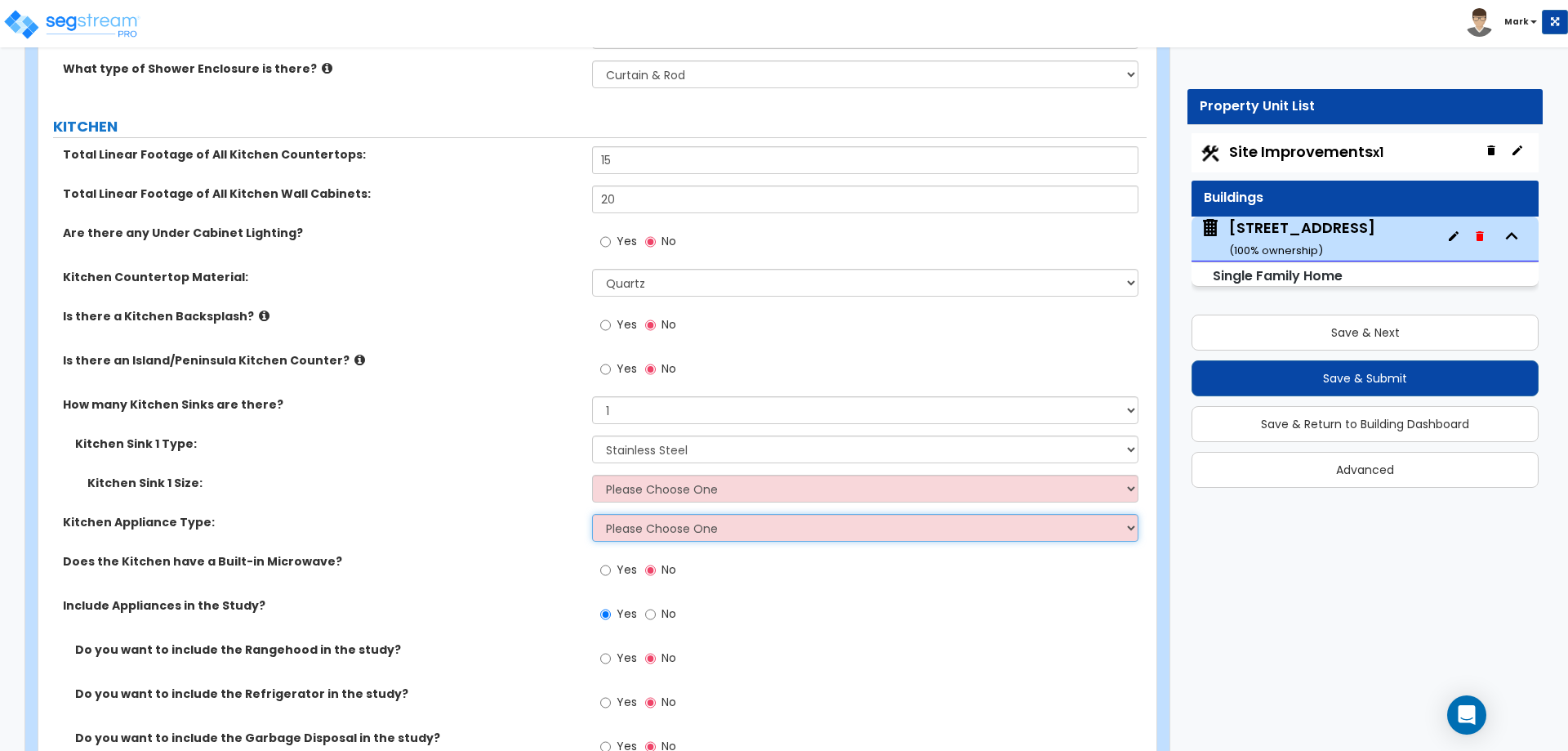
click at [623, 514] on select "Please Choose One Gas Electric" at bounding box center [864, 528] width 545 height 28
select select "1"
click at [592, 514] on select "Please Choose One Gas Electric" at bounding box center [864, 528] width 545 height 28
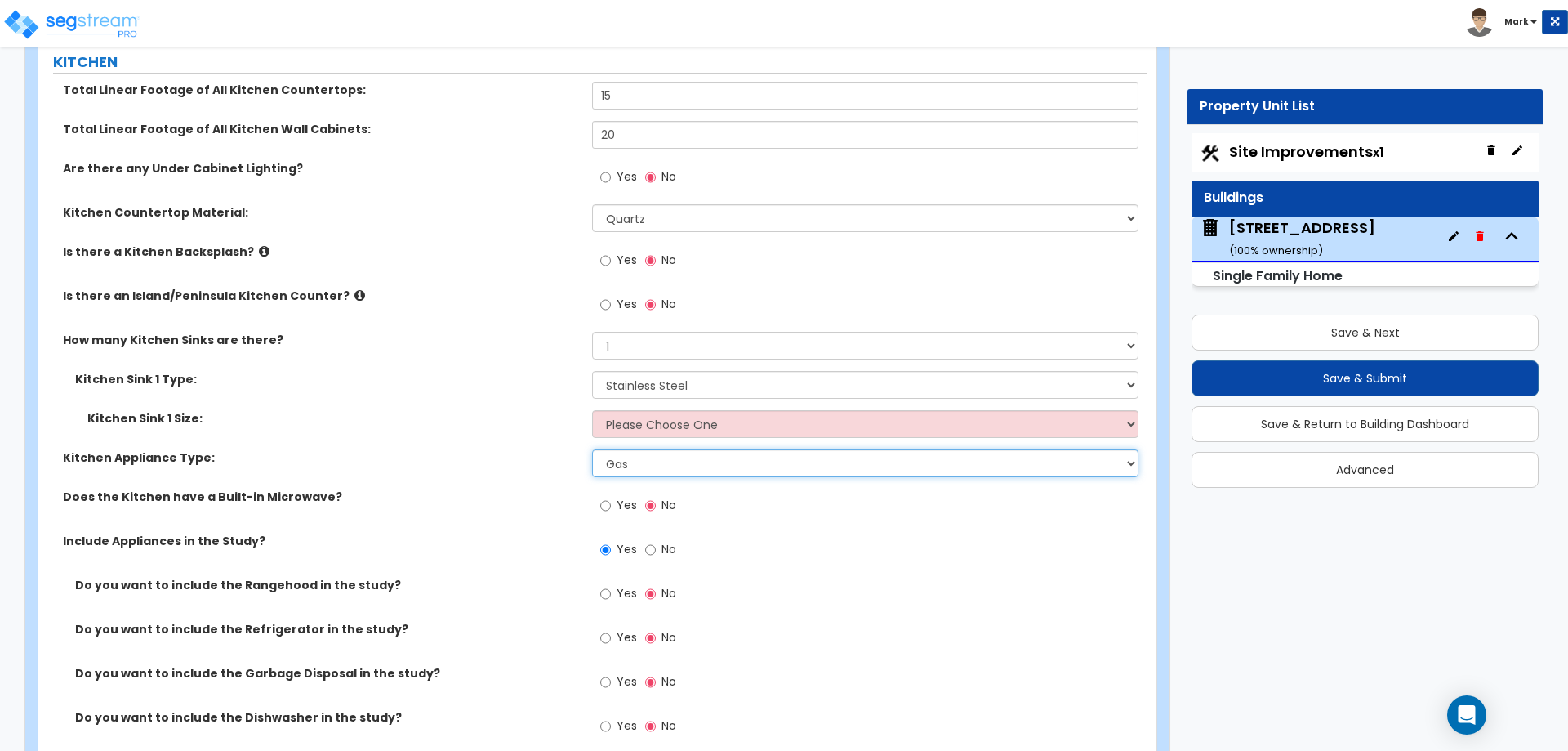
scroll to position [6780, 0]
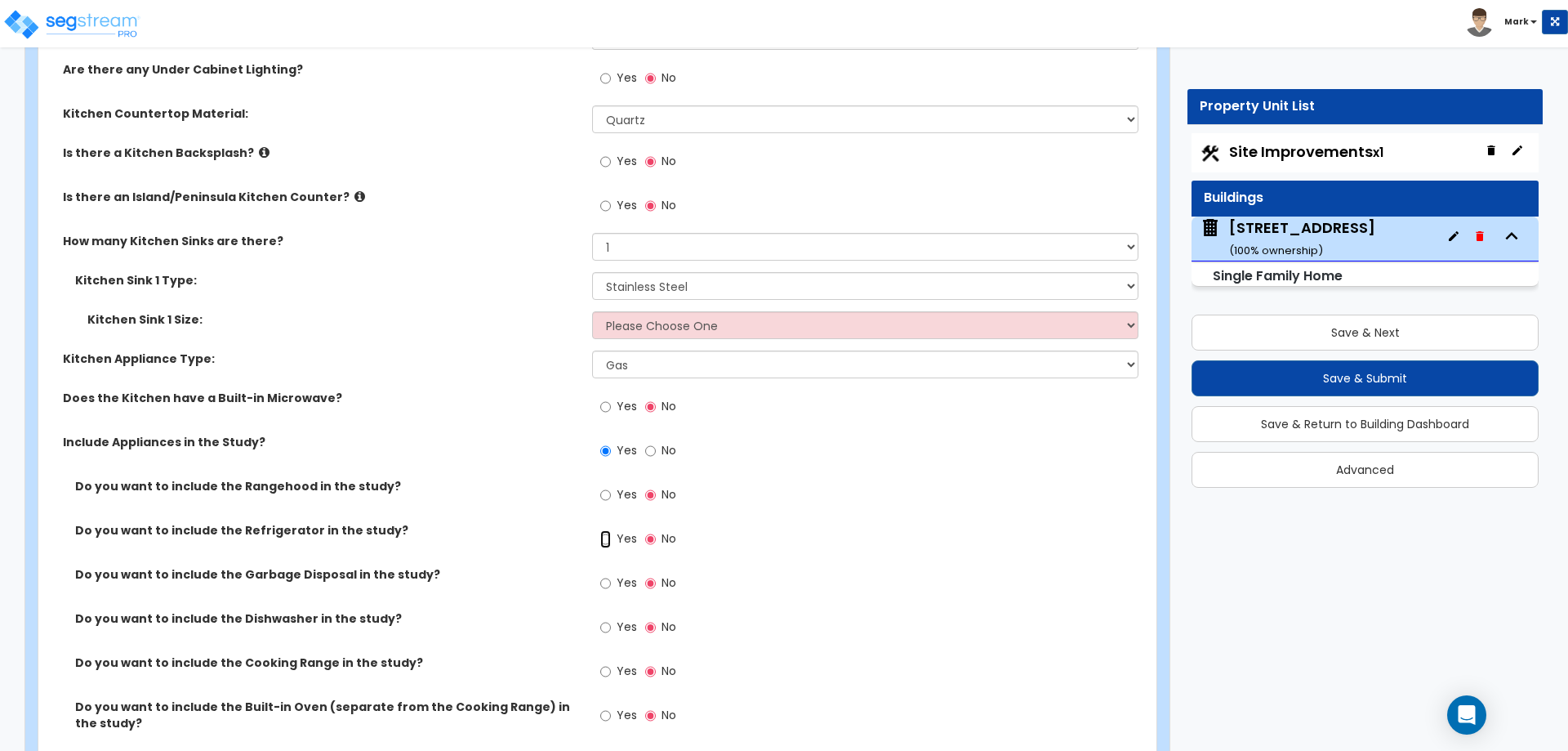
click at [605, 531] on input "Yes" at bounding box center [605, 540] width 11 height 18
radio input "true"
click at [606, 619] on input "Yes" at bounding box center [605, 628] width 11 height 18
radio input "true"
click at [611, 398] on input "Yes" at bounding box center [605, 407] width 11 height 18
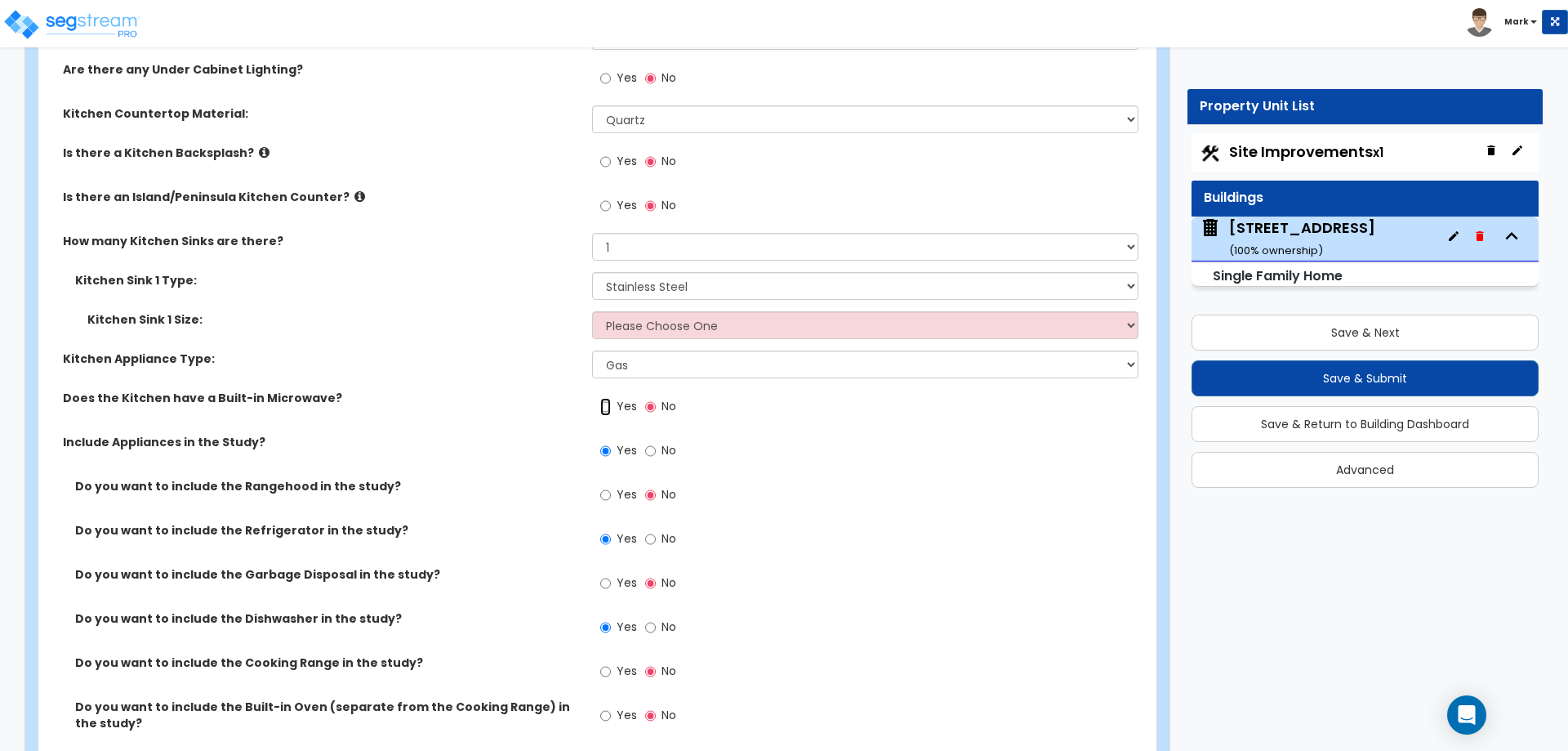
radio input "true"
click at [609, 663] on input "Yes" at bounding box center [605, 672] width 11 height 18
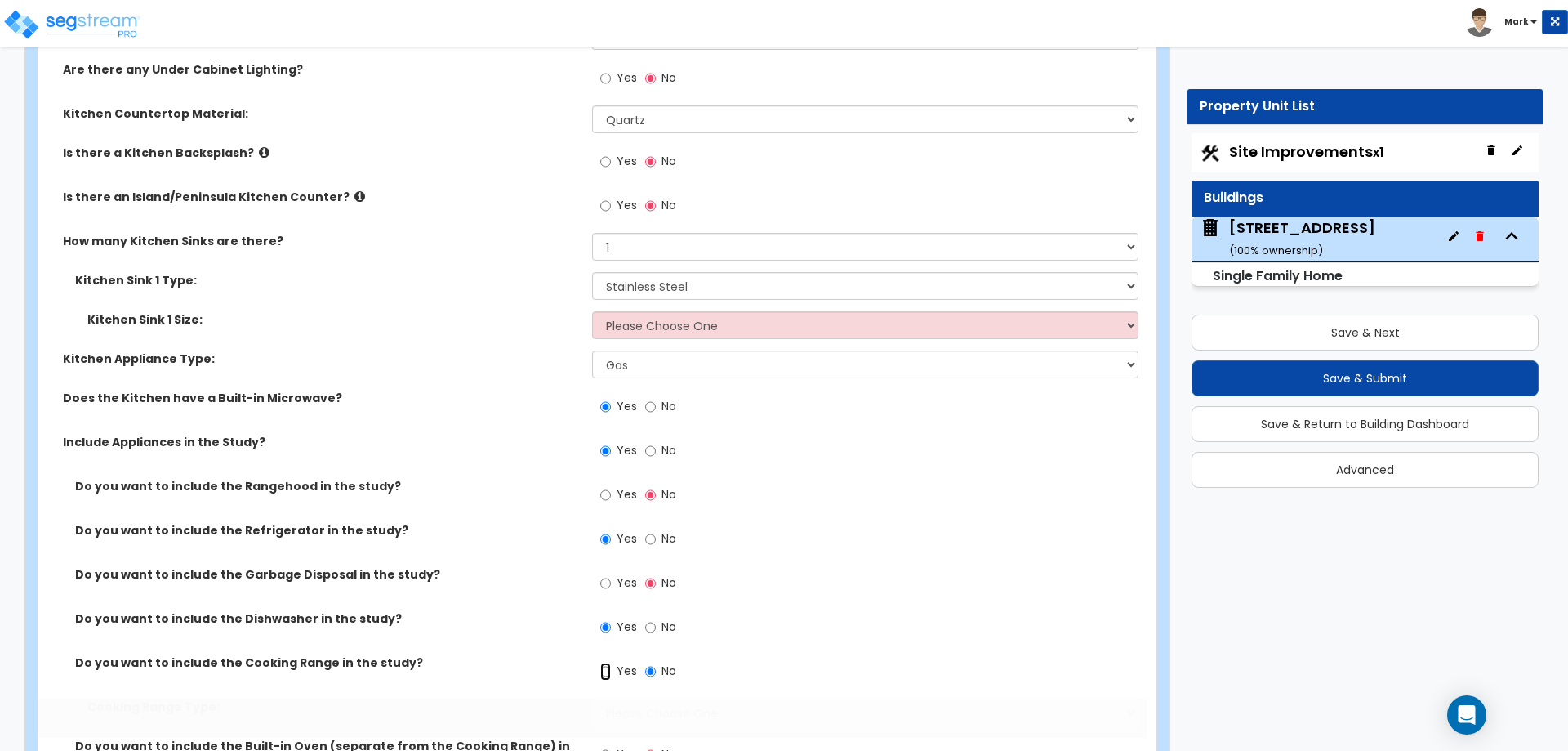
radio input "true"
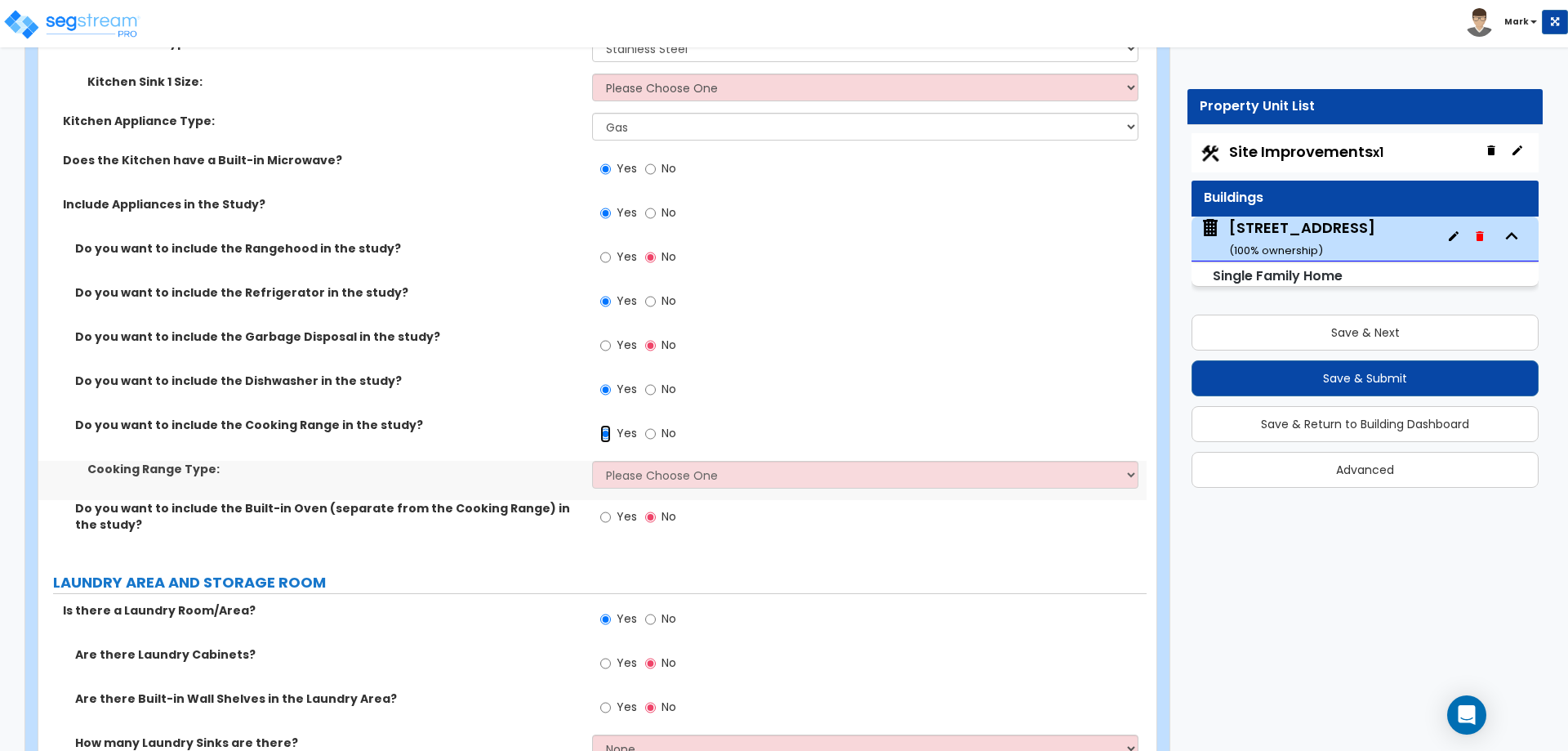
scroll to position [7025, 0]
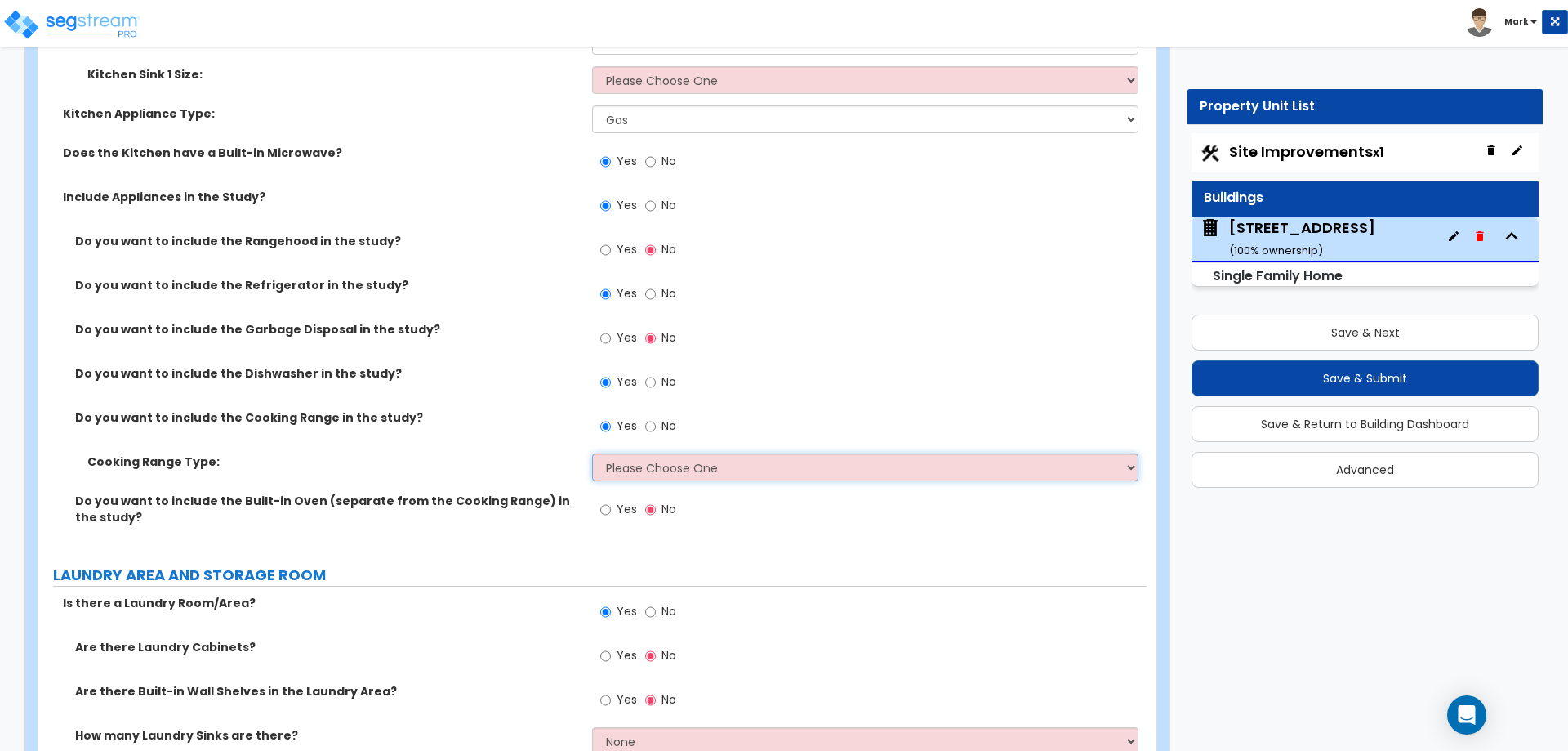
click at [655, 454] on select "Please Choose One Cook Top Only Range with Oven" at bounding box center [864, 468] width 545 height 28
select select "2"
click at [592, 454] on select "Please Choose One Cook Top Only Range with Oven" at bounding box center [864, 468] width 545 height 28
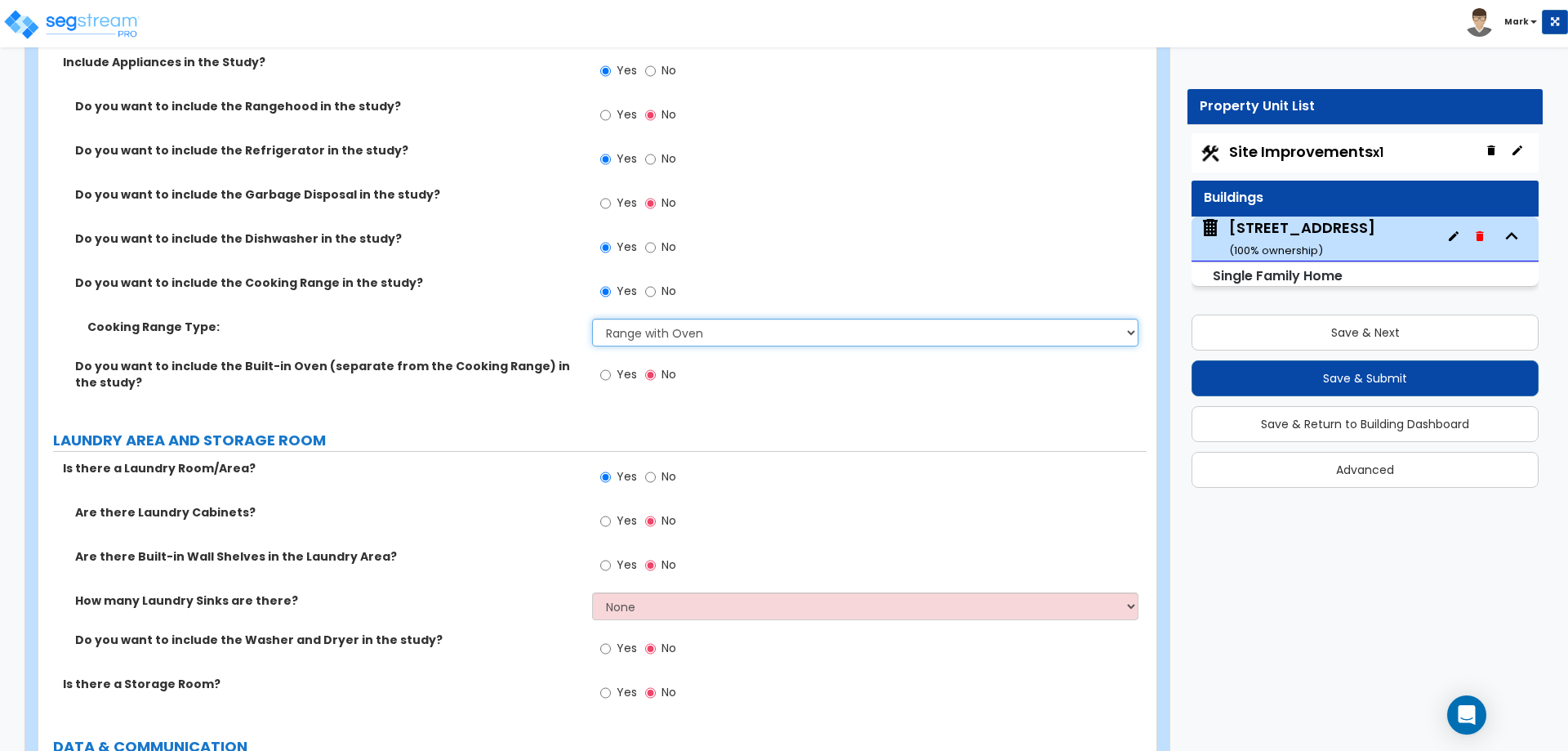
scroll to position [7188, 0]
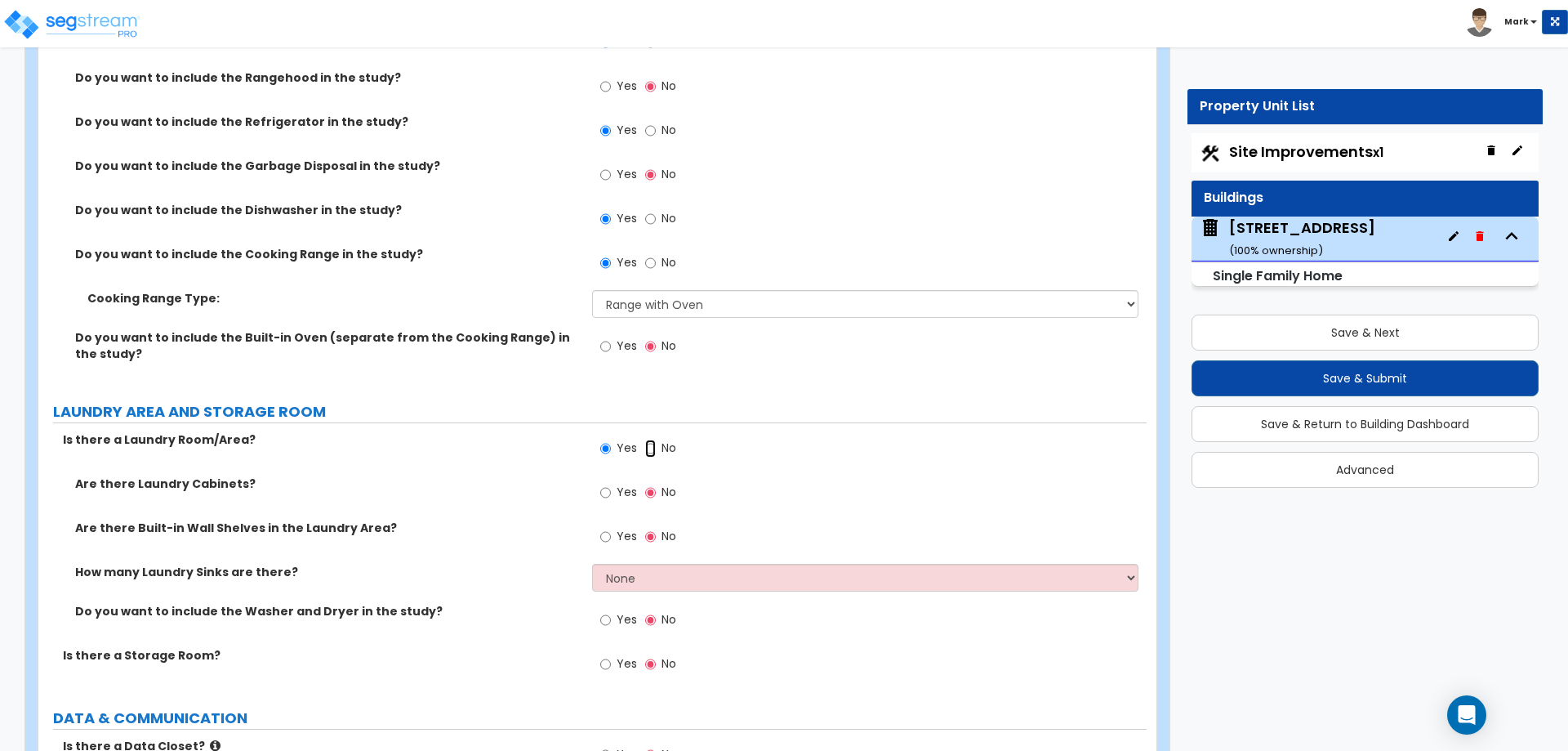
click at [645, 440] on input "No" at bounding box center [650, 449] width 11 height 18
radio input "false"
radio input "true"
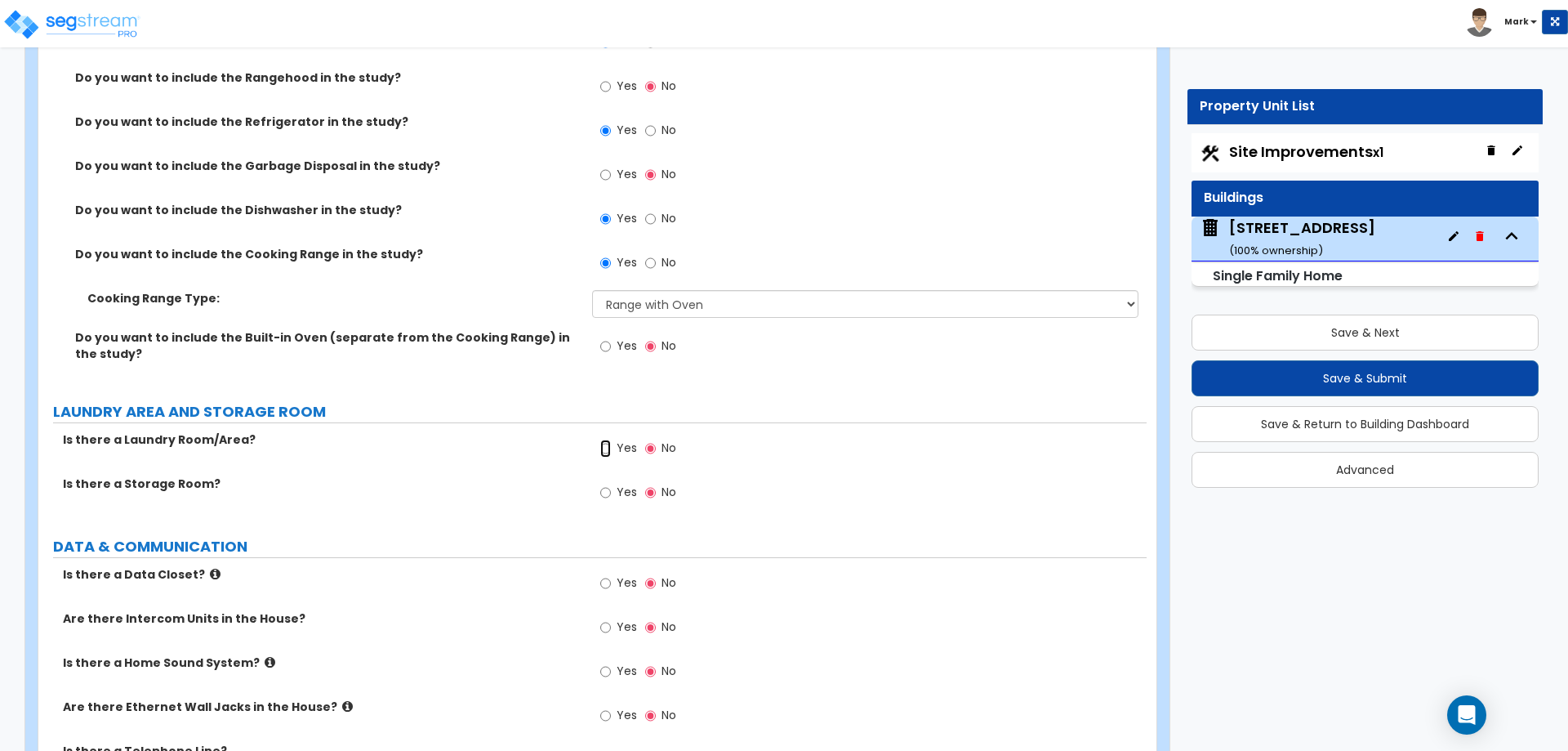
click at [605, 440] on input "Yes" at bounding box center [605, 449] width 11 height 18
radio input "true"
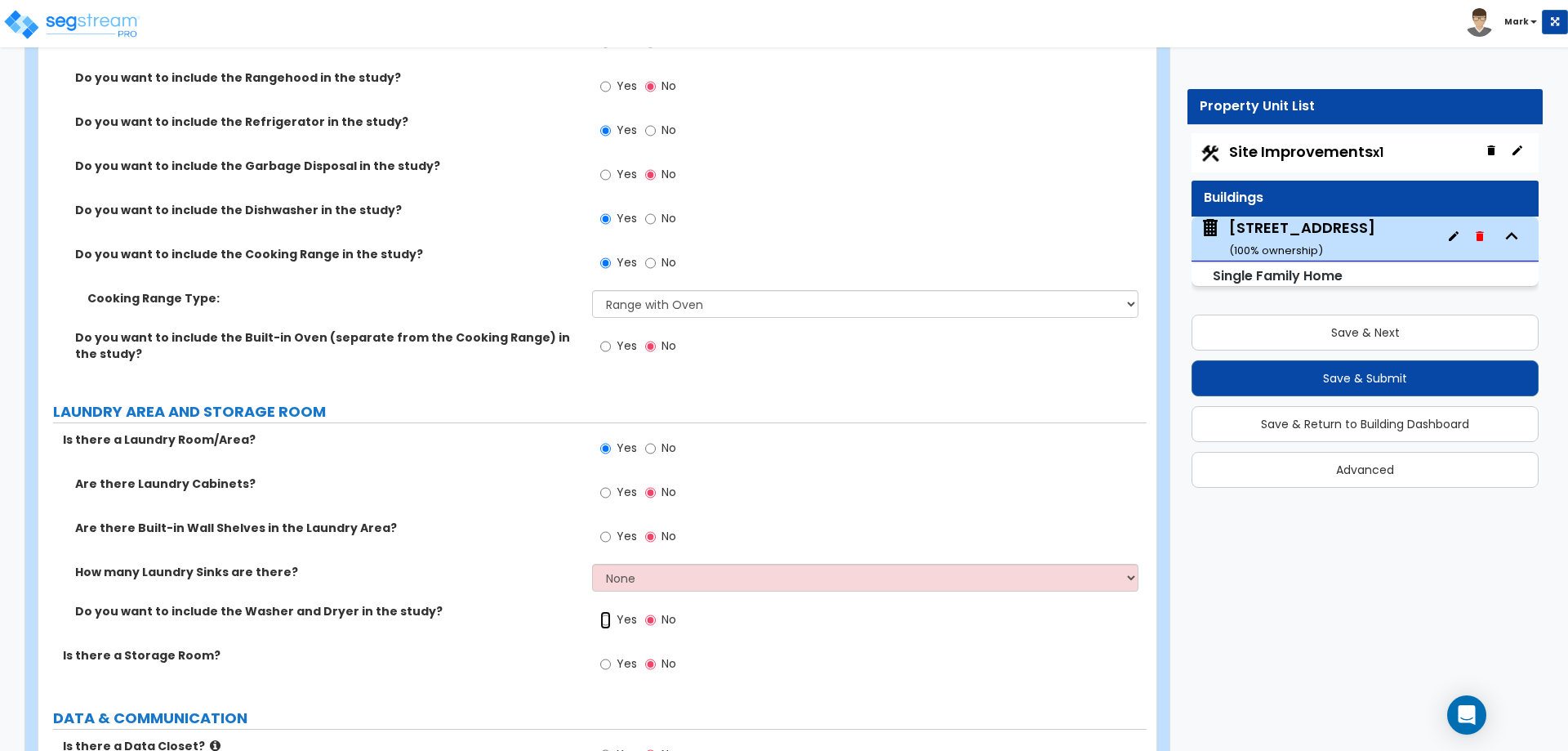
click at [607, 612] on input "Yes" at bounding box center [605, 621] width 11 height 18
radio input "true"
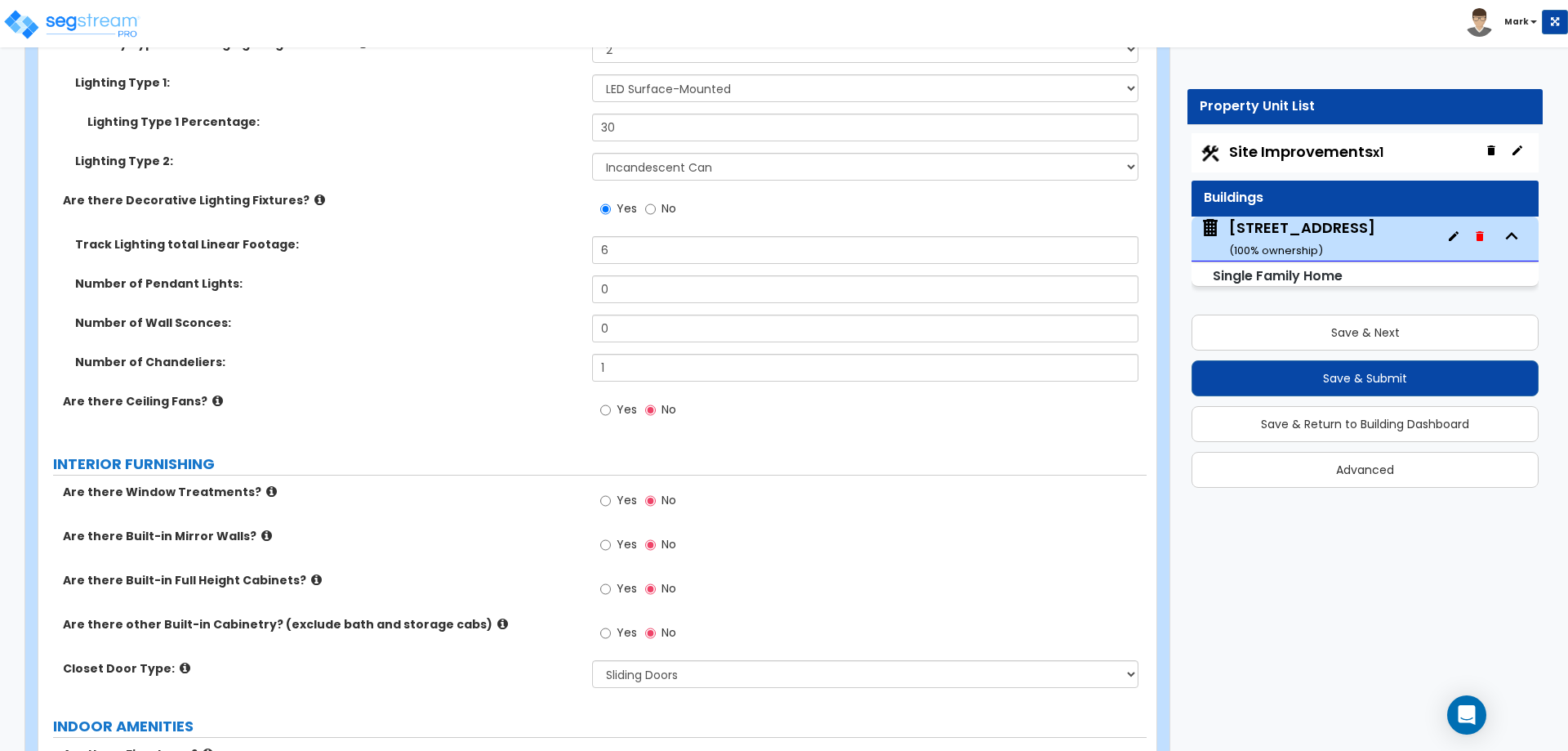
scroll to position [5217, 0]
click at [1311, 379] on button "Save & Submit" at bounding box center [1365, 379] width 347 height 36
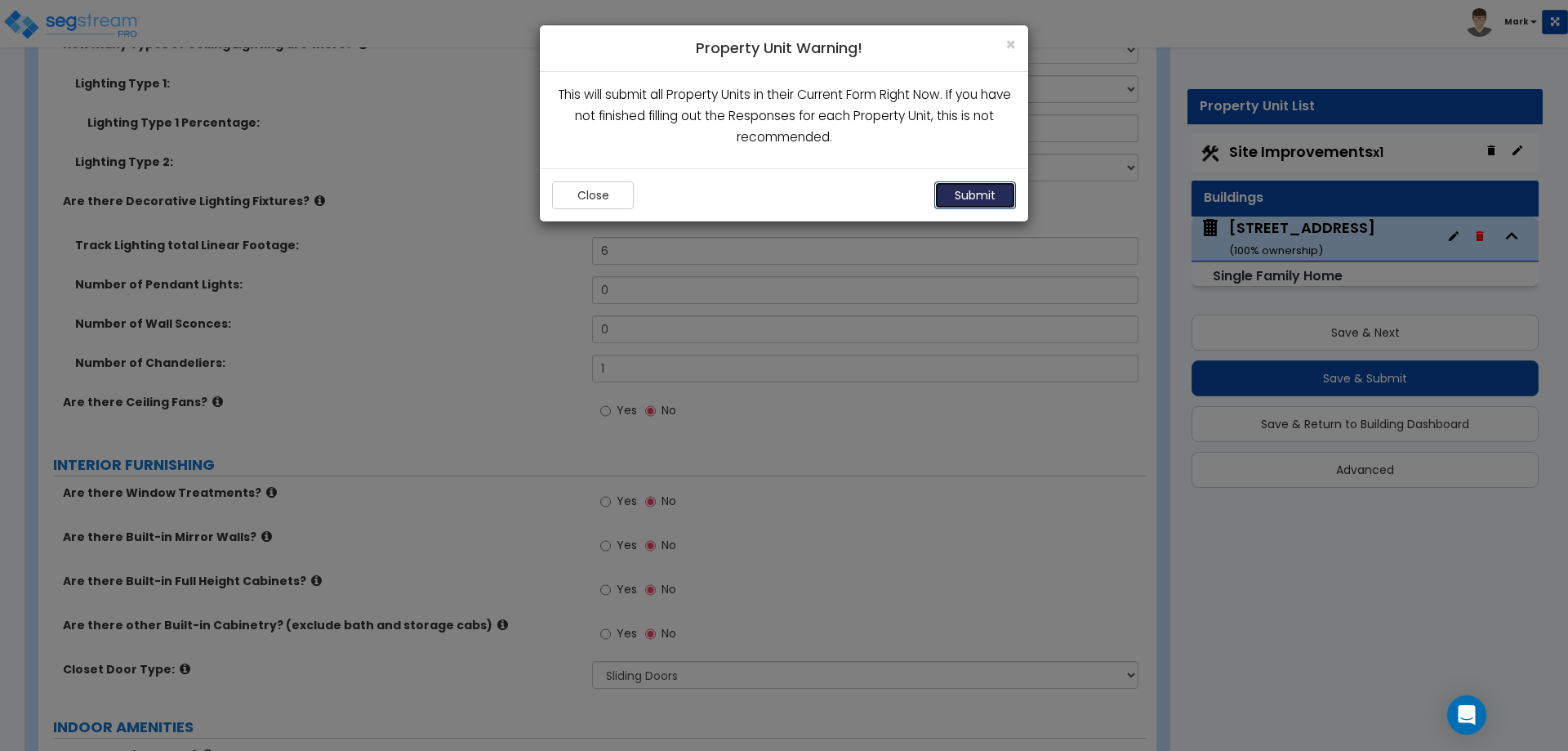
click at [983, 186] on button "Submit" at bounding box center [975, 196] width 82 height 28
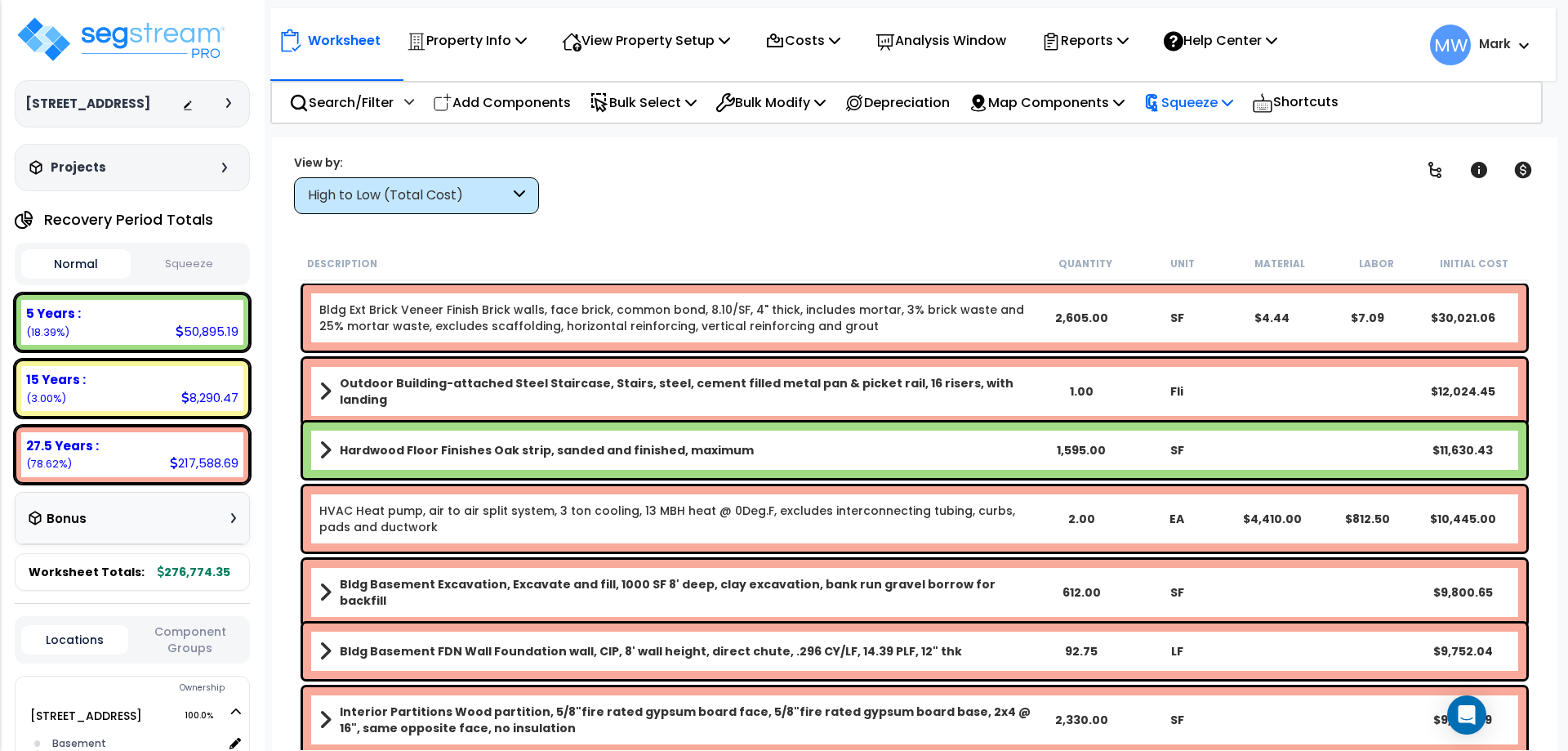
click at [1198, 104] on p "Squeeze" at bounding box center [1188, 102] width 90 height 22
click at [1197, 130] on link "Squeeze" at bounding box center [1216, 139] width 162 height 33
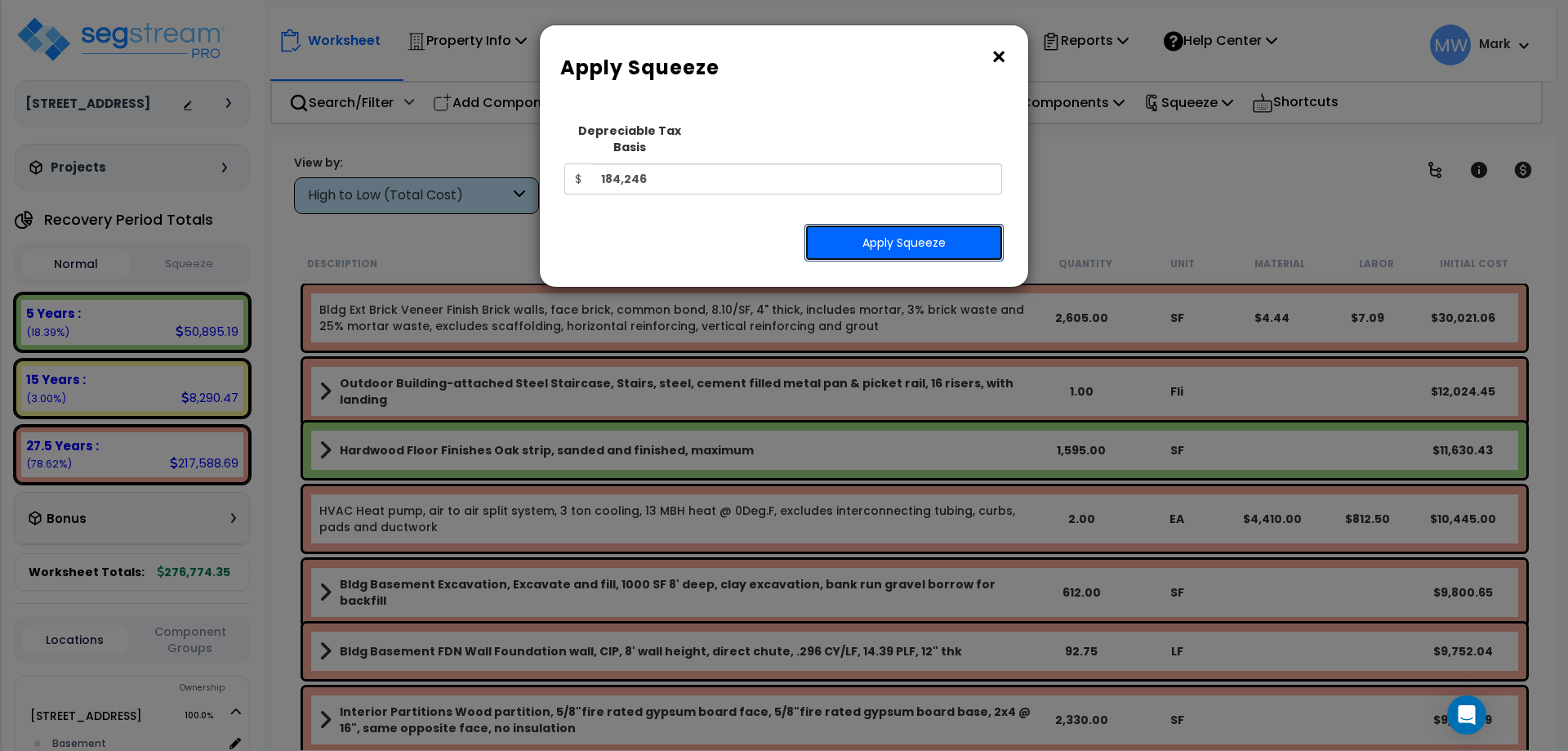
click at [908, 229] on button "Apply Squeeze" at bounding box center [904, 243] width 200 height 38
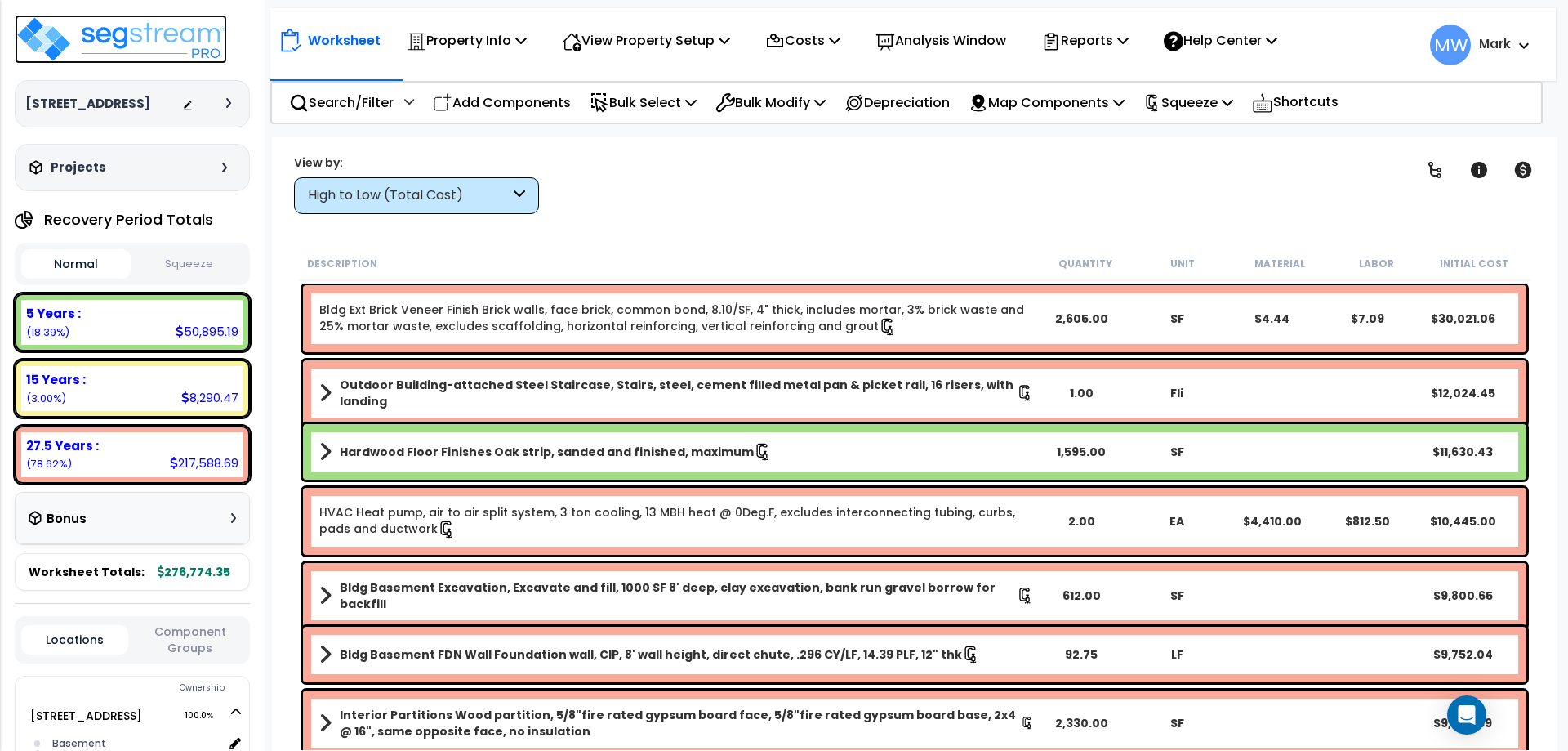
click at [68, 47] on img at bounding box center [120, 39] width 212 height 49
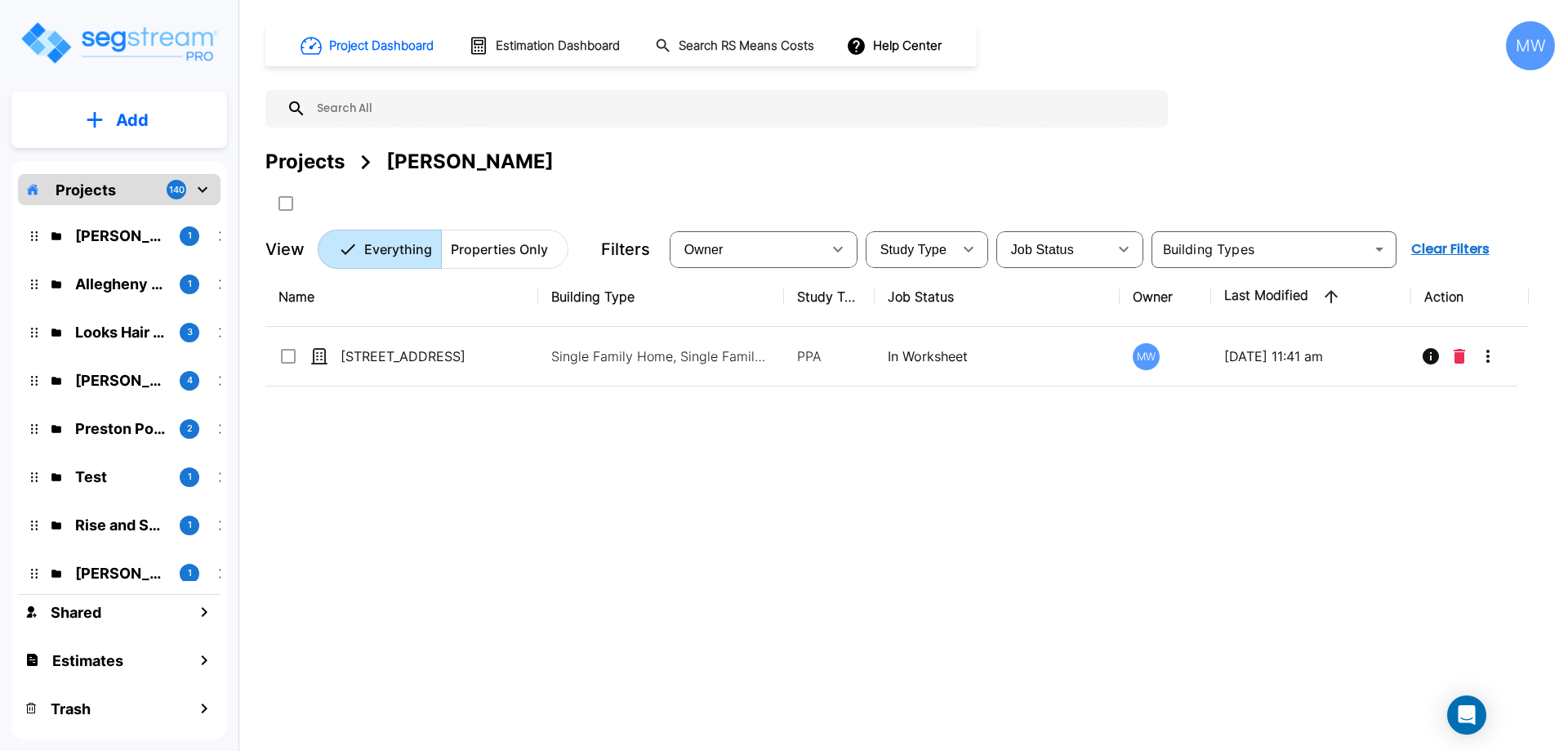
click at [95, 131] on button "Add" at bounding box center [119, 120] width 215 height 47
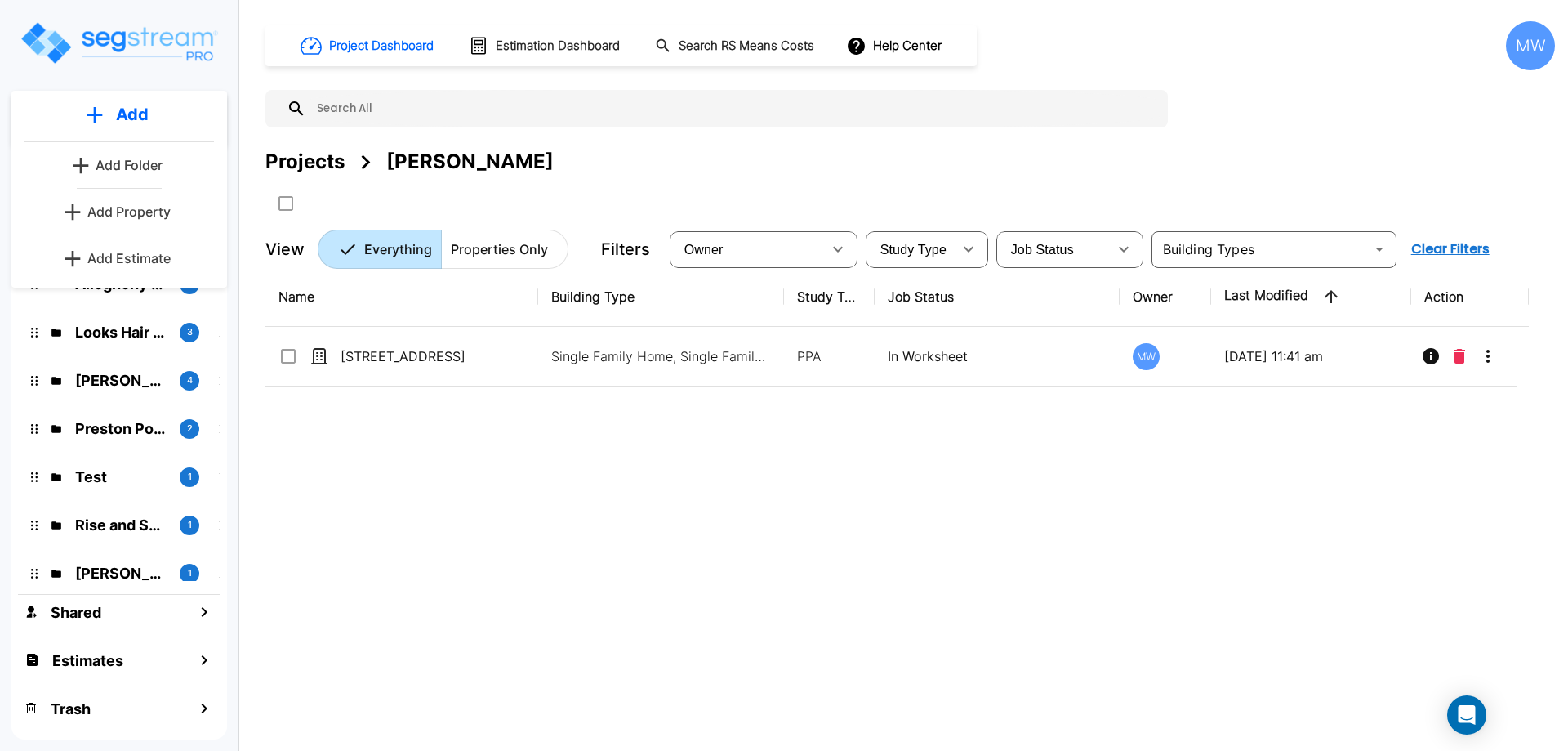
click at [131, 215] on p "Add Property" at bounding box center [129, 212] width 83 height 20
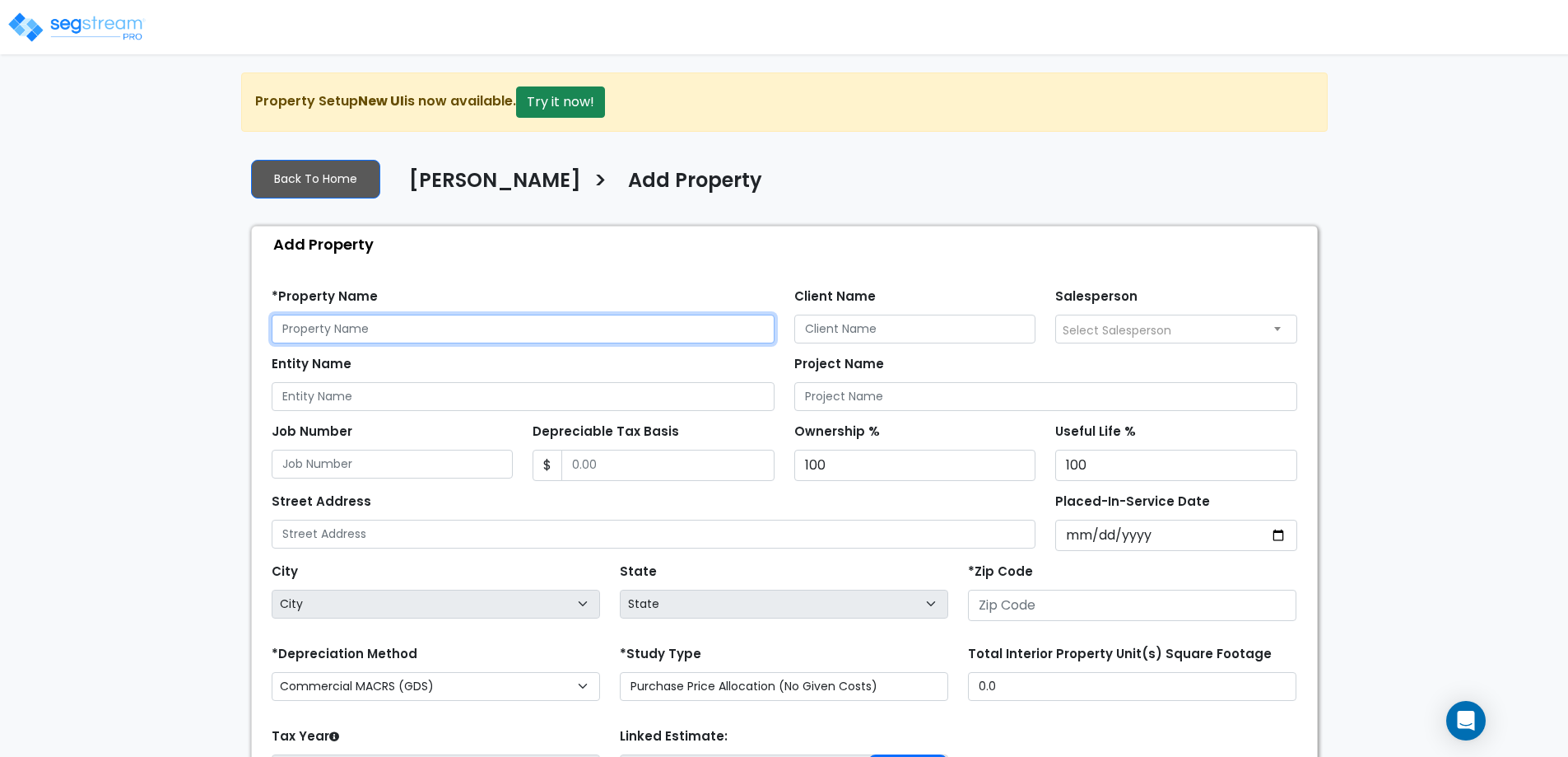
click at [372, 315] on input "text" at bounding box center [523, 329] width 503 height 29
type input "[STREET_ADDRESS]"
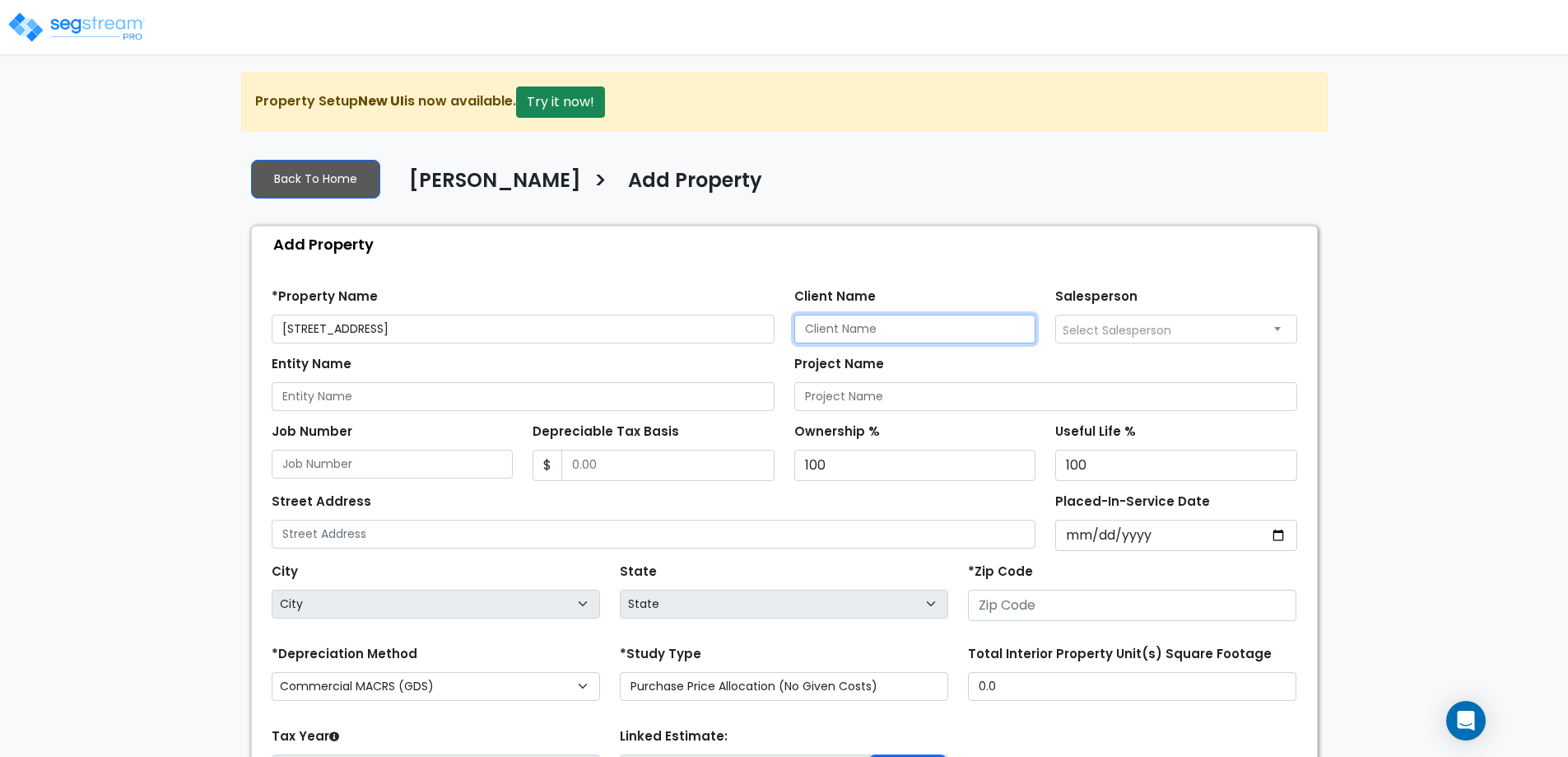
click at [916, 319] on input "Client Name" at bounding box center [915, 329] width 242 height 29
type input "[PERSON_NAME]"
click at [446, 386] on input "Entity Name" at bounding box center [523, 396] width 503 height 29
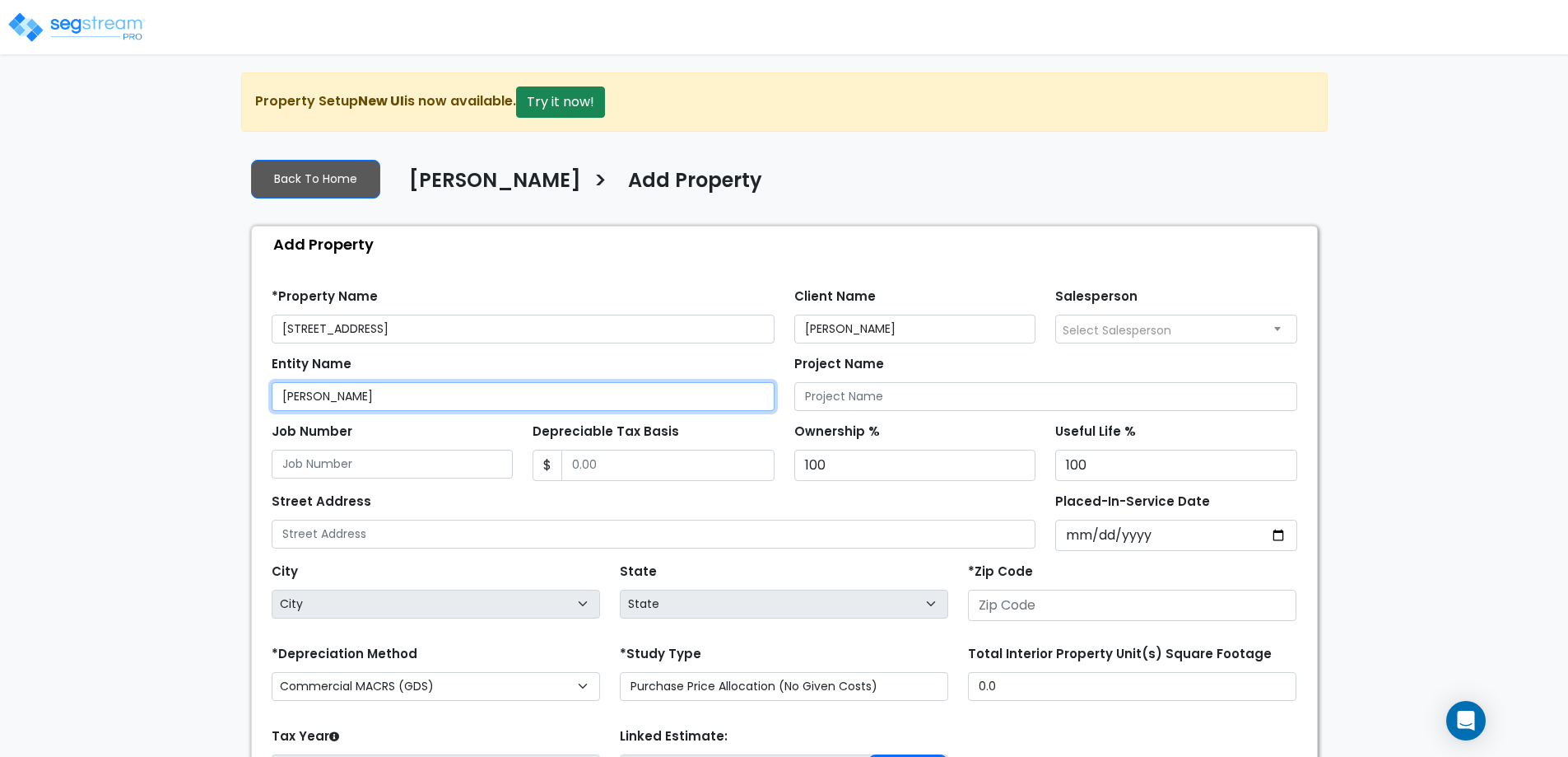
type input "[PERSON_NAME]"
click at [942, 354] on div "Project Name" at bounding box center [1045, 381] width 503 height 59
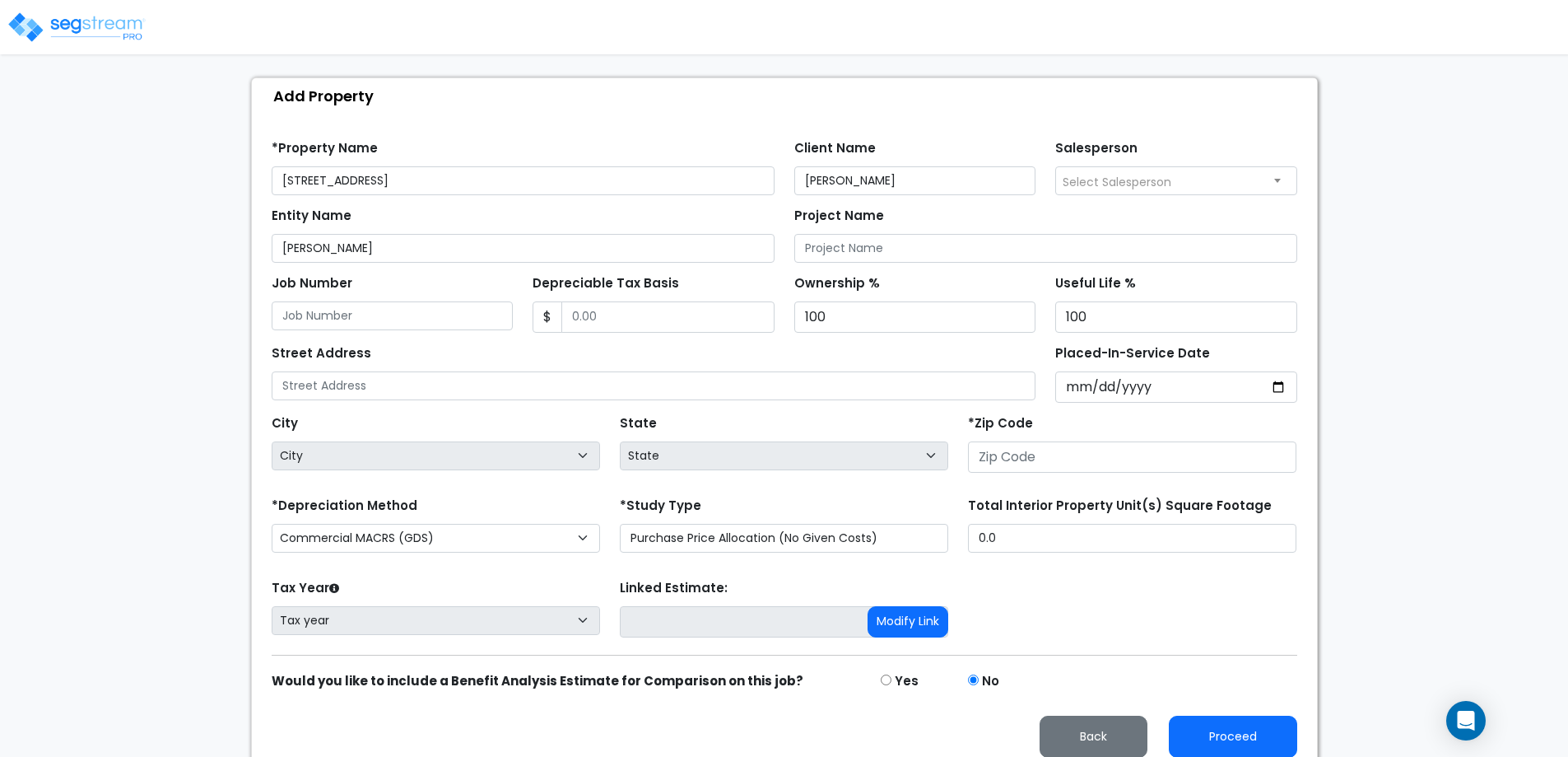
scroll to position [163, 0]
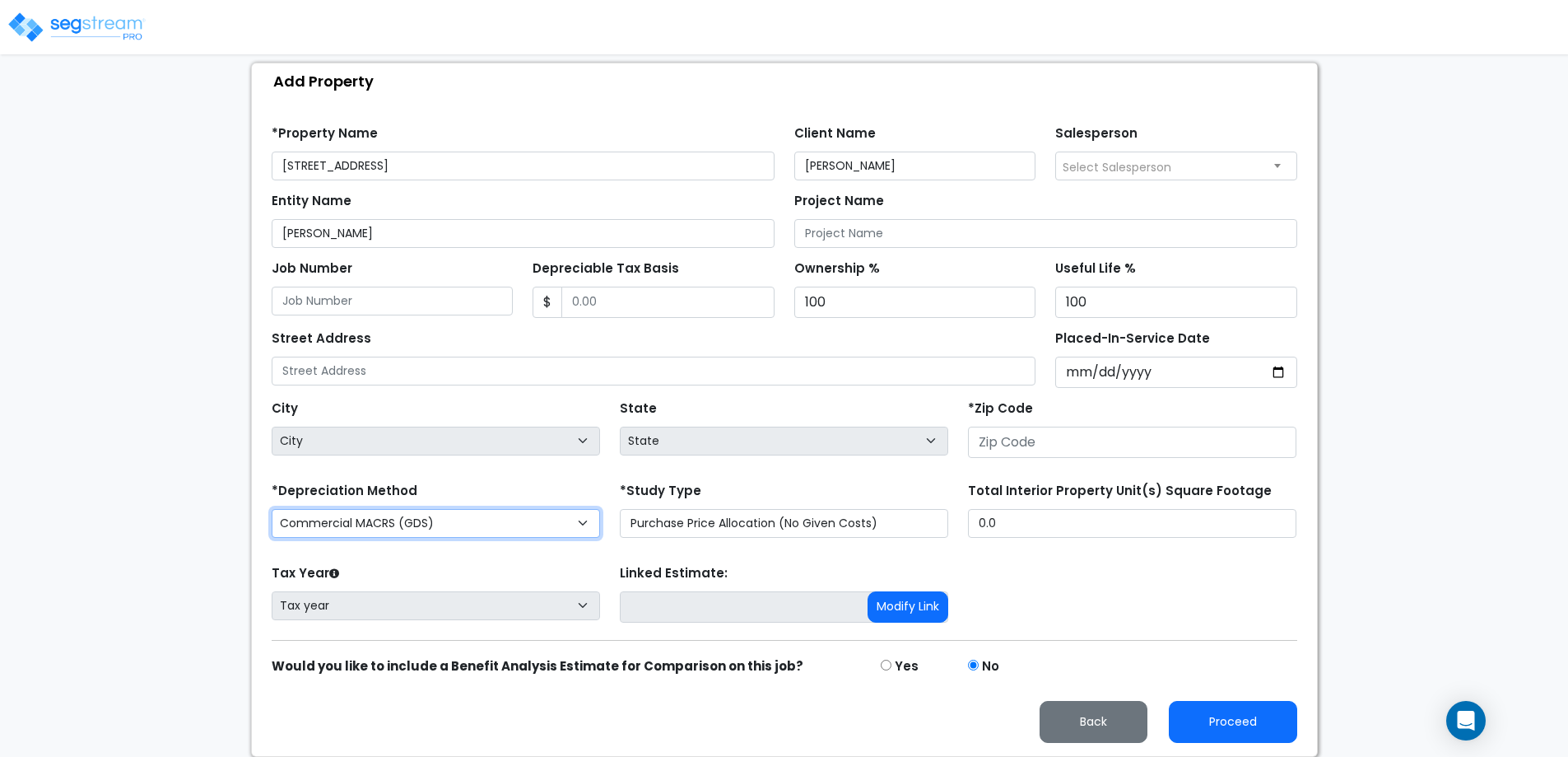
click at [496, 532] on select "Commercial MACRS (GDS) Residential Rental MACRS (GDS) Commercial MACRS (ADS) Co…" at bounding box center [436, 523] width 328 height 29
select select "CRM(_11"
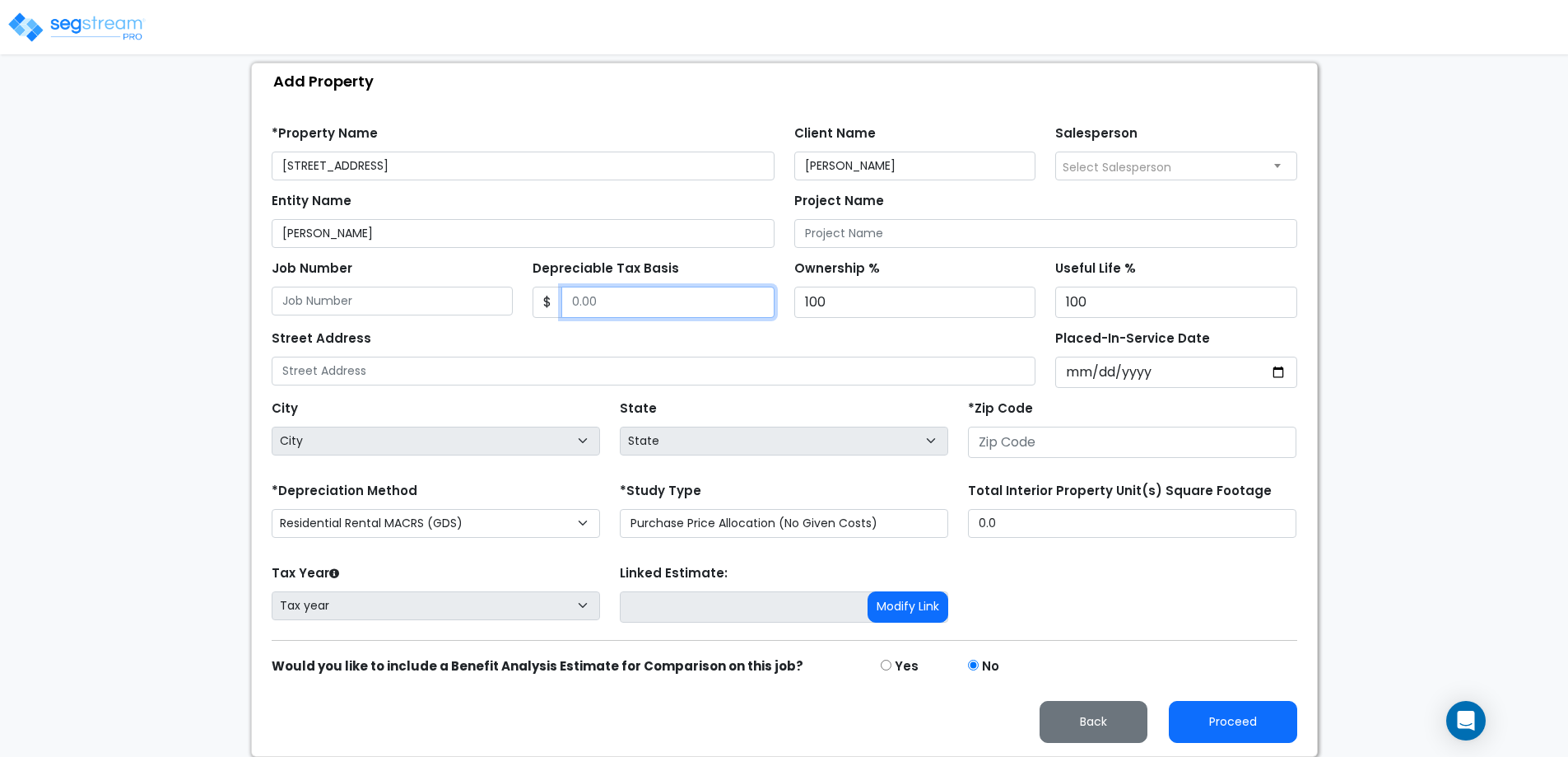
click at [653, 292] on input "Depreciable Tax Basis" at bounding box center [668, 303] width 213 height 32
type input "203,382"
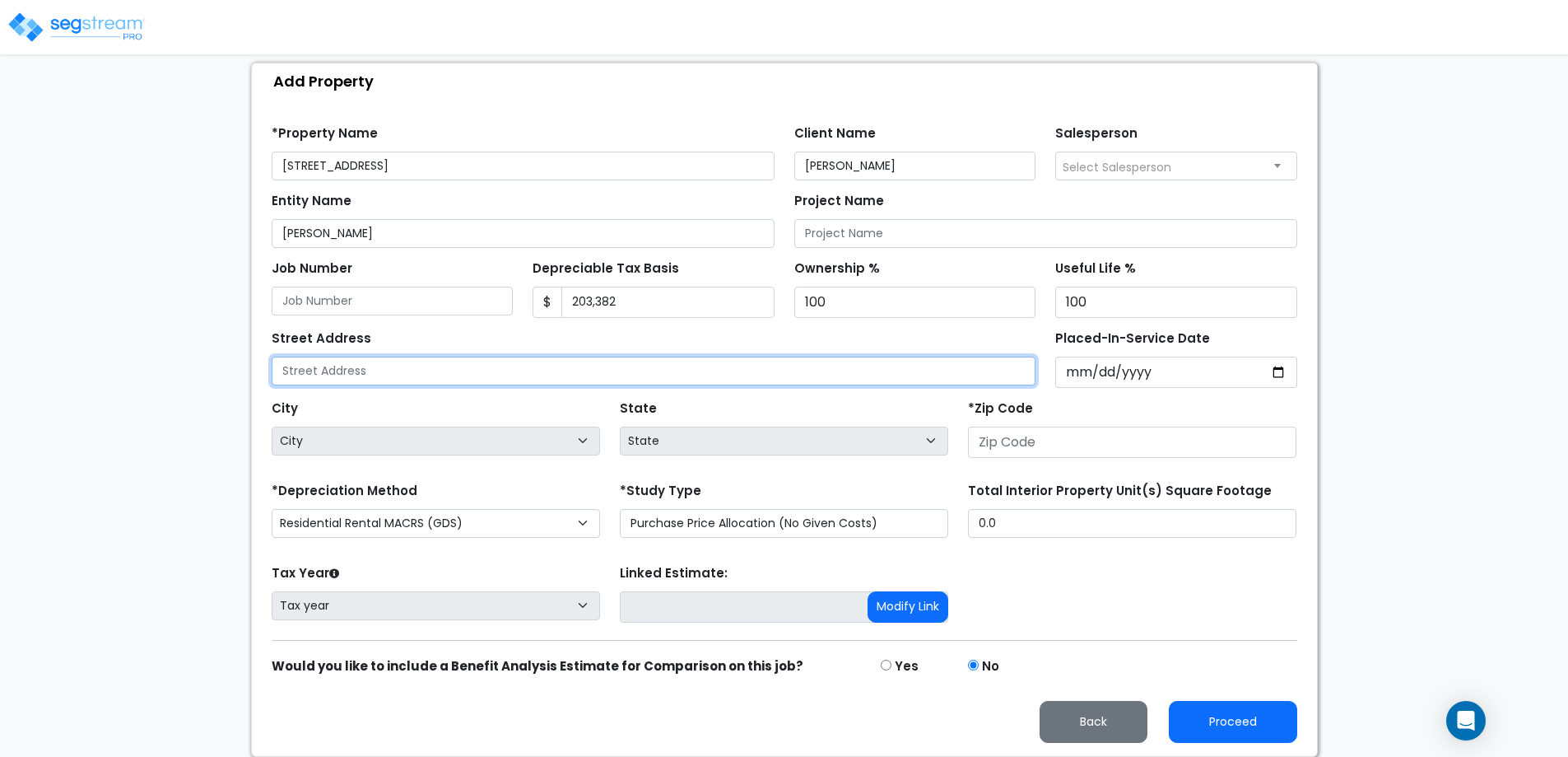
click at [649, 375] on input "text" at bounding box center [654, 371] width 765 height 29
type input "[STREET_ADDRESS]"
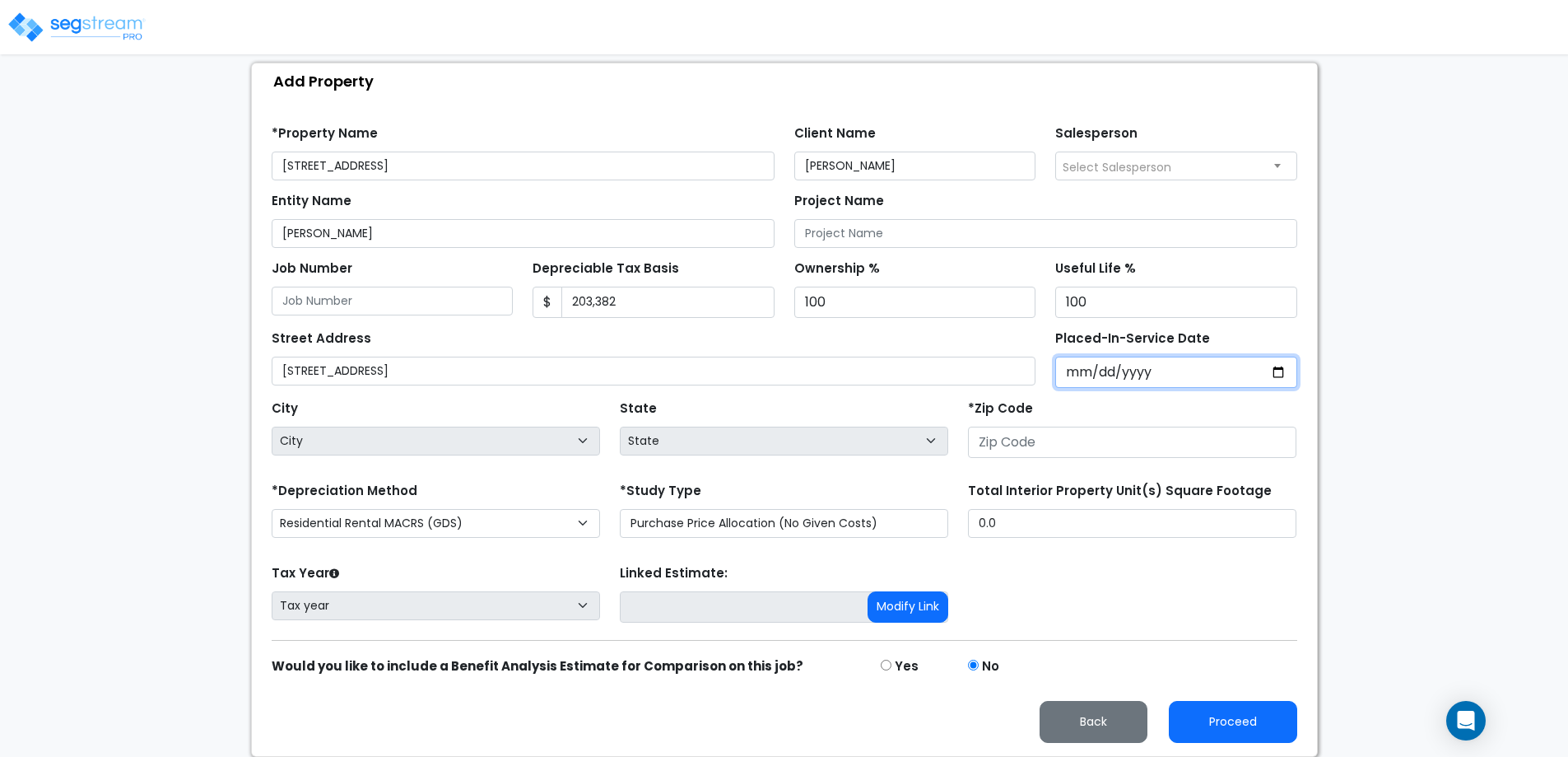
click at [1076, 369] on input "Placed-In-Service Date" at bounding box center [1176, 373] width 242 height 32
type input "0001-08-12"
select select "1"
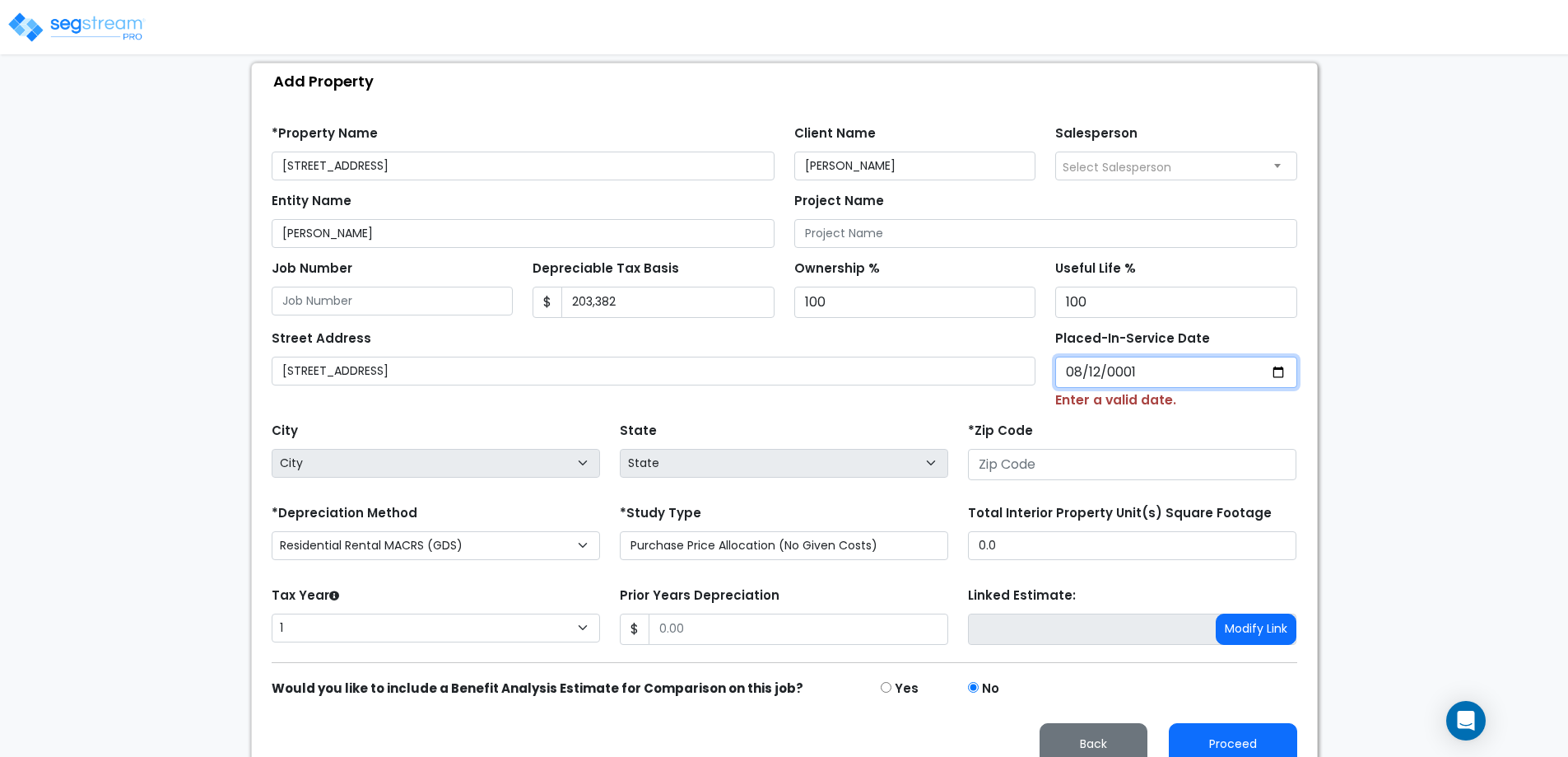
type input "0014-08-12"
select select "14"
click at [1097, 371] on input "0014-08-12" at bounding box center [1176, 373] width 242 height 32
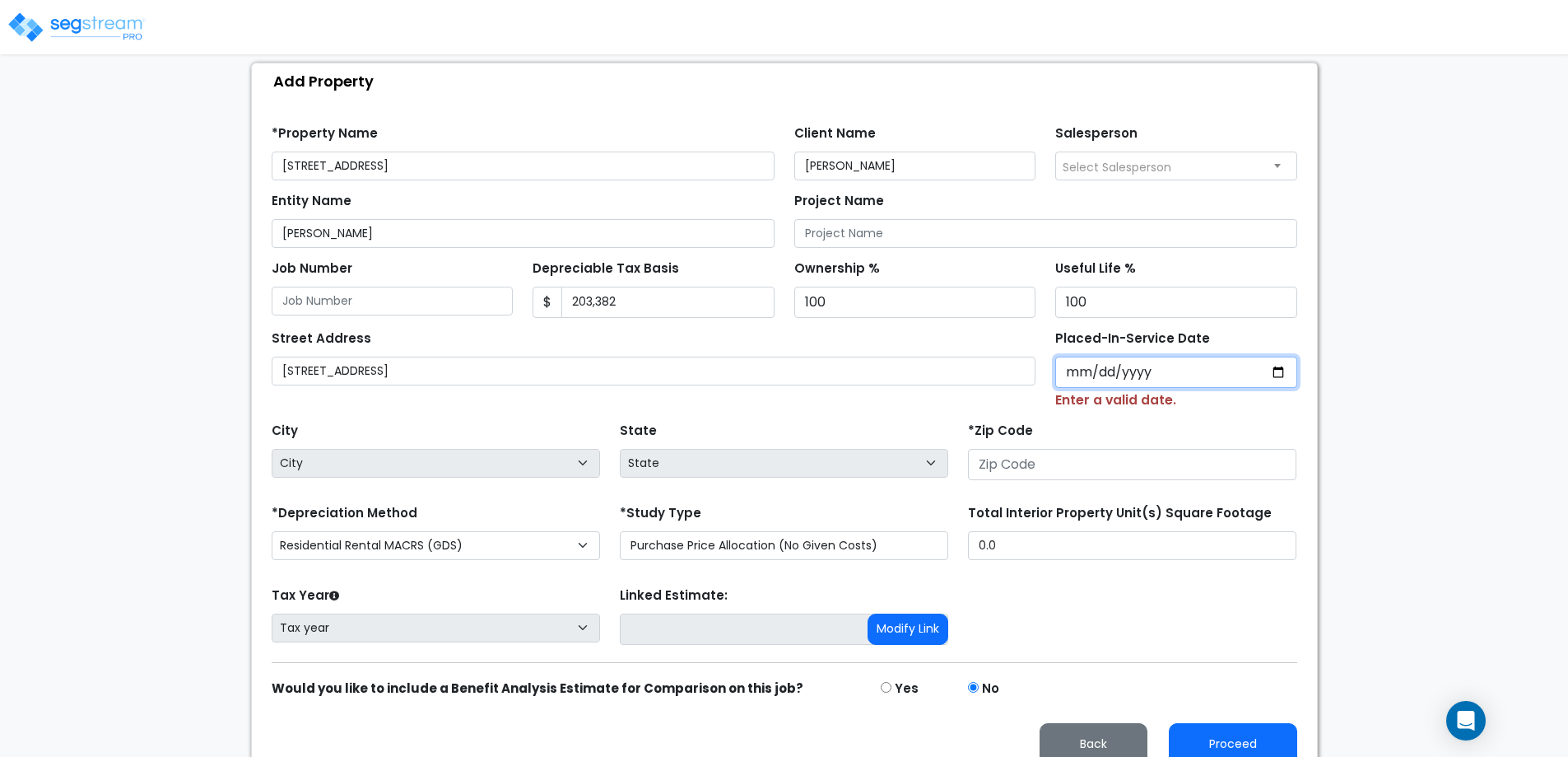
click at [1080, 372] on input "Placed-In-Service Date" at bounding box center [1176, 373] width 242 height 32
type input "0020-08-01"
select select "20"
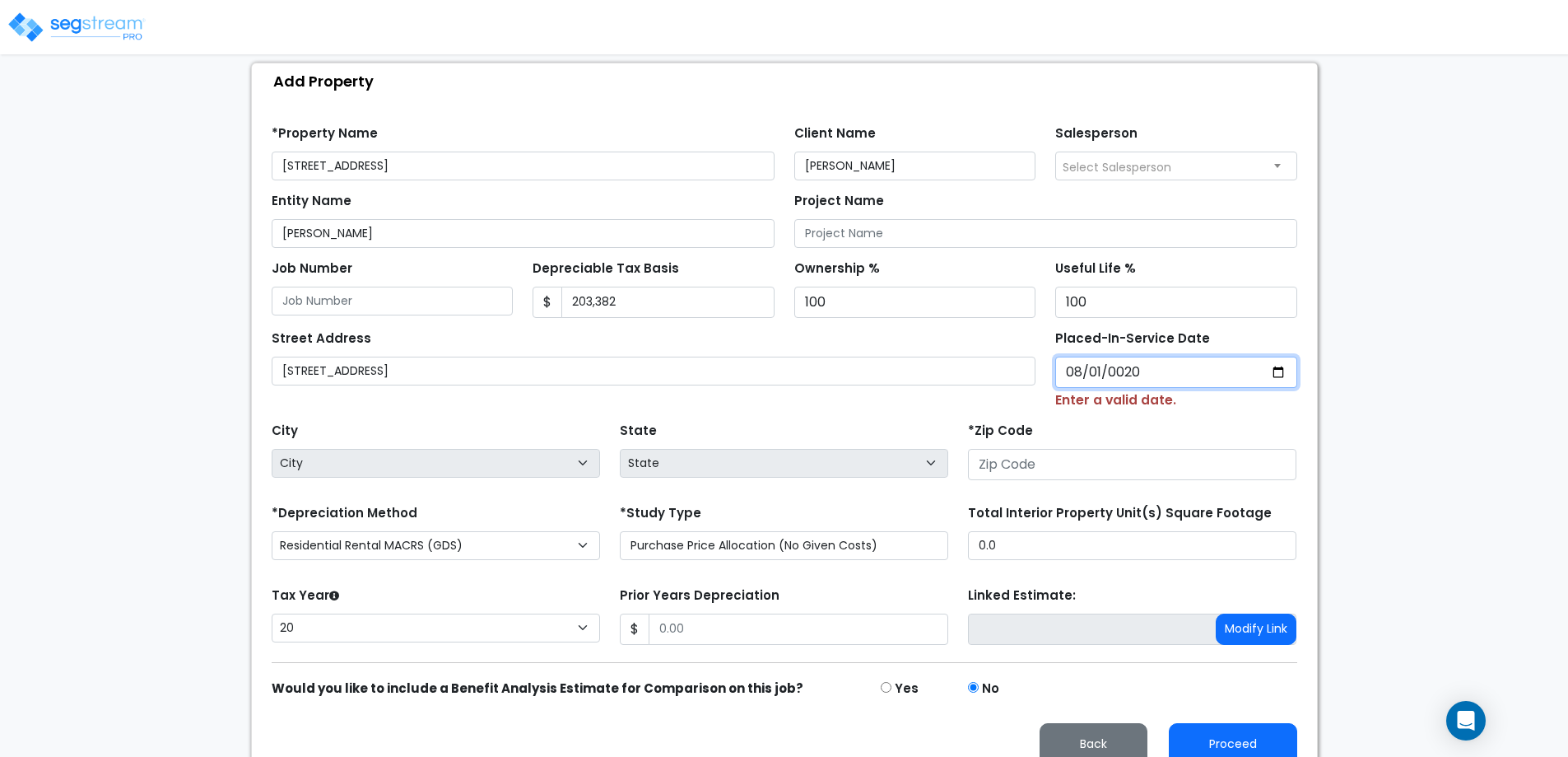
type input "0201-08-01"
select select "201"
type input "[DATE]"
select select "2014"
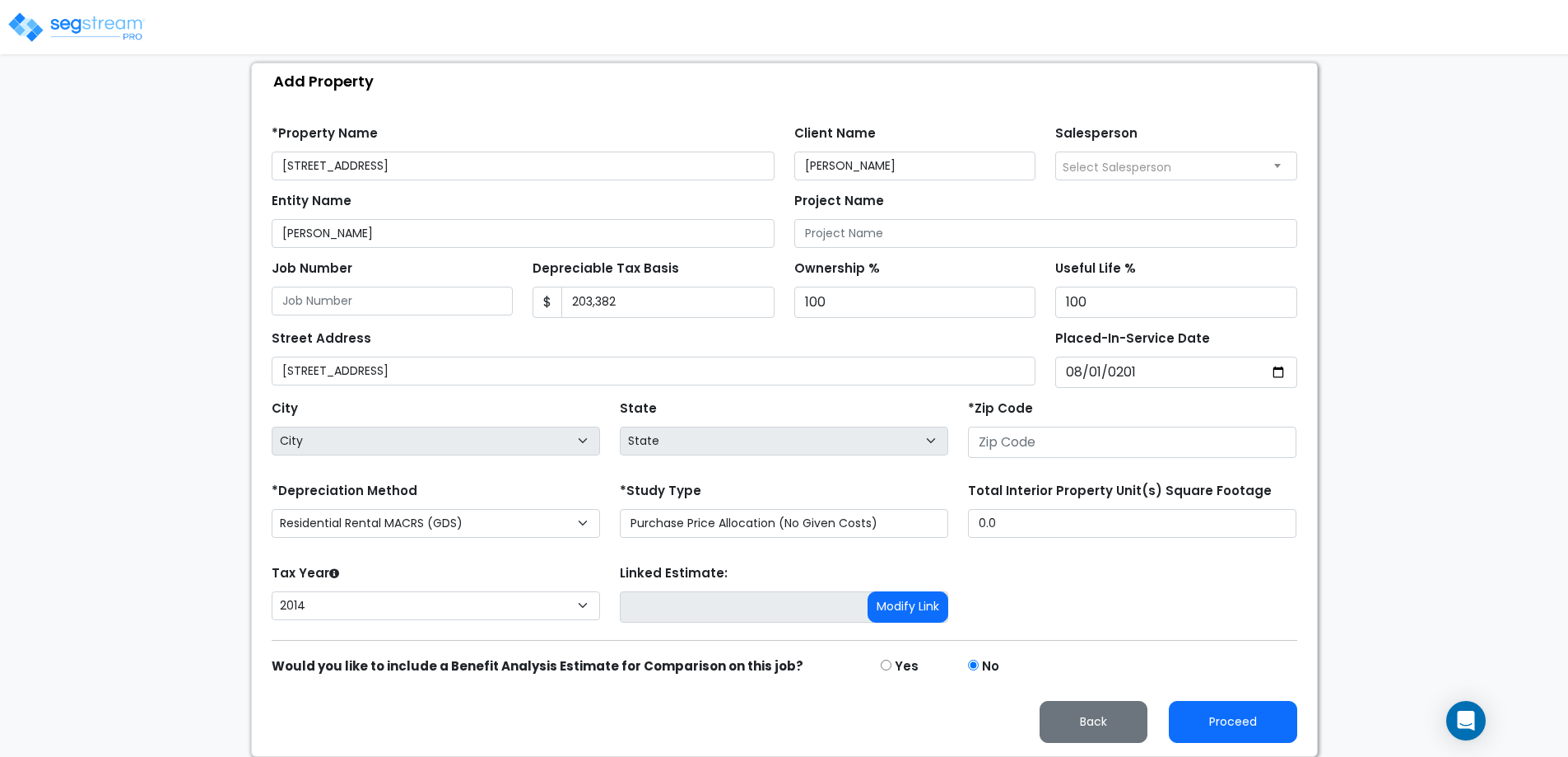
click at [956, 398] on div "State State National Average AB AK AL AR AZ [GEOGRAPHIC_DATA] CA CO CT DC DE FL…" at bounding box center [784, 428] width 348 height 66
click at [1030, 449] on input "number" at bounding box center [1132, 443] width 328 height 32
type input "303"
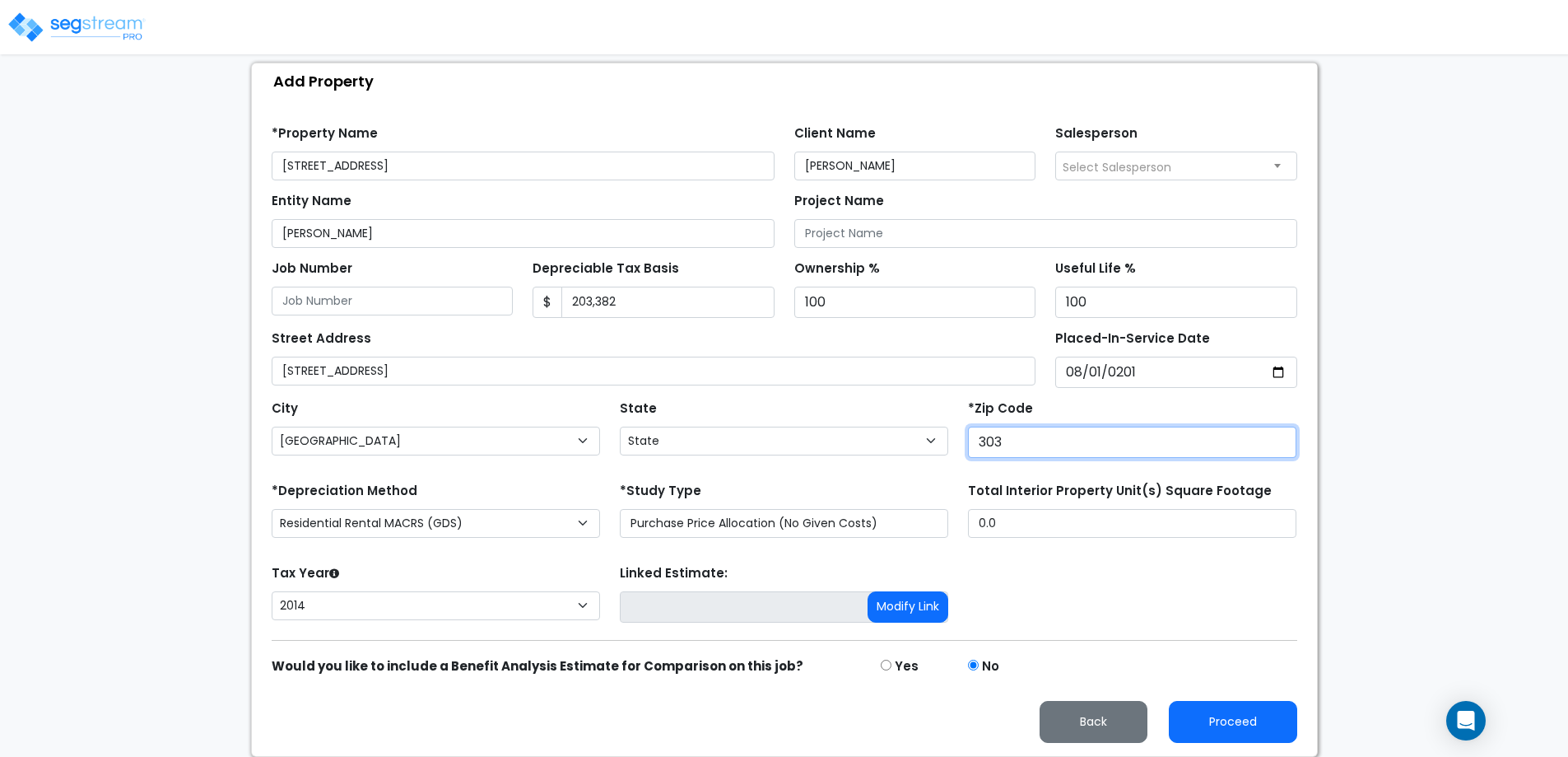
select select "GA"
type input "30319"
click at [941, 407] on div "State State National Average AB AK AL AR AZ [GEOGRAPHIC_DATA] CA CO CT DC DE FL…" at bounding box center [784, 428] width 348 height 66
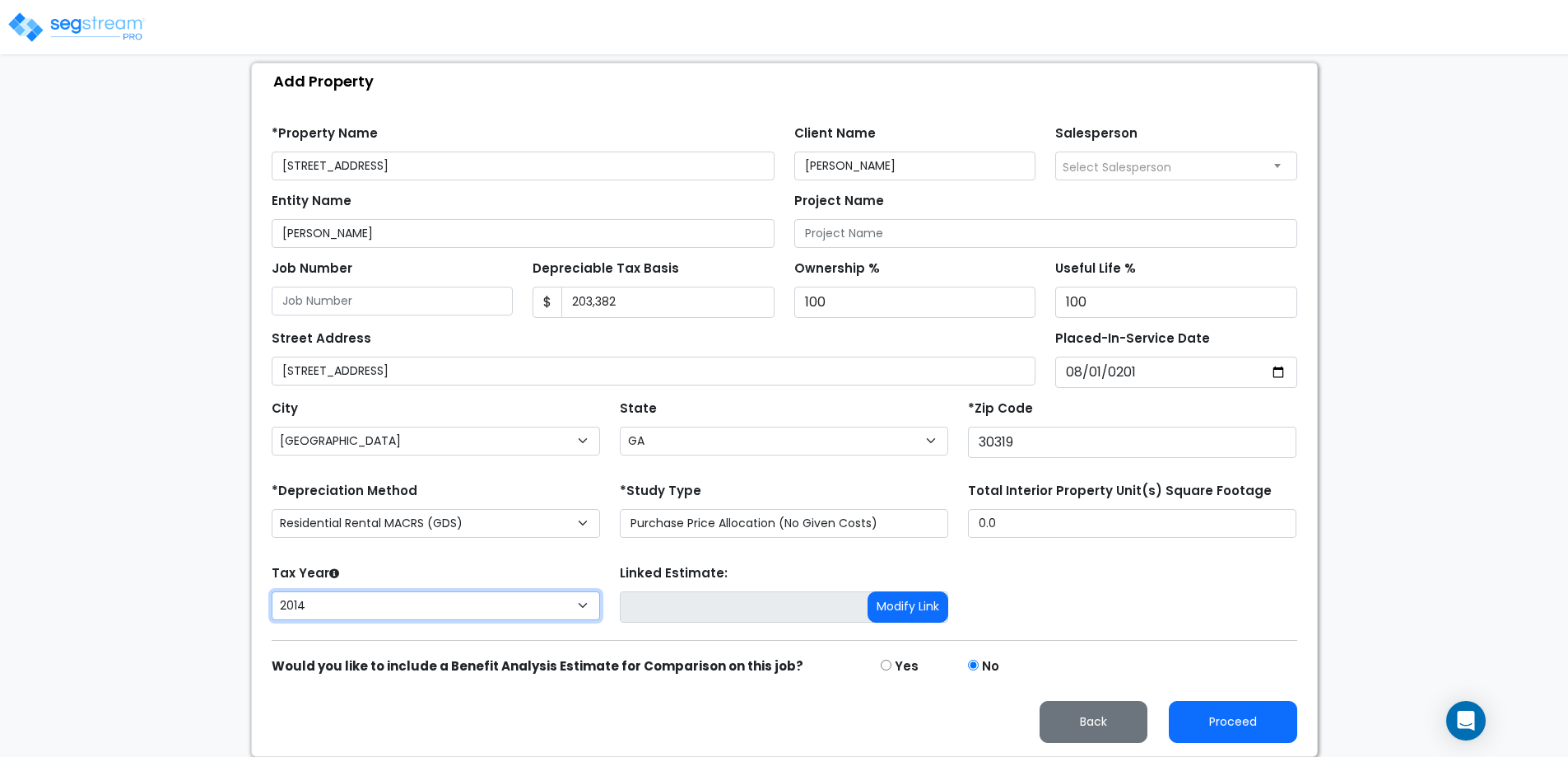
click at [477, 600] on select "2026 2025 2024 2023 2022 2021 2020 2019 2018 2017 2016 2015 2014" at bounding box center [436, 606] width 328 height 29
select select "2025"
click at [272, 591] on select "2026 2025 2024 2023 2022 2021 2020 2019 2018 2017 2016 2015 2014" at bounding box center [436, 606] width 328 height 29
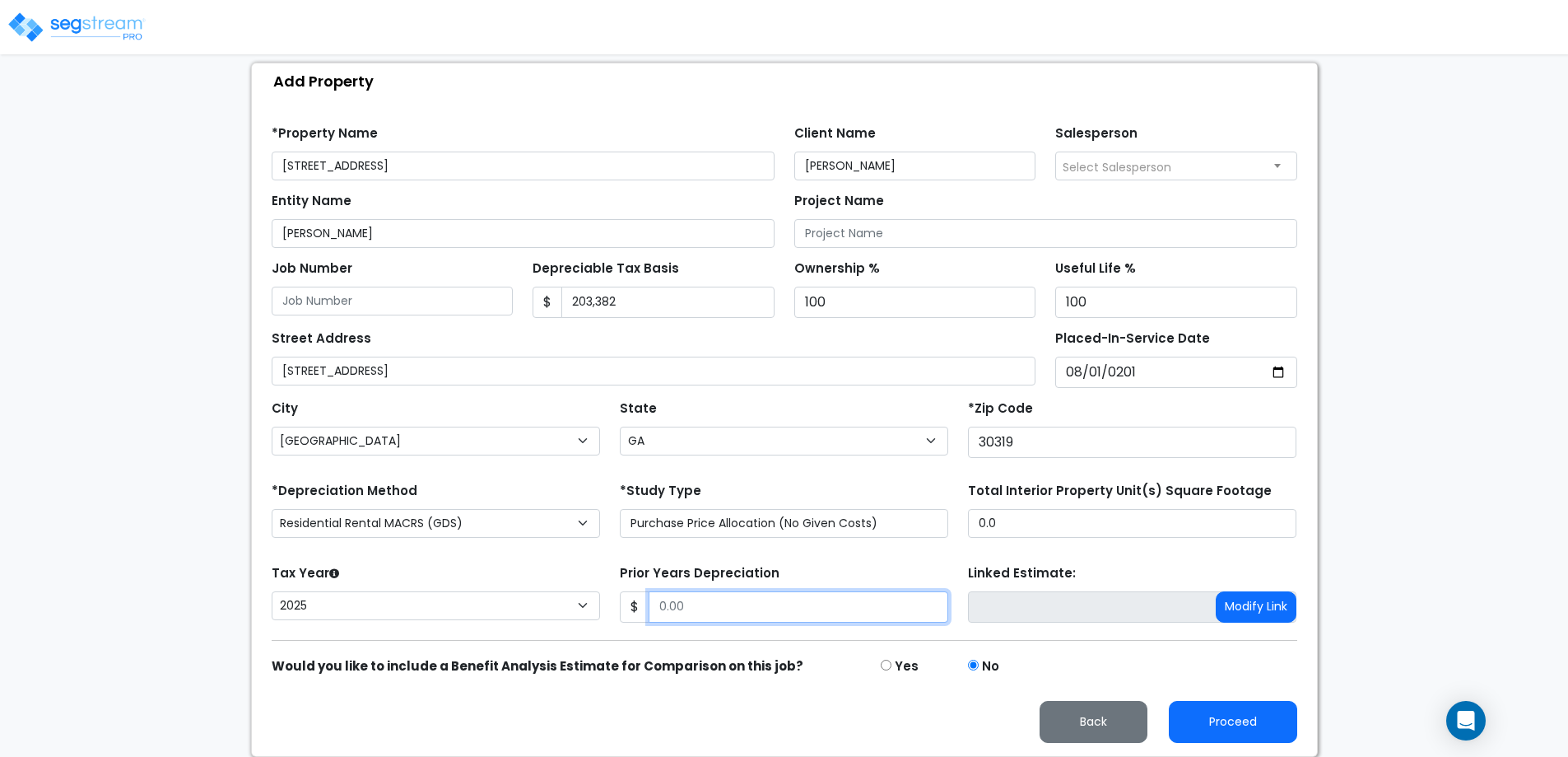
click at [686, 608] on input "Prior Years Depreciation" at bounding box center [798, 607] width 299 height 32
type input "0"
click at [669, 538] on div "*Study Type Purchase Price Allocation (No Given Costs) New Construction / Reno …" at bounding box center [784, 511] width 348 height 66
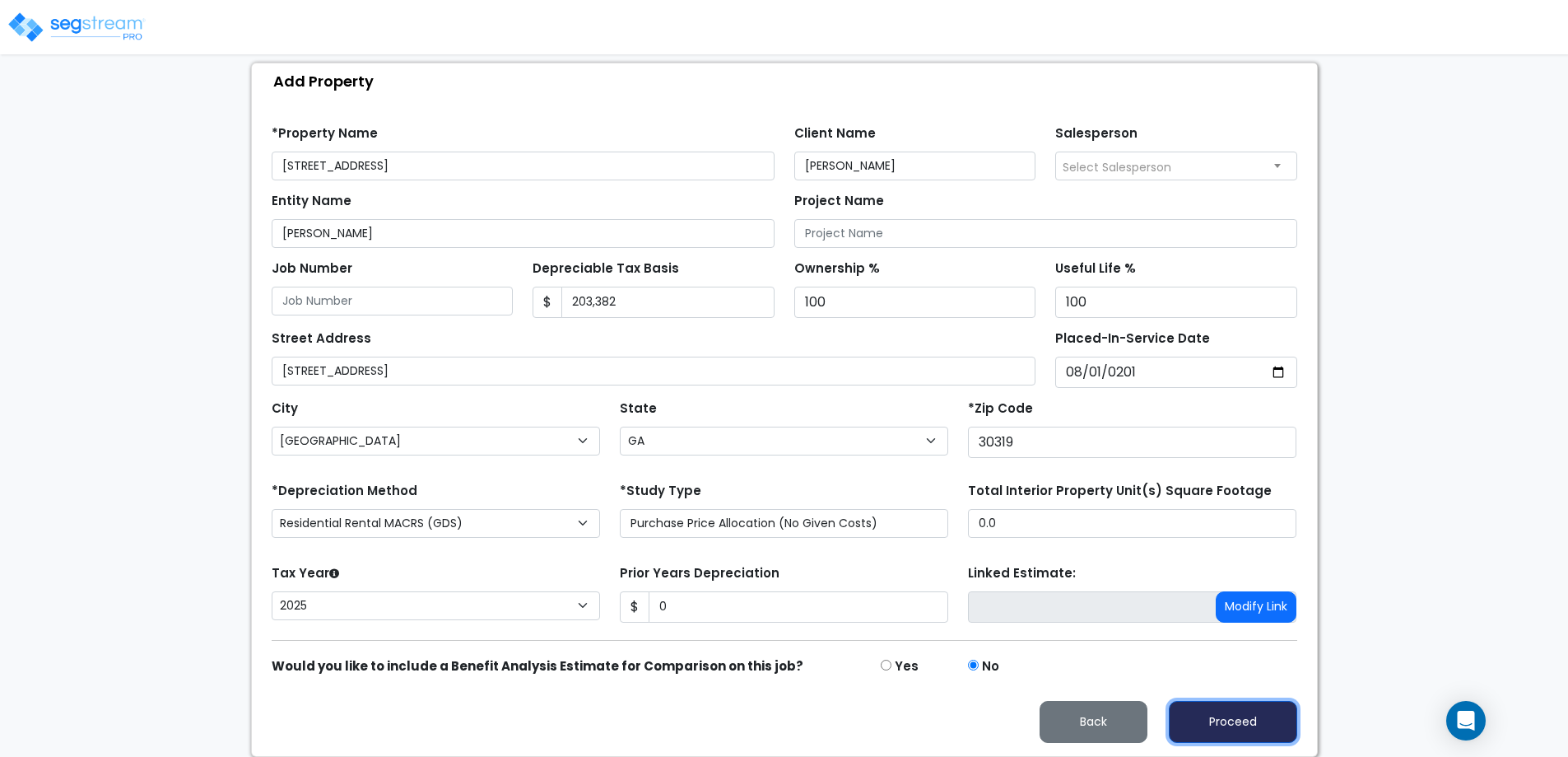
click at [1196, 735] on button "Proceed" at bounding box center [1233, 722] width 128 height 42
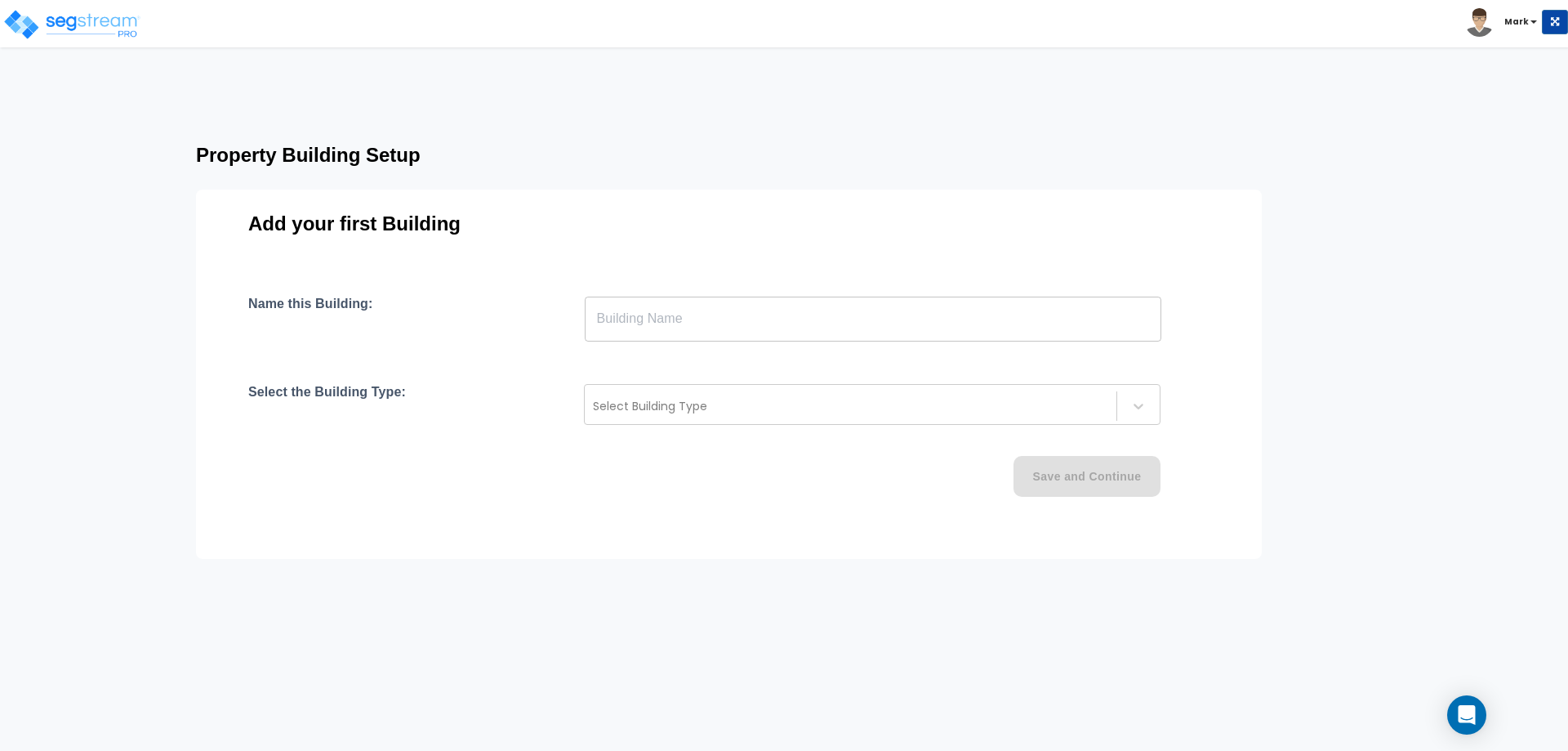
click at [845, 334] on input "text" at bounding box center [873, 318] width 577 height 45
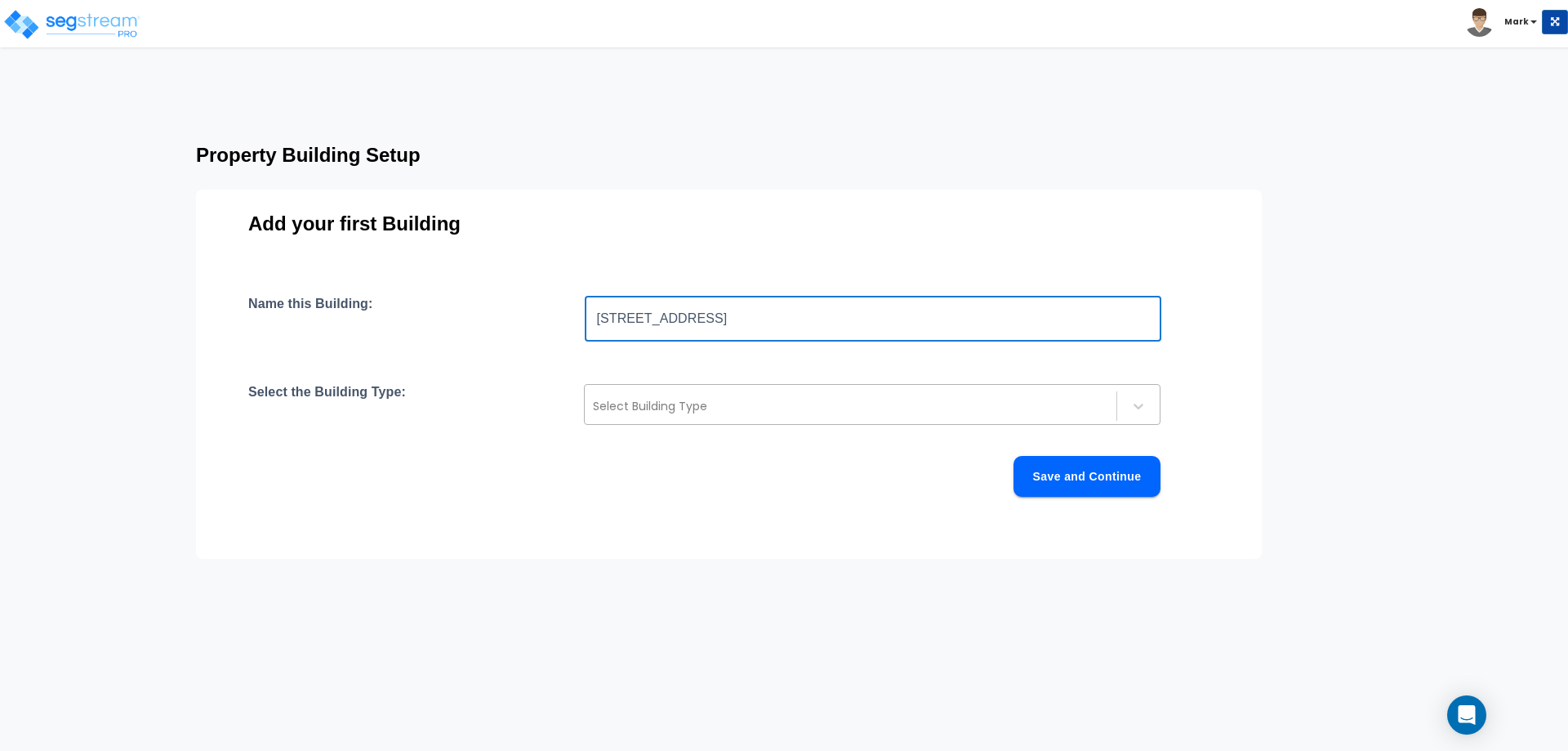
type input "[STREET_ADDRESS]"
click at [683, 404] on div at bounding box center [850, 406] width 516 height 20
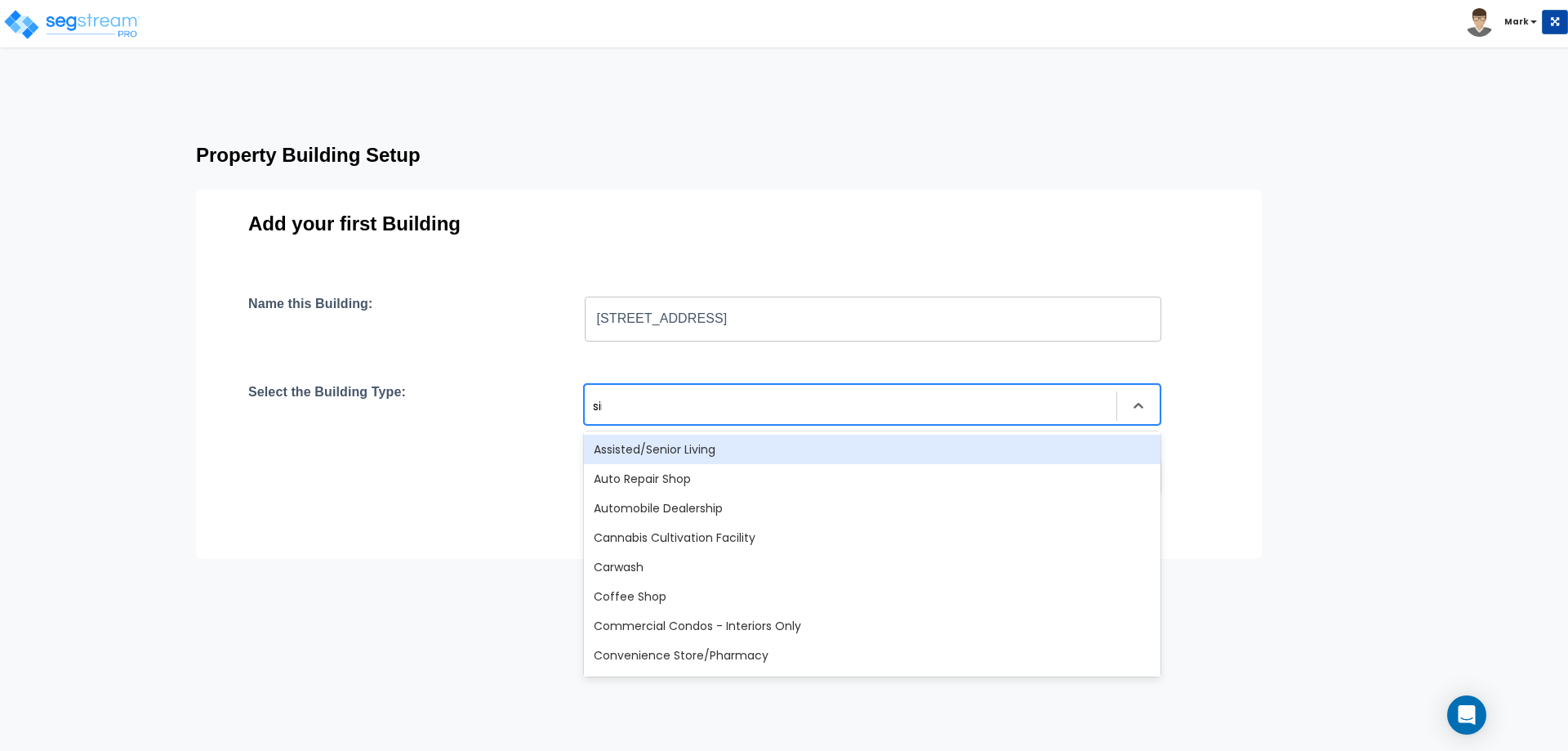
type input "sing"
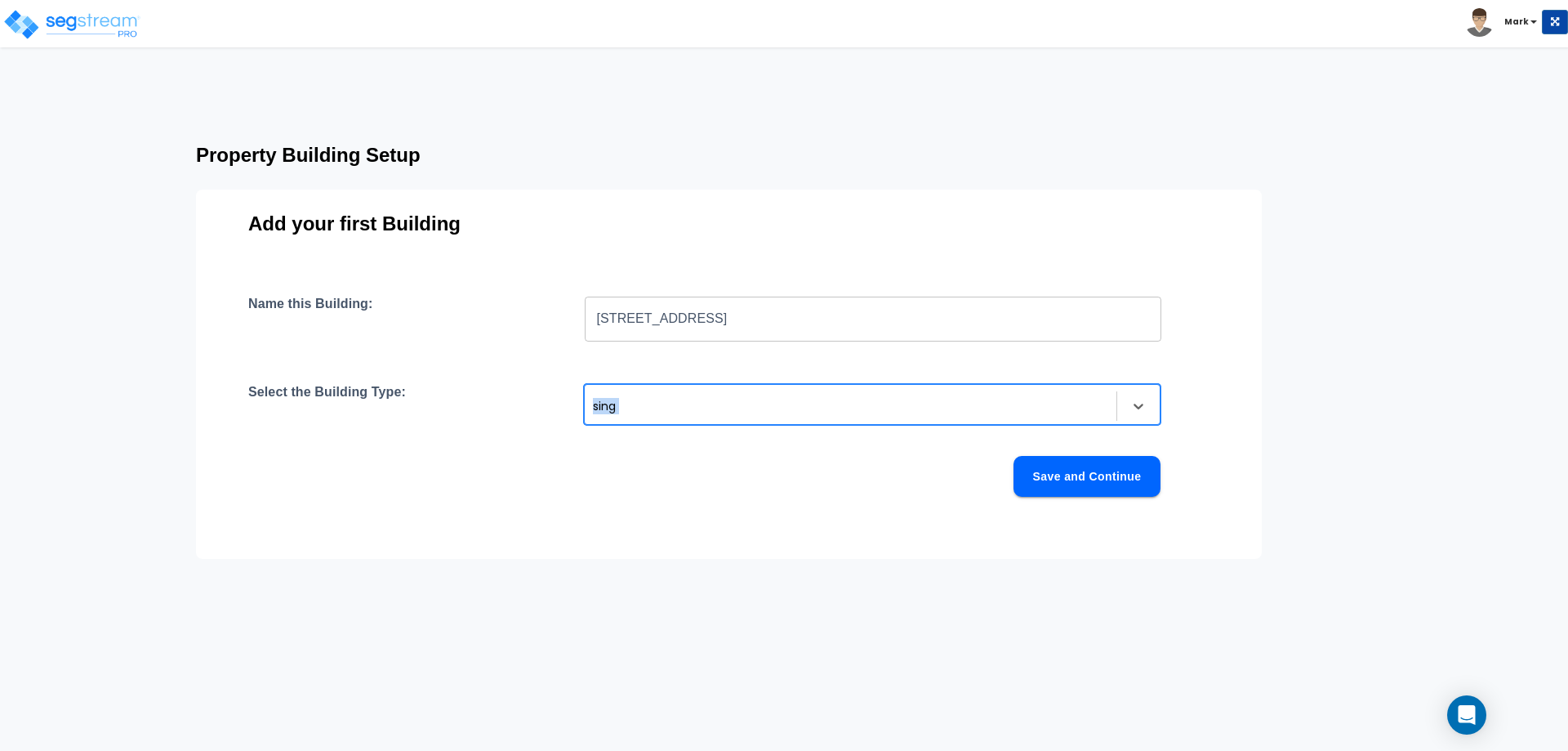
drag, startPoint x: 683, startPoint y: 428, endPoint x: 681, endPoint y: 448, distance: 20.1
click at [681, 448] on div "Name this Building: 1104 Lynmoor Dr ​ Select the Building Type: sing Save and C…" at bounding box center [728, 415] width 961 height 240
click at [723, 406] on div "sing" at bounding box center [850, 406] width 516 height 20
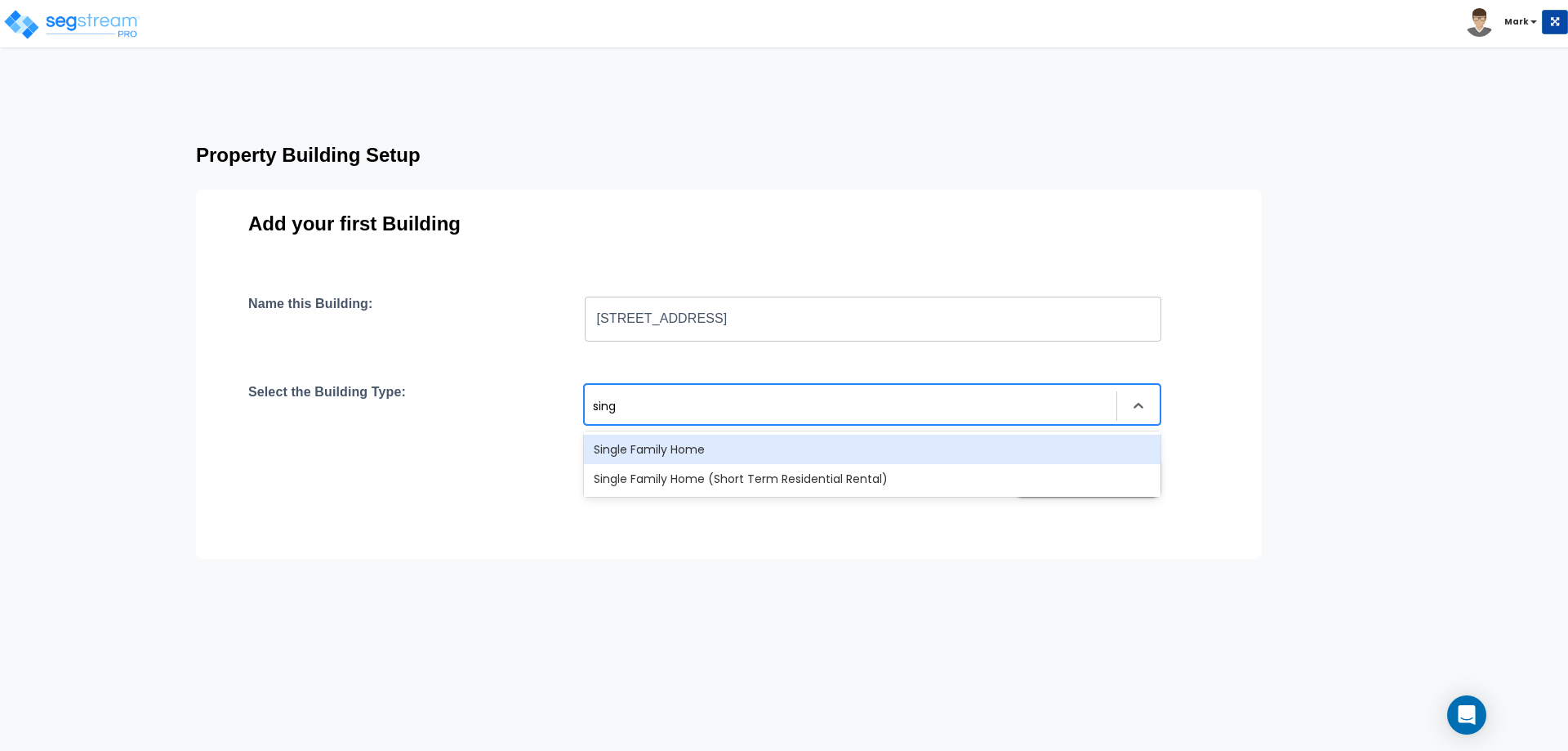
click at [732, 456] on div "Single Family Home" at bounding box center [872, 450] width 577 height 30
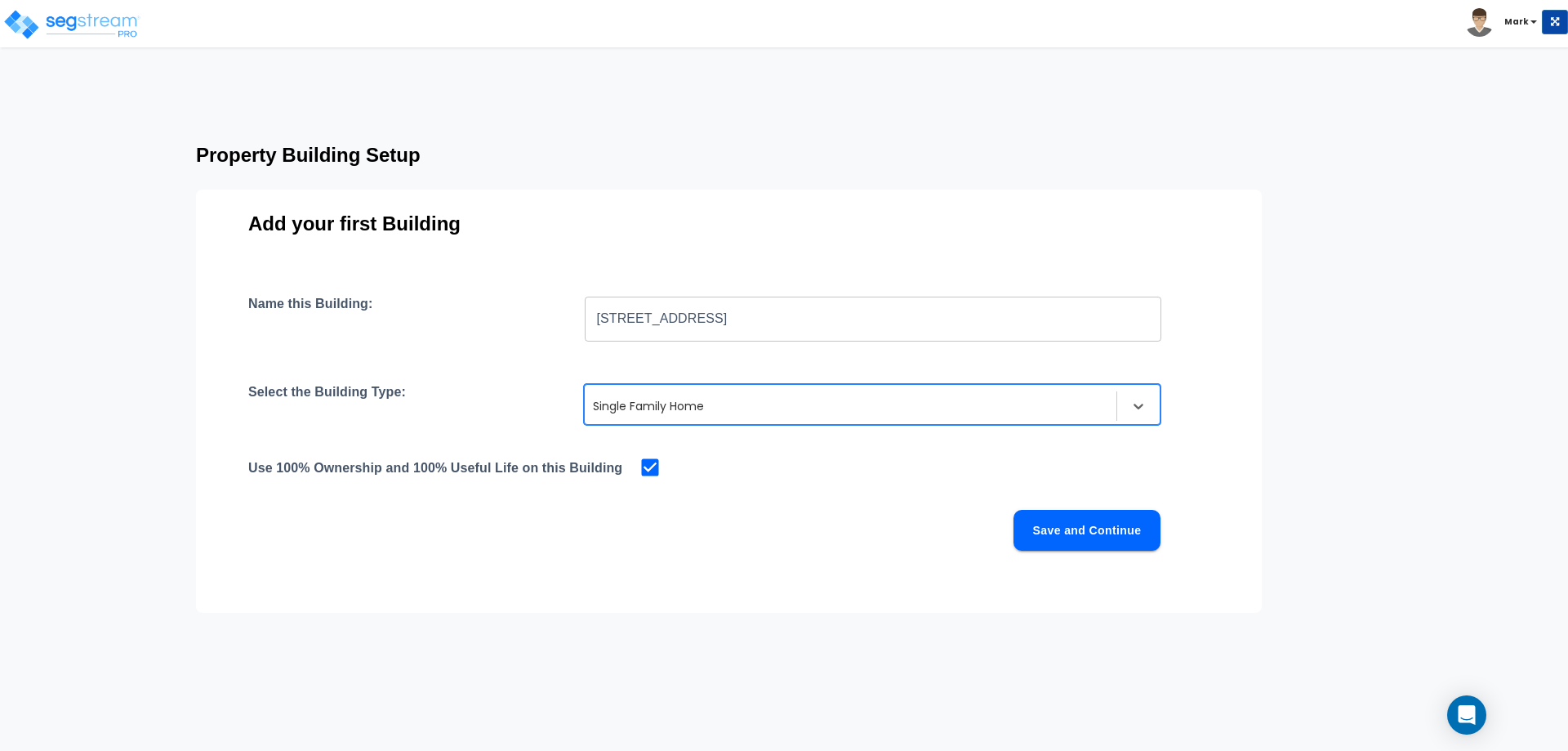
click at [1084, 528] on button "Save and Continue" at bounding box center [1087, 531] width 147 height 41
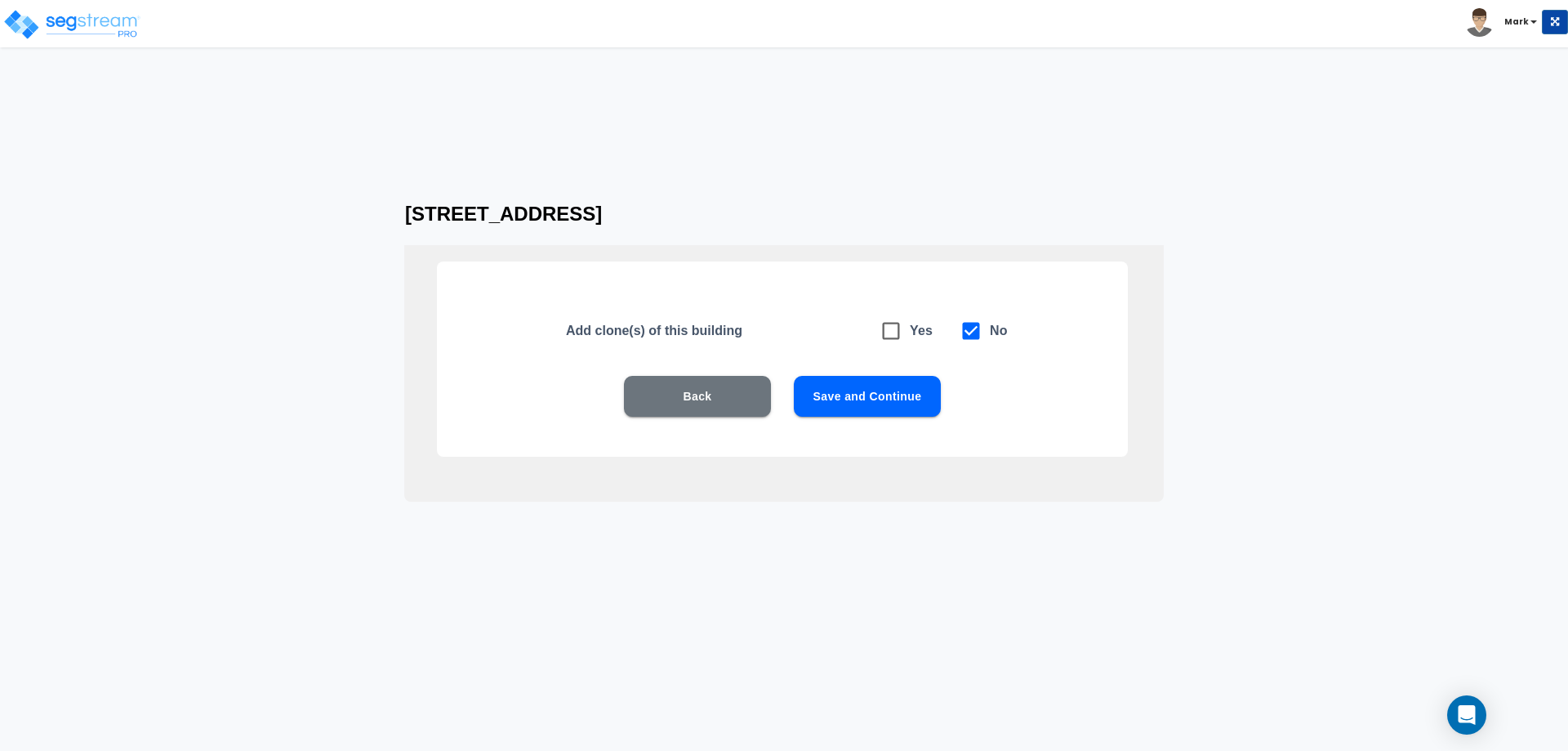
click at [898, 397] on button "Save and Continue" at bounding box center [867, 396] width 147 height 41
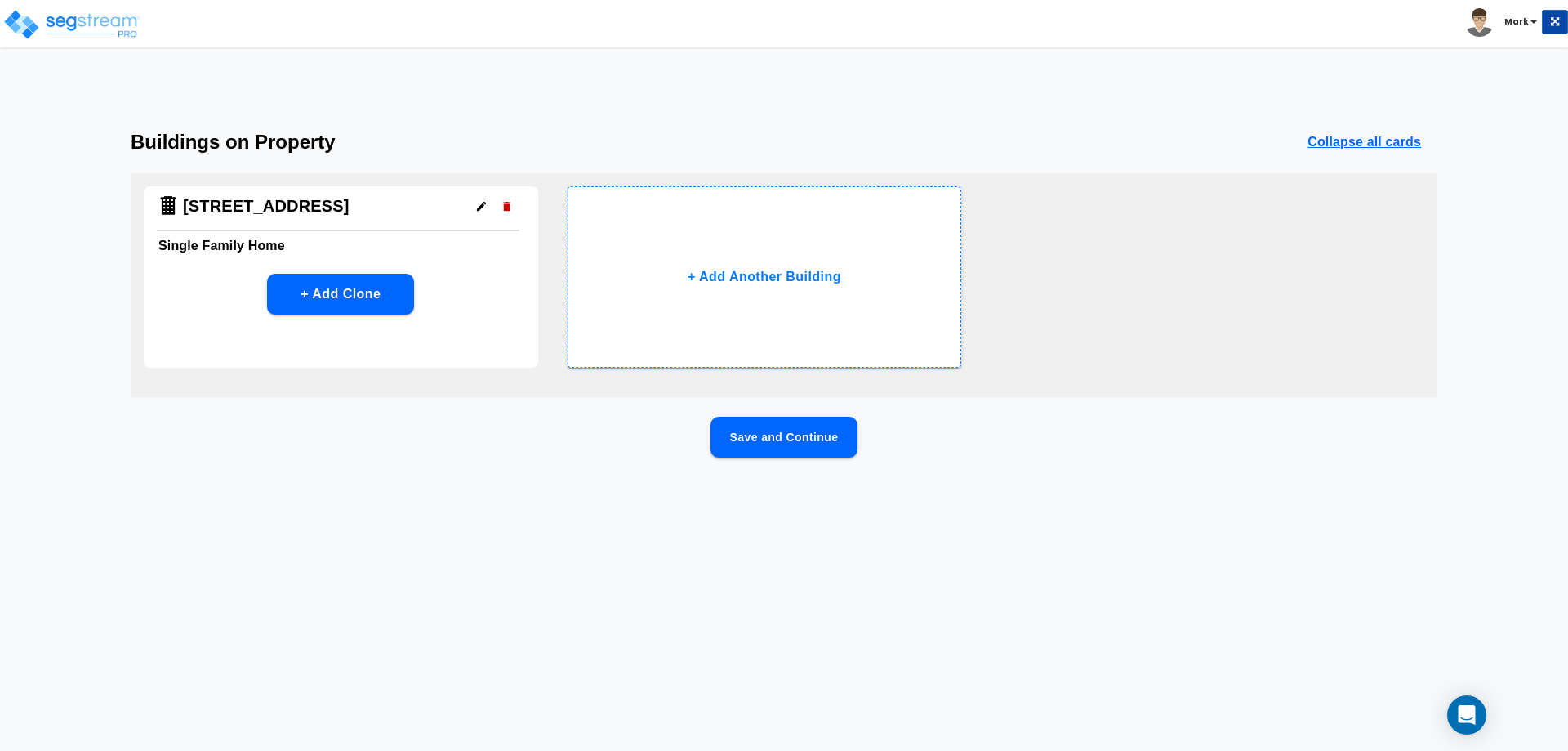
click at [812, 425] on button "Save and Continue" at bounding box center [784, 437] width 147 height 41
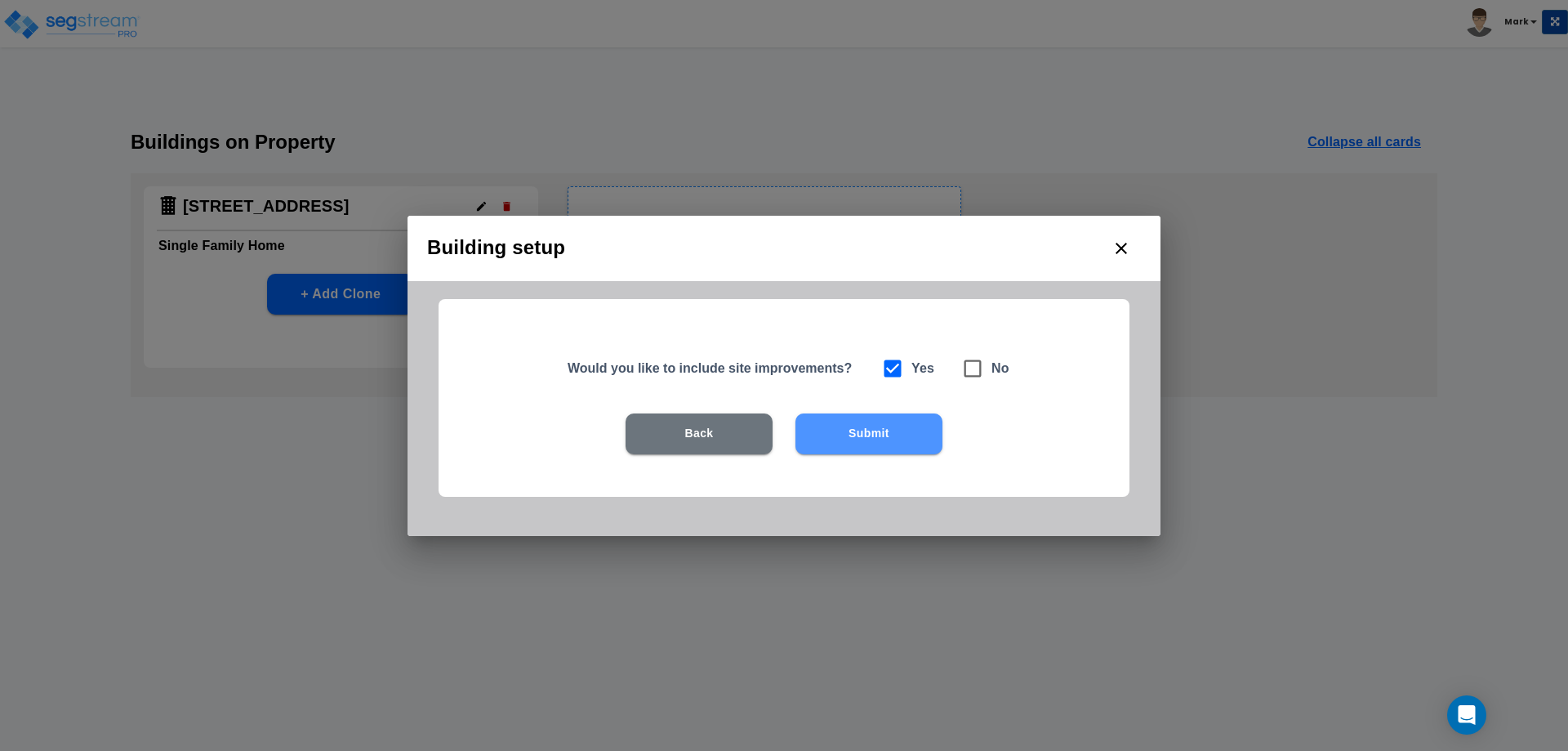
click at [929, 443] on button "Submit" at bounding box center [869, 434] width 147 height 41
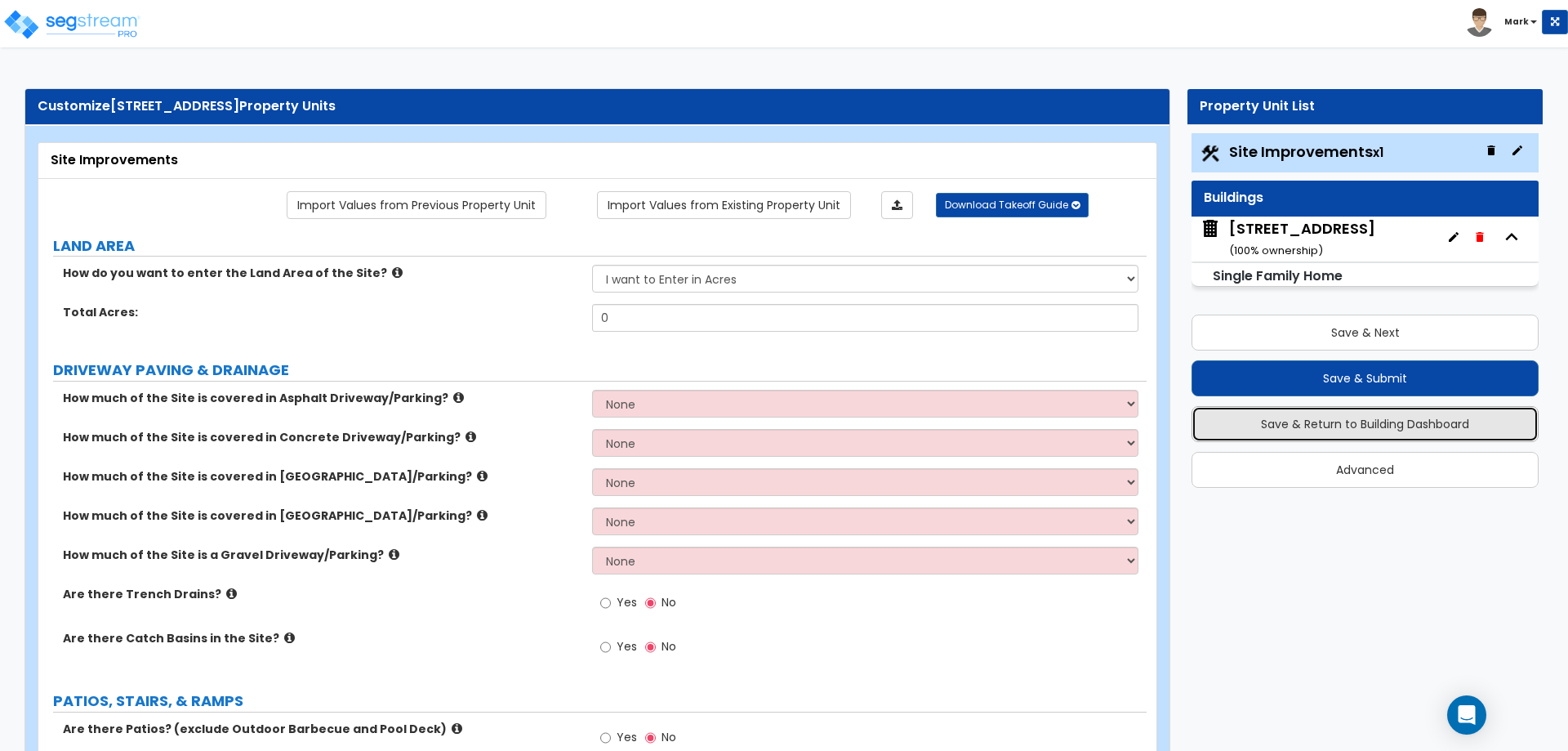
click at [1326, 434] on button "Save & Return to Building Dashboard" at bounding box center [1365, 424] width 347 height 36
